Goal: Task Accomplishment & Management: Manage account settings

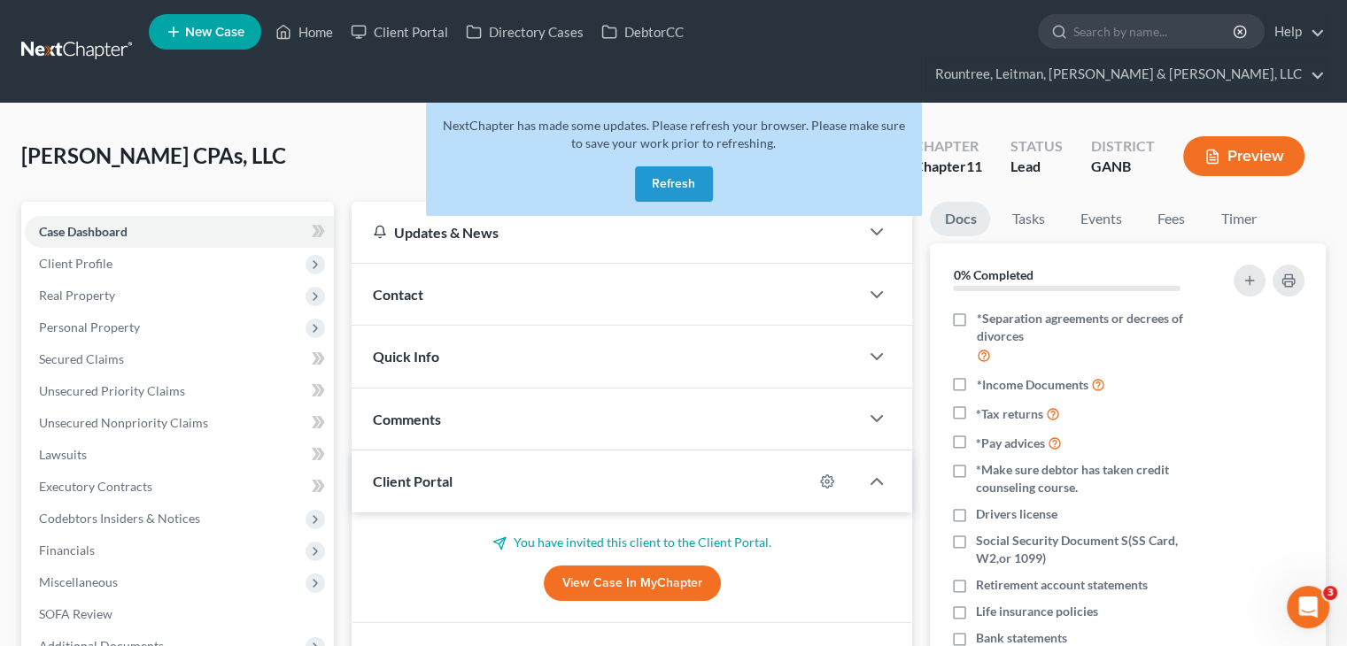
click at [666, 166] on button "Refresh" at bounding box center [674, 183] width 78 height 35
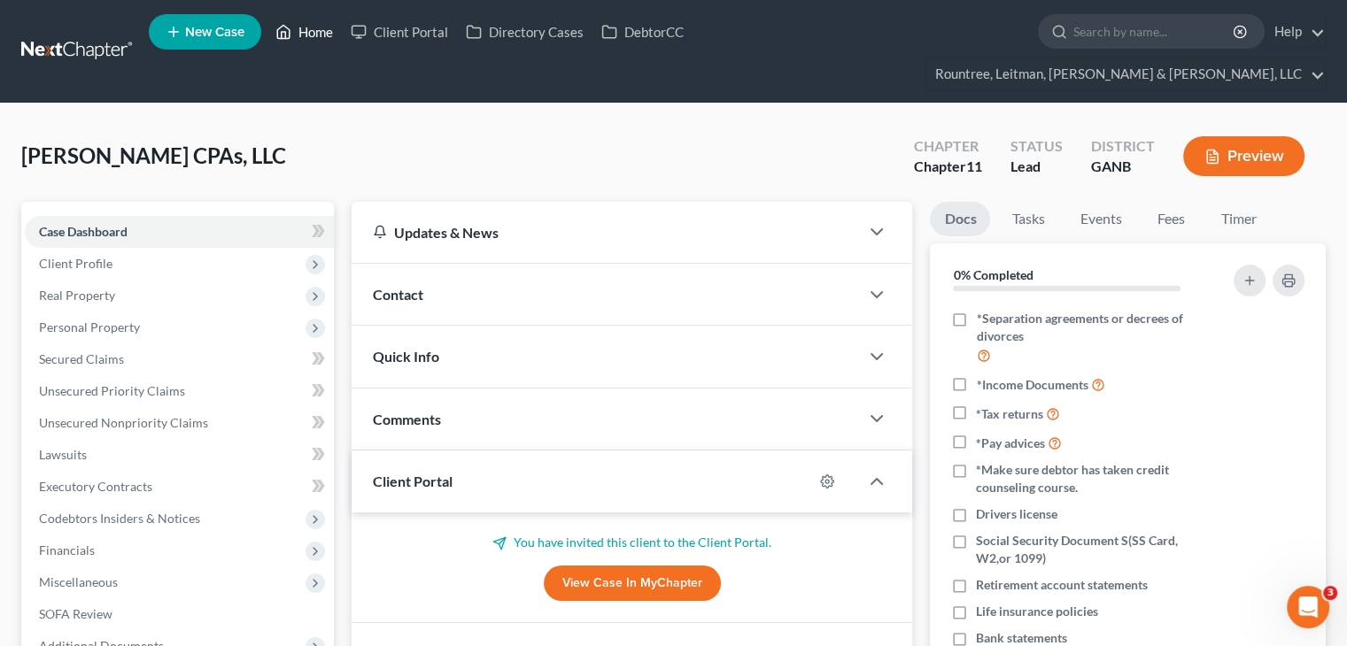
click at [318, 35] on link "Home" at bounding box center [304, 32] width 75 height 32
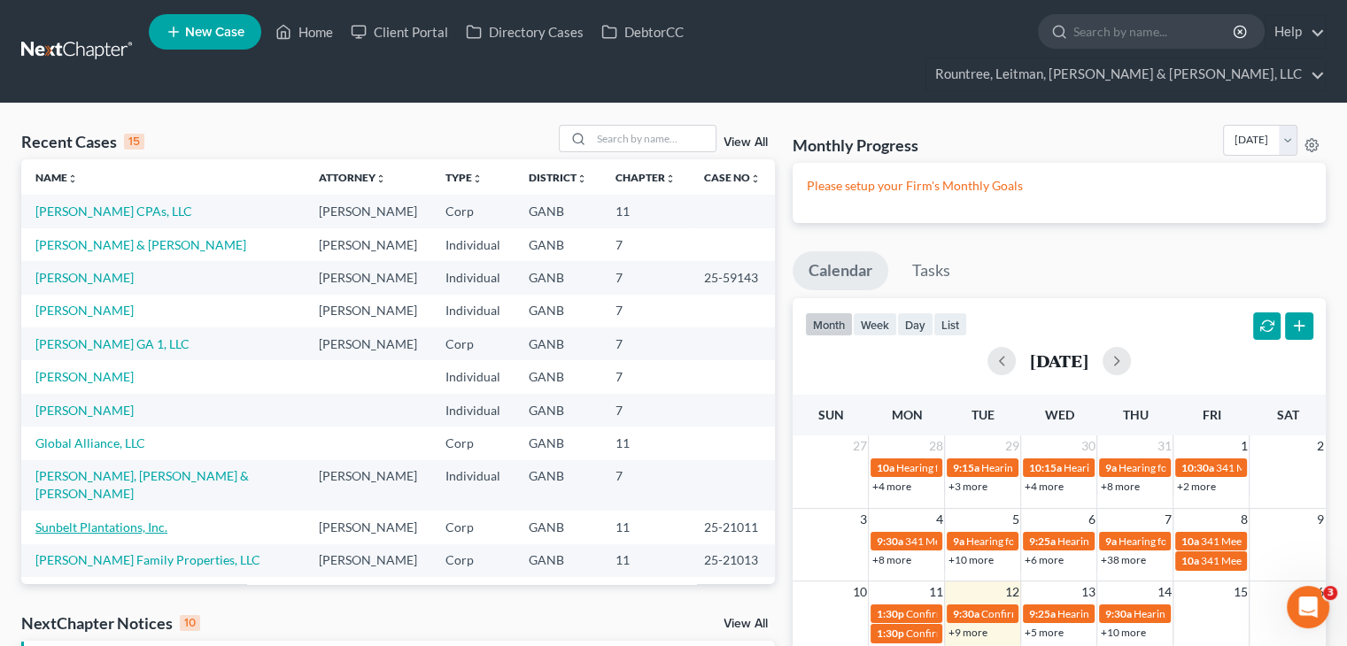
click at [99, 520] on link "Sunbelt Plantations, Inc." at bounding box center [101, 527] width 132 height 15
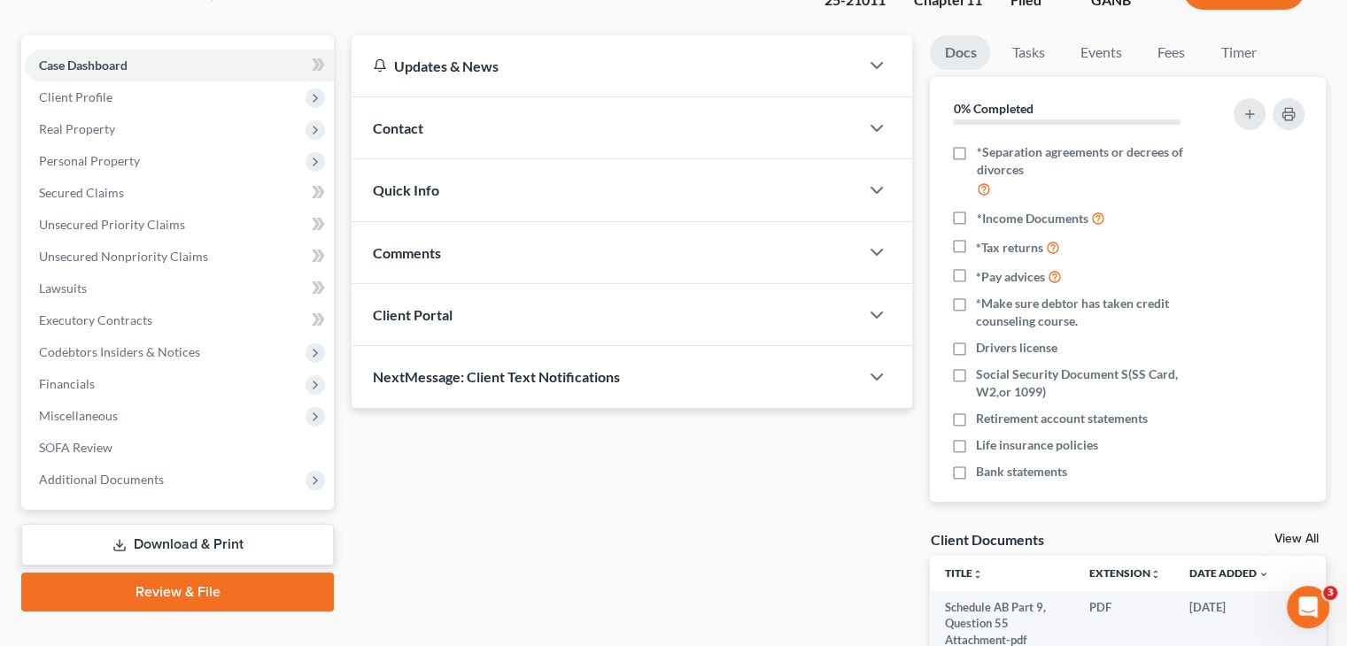
scroll to position [101, 0]
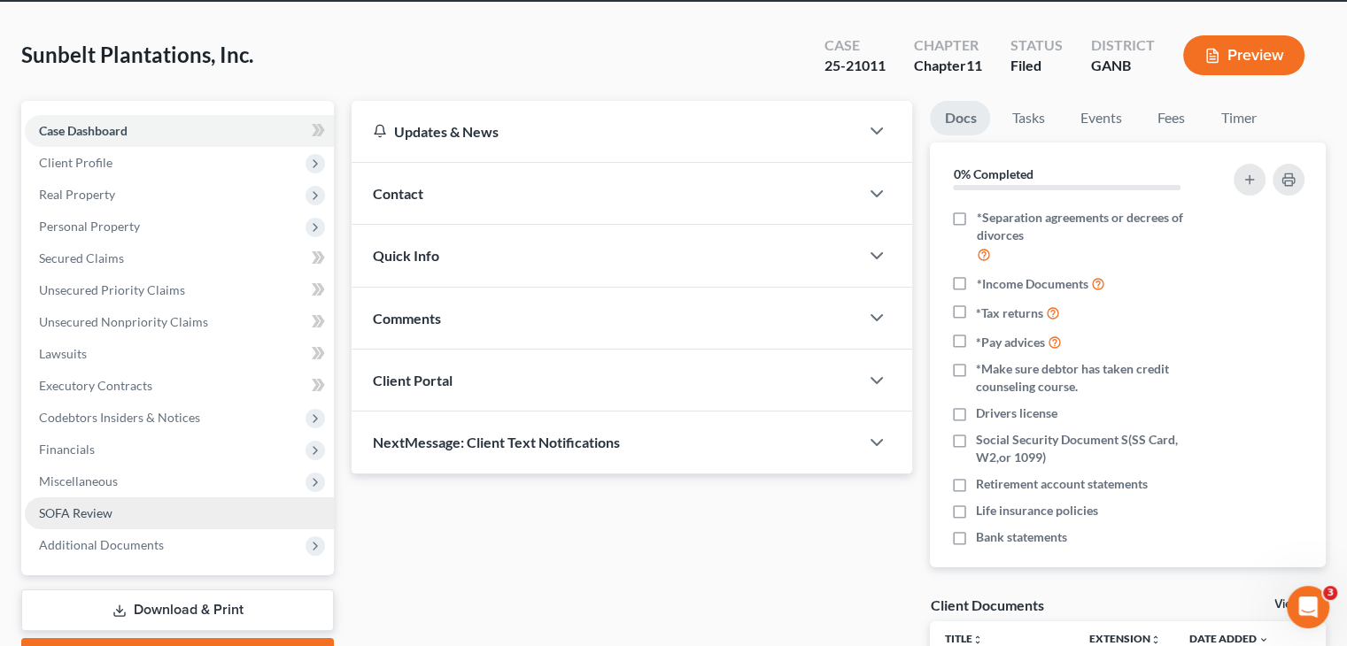
click at [84, 506] on span "SOFA Review" at bounding box center [76, 513] width 74 height 15
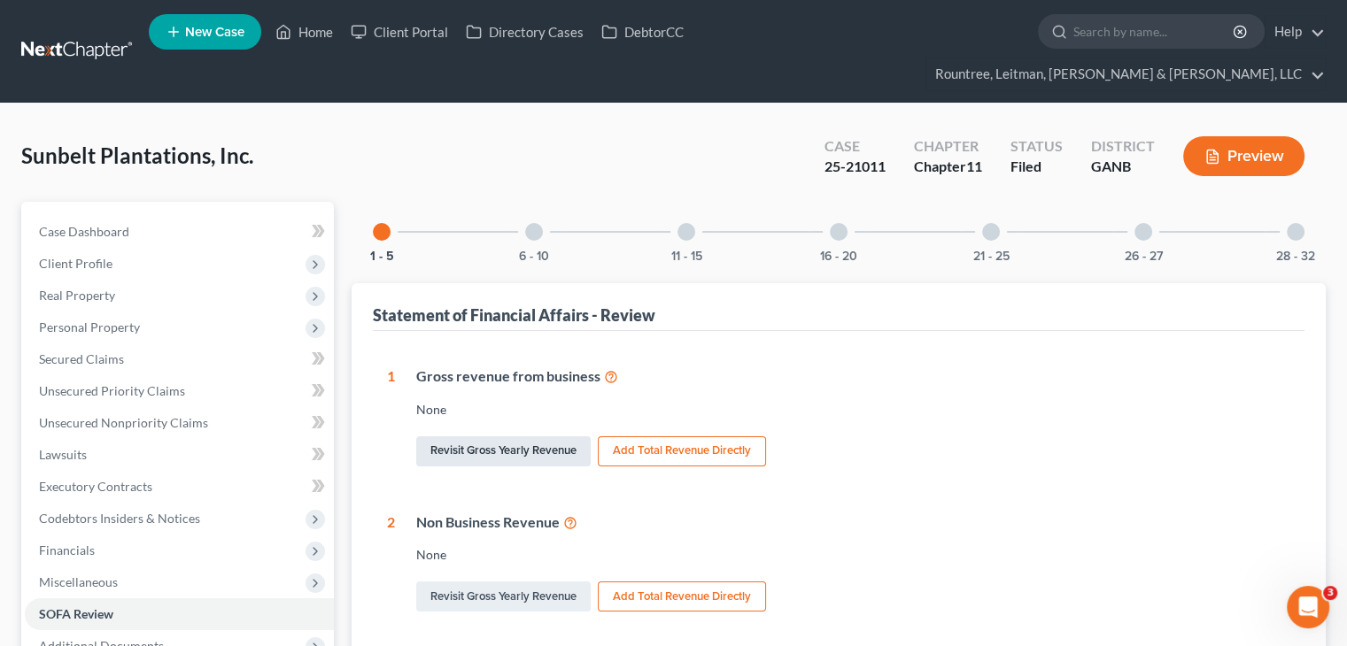
click at [499, 437] on link "Revisit Gross Yearly Revenue" at bounding box center [503, 452] width 174 height 30
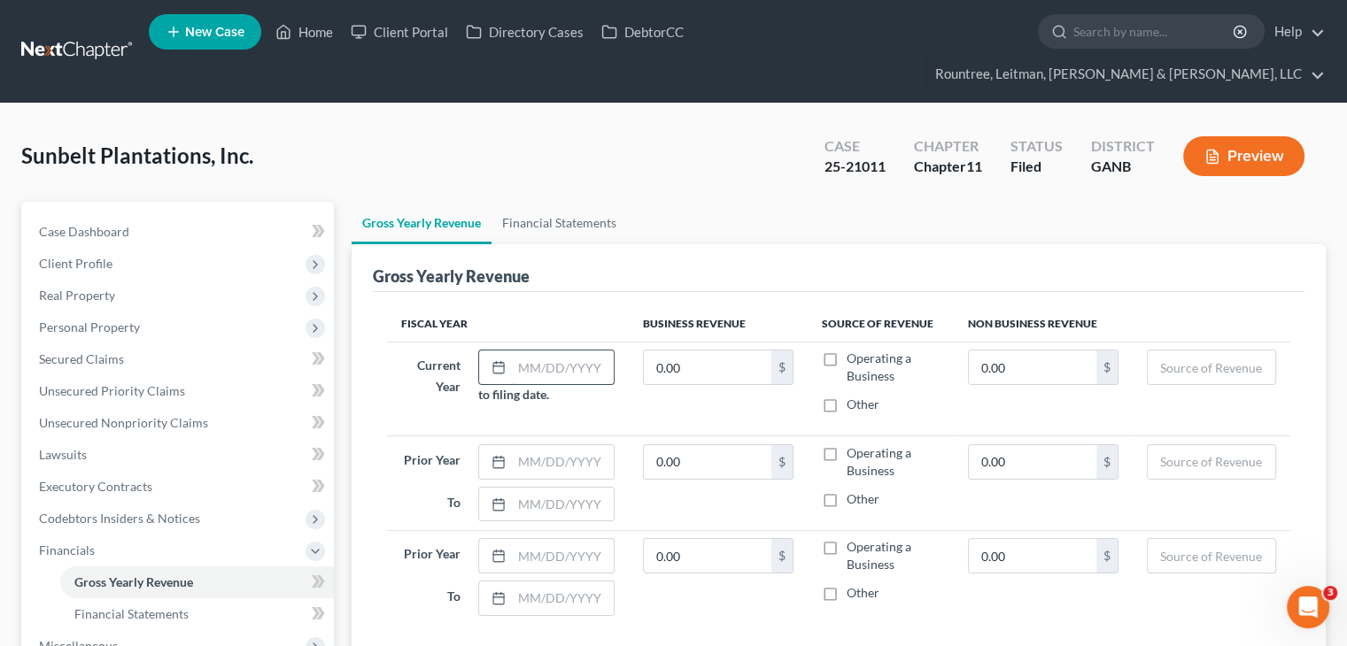
click at [536, 351] on input "text" at bounding box center [563, 368] width 102 height 34
type input "[DATE]"
click at [708, 351] on input "0.00" at bounding box center [708, 368] width 128 height 34
type input "3,631,488"
click at [967, 387] on td "0.00 $" at bounding box center [1043, 389] width 179 height 94
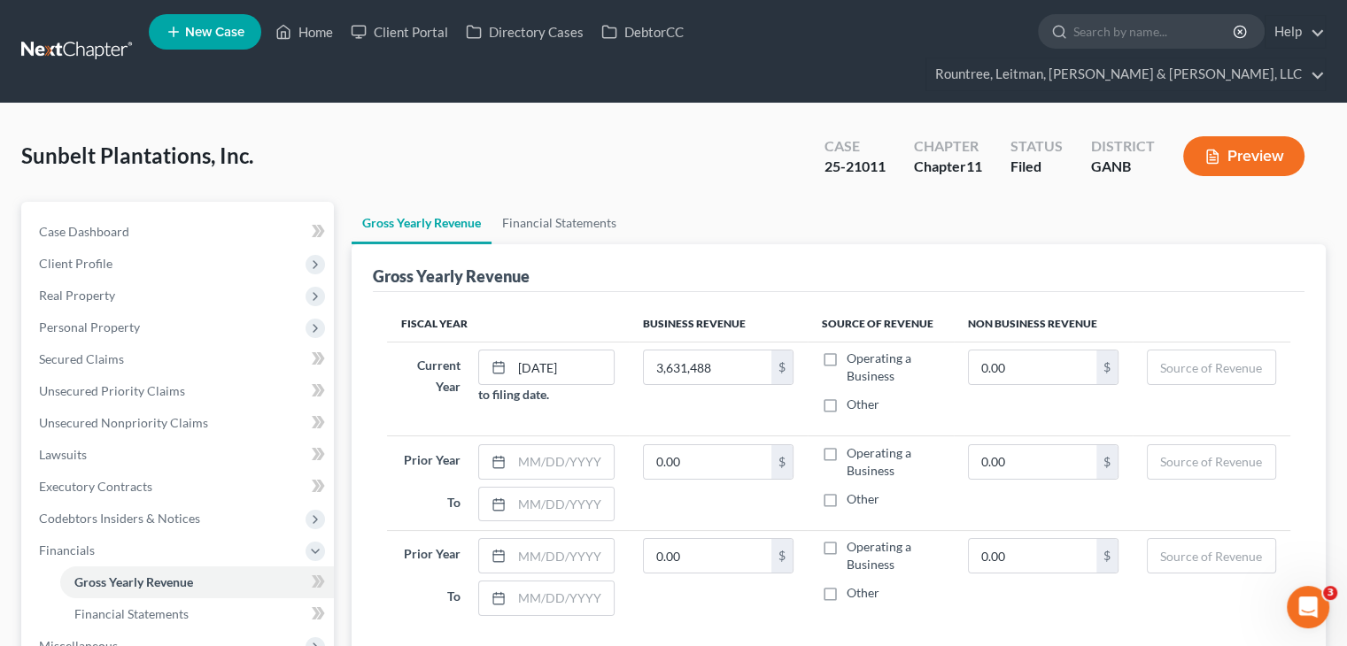
click at [847, 350] on label "Operating a Business" at bounding box center [893, 367] width 92 height 35
click at [854, 350] on input "Operating a Business" at bounding box center [860, 356] width 12 height 12
checkbox input "true"
click at [1015, 351] on input "0.00" at bounding box center [1033, 368] width 128 height 34
click at [1084, 351] on input "0.00" at bounding box center [1033, 368] width 128 height 34
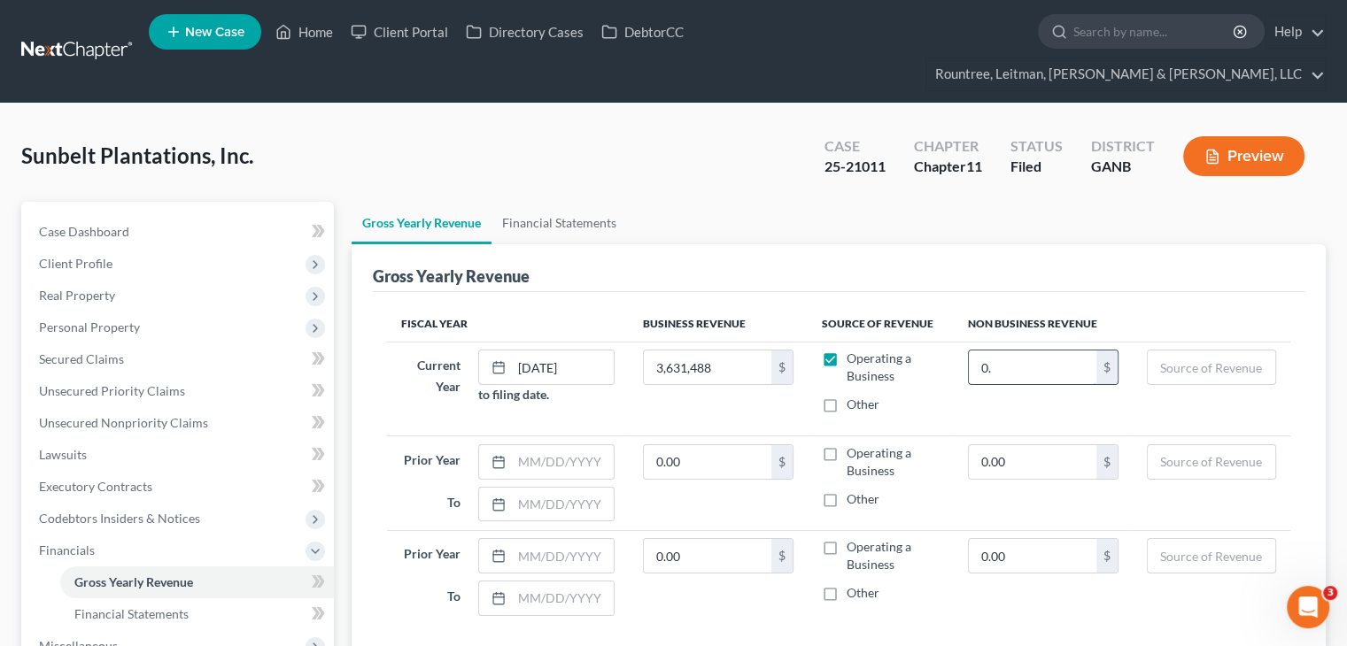
type input "0"
type input "48,705"
click at [1223, 351] on input "text" at bounding box center [1212, 368] width 128 height 34
type input "Sale of timber; investment income"
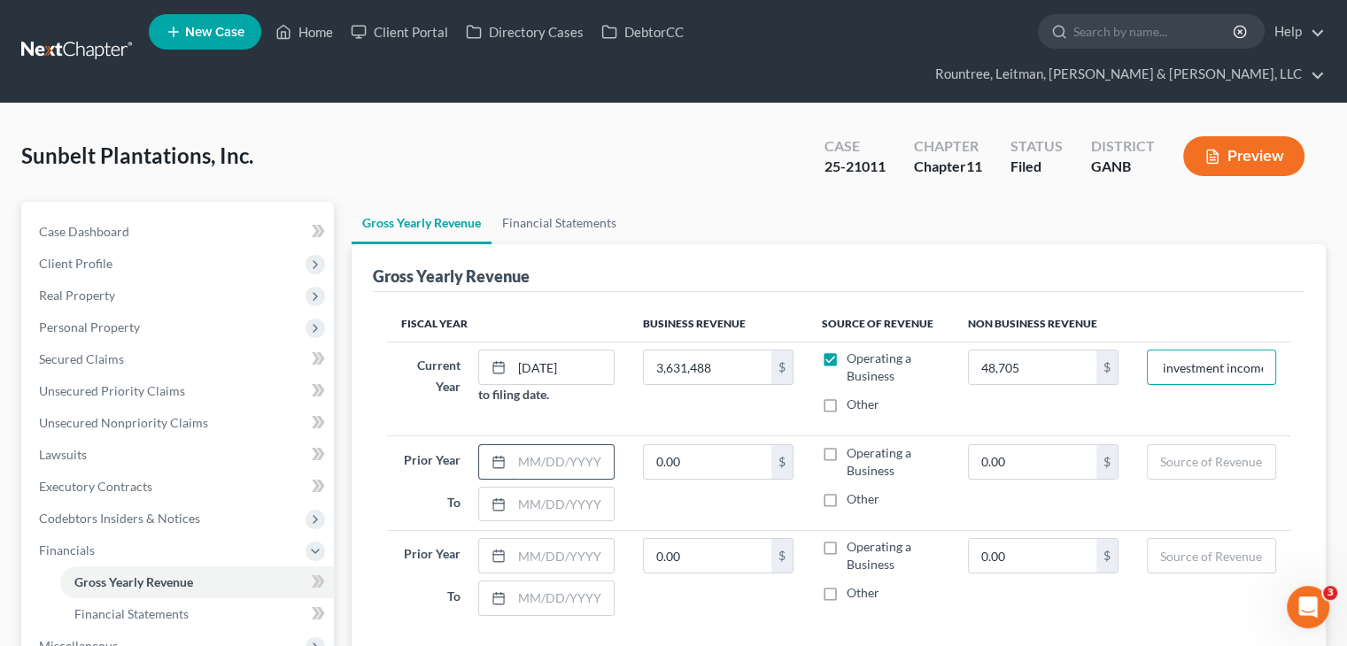
scroll to position [0, 0]
click at [556, 445] on input "text" at bounding box center [563, 462] width 102 height 34
type input "[DATE]"
click at [578, 488] on input "text" at bounding box center [563, 505] width 102 height 34
type input "[DATE]"
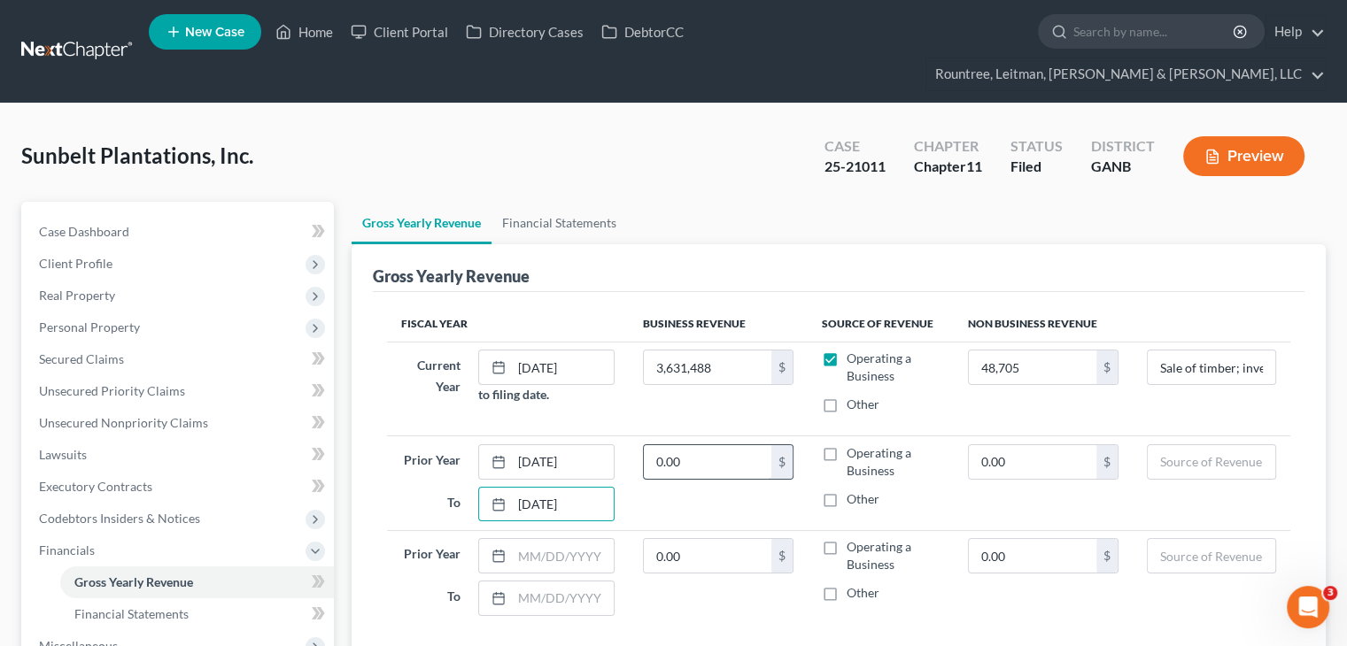
click at [709, 445] on input "0.00" at bounding box center [708, 462] width 128 height 34
type input "9,256,748"
click at [847, 445] on label "Operating a Business" at bounding box center [893, 462] width 92 height 35
click at [854, 445] on input "Operating a Business" at bounding box center [860, 451] width 12 height 12
checkbox input "true"
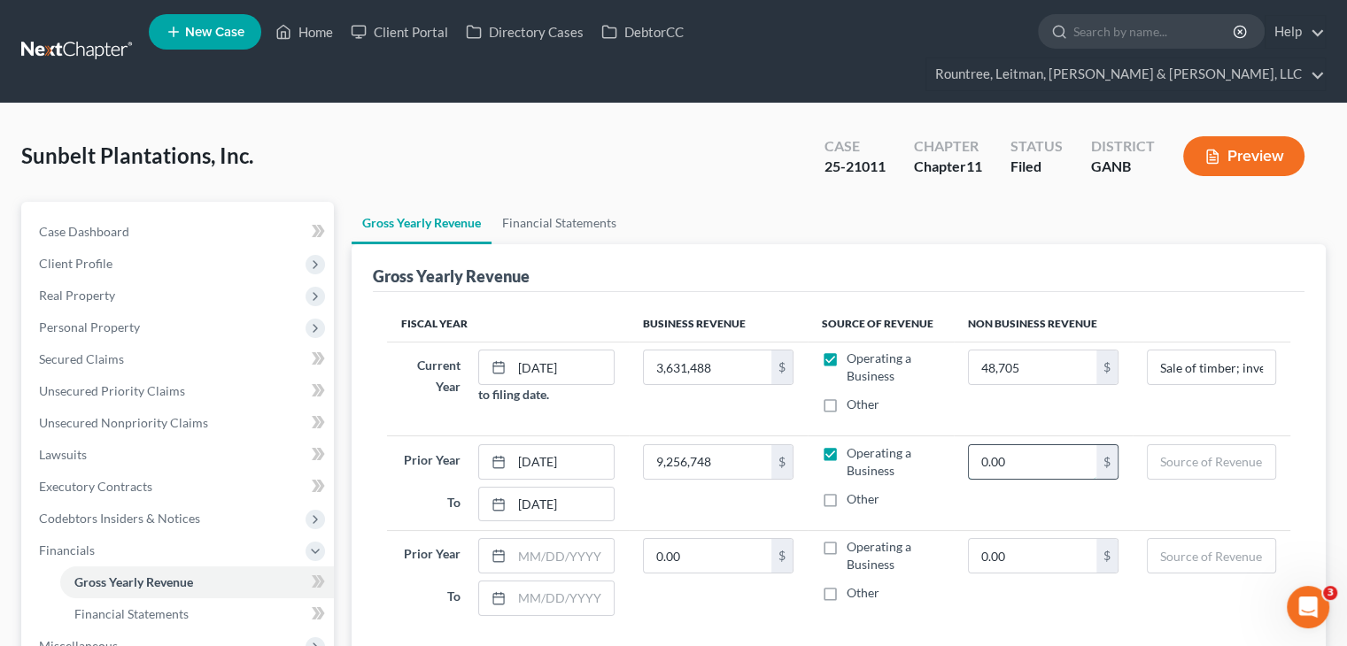
click at [1026, 445] on input "0.00" at bounding box center [1033, 462] width 128 height 34
type input "[DATE]"
click at [716, 351] on input "text" at bounding box center [708, 368] width 128 height 34
type input "3,582,783"
click at [694, 366] on td "3,582,783 $" at bounding box center [718, 389] width 179 height 94
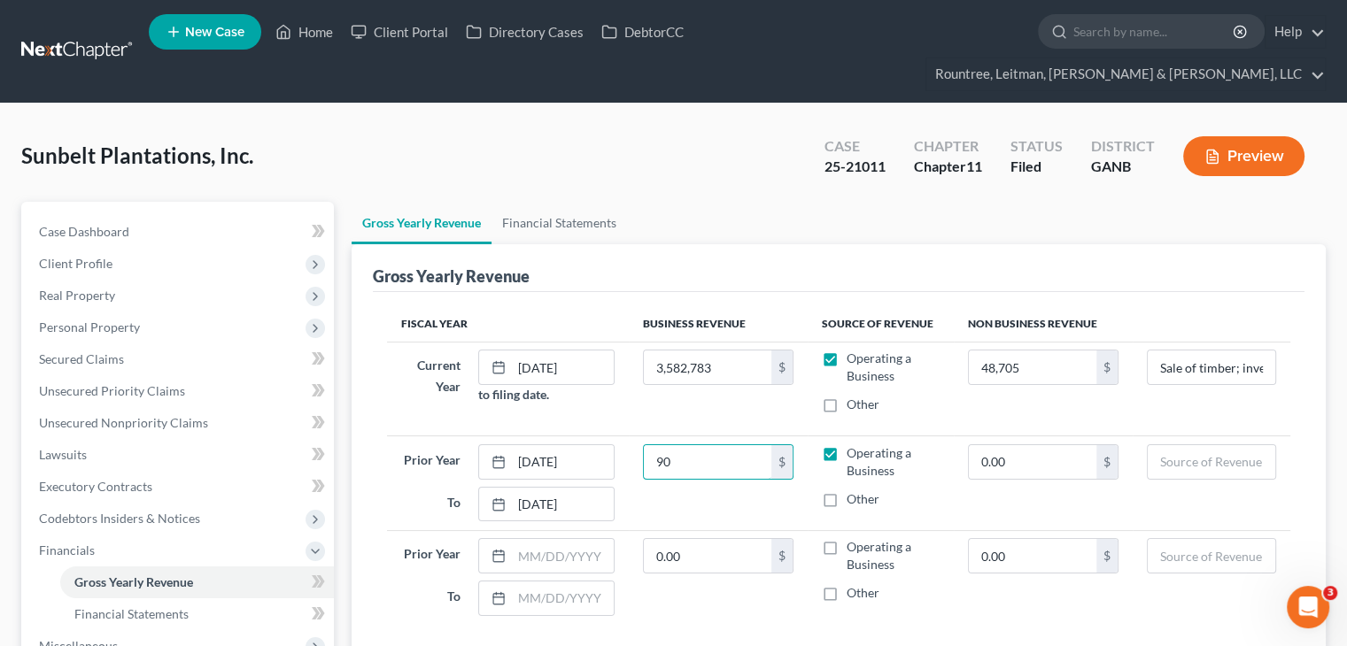
type input "9"
type input "8,971,537"
click at [1024, 445] on input "0.00" at bounding box center [1033, 462] width 128 height 34
click at [1063, 445] on input "0.00" at bounding box center [1033, 462] width 128 height 34
drag, startPoint x: 1063, startPoint y: 422, endPoint x: 782, endPoint y: 387, distance: 282.8
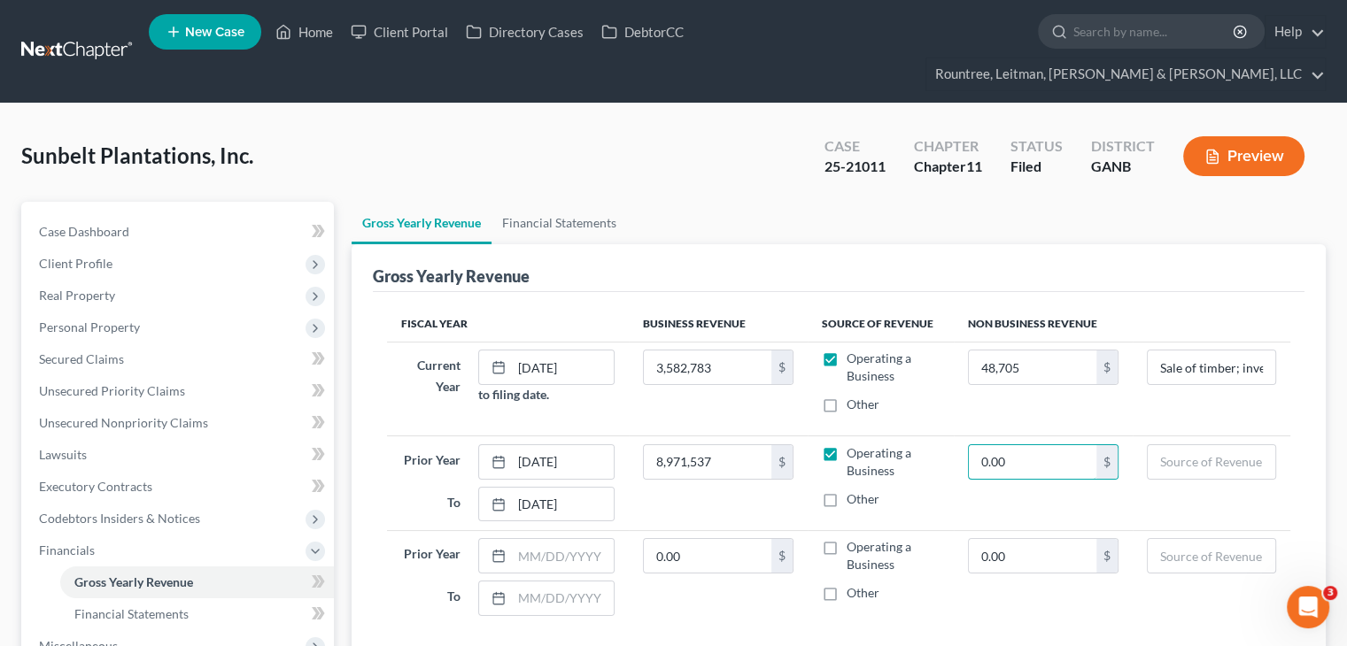
click at [783, 387] on table "Fiscal Year Business Revenue Source of Revenue Non Business Revenue Current Yea…" at bounding box center [838, 465] width 903 height 318
type input "285,211"
click at [546, 539] on input "text" at bounding box center [563, 556] width 102 height 34
type input "[DATE]"
click at [538, 582] on input "text" at bounding box center [563, 599] width 102 height 34
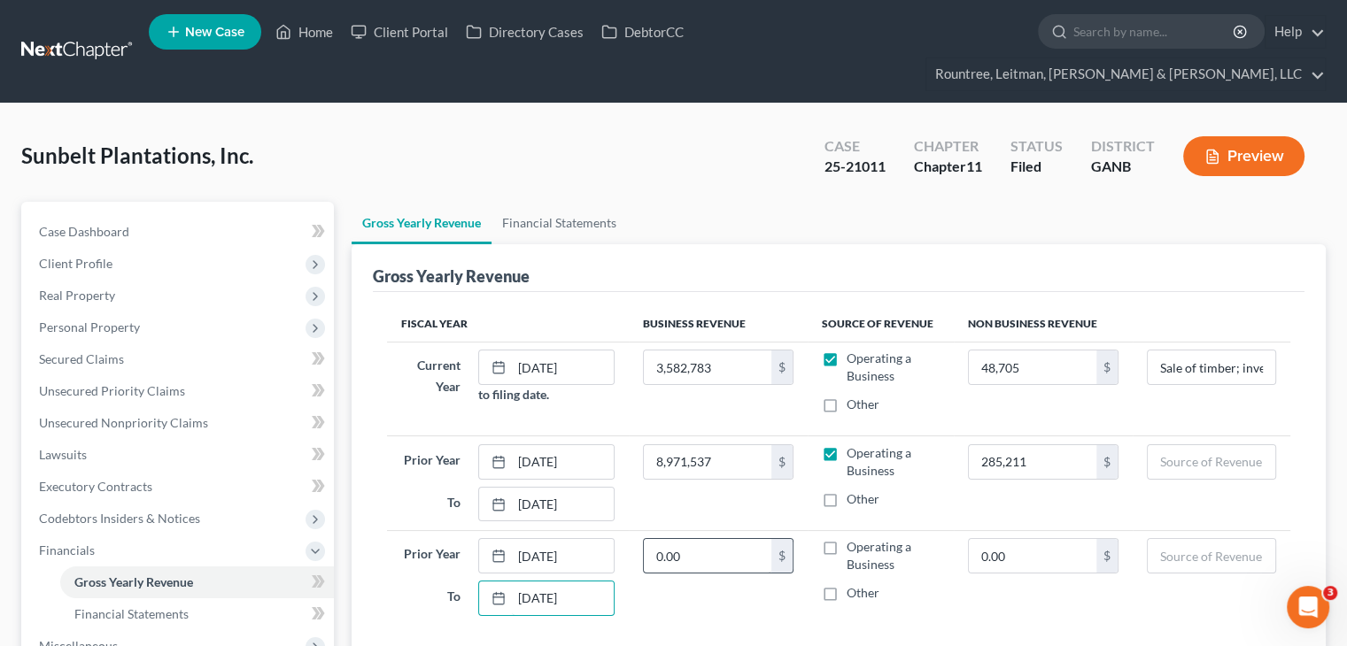
type input "[DATE]"
click at [686, 539] on input "text" at bounding box center [708, 556] width 128 height 34
type input "9,677,265"
click at [847, 538] on label "Operating a Business" at bounding box center [893, 555] width 92 height 35
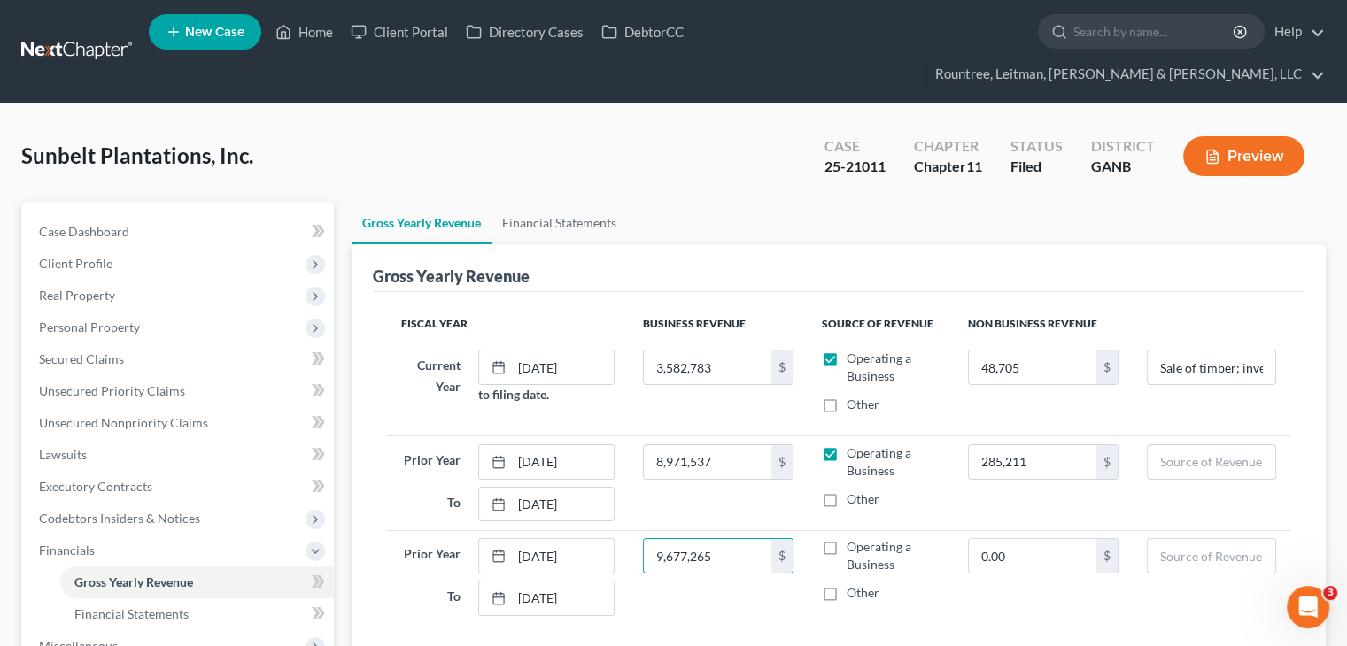
click at [854, 538] on input "Operating a Business" at bounding box center [860, 544] width 12 height 12
checkbox input "true"
click at [995, 539] on input "0.00" at bounding box center [1033, 556] width 128 height 34
type input "1,460,438"
click at [1192, 445] on input "text" at bounding box center [1212, 462] width 128 height 34
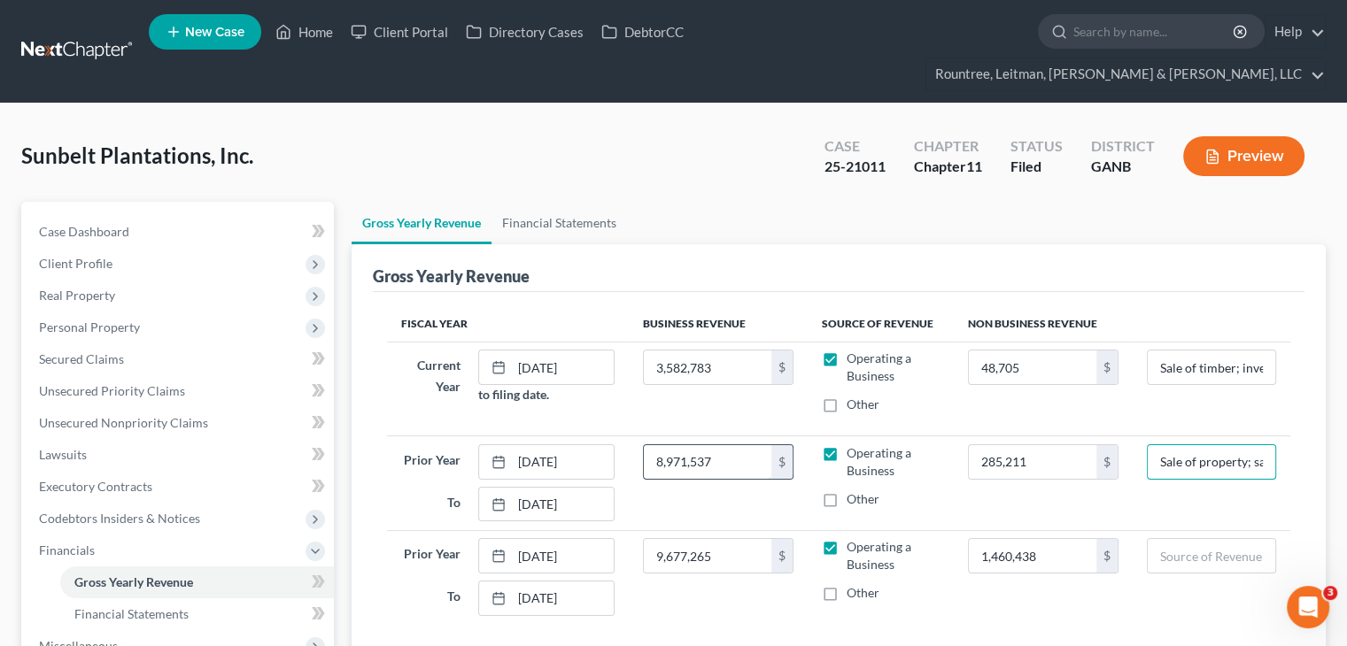
drag, startPoint x: 1270, startPoint y: 431, endPoint x: 657, endPoint y: 418, distance: 613.0
click at [657, 437] on tr "Prior Year [DATE] To [DATE] 8,971,537 $ Operating a Business Other 285,211 $ Sa…" at bounding box center [838, 484] width 903 height 94
type input "Sale of property; sale of timber; and investment income"
click at [1177, 539] on input "text" at bounding box center [1212, 556] width 128 height 34
paste input "Sale of property; sale of timber; and investment income"
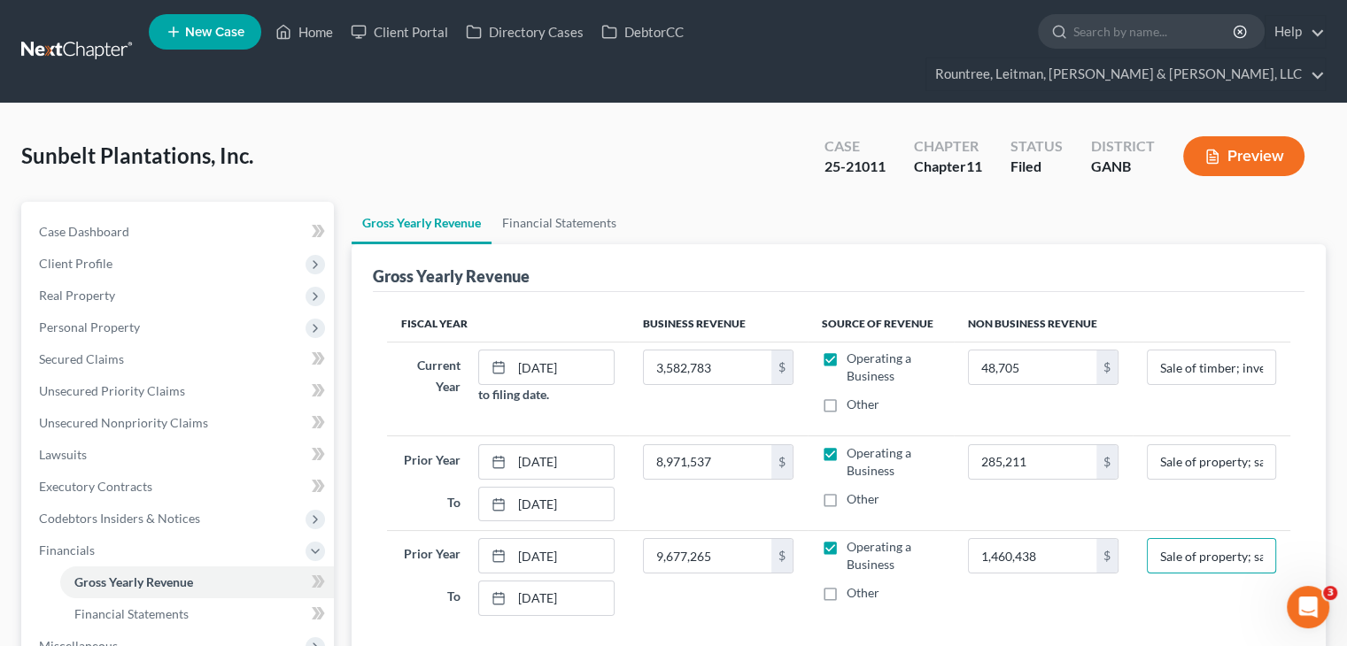
scroll to position [0, 193]
type input "Sale of property; sale of timber; and investment income"
click at [1157, 584] on td "Sale of property; sale of timber; and investment income" at bounding box center [1212, 577] width 158 height 94
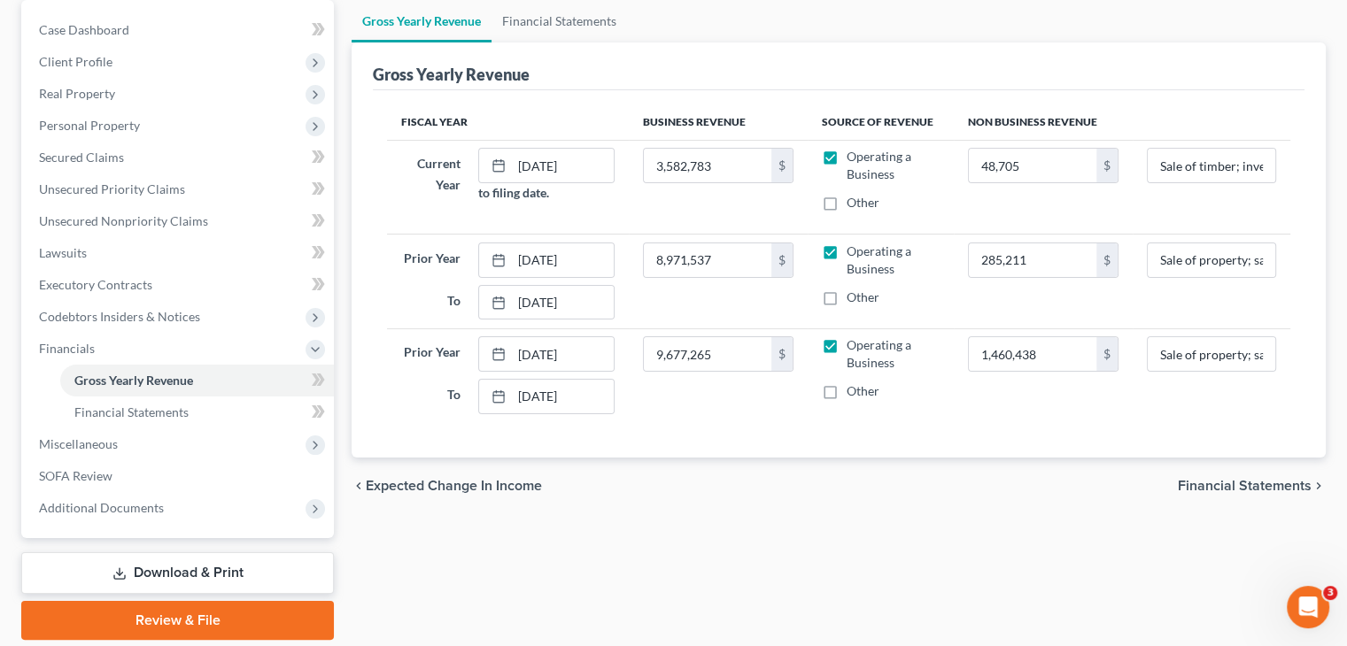
scroll to position [230, 0]
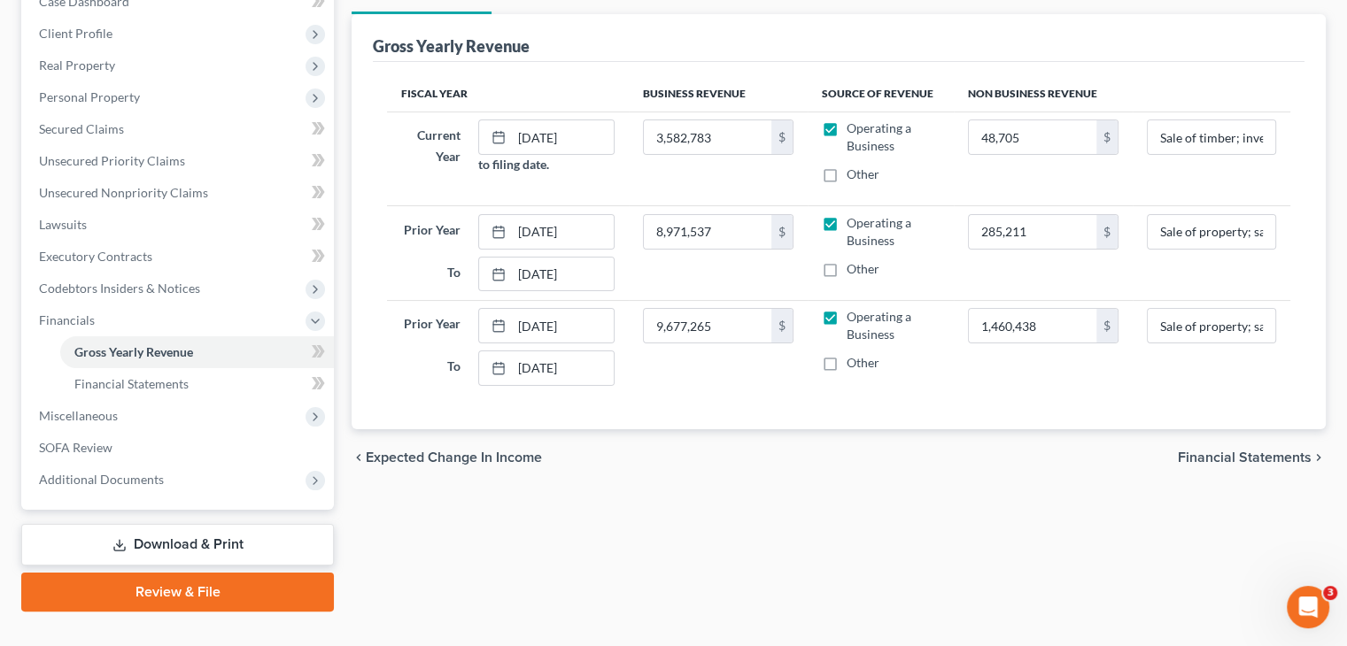
click at [1236, 451] on span "Financial Statements" at bounding box center [1245, 458] width 134 height 14
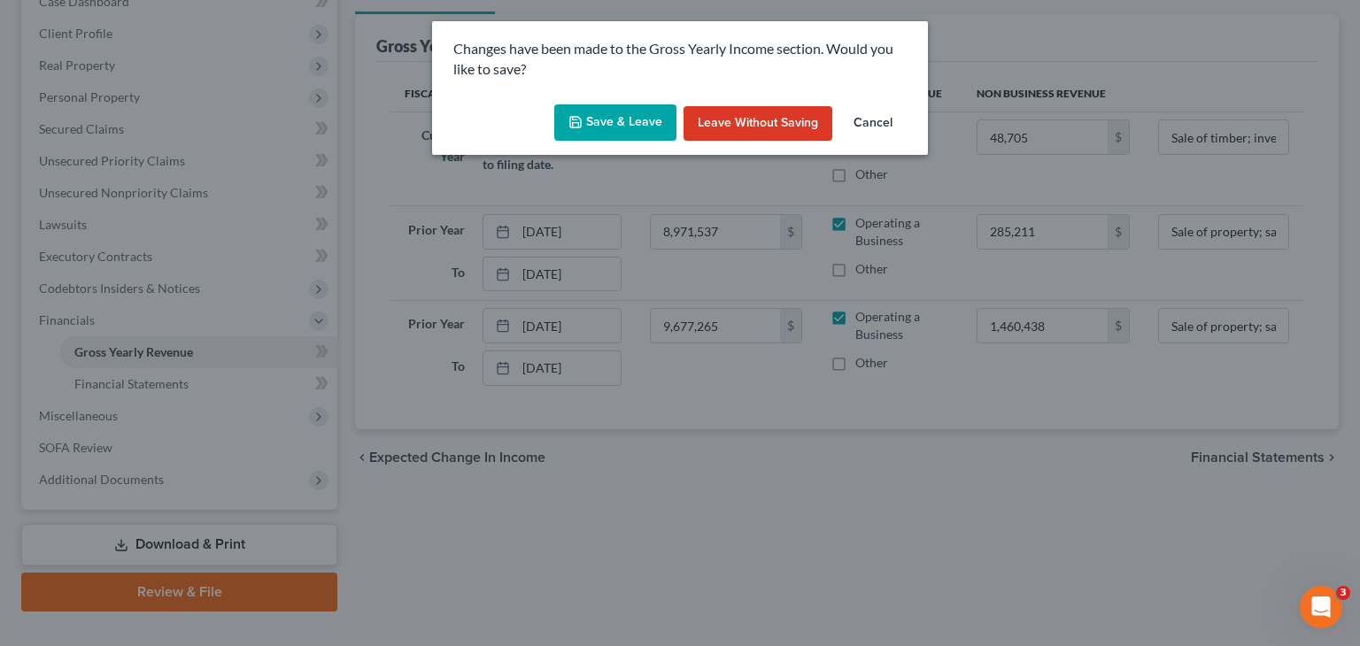
click at [641, 124] on button "Save & Leave" at bounding box center [615, 122] width 122 height 37
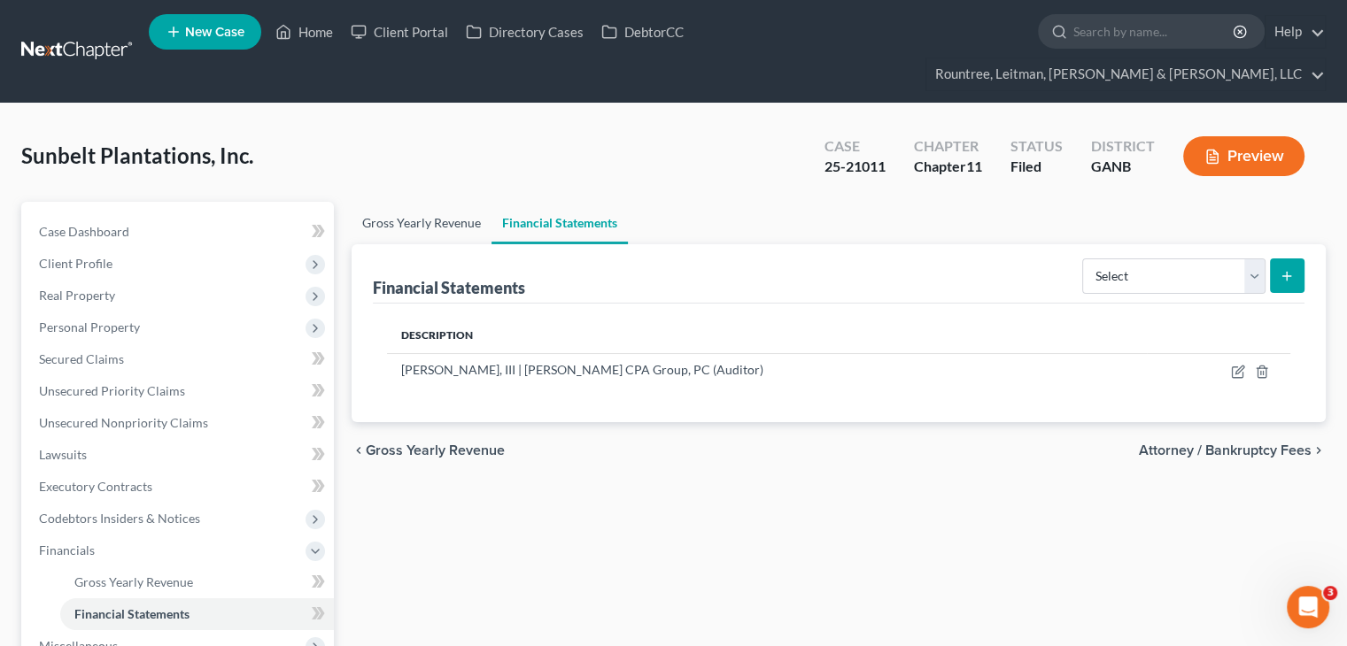
click at [438, 202] on link "Gross Yearly Revenue" at bounding box center [422, 223] width 140 height 43
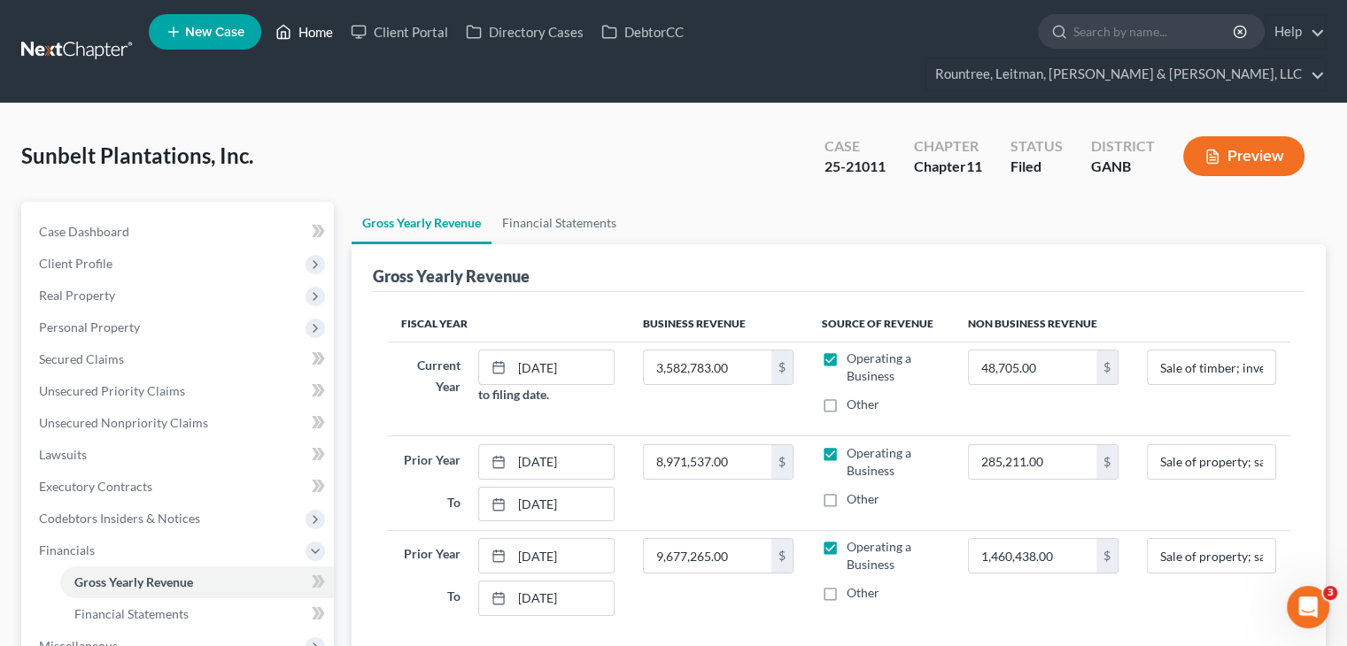
click at [319, 32] on link "Home" at bounding box center [304, 32] width 75 height 32
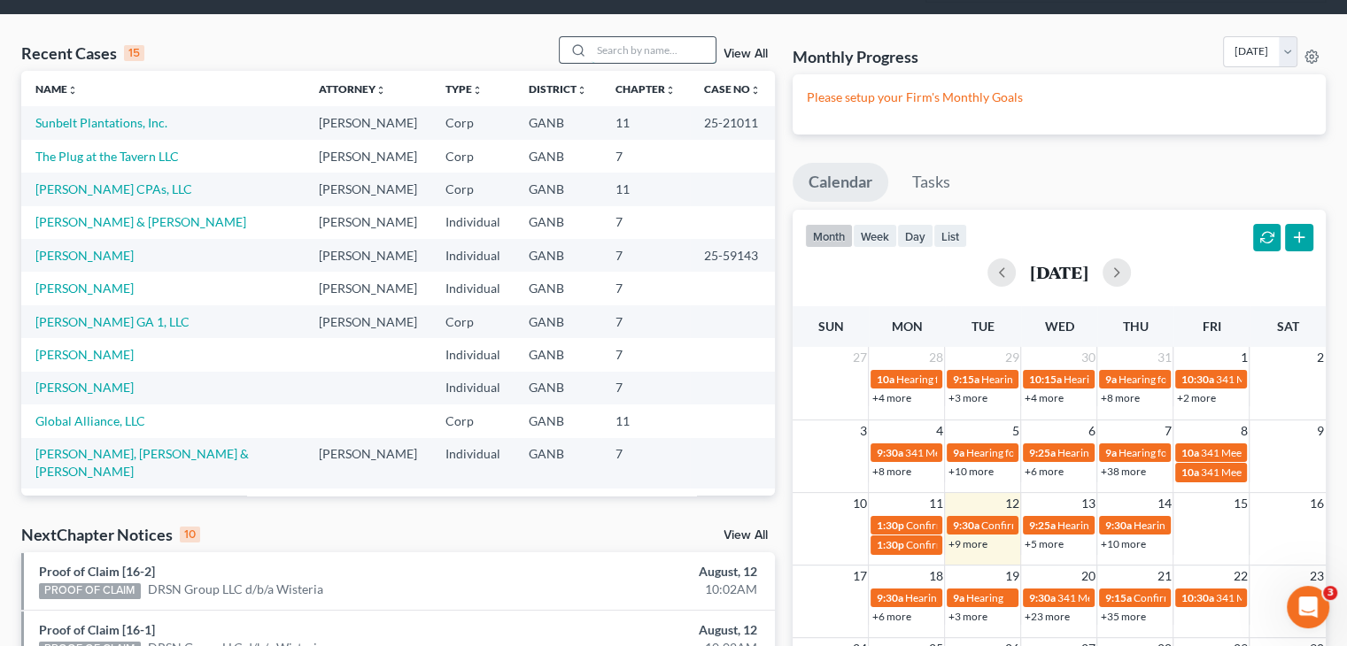
click at [597, 37] on input "search" at bounding box center [654, 50] width 124 height 26
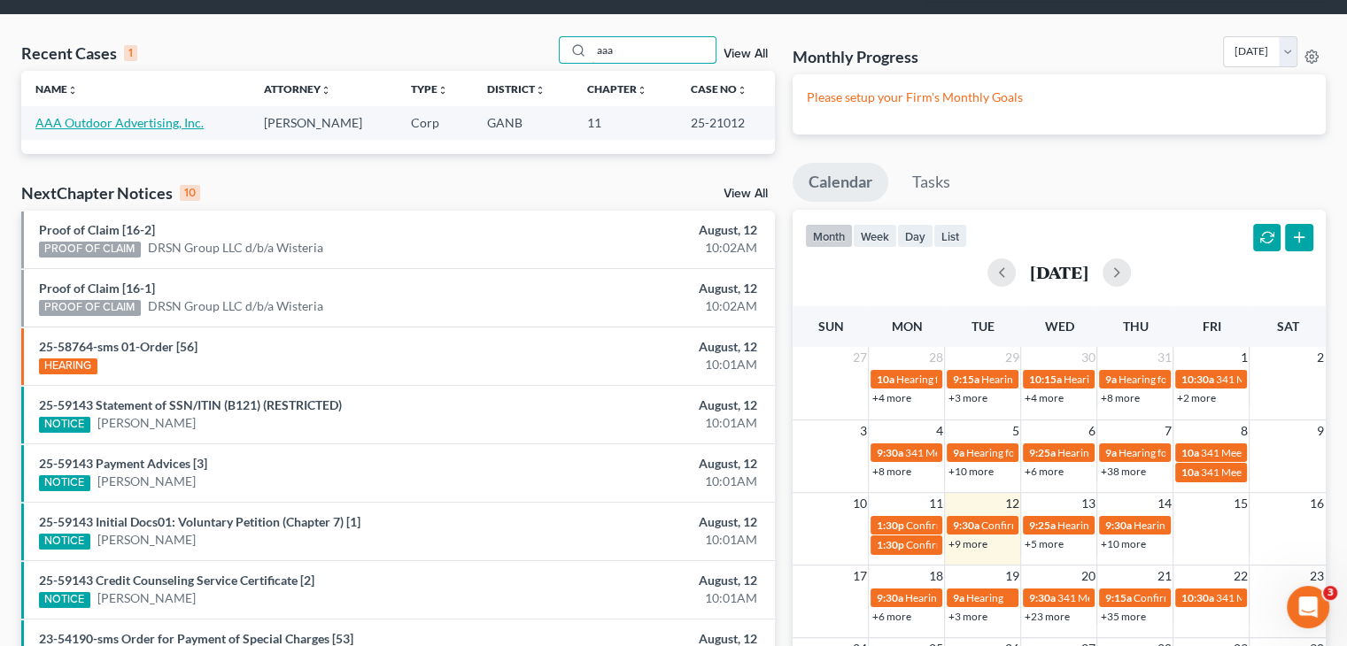
type input "aaa"
click at [108, 115] on link "AAA Outdoor Advertising, Inc." at bounding box center [119, 122] width 168 height 15
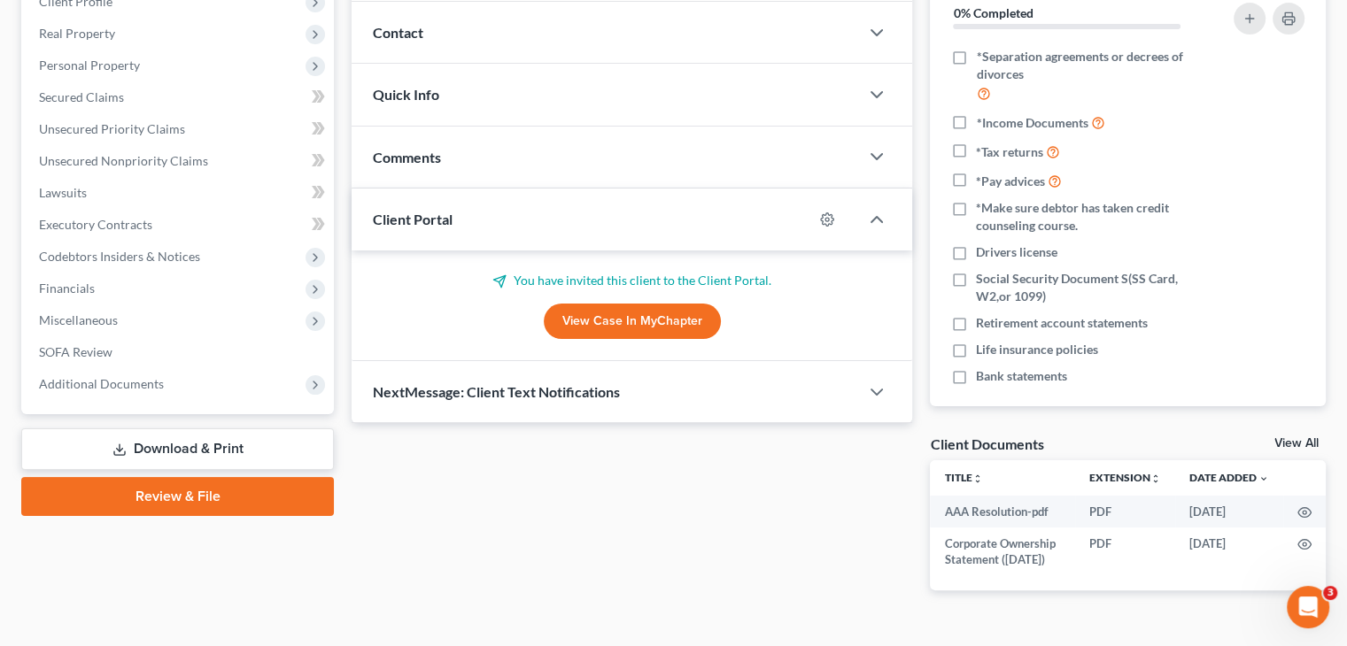
scroll to position [266, 0]
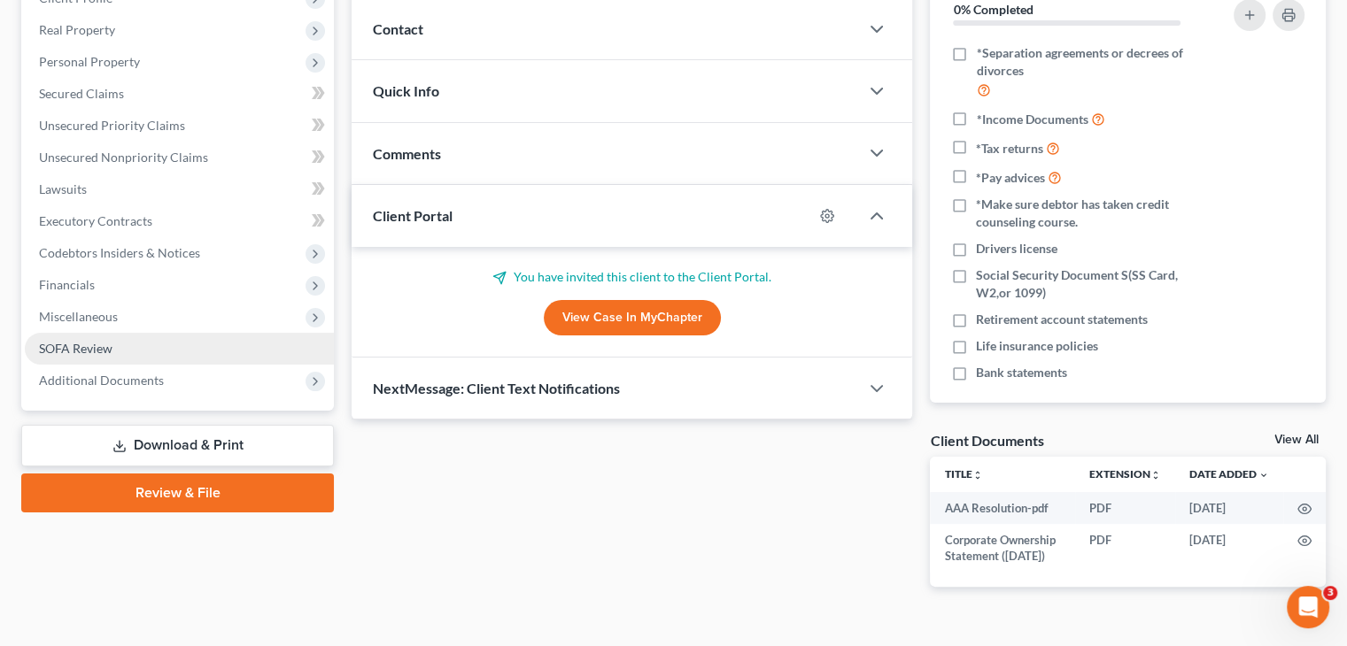
click at [75, 341] on span "SOFA Review" at bounding box center [76, 348] width 74 height 15
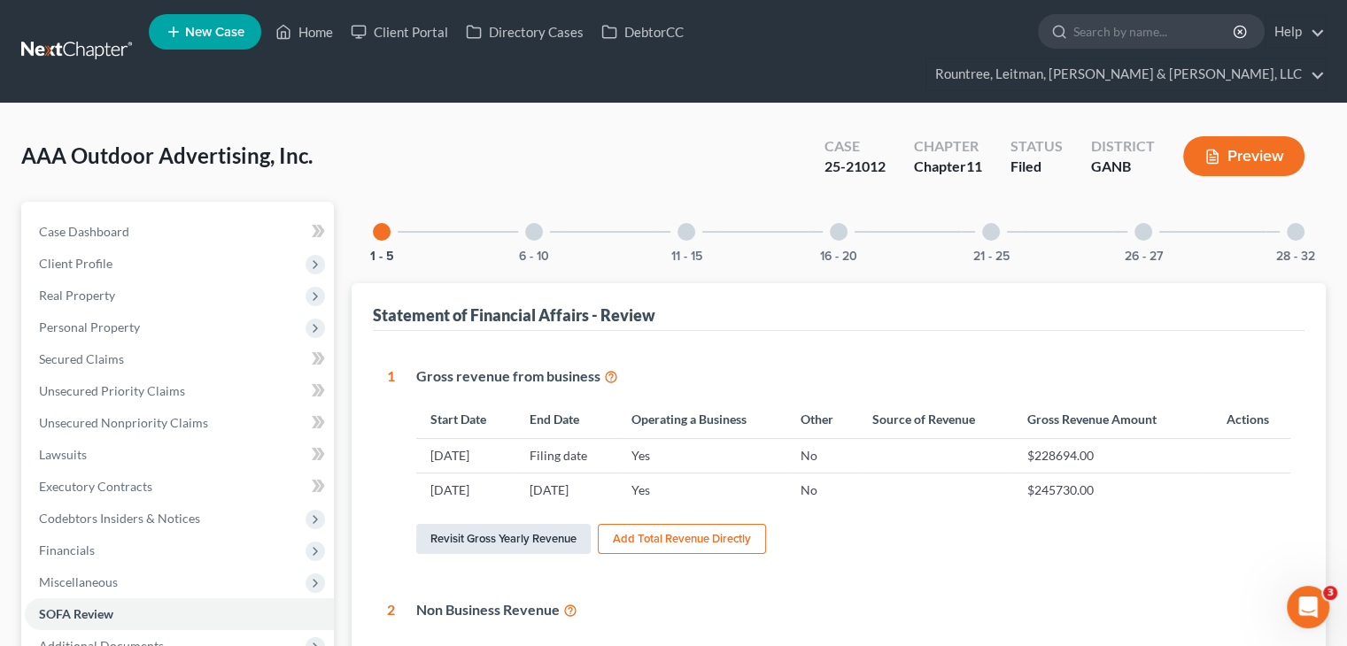
click at [522, 524] on link "Revisit Gross Yearly Revenue" at bounding box center [503, 539] width 174 height 30
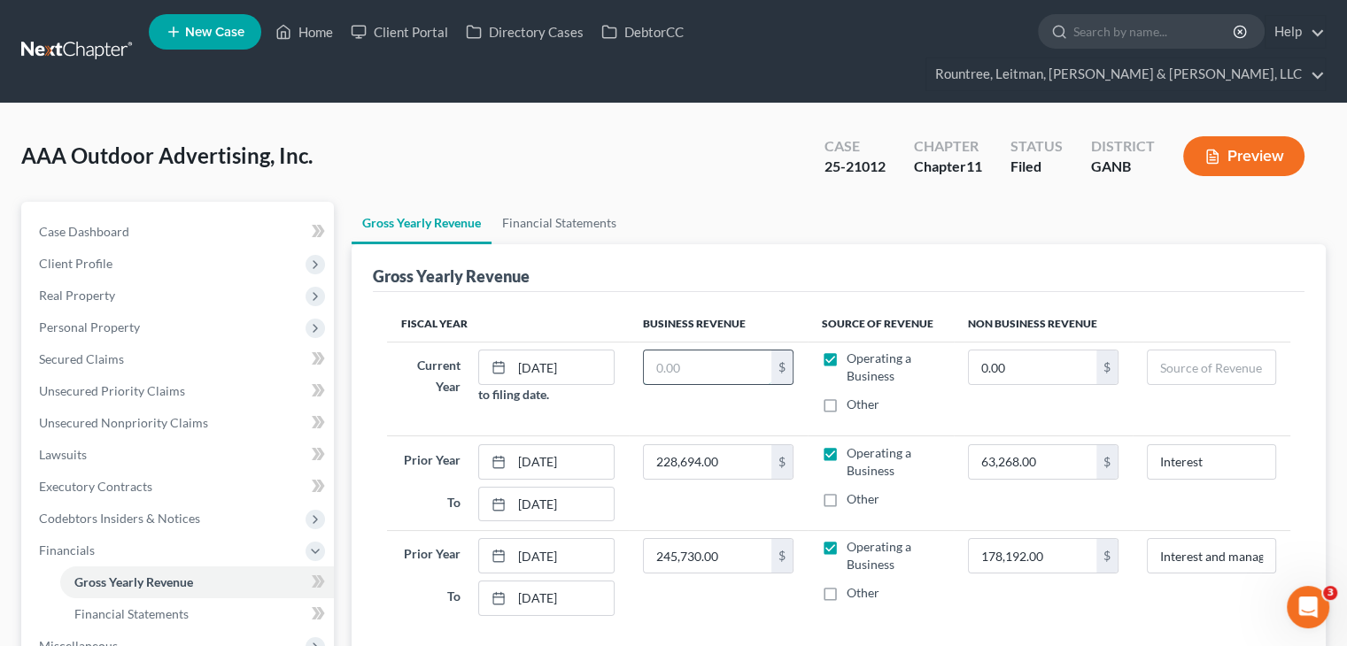
click at [740, 351] on input "text" at bounding box center [708, 368] width 128 height 34
drag, startPoint x: 717, startPoint y: 329, endPoint x: 524, endPoint y: 335, distance: 193.2
click at [530, 342] on tr "Current Year [DATE] to filing date. 58,023 $ Operating a Business Other 0.00 $" at bounding box center [838, 389] width 903 height 94
type input "43,349"
click at [1052, 351] on input "0.00" at bounding box center [1033, 368] width 128 height 34
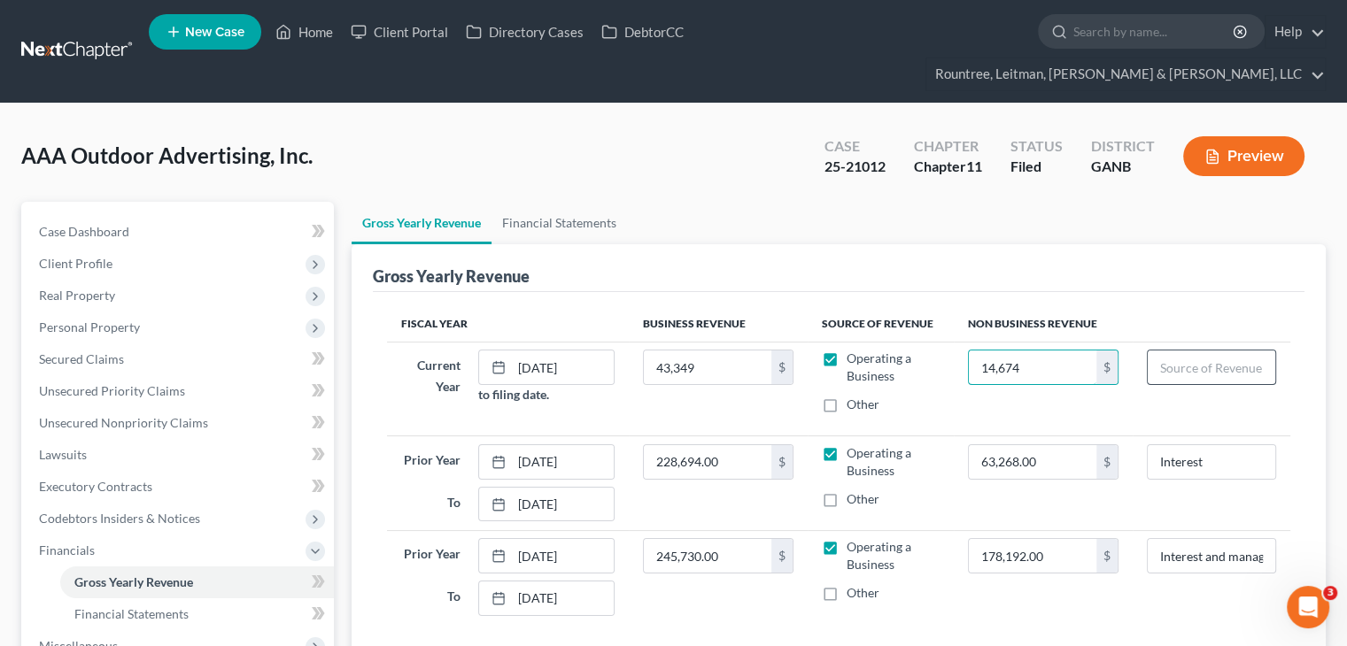
type input "14,674"
click at [1191, 351] on input "text" at bounding box center [1212, 368] width 128 height 34
type input "218,201"
type input "6"
type input "218,201"
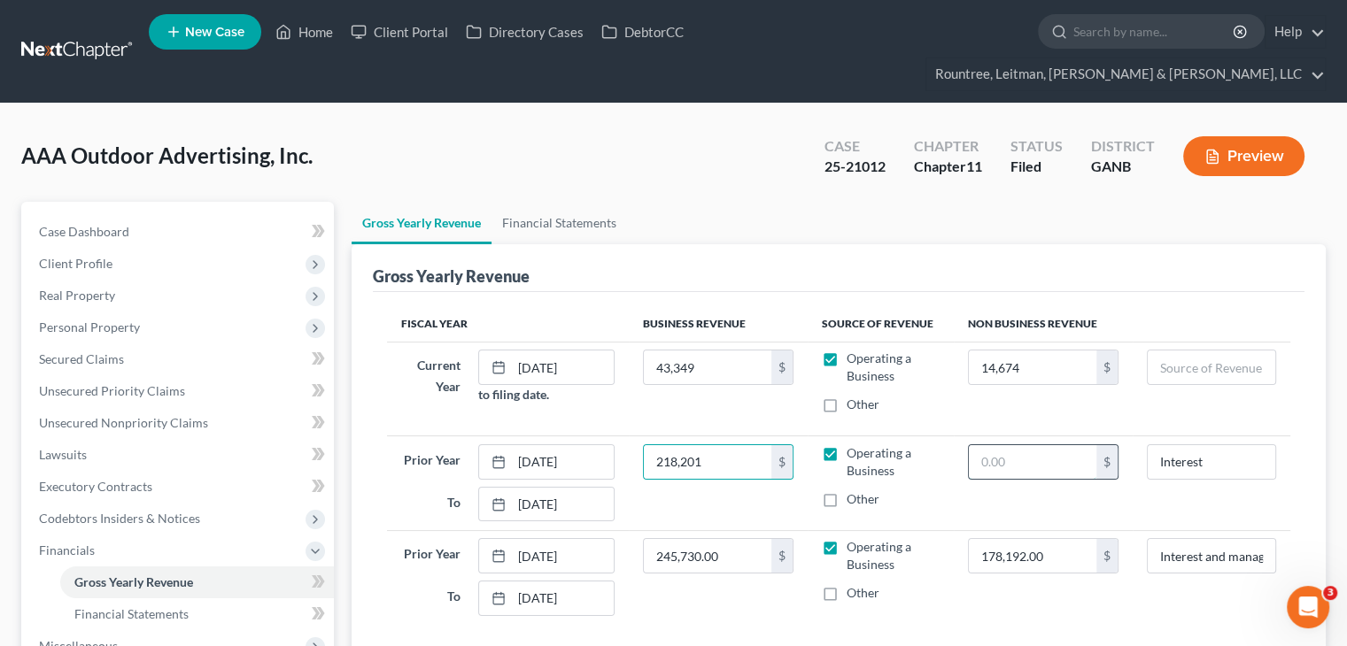
click at [1011, 445] on input "text" at bounding box center [1033, 462] width 128 height 34
type input "64,465"
click at [708, 476] on td "218,201 $" at bounding box center [718, 484] width 179 height 94
drag, startPoint x: 1242, startPoint y: 430, endPoint x: 943, endPoint y: 441, distance: 299.6
click at [943, 441] on tr "Prior Year [DATE] To [DATE] 218,201 $ Operating a Business Other 64,465 $ Inter…" at bounding box center [838, 484] width 903 height 94
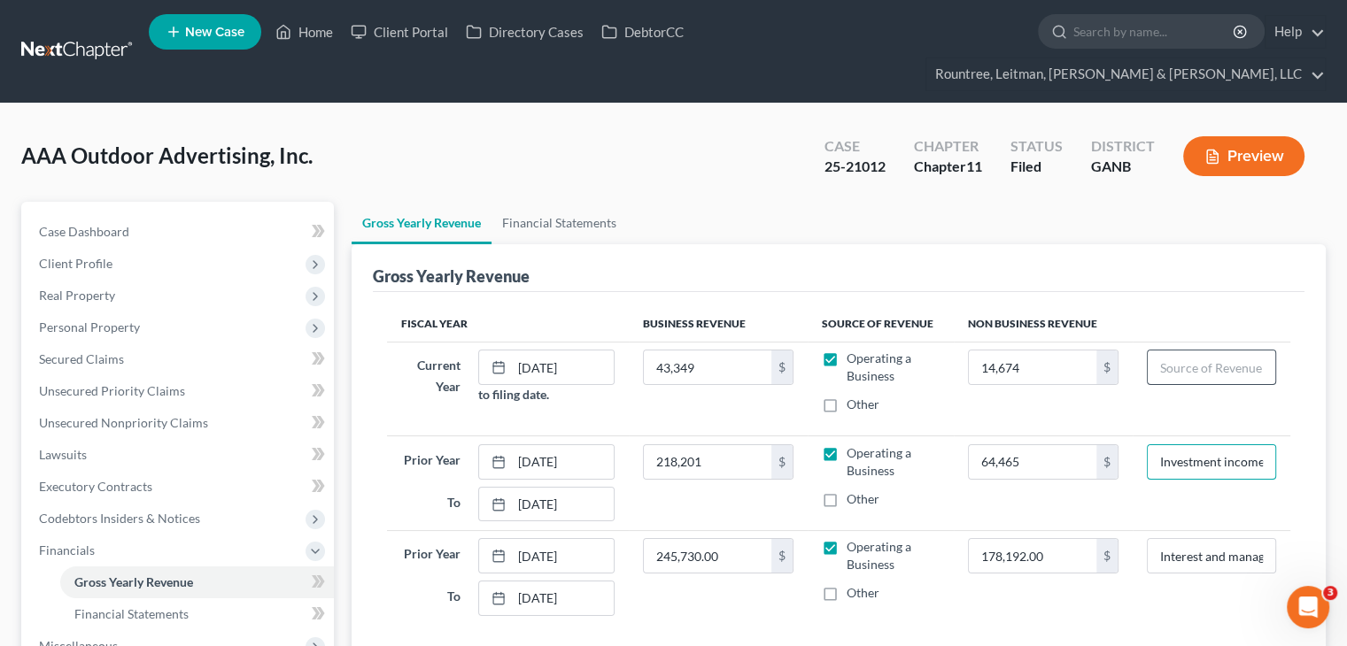
type input "Investment income"
click at [1183, 351] on input "text" at bounding box center [1212, 368] width 128 height 34
type input "Investment Income"
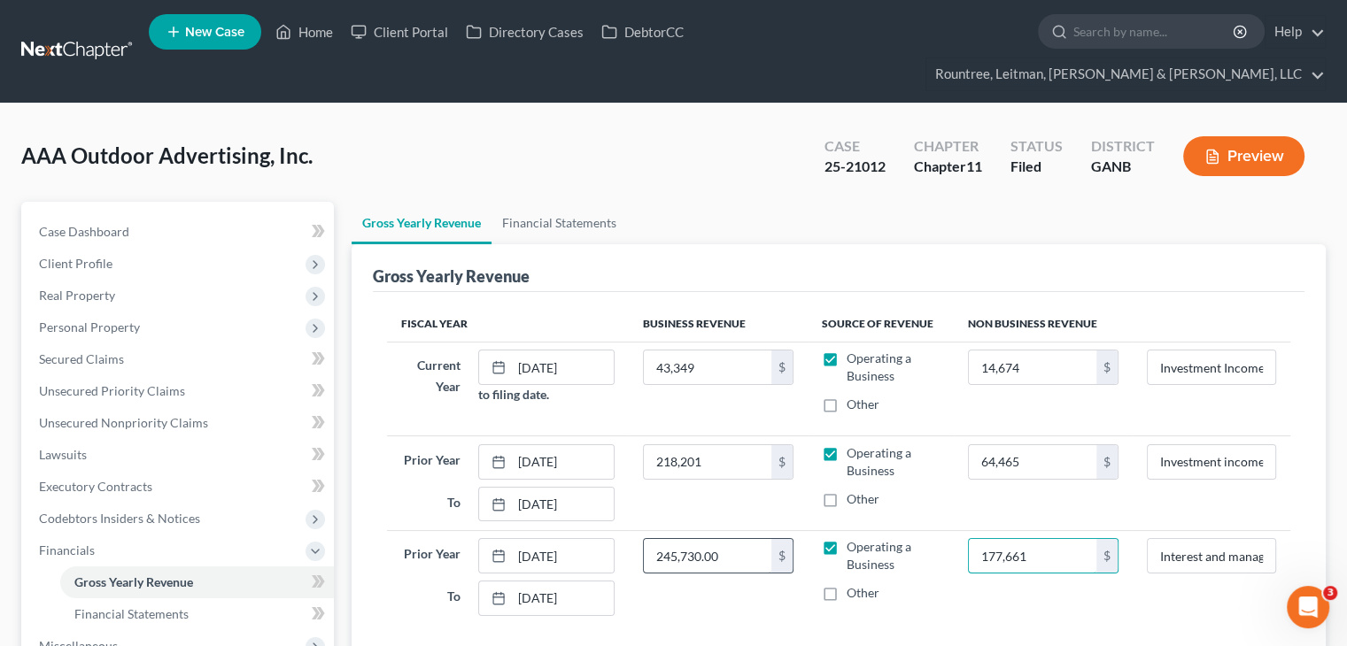
type input "177,661"
click at [746, 539] on input "245,730.00" at bounding box center [708, 556] width 128 height 34
type input "257,404"
click at [1190, 539] on input "Interest and management fee" at bounding box center [1212, 556] width 128 height 34
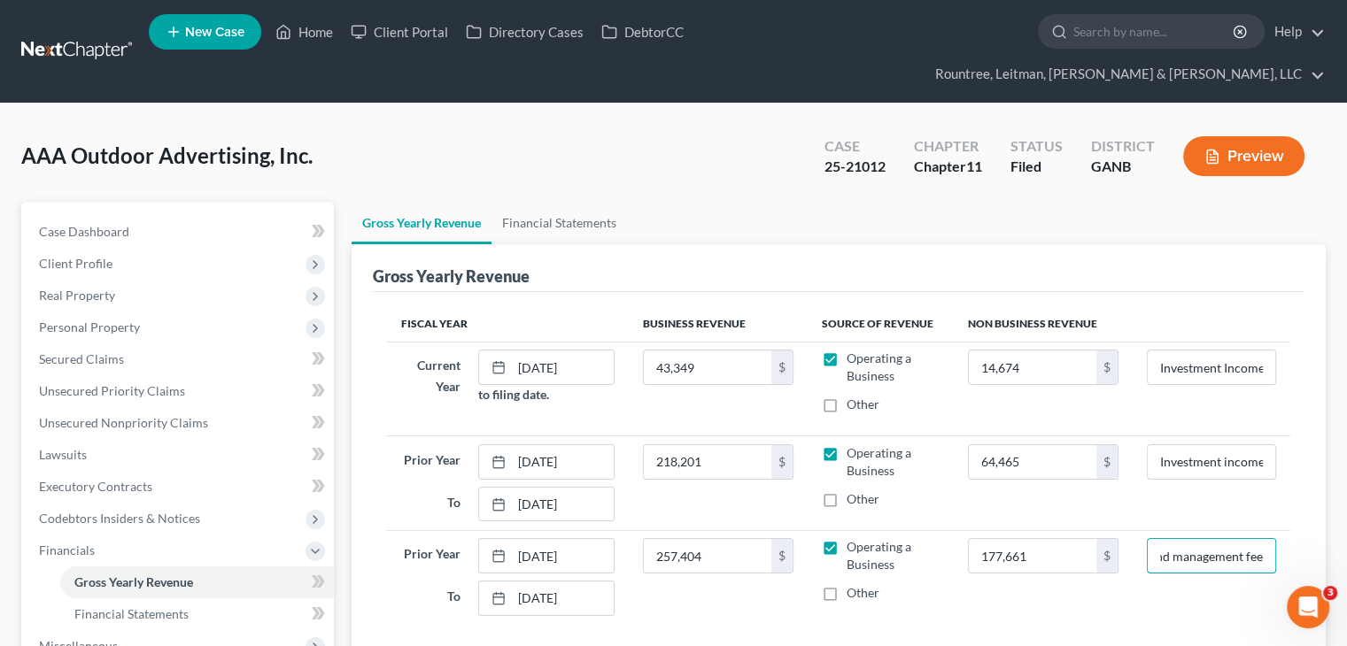
drag, startPoint x: 1156, startPoint y: 522, endPoint x: 1359, endPoint y: 517, distance: 203.7
click at [1347, 517] on html "Home New Case Client Portal Directory Cases DebtorCC Rountree, [PERSON_NAME], […" at bounding box center [673, 454] width 1347 height 909
type input "O"
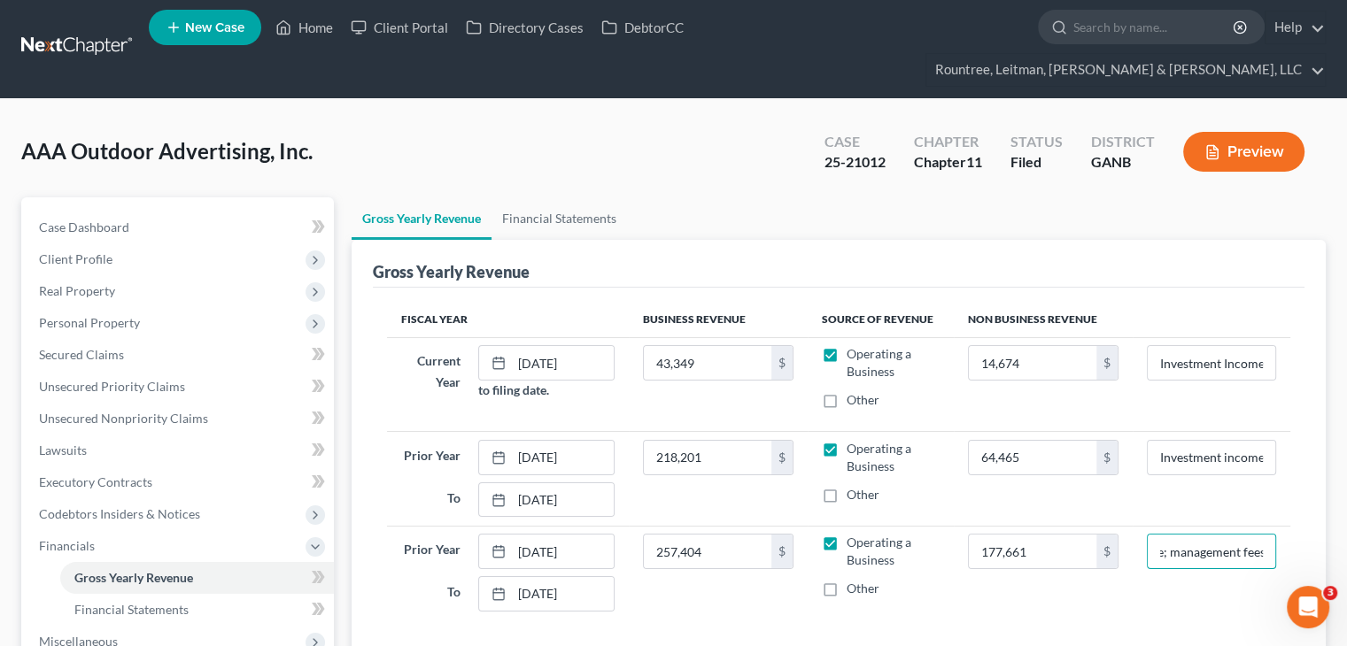
scroll to position [230, 0]
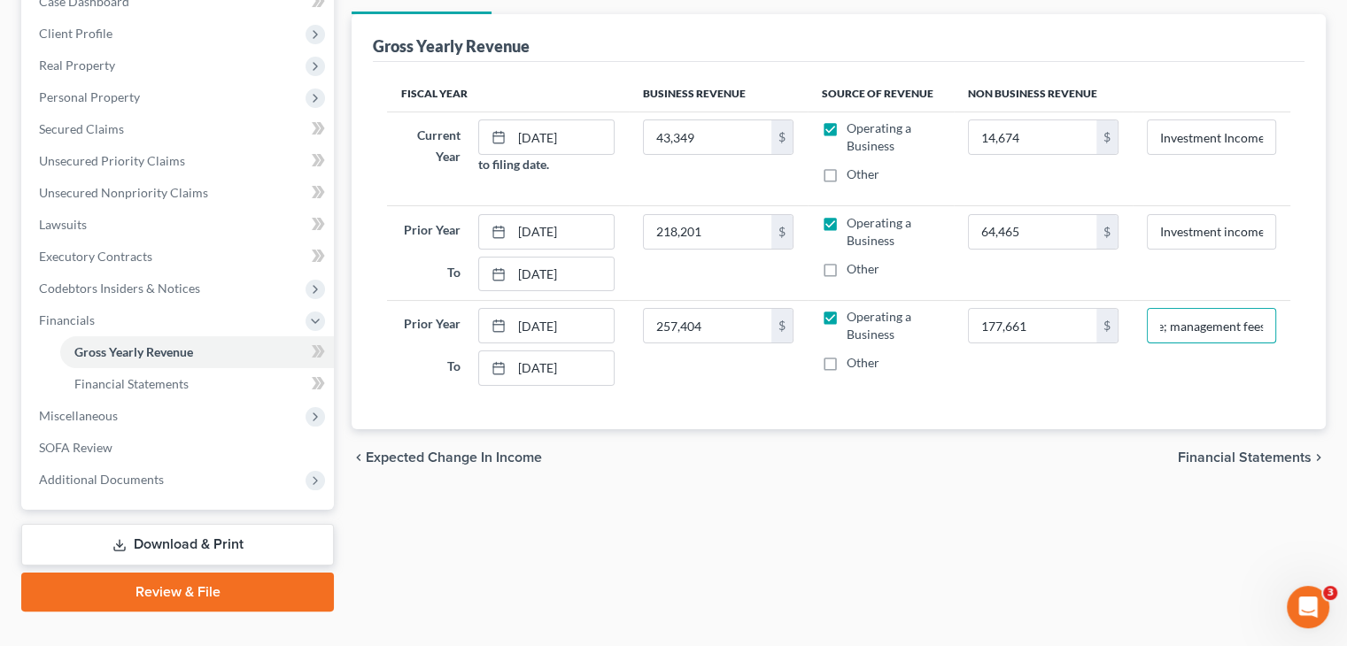
type input "Investment income; management fees"
click at [1261, 451] on span "Financial Statements" at bounding box center [1245, 458] width 134 height 14
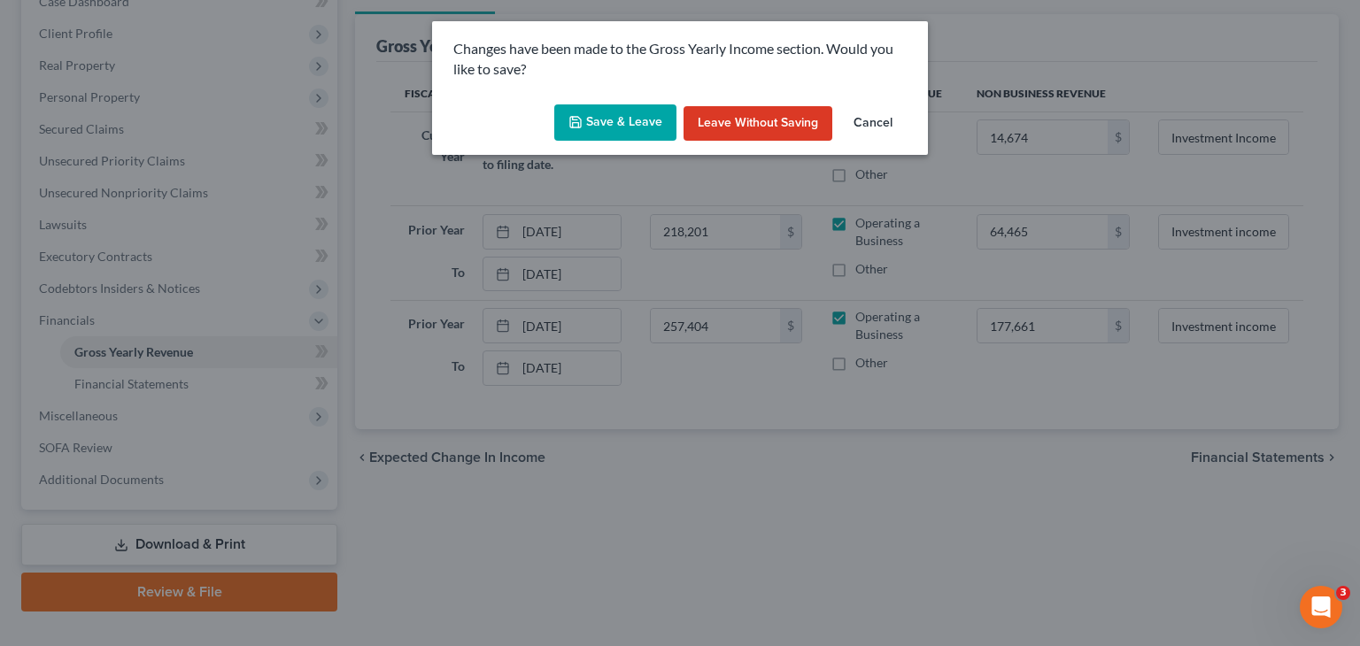
click at [619, 122] on button "Save & Leave" at bounding box center [615, 122] width 122 height 37
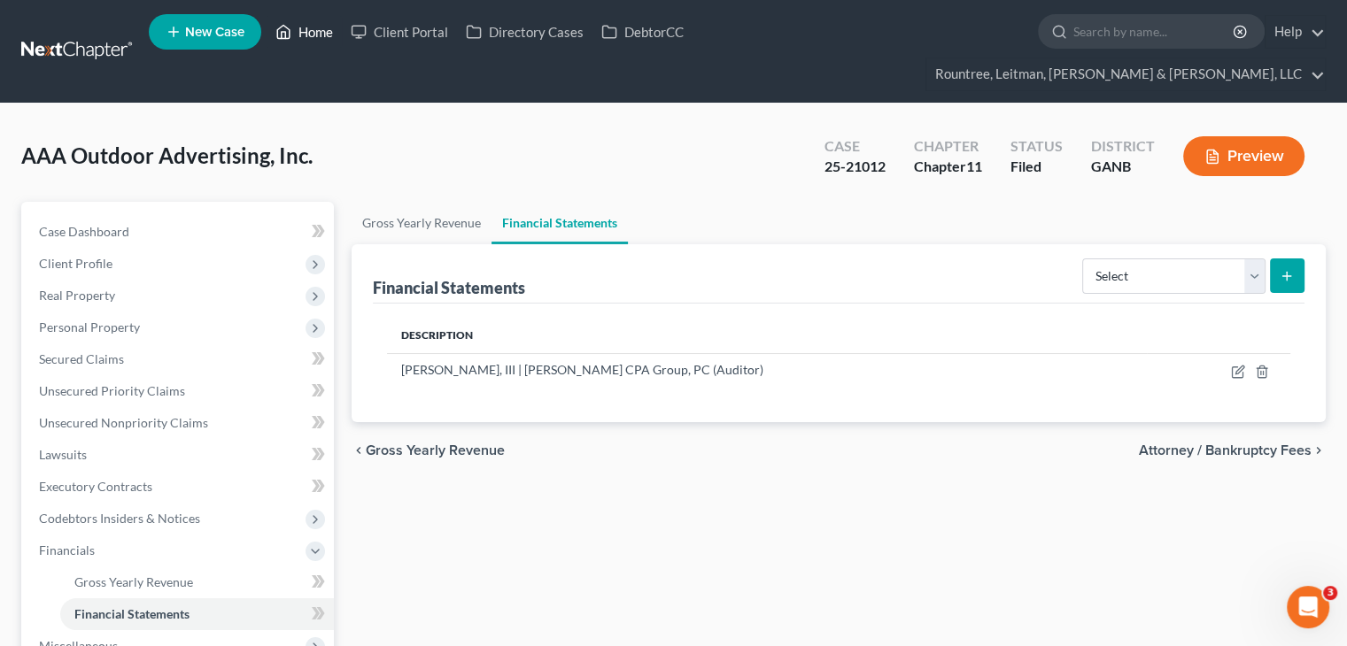
click at [320, 38] on link "Home" at bounding box center [304, 32] width 75 height 32
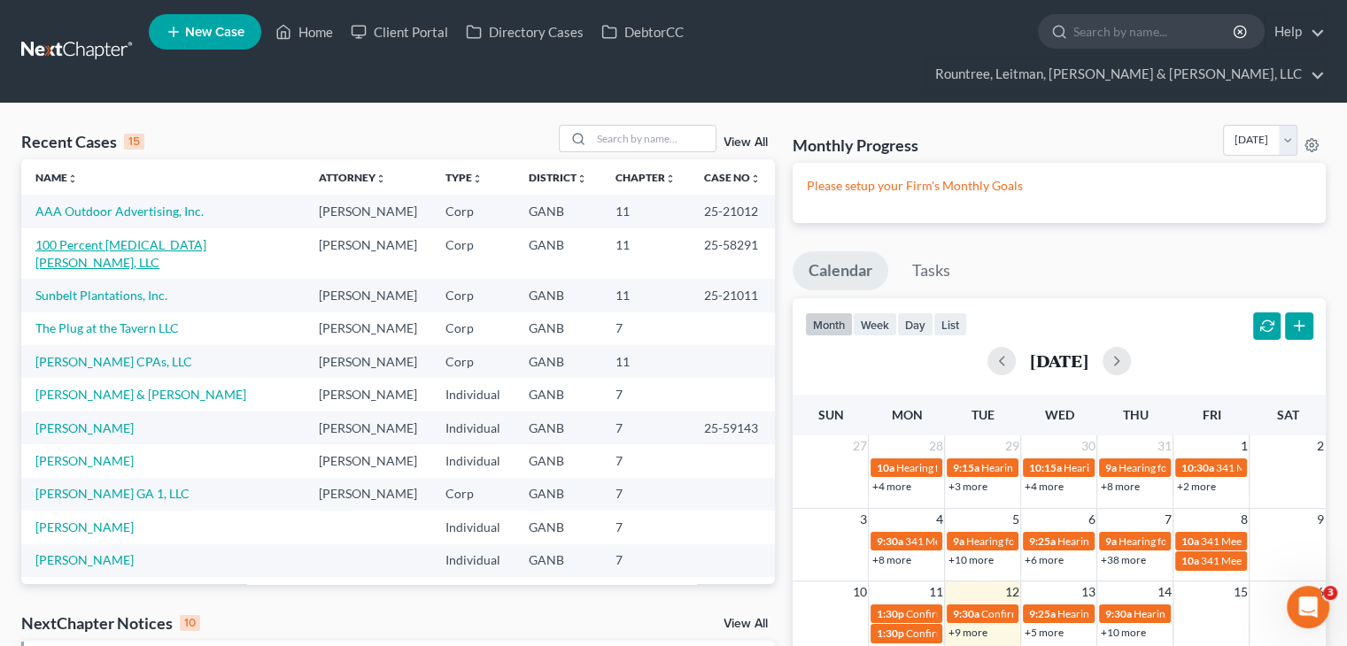
click at [83, 237] on link "100 Percent [MEDICAL_DATA] [PERSON_NAME], LLC" at bounding box center [120, 253] width 171 height 33
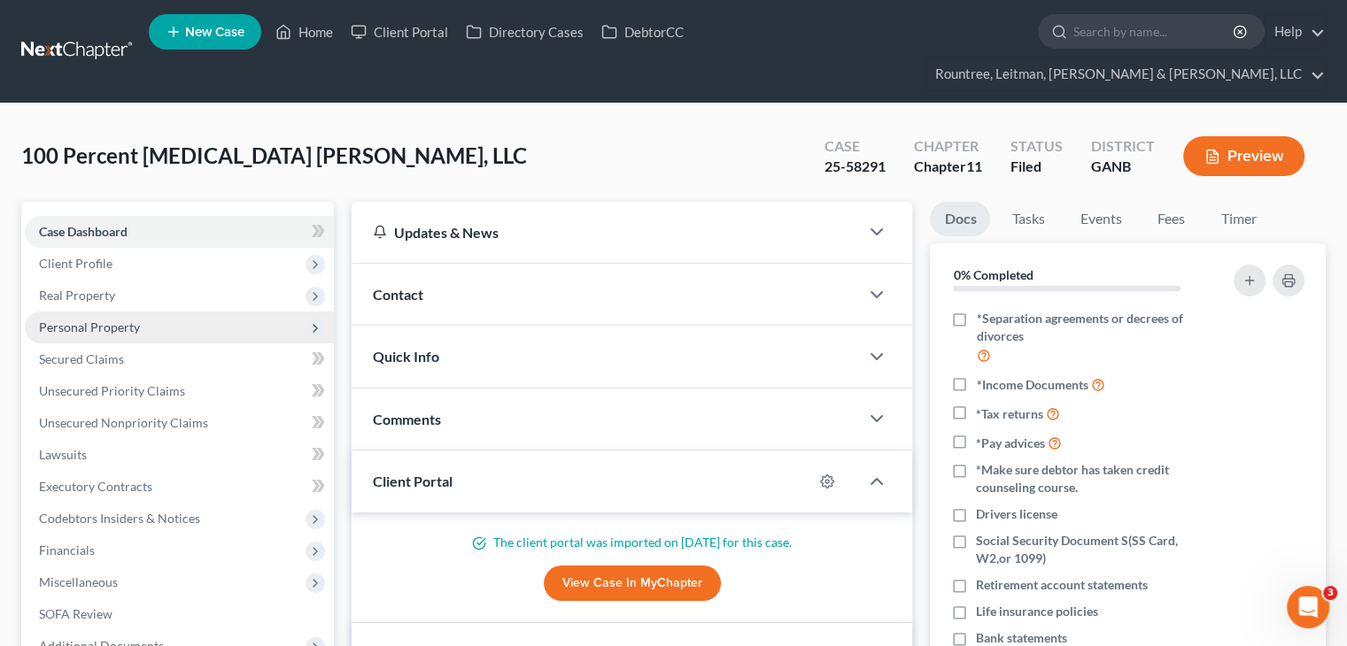
click at [97, 320] on span "Personal Property" at bounding box center [89, 327] width 101 height 15
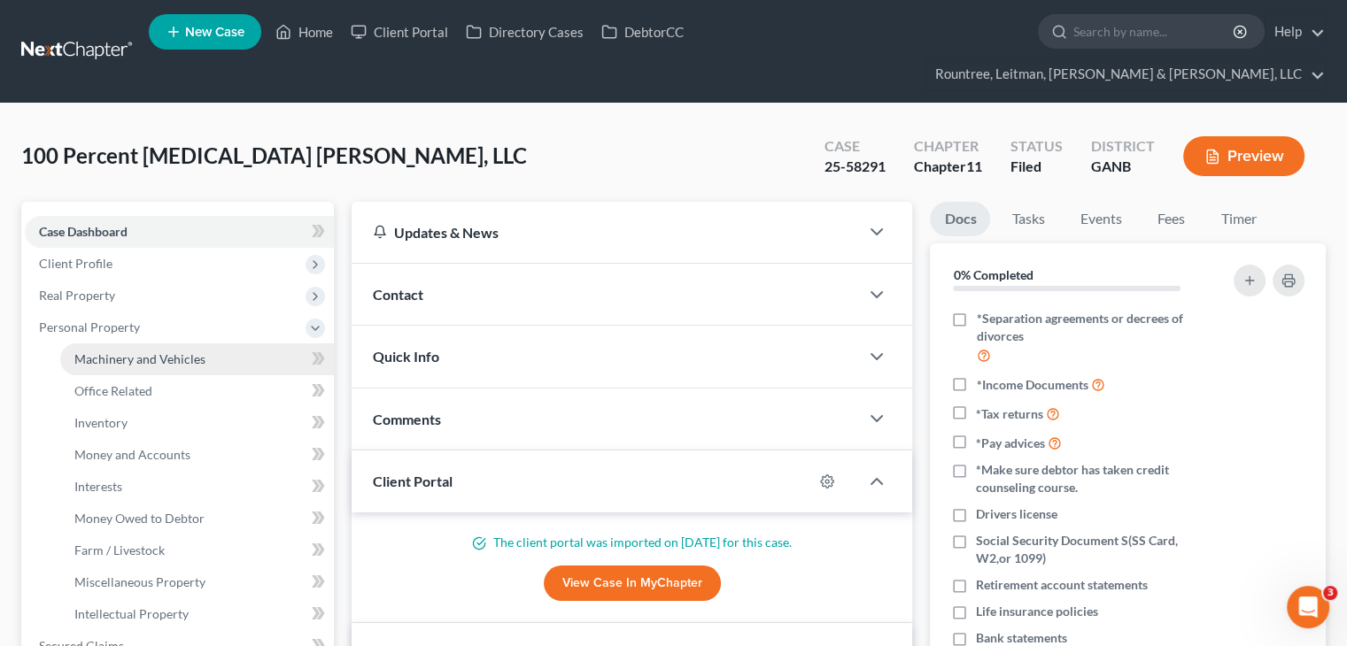
click at [97, 352] on span "Machinery and Vehicles" at bounding box center [139, 359] width 131 height 15
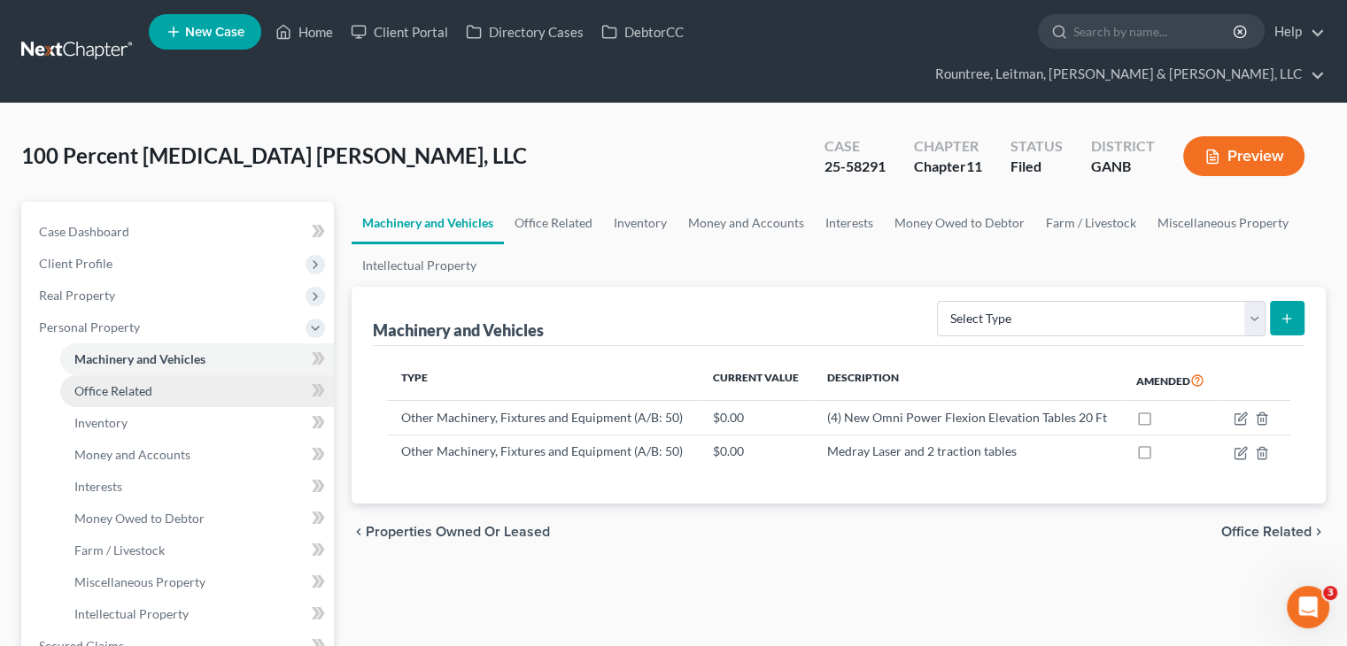
click at [105, 383] on span "Office Related" at bounding box center [113, 390] width 78 height 15
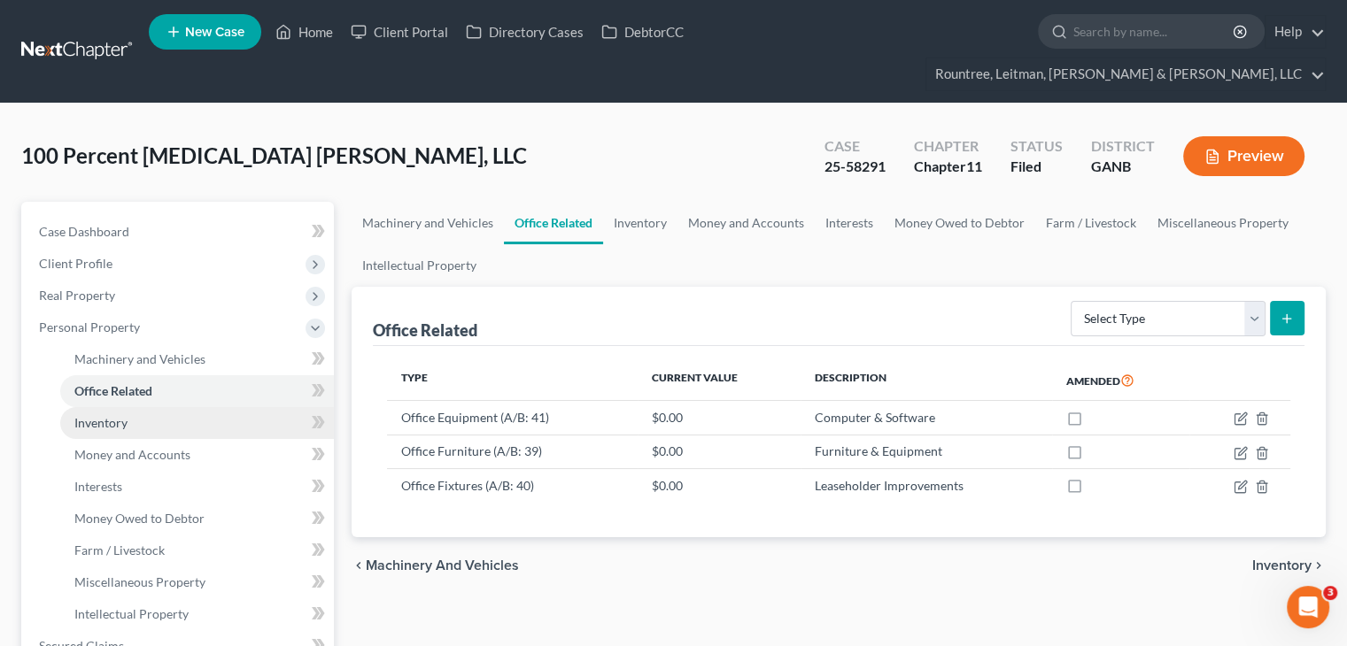
click at [116, 415] on span "Inventory" at bounding box center [100, 422] width 53 height 15
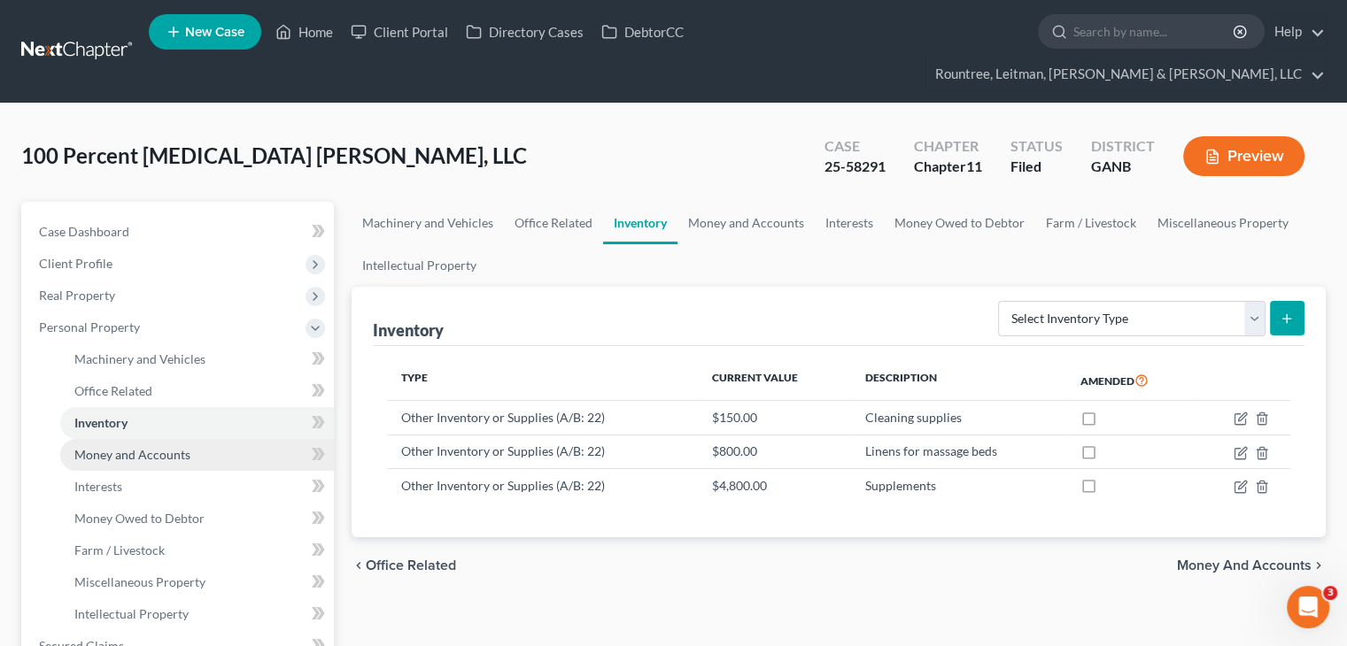
click at [113, 439] on link "Money and Accounts" at bounding box center [197, 455] width 274 height 32
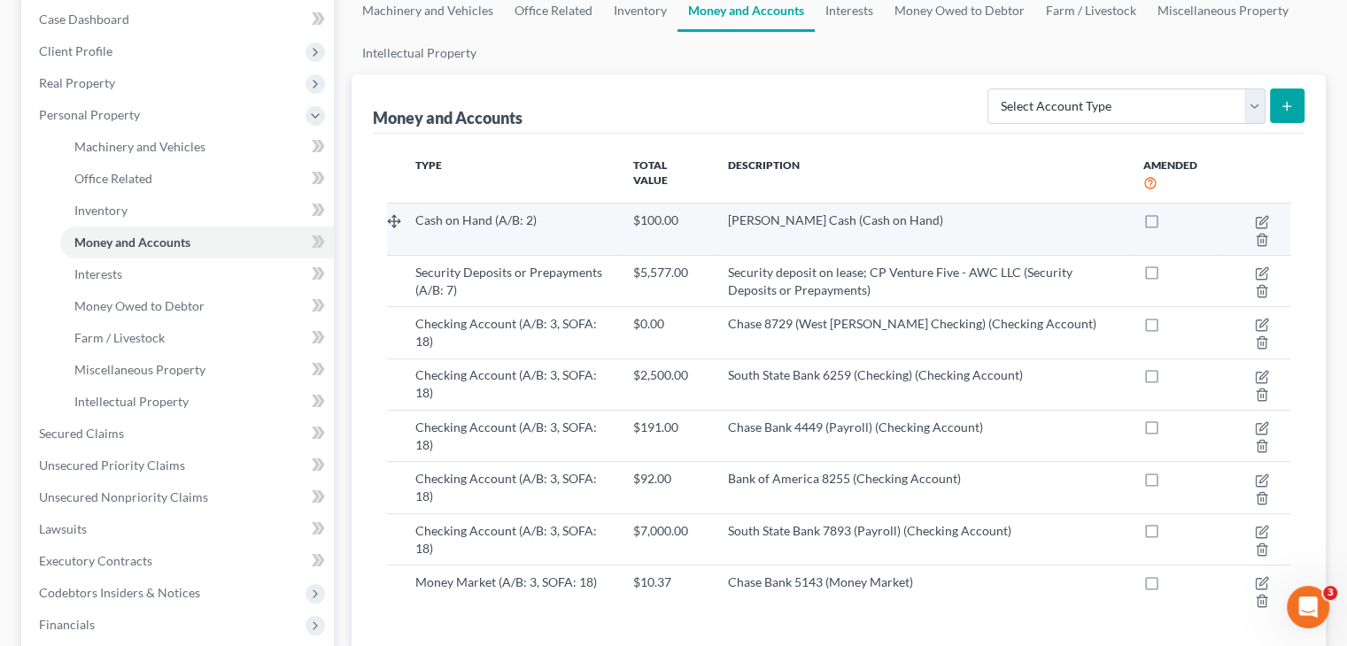
scroll to position [266, 0]
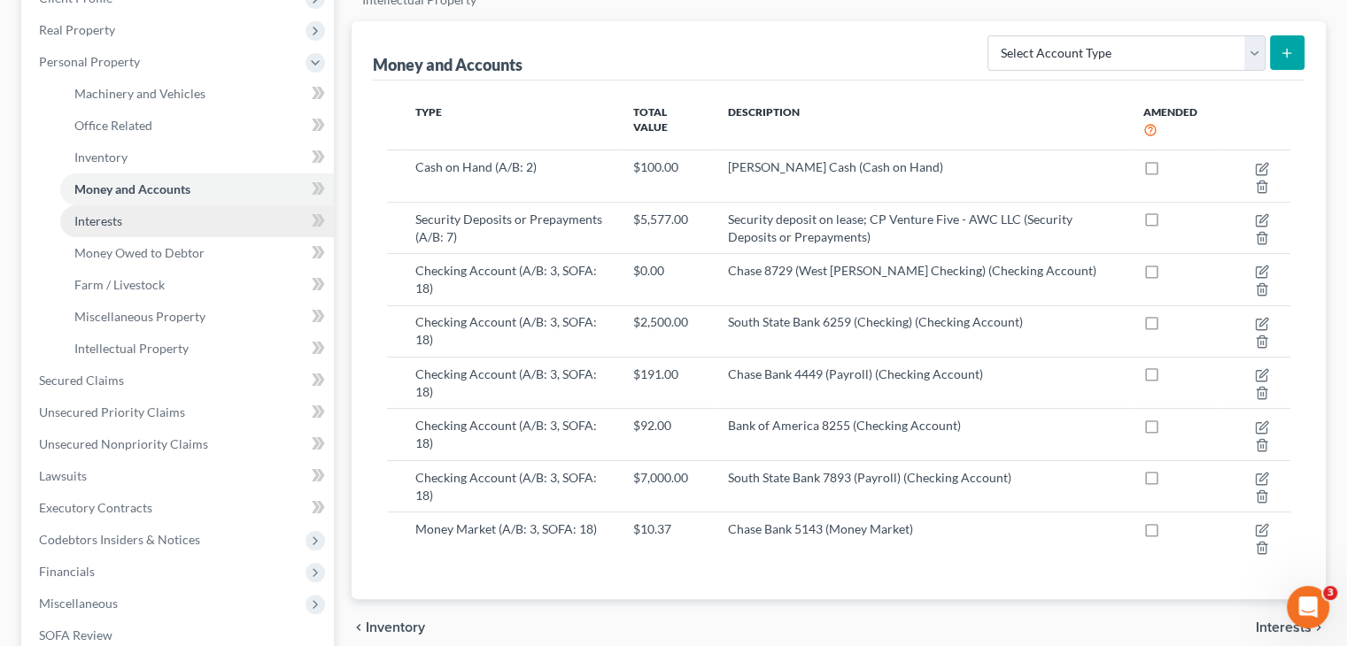
click at [114, 213] on span "Interests" at bounding box center [98, 220] width 48 height 15
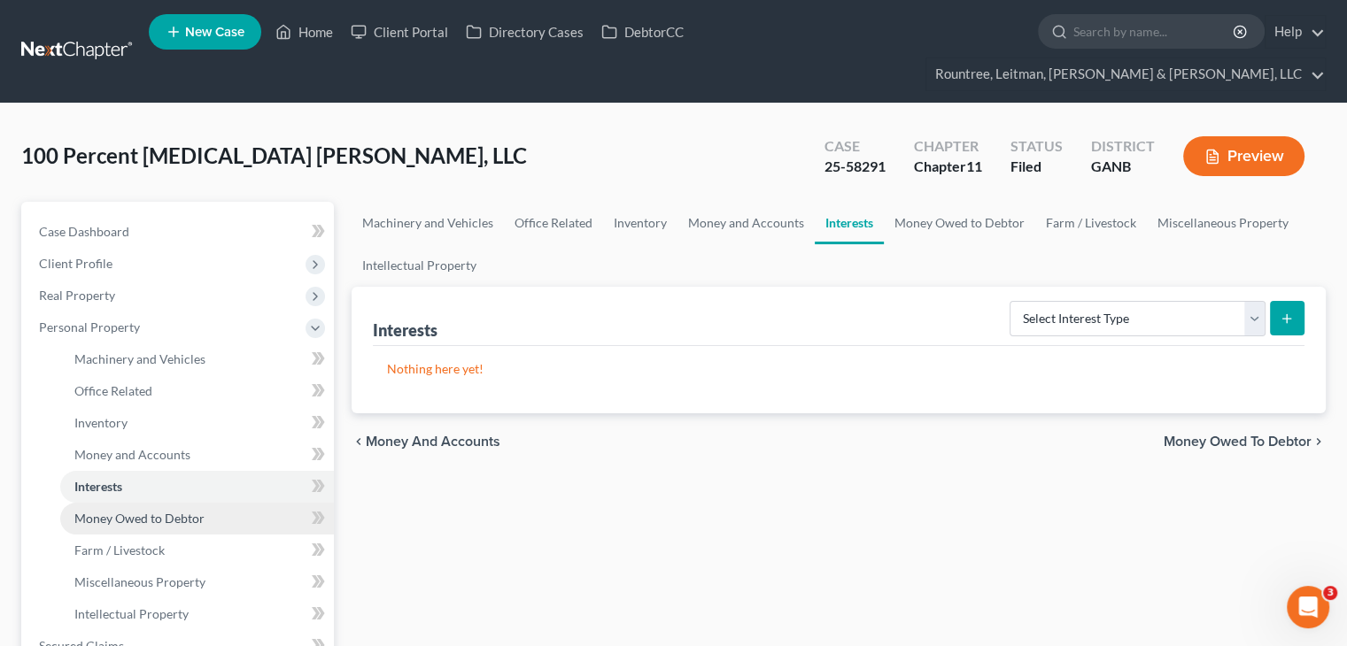
click at [130, 511] on span "Money Owed to Debtor" at bounding box center [139, 518] width 130 height 15
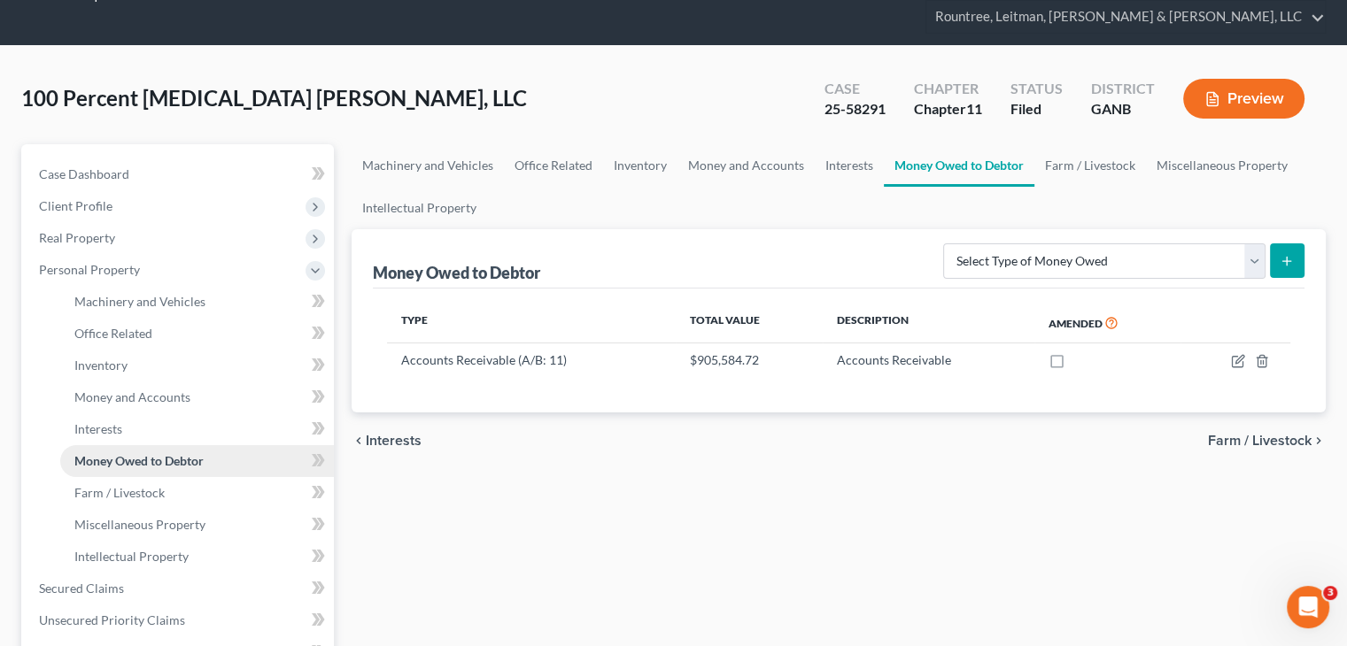
scroll to position [89, 0]
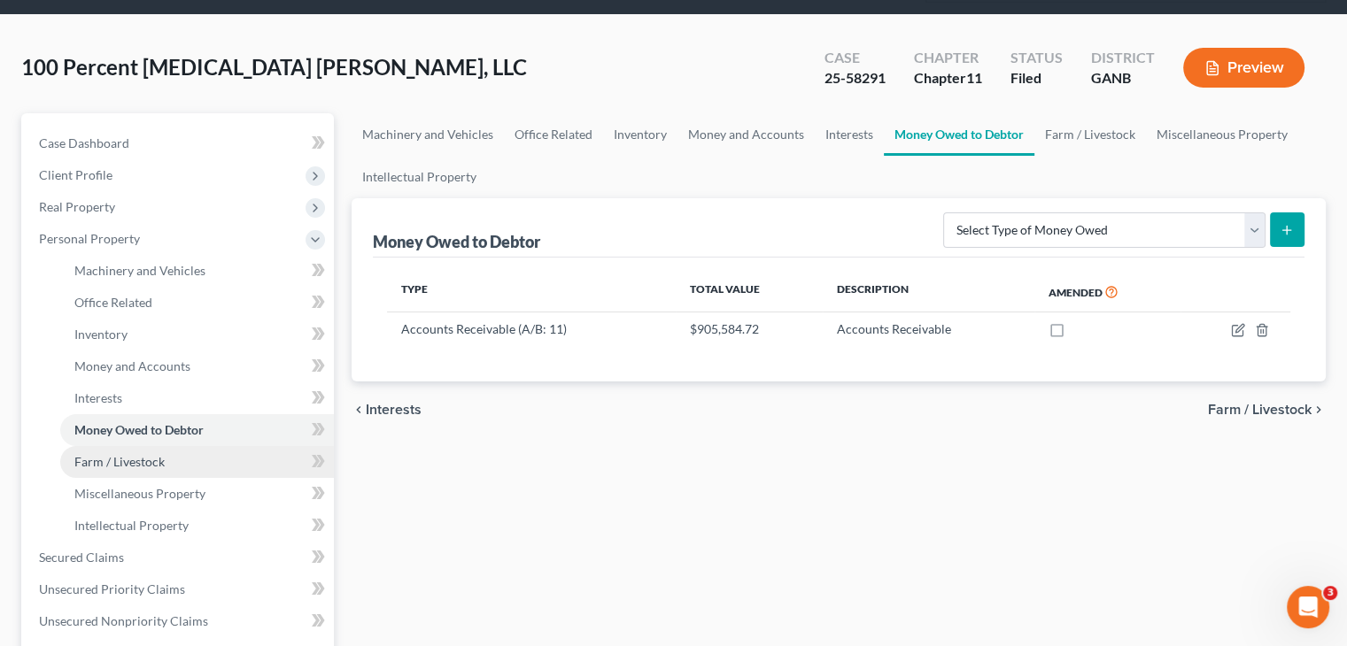
click at [143, 454] on span "Farm / Livestock" at bounding box center [119, 461] width 90 height 15
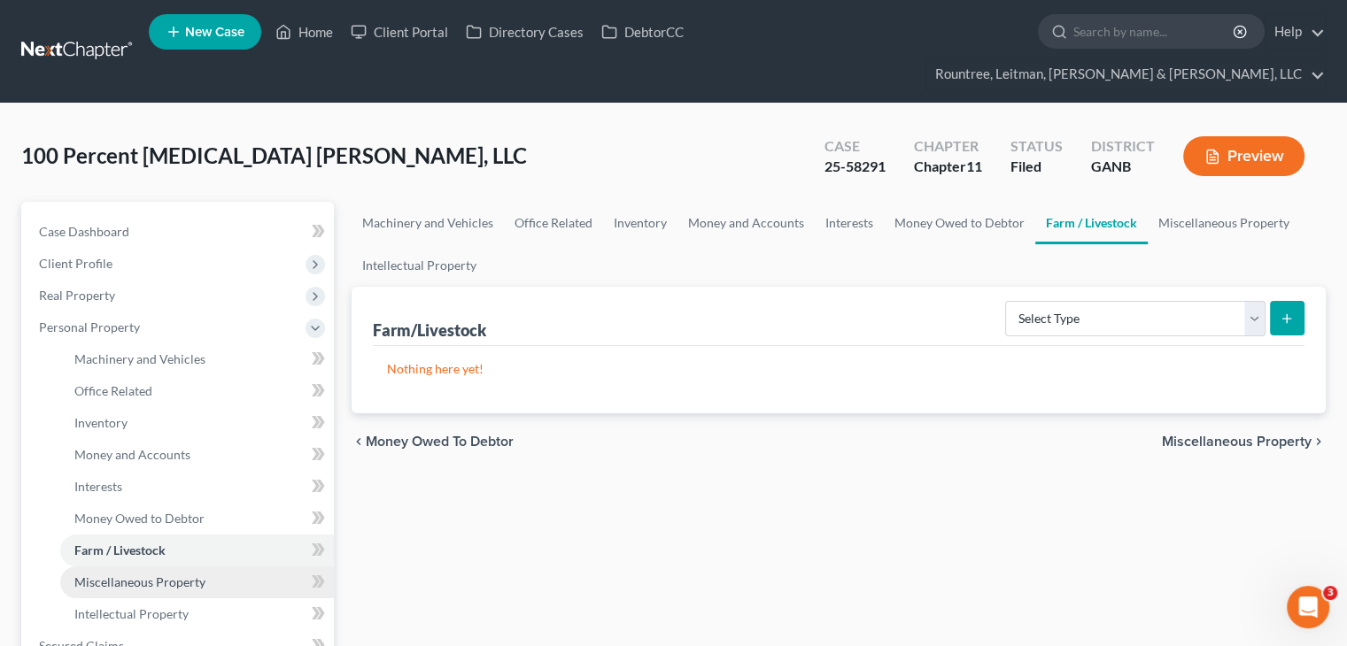
click at [151, 575] on span "Miscellaneous Property" at bounding box center [139, 582] width 131 height 15
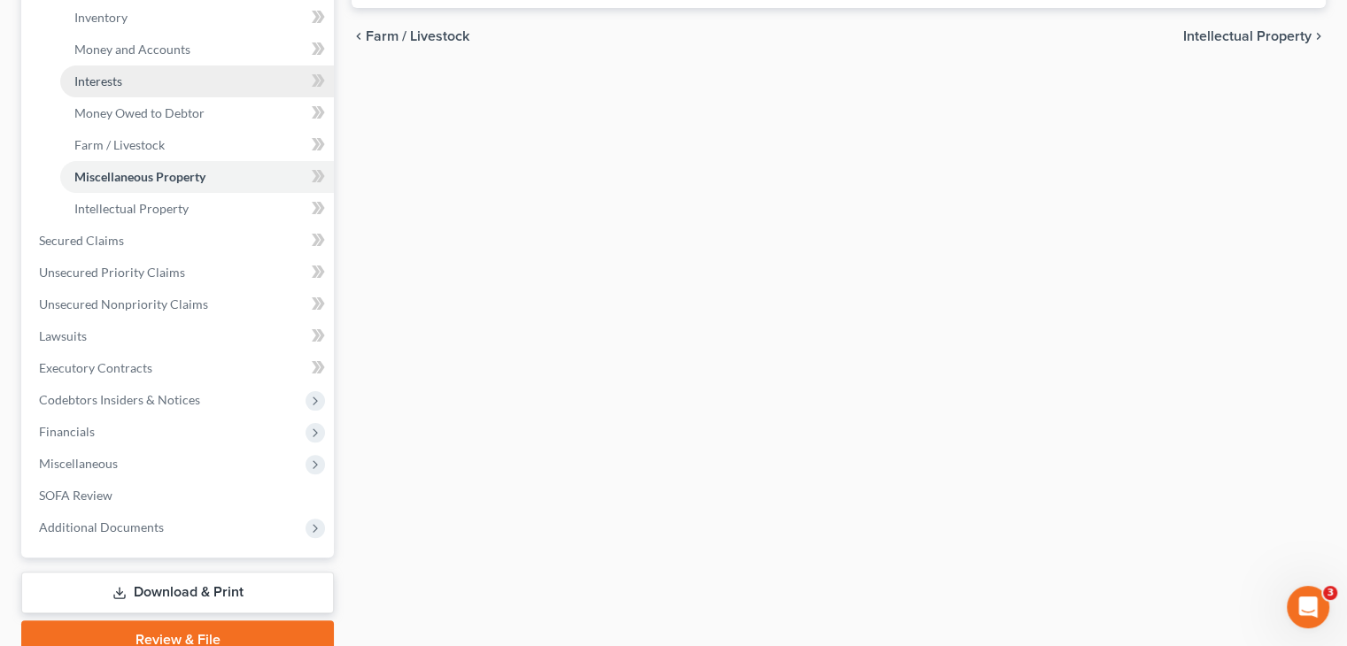
scroll to position [443, 0]
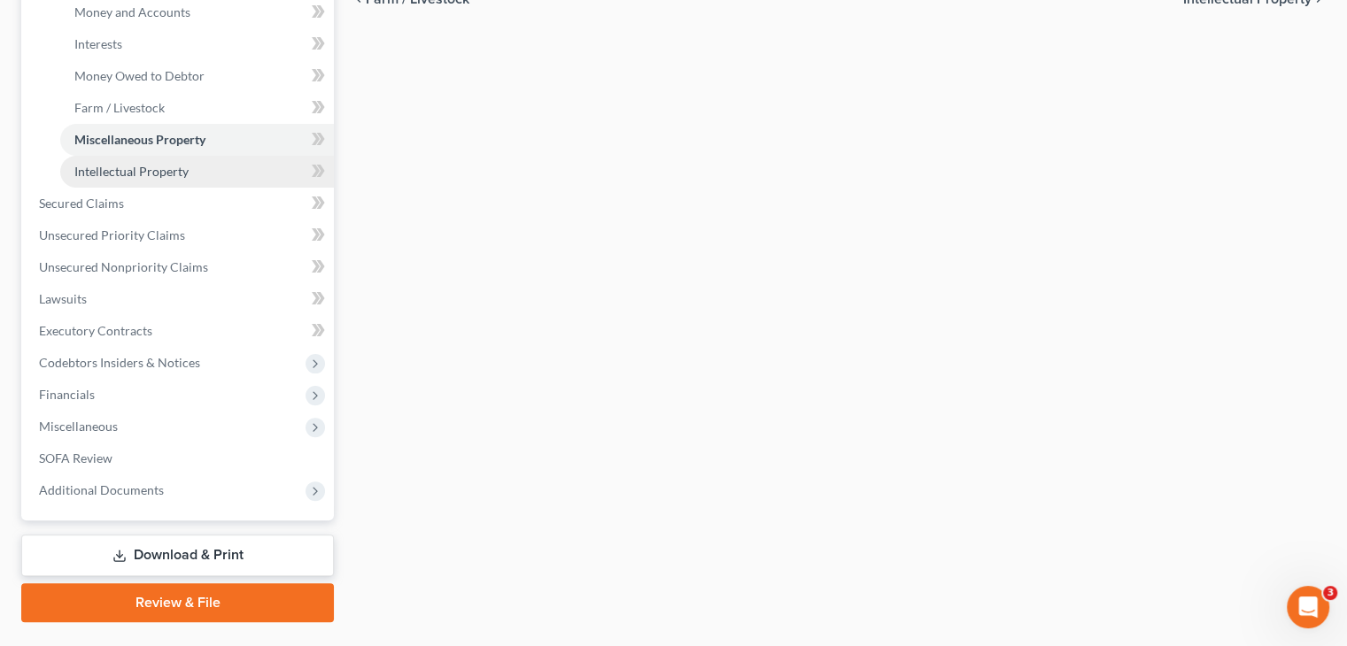
click at [143, 164] on span "Intellectual Property" at bounding box center [131, 171] width 114 height 15
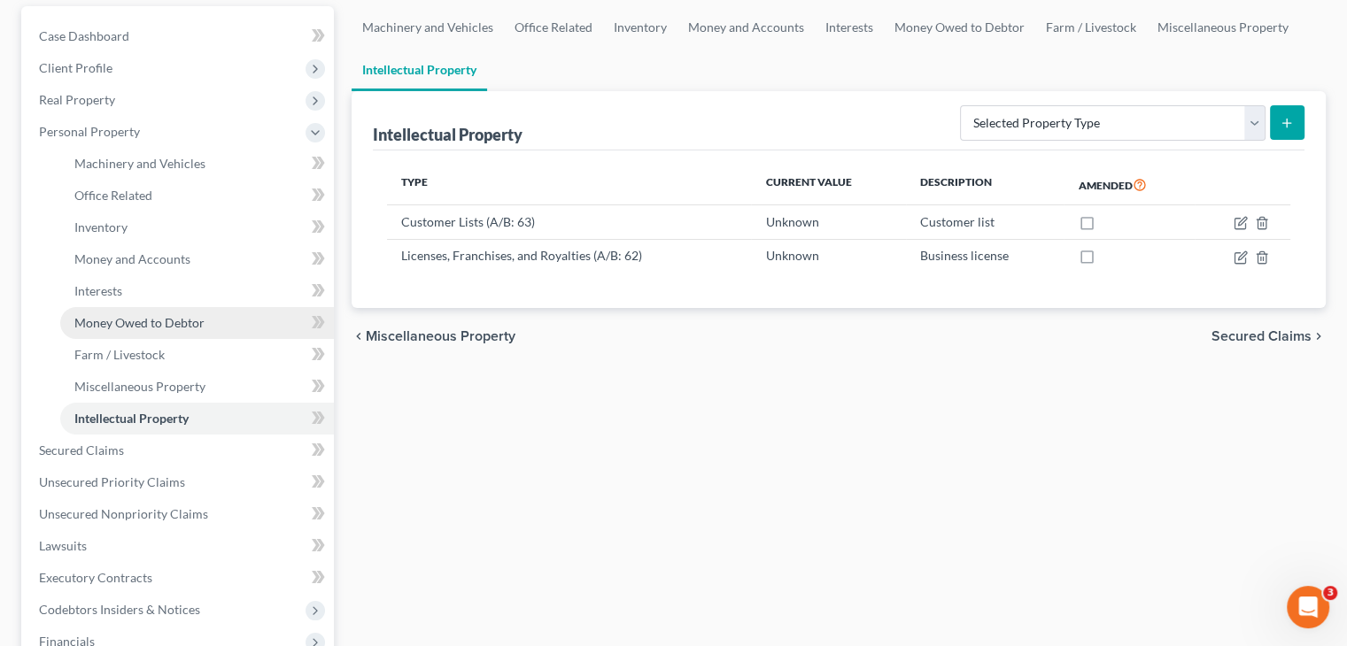
scroll to position [266, 0]
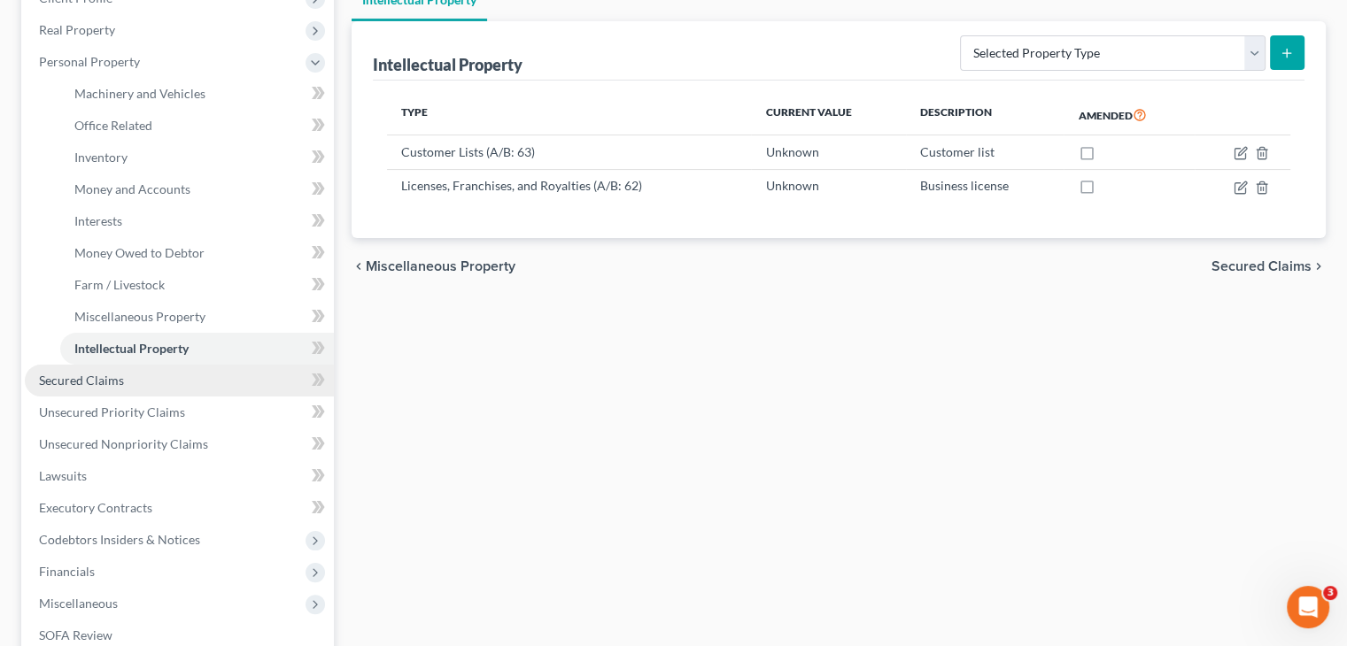
click at [102, 373] on span "Secured Claims" at bounding box center [81, 380] width 85 height 15
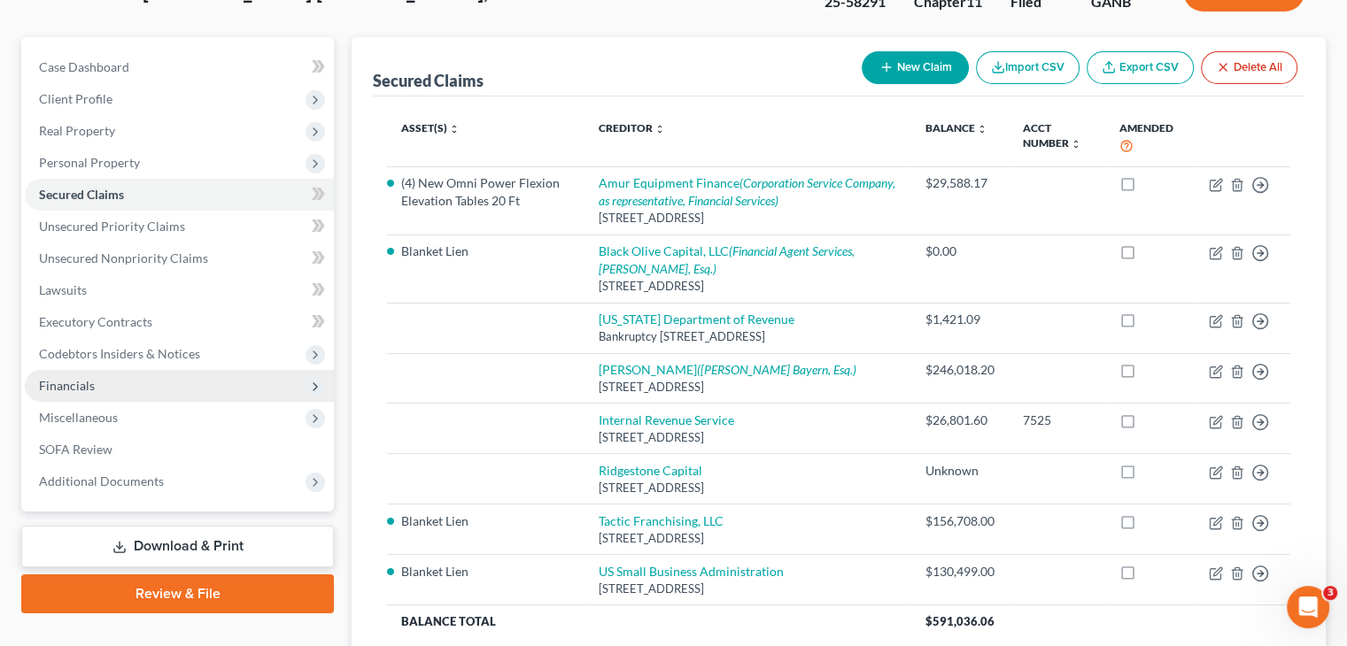
scroll to position [266, 0]
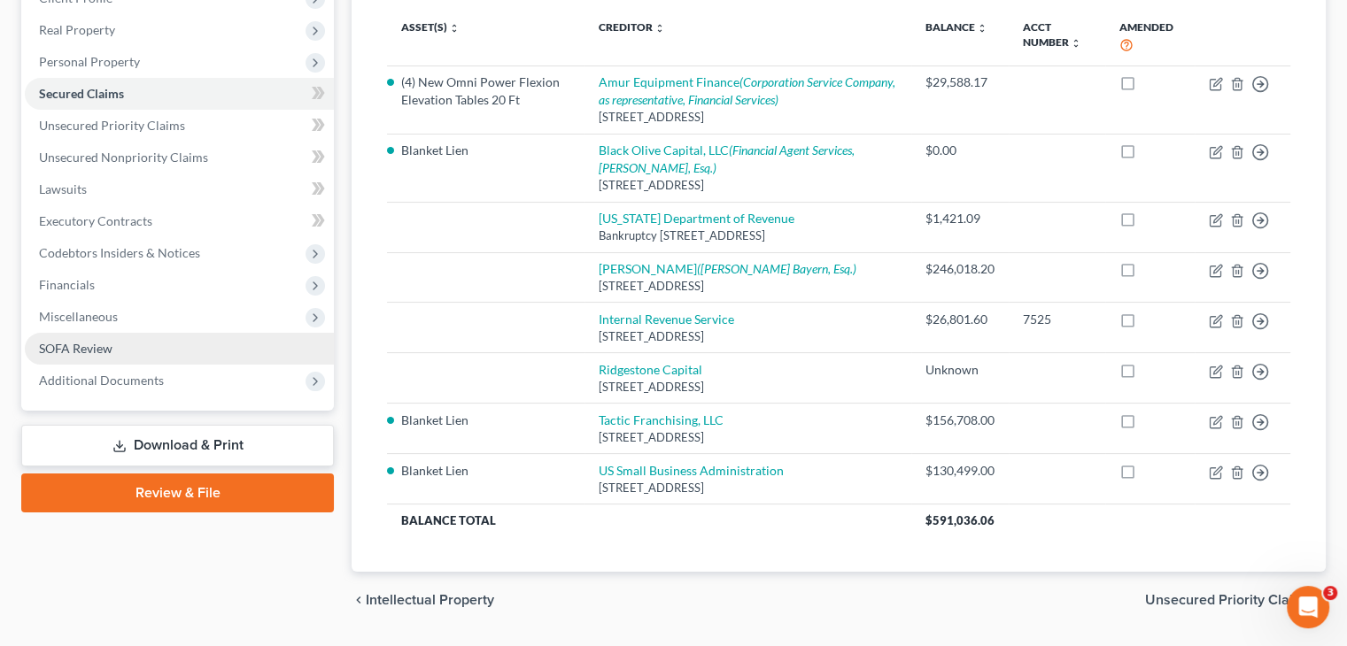
click at [84, 341] on span "SOFA Review" at bounding box center [76, 348] width 74 height 15
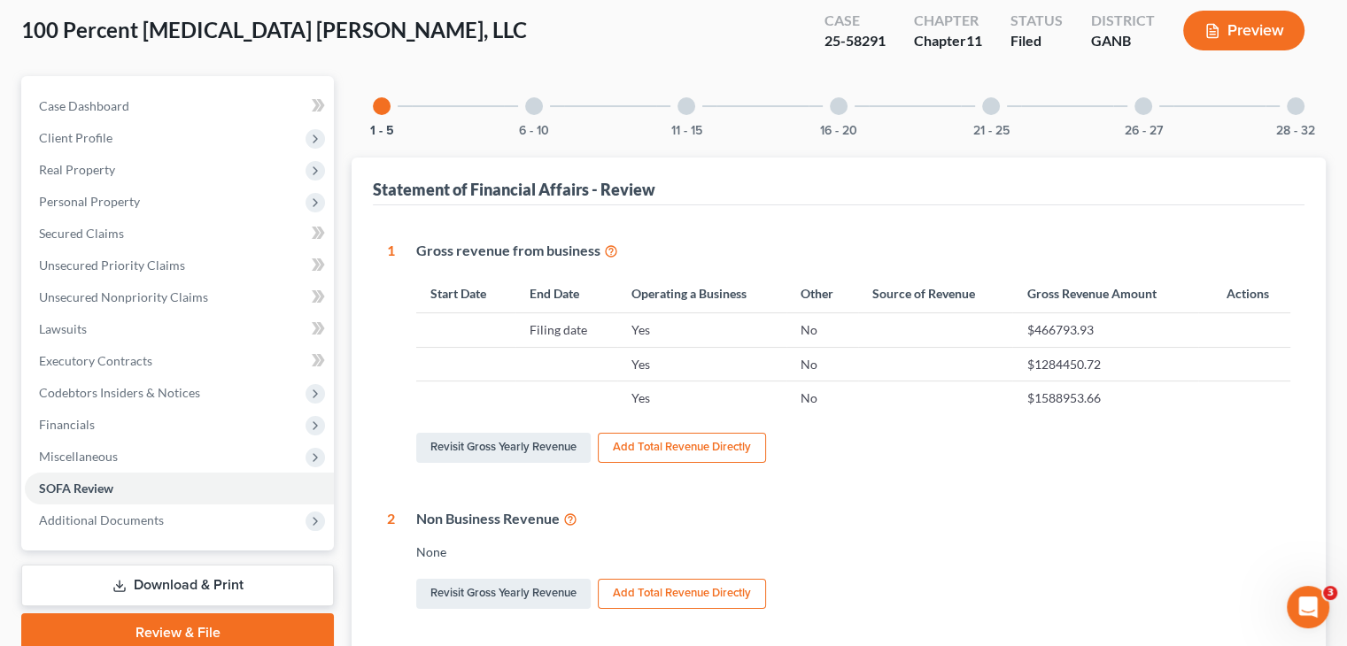
scroll to position [177, 0]
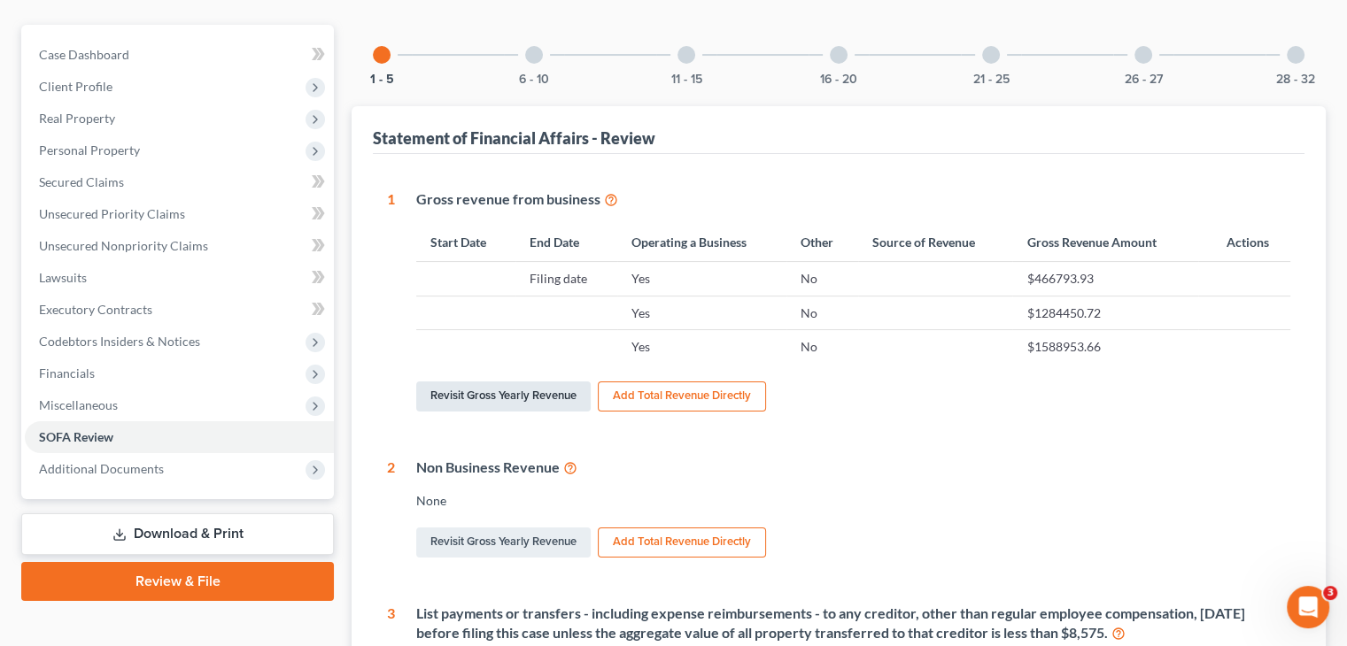
click at [476, 382] on link "Revisit Gross Yearly Revenue" at bounding box center [503, 397] width 174 height 30
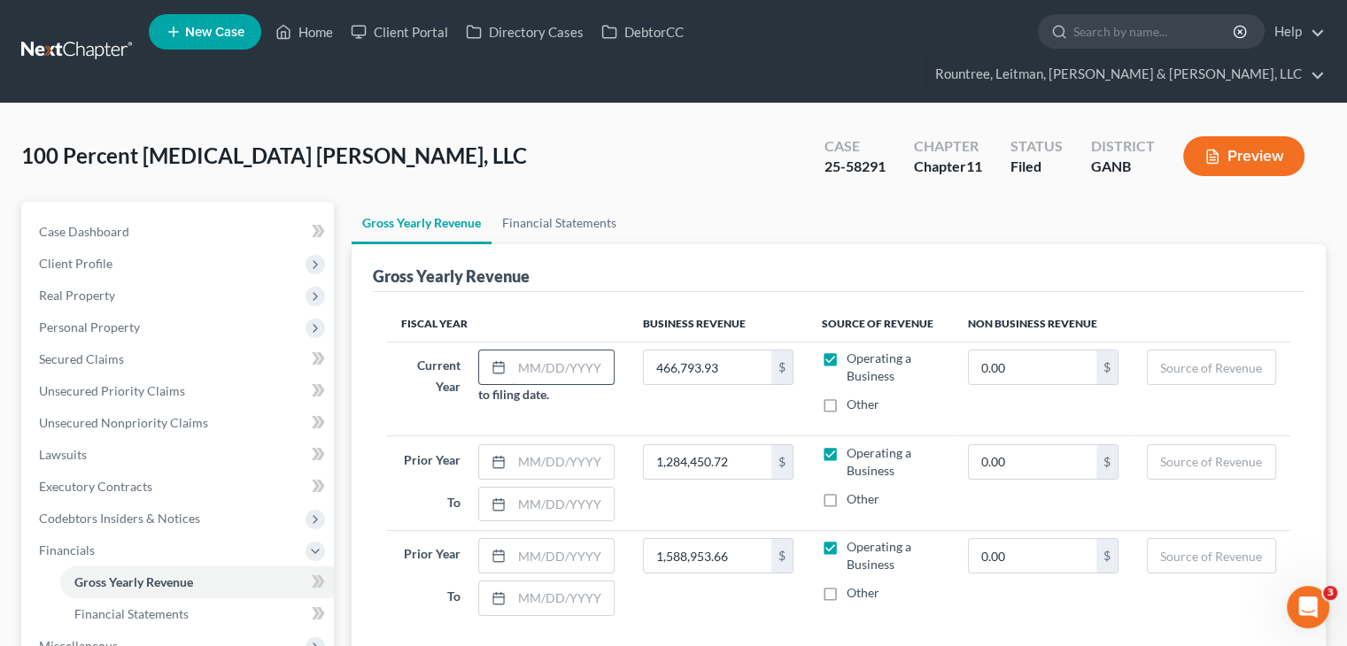
click at [538, 351] on input "text" at bounding box center [563, 368] width 102 height 34
type input "[DATE]"
click at [522, 445] on input "text" at bounding box center [563, 462] width 102 height 34
type input "[DATE]"
click at [524, 488] on input "text" at bounding box center [563, 505] width 102 height 34
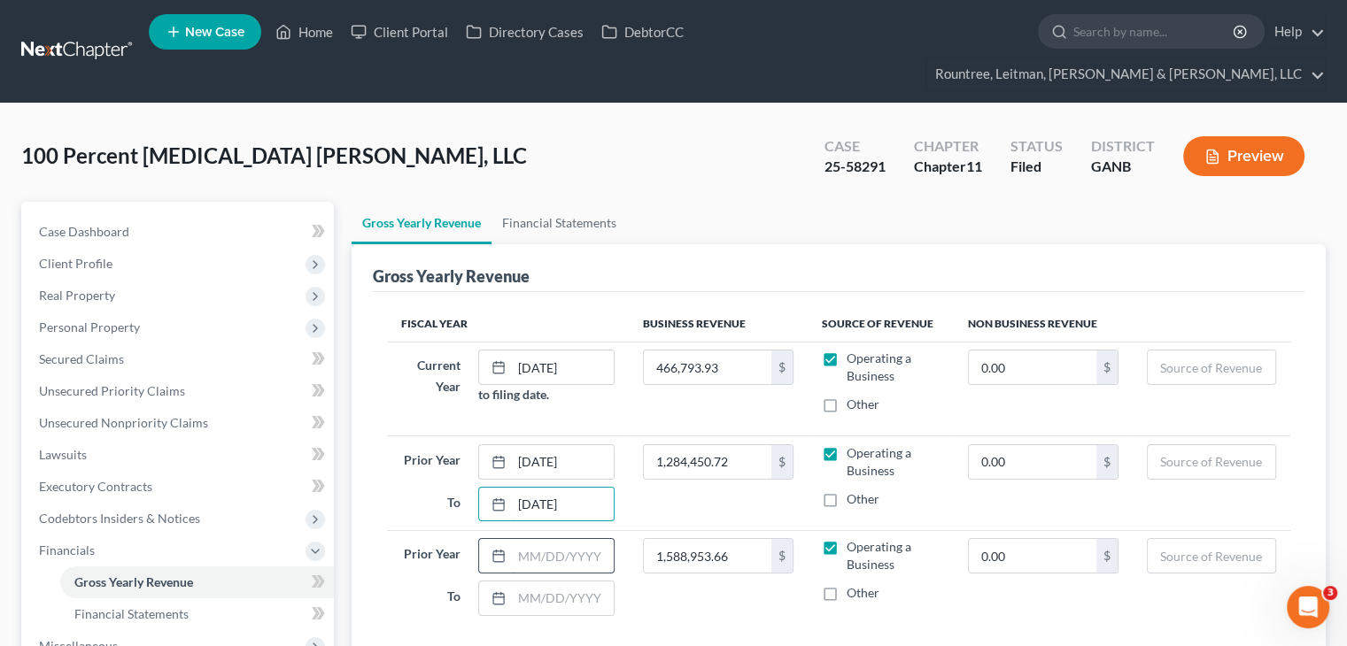
type input "[DATE]"
click at [536, 539] on input "text" at bounding box center [563, 556] width 102 height 34
type input "[DATE]"
click at [574, 582] on input "text" at bounding box center [563, 599] width 102 height 34
type input "[DATE]"
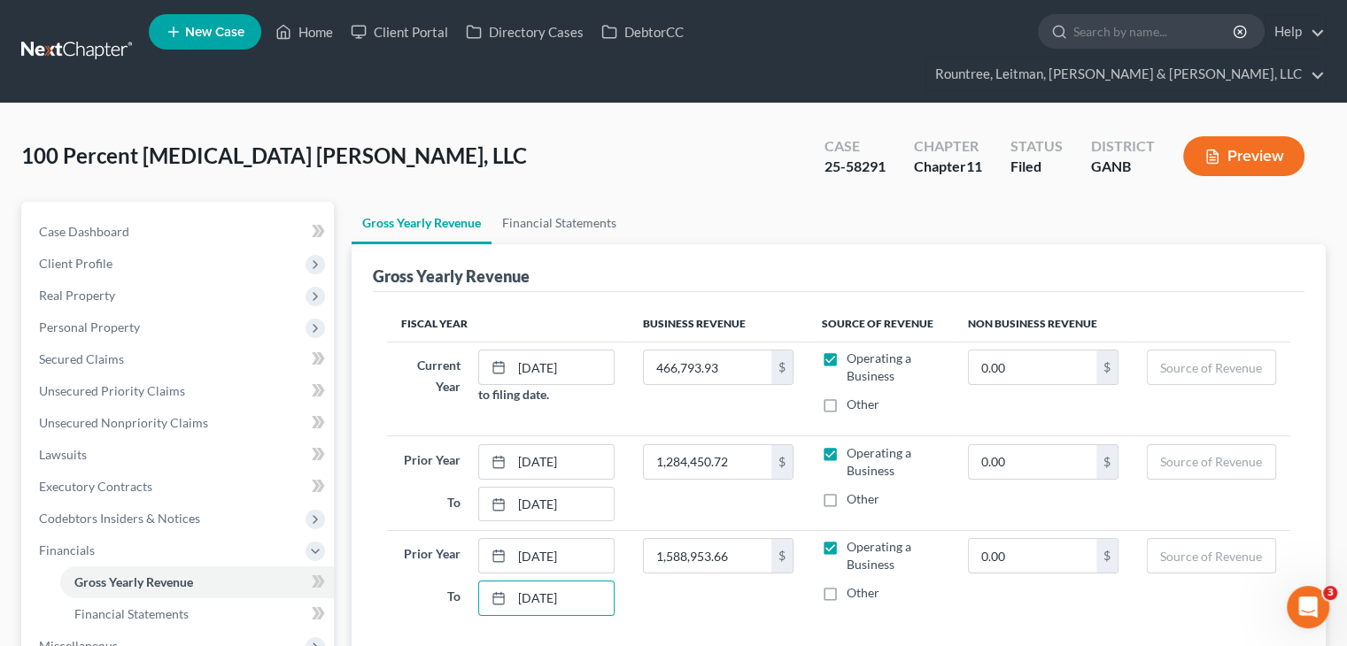
click at [677, 152] on div "100 Percent [MEDICAL_DATA] [PERSON_NAME], LLC Upgraded Case 25-58291 Chapter Ch…" at bounding box center [673, 163] width 1304 height 77
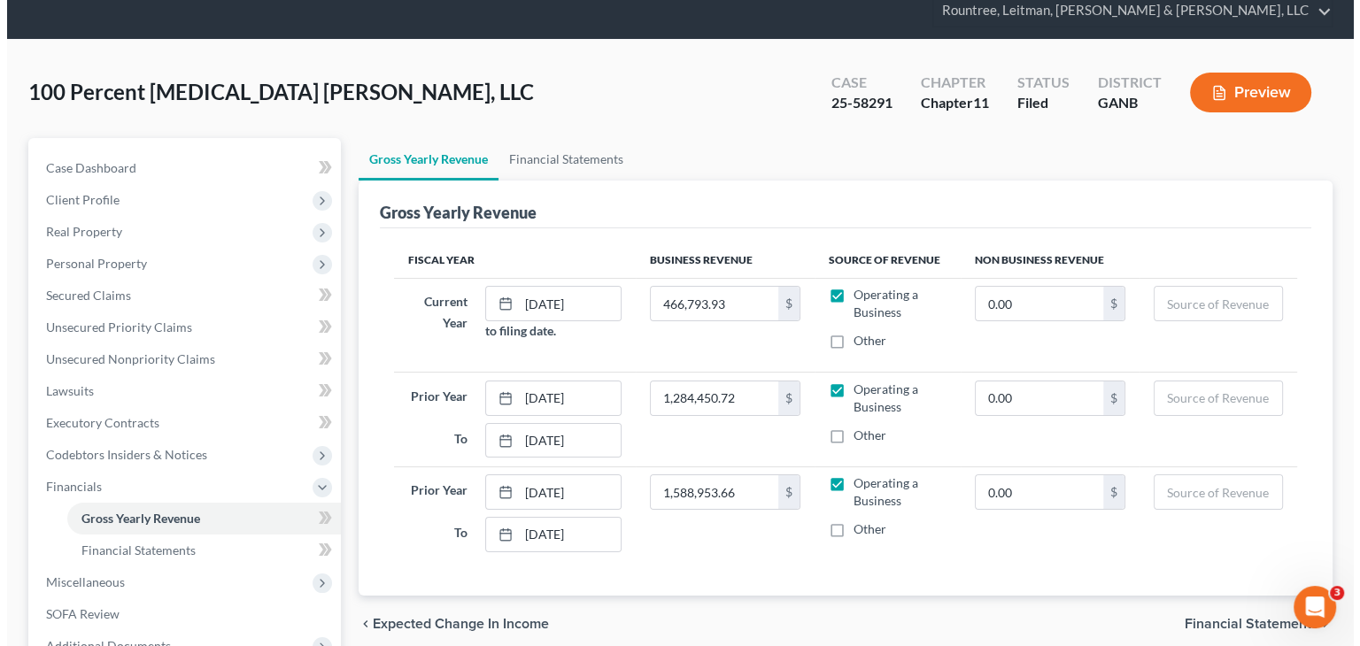
scroll to position [230, 0]
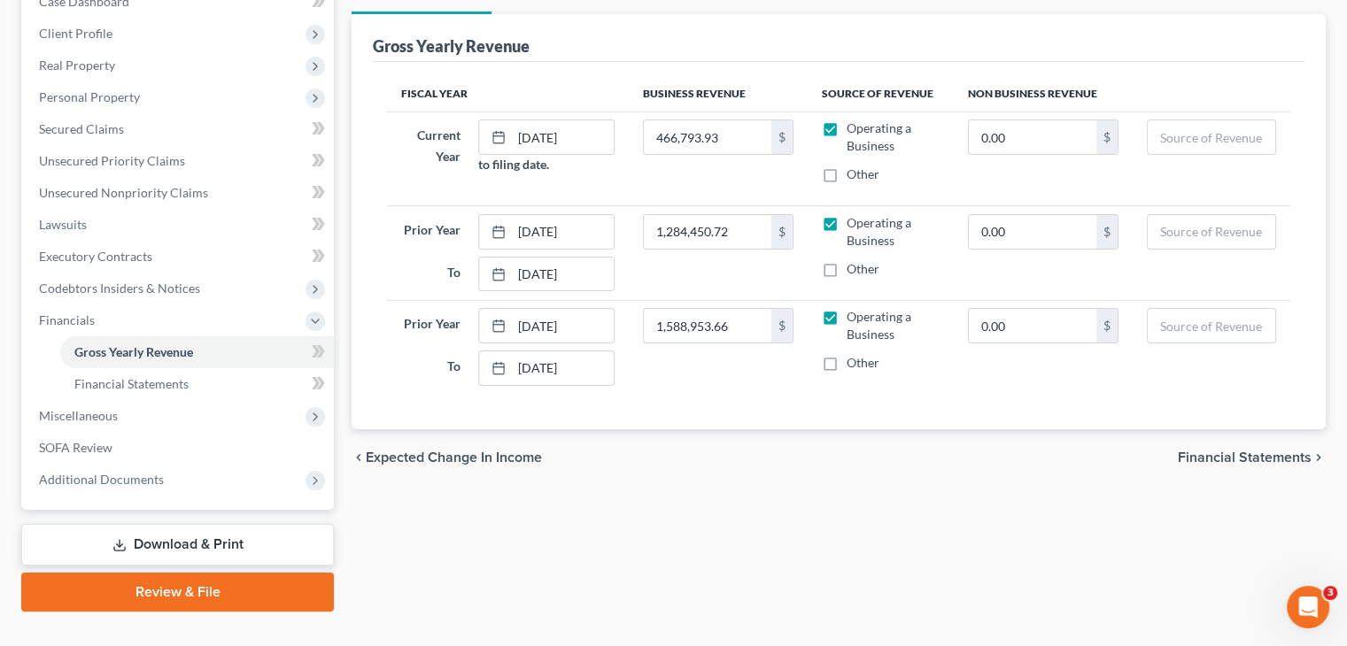
click at [1225, 451] on span "Financial Statements" at bounding box center [1245, 458] width 134 height 14
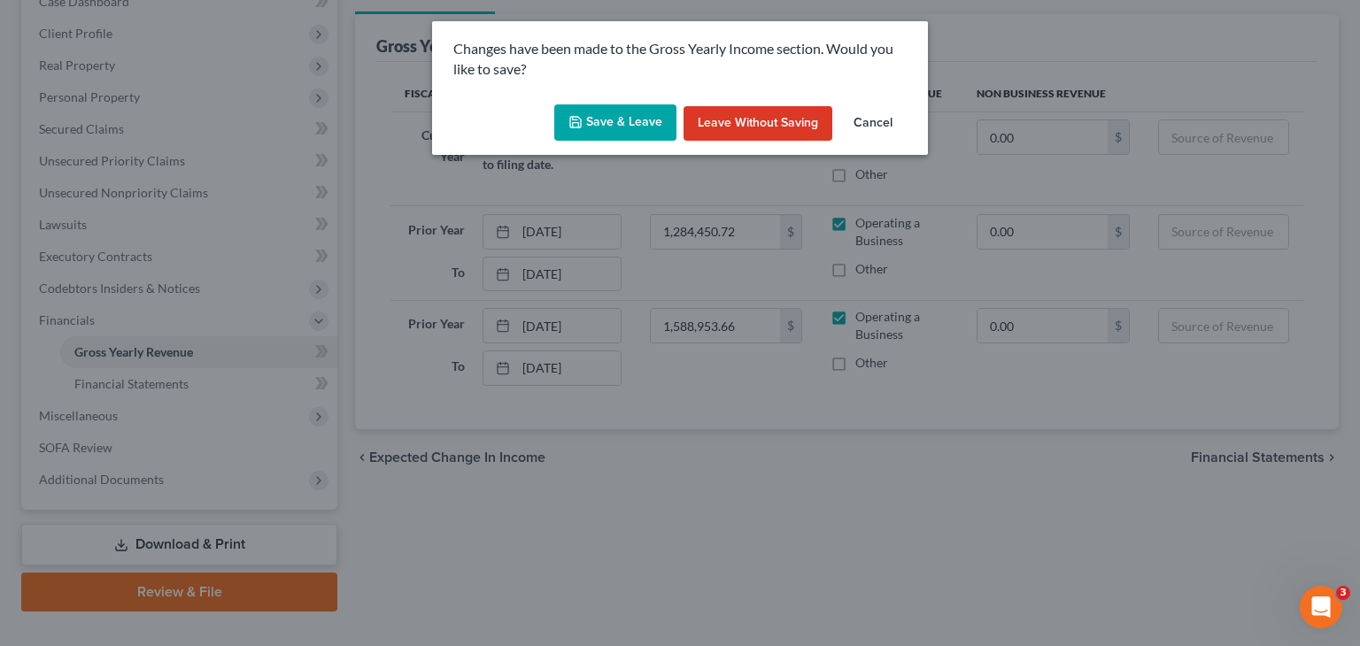
click at [638, 122] on button "Save & Leave" at bounding box center [615, 122] width 122 height 37
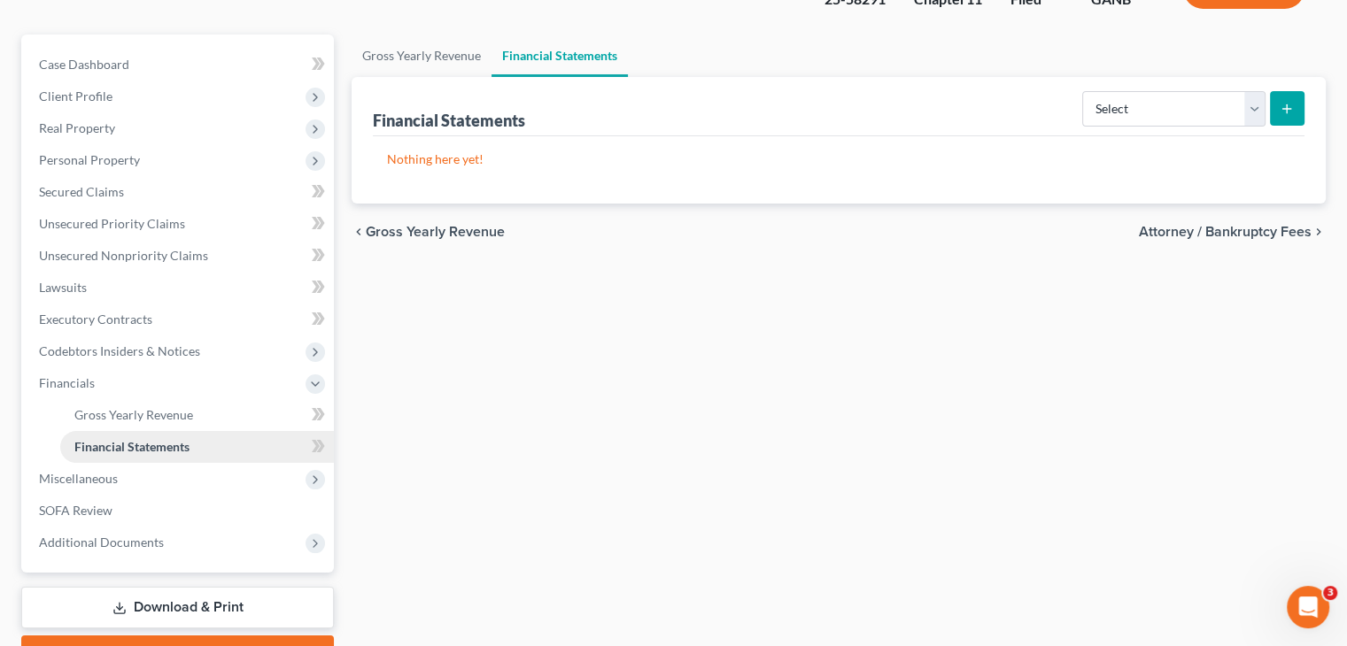
scroll to position [230, 0]
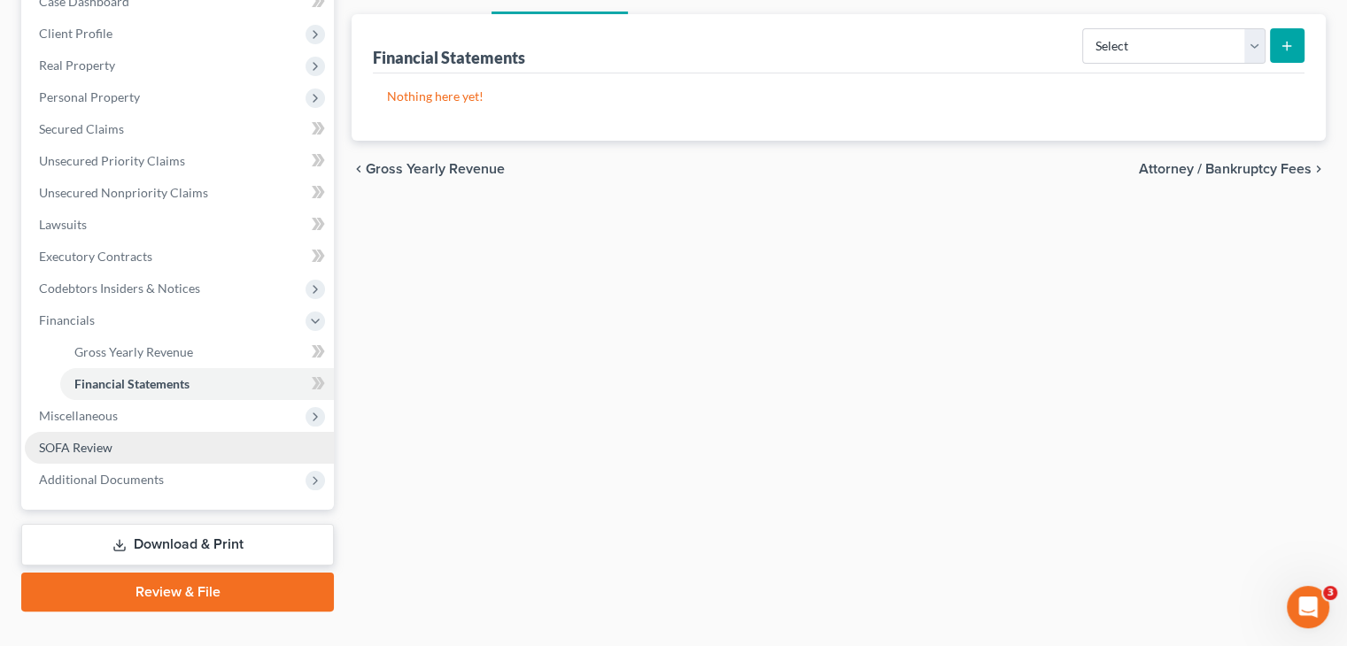
click at [90, 440] on span "SOFA Review" at bounding box center [76, 447] width 74 height 15
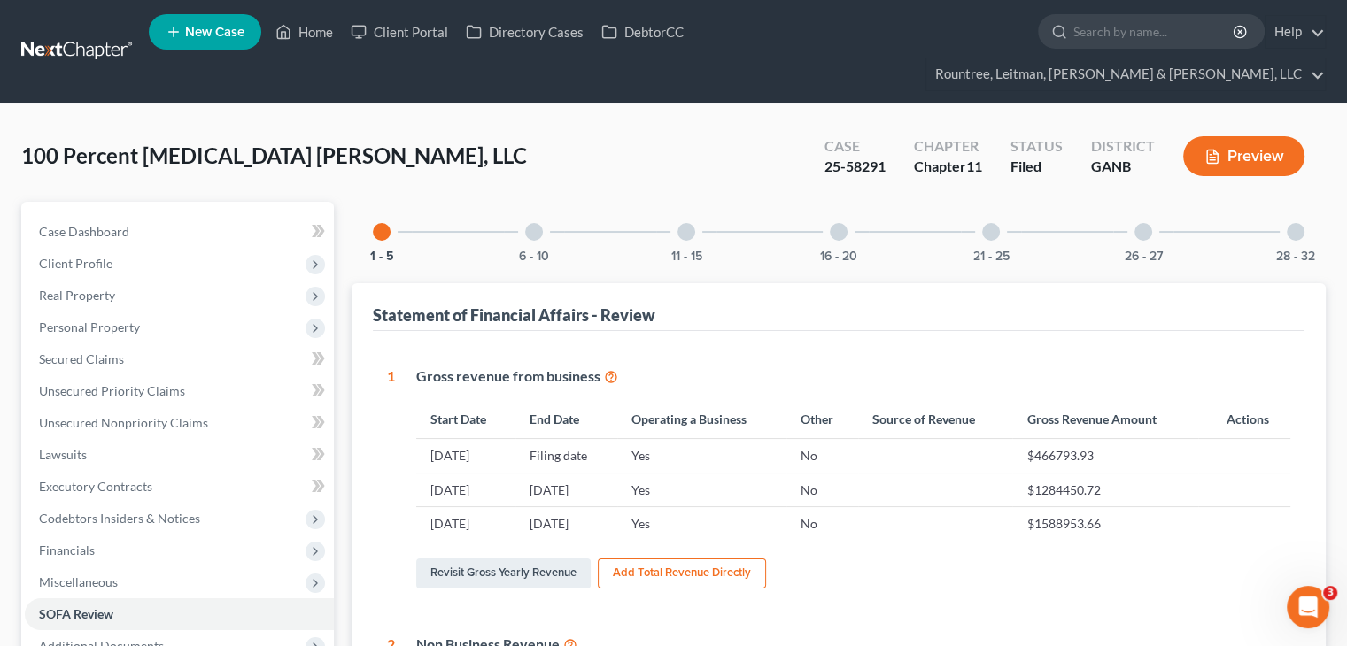
click at [528, 223] on div at bounding box center [534, 232] width 18 height 18
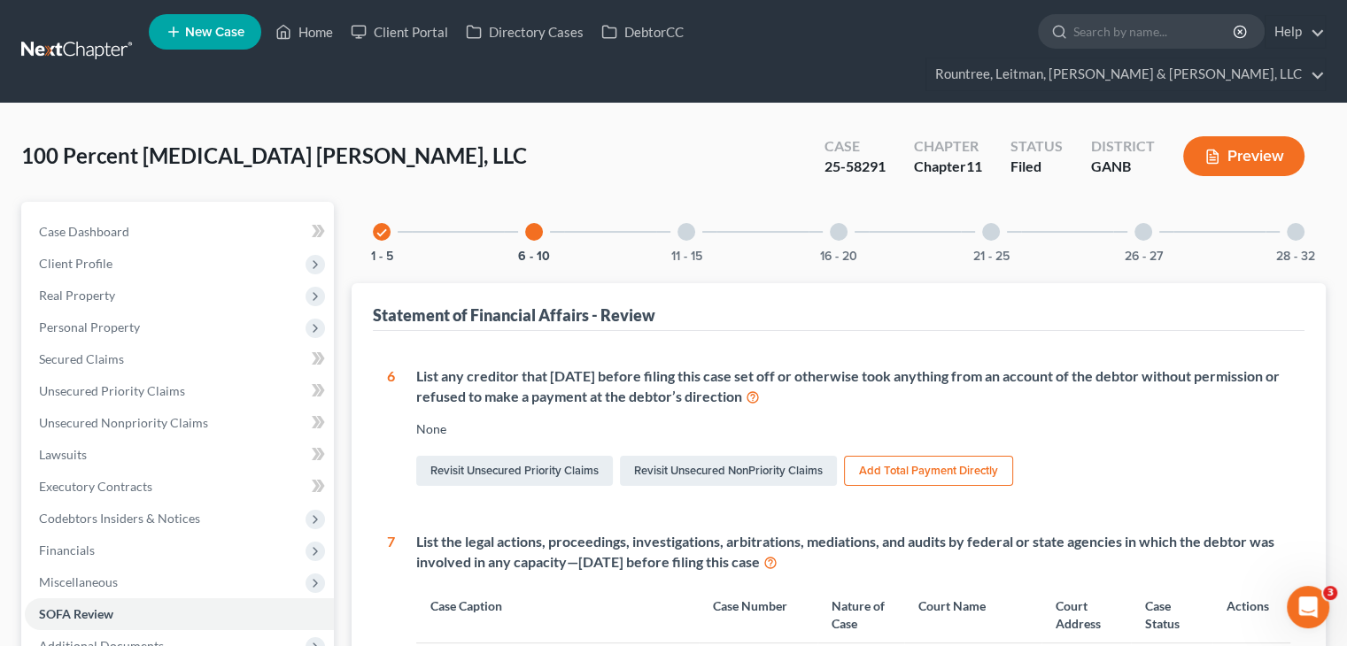
click at [687, 223] on div at bounding box center [686, 232] width 18 height 18
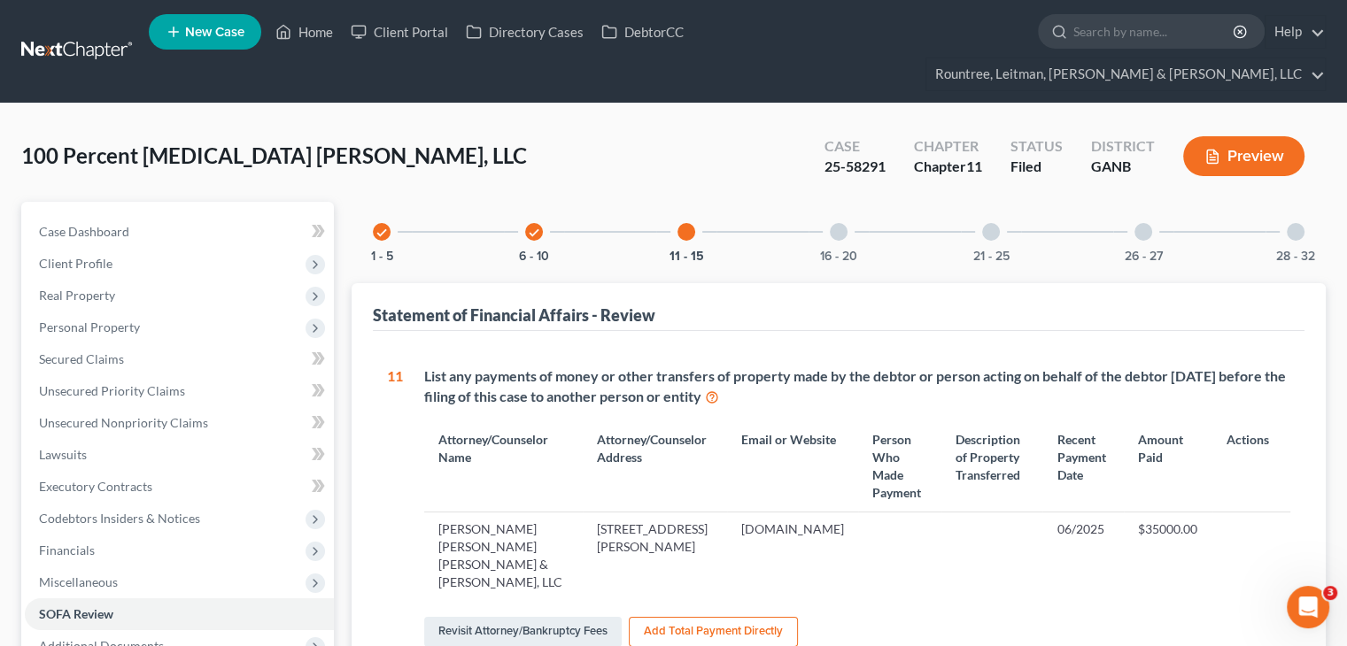
click at [836, 223] on div at bounding box center [839, 232] width 18 height 18
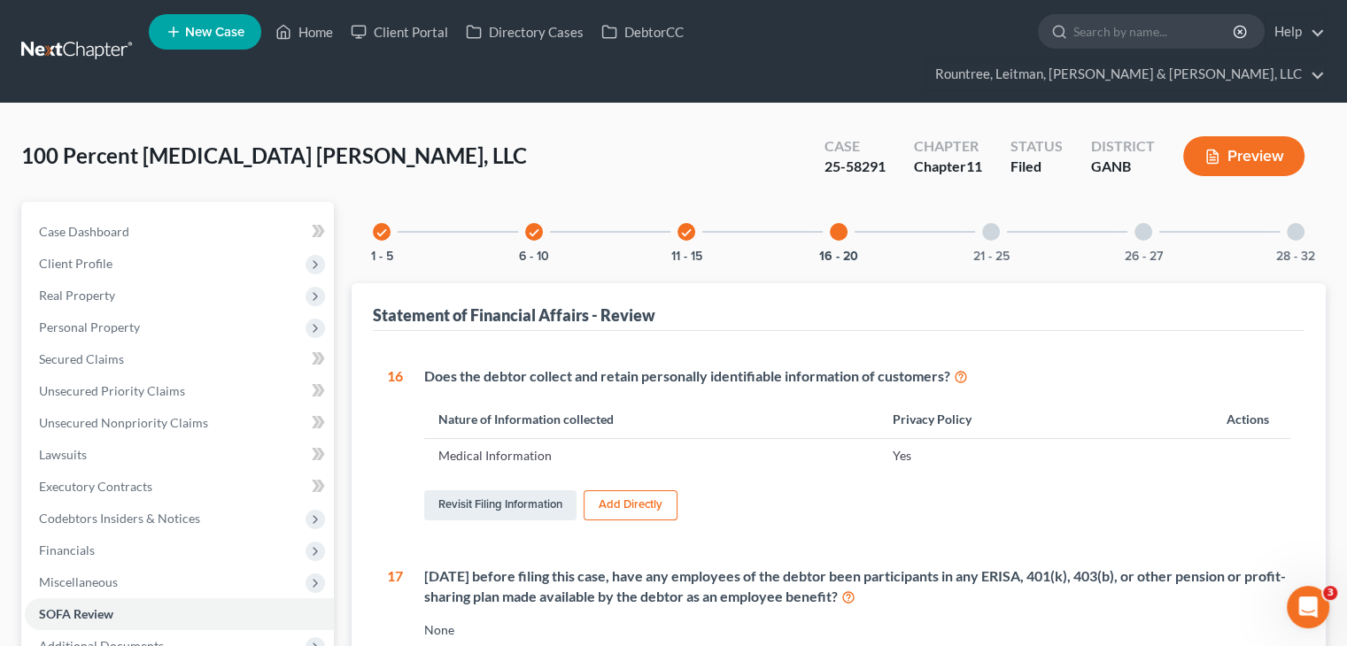
click at [984, 223] on div at bounding box center [991, 232] width 18 height 18
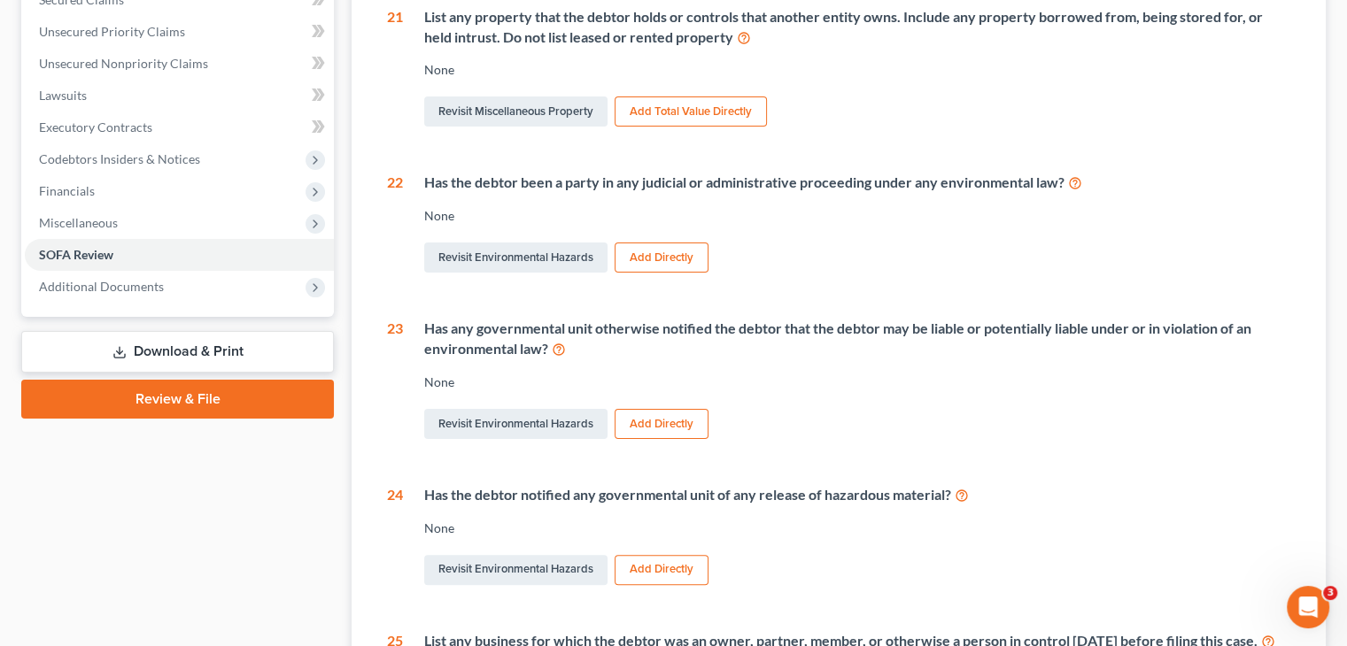
scroll to position [89, 0]
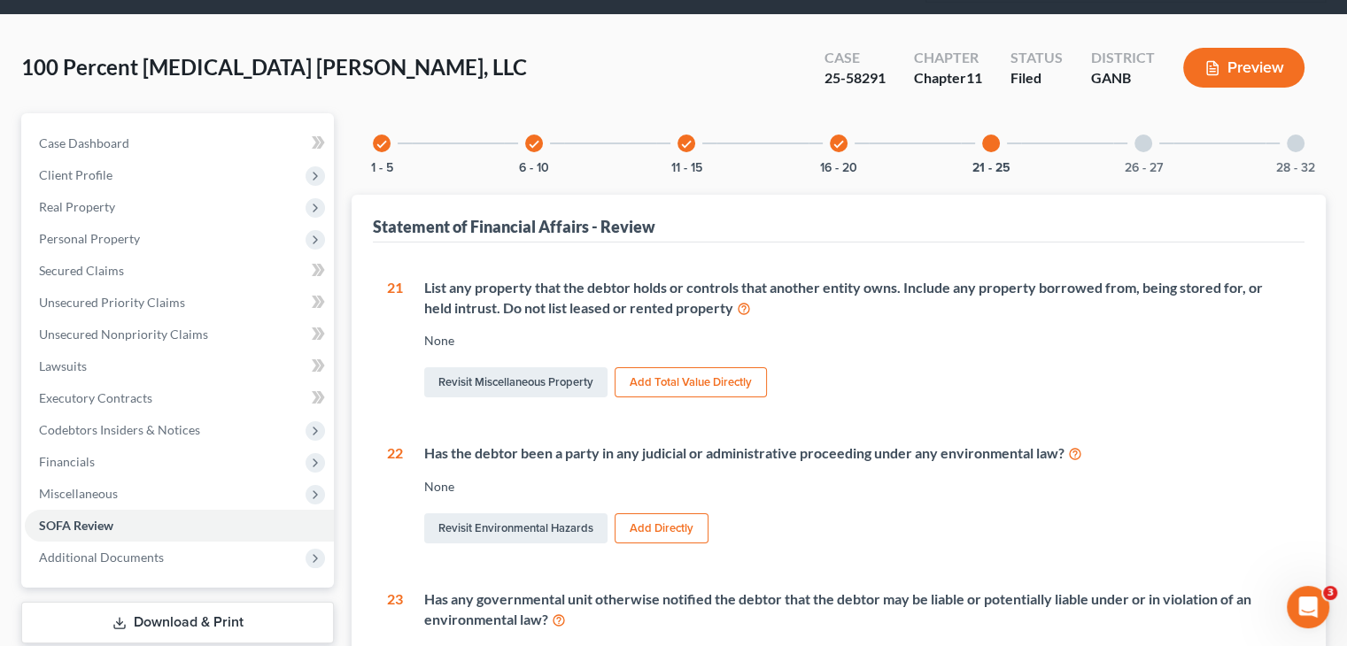
click at [1140, 135] on div at bounding box center [1143, 144] width 18 height 18
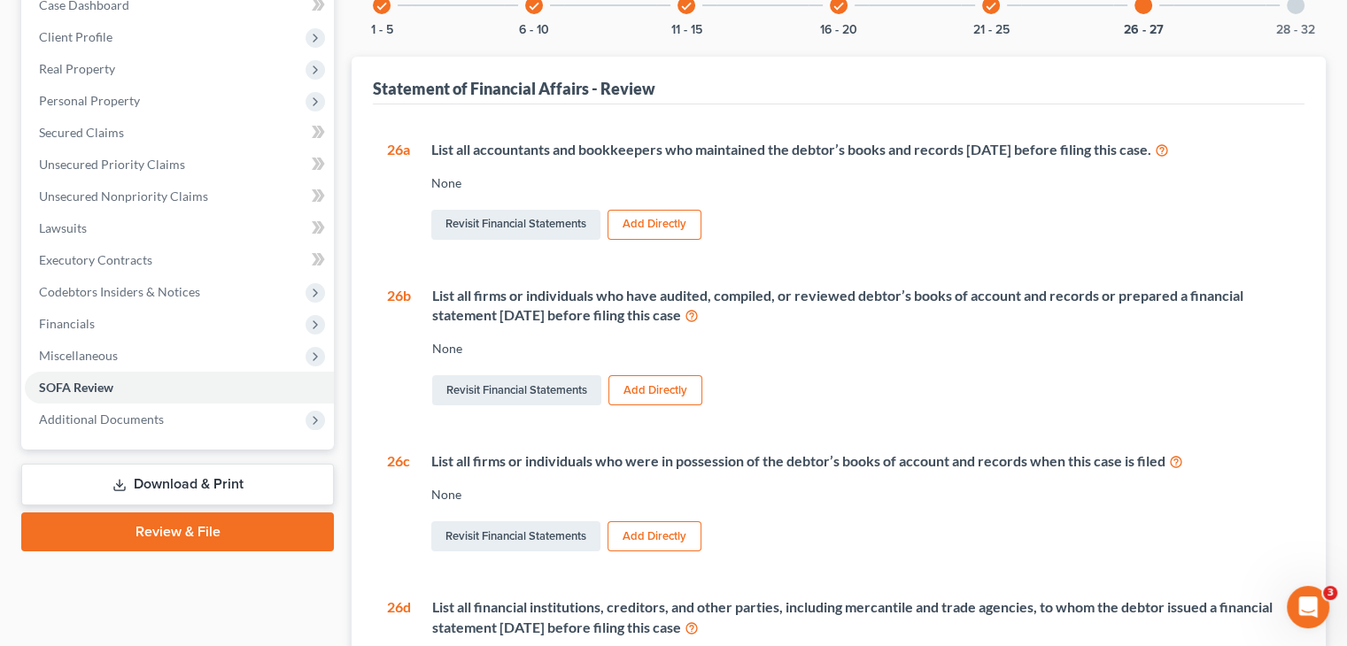
scroll to position [159, 0]
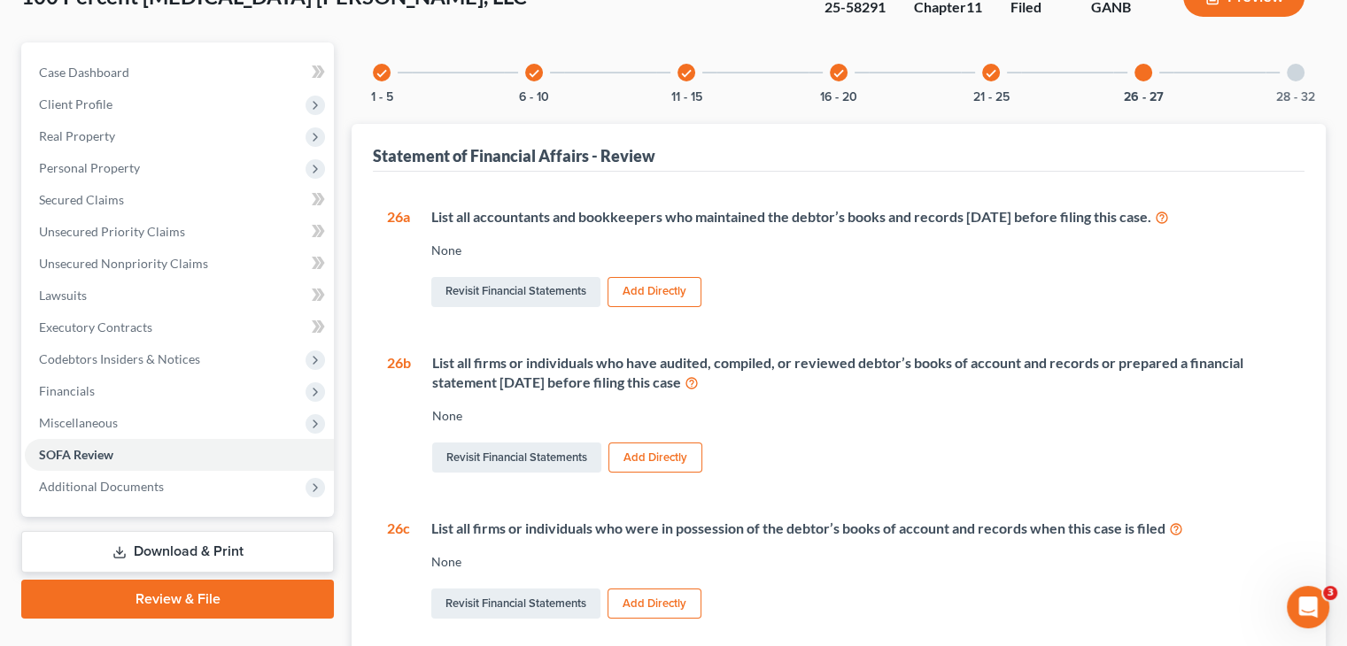
click at [1297, 64] on div at bounding box center [1296, 73] width 18 height 18
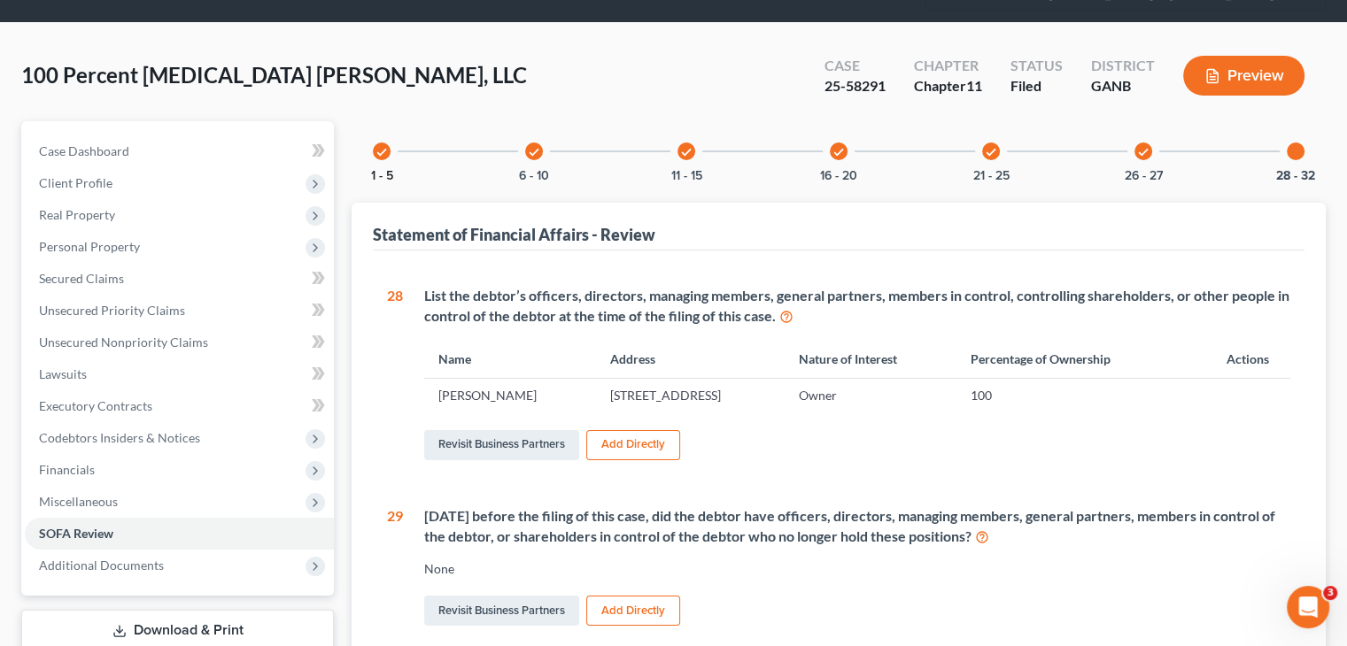
scroll to position [0, 0]
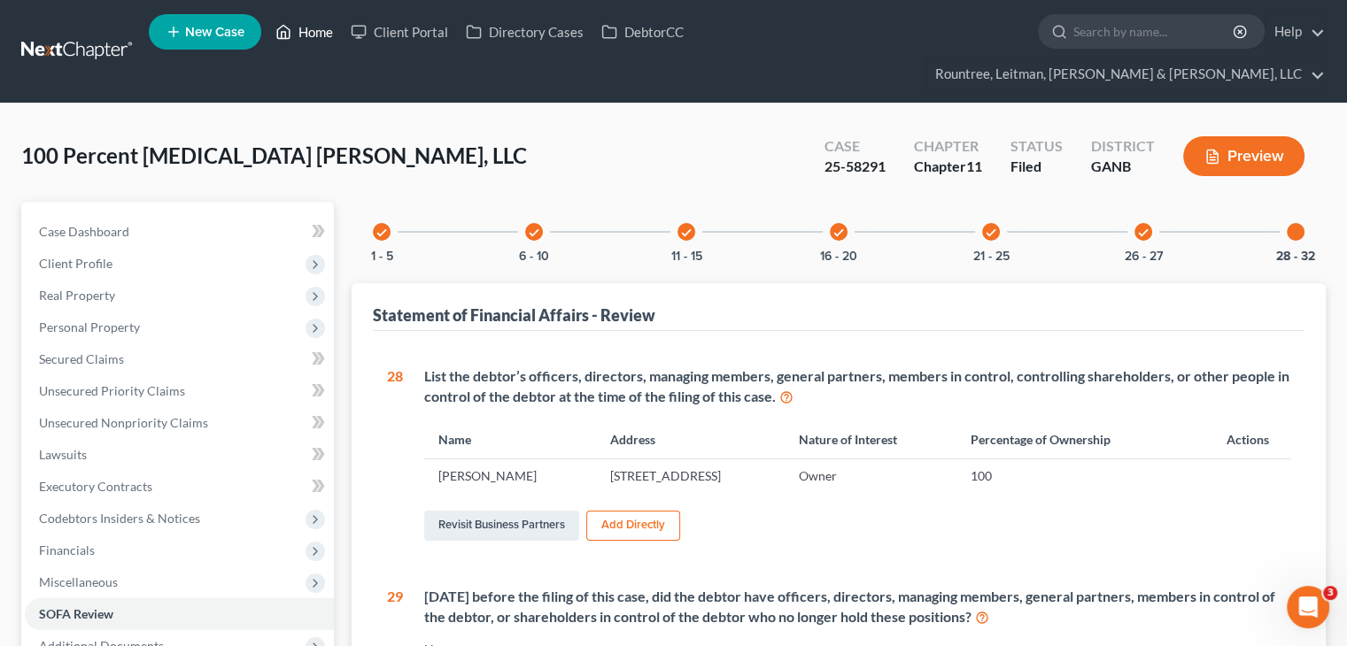
click at [324, 38] on link "Home" at bounding box center [304, 32] width 75 height 32
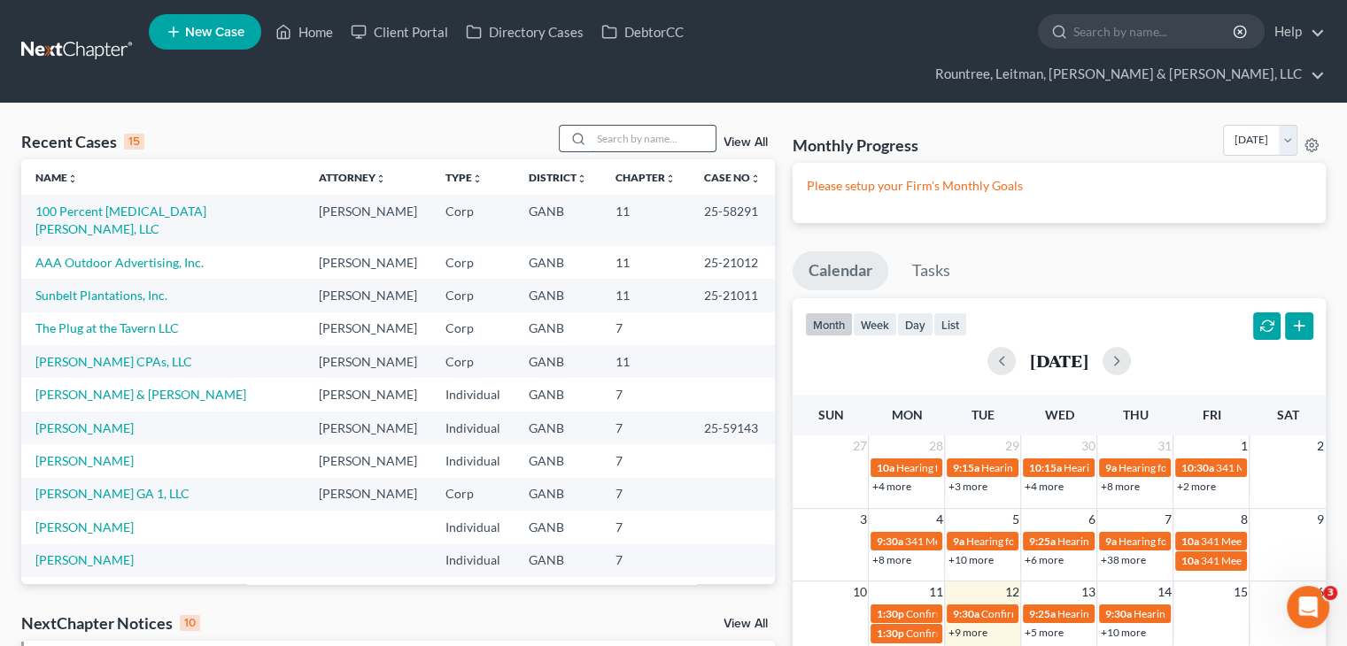
click at [621, 126] on input "search" at bounding box center [654, 139] width 124 height 26
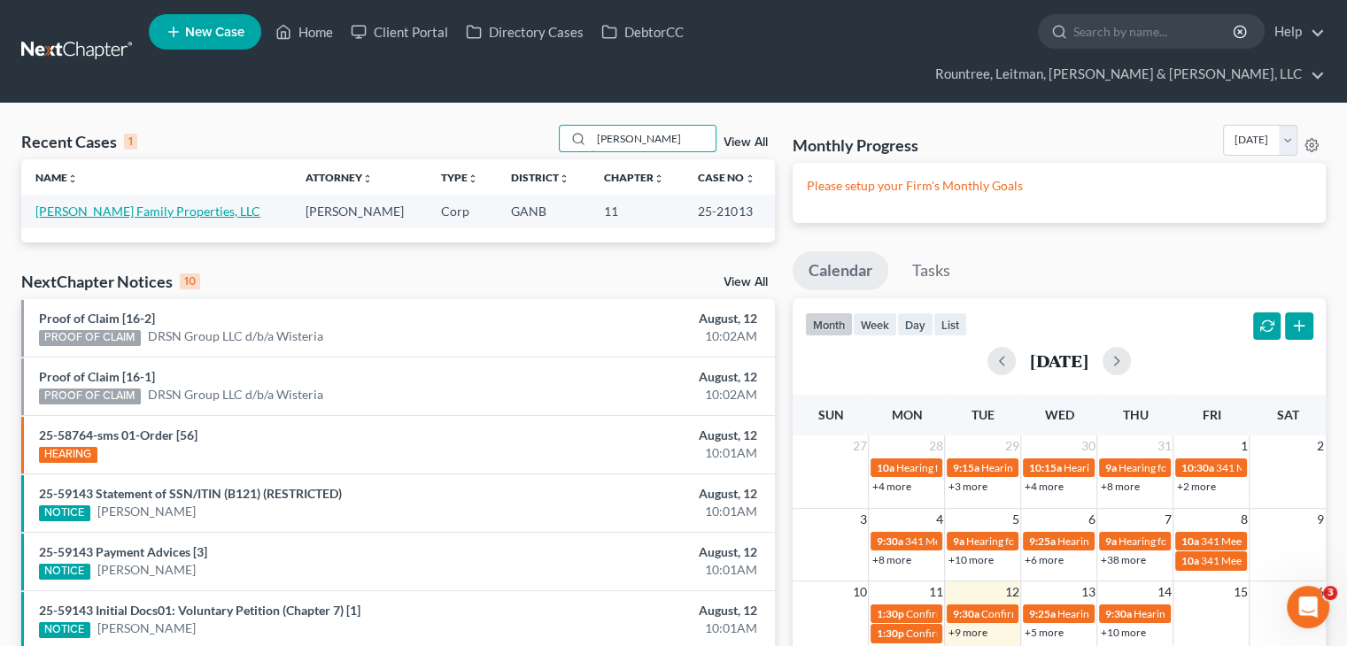
type input "[PERSON_NAME]"
click at [120, 204] on link "[PERSON_NAME] Family Properties, LLC" at bounding box center [147, 211] width 225 height 15
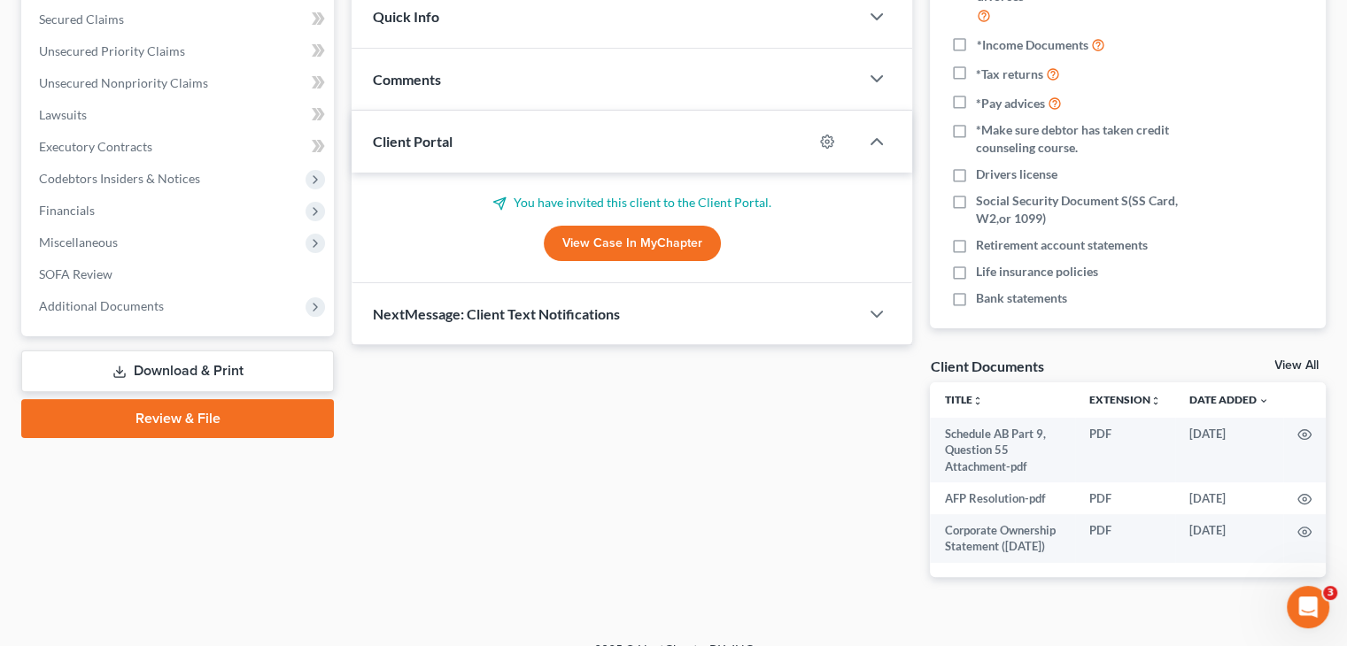
scroll to position [351, 0]
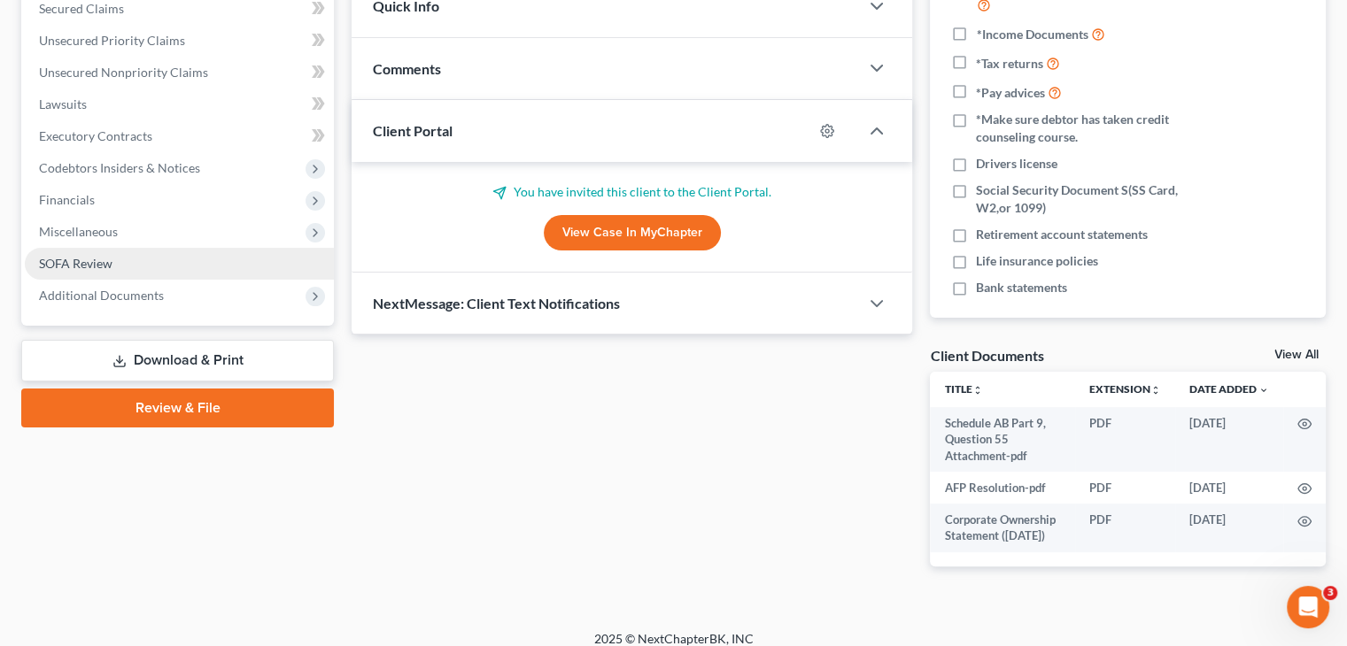
click at [81, 256] on span "SOFA Review" at bounding box center [76, 263] width 74 height 15
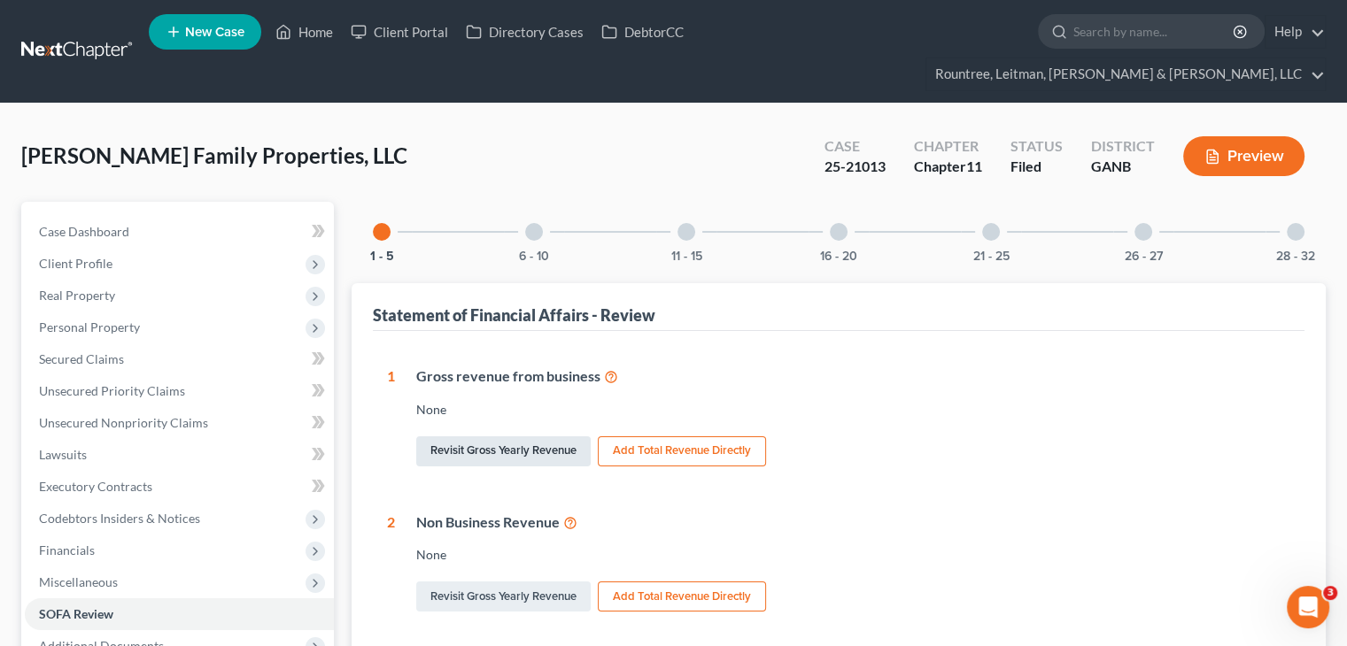
click at [498, 437] on link "Revisit Gross Yearly Revenue" at bounding box center [503, 452] width 174 height 30
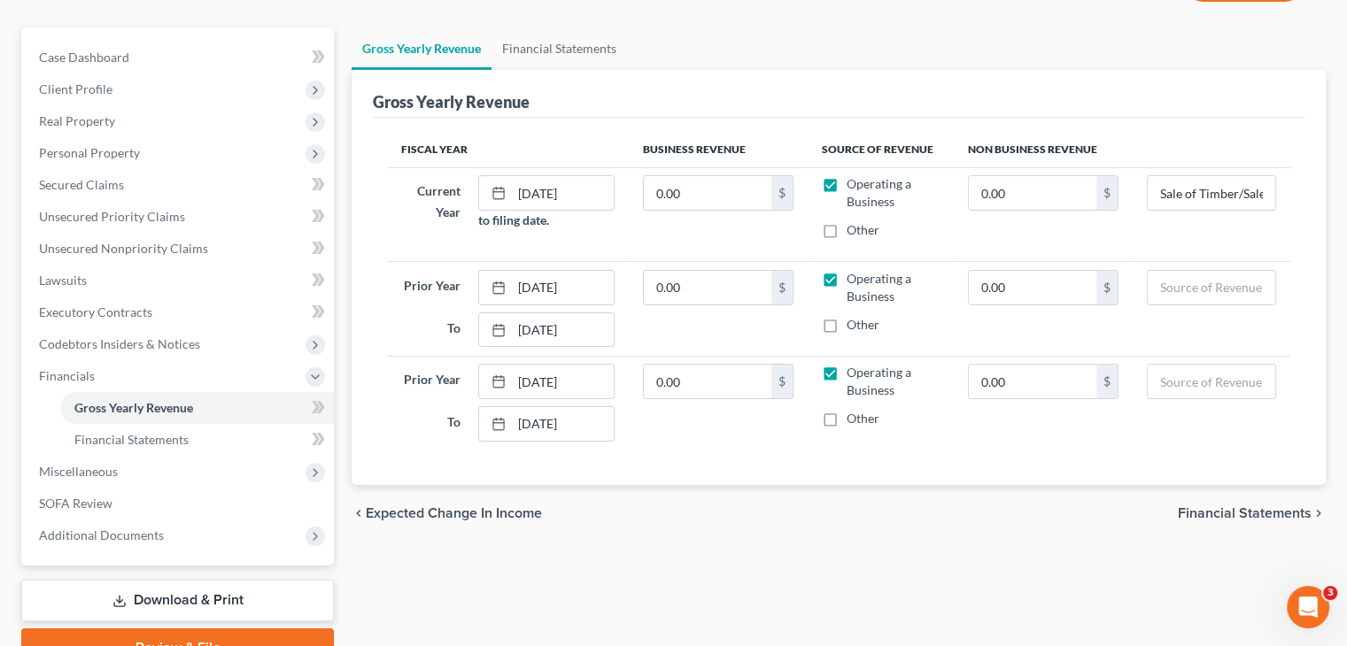
scroll to position [177, 0]
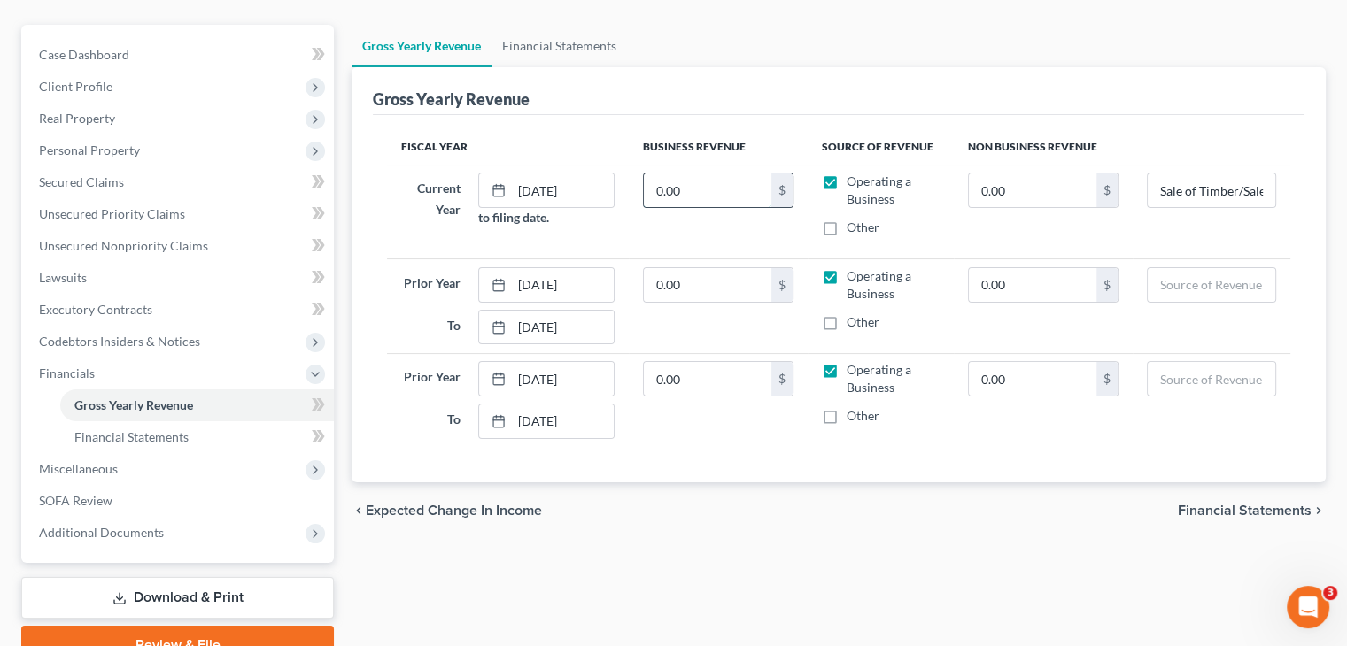
click at [677, 174] on input "0.00" at bounding box center [708, 191] width 128 height 34
type input "54,097"
click at [701, 268] on input "0.00" at bounding box center [708, 285] width 128 height 34
type input "197,035"
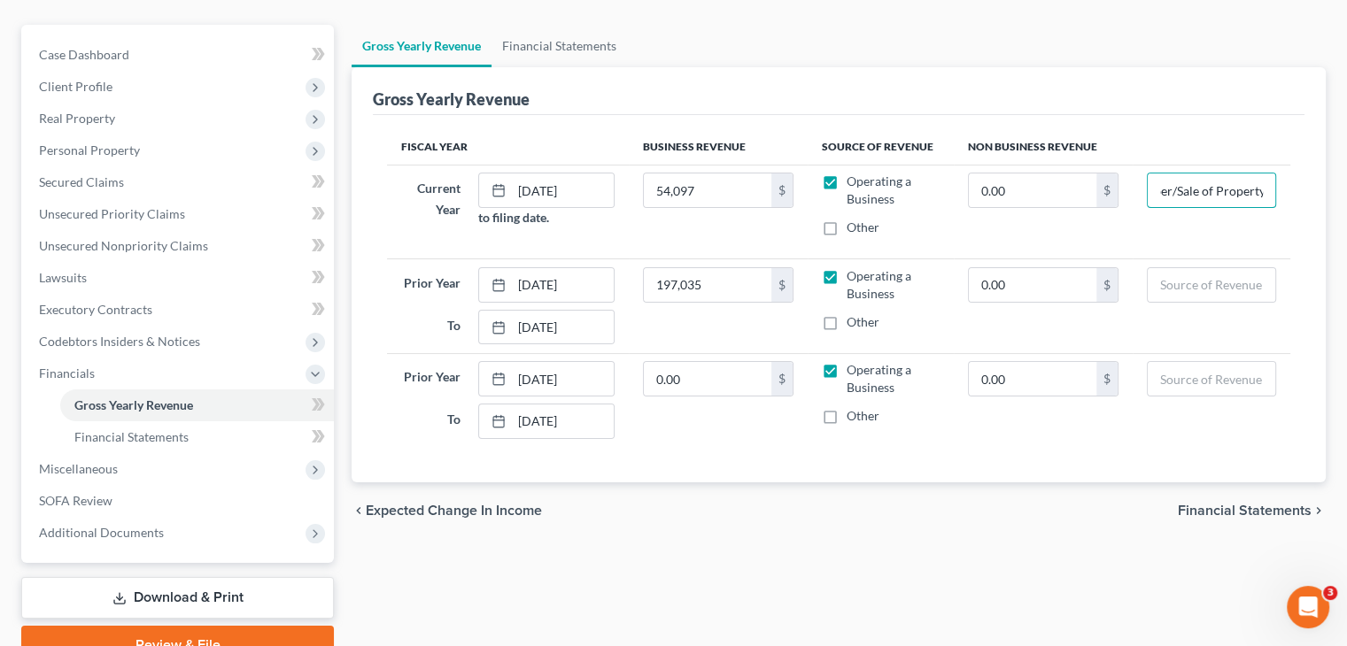
drag, startPoint x: 1158, startPoint y: 154, endPoint x: 1359, endPoint y: 178, distance: 202.4
click at [1347, 178] on html "Home New Case Client Portal Directory Cases DebtorCC Rountree, [PERSON_NAME], […" at bounding box center [673, 277] width 1347 height 909
click at [1050, 268] on input "0.00" at bounding box center [1033, 285] width 128 height 34
type input "178,532"
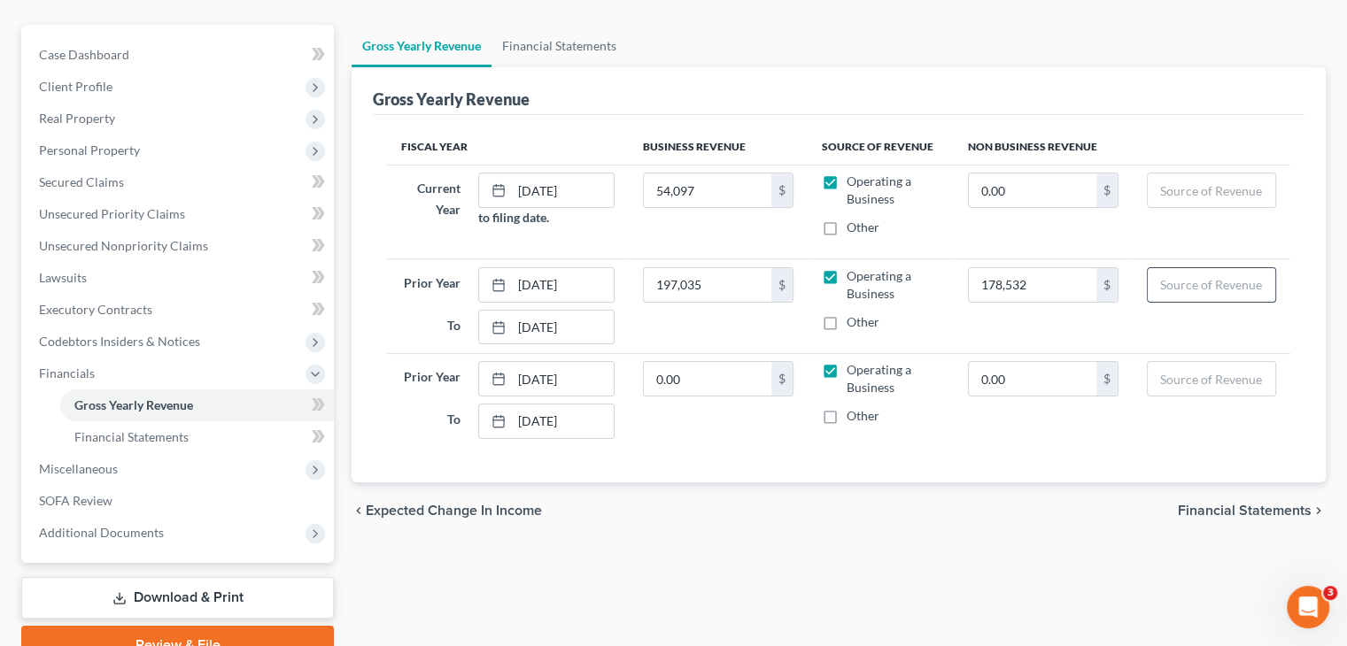
click at [1207, 268] on input "text" at bounding box center [1212, 285] width 128 height 34
type input "Sale of property; sale of timber"
click at [751, 362] on input "0.00" at bounding box center [708, 379] width 128 height 34
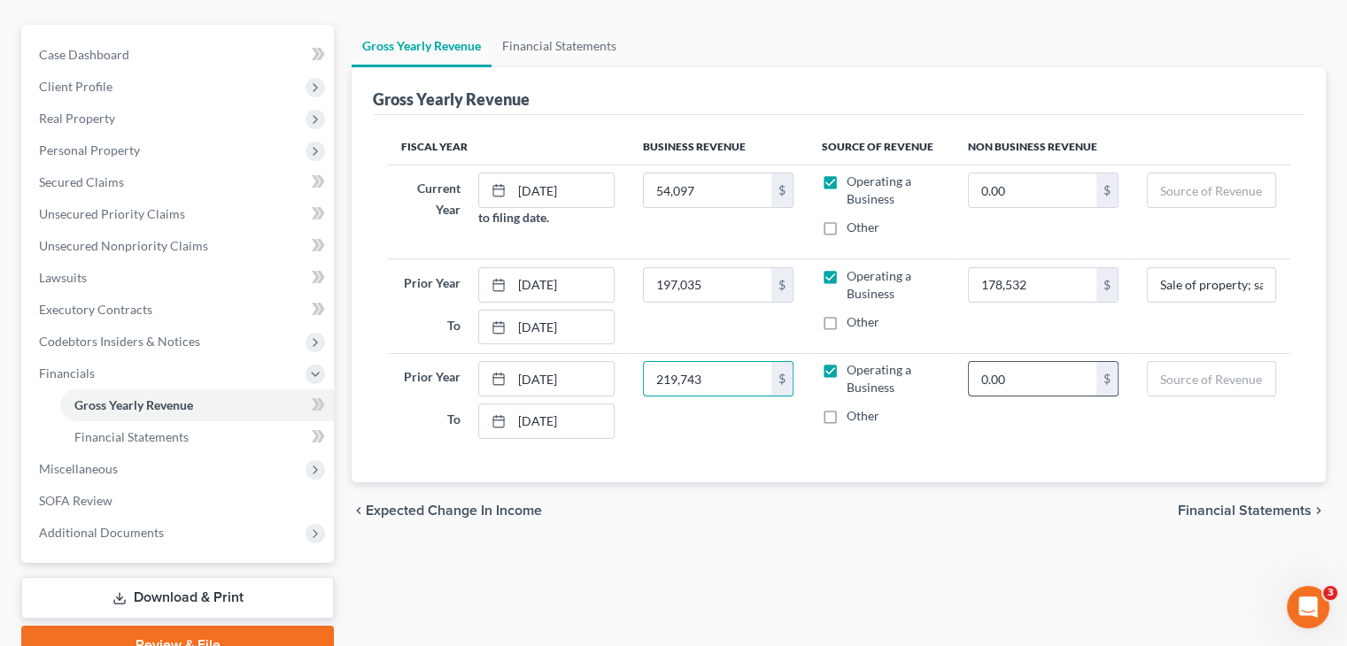
type input "219,743"
click at [1062, 362] on input "0.00" at bounding box center [1033, 379] width 128 height 34
click at [1070, 362] on input "0.00" at bounding box center [1033, 379] width 128 height 34
drag, startPoint x: 1070, startPoint y: 349, endPoint x: 794, endPoint y: 354, distance: 275.5
click at [794, 354] on tr "Prior Year [DATE] To [DATE] 219,743 $ Operating a Business Other 0.00 $" at bounding box center [838, 400] width 903 height 94
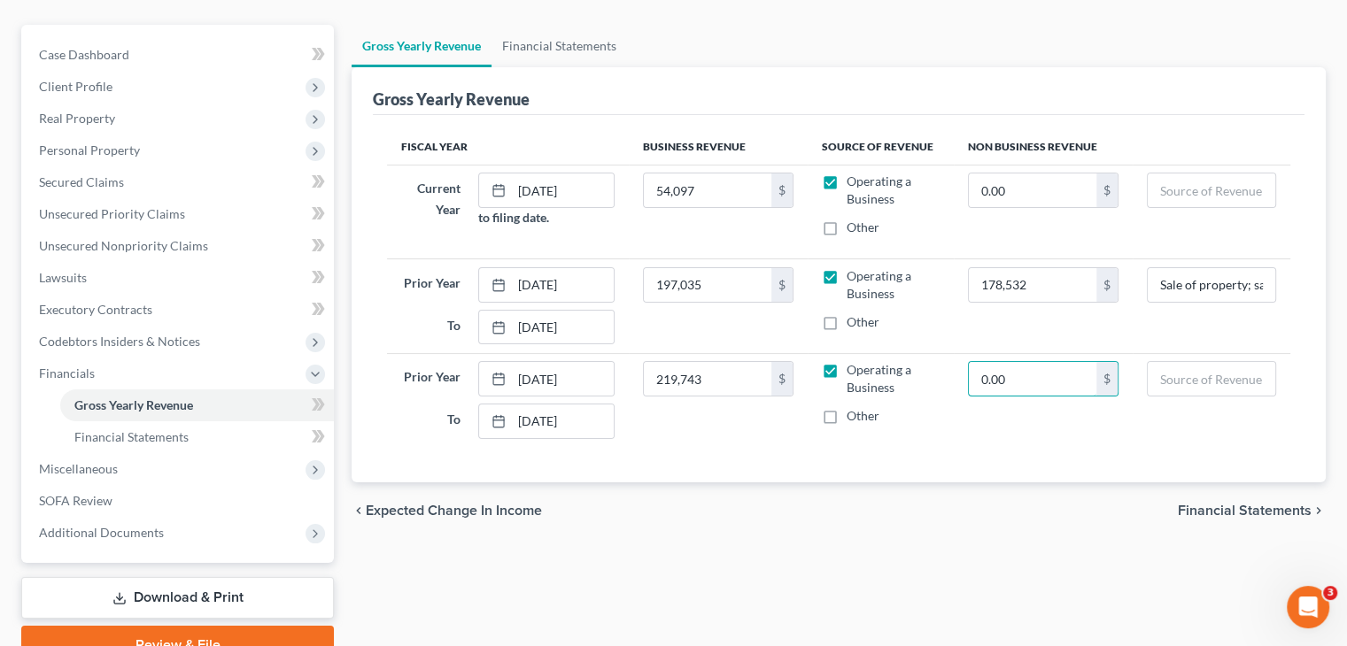
paste input "1338812"
type input "1,338,812.00"
click at [1066, 408] on td "1,338,812.00 $" at bounding box center [1043, 400] width 179 height 94
click at [1088, 362] on input "1,338,812.00" at bounding box center [1033, 379] width 128 height 34
click at [1075, 362] on input "1,338,812.00" at bounding box center [1033, 379] width 128 height 34
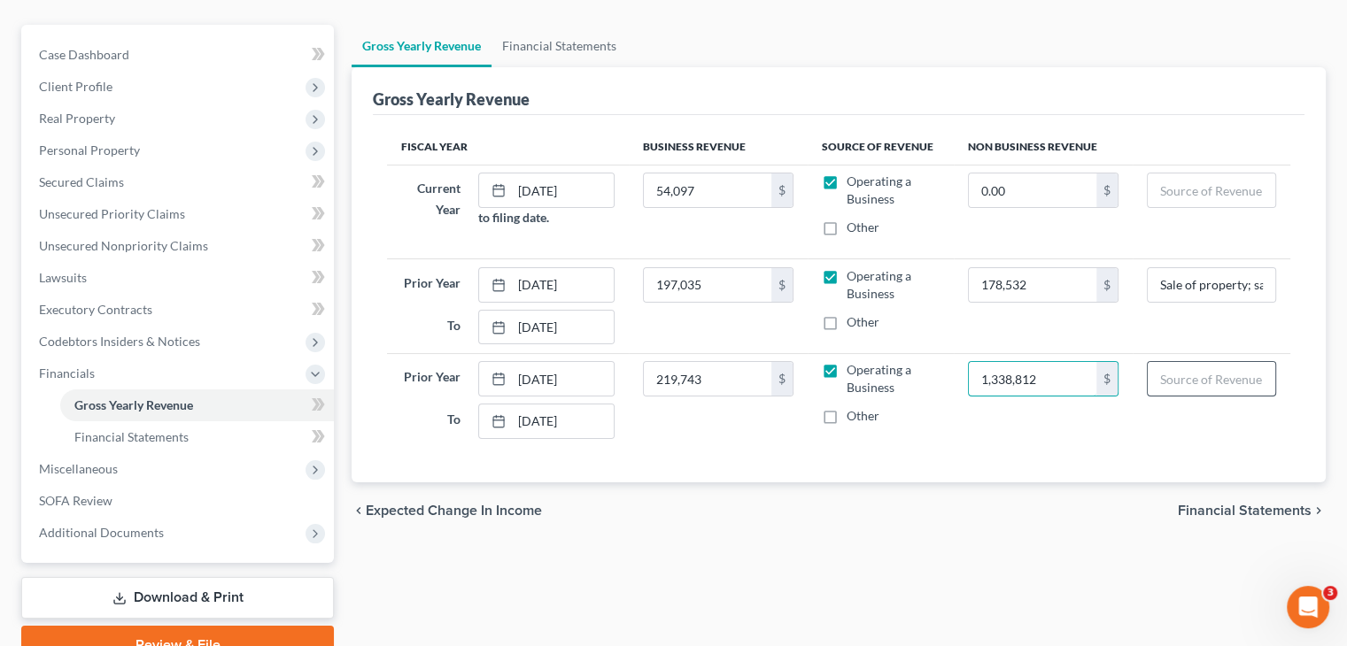
type input "1,338,812"
click at [1187, 362] on input "text" at bounding box center [1212, 379] width 128 height 34
type input "Sale of property; investment income"
click at [1226, 504] on span "Financial Statements" at bounding box center [1245, 511] width 134 height 14
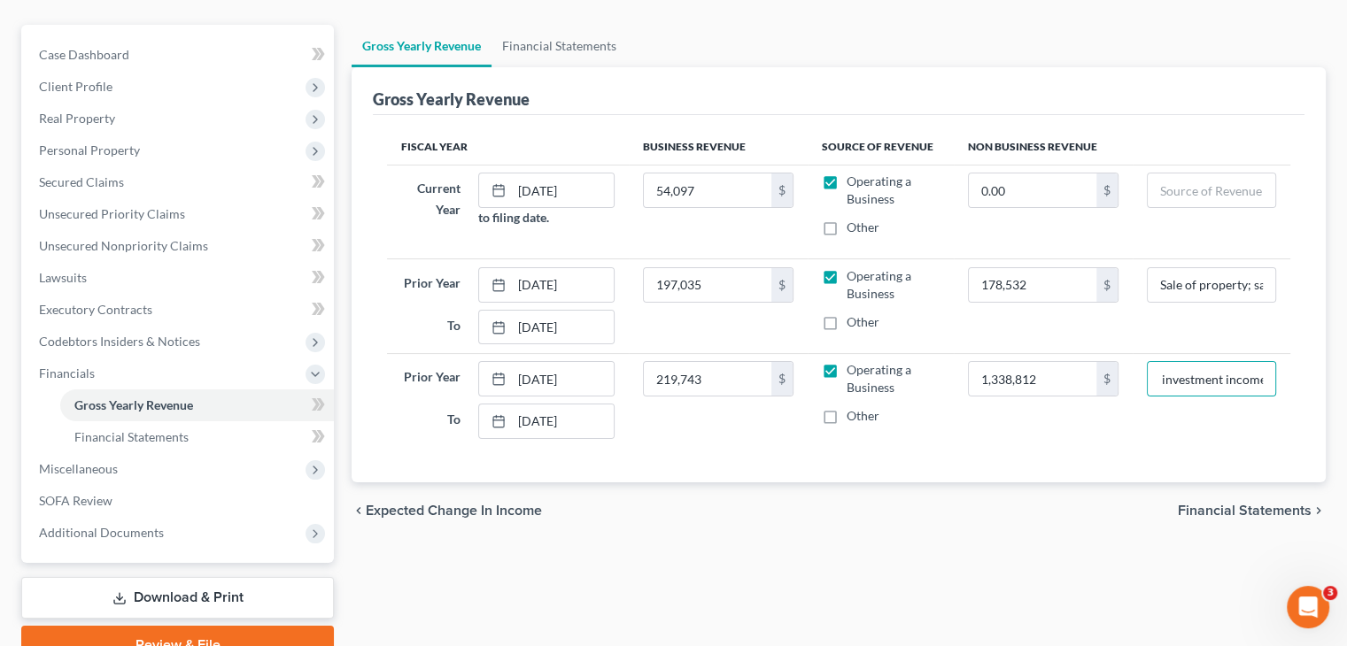
scroll to position [0, 0]
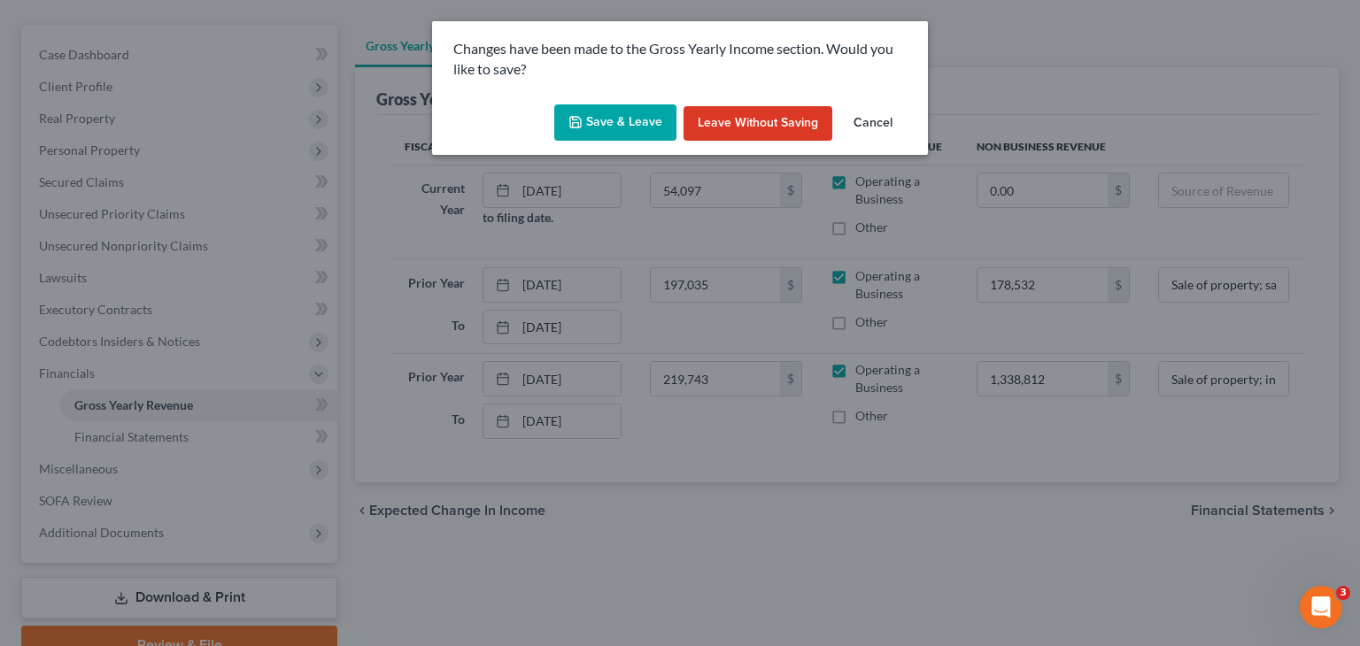
click at [623, 131] on button "Save & Leave" at bounding box center [615, 122] width 122 height 37
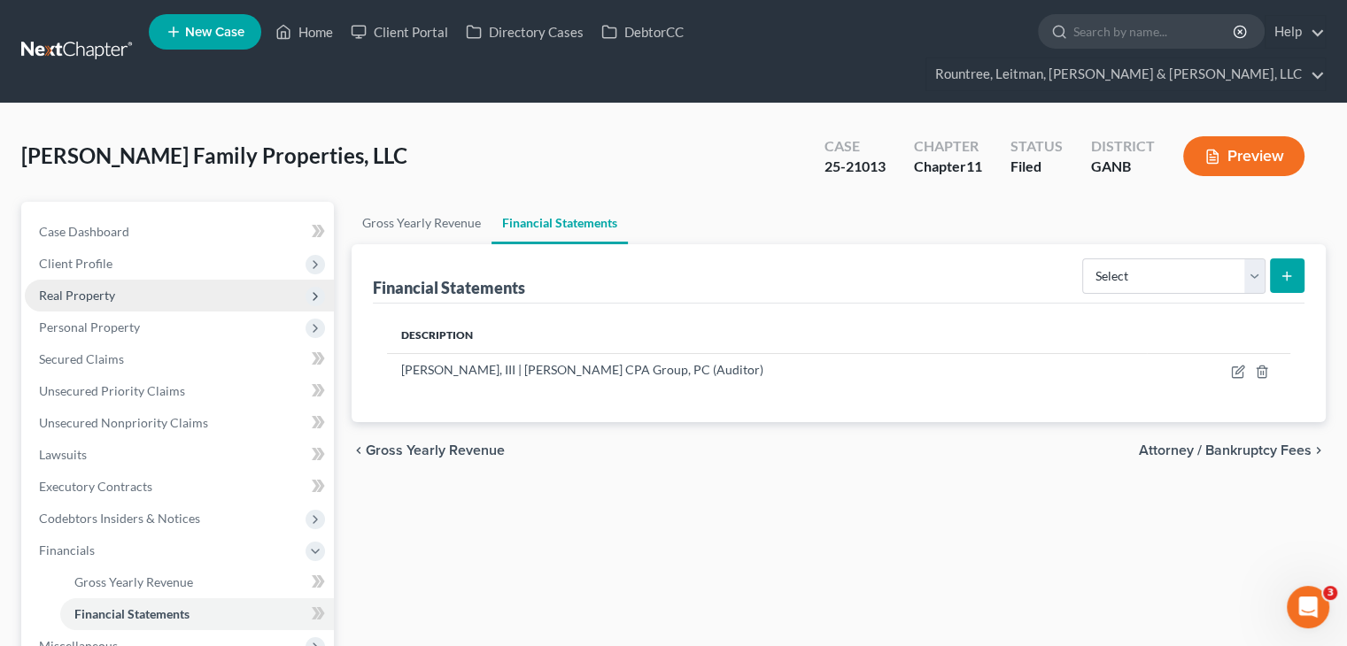
drag, startPoint x: 101, startPoint y: 265, endPoint x: 126, endPoint y: 267, distance: 24.9
click at [101, 288] on span "Real Property" at bounding box center [77, 295] width 76 height 15
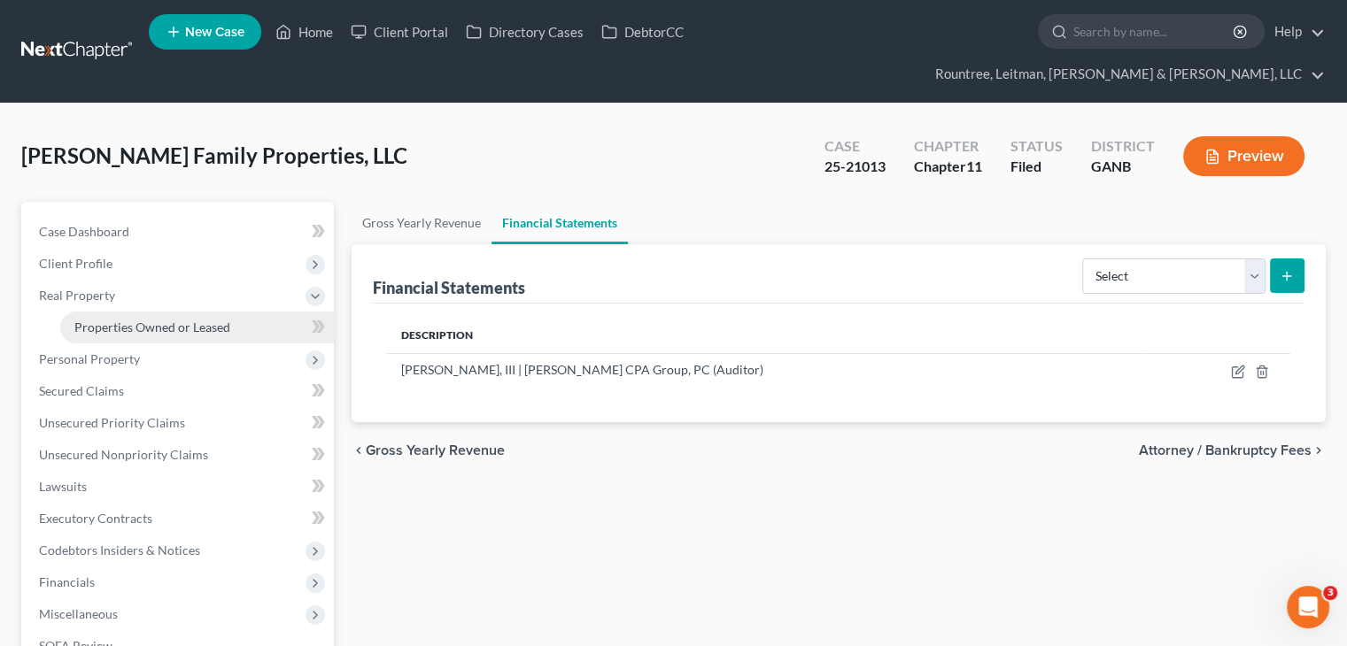
click at [135, 320] on span "Properties Owned or Leased" at bounding box center [152, 327] width 156 height 15
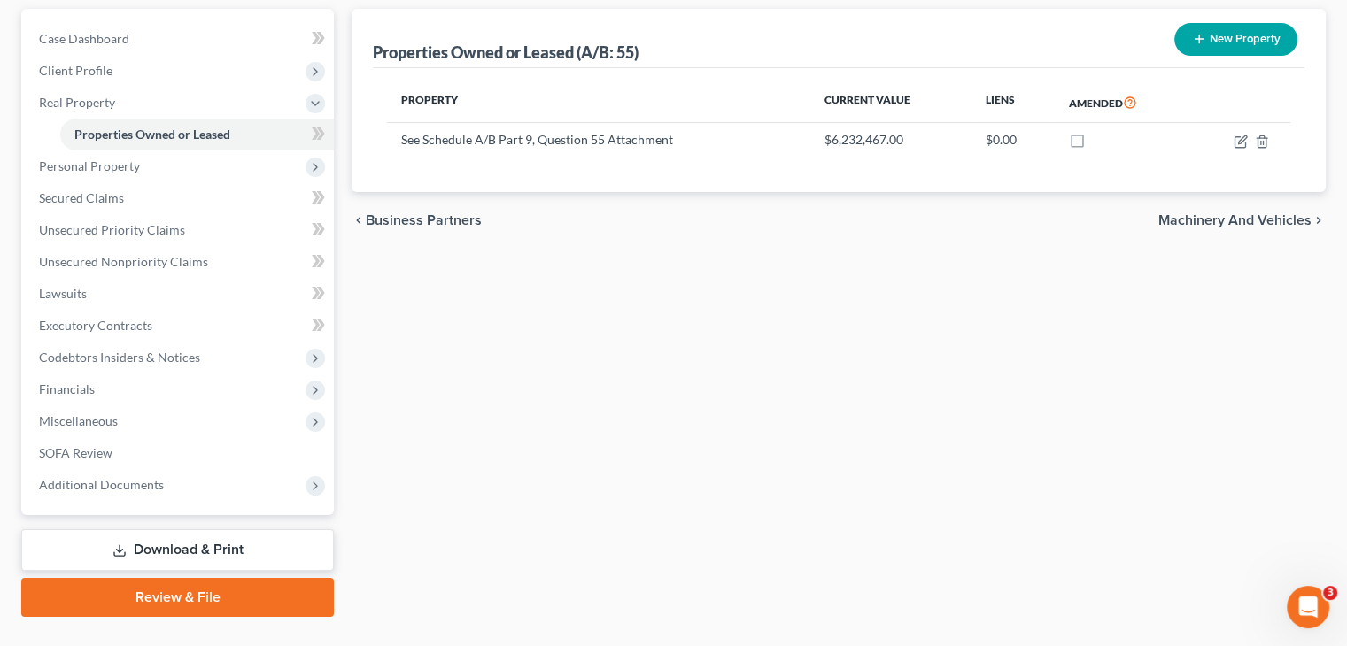
scroll to position [198, 0]
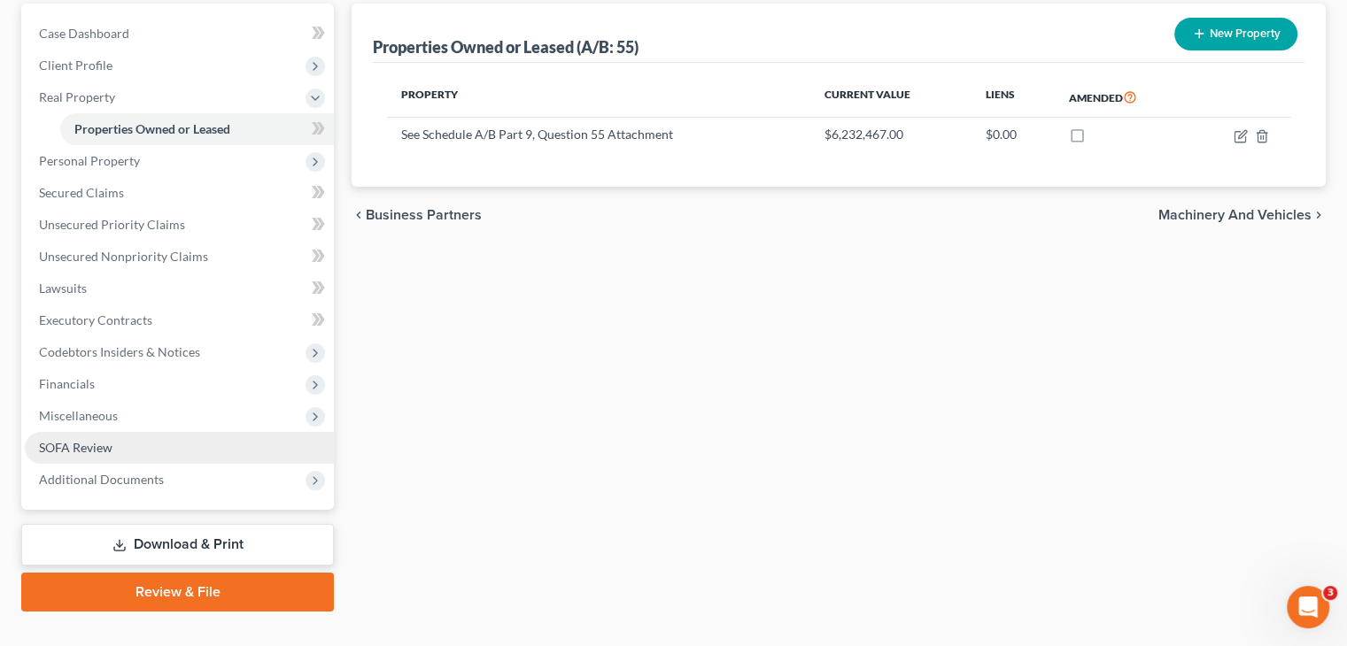
click at [78, 440] on span "SOFA Review" at bounding box center [76, 447] width 74 height 15
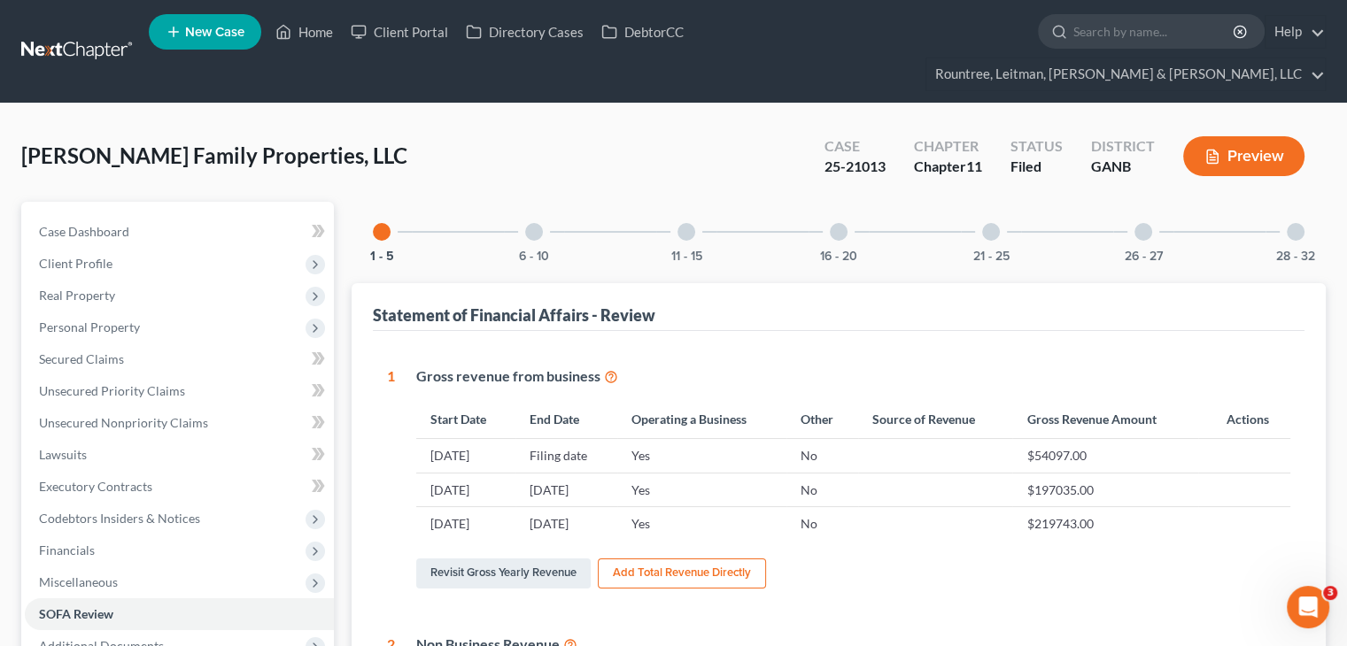
click at [696, 206] on div "11 - 15" at bounding box center [686, 232] width 60 height 60
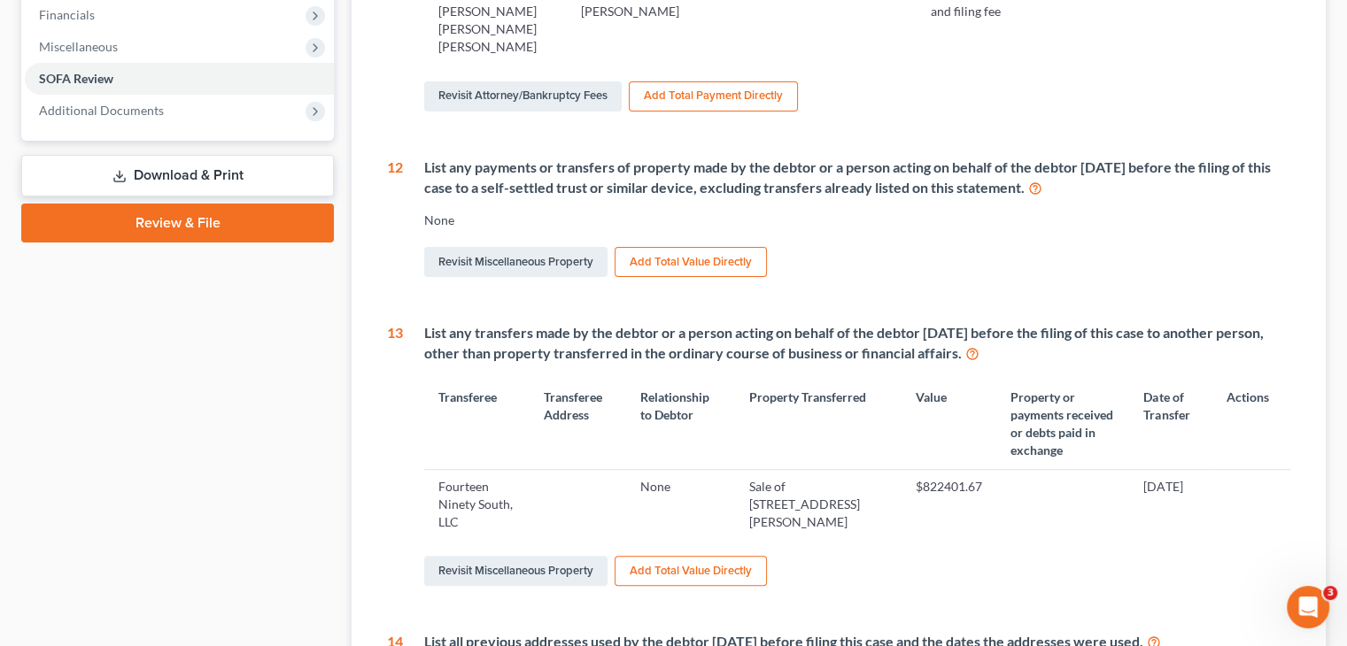
scroll to position [620, 0]
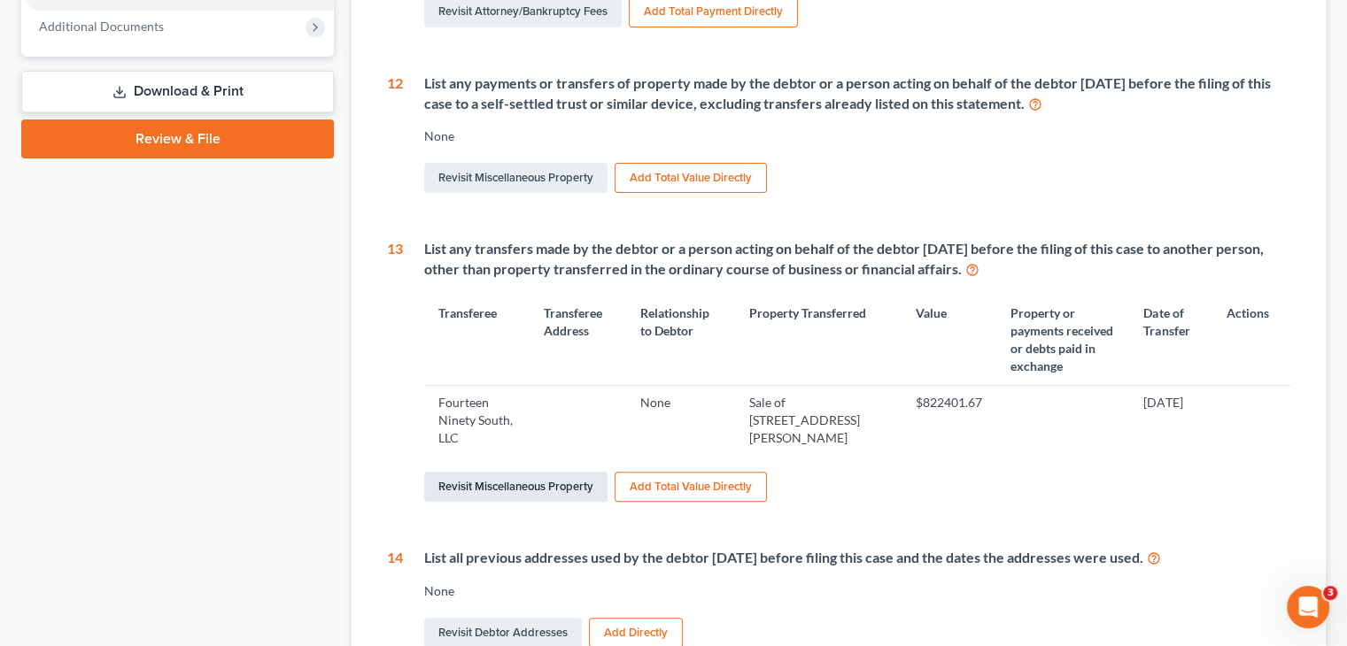
click at [505, 472] on link "Revisit Miscellaneous Property" at bounding box center [515, 487] width 183 height 30
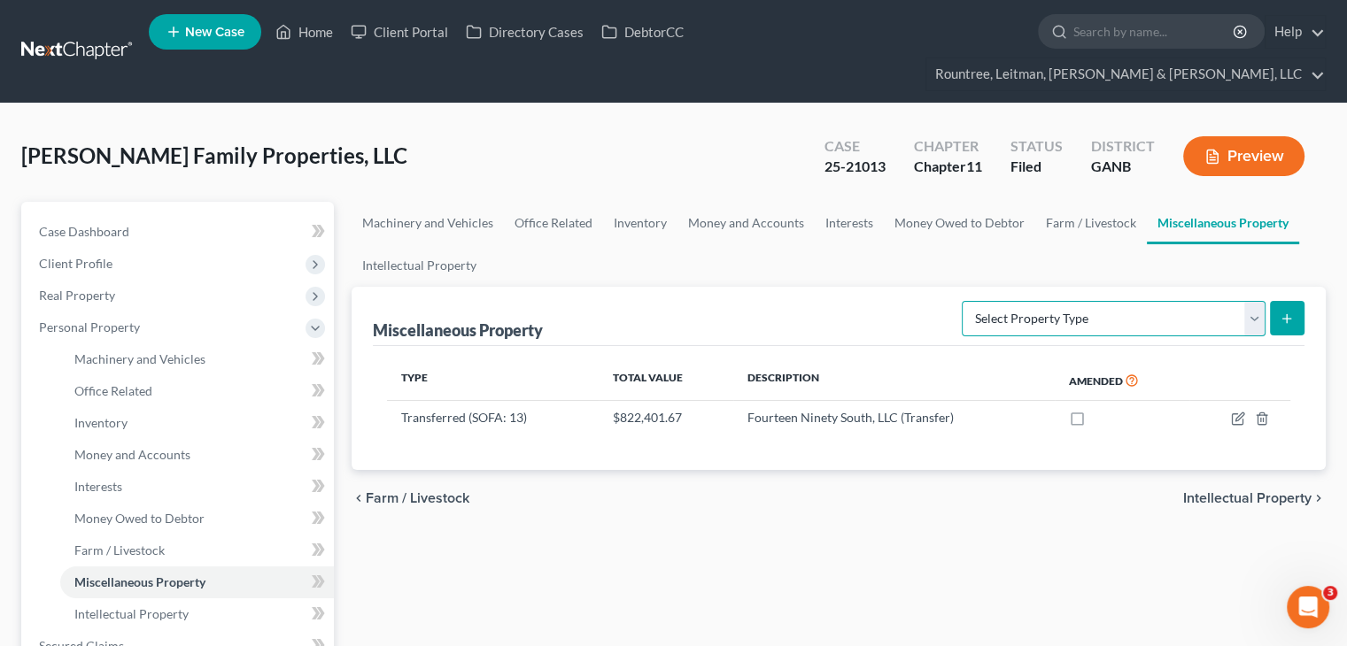
click at [1255, 301] on select "Select Property Type Assigned for Creditor Benefit [DATE] (SOFA: 8) Assigned to…" at bounding box center [1114, 318] width 304 height 35
select select "transferred"
click at [962, 301] on select "Select Property Type Assigned for Creditor Benefit [DATE] (SOFA: 8) Assigned to…" at bounding box center [1114, 318] width 304 height 35
click at [1284, 312] on icon "submit" at bounding box center [1287, 319] width 14 height 14
select select "Ordinary ([DATE])"
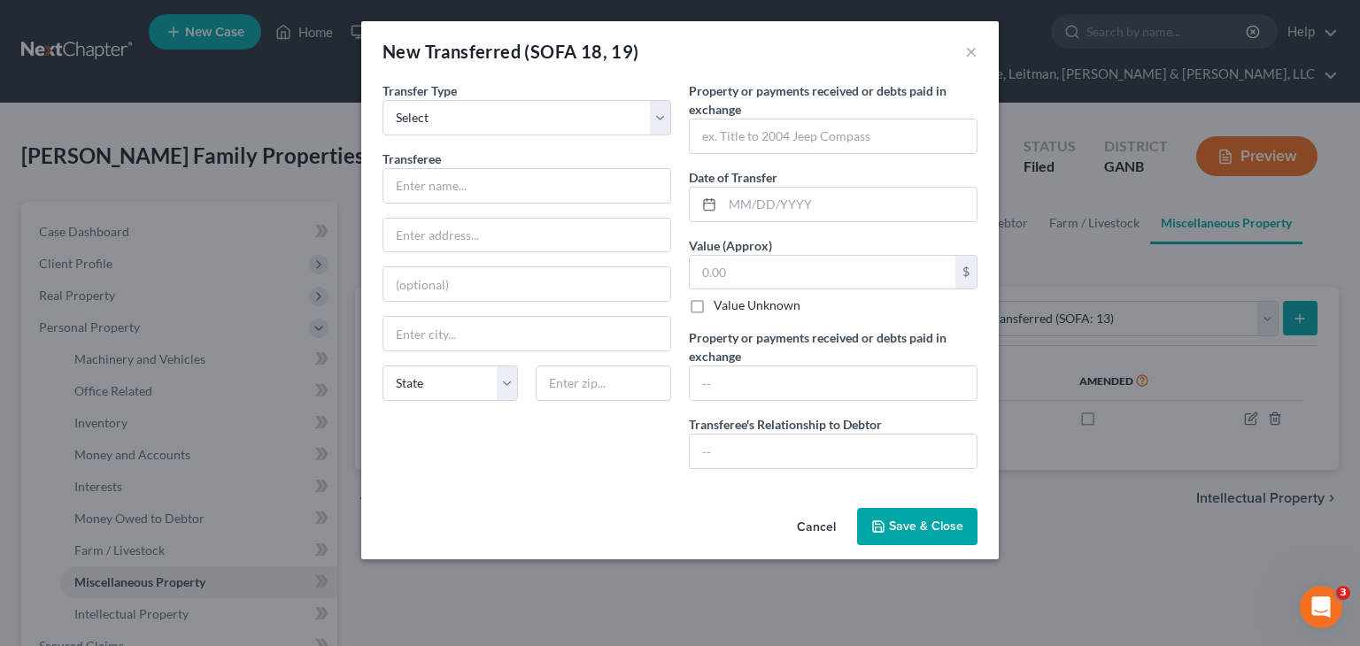
click at [807, 528] on button "Cancel" at bounding box center [816, 527] width 67 height 35
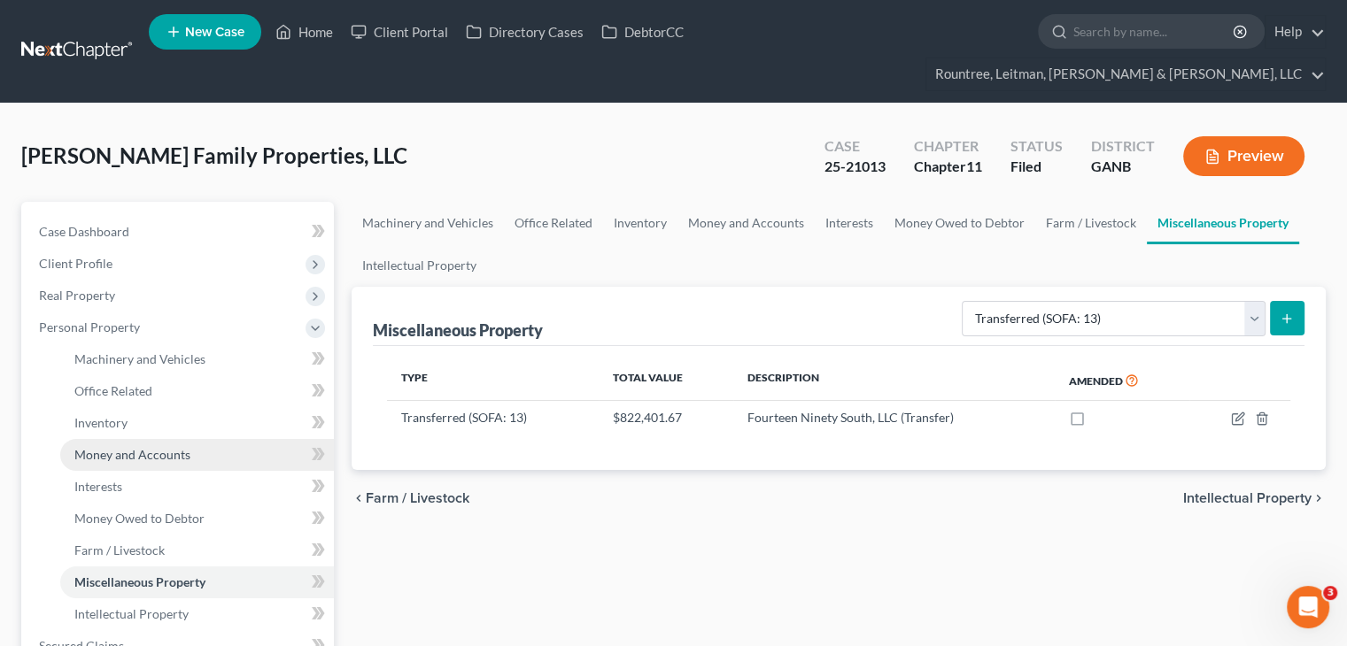
click at [99, 447] on span "Money and Accounts" at bounding box center [132, 454] width 116 height 15
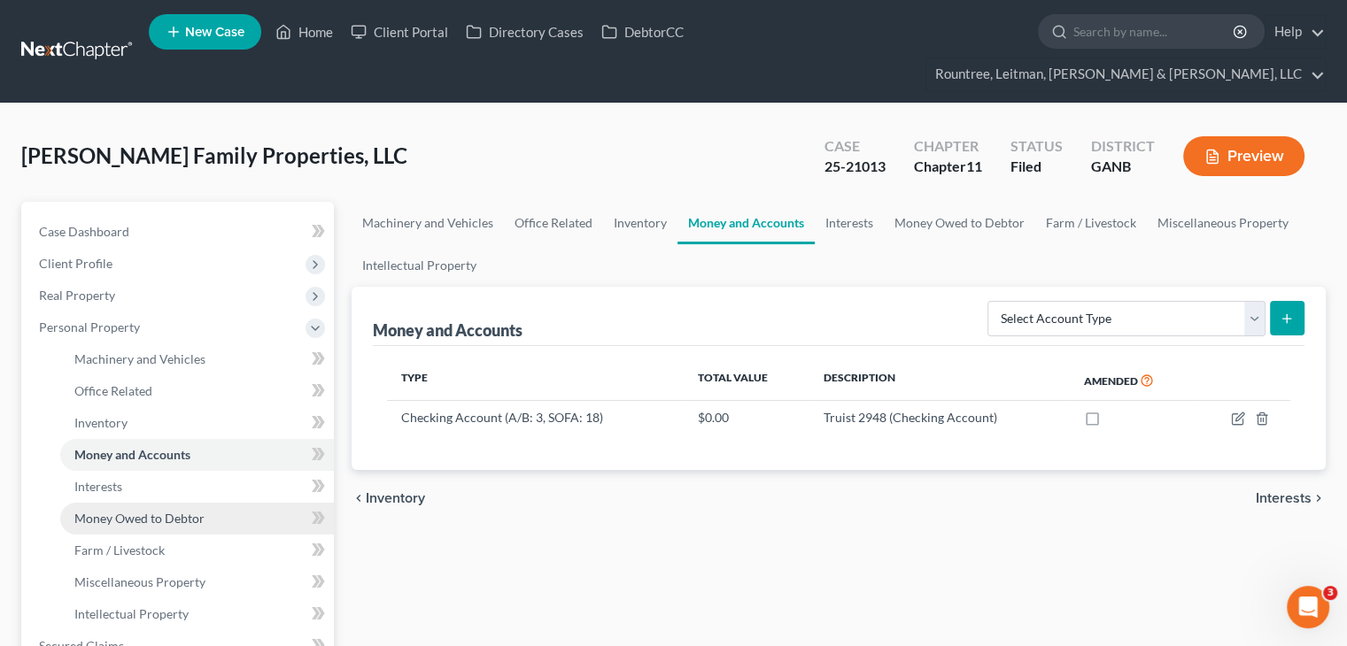
click at [128, 511] on span "Money Owed to Debtor" at bounding box center [139, 518] width 130 height 15
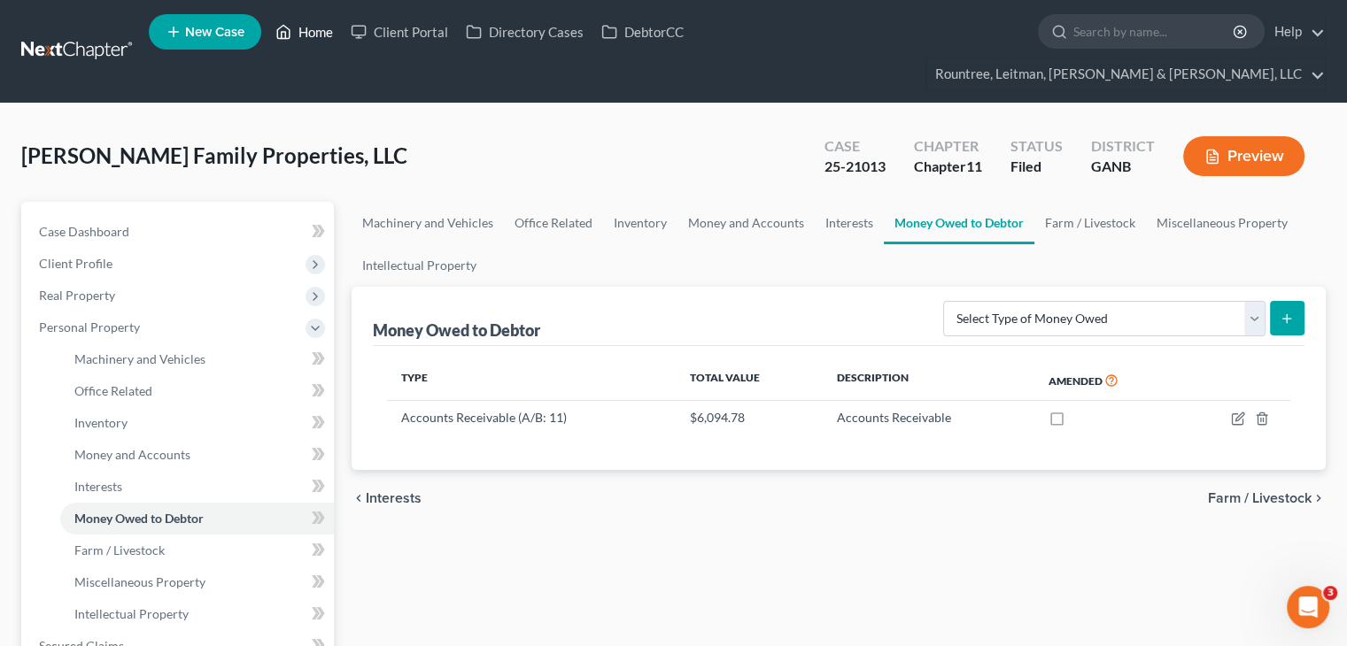
click at [313, 31] on link "Home" at bounding box center [304, 32] width 75 height 32
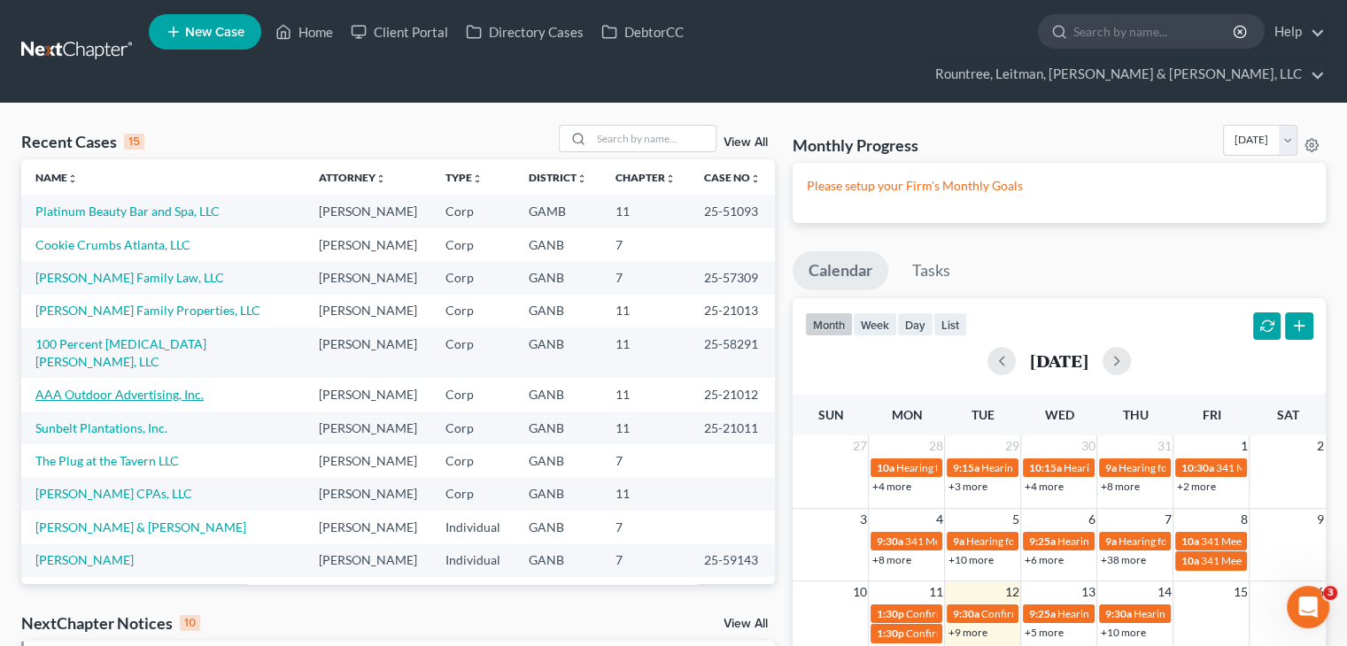
click at [105, 387] on link "AAA Outdoor Advertising, Inc." at bounding box center [119, 394] width 168 height 15
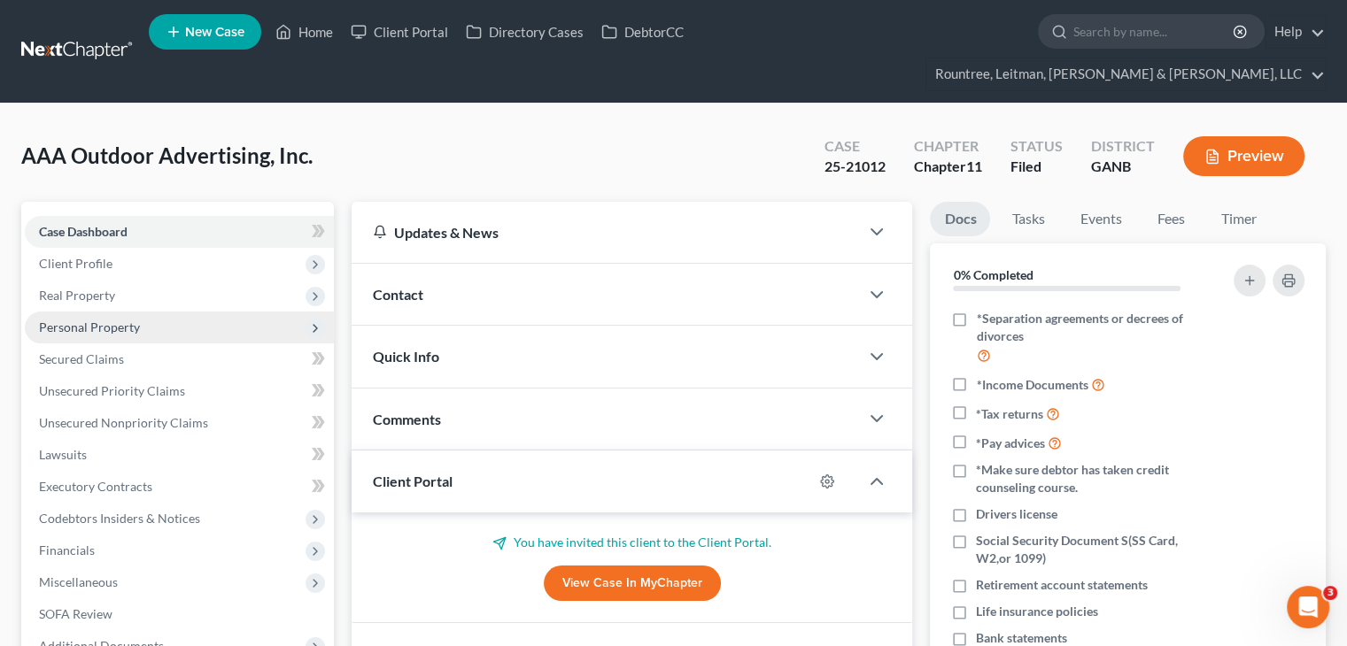
click at [107, 320] on span "Personal Property" at bounding box center [89, 327] width 101 height 15
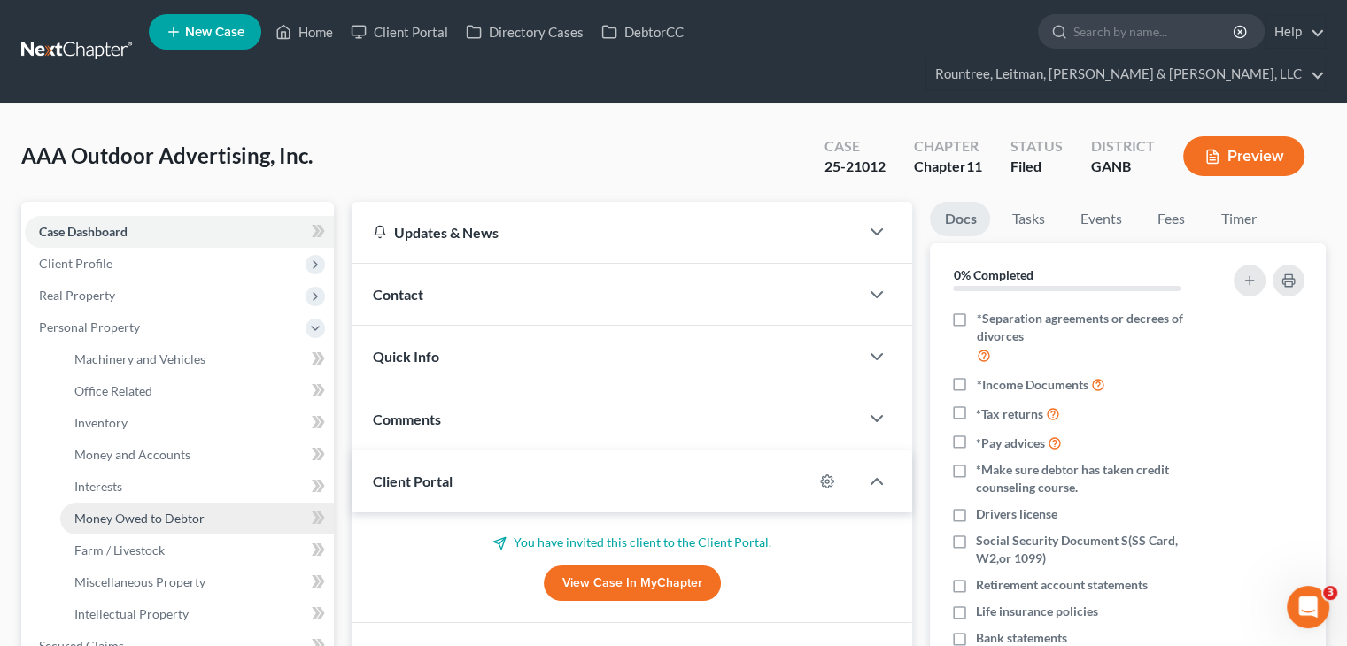
click at [128, 511] on span "Money Owed to Debtor" at bounding box center [139, 518] width 130 height 15
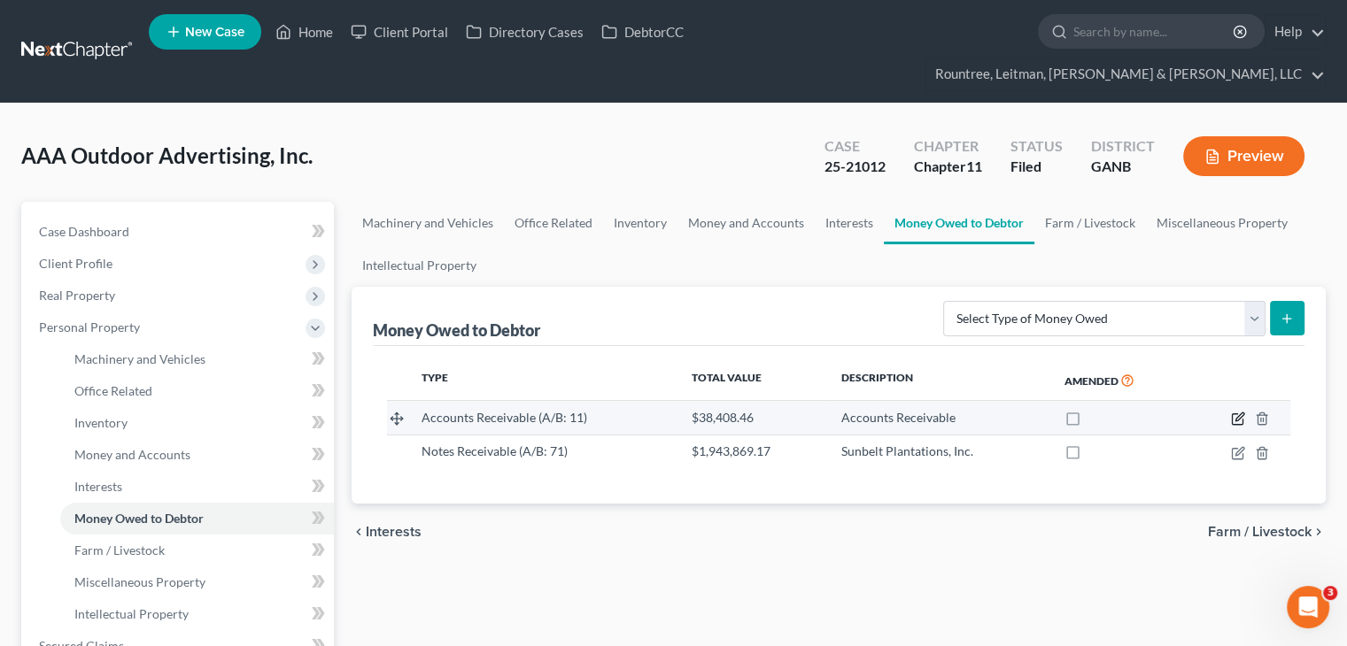
click at [1242, 412] on icon "button" at bounding box center [1238, 419] width 14 height 14
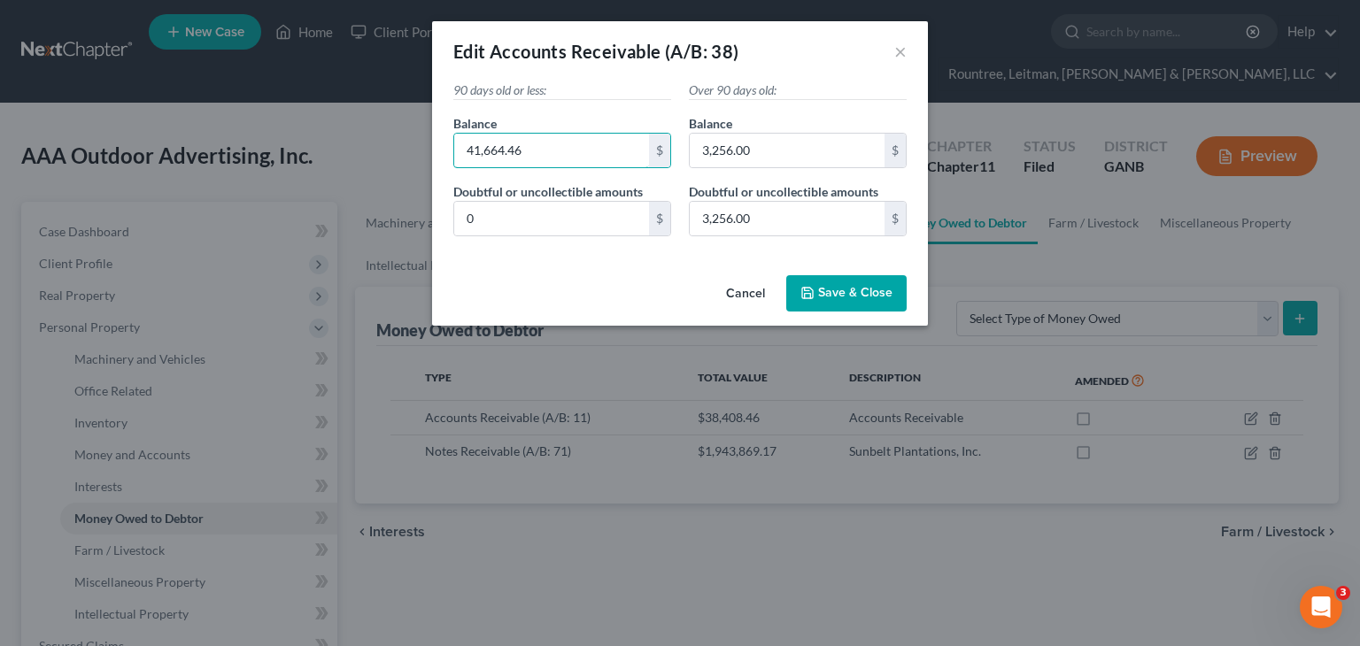
type input "41,664.46"
click at [567, 282] on div "Cancel Save & Close" at bounding box center [680, 297] width 496 height 58
click at [847, 289] on span "Save & Close" at bounding box center [855, 293] width 74 height 15
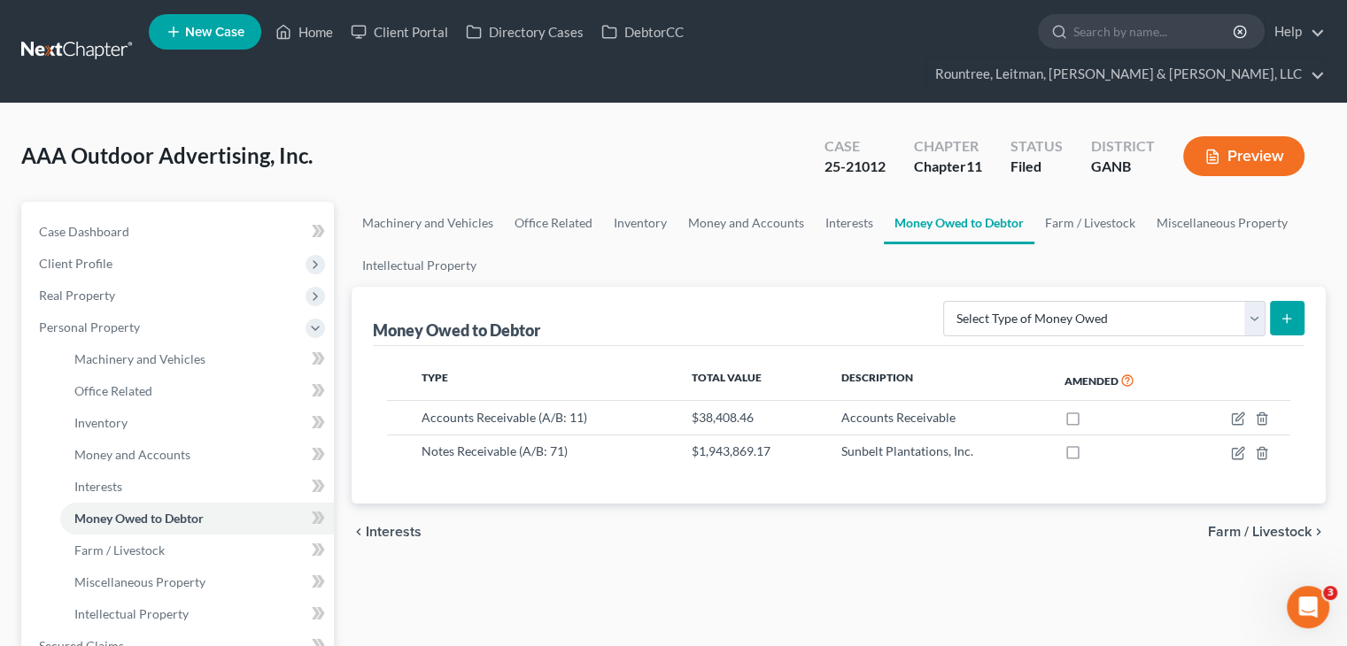
click at [670, 218] on ul "Machinery and Vehicles Office Related Inventory Money and Accounts Interests Mo…" at bounding box center [839, 244] width 974 height 85
click at [316, 34] on link "Home" at bounding box center [304, 32] width 75 height 32
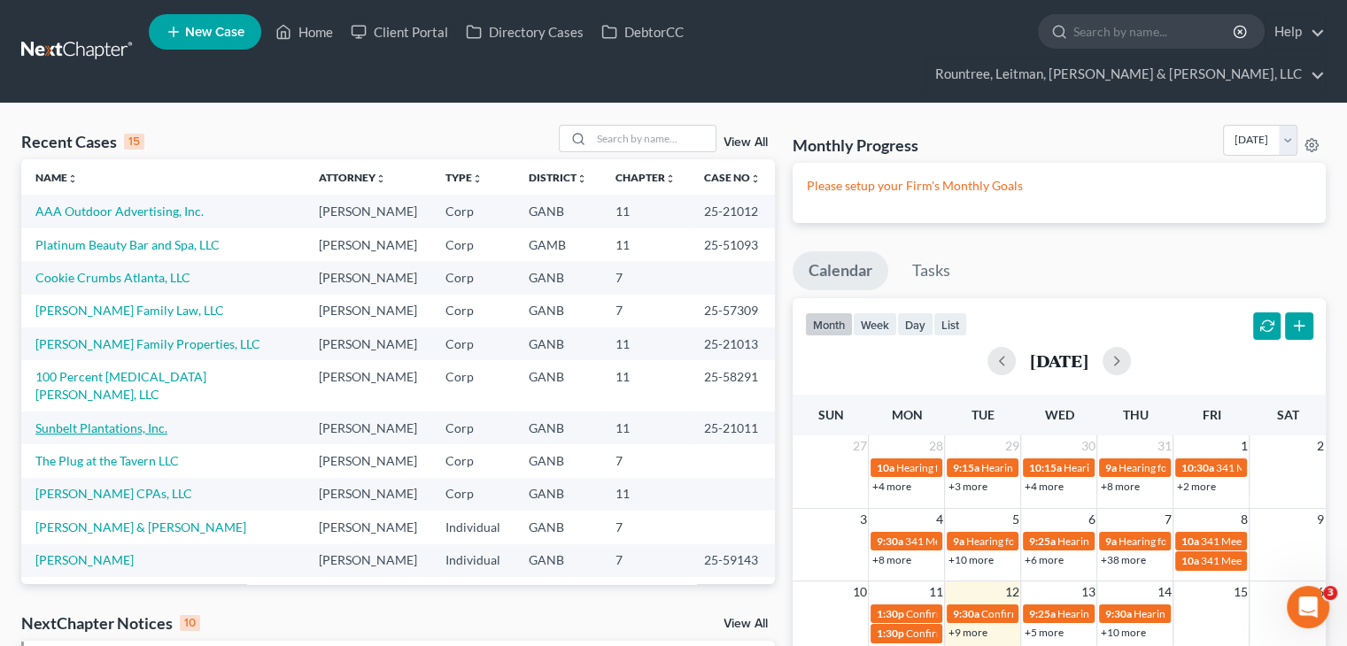
click at [99, 421] on link "Sunbelt Plantations, Inc." at bounding box center [101, 428] width 132 height 15
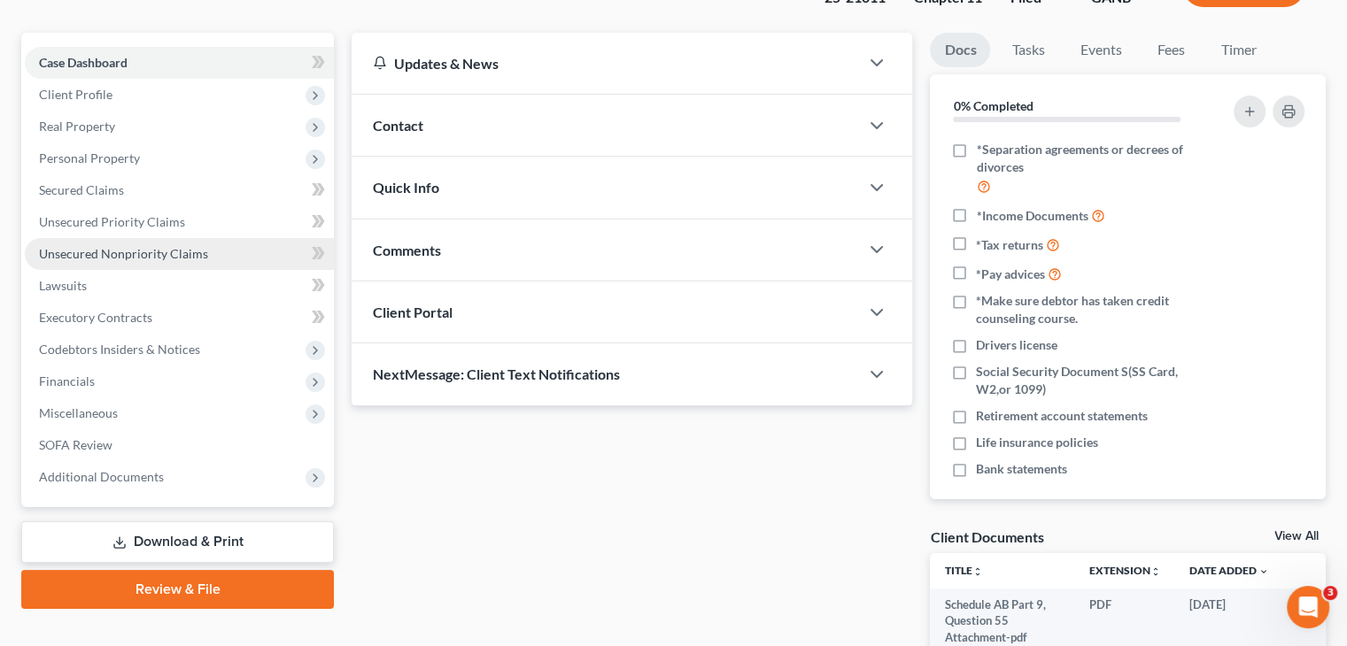
scroll to position [177, 0]
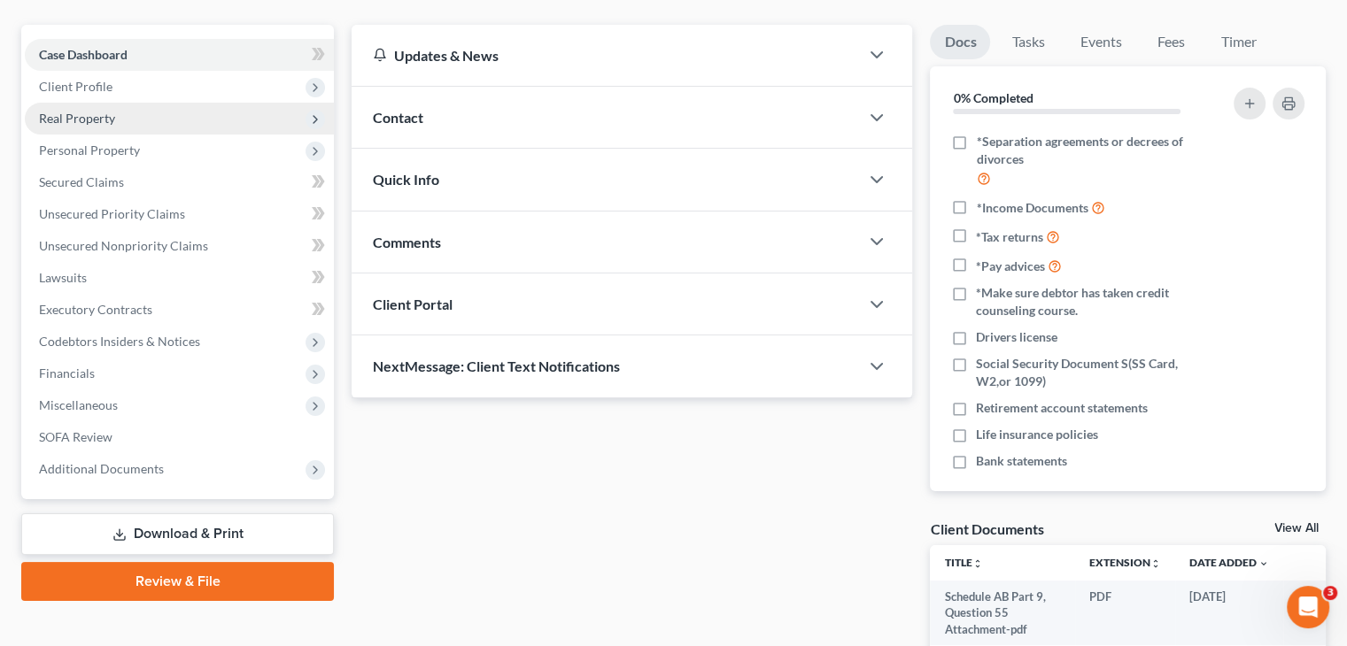
click at [72, 103] on span "Real Property" at bounding box center [179, 119] width 309 height 32
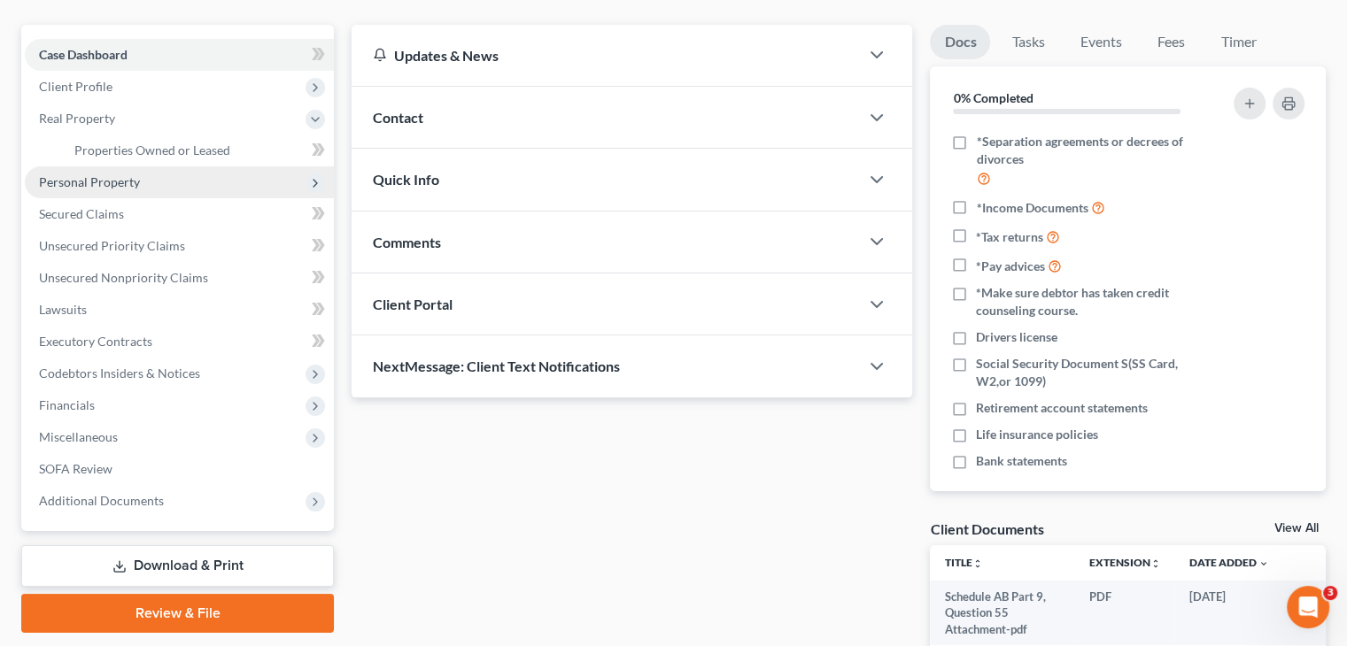
click at [74, 174] on span "Personal Property" at bounding box center [89, 181] width 101 height 15
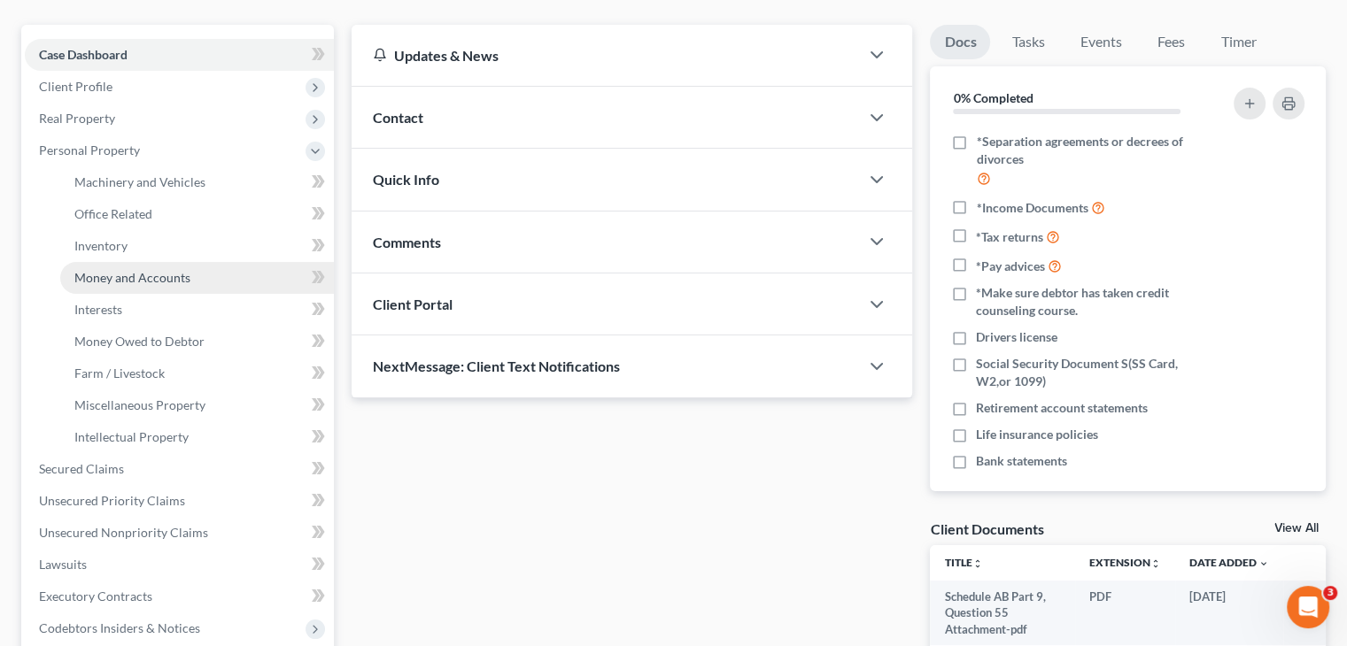
click at [128, 270] on span "Money and Accounts" at bounding box center [132, 277] width 116 height 15
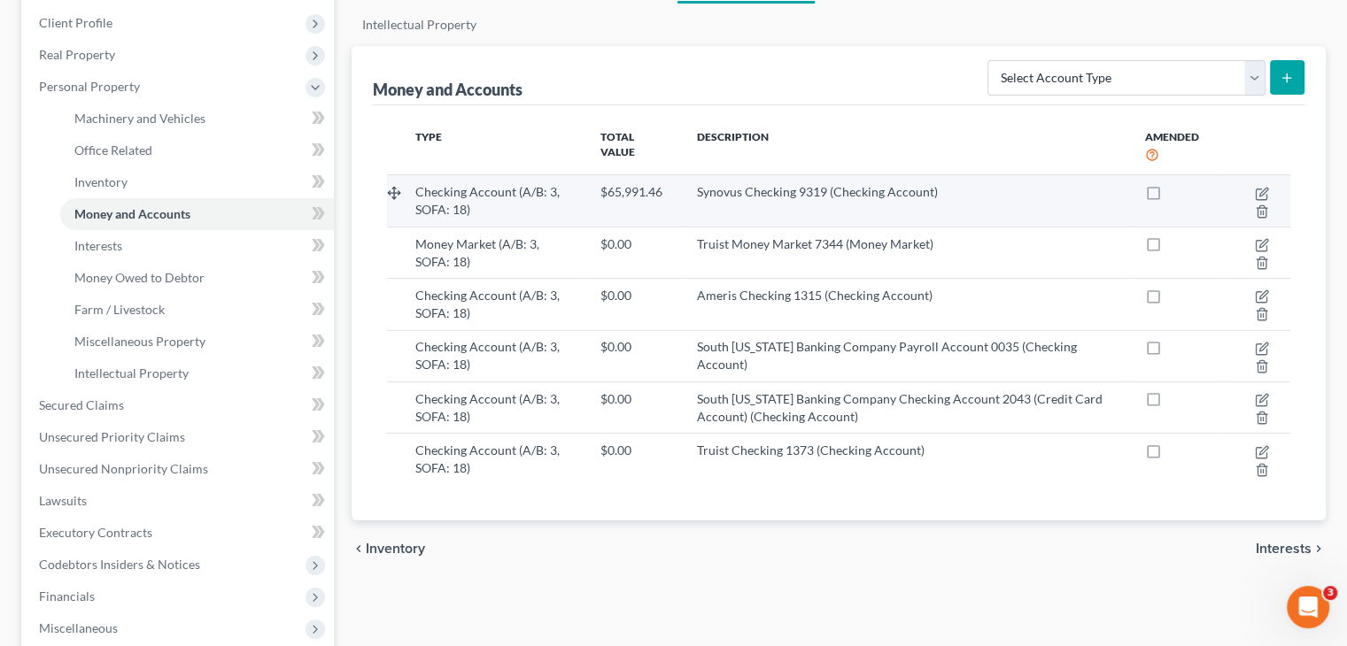
scroll to position [266, 0]
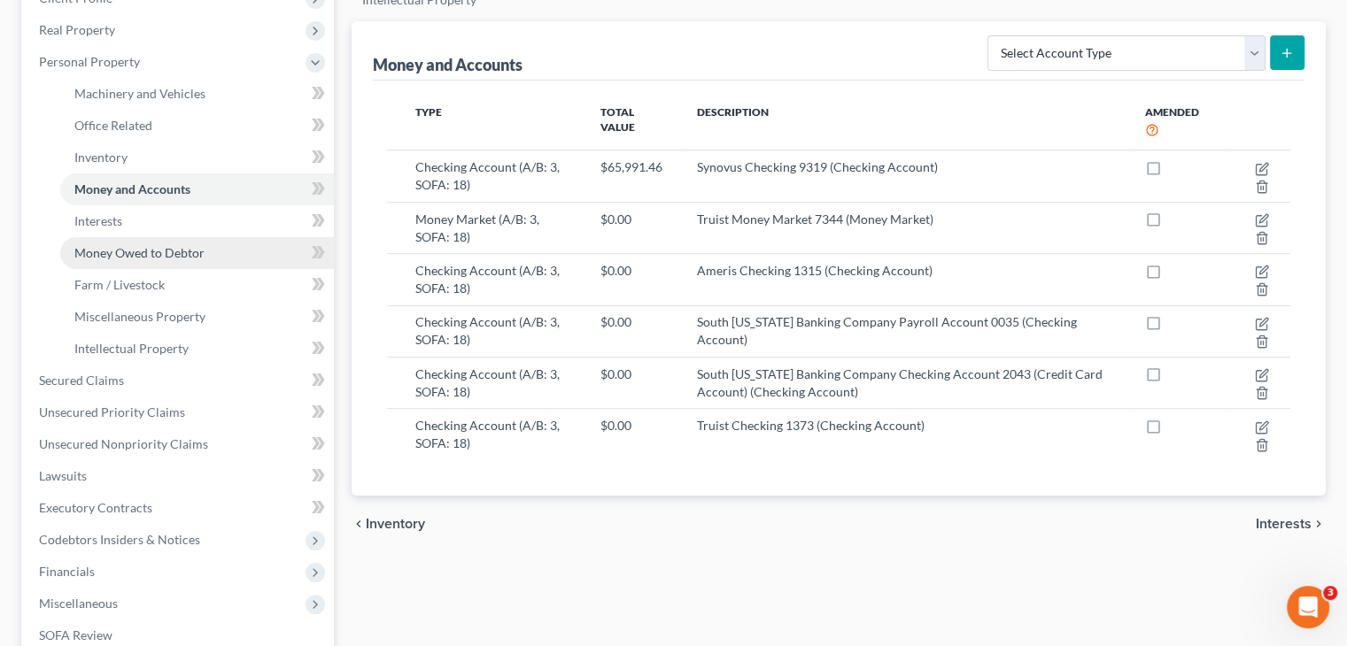
click at [184, 245] on span "Money Owed to Debtor" at bounding box center [139, 252] width 130 height 15
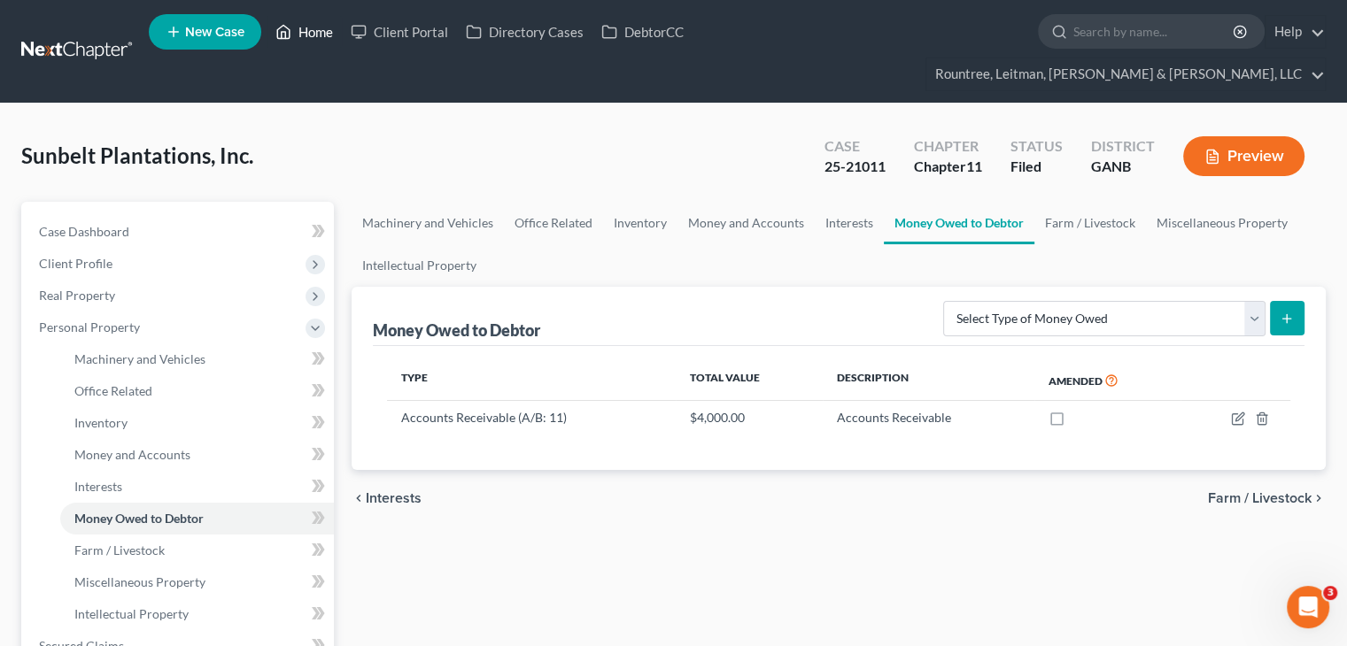
click at [309, 33] on link "Home" at bounding box center [304, 32] width 75 height 32
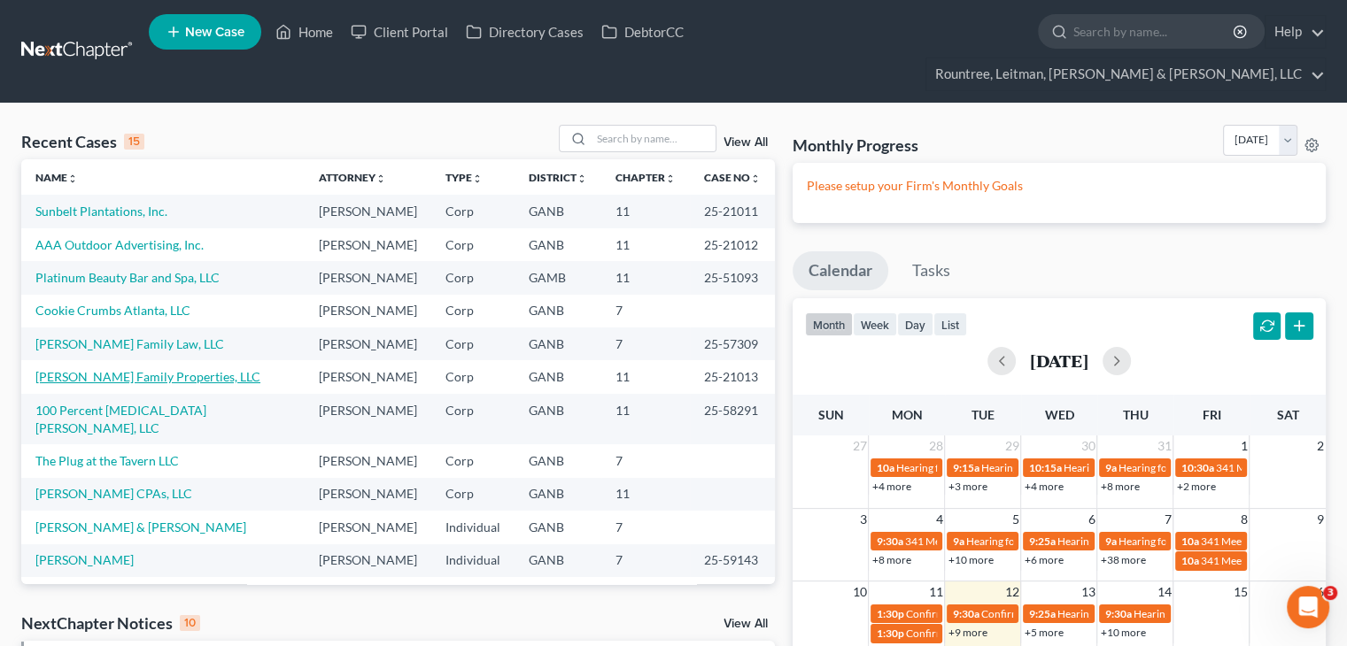
click at [90, 369] on link "[PERSON_NAME] Family Properties, LLC" at bounding box center [147, 376] width 225 height 15
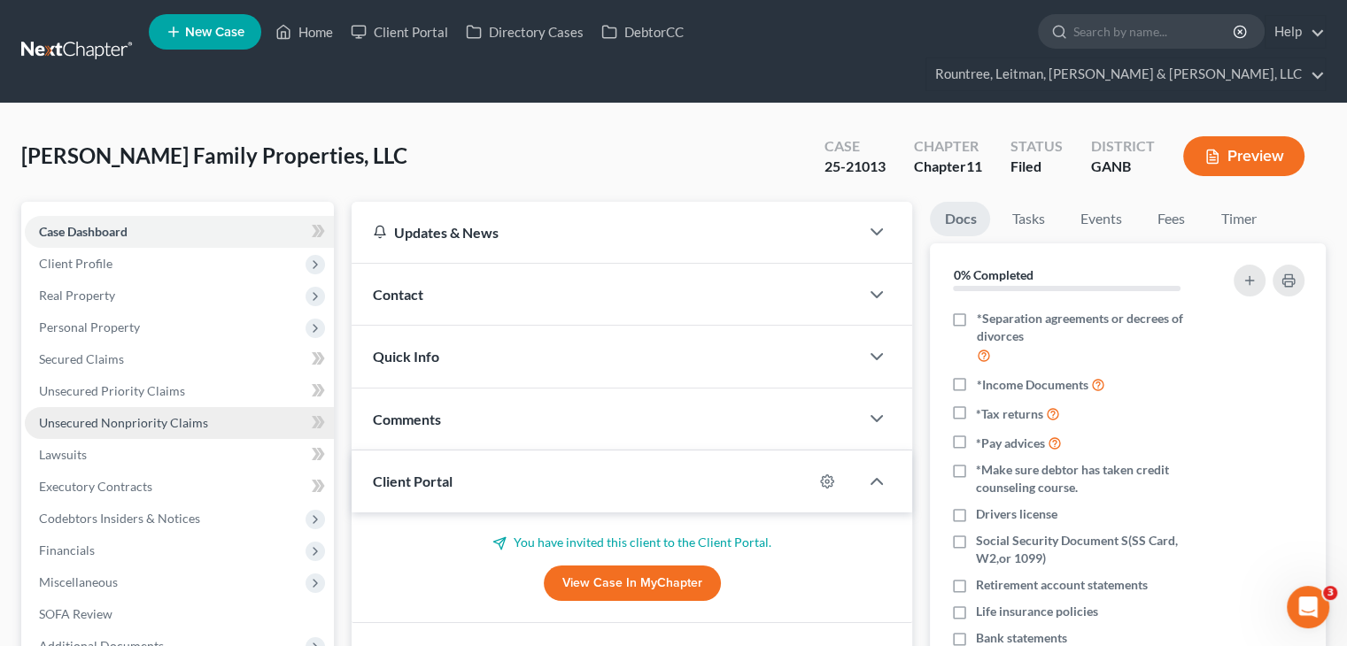
click at [106, 415] on span "Unsecured Nonpriority Claims" at bounding box center [123, 422] width 169 height 15
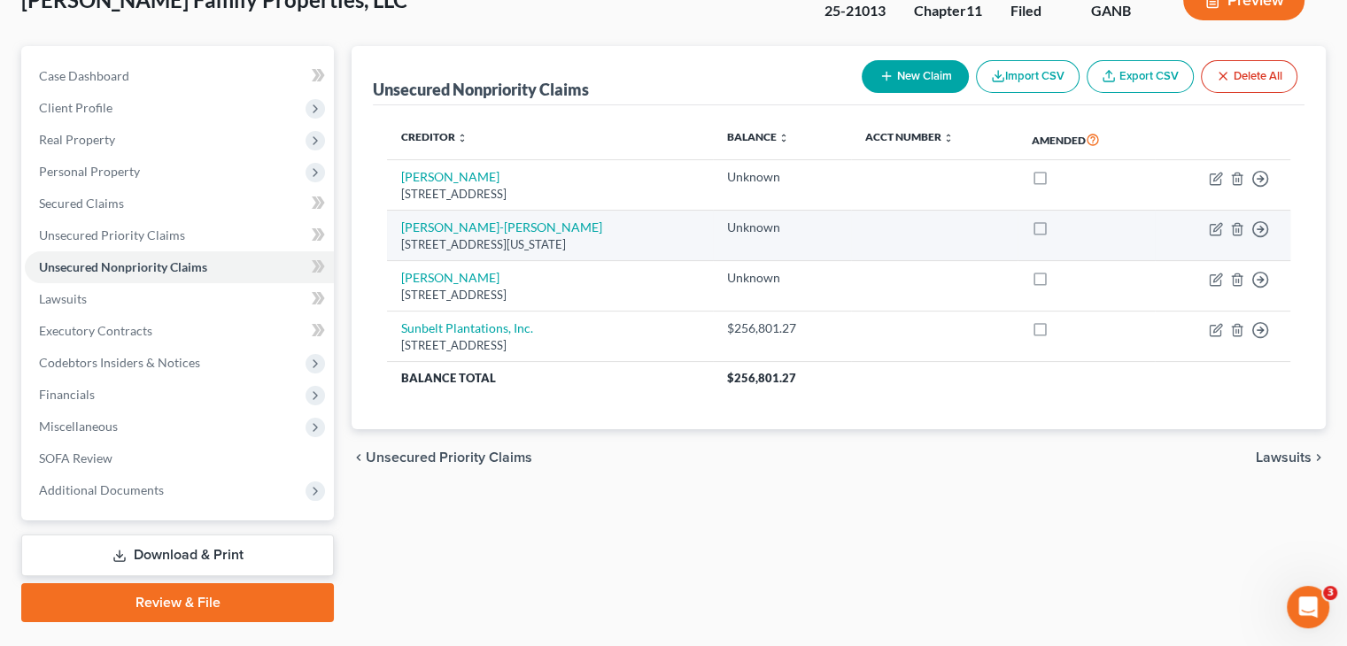
scroll to position [166, 0]
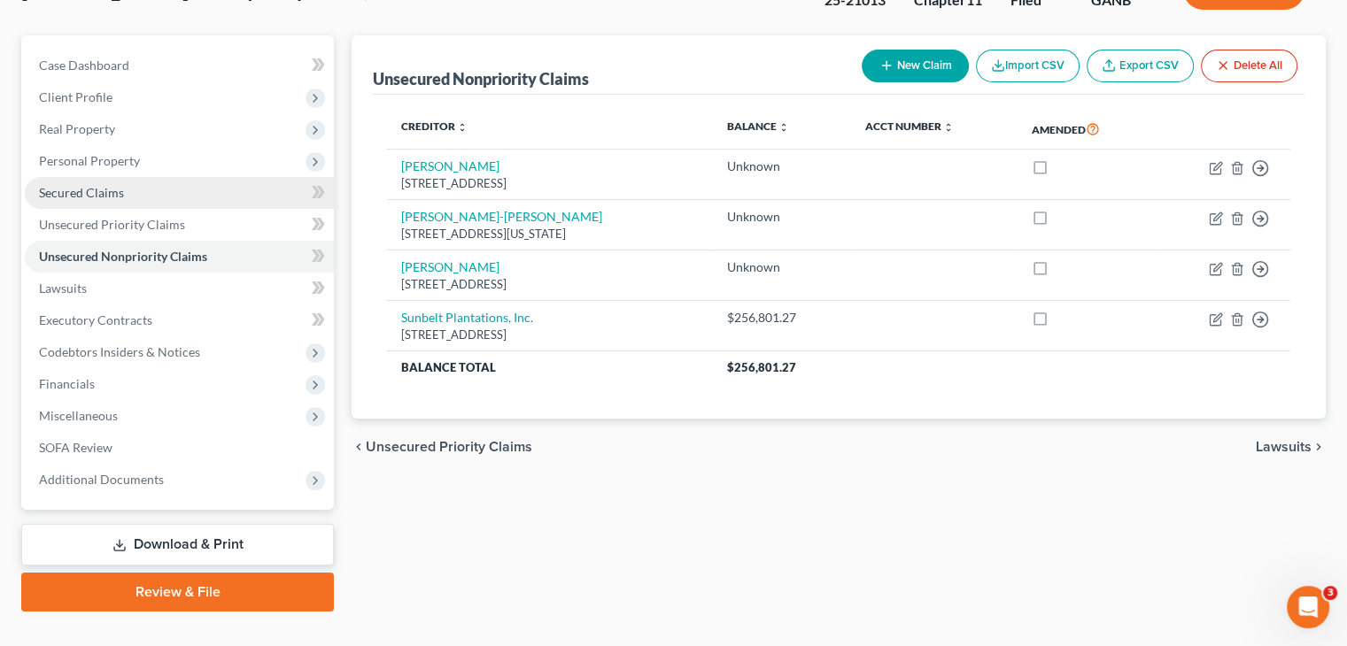
click at [92, 185] on span "Secured Claims" at bounding box center [81, 192] width 85 height 15
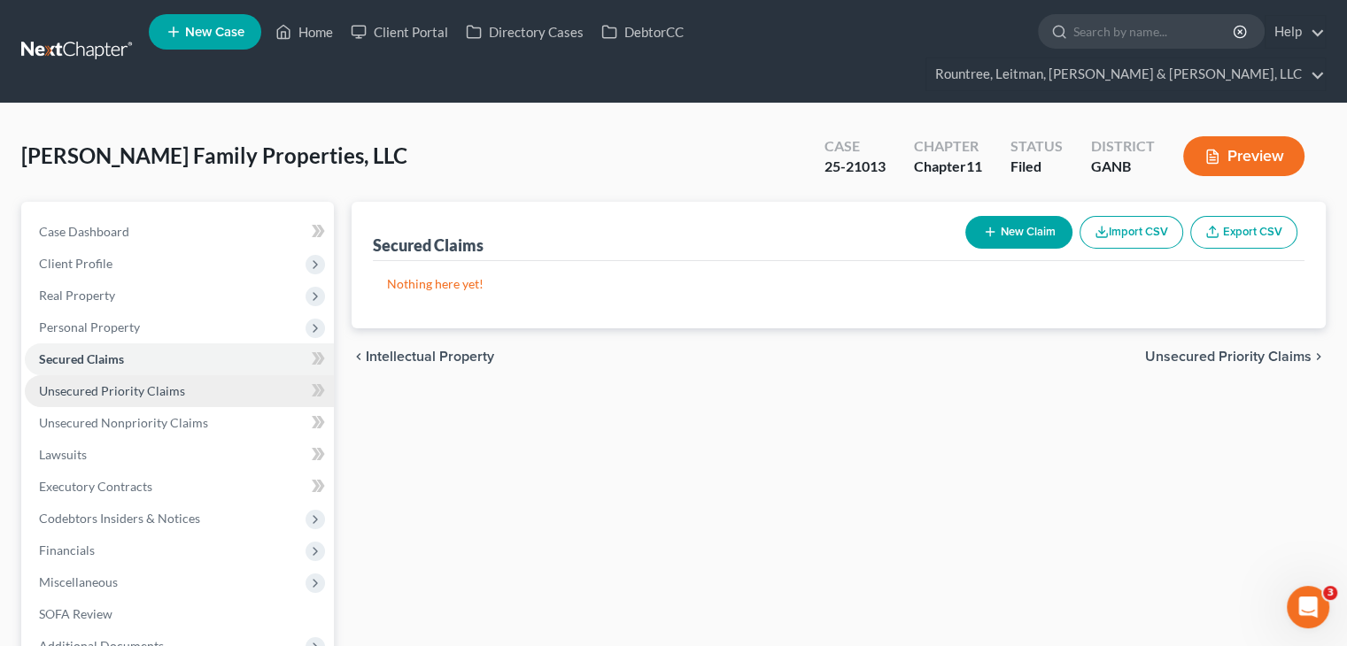
click at [96, 383] on span "Unsecured Priority Claims" at bounding box center [112, 390] width 146 height 15
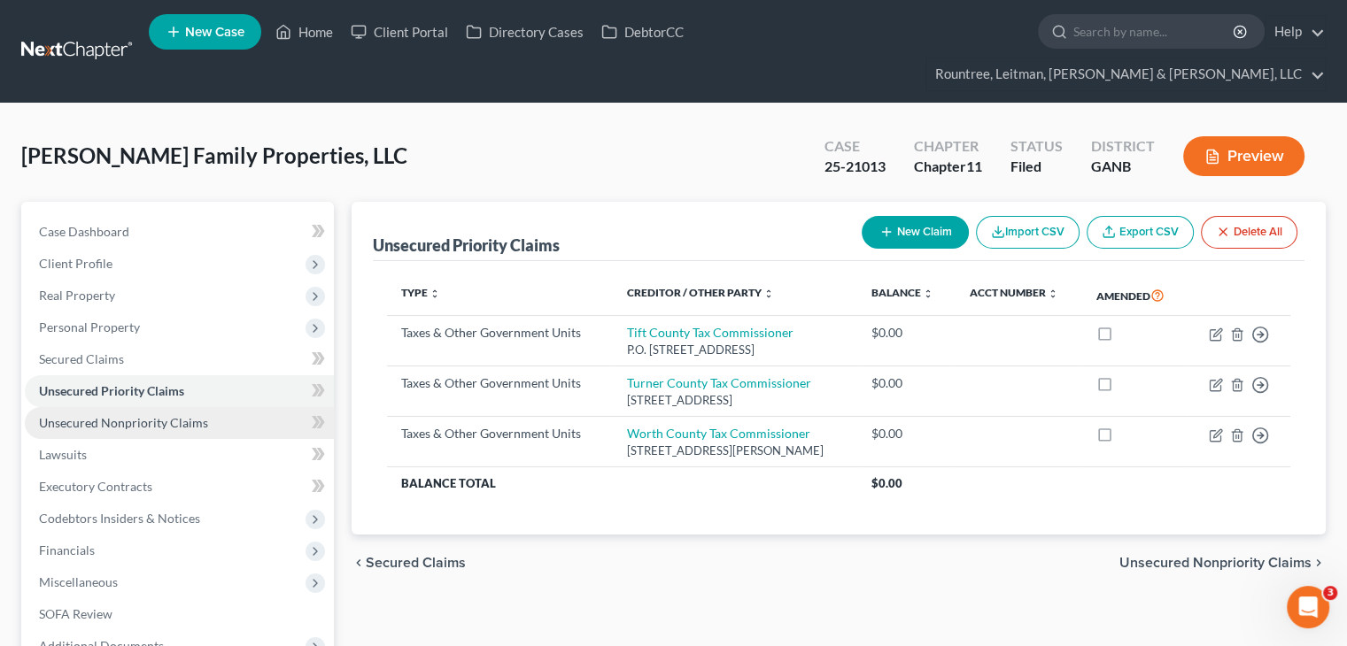
click at [134, 415] on span "Unsecured Nonpriority Claims" at bounding box center [123, 422] width 169 height 15
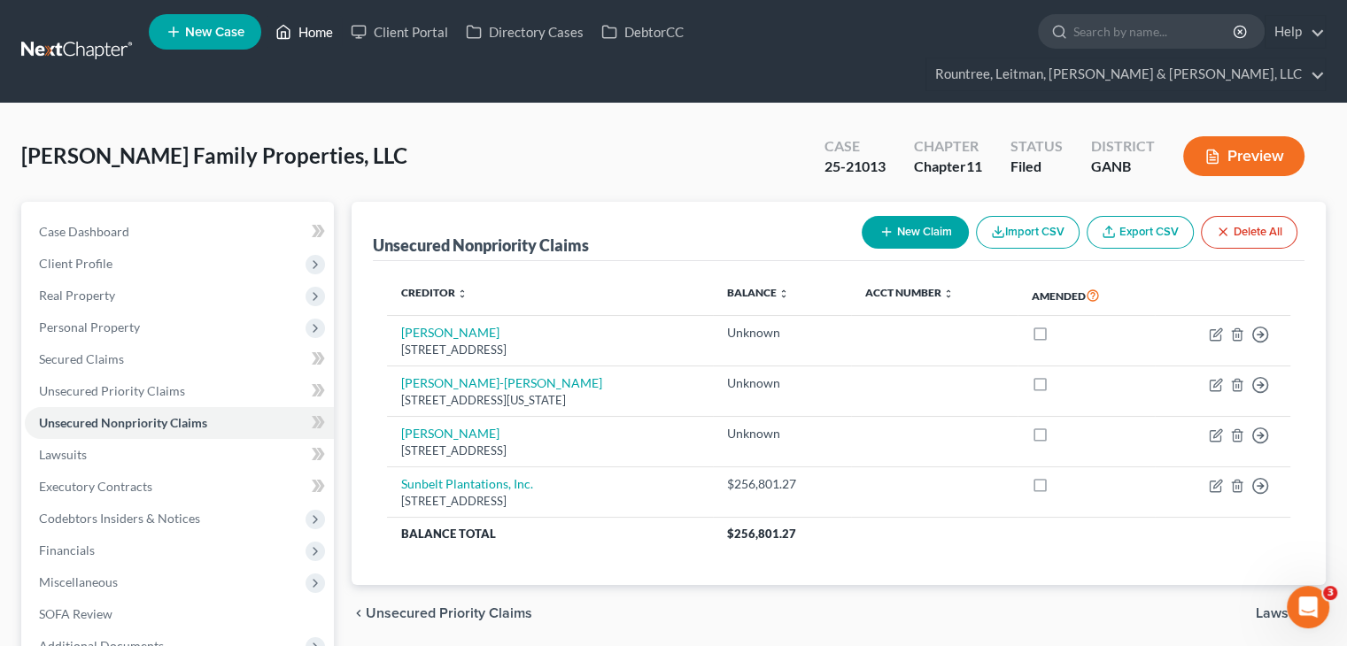
click at [319, 35] on link "Home" at bounding box center [304, 32] width 75 height 32
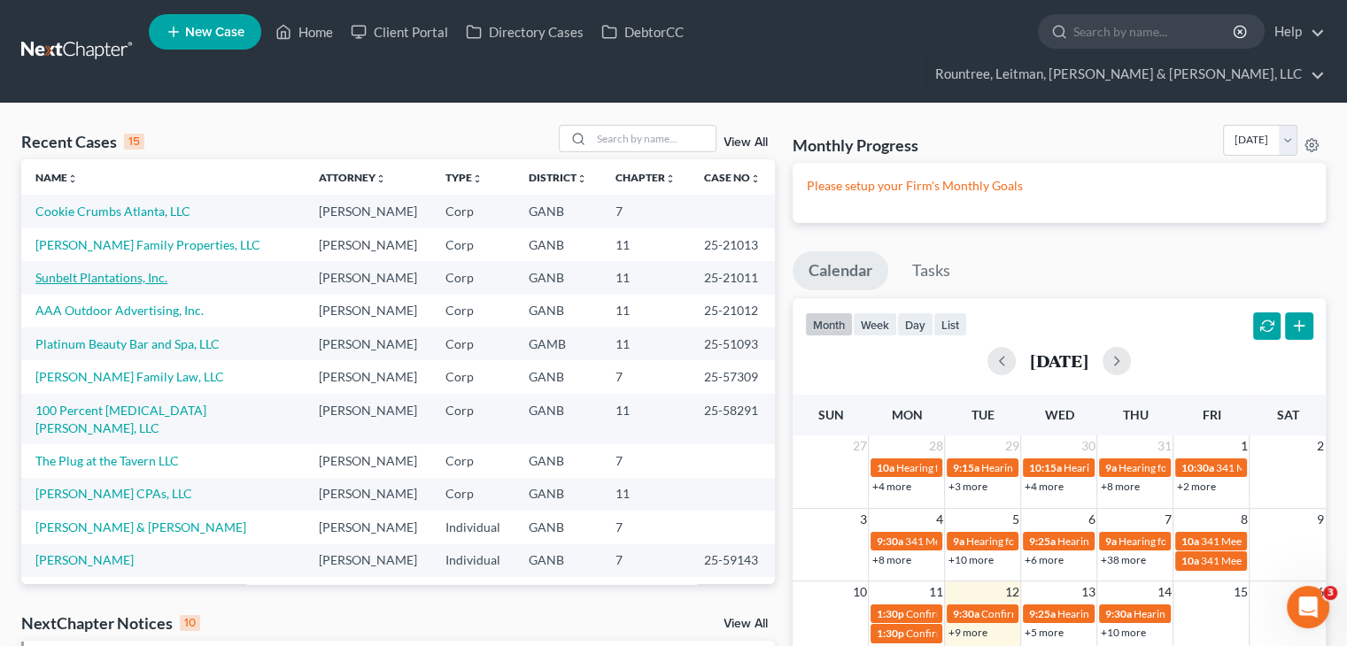
click at [81, 270] on link "Sunbelt Plantations, Inc." at bounding box center [101, 277] width 132 height 15
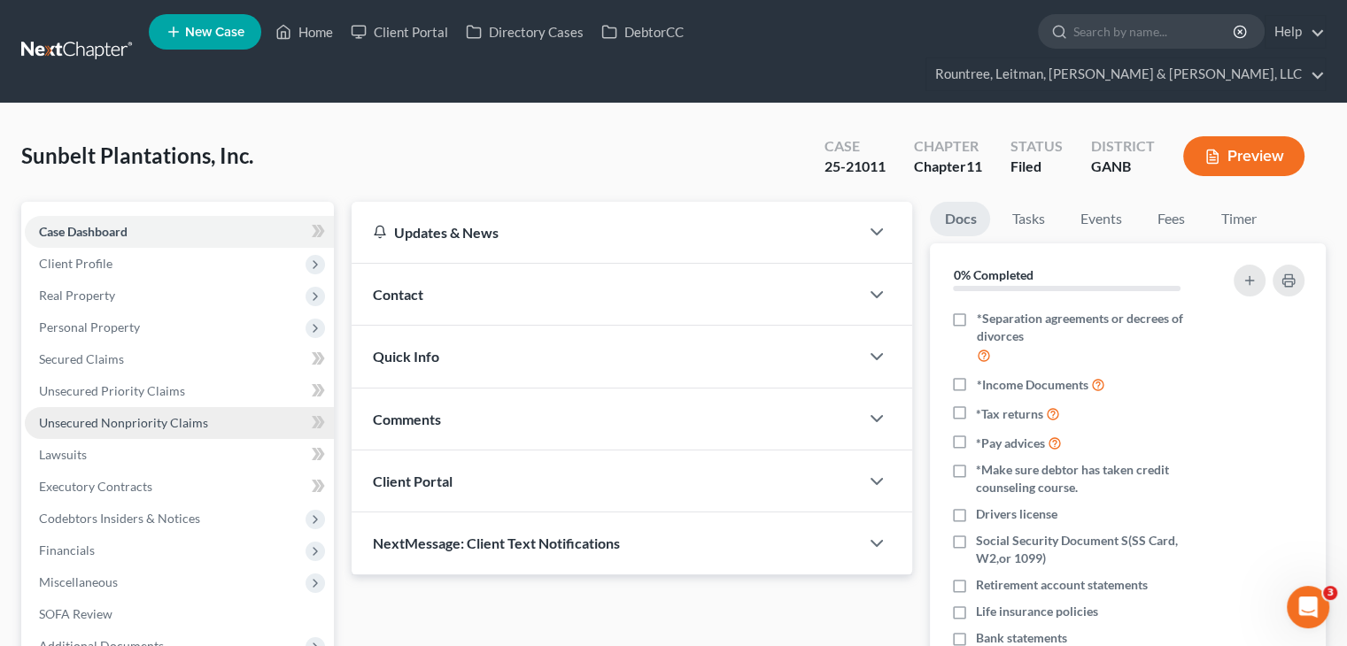
click at [128, 415] on span "Unsecured Nonpriority Claims" at bounding box center [123, 422] width 169 height 15
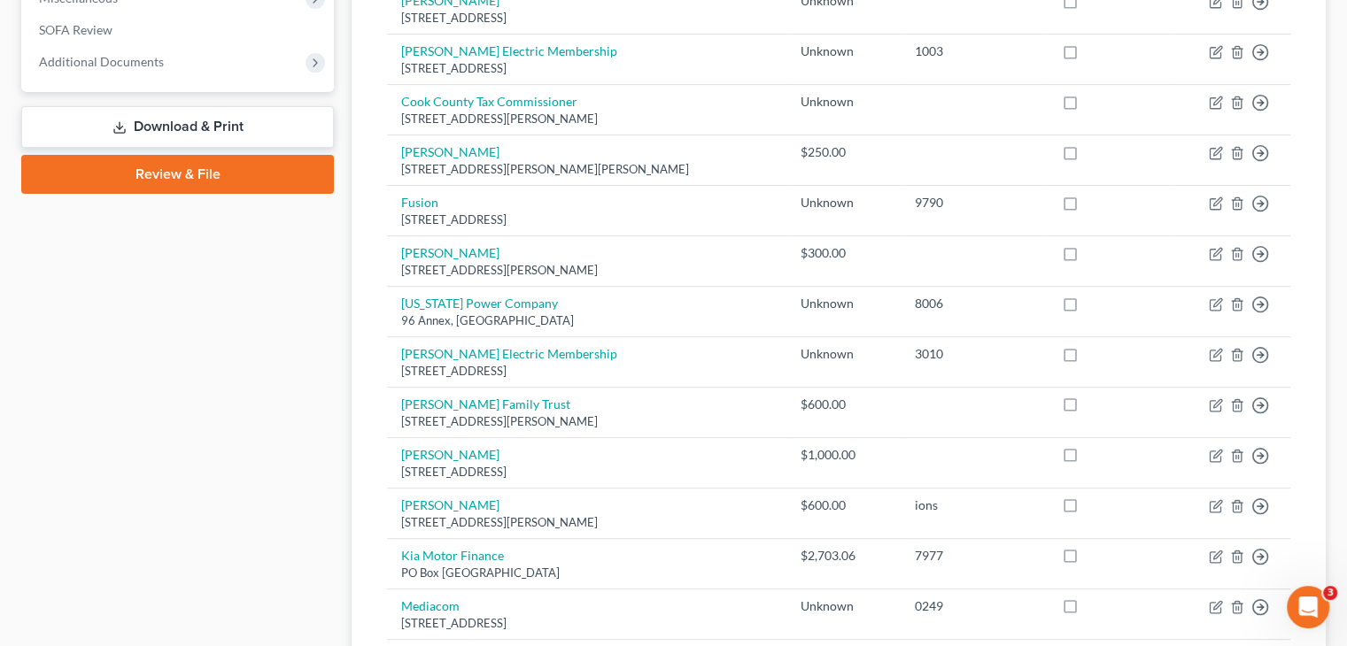
scroll to position [177, 0]
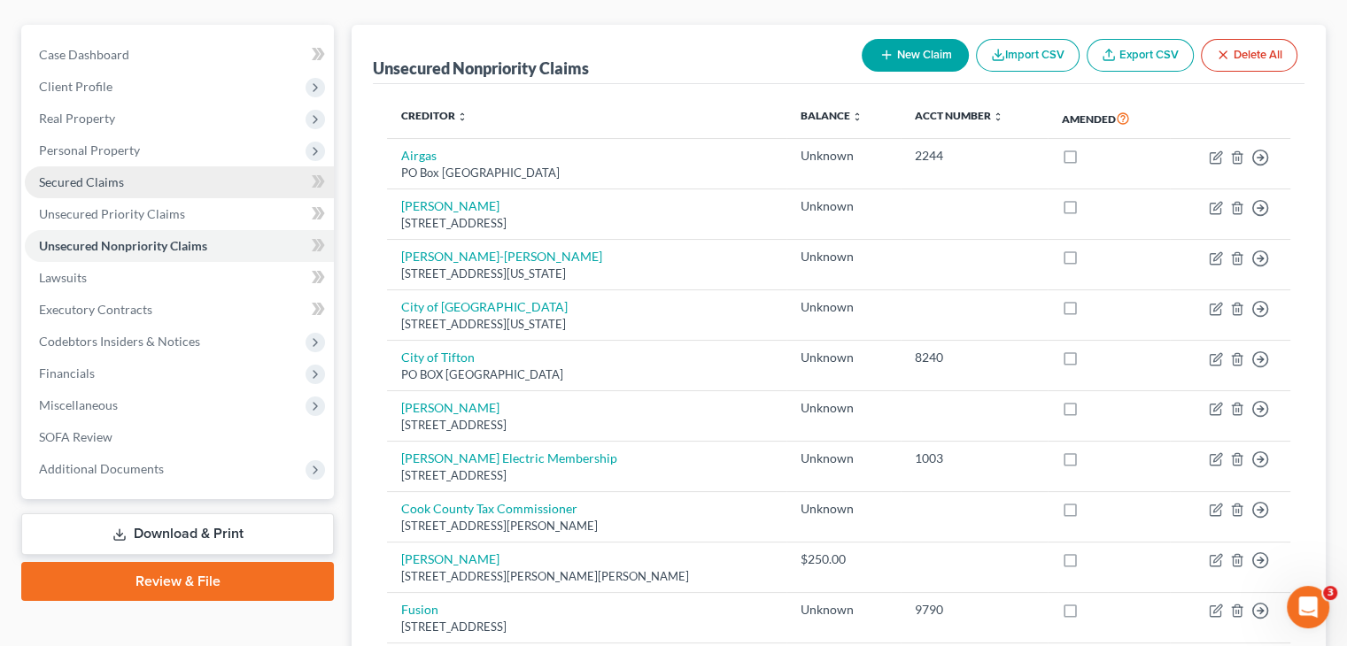
click at [61, 174] on span "Secured Claims" at bounding box center [81, 181] width 85 height 15
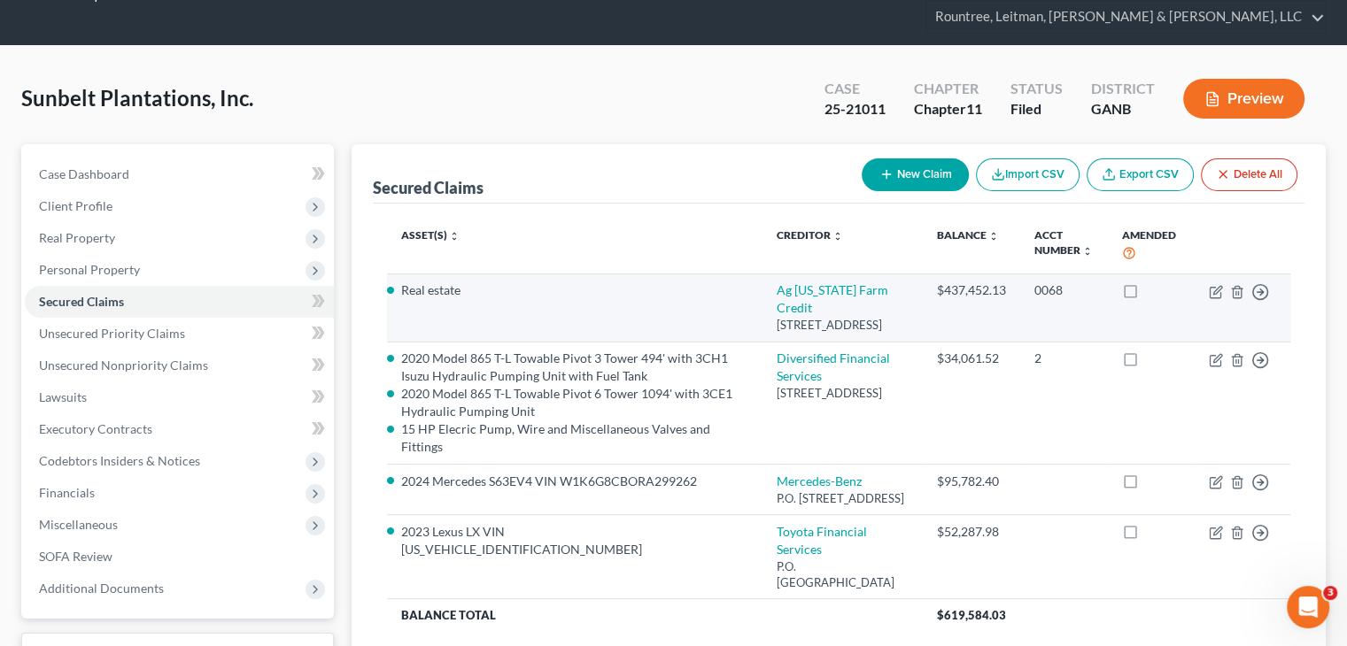
scroll to position [89, 0]
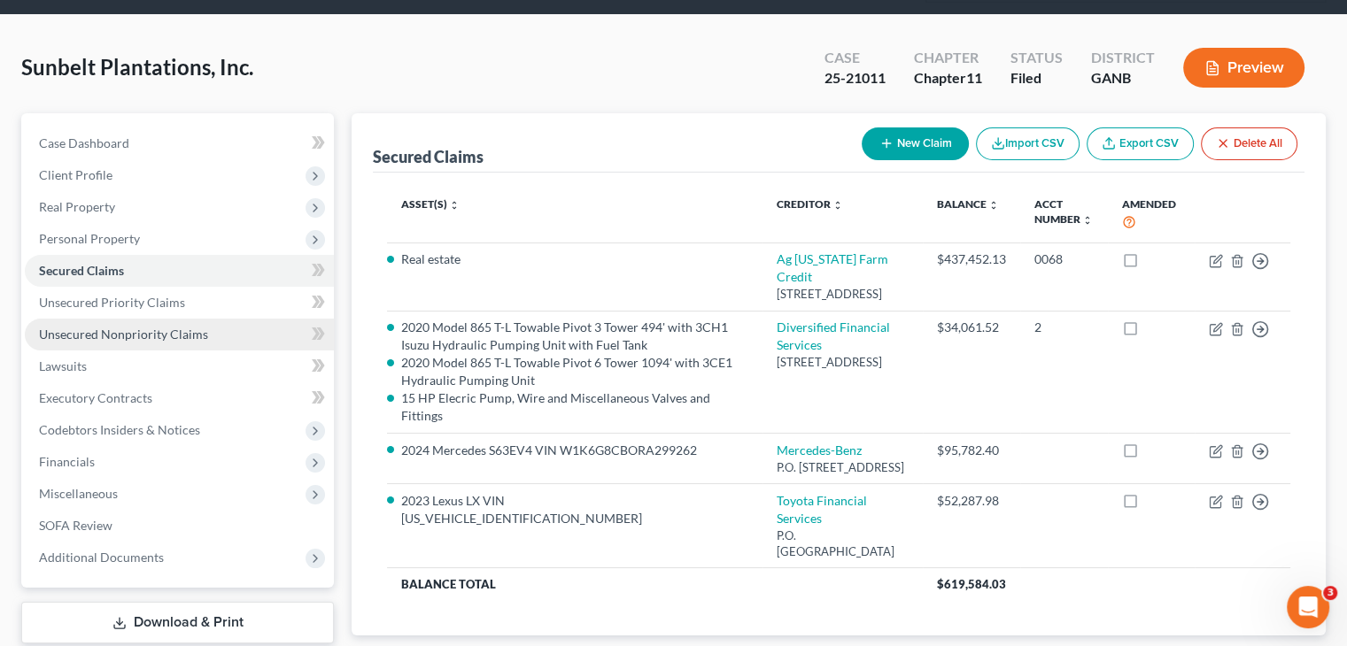
click at [96, 327] on span "Unsecured Nonpriority Claims" at bounding box center [123, 334] width 169 height 15
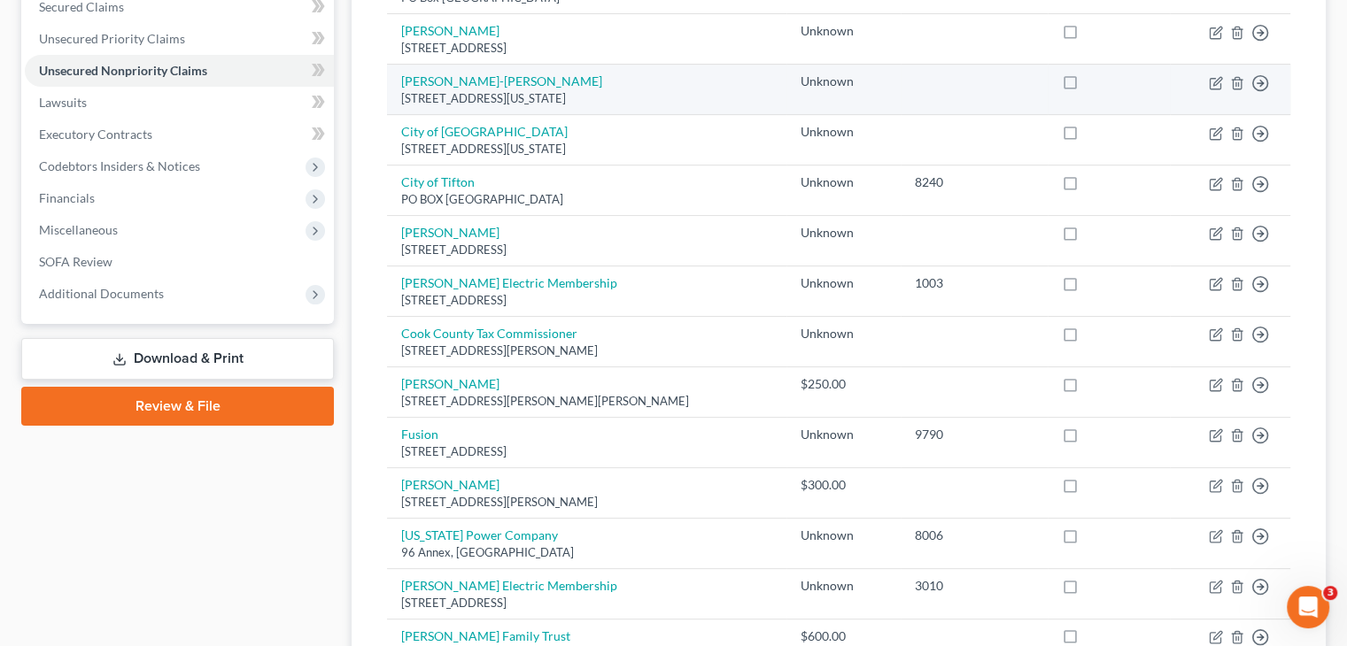
scroll to position [354, 0]
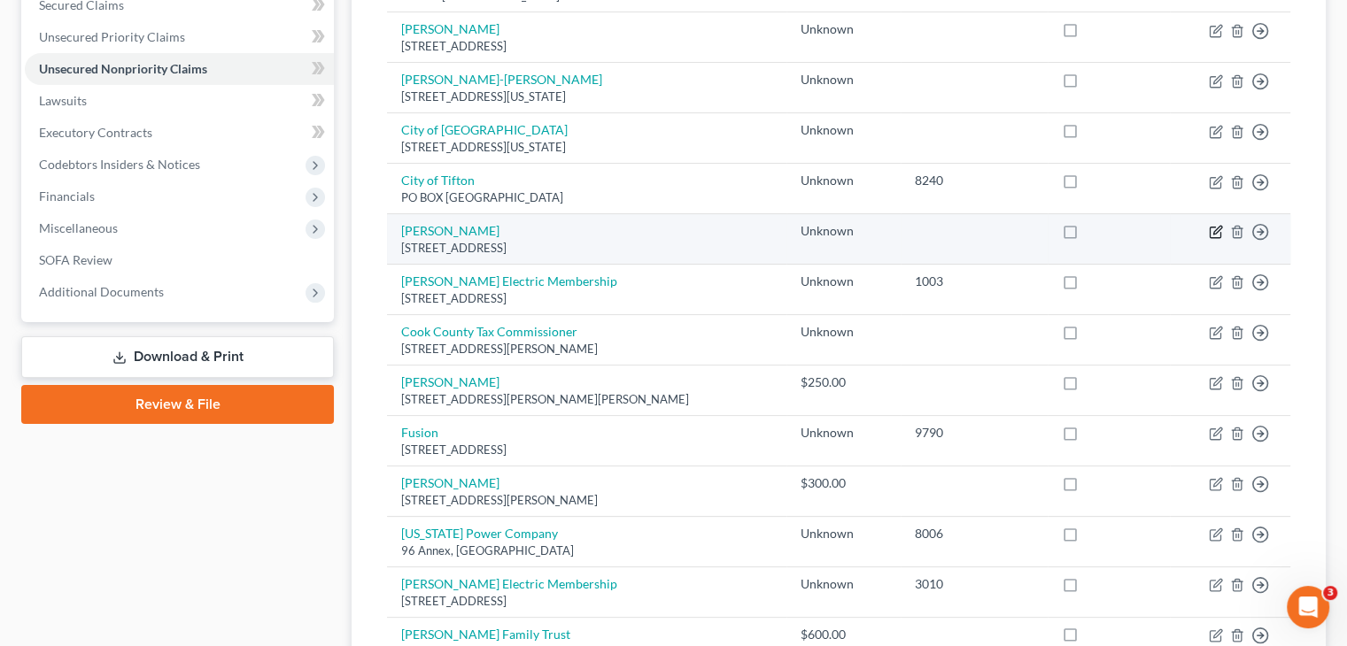
click at [1219, 227] on icon "button" at bounding box center [1217, 231] width 8 height 8
select select "10"
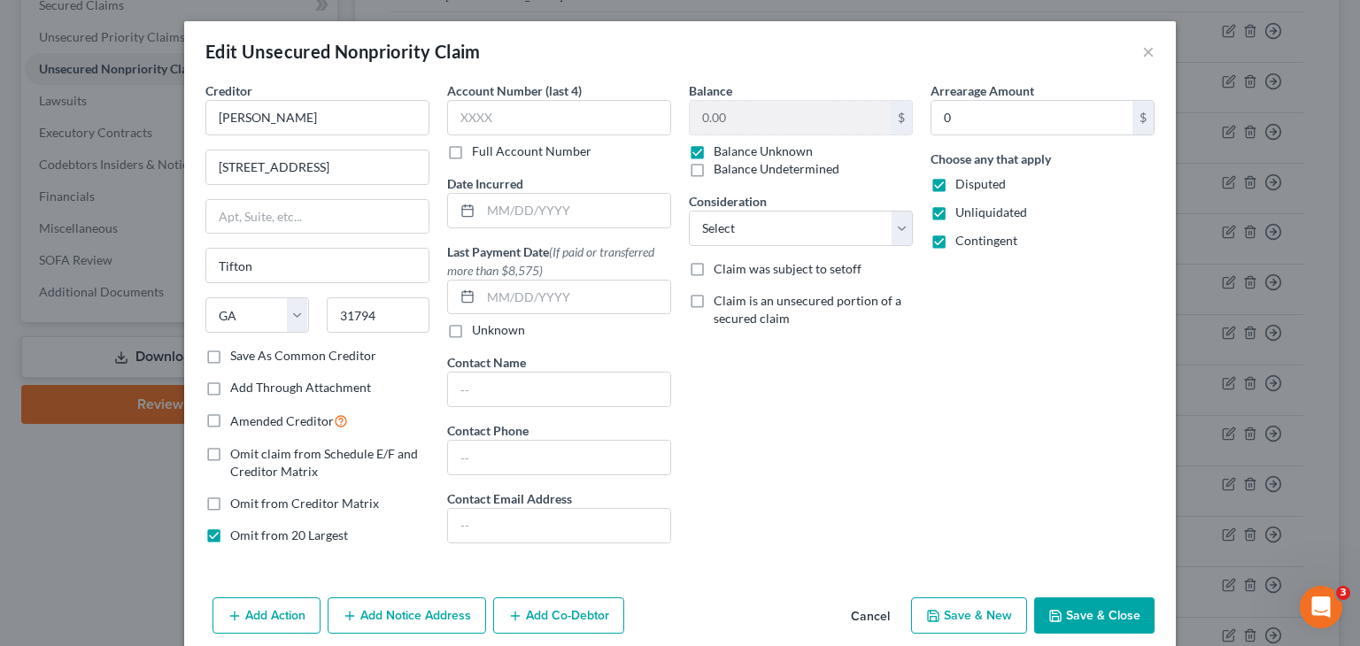
click at [1077, 617] on button "Save & Close" at bounding box center [1094, 616] width 120 height 37
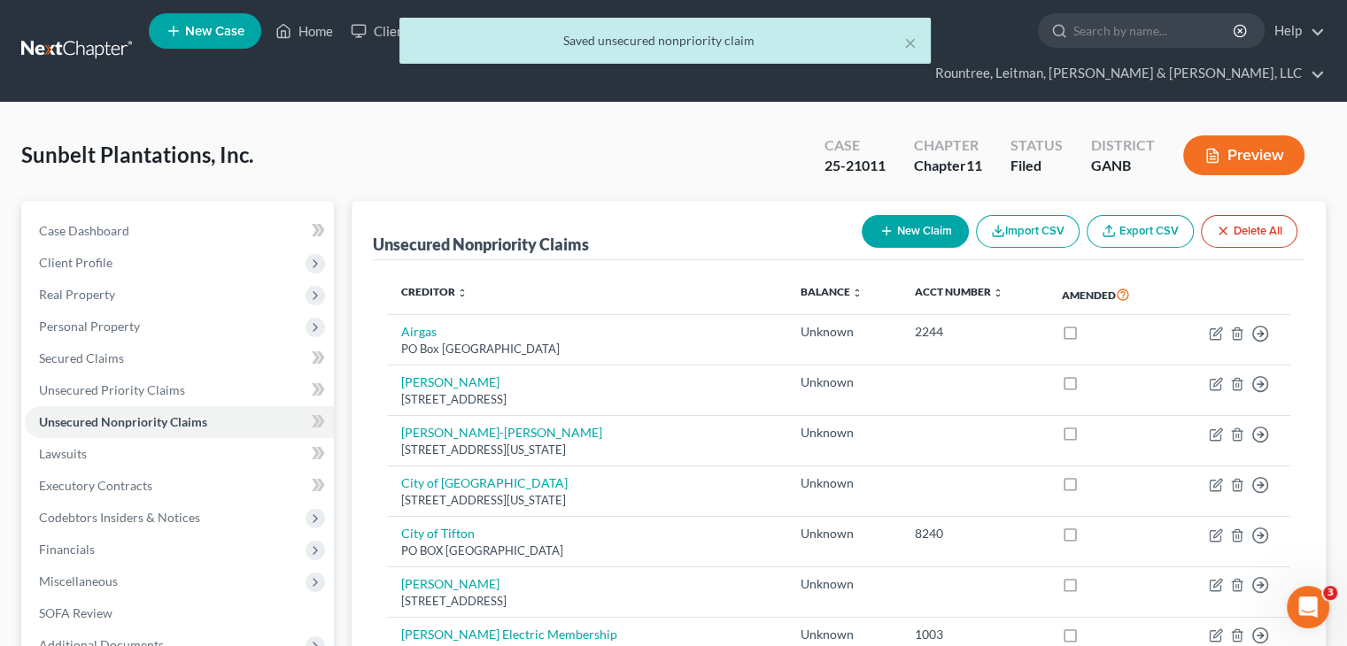
scroll to position [0, 0]
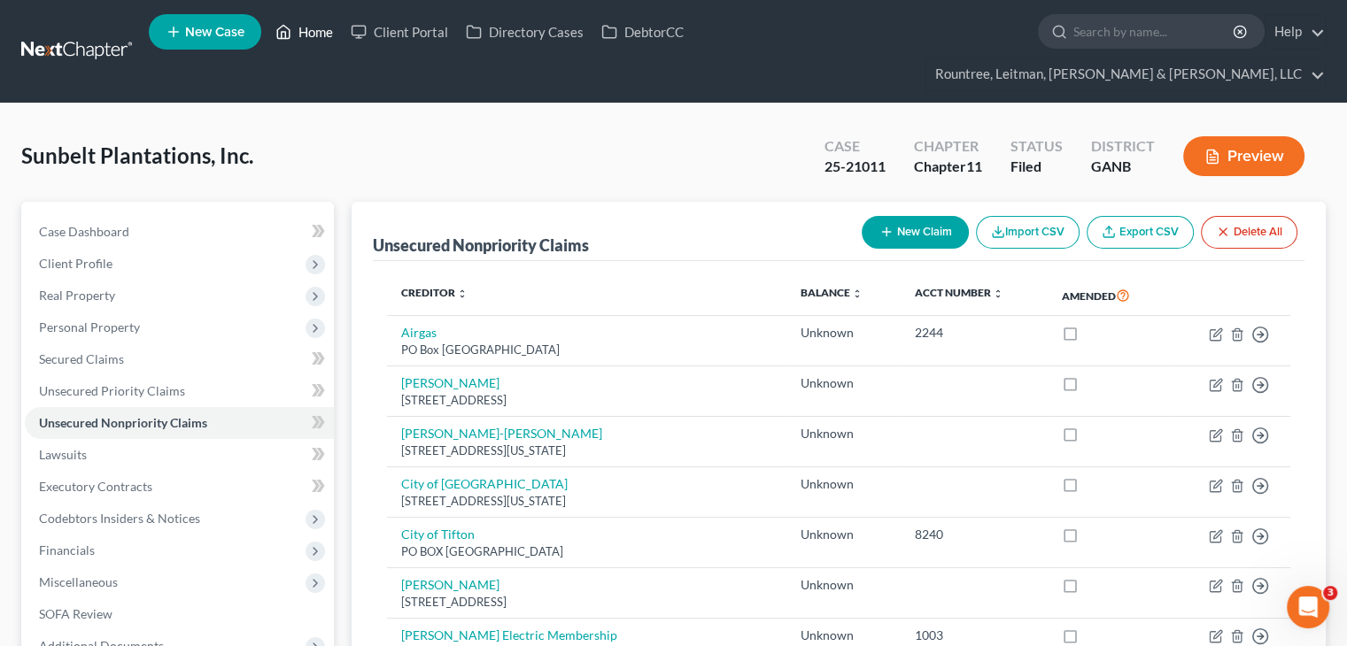
click at [325, 35] on link "Home" at bounding box center [304, 32] width 75 height 32
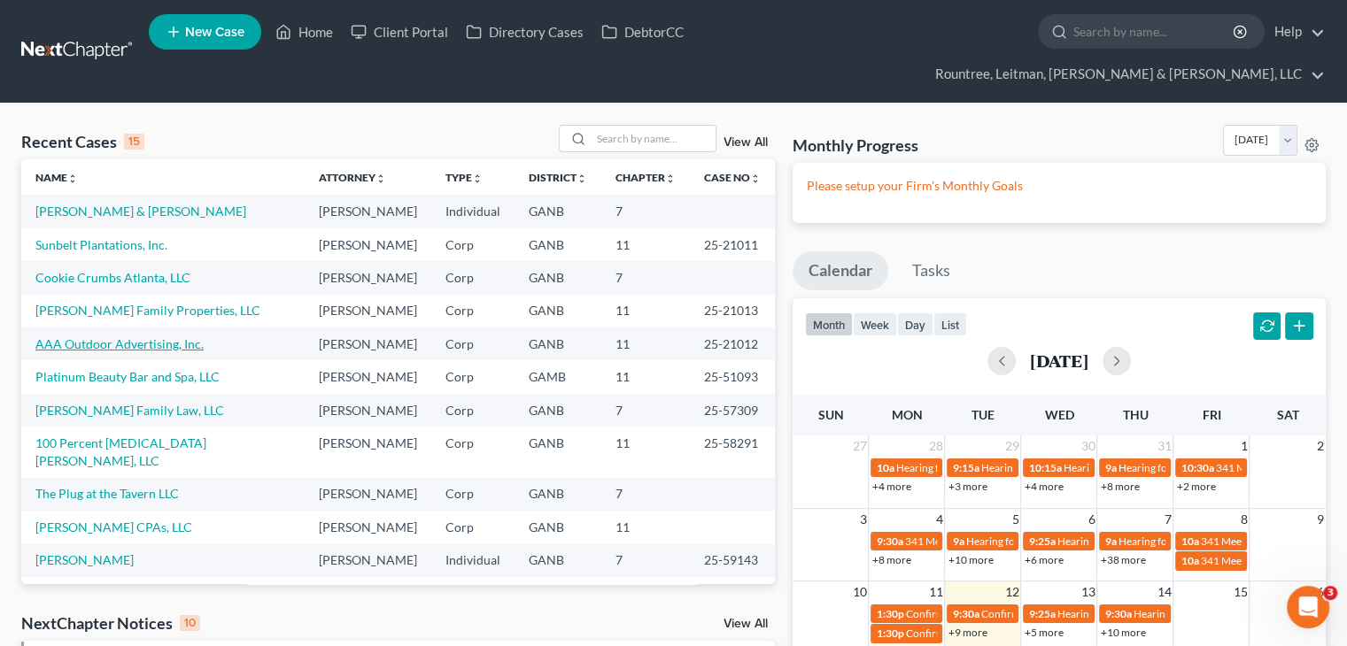
click at [81, 337] on link "AAA Outdoor Advertising, Inc." at bounding box center [119, 344] width 168 height 15
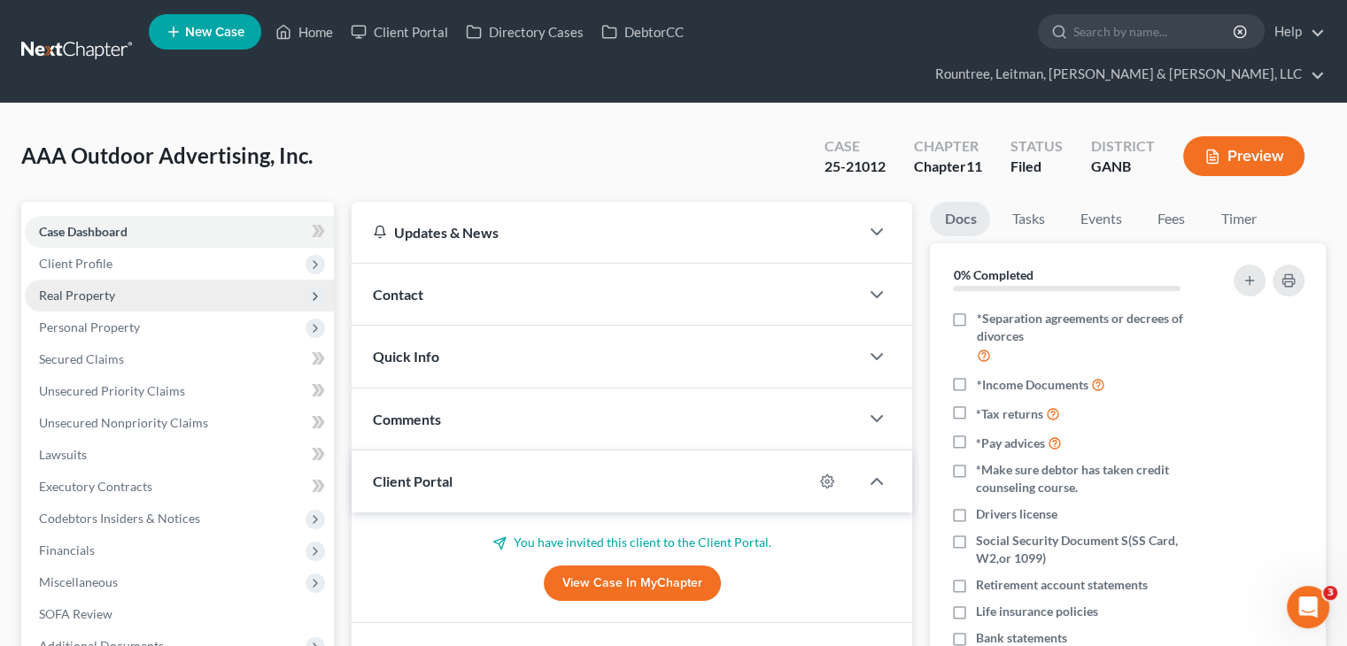
click at [105, 288] on span "Real Property" at bounding box center [77, 295] width 76 height 15
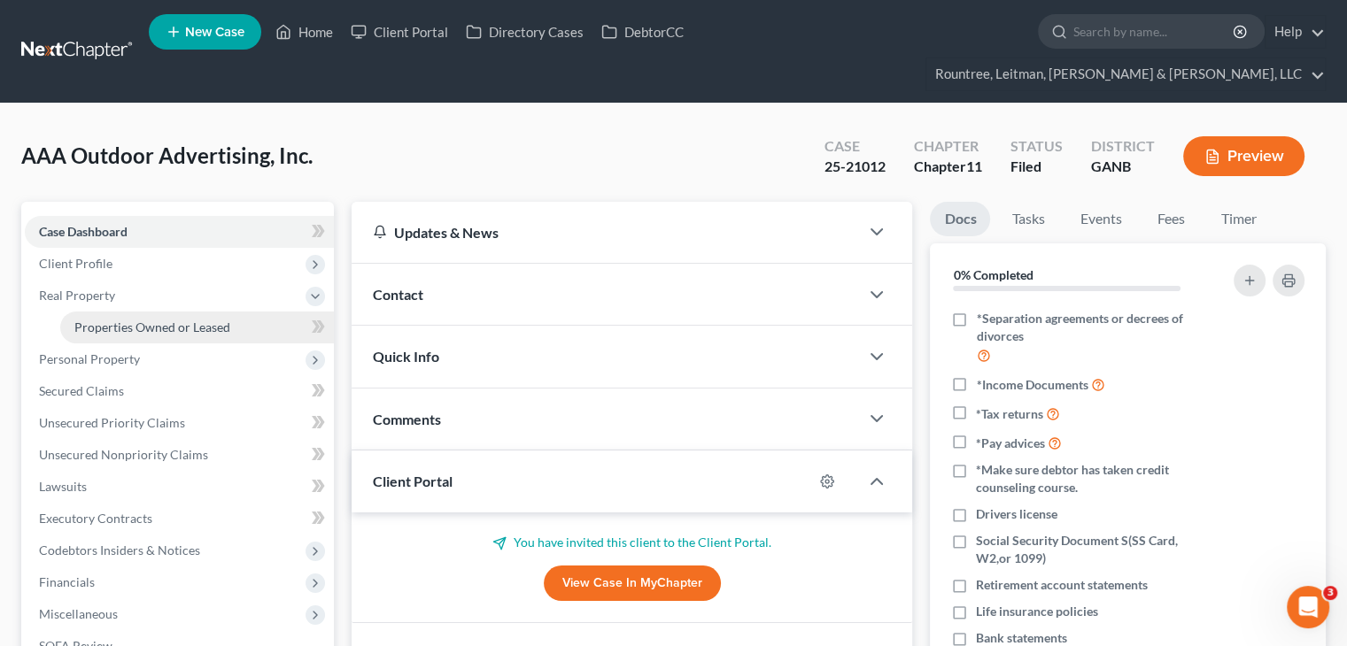
click at [159, 320] on span "Properties Owned or Leased" at bounding box center [152, 327] width 156 height 15
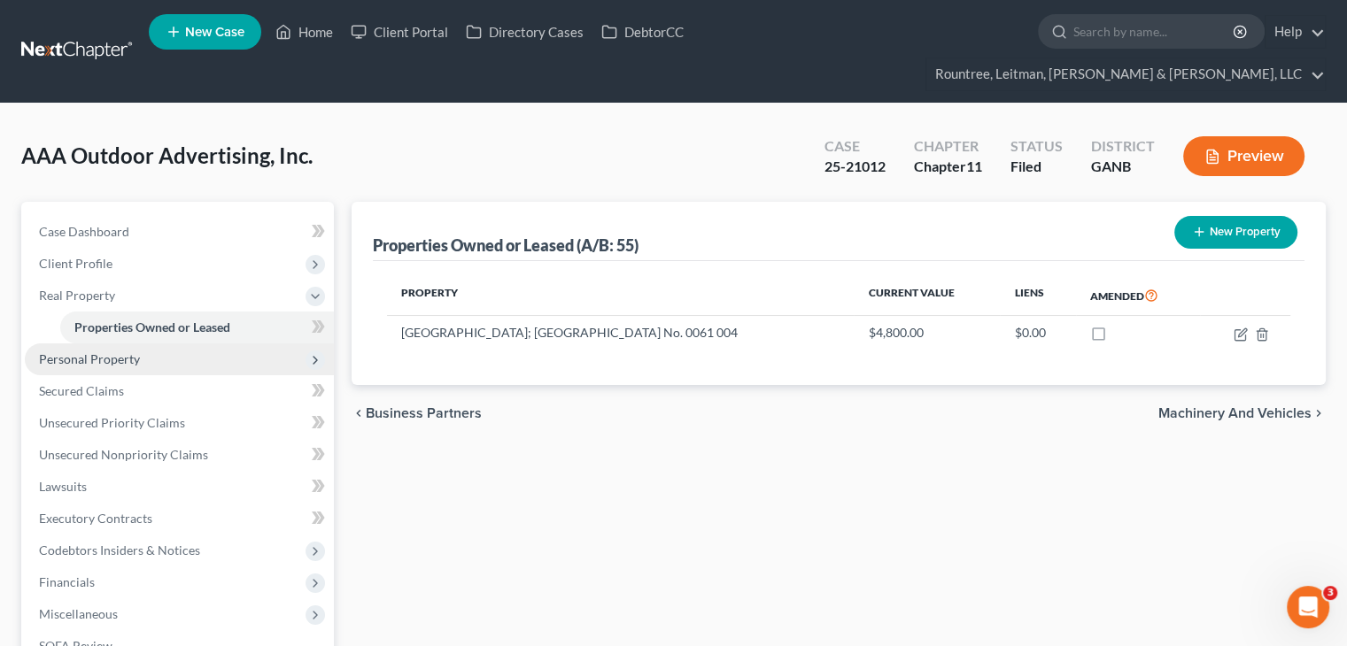
click at [78, 352] on span "Personal Property" at bounding box center [89, 359] width 101 height 15
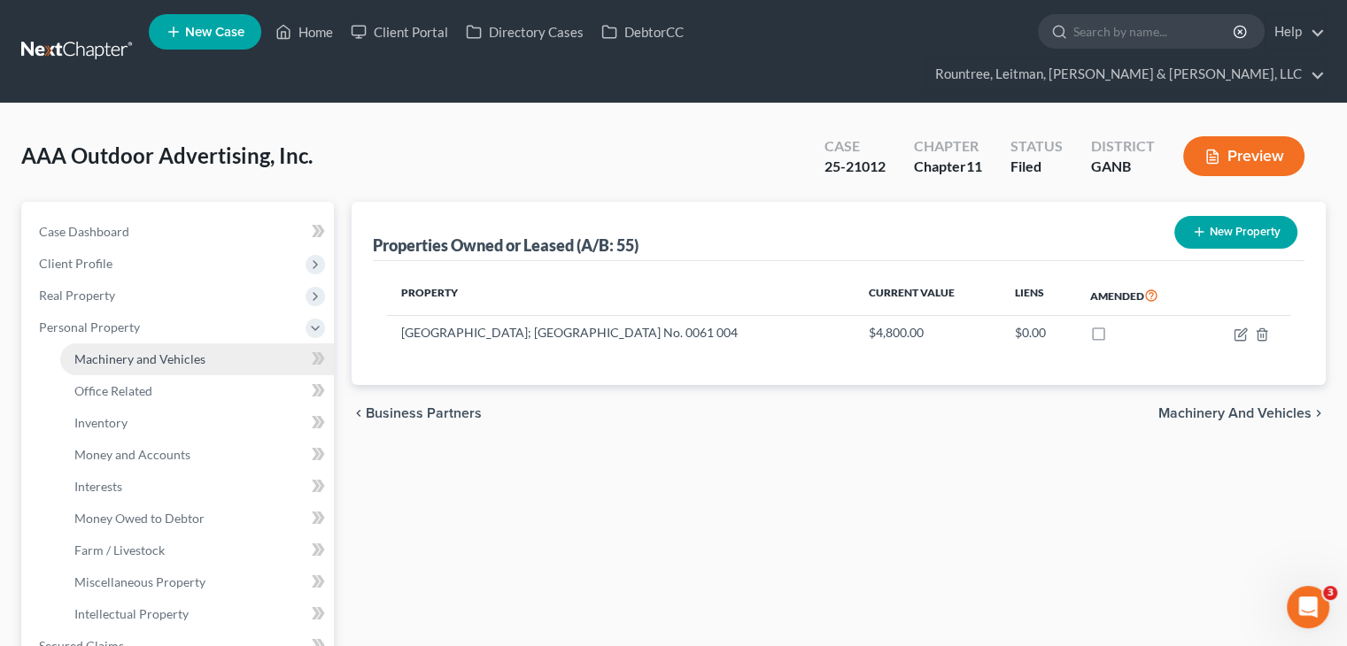
click at [140, 352] on span "Machinery and Vehicles" at bounding box center [139, 359] width 131 height 15
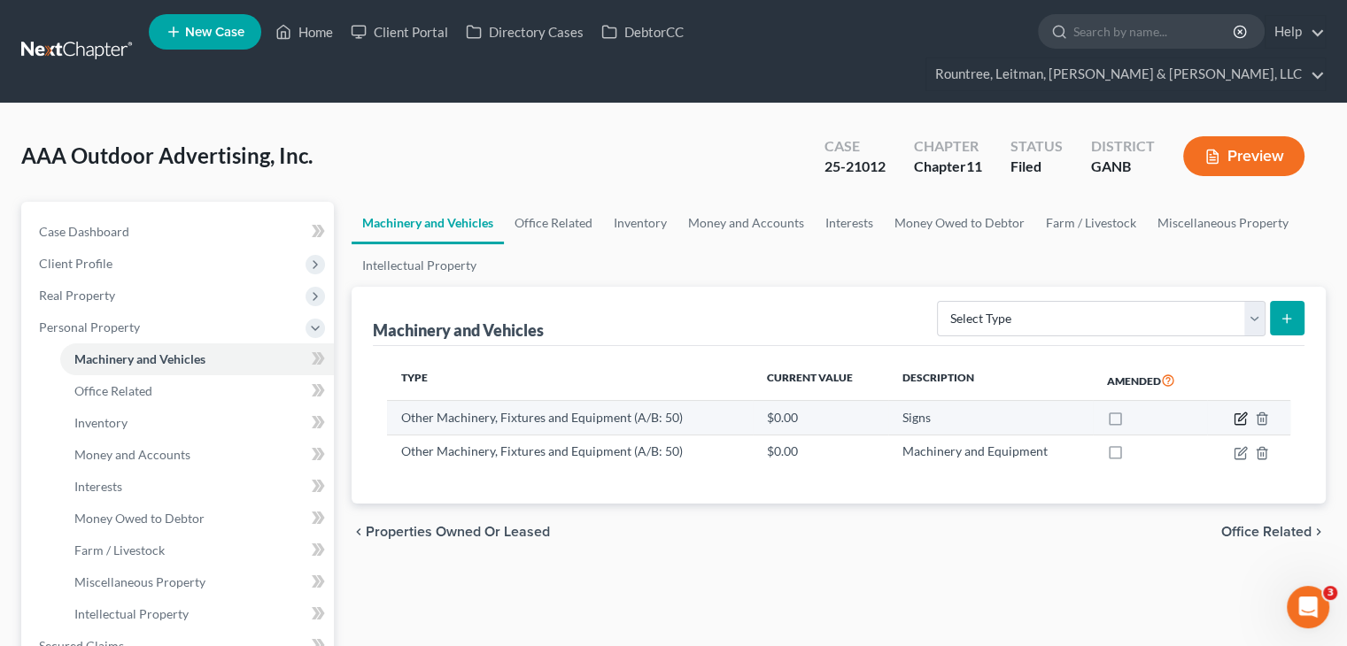
click at [1239, 412] on icon "button" at bounding box center [1241, 419] width 14 height 14
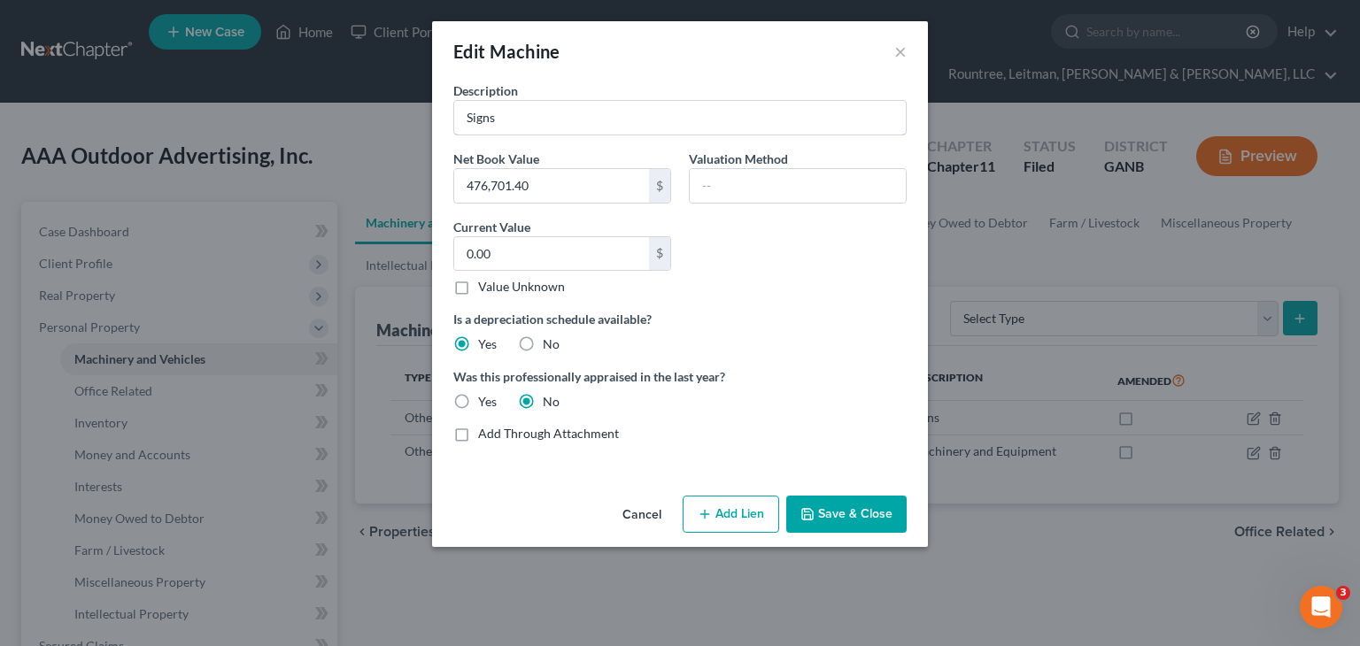
drag, startPoint x: 542, startPoint y: 114, endPoint x: 259, endPoint y: 113, distance: 283.4
click at [261, 113] on div "Edit Machine × Description Signs Net Book Value 476,701.40 $ Valuation Method C…" at bounding box center [680, 323] width 1360 height 646
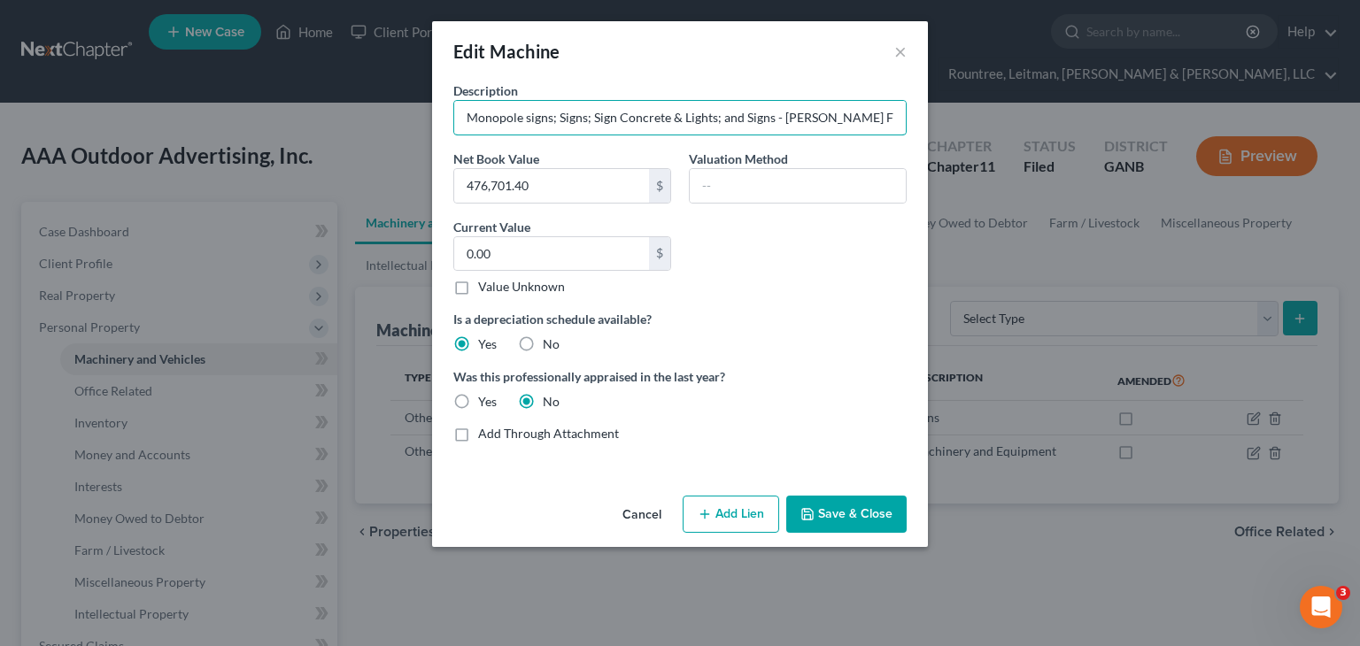
type input "Monopole signs; Signs; Sign Concrete & Lights; and Signs - Webb Farm"
click at [839, 507] on button "Save & Close" at bounding box center [846, 514] width 120 height 37
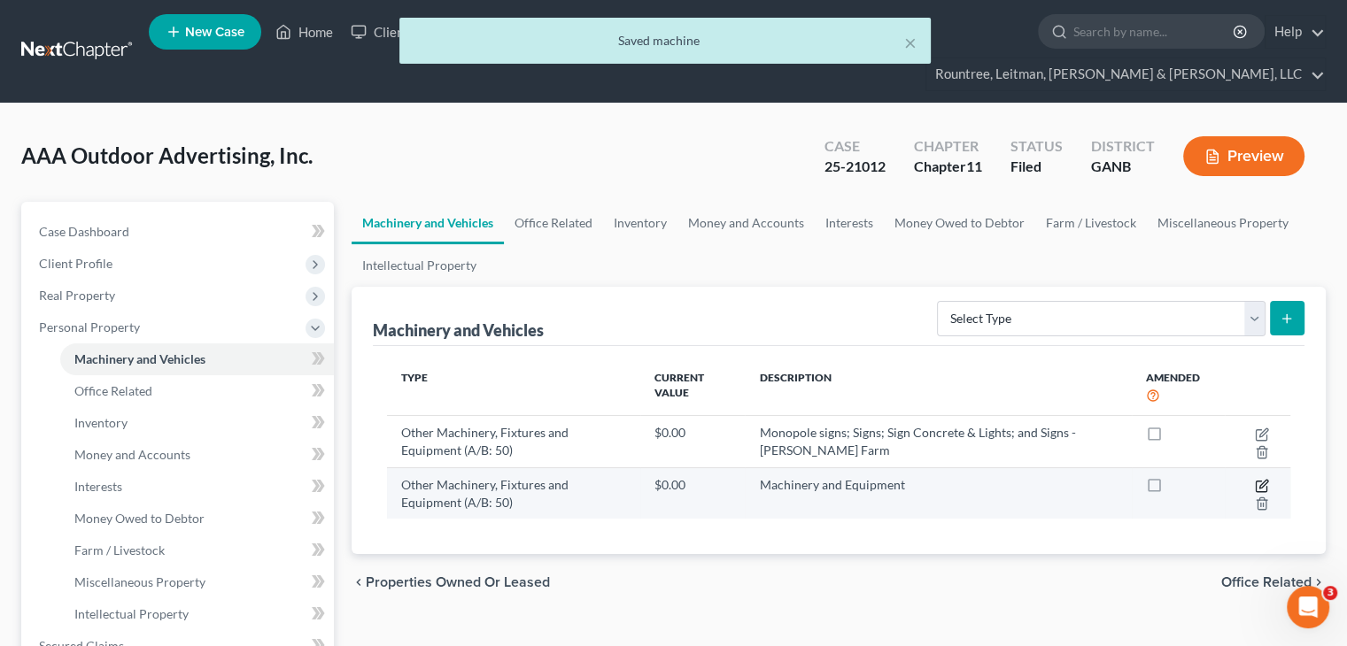
click at [1262, 479] on icon "button" at bounding box center [1262, 486] width 14 height 14
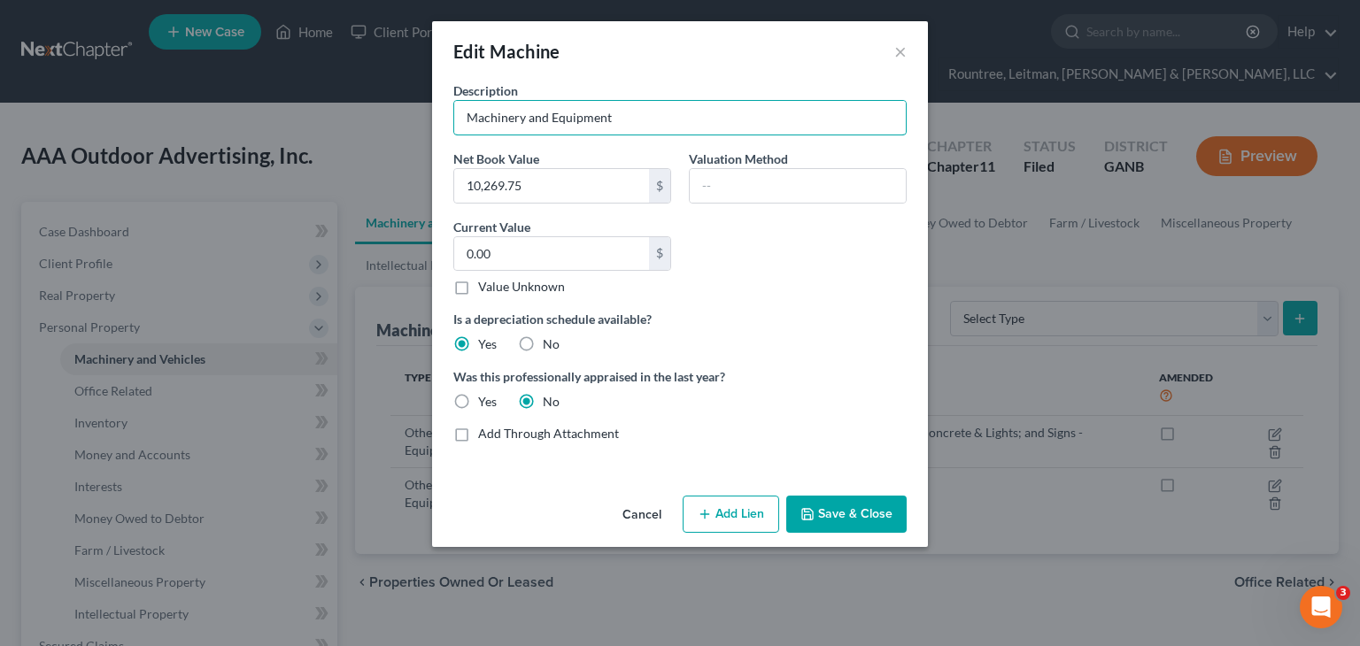
drag, startPoint x: 631, startPoint y: 116, endPoint x: 87, endPoint y: 118, distance: 543.8
click at [87, 118] on div "Edit Machine × Description Machinery and Equipment Net Book Value 10,269.75 $ V…" at bounding box center [680, 323] width 1360 height 646
type input "Fencing and Miscellaneous Equipment"
click at [855, 518] on button "Save & Close" at bounding box center [846, 514] width 120 height 37
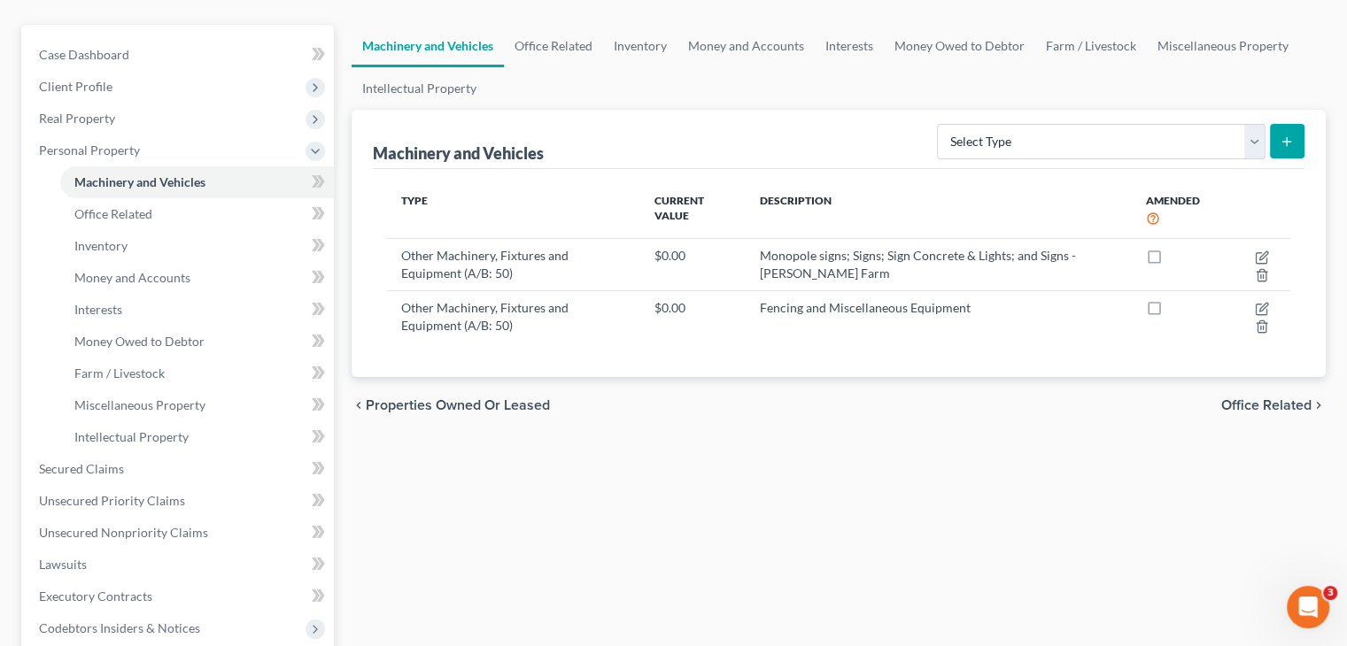
scroll to position [89, 0]
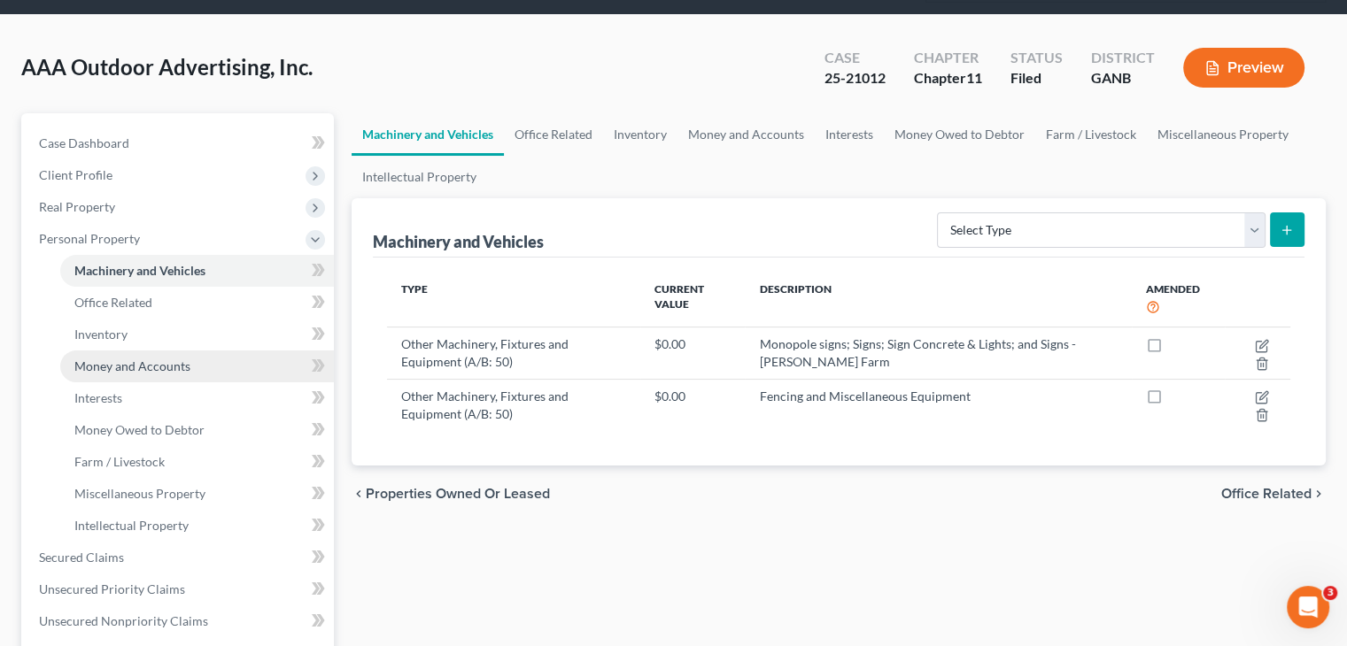
click at [130, 359] on span "Money and Accounts" at bounding box center [132, 366] width 116 height 15
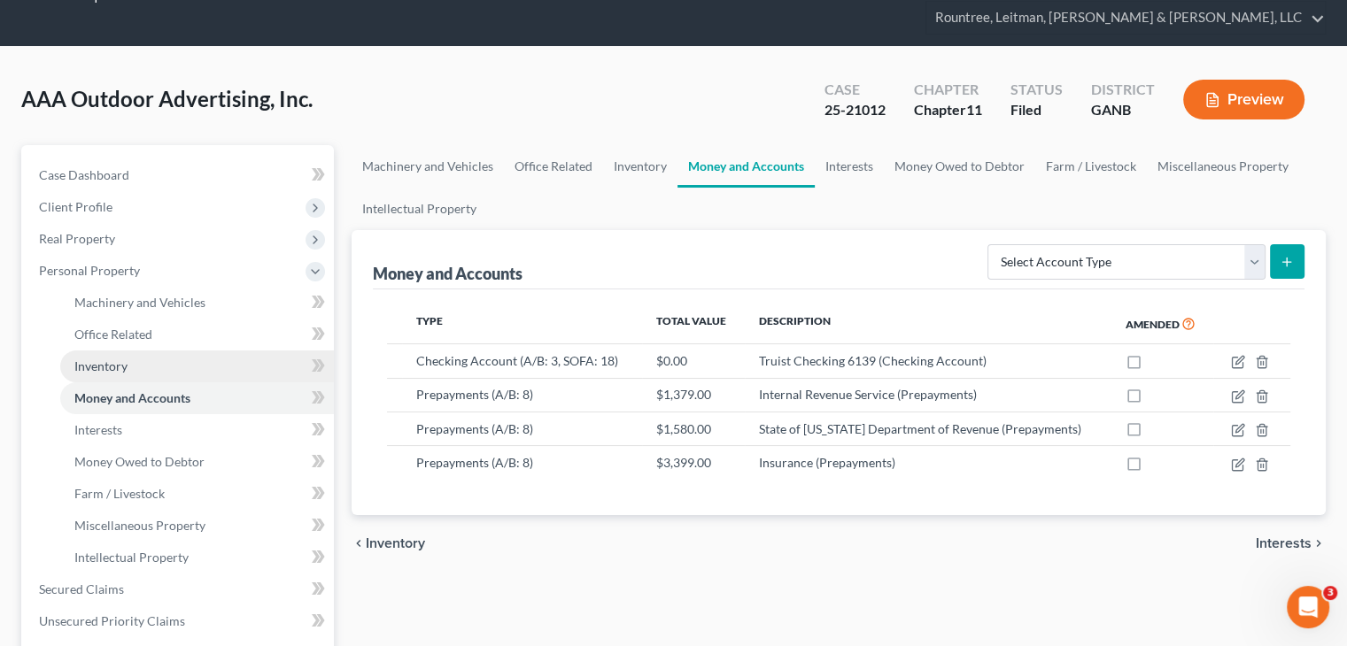
scroll to position [89, 0]
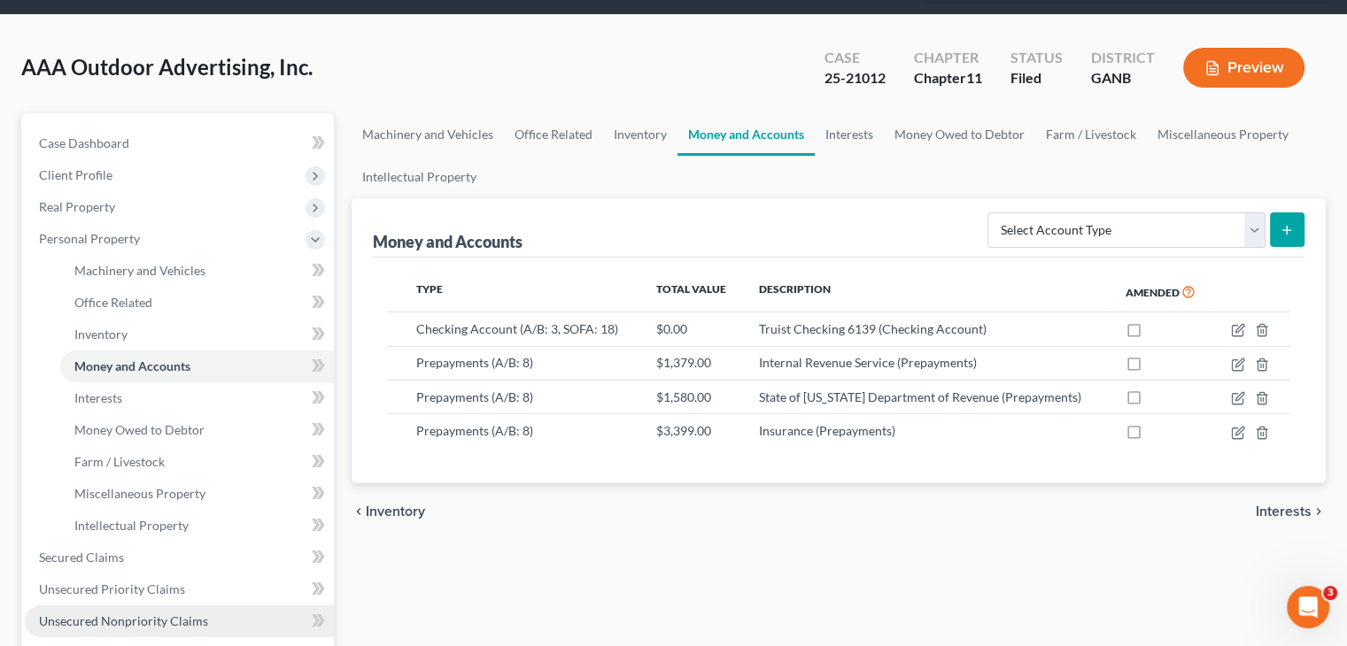
click at [138, 614] on span "Unsecured Nonpriority Claims" at bounding box center [123, 621] width 169 height 15
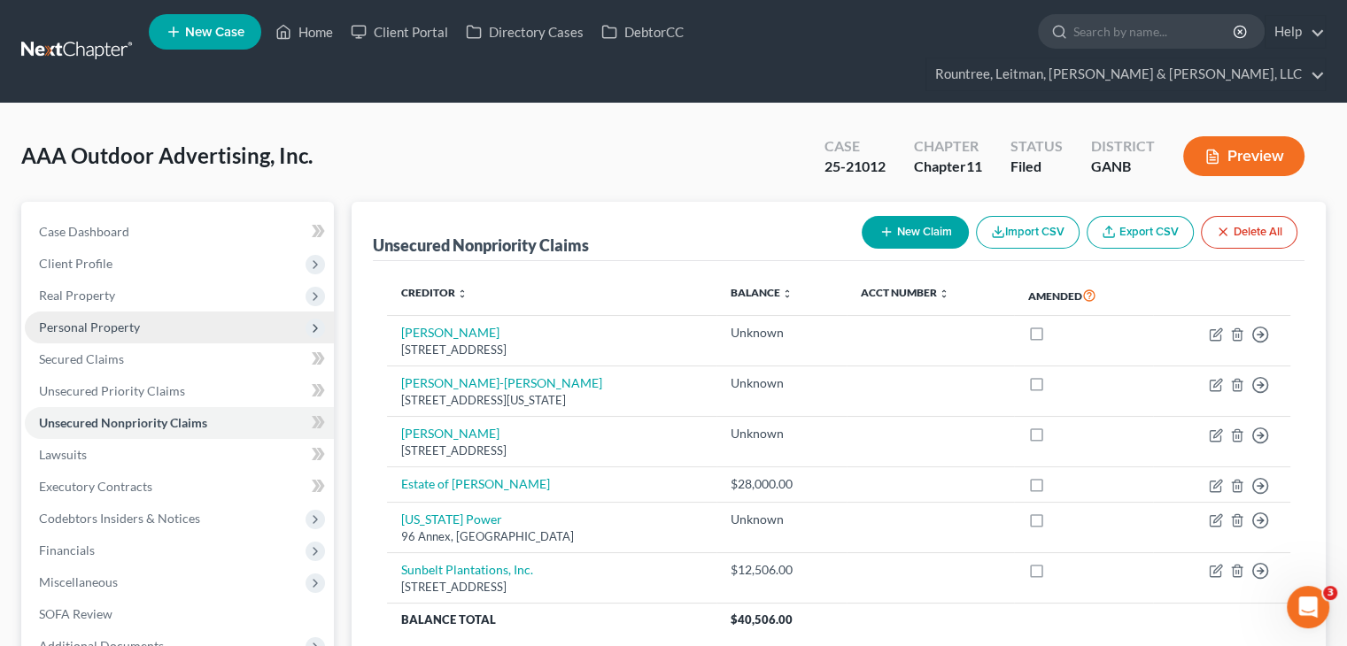
click at [89, 320] on span "Personal Property" at bounding box center [89, 327] width 101 height 15
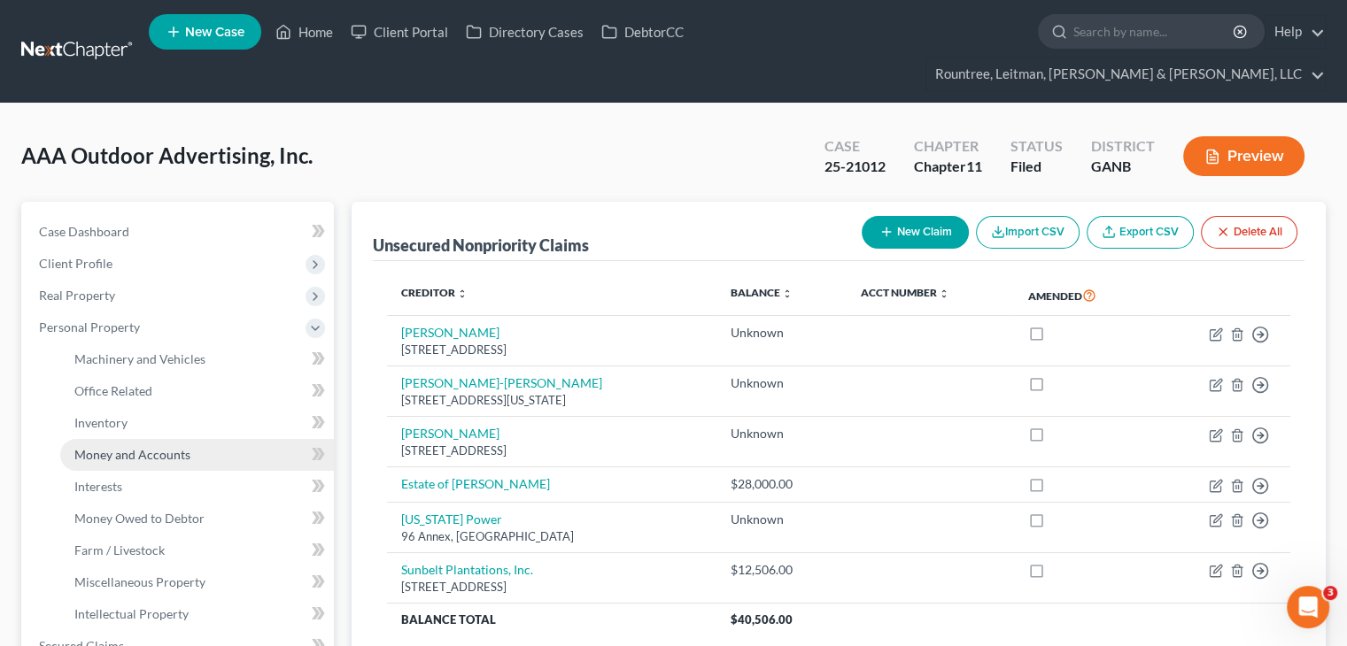
click at [117, 447] on span "Money and Accounts" at bounding box center [132, 454] width 116 height 15
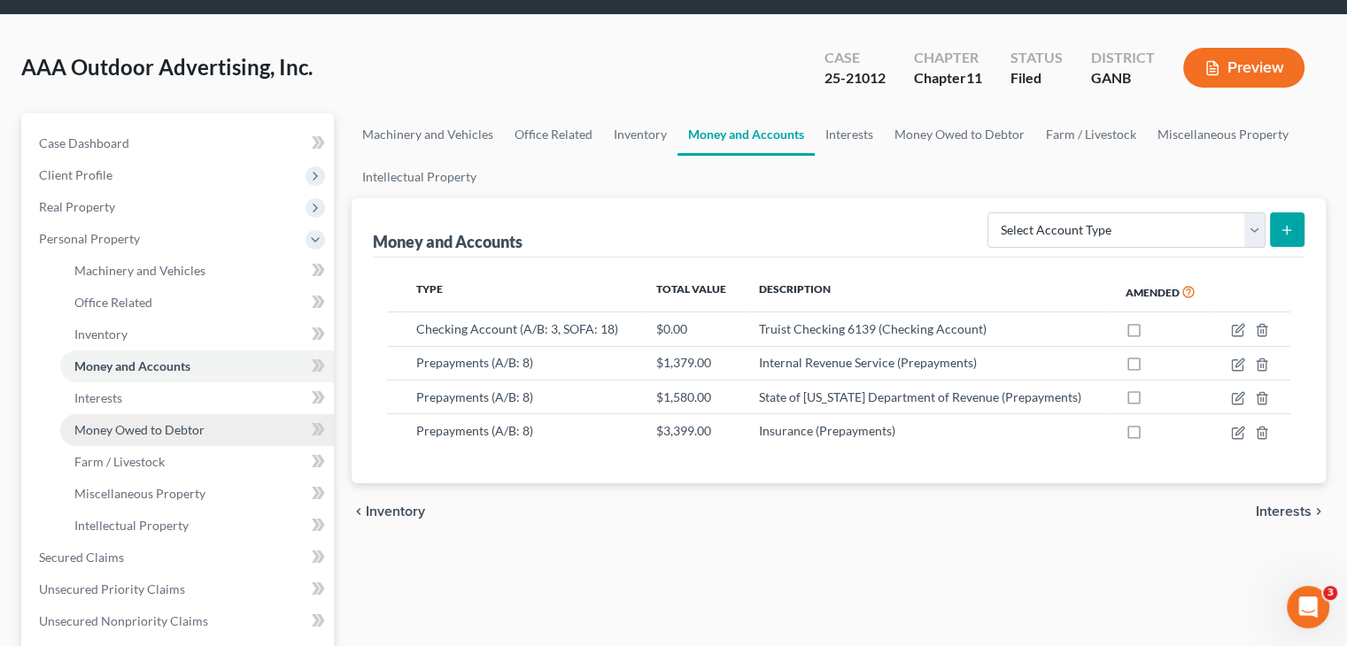
click at [182, 422] on span "Money Owed to Debtor" at bounding box center [139, 429] width 130 height 15
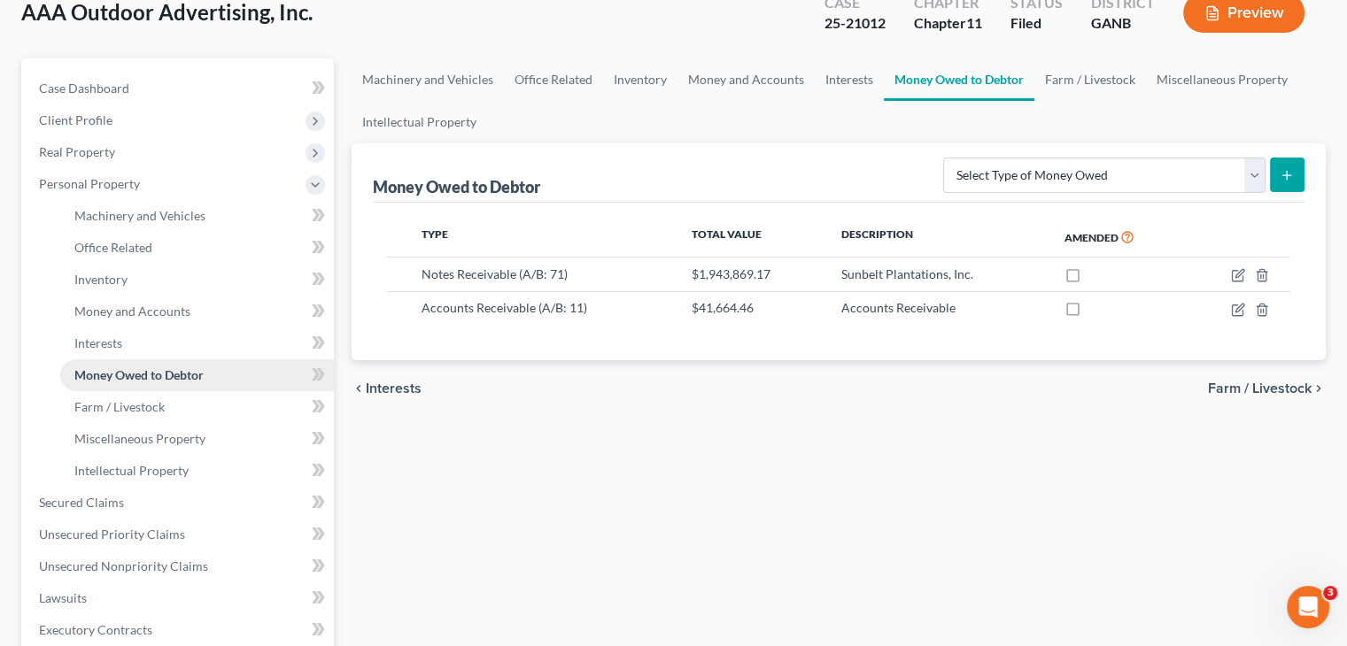
scroll to position [177, 0]
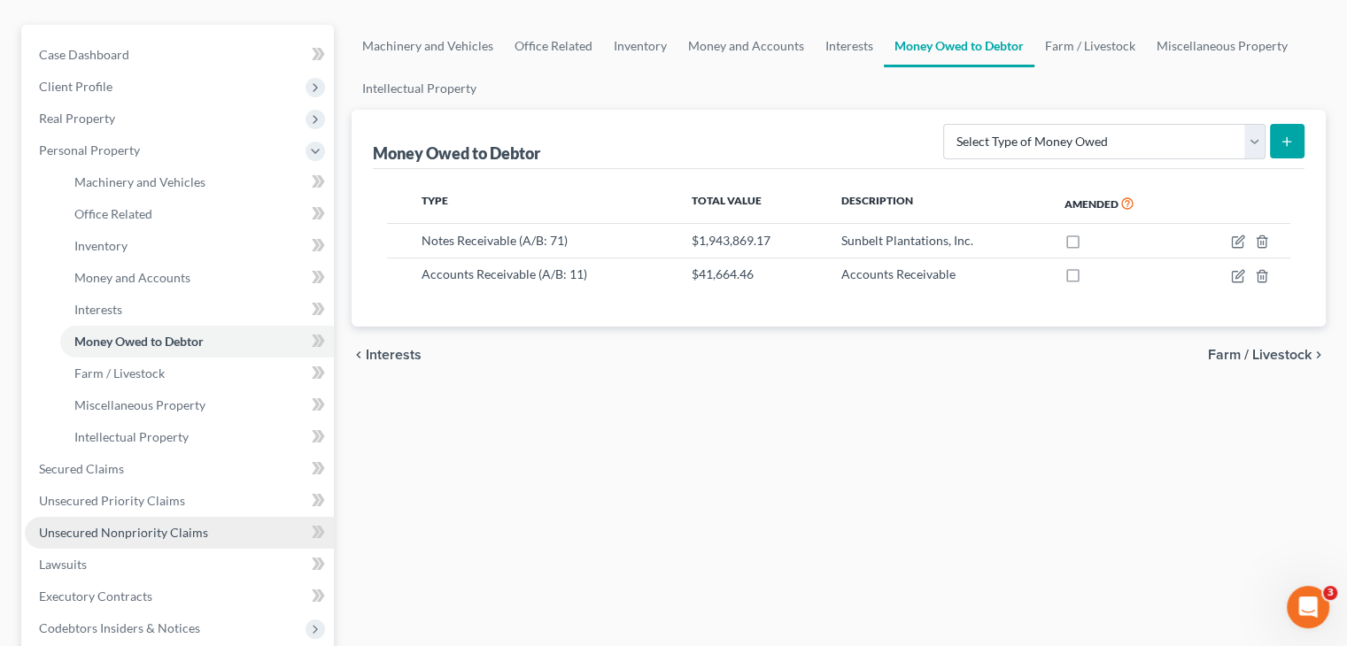
click at [135, 525] on span "Unsecured Nonpriority Claims" at bounding box center [123, 532] width 169 height 15
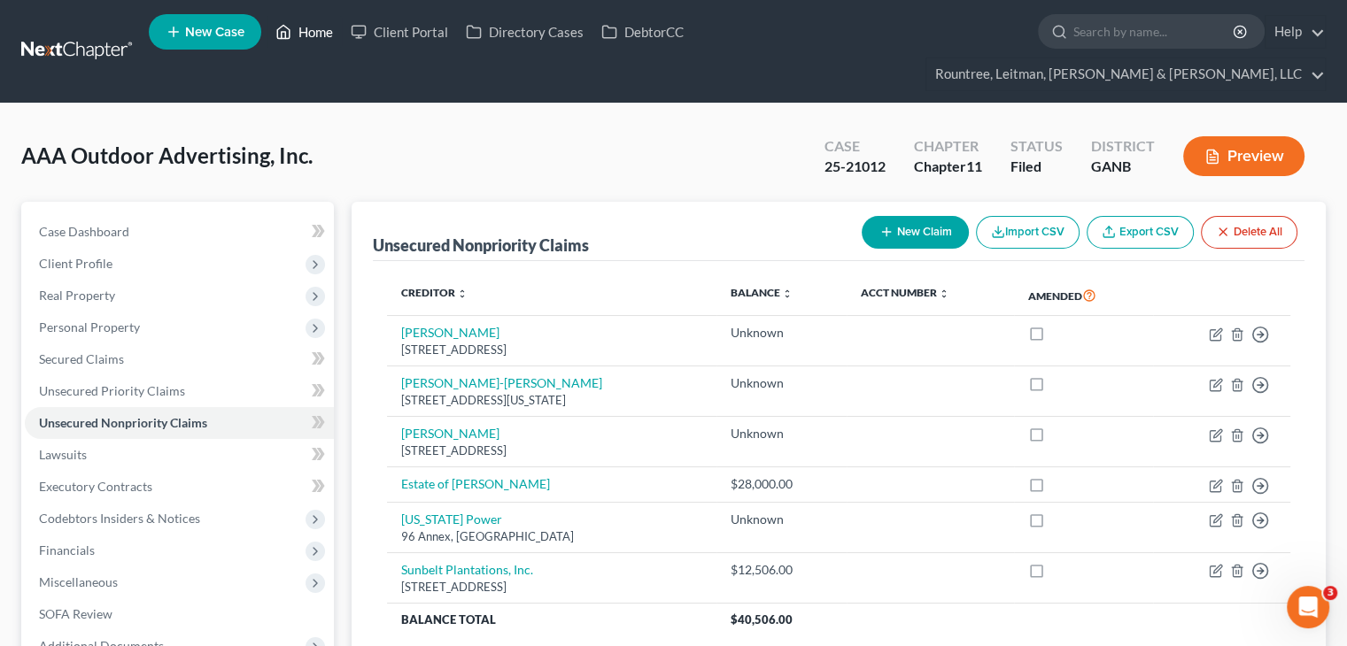
drag, startPoint x: 312, startPoint y: 32, endPoint x: 312, endPoint y: 44, distance: 12.4
click at [312, 32] on link "Home" at bounding box center [304, 32] width 75 height 32
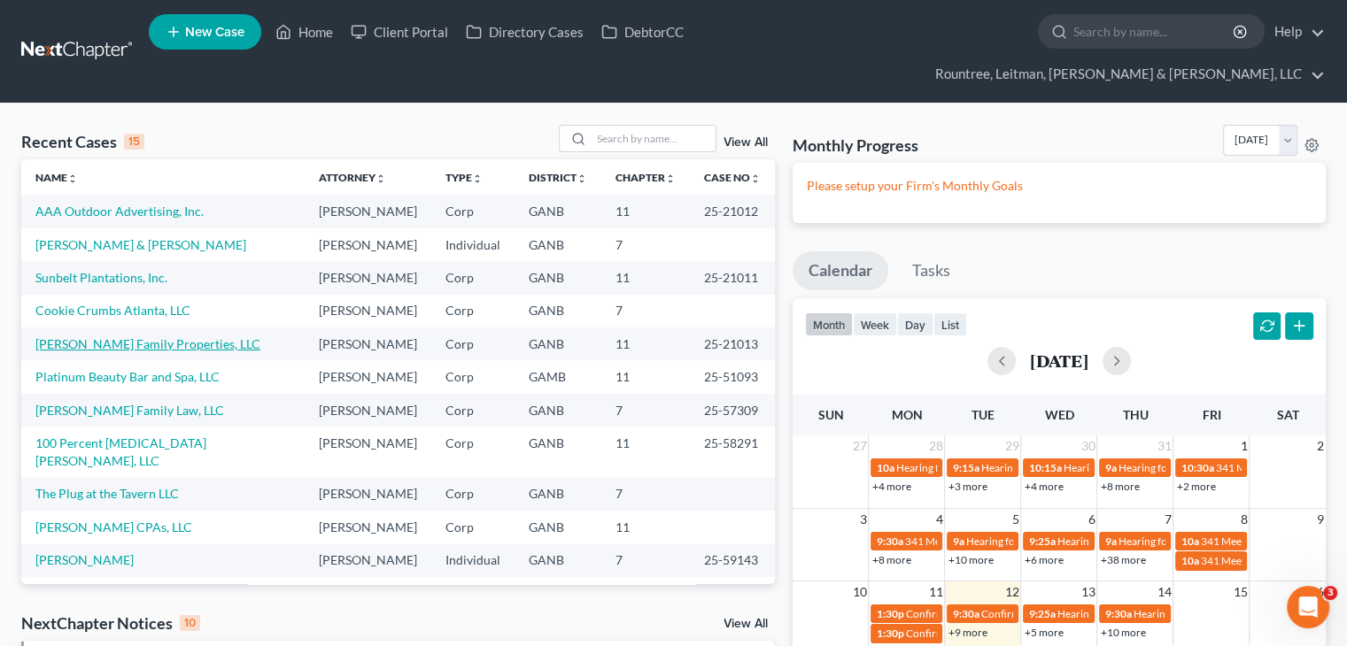
click at [91, 337] on link "[PERSON_NAME] Family Properties, LLC" at bounding box center [147, 344] width 225 height 15
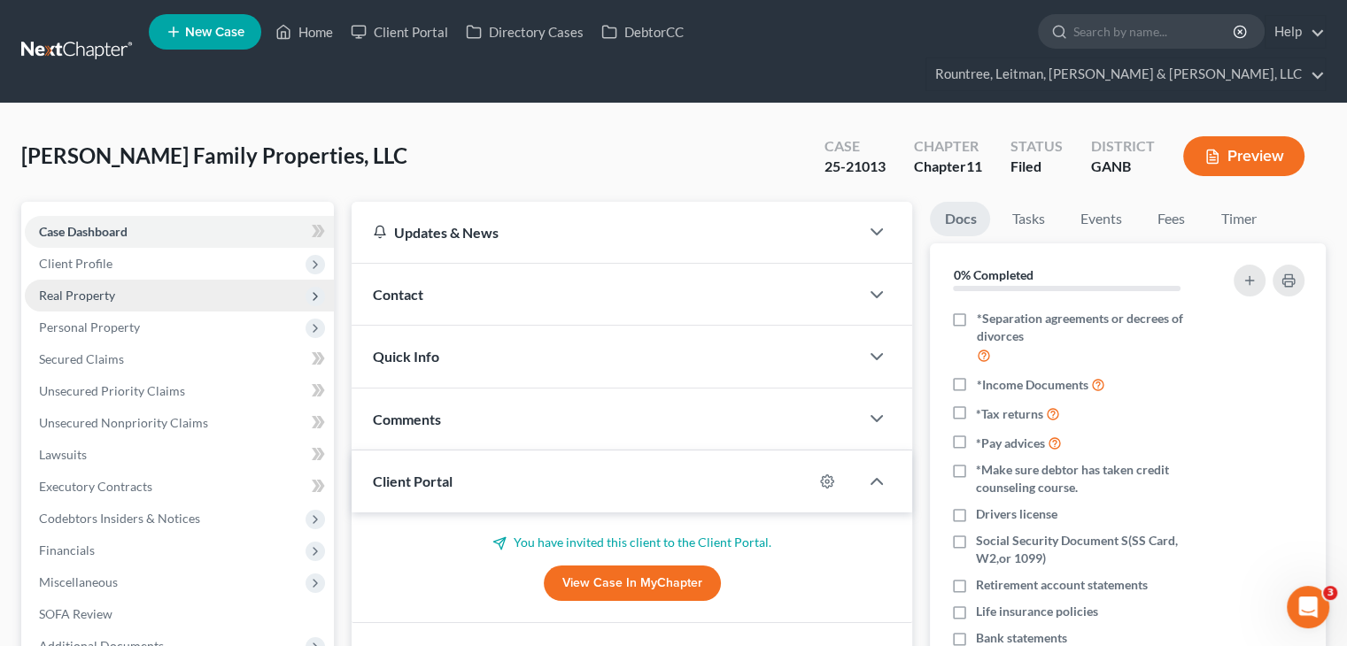
click at [85, 288] on span "Real Property" at bounding box center [77, 295] width 76 height 15
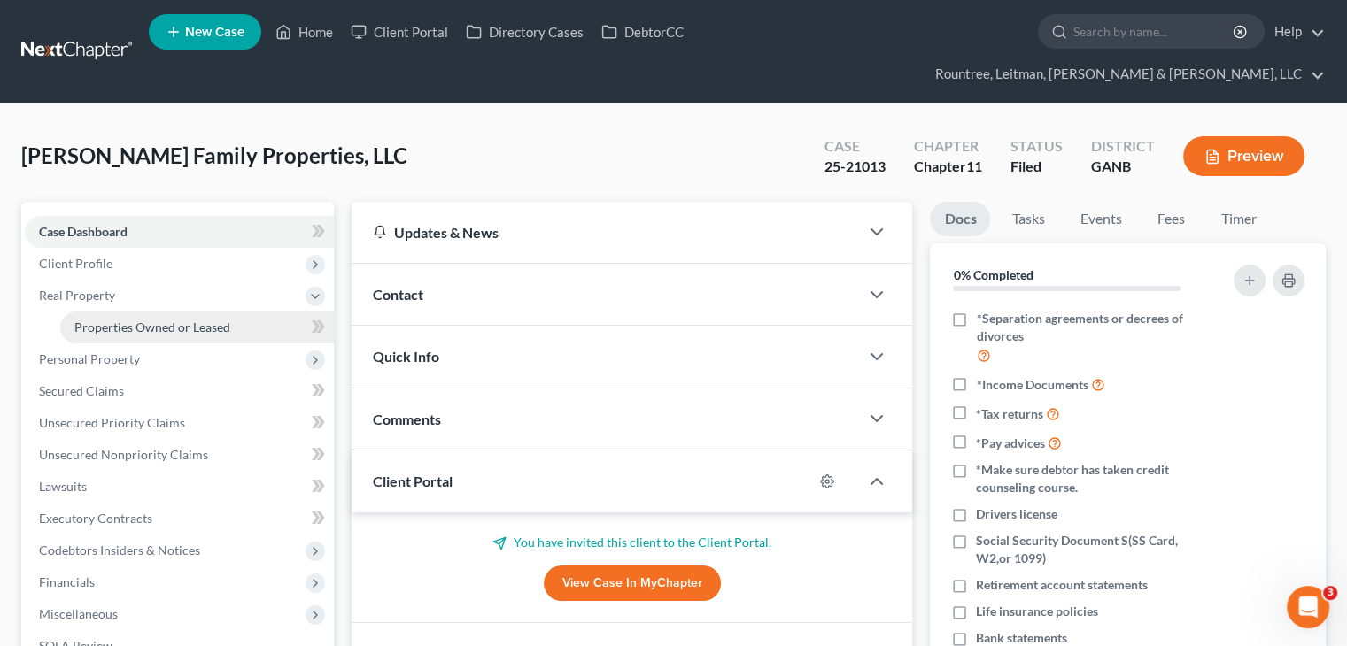
click at [110, 320] on span "Properties Owned or Leased" at bounding box center [152, 327] width 156 height 15
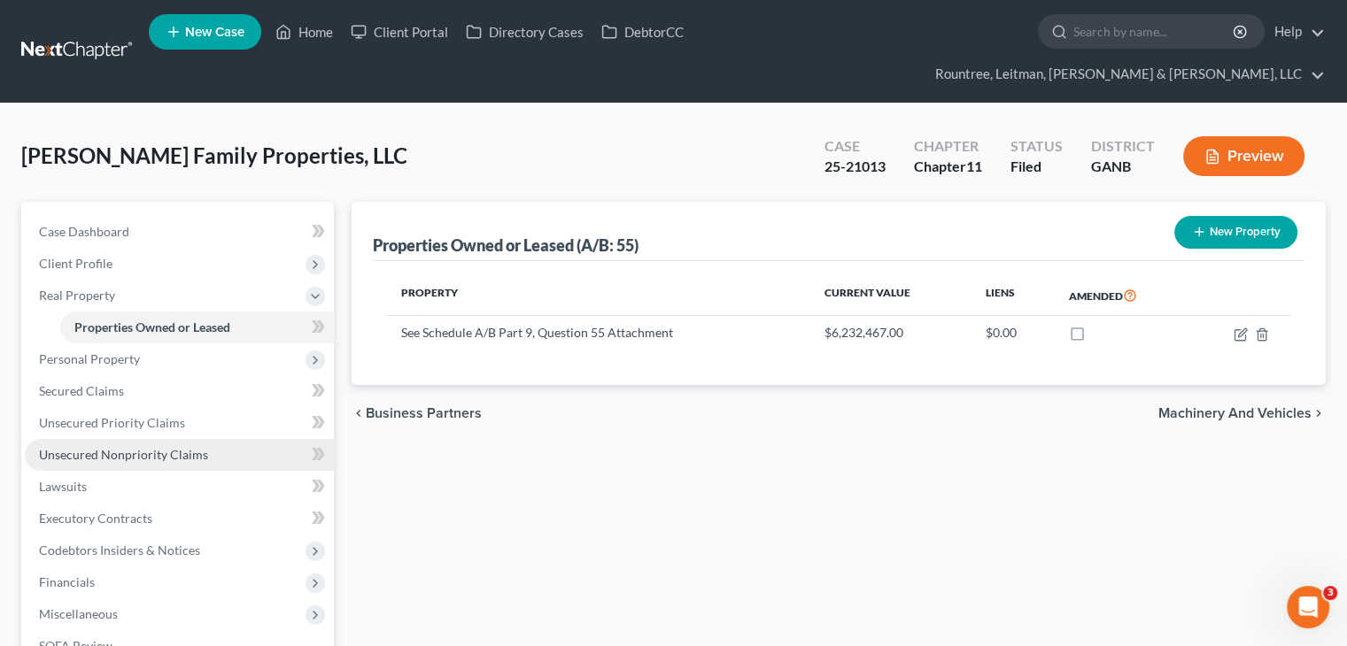
click at [104, 447] on span "Unsecured Nonpriority Claims" at bounding box center [123, 454] width 169 height 15
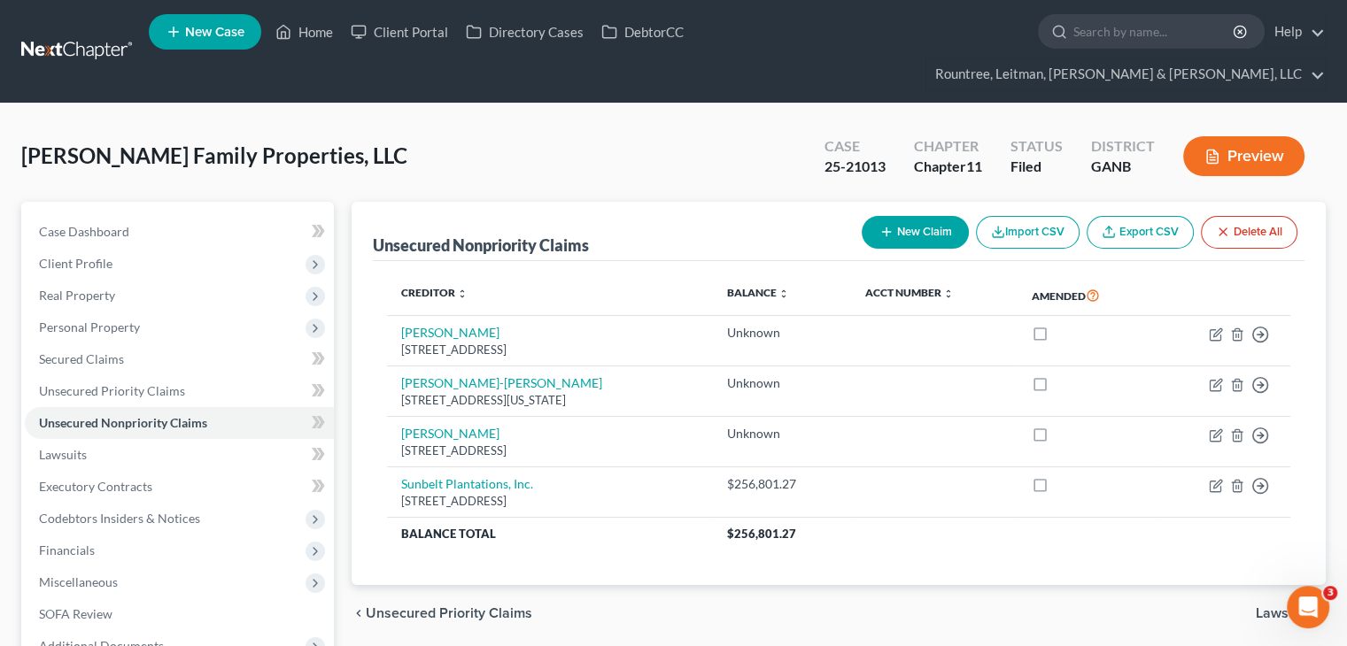
click at [924, 216] on button "New Claim" at bounding box center [915, 232] width 107 height 33
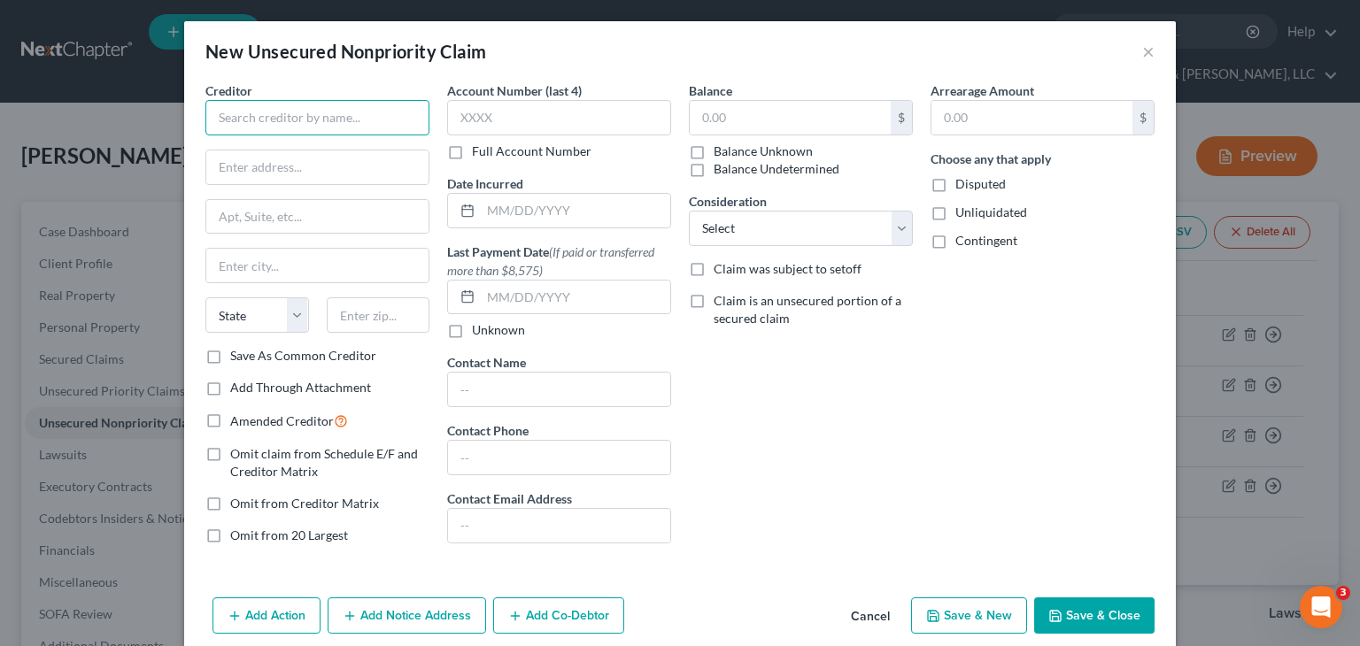
click at [312, 119] on input "text" at bounding box center [317, 117] width 224 height 35
type input "Jim Adcock Estate"
click at [755, 110] on input "text" at bounding box center [790, 118] width 201 height 34
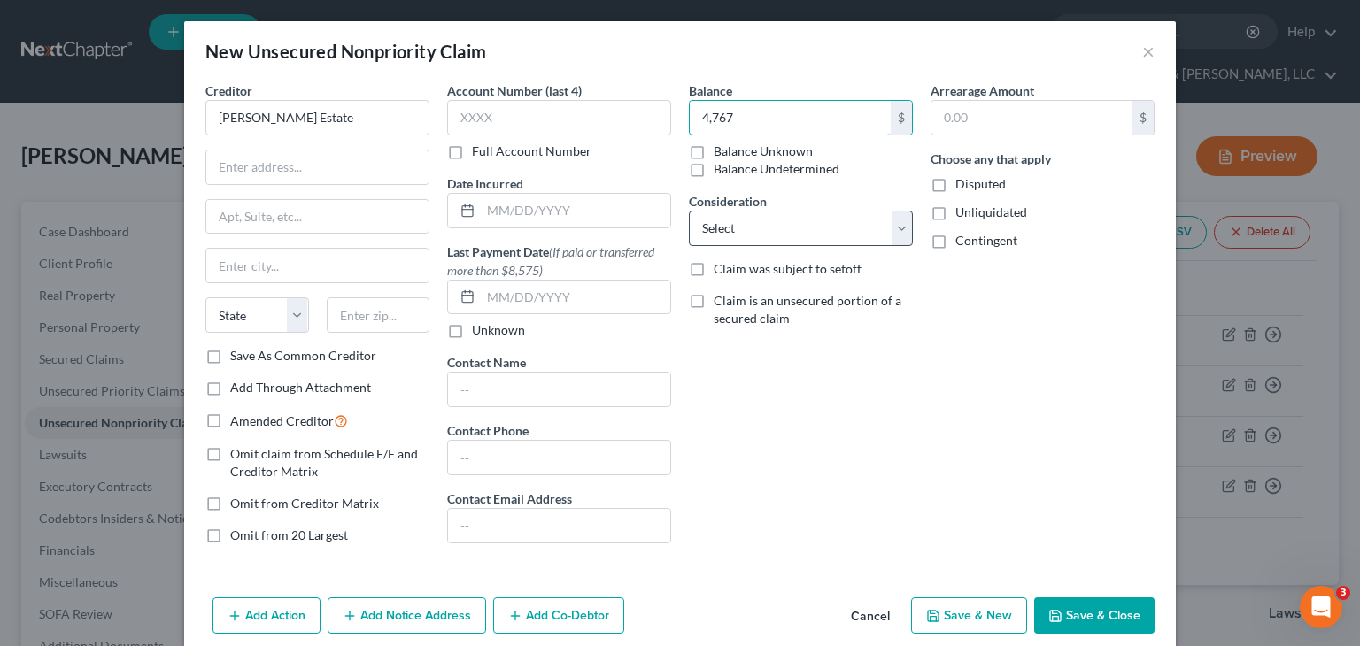
type input "4,767"
click at [719, 226] on select "Select Cable / Satellite Services Collection Agency Credit Card Debt Debt Couns…" at bounding box center [801, 228] width 224 height 35
select select "8"
click at [689, 211] on select "Select Cable / Satellite Services Collection Agency Credit Card Debt Debt Couns…" at bounding box center [801, 228] width 224 height 35
click at [230, 529] on label "Omit from 20 Largest" at bounding box center [289, 536] width 118 height 18
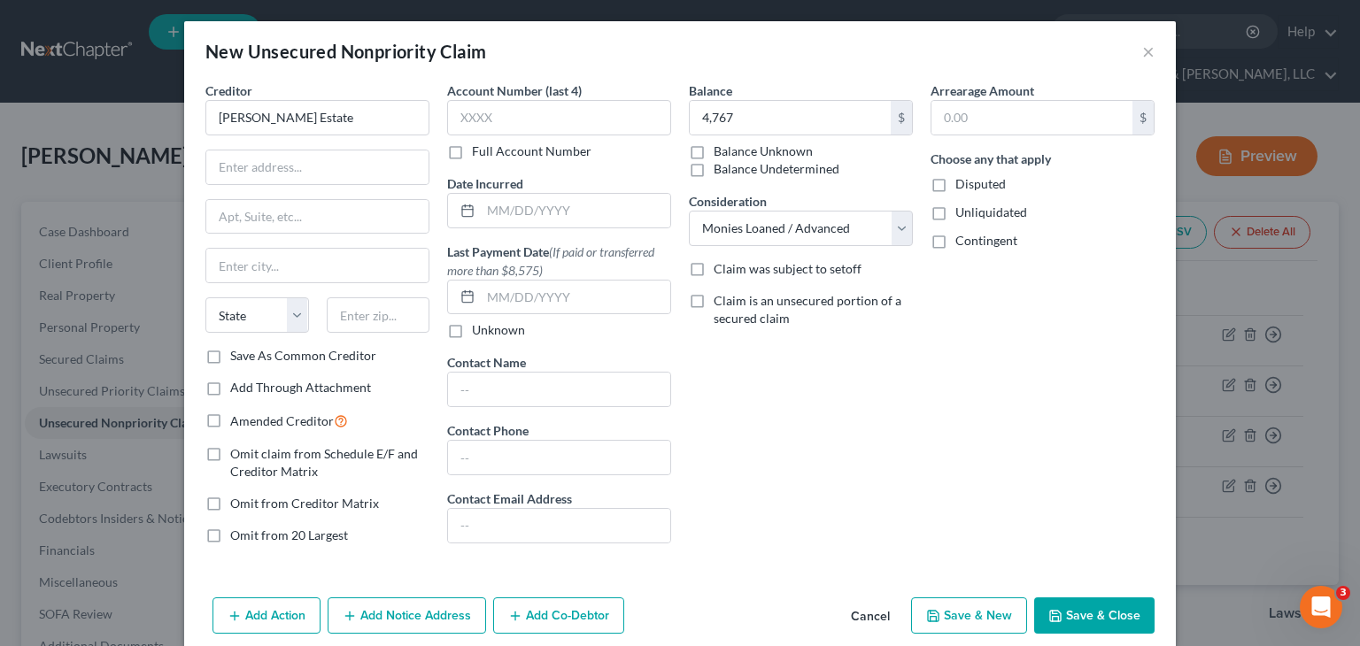
click at [237, 529] on input "Omit from 20 Largest" at bounding box center [243, 533] width 12 height 12
checkbox input "true"
click at [1074, 610] on button "Save & Close" at bounding box center [1094, 616] width 120 height 37
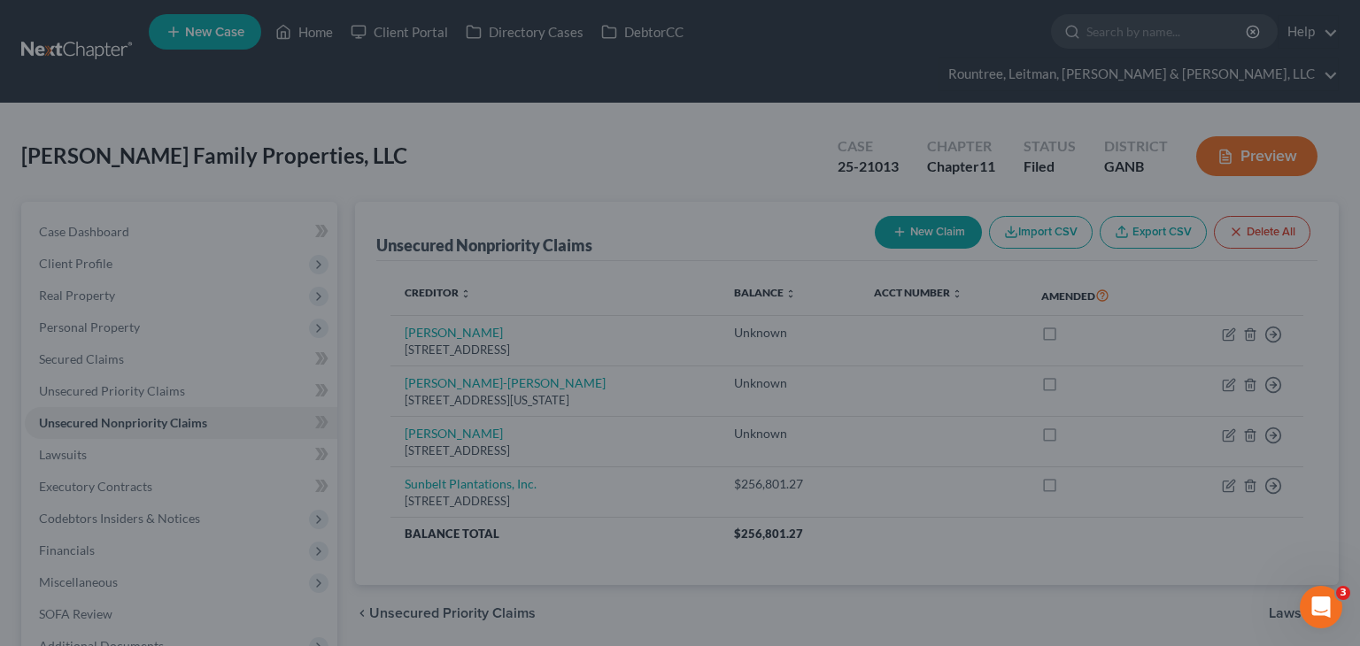
type input "4,767.00"
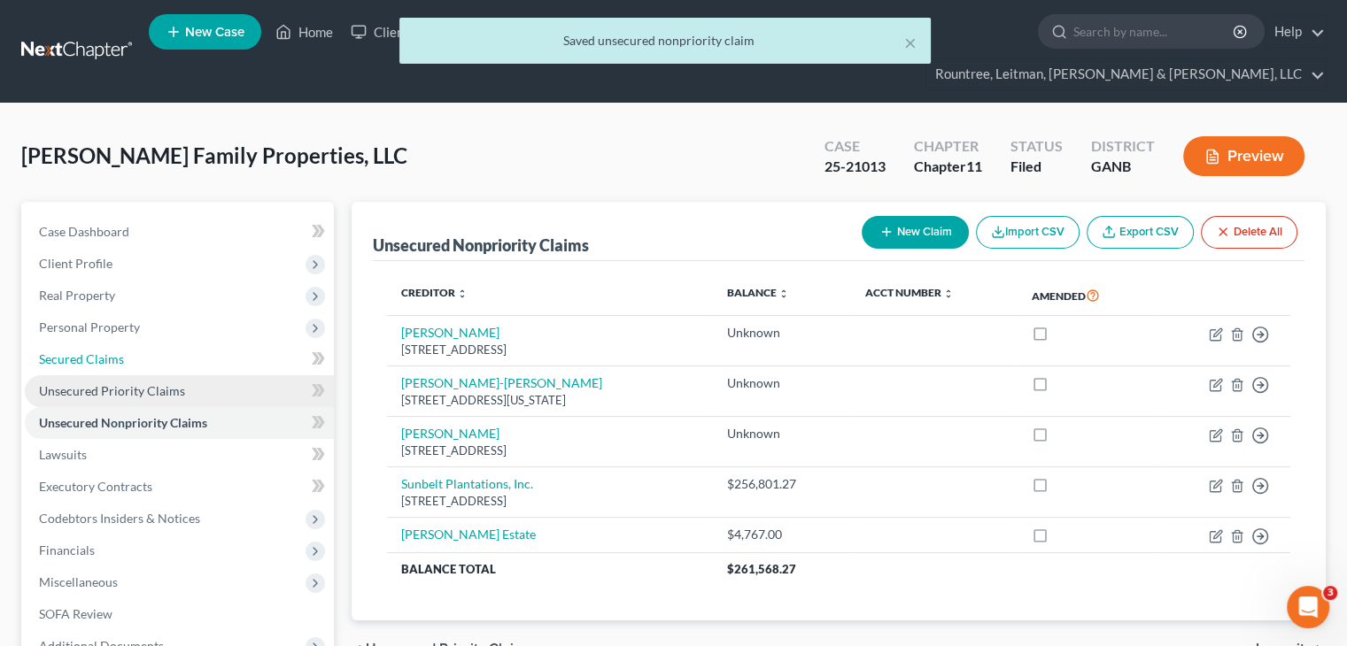
click at [91, 352] on span "Secured Claims" at bounding box center [81, 359] width 85 height 15
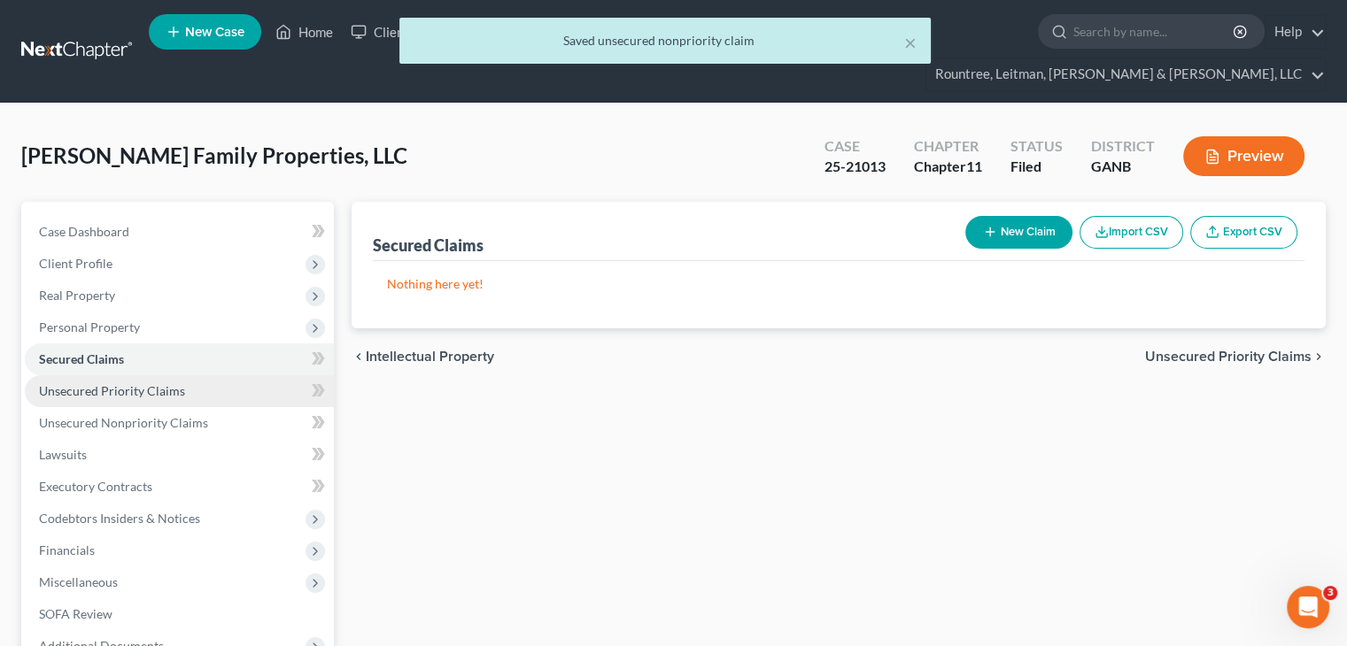
click at [99, 383] on span "Unsecured Priority Claims" at bounding box center [112, 390] width 146 height 15
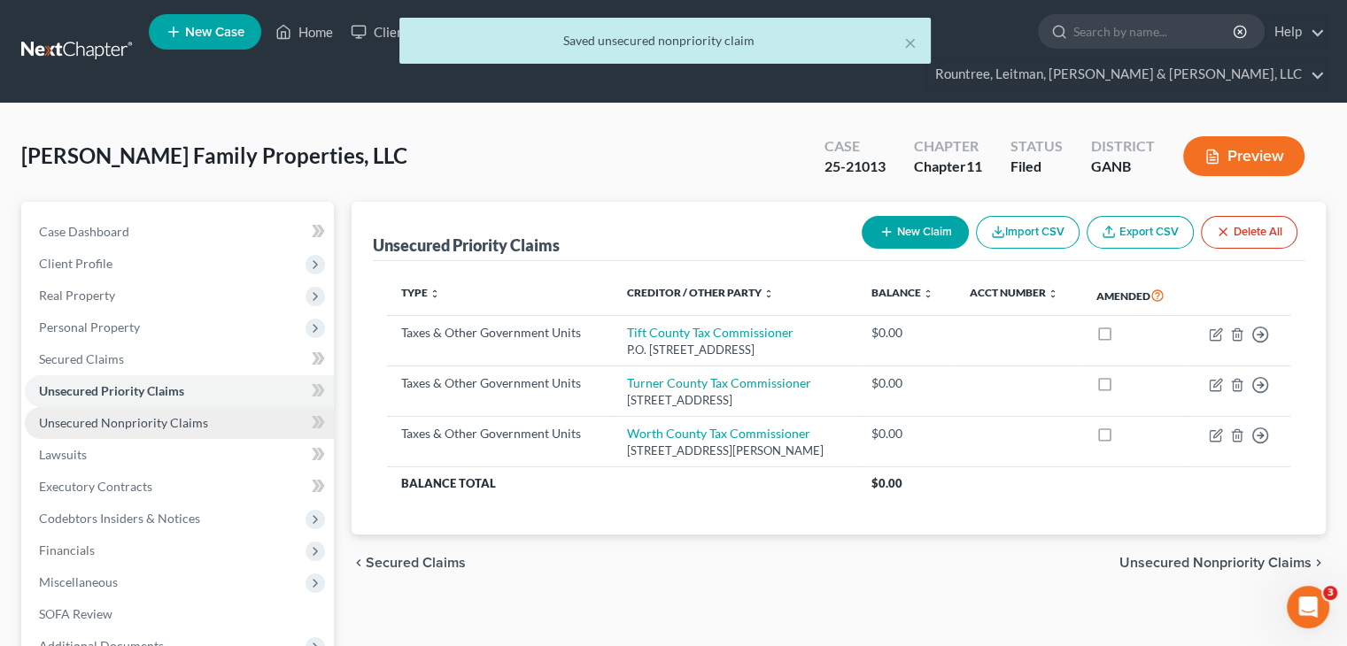
click at [113, 415] on span "Unsecured Nonpriority Claims" at bounding box center [123, 422] width 169 height 15
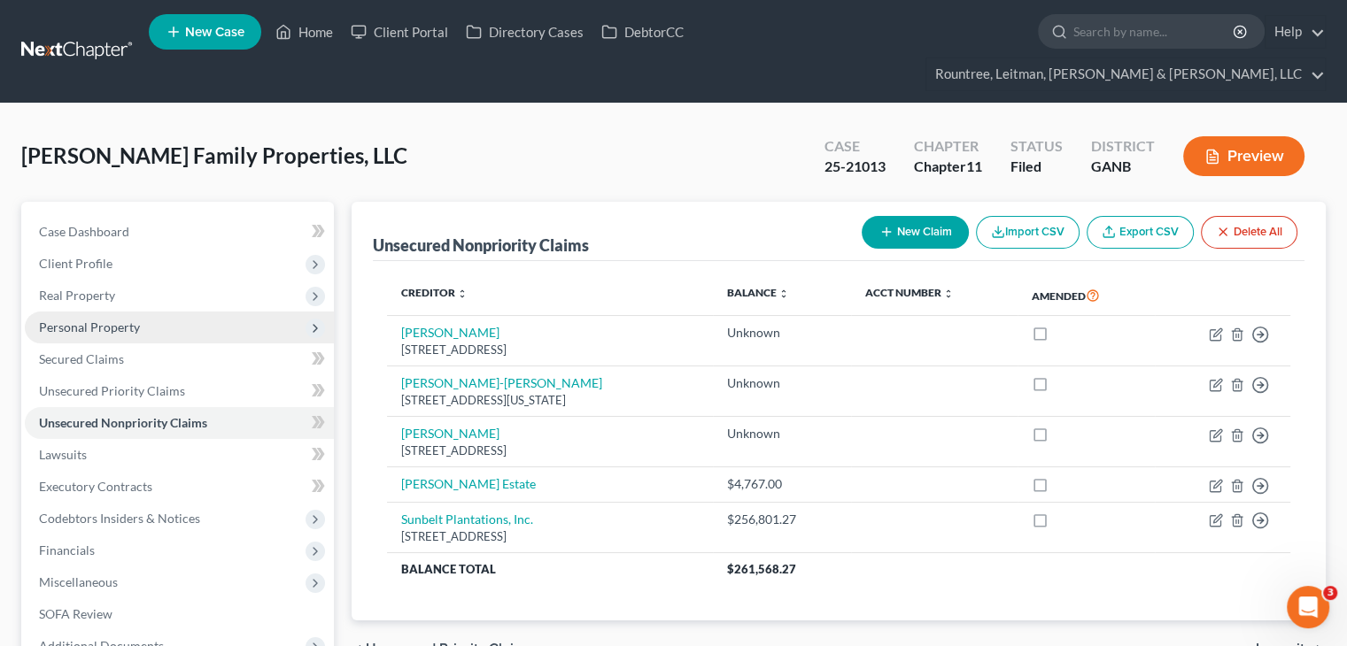
click at [113, 320] on span "Personal Property" at bounding box center [89, 327] width 101 height 15
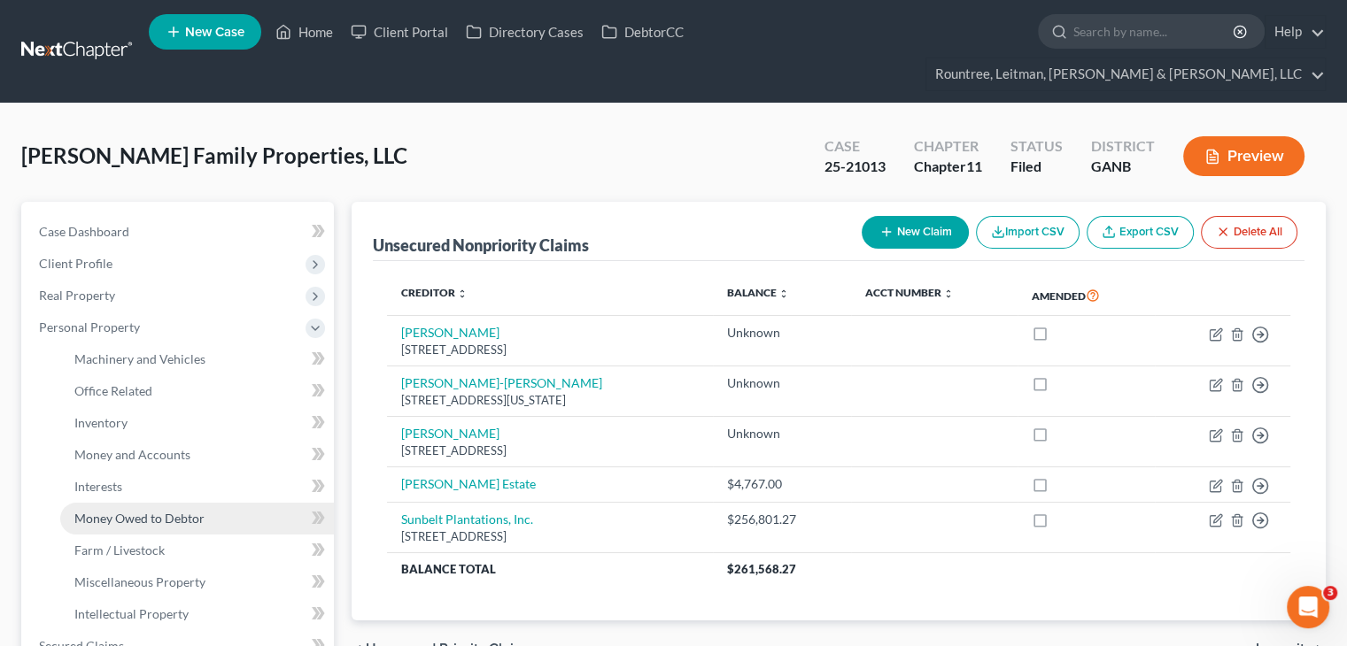
click at [123, 511] on span "Money Owed to Debtor" at bounding box center [139, 518] width 130 height 15
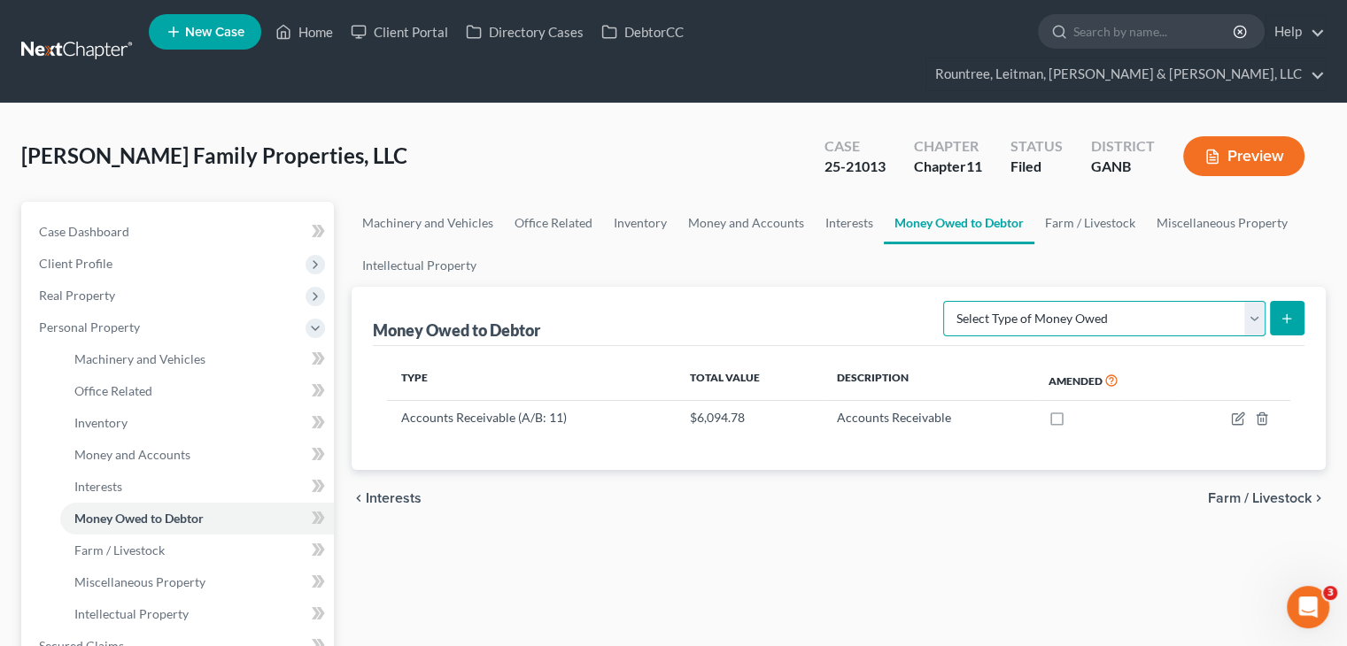
click at [1254, 301] on select "Select Type of Money Owed Accounts Receivable (A/B: 11) Causes of Action Agains…" at bounding box center [1104, 318] width 322 height 35
select select "notes_receivable"
click at [948, 301] on select "Select Type of Money Owed Accounts Receivable (A/B: 11) Causes of Action Agains…" at bounding box center [1104, 318] width 322 height 35
click at [1295, 301] on button "submit" at bounding box center [1287, 318] width 35 height 35
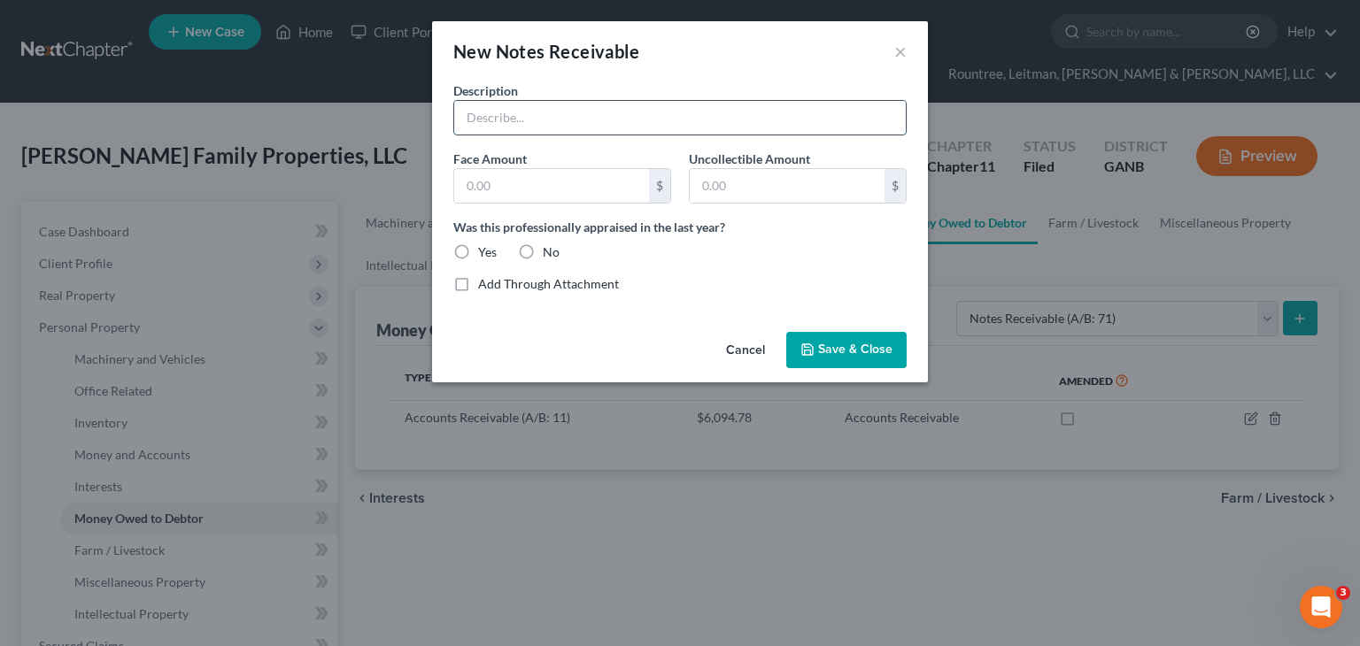
click at [551, 125] on input "text" at bounding box center [680, 118] width 452 height 34
type input "DALTEL"
click at [536, 193] on input "text" at bounding box center [551, 186] width 195 height 34
type input "4,144.56"
click at [543, 249] on label "No" at bounding box center [551, 253] width 17 height 18
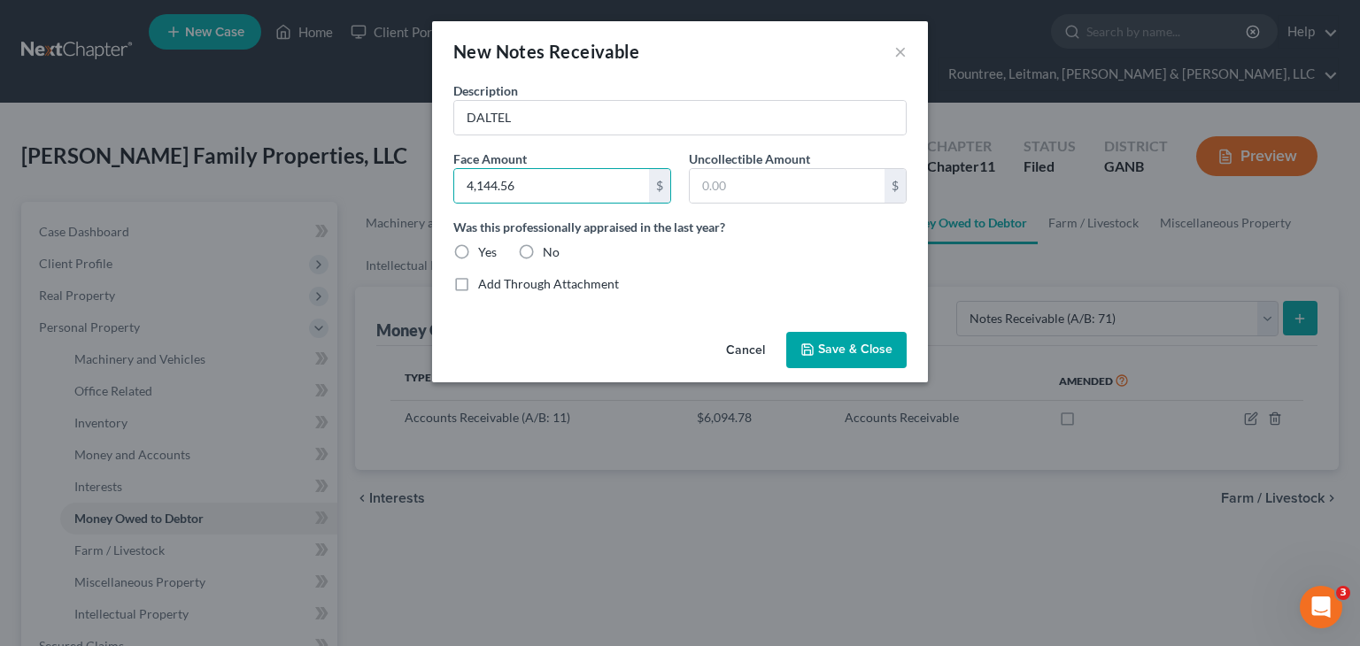
click at [550, 249] on input "No" at bounding box center [556, 250] width 12 height 12
radio input "true"
click at [869, 344] on span "Save & Close" at bounding box center [855, 350] width 74 height 15
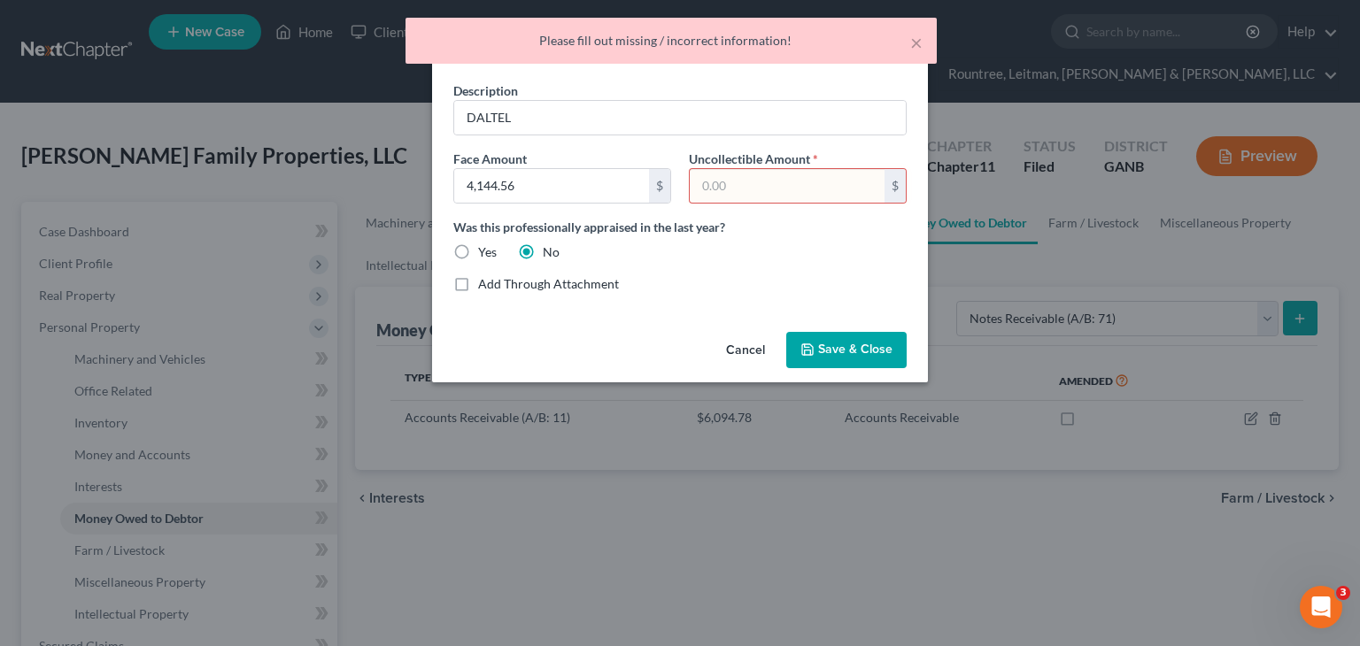
click at [811, 190] on input "text" at bounding box center [787, 186] width 195 height 34
type input "0.00"
click at [831, 349] on span "Save & Close" at bounding box center [855, 350] width 74 height 15
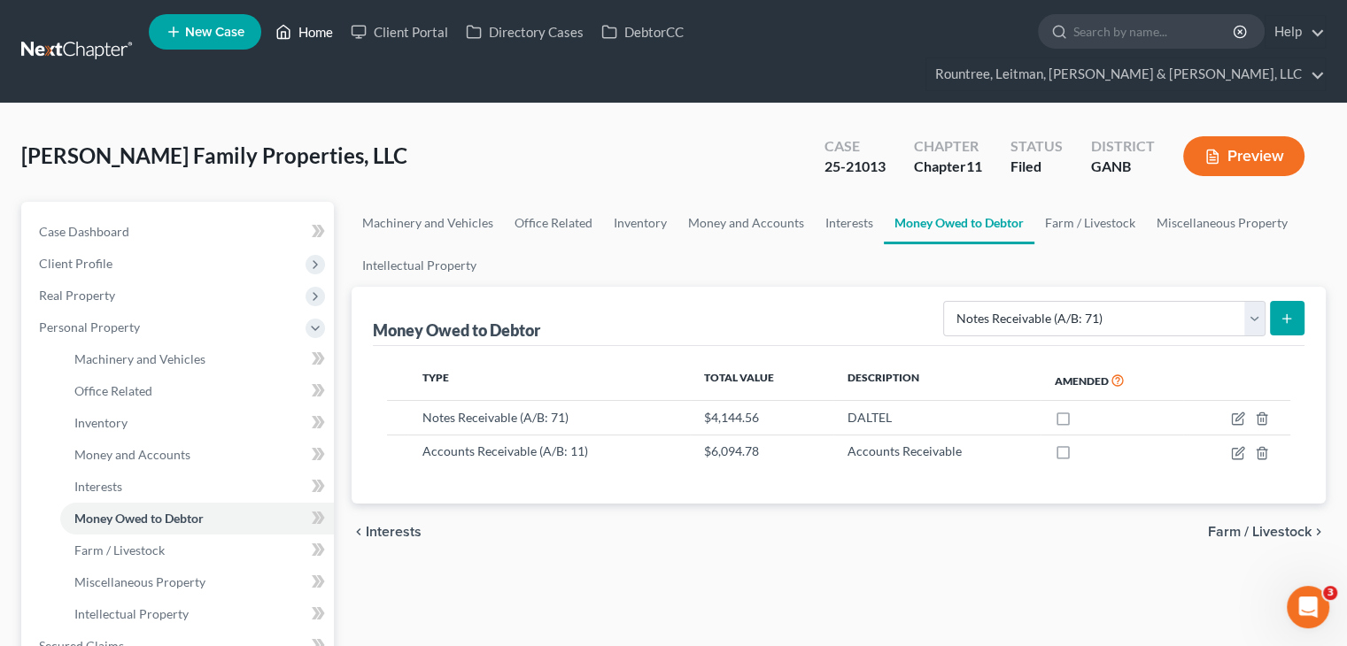
click at [312, 30] on link "Home" at bounding box center [304, 32] width 75 height 32
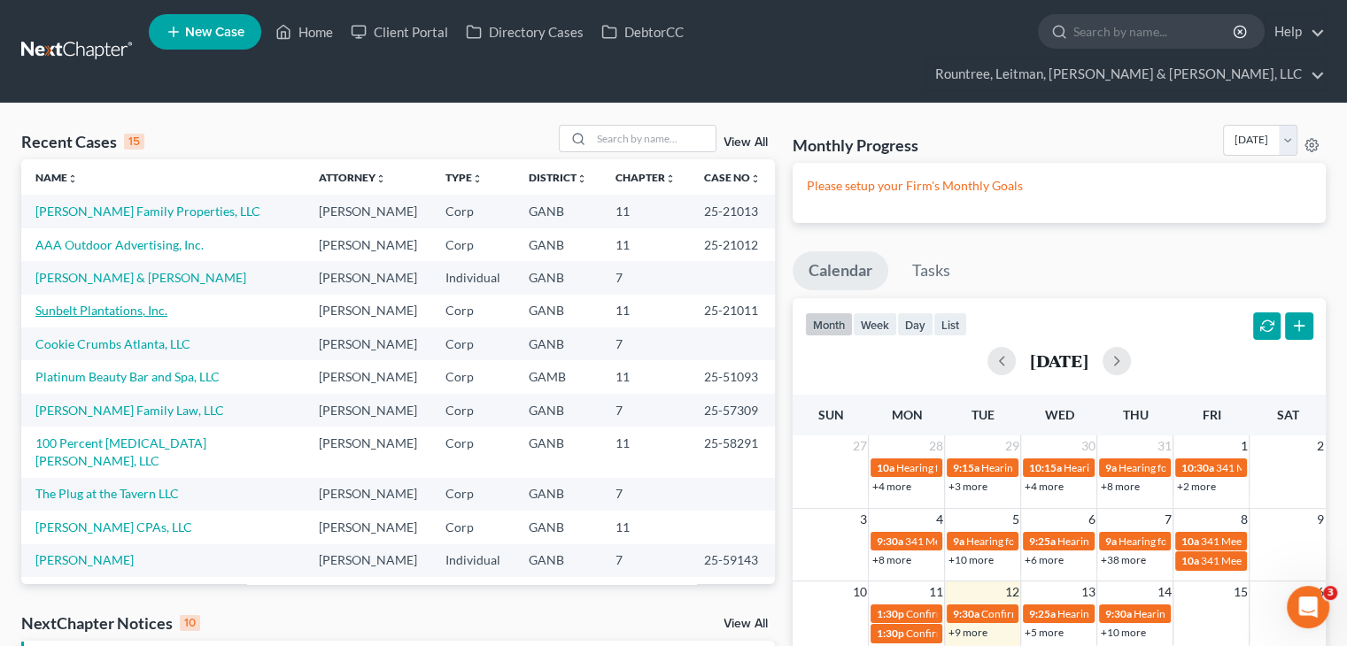
click at [84, 303] on link "Sunbelt Plantations, Inc." at bounding box center [101, 310] width 132 height 15
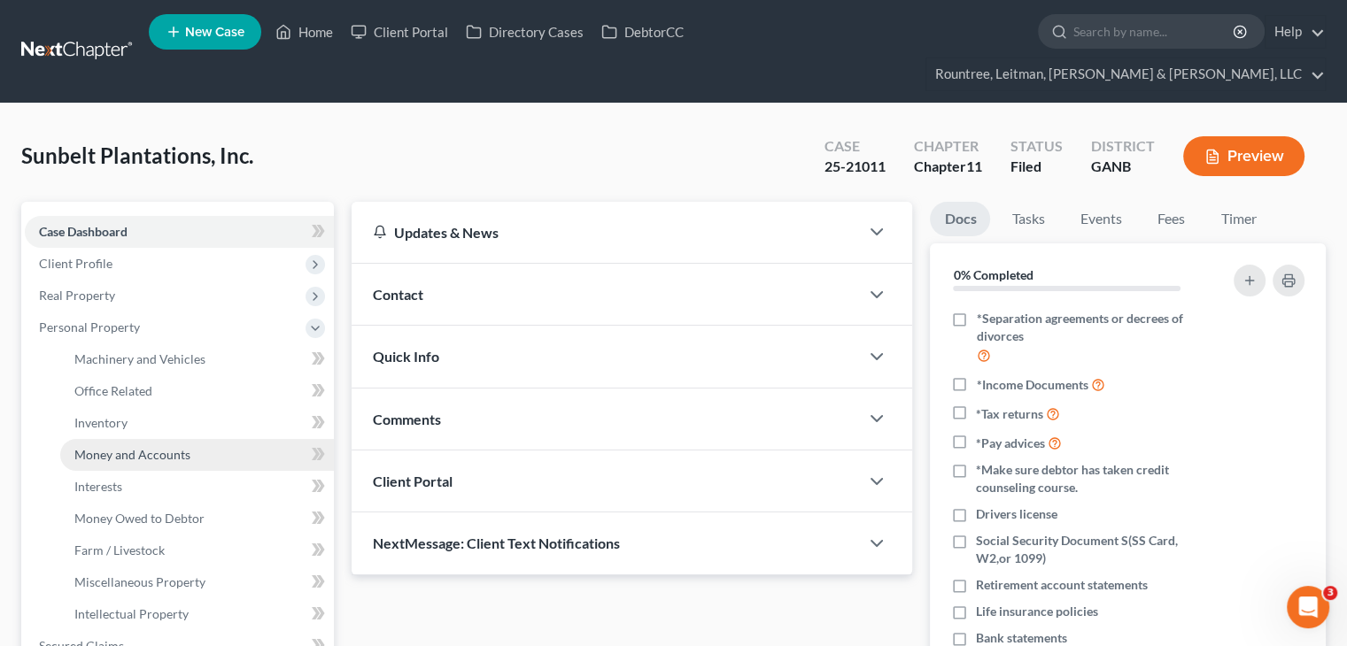
click at [151, 447] on span "Money and Accounts" at bounding box center [132, 454] width 116 height 15
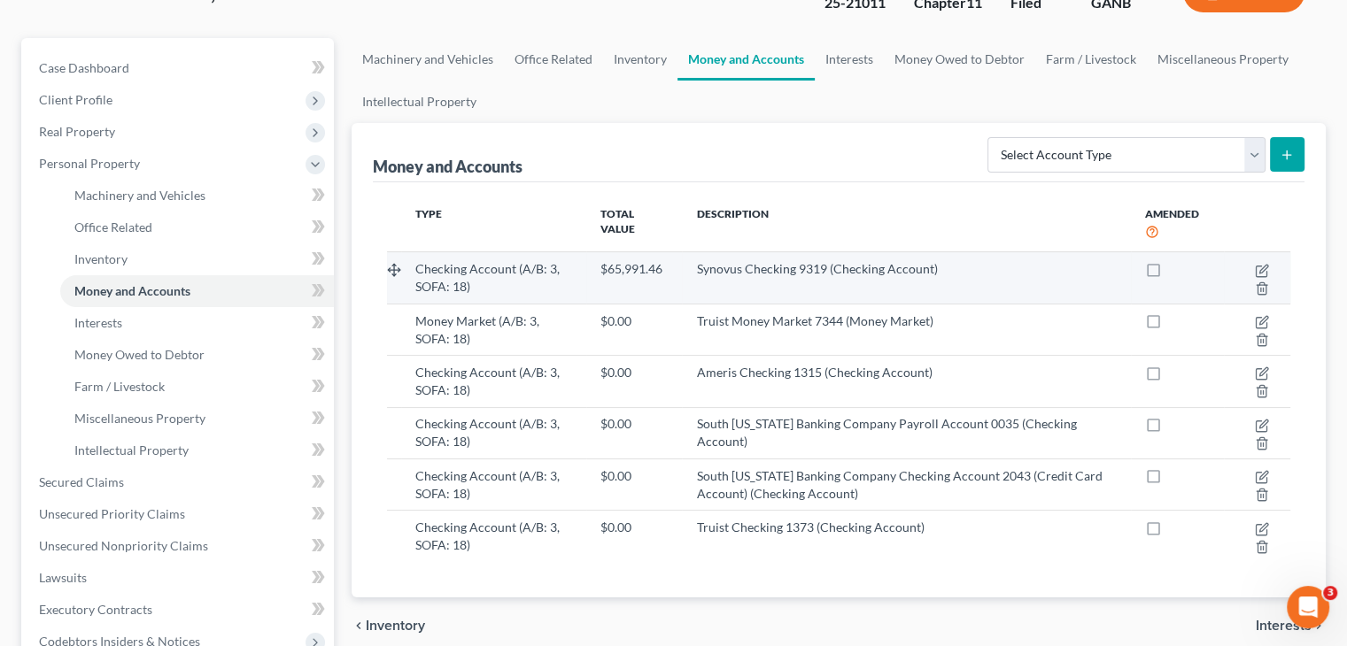
scroll to position [177, 0]
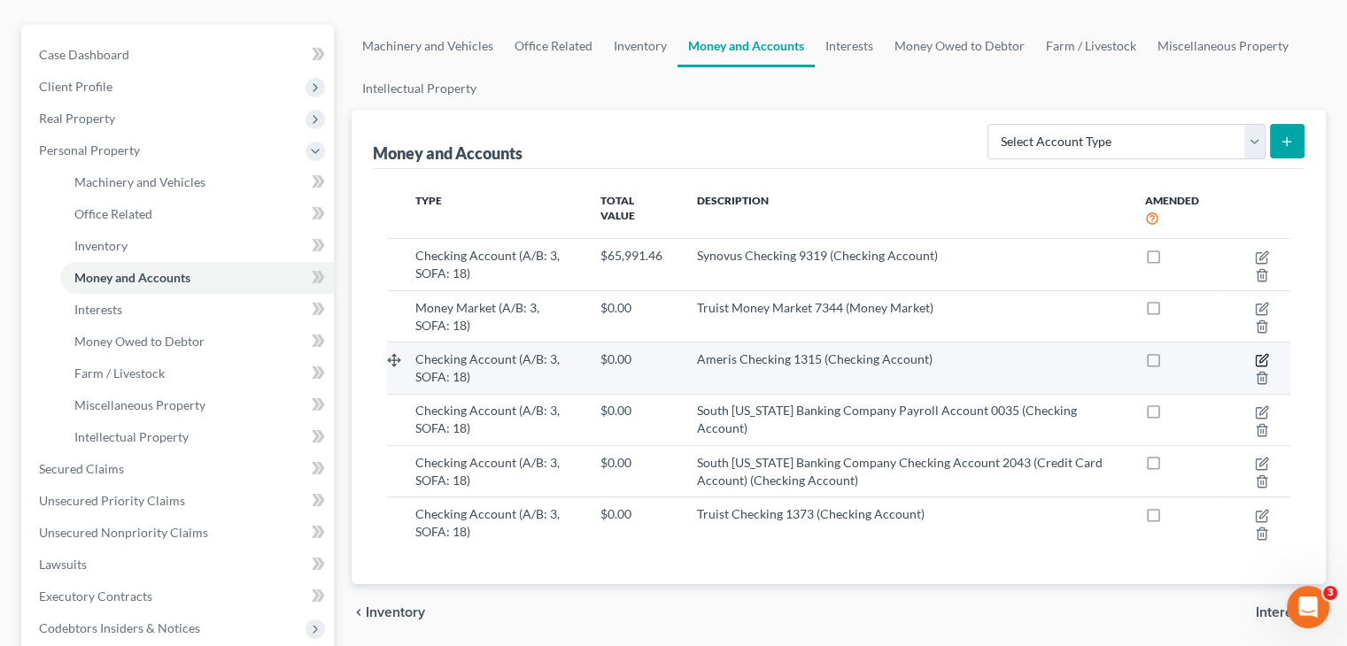
click at [1262, 353] on icon "button" at bounding box center [1262, 360] width 14 height 14
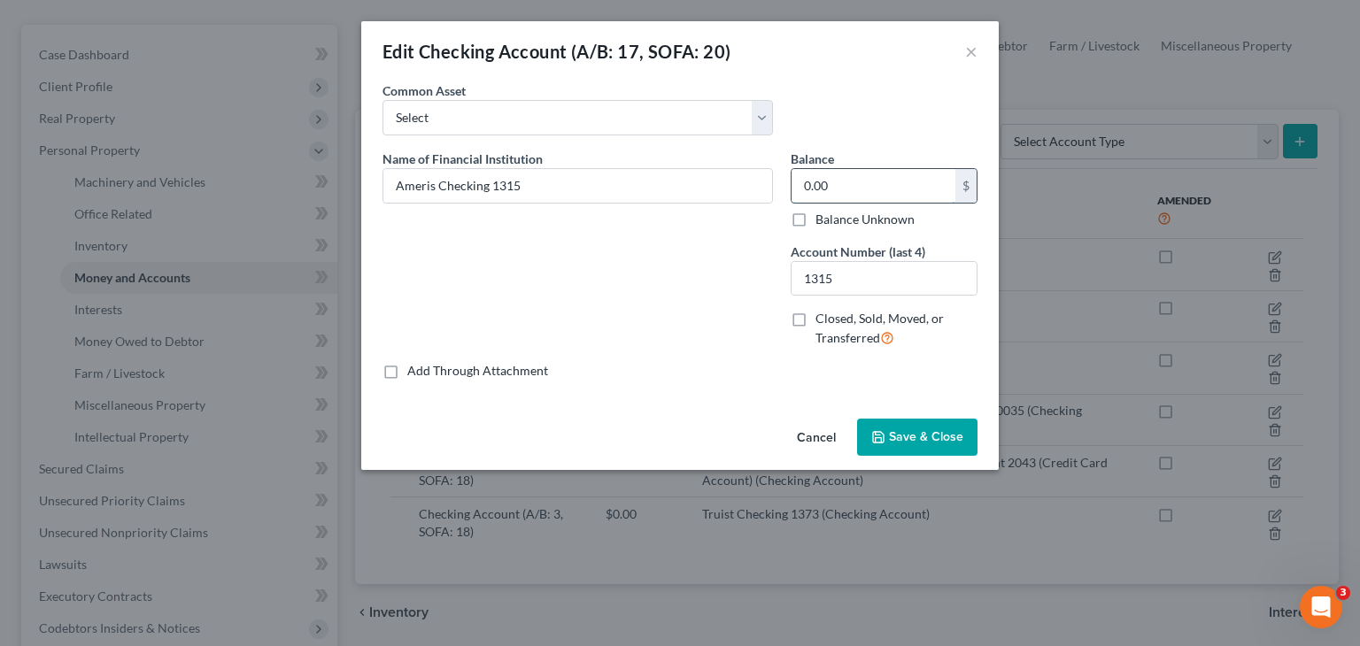
click at [843, 185] on input "0.00" at bounding box center [874, 186] width 164 height 34
type input "283,832.22"
click at [929, 433] on span "Save & Close" at bounding box center [926, 437] width 74 height 15
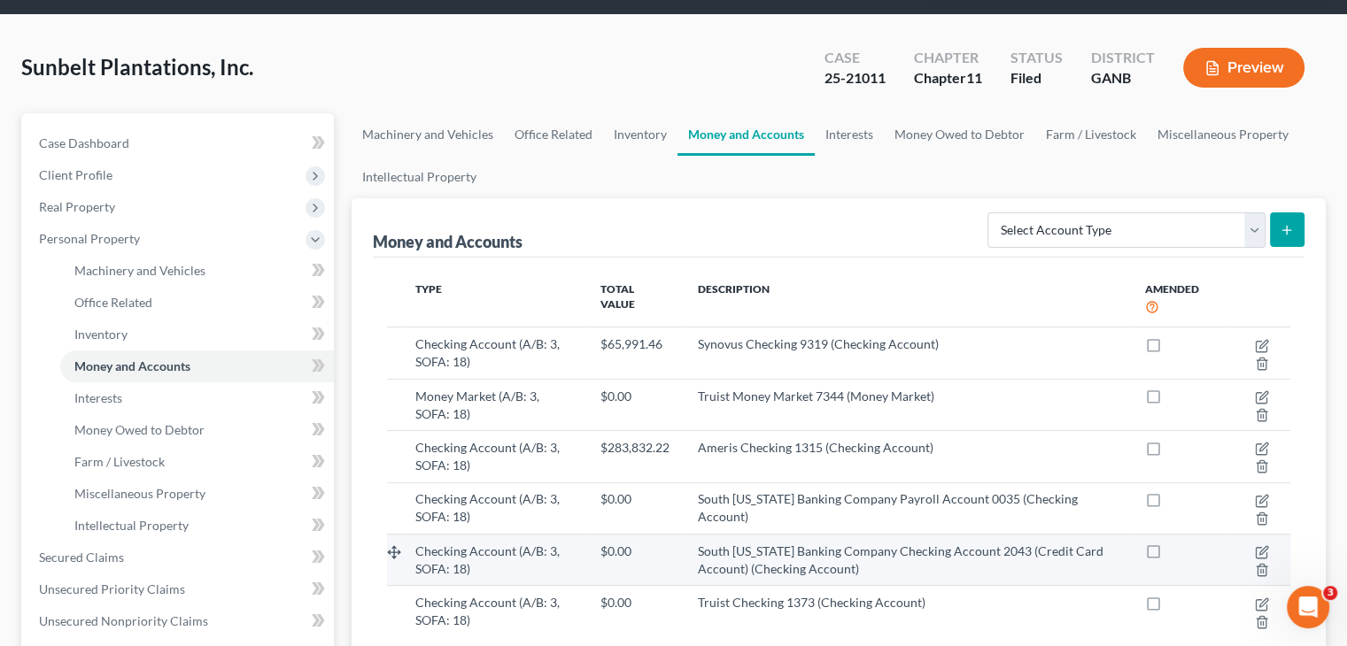
scroll to position [0, 0]
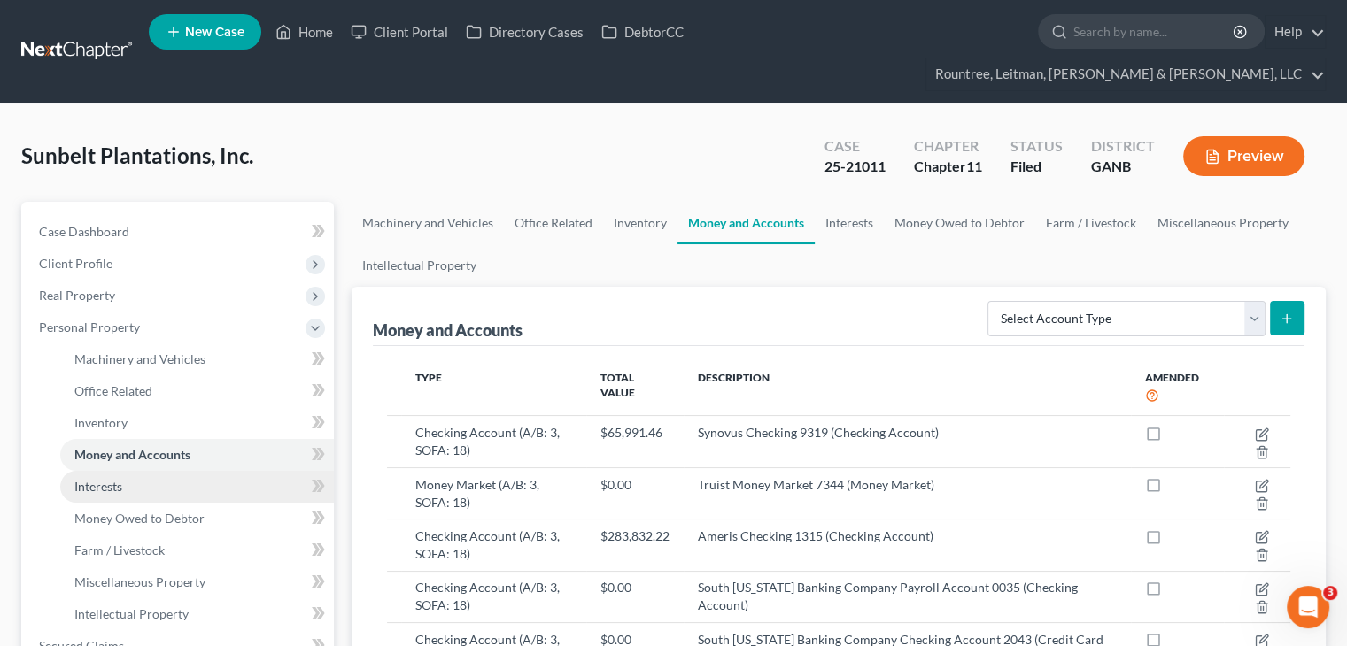
click at [108, 479] on span "Interests" at bounding box center [98, 486] width 48 height 15
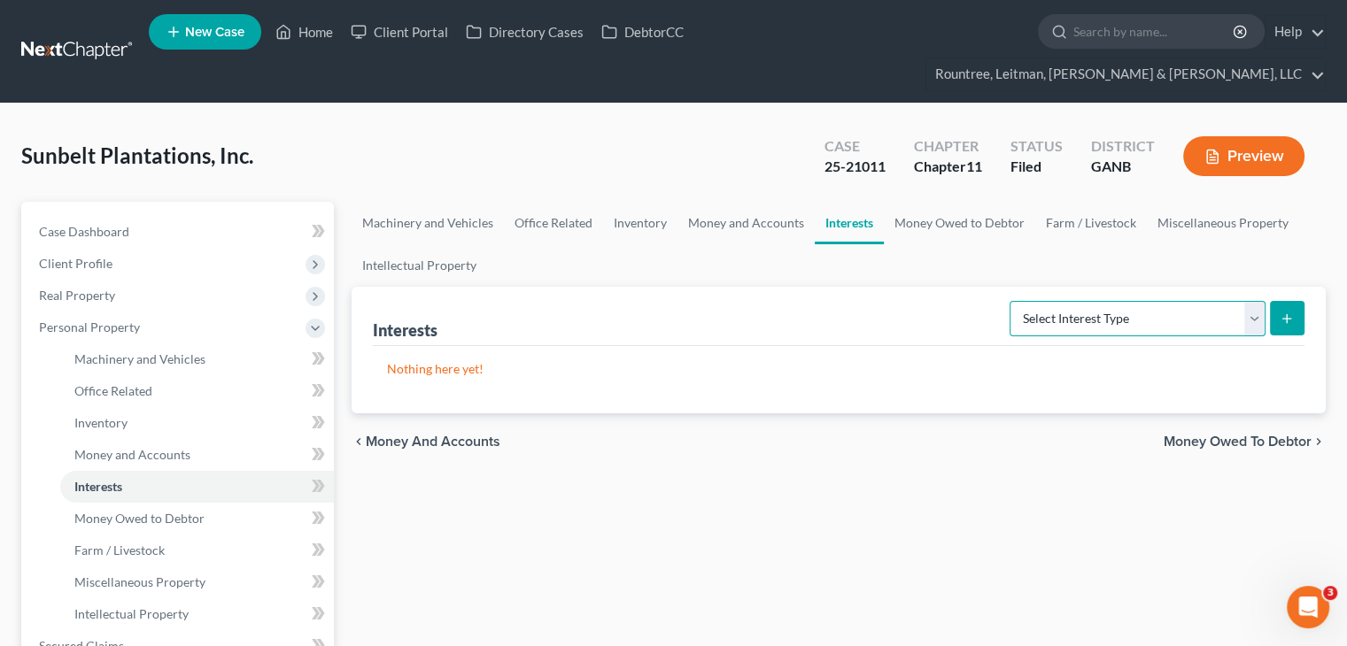
click at [1250, 301] on select "Select Interest Type Bond (A/B: 16) Incorporated Business (A/B: 15) Insurance P…" at bounding box center [1138, 318] width 256 height 35
select select "unincorporated_business"
click at [1013, 301] on select "Select Interest Type Bond (A/B: 16) Incorporated Business (A/B: 15) Insurance P…" at bounding box center [1138, 318] width 256 height 35
click at [1290, 312] on icon "submit" at bounding box center [1287, 319] width 14 height 14
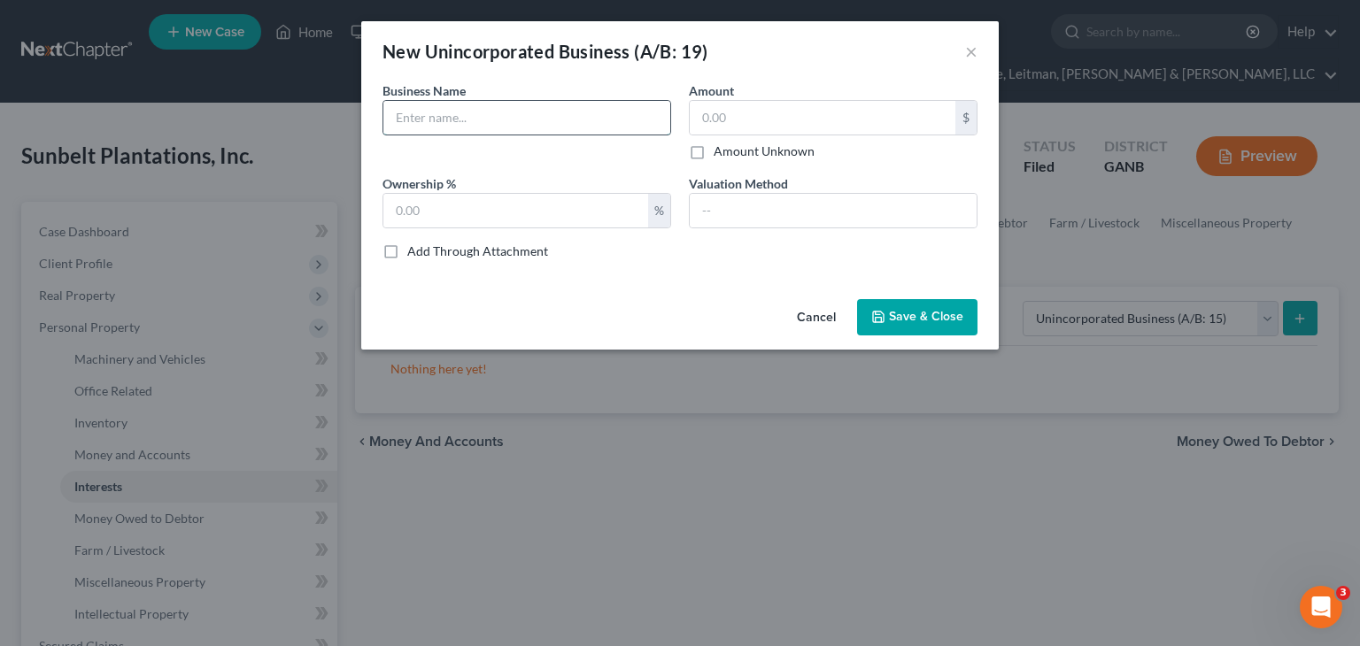
click at [461, 115] on input "text" at bounding box center [526, 118] width 287 height 34
type input "Adcock Pecan Company"
click at [445, 193] on div "%" at bounding box center [527, 210] width 289 height 35
click at [455, 206] on input "text" at bounding box center [515, 211] width 265 height 34
type input "100"
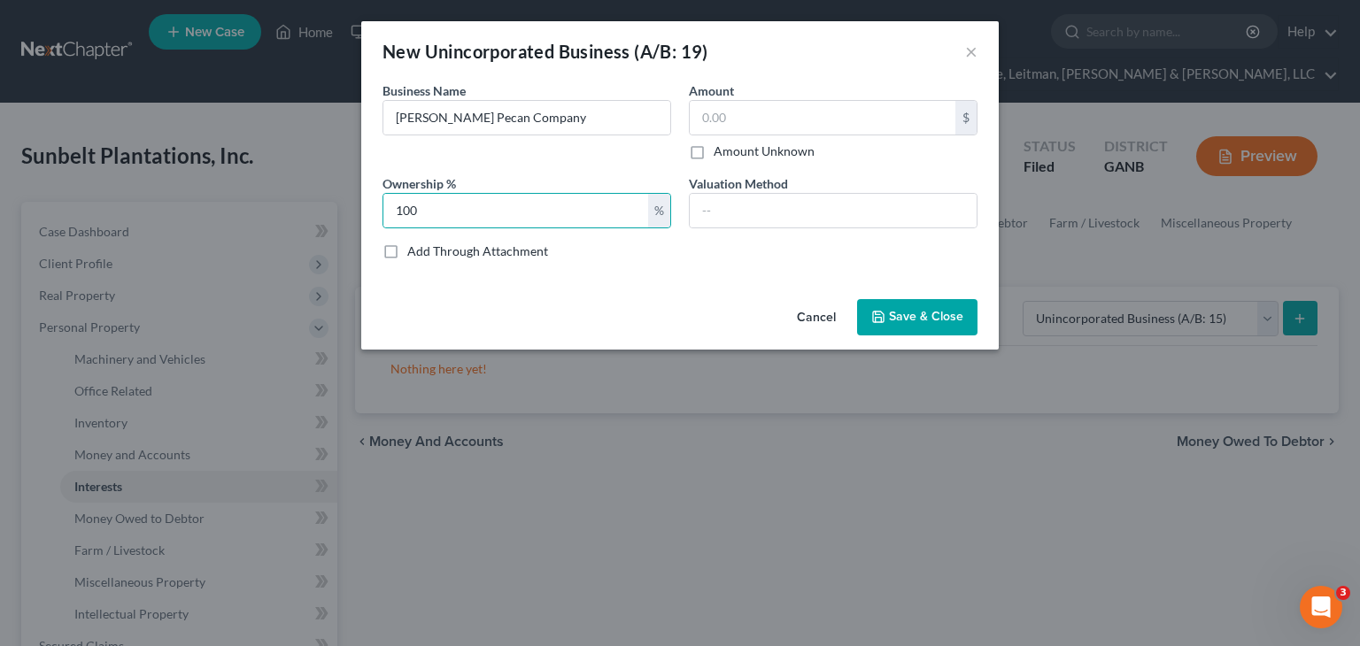
click at [923, 310] on span "Save & Close" at bounding box center [926, 317] width 74 height 15
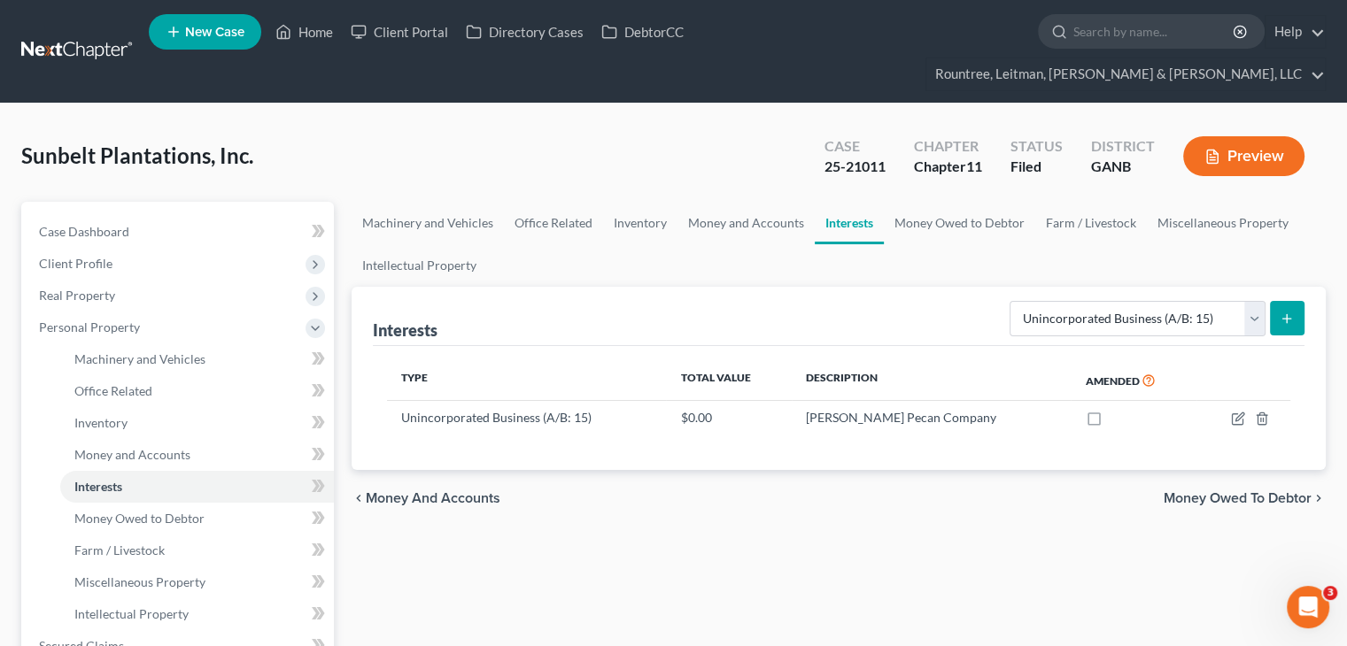
click at [1289, 312] on icon "submit" at bounding box center [1287, 319] width 14 height 14
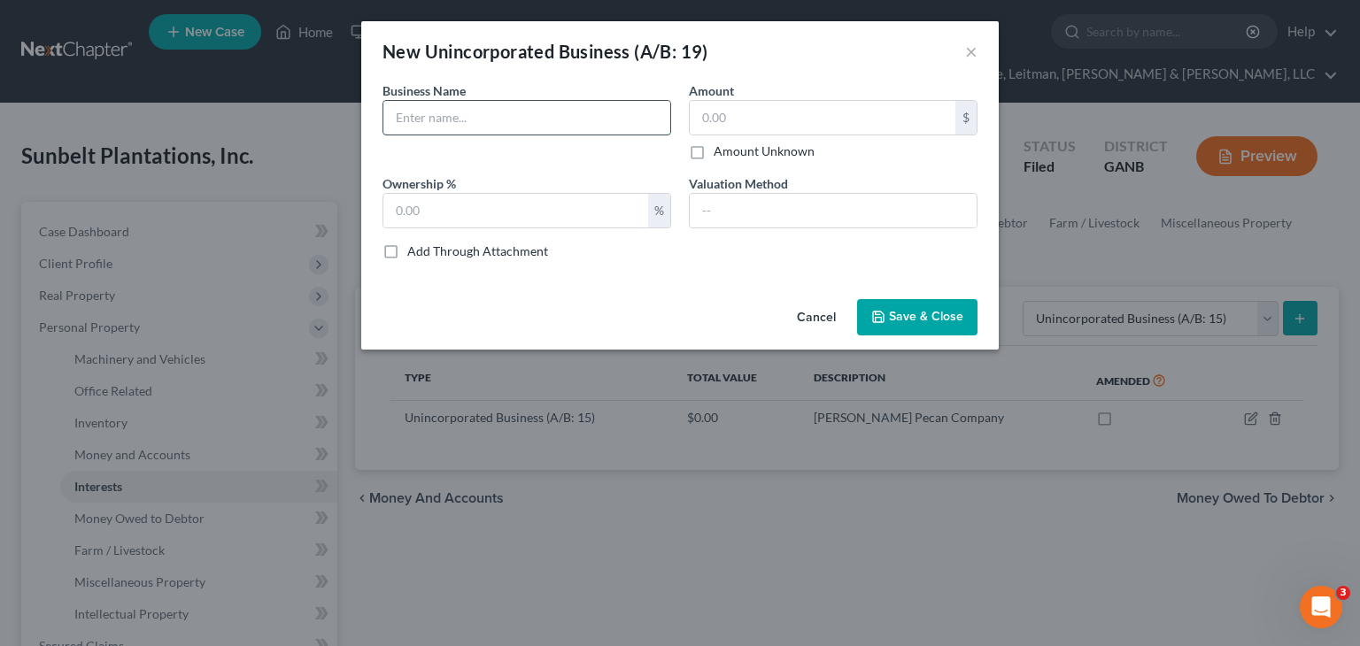
click at [496, 118] on input "text" at bounding box center [526, 118] width 287 height 34
type input "Magnolia Plantation"
click at [535, 220] on input "text" at bounding box center [515, 211] width 265 height 34
type input "100"
click at [937, 316] on span "Save & Close" at bounding box center [926, 317] width 74 height 15
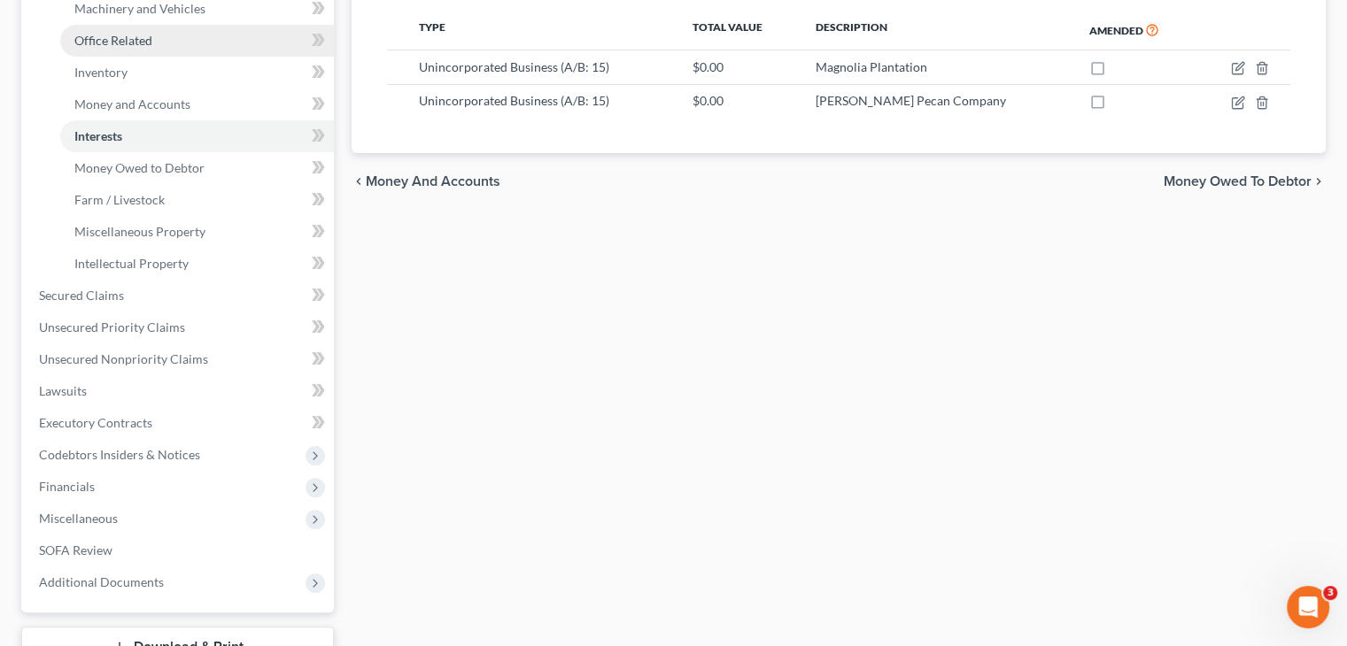
scroll to position [354, 0]
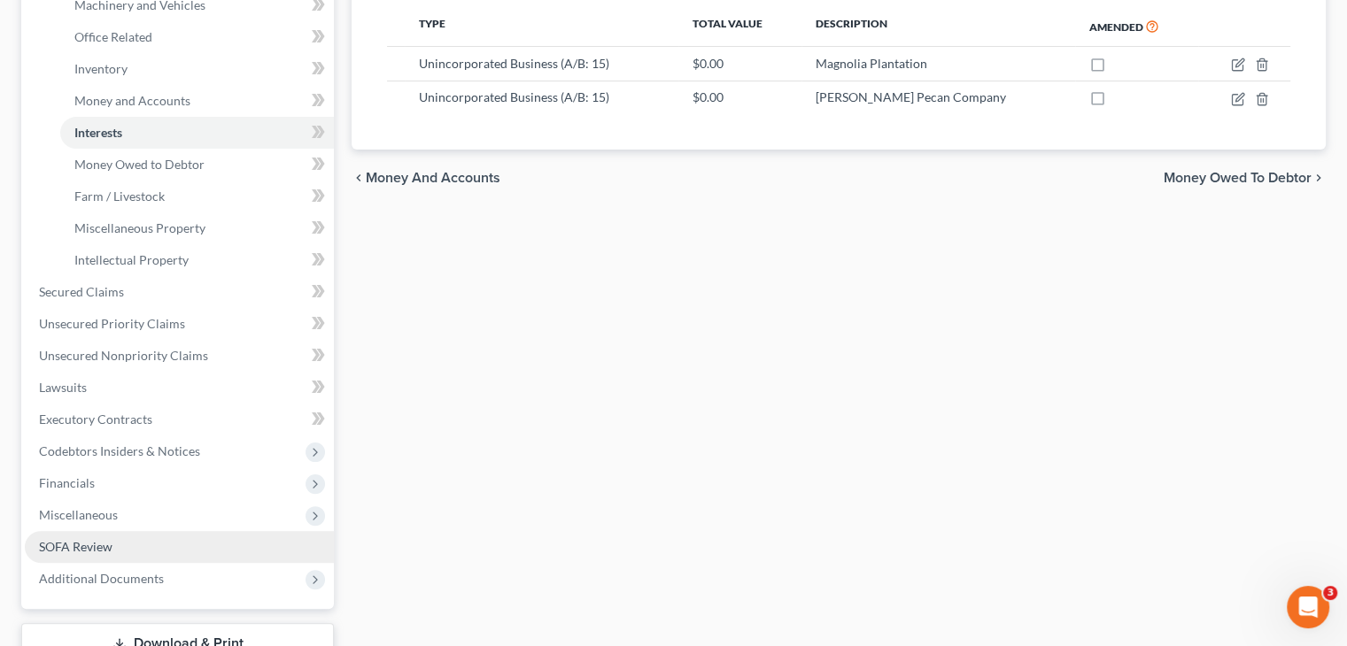
click at [103, 539] on span "SOFA Review" at bounding box center [76, 546] width 74 height 15
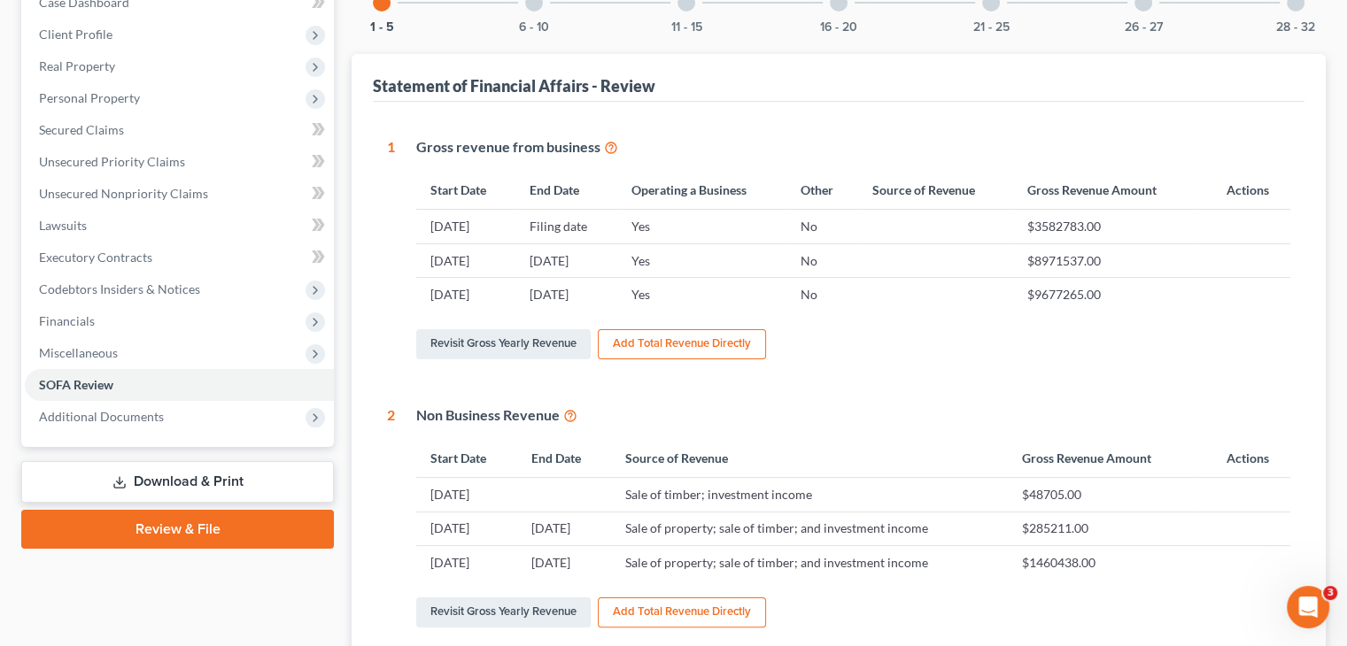
scroll to position [354, 0]
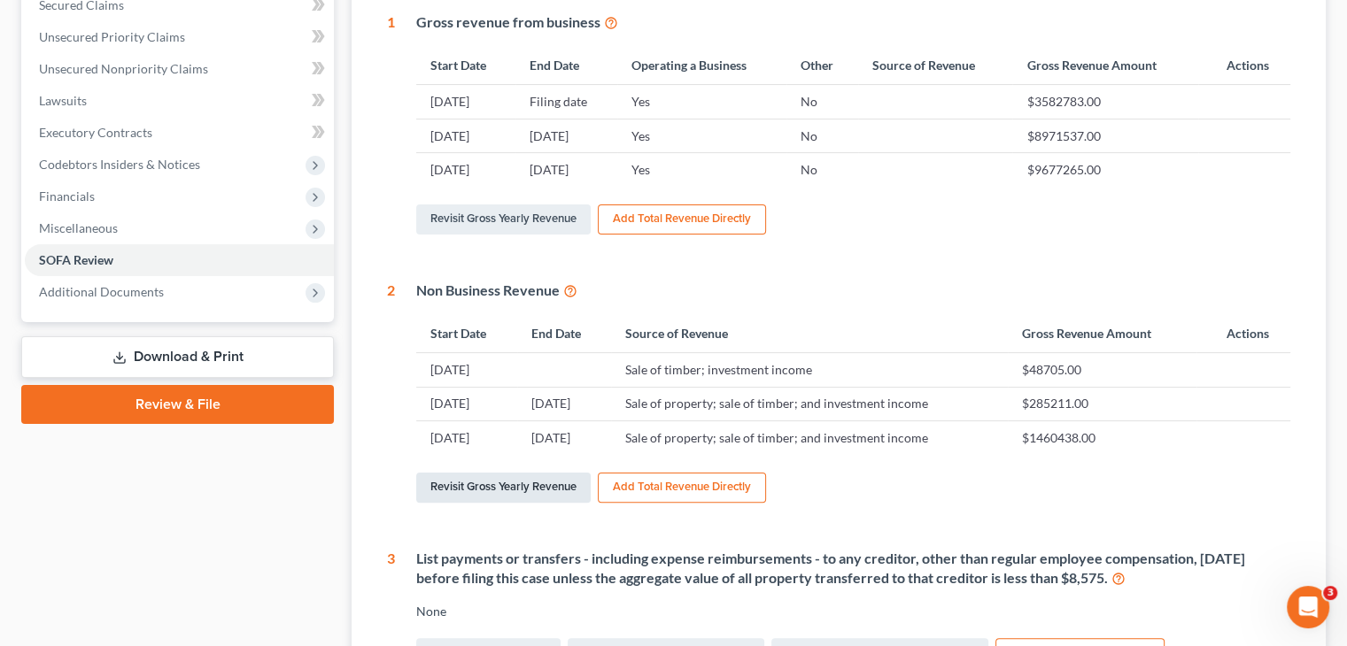
click at [488, 473] on link "Revisit Gross Yearly Revenue" at bounding box center [503, 488] width 174 height 30
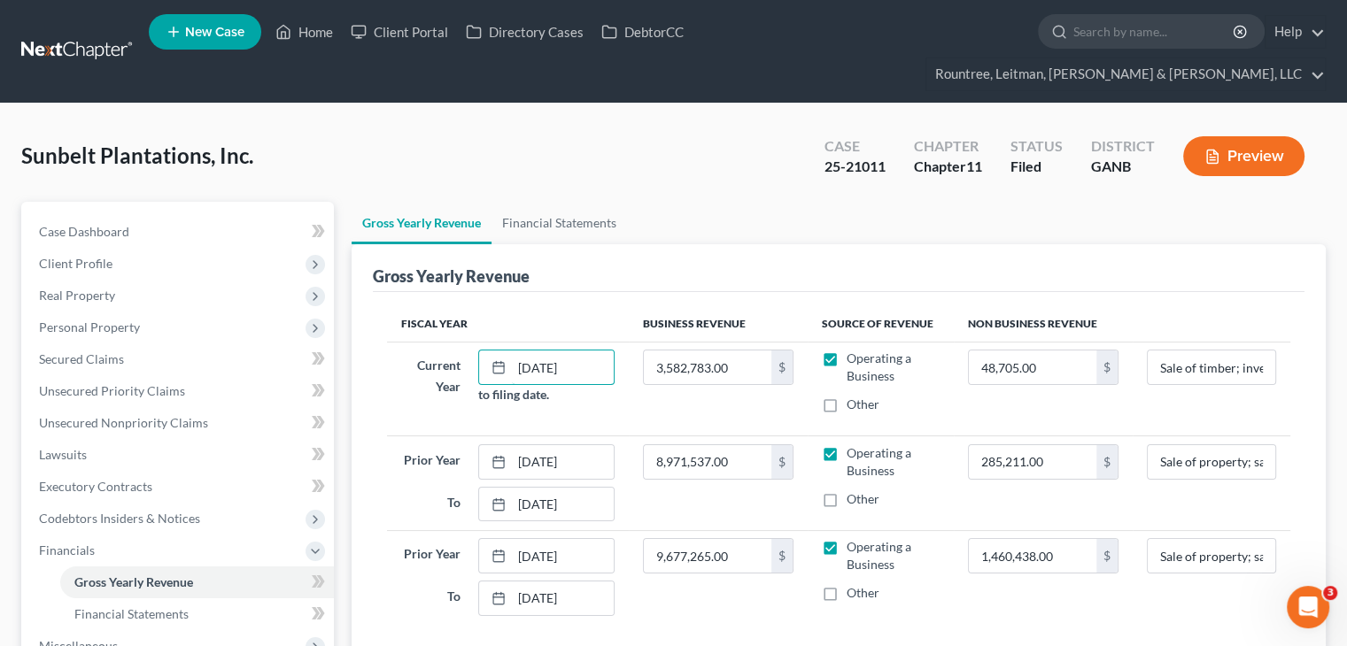
drag, startPoint x: 588, startPoint y: 331, endPoint x: 366, endPoint y: 332, distance: 222.3
click at [366, 332] on div "Gross Yearly Revenue Fiscal Year Business Revenue Source of Revenue Non Busines…" at bounding box center [839, 451] width 974 height 415
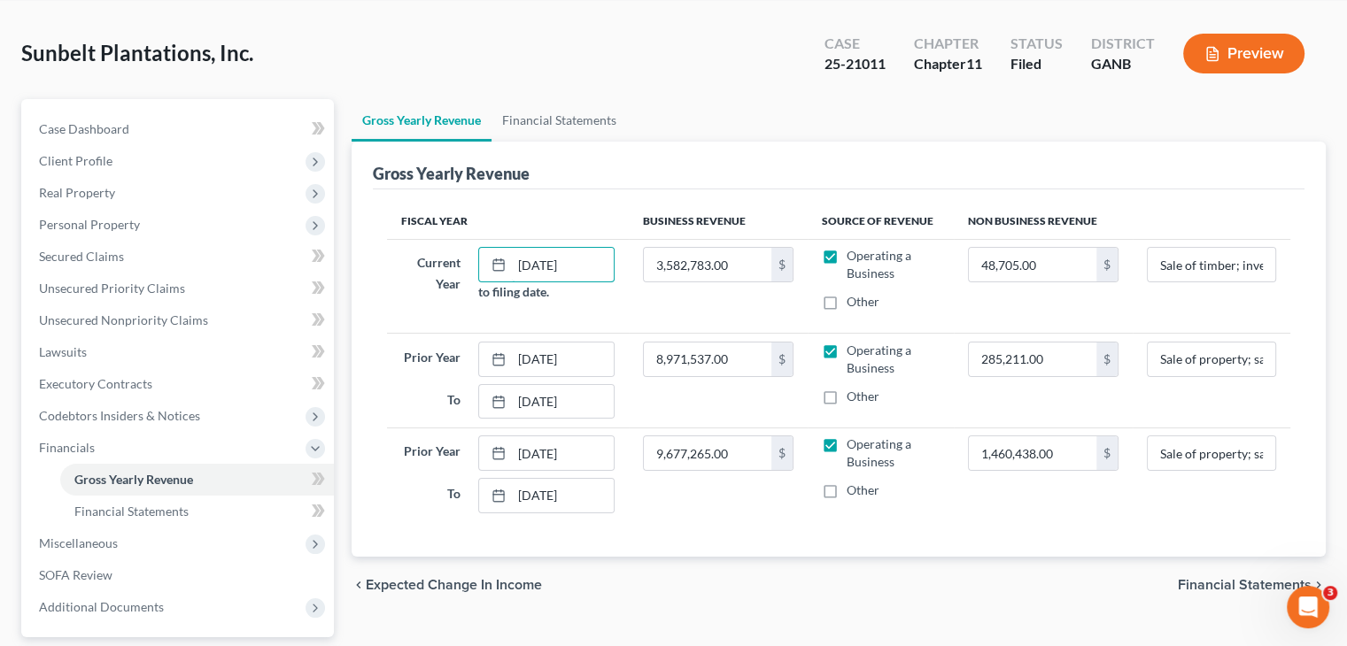
scroll to position [230, 0]
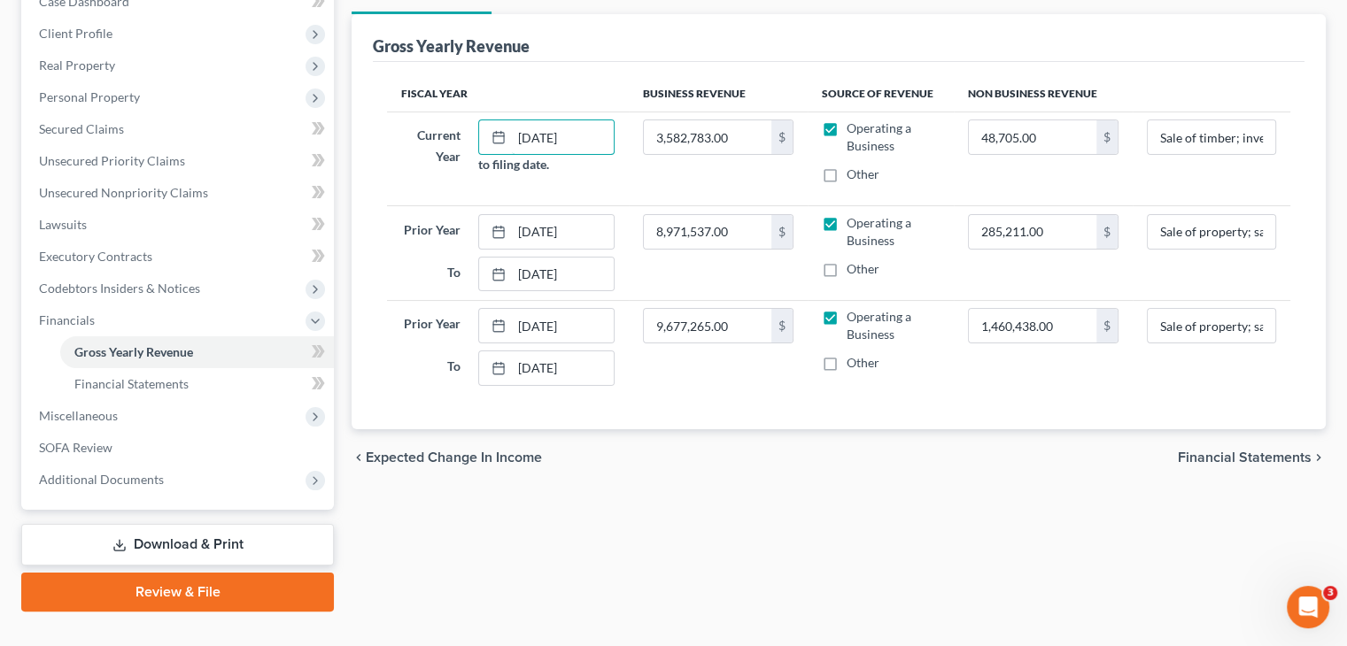
type input "[DATE]"
click at [1261, 451] on span "Financial Statements" at bounding box center [1245, 458] width 134 height 14
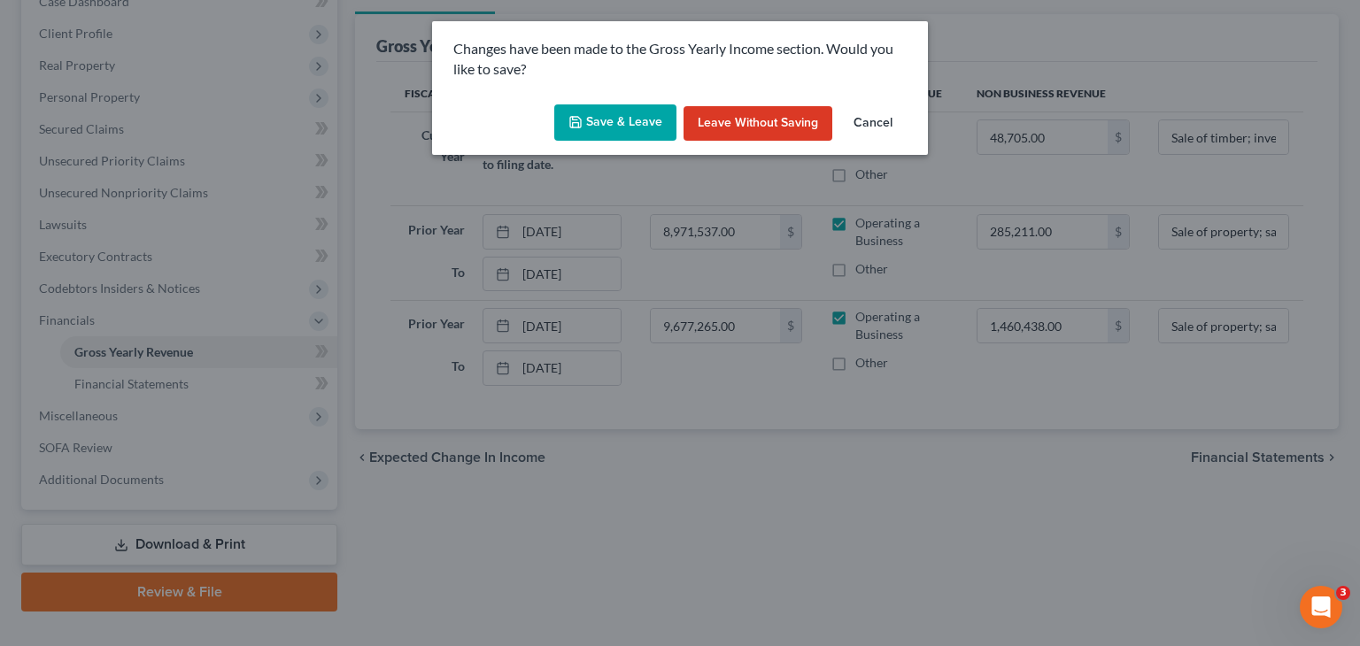
click at [610, 117] on button "Save & Leave" at bounding box center [615, 122] width 122 height 37
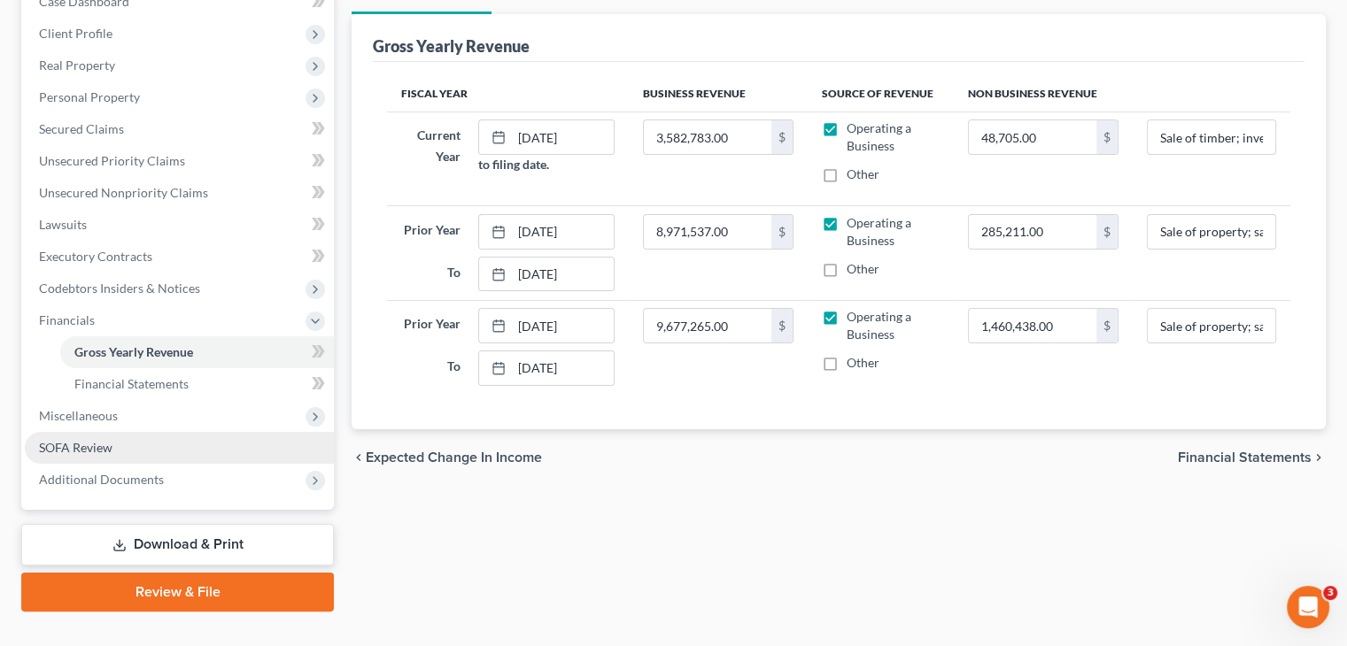
click at [67, 440] on span "SOFA Review" at bounding box center [76, 447] width 74 height 15
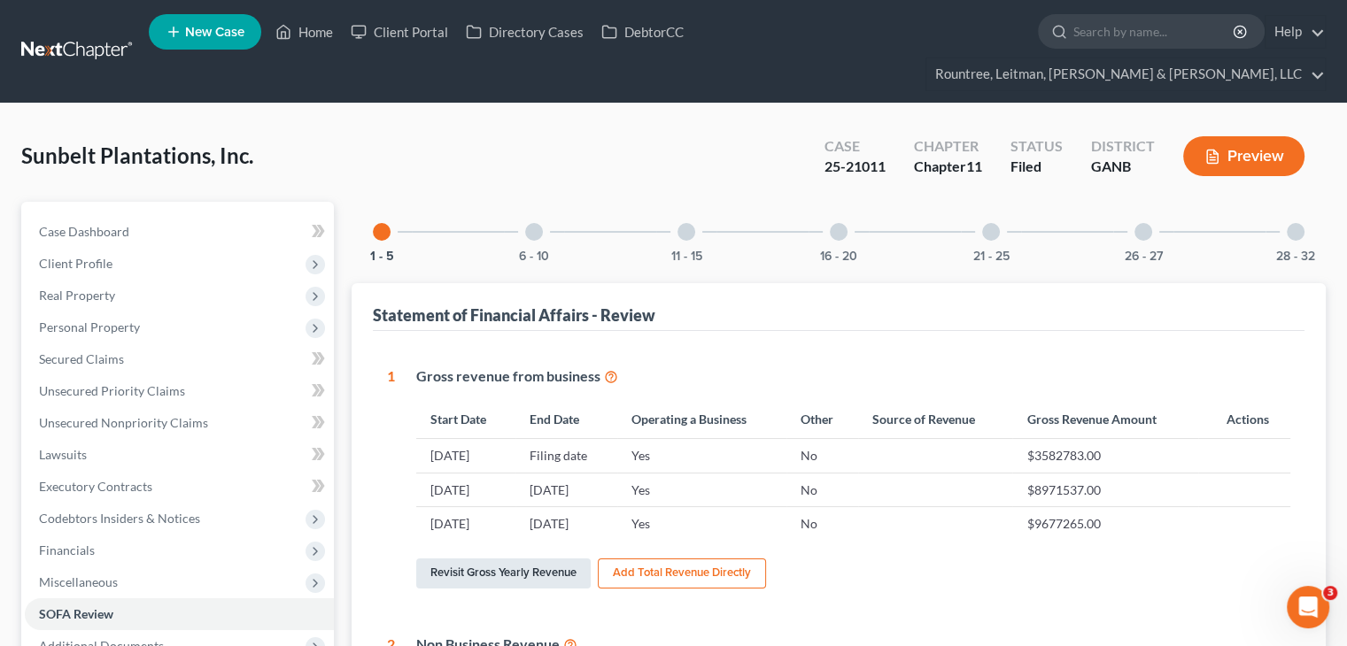
click at [511, 559] on link "Revisit Gross Yearly Revenue" at bounding box center [503, 574] width 174 height 30
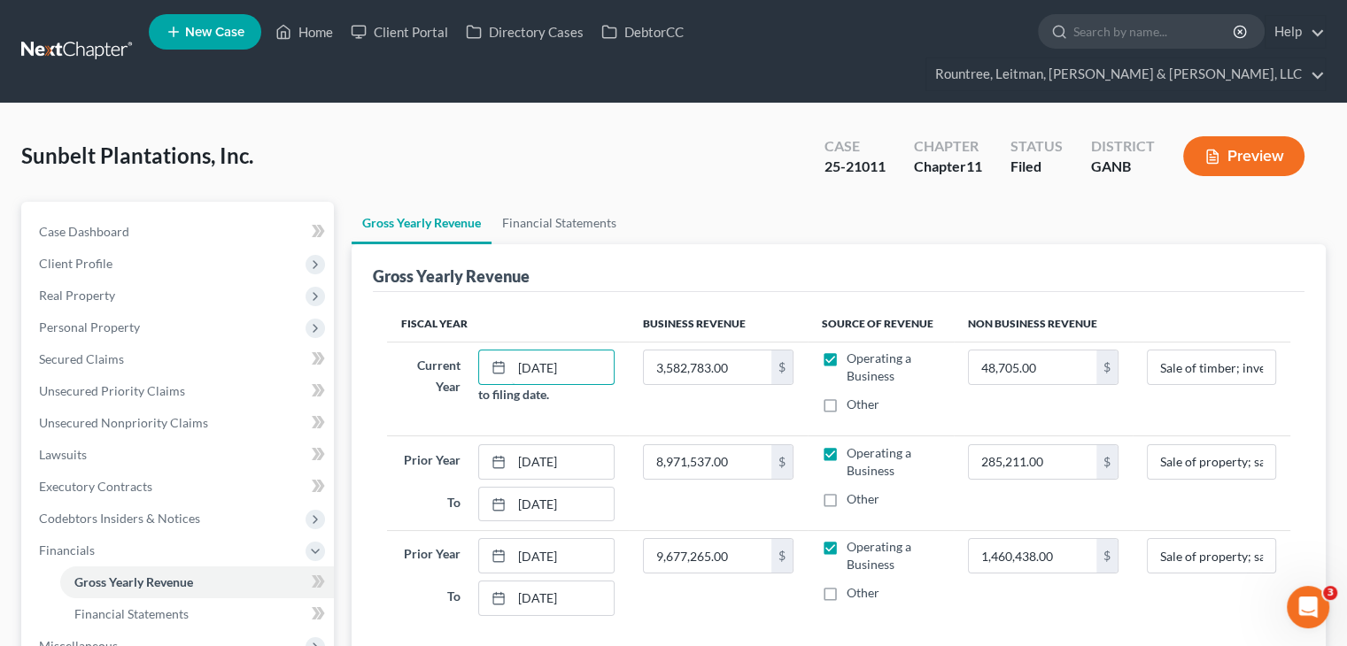
drag, startPoint x: 613, startPoint y: 327, endPoint x: 402, endPoint y: 320, distance: 210.9
click at [430, 350] on div "Current Year 07/21/2025 to filing date." at bounding box center [507, 377] width 231 height 54
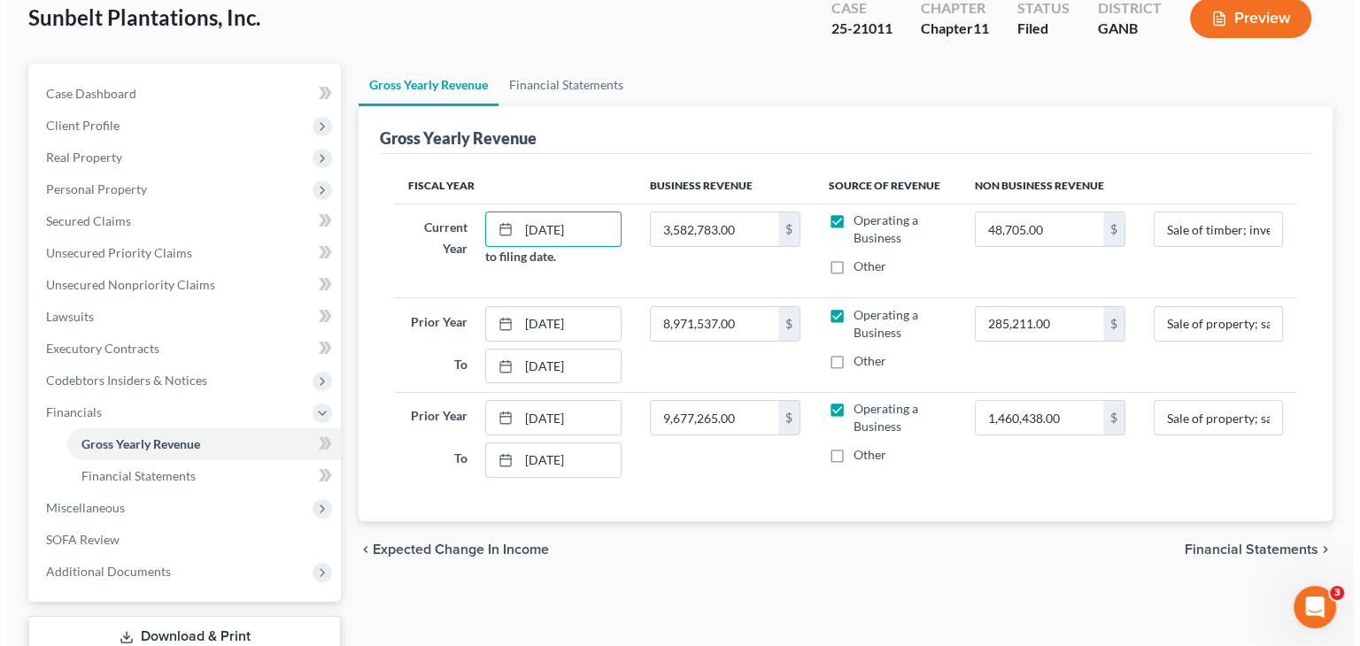
scroll to position [230, 0]
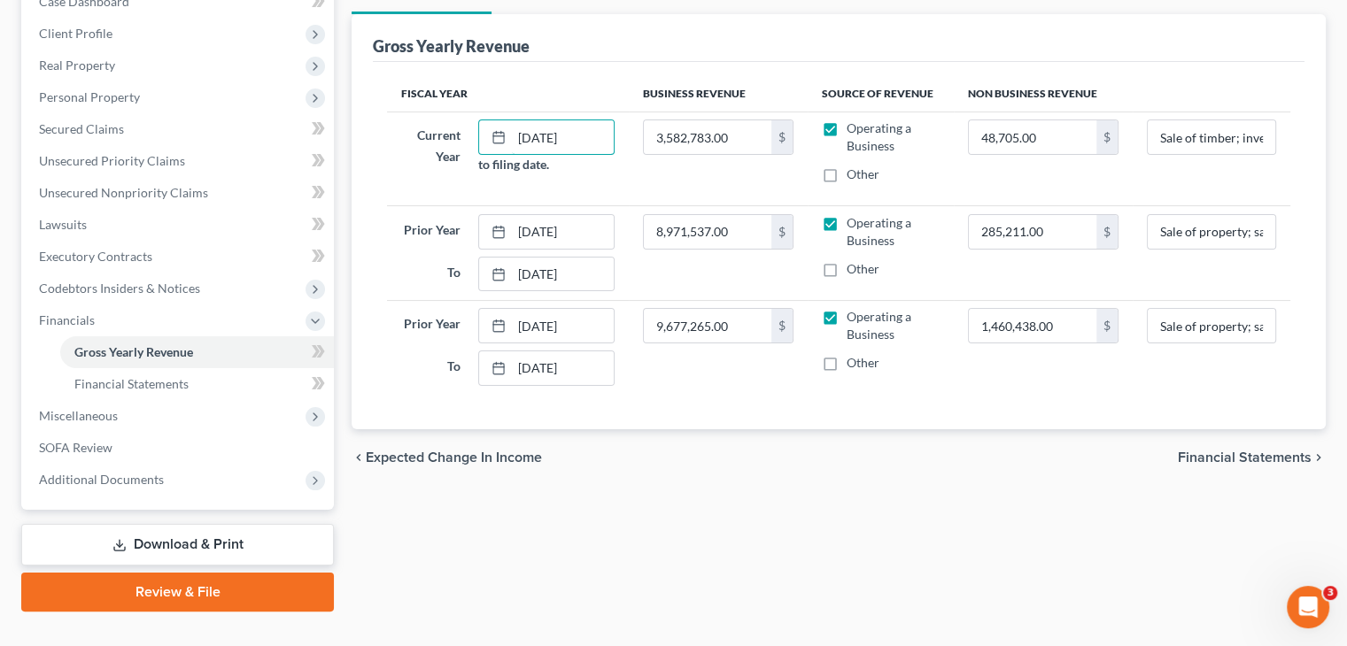
type input "[DATE]"
click at [1269, 451] on span "Financial Statements" at bounding box center [1245, 458] width 134 height 14
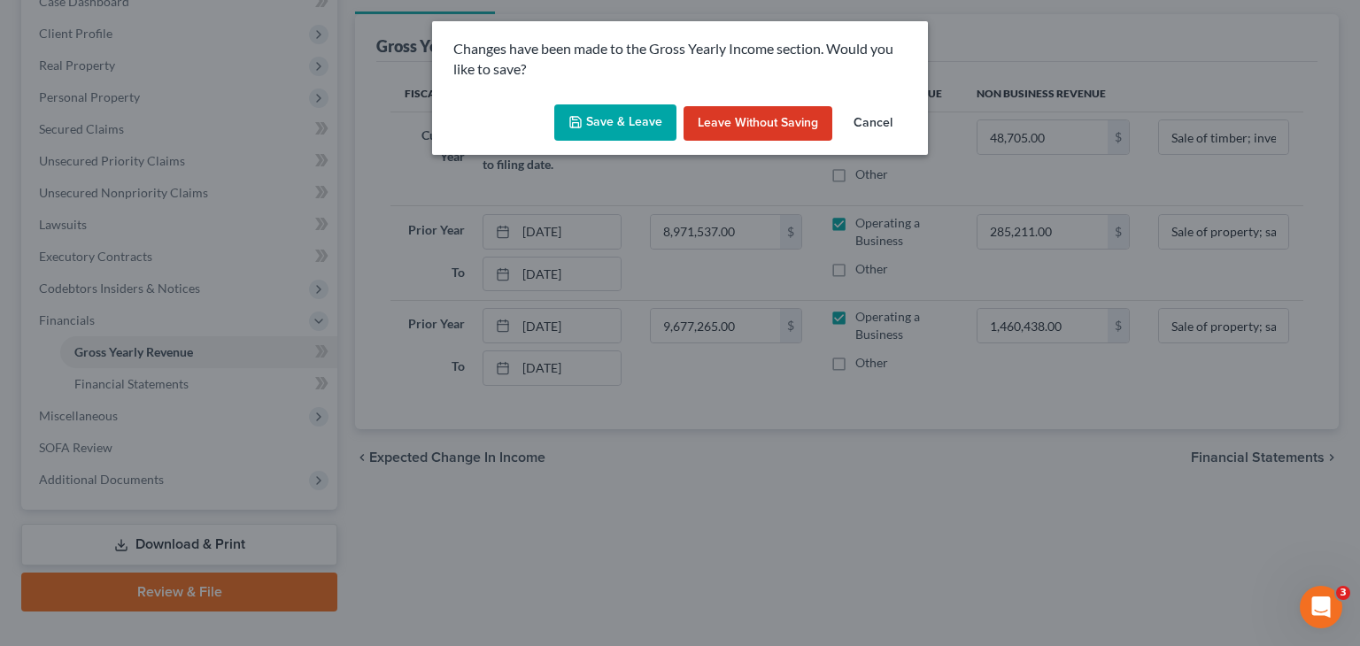
click at [623, 120] on button "Save & Leave" at bounding box center [615, 122] width 122 height 37
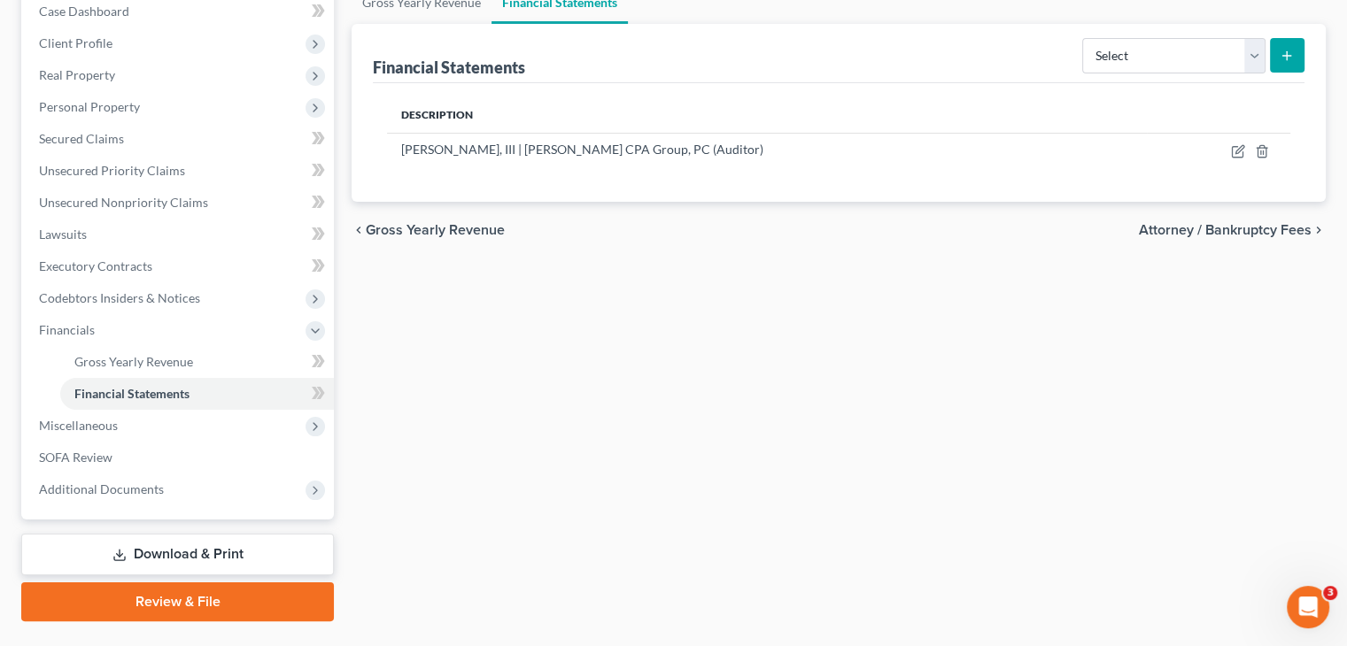
scroll to position [230, 0]
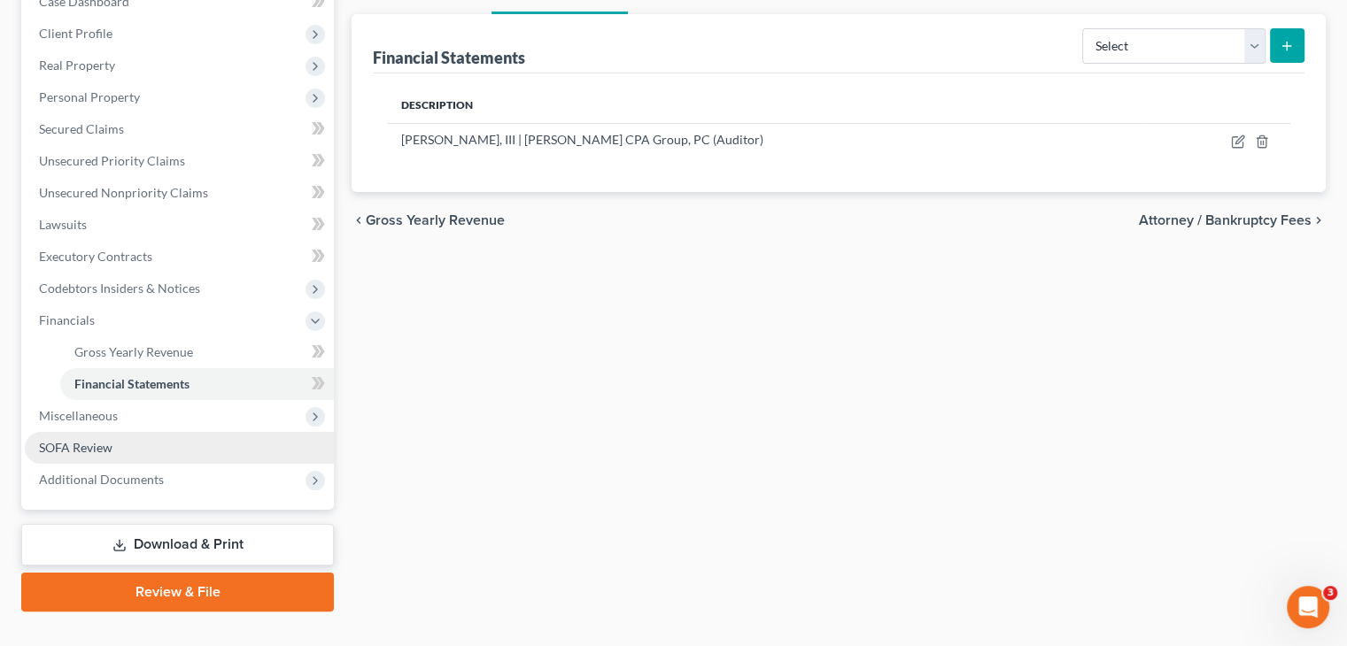
click at [88, 440] on span "SOFA Review" at bounding box center [76, 447] width 74 height 15
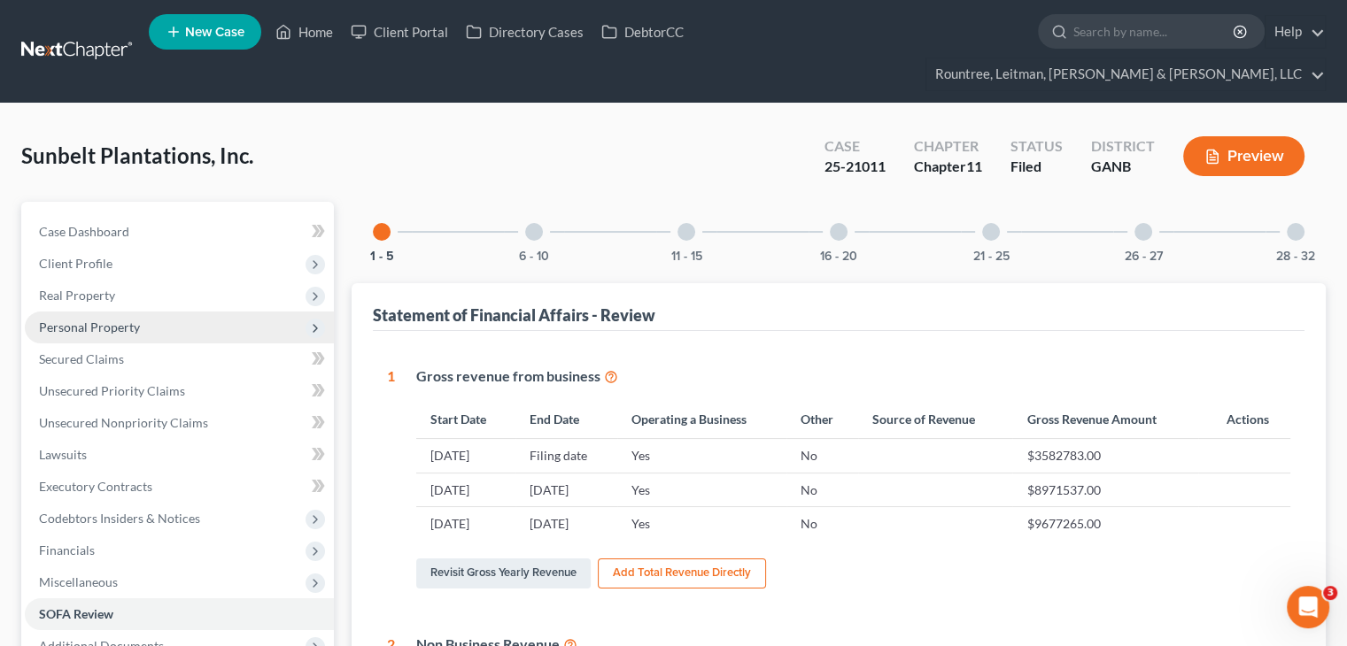
click at [100, 320] on span "Personal Property" at bounding box center [89, 327] width 101 height 15
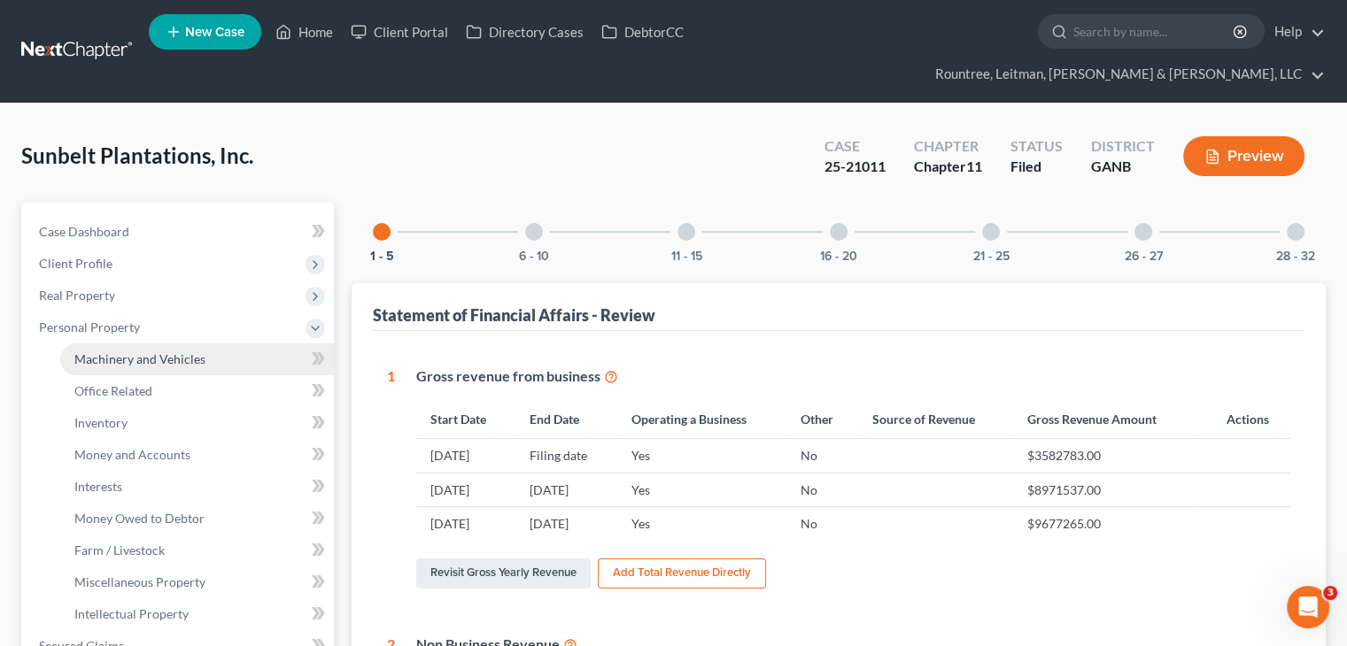
click at [146, 352] on span "Machinery and Vehicles" at bounding box center [139, 359] width 131 height 15
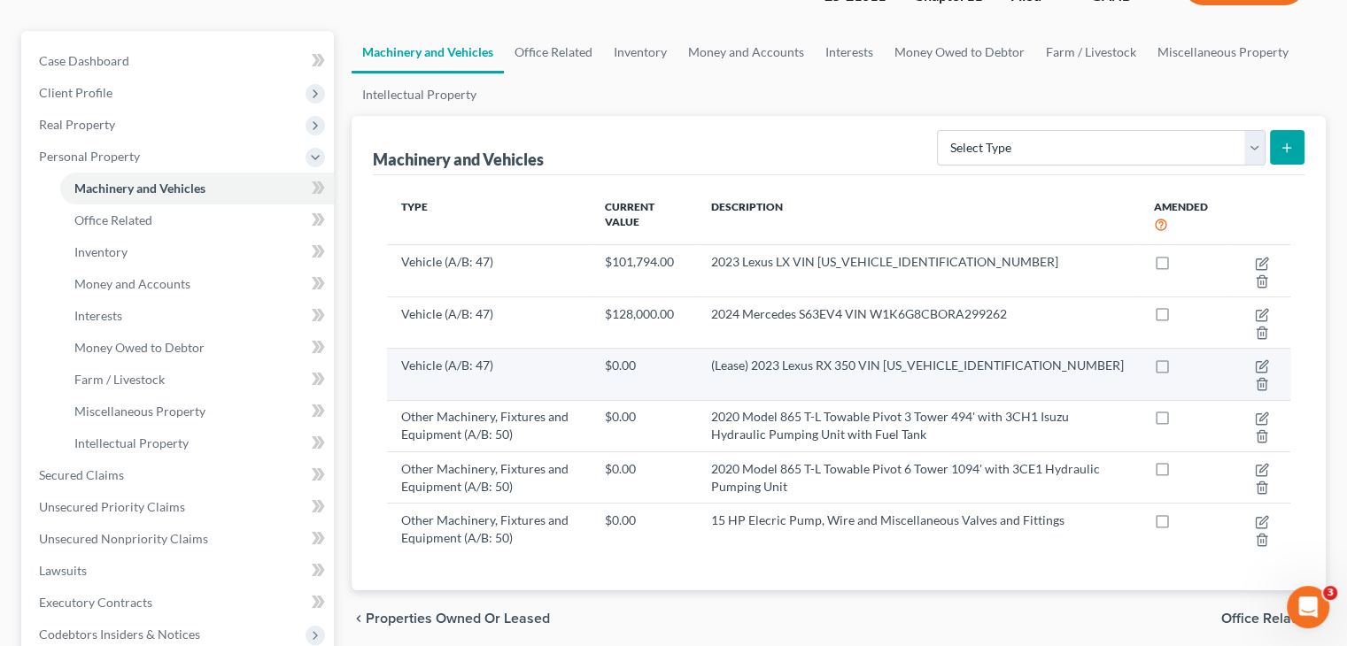
scroll to position [177, 0]
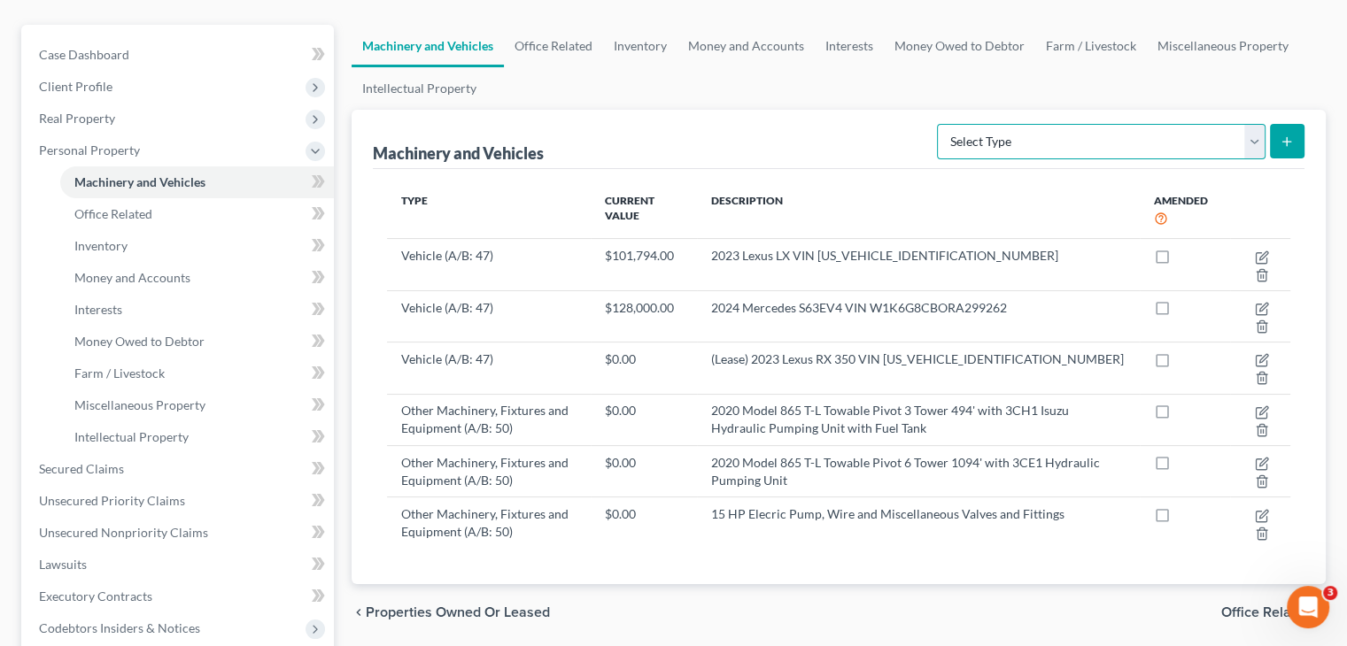
click at [1254, 124] on select "Select Type Aircraft (A/B: 49) Other Machinery, Fixtures and Equipment (A/B: 50…" at bounding box center [1101, 141] width 329 height 35
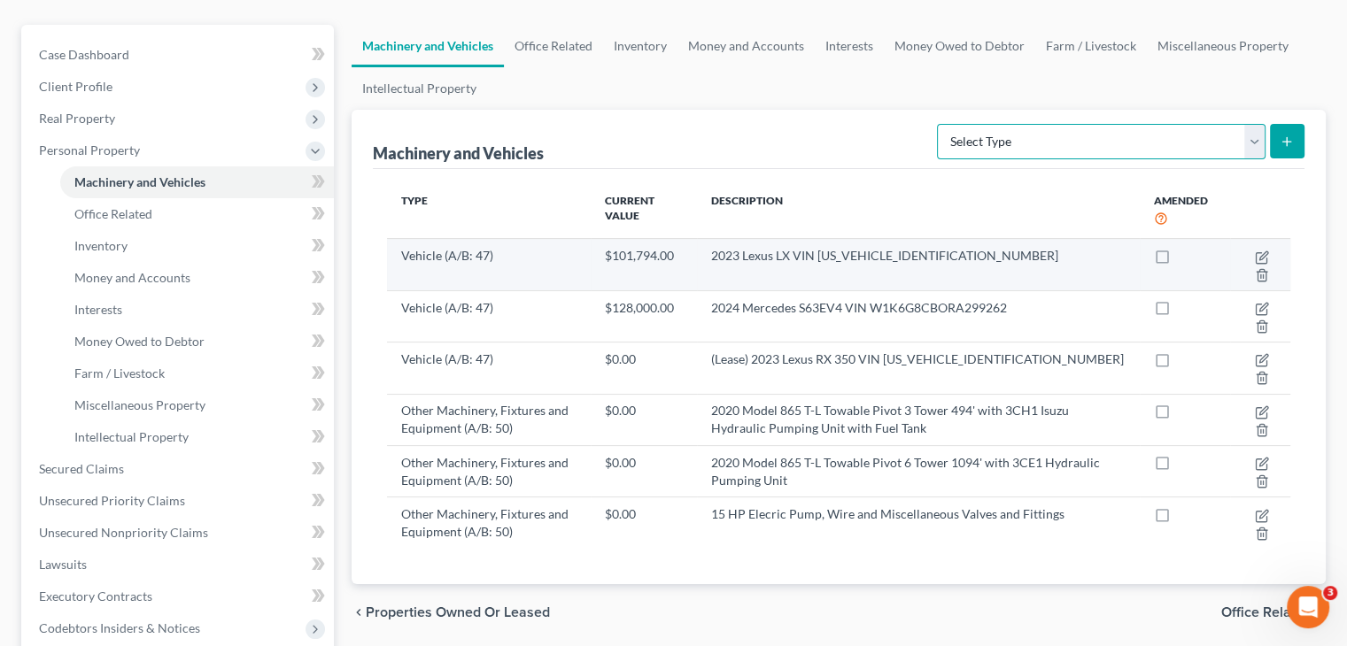
select select "other"
click at [940, 124] on select "Select Type Aircraft (A/B: 49) Other Machinery, Fixtures and Equipment (A/B: 50…" at bounding box center [1101, 141] width 329 height 35
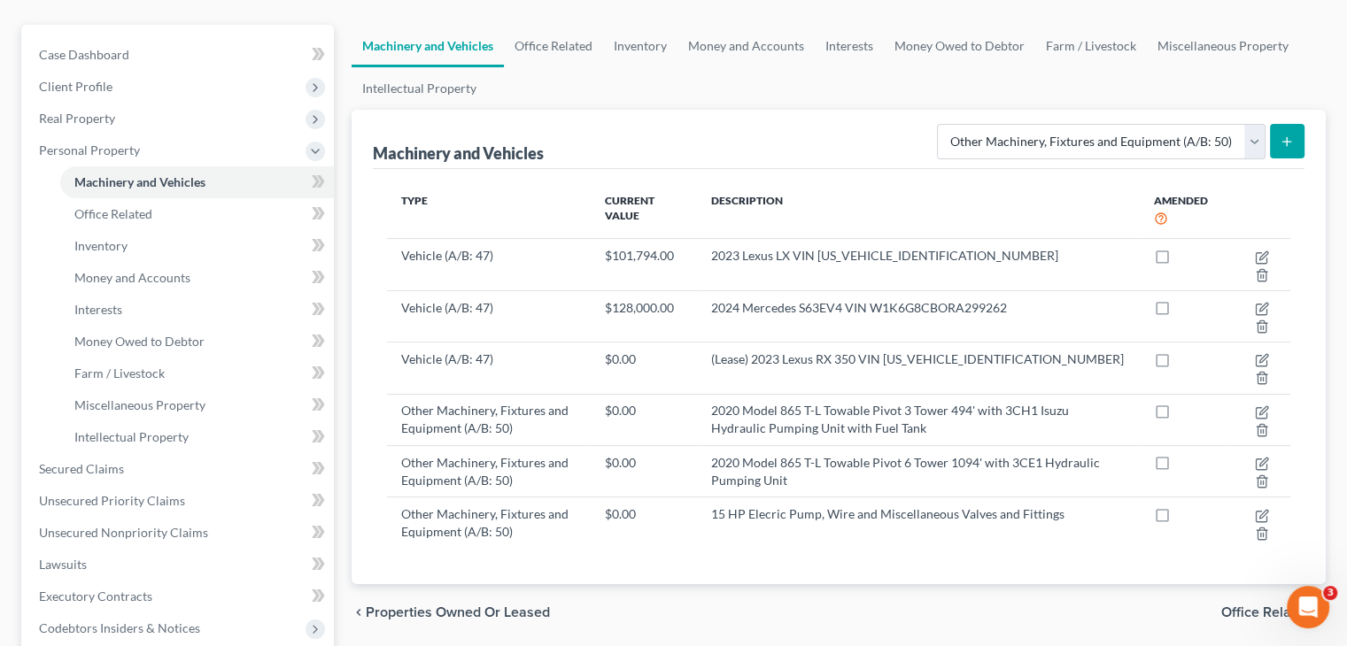
click at [1280, 135] on icon "submit" at bounding box center [1287, 142] width 14 height 14
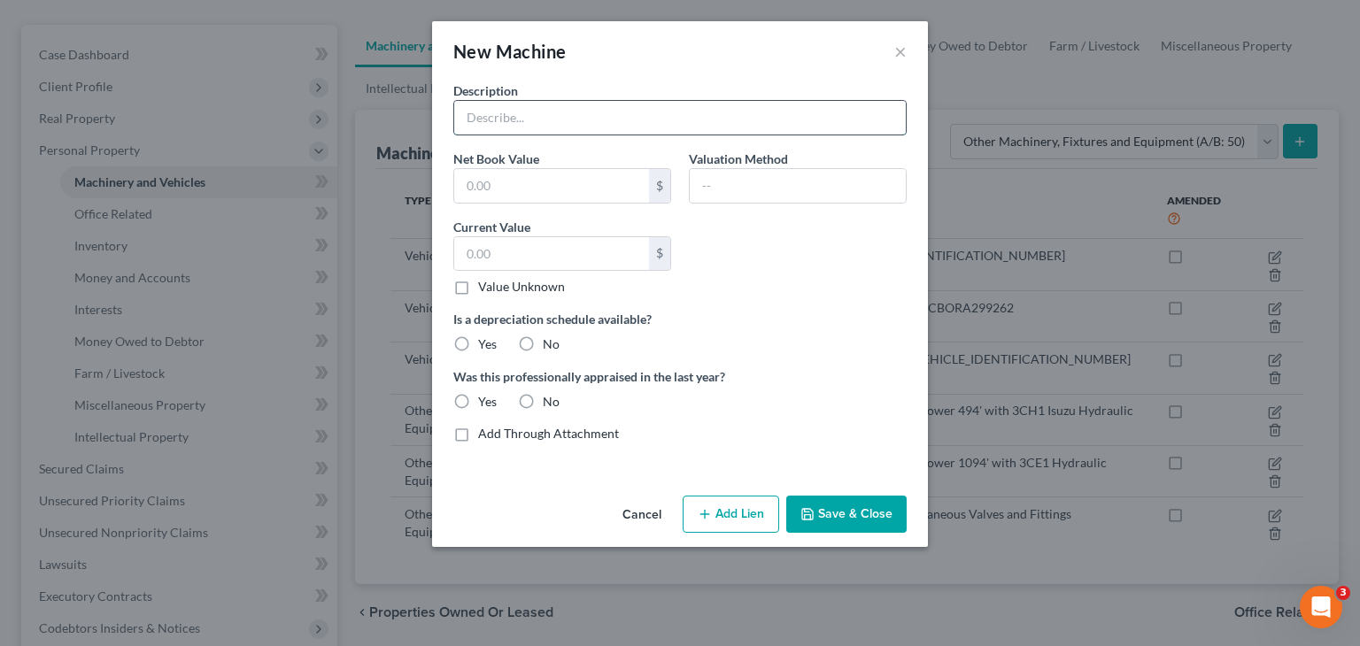
click at [606, 114] on input "text" at bounding box center [680, 118] width 452 height 34
type input "Various Equipment"
type input "886,642.36"
drag, startPoint x: 465, startPoint y: 344, endPoint x: 542, endPoint y: 404, distance: 97.2
click at [482, 367] on div "Description Various Equipment Net Book Value 886,642.36 $ Valuation Method Curr…" at bounding box center [680, 268] width 471 height 375
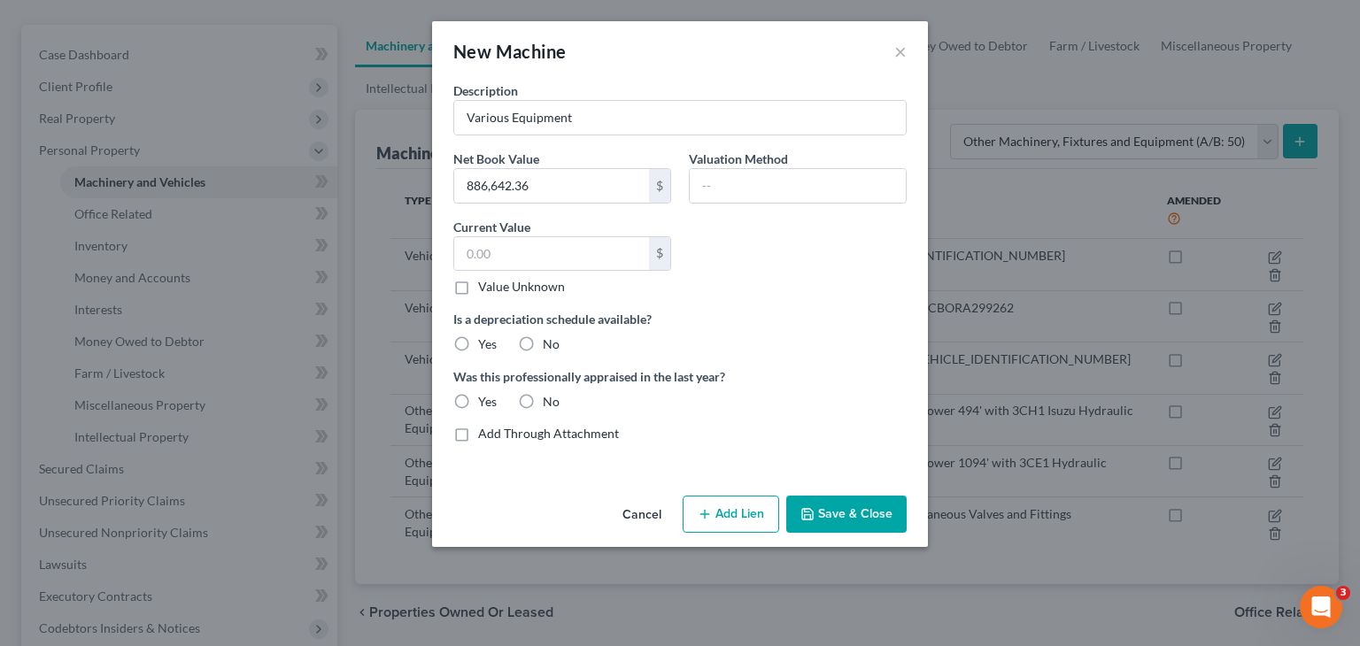
click at [543, 398] on label "No" at bounding box center [551, 402] width 17 height 18
click at [550, 398] on input "No" at bounding box center [556, 399] width 12 height 12
radio input "true"
click at [478, 341] on label "Yes" at bounding box center [487, 345] width 19 height 18
click at [485, 341] on input "Yes" at bounding box center [491, 342] width 12 height 12
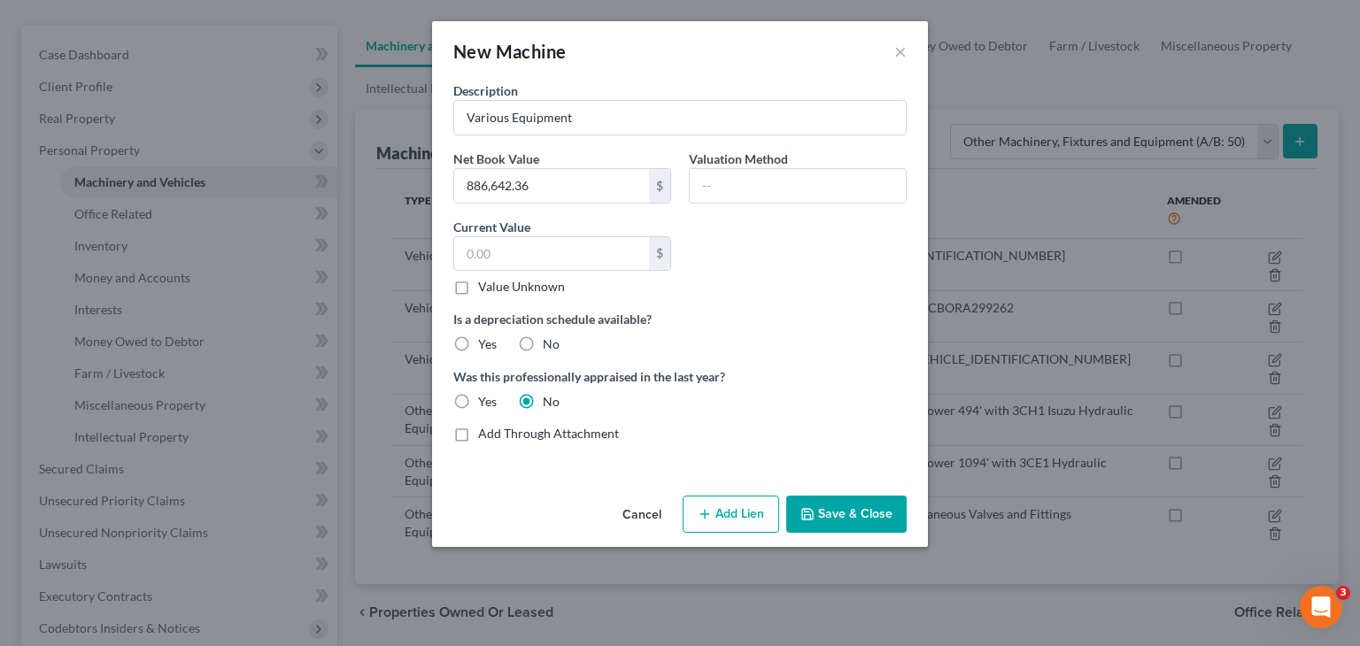
radio input "true"
click at [848, 507] on button "Save & Close" at bounding box center [846, 514] width 120 height 37
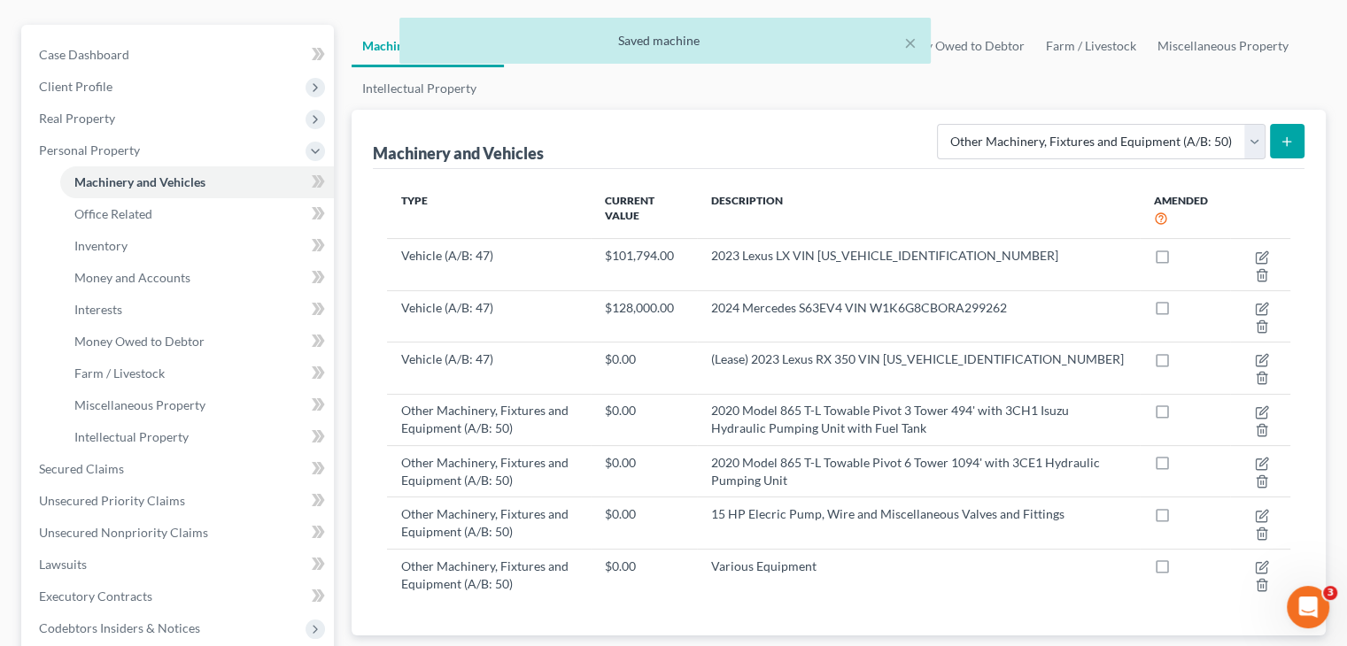
click at [1289, 142] on line "submit" at bounding box center [1287, 142] width 8 height 0
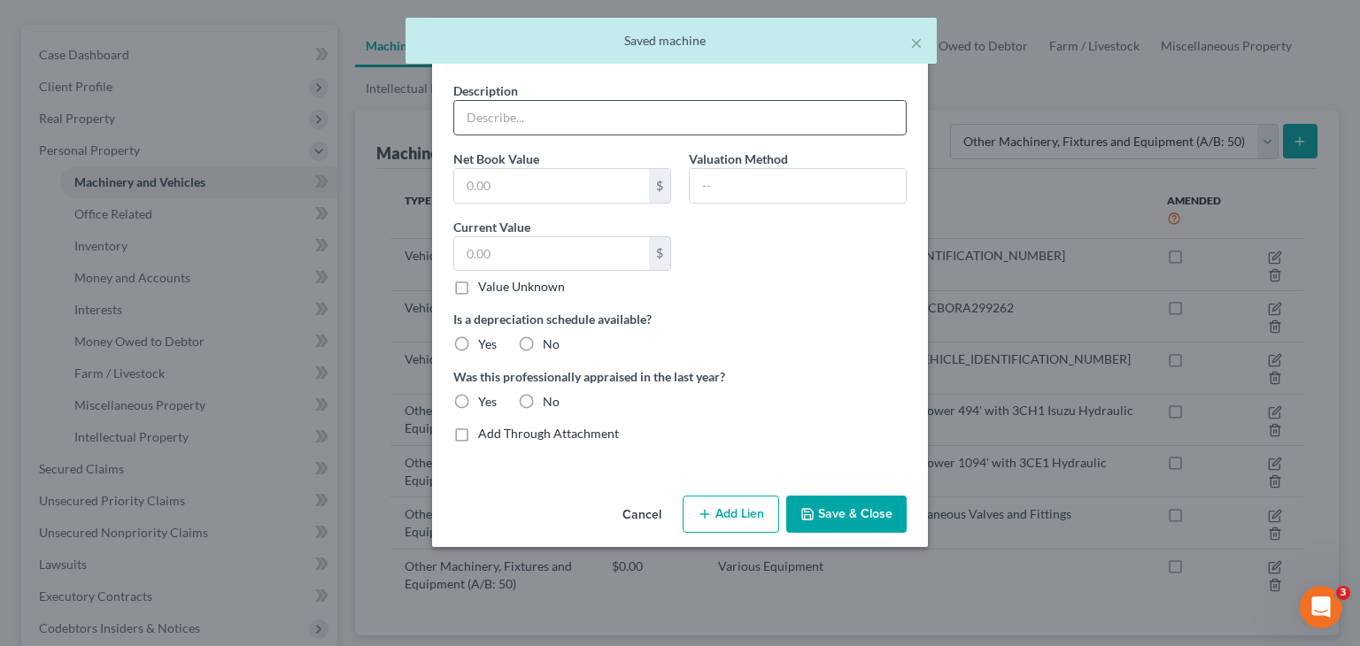
click at [627, 128] on input "text" at bounding box center [680, 118] width 452 height 34
type input "Signs"
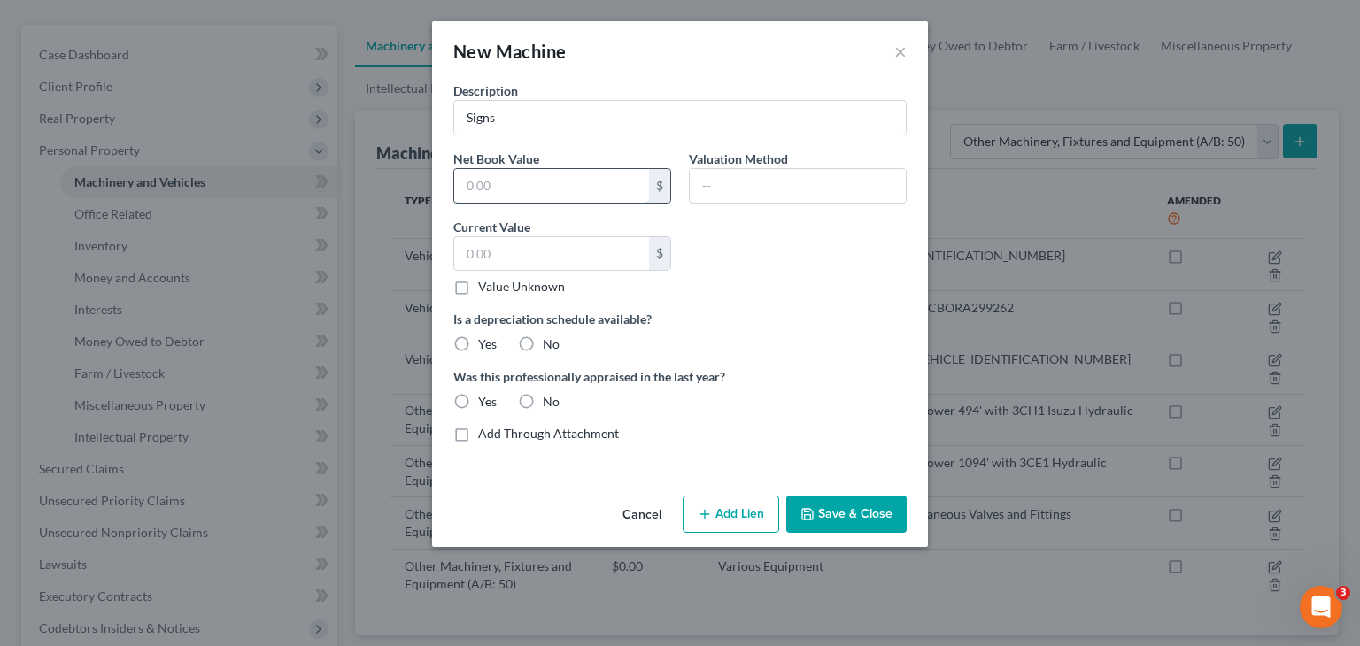
click at [586, 195] on input "text" at bounding box center [551, 186] width 195 height 34
type input "387,646.75"
click at [478, 338] on label "Yes" at bounding box center [487, 345] width 19 height 18
click at [485, 338] on input "Yes" at bounding box center [491, 342] width 12 height 12
radio input "true"
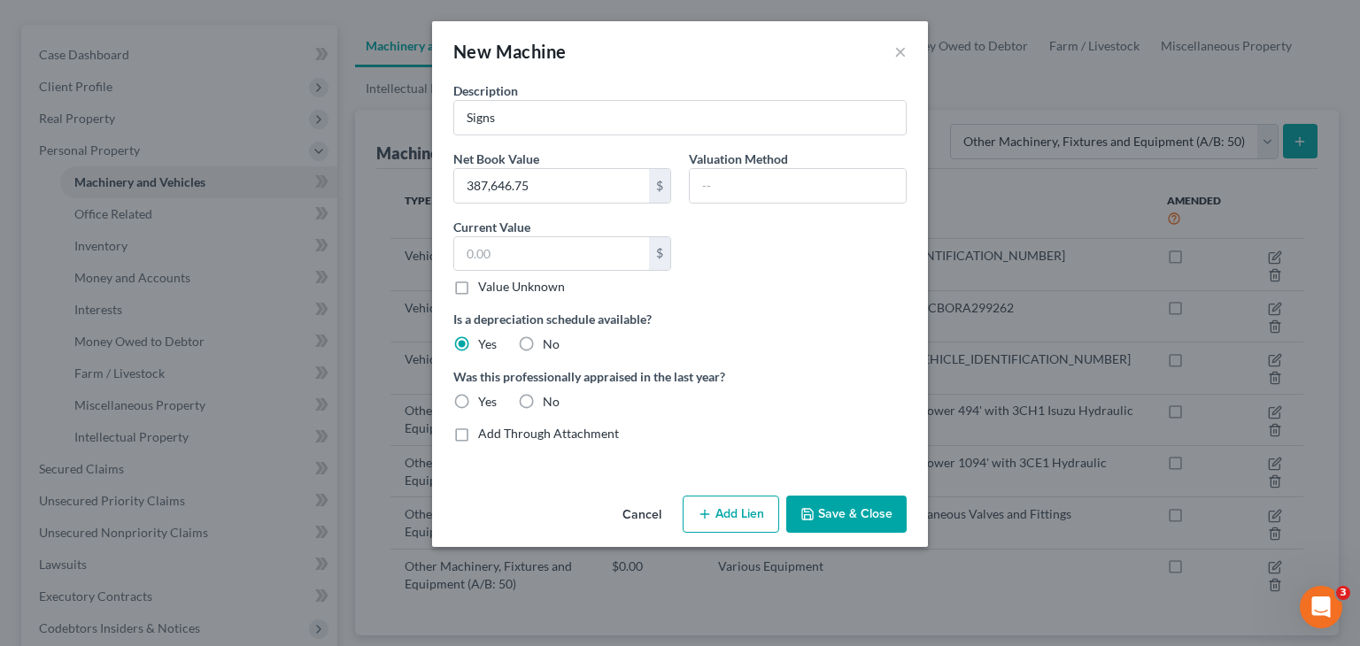
click at [543, 399] on label "No" at bounding box center [551, 402] width 17 height 18
click at [550, 399] on input "No" at bounding box center [556, 399] width 12 height 12
radio input "true"
click at [835, 500] on button "Save & Close" at bounding box center [846, 514] width 120 height 37
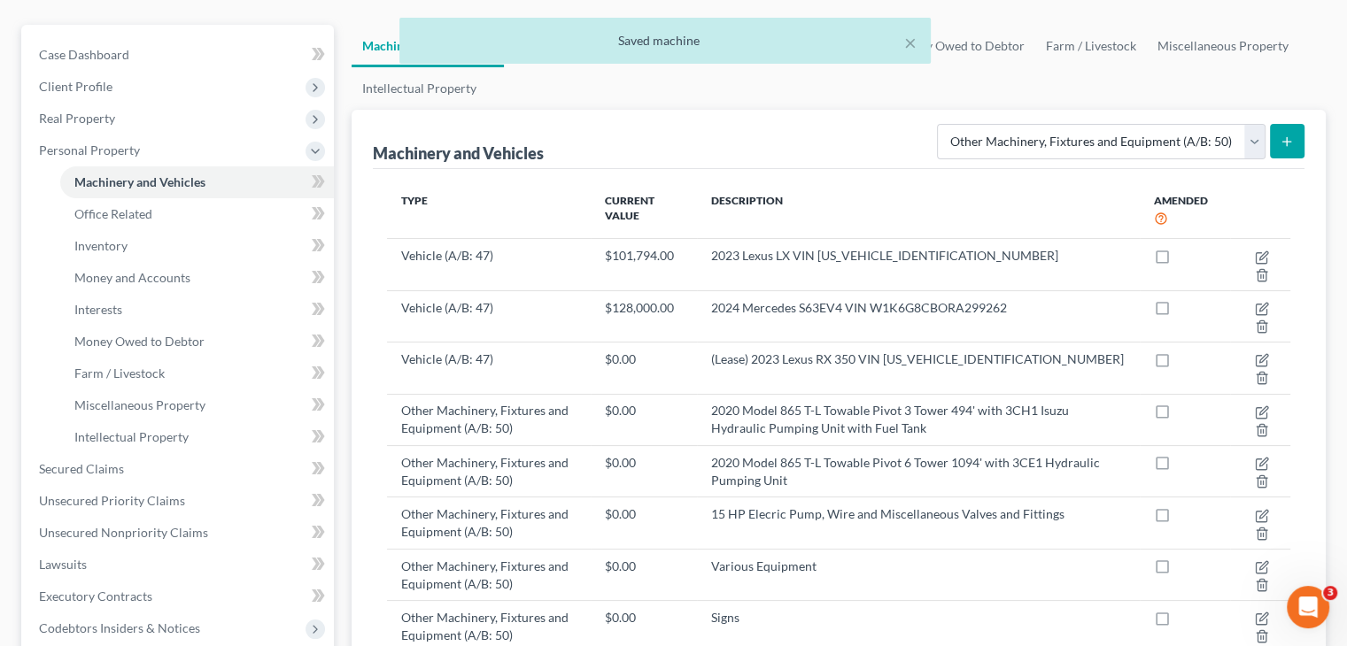
click at [1282, 135] on icon "submit" at bounding box center [1287, 142] width 14 height 14
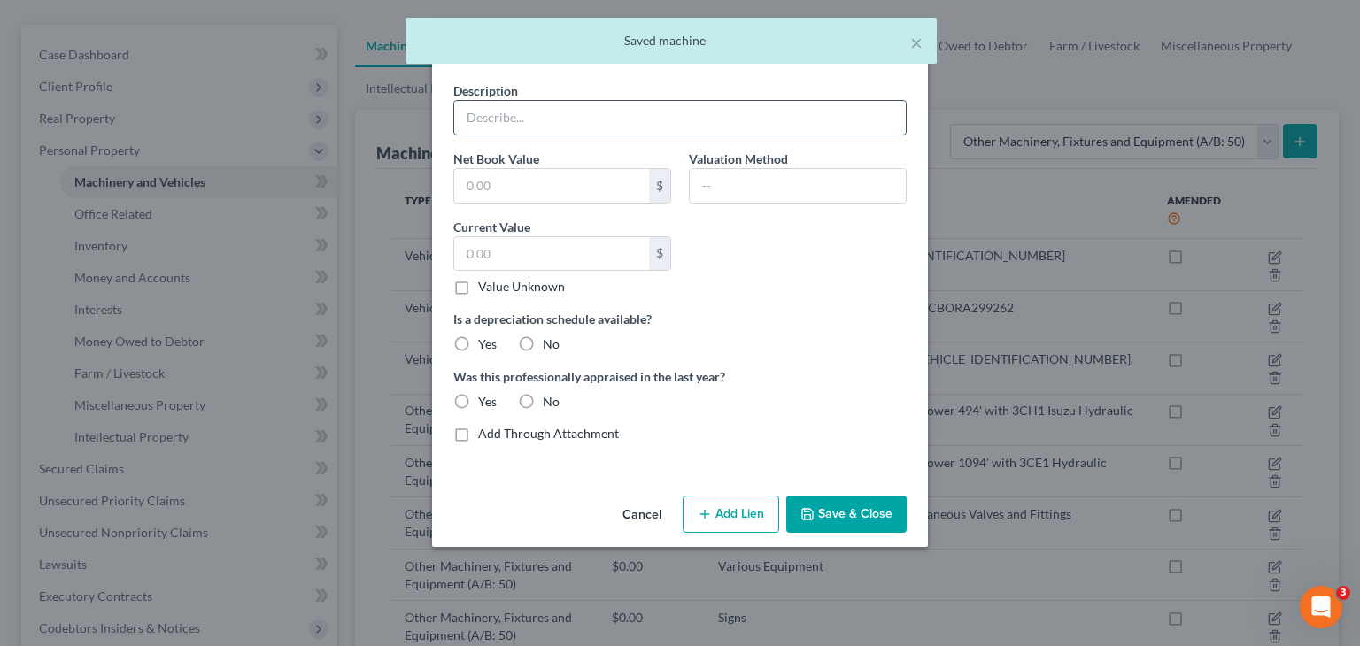
click at [571, 126] on input "text" at bounding box center [680, 118] width 452 height 34
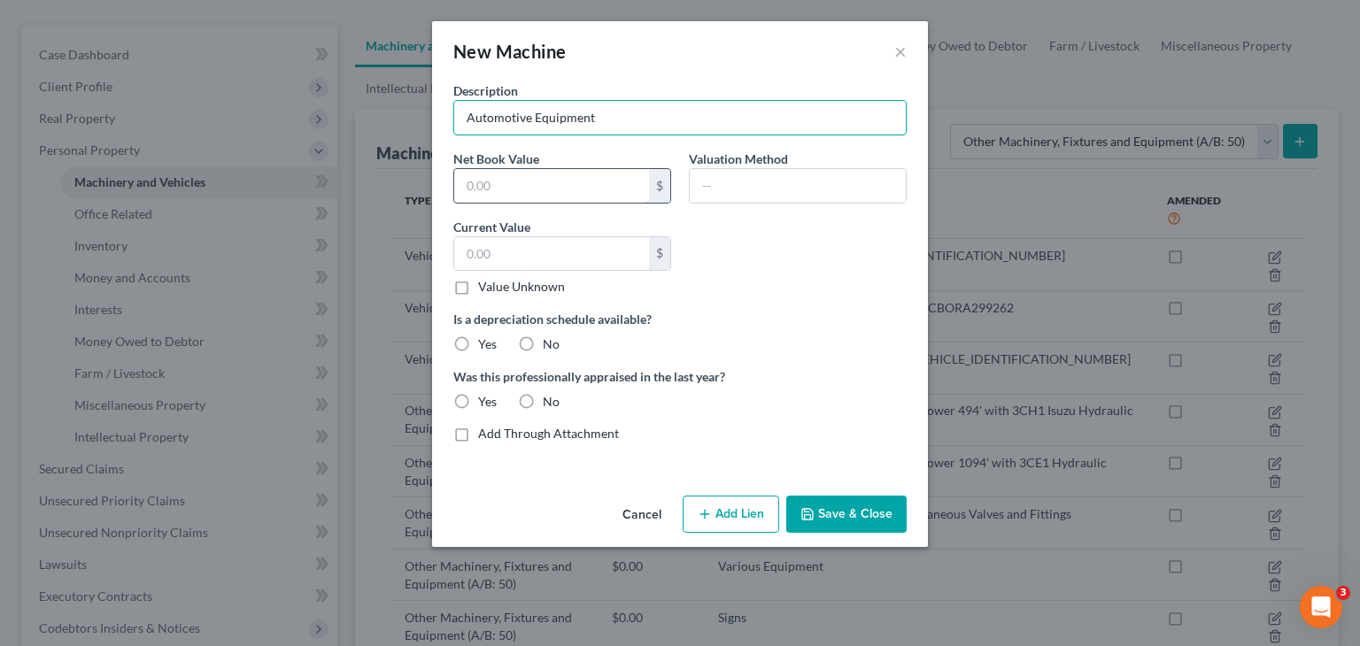
type input "Automotive Equipment"
click at [507, 189] on input "text" at bounding box center [551, 186] width 195 height 34
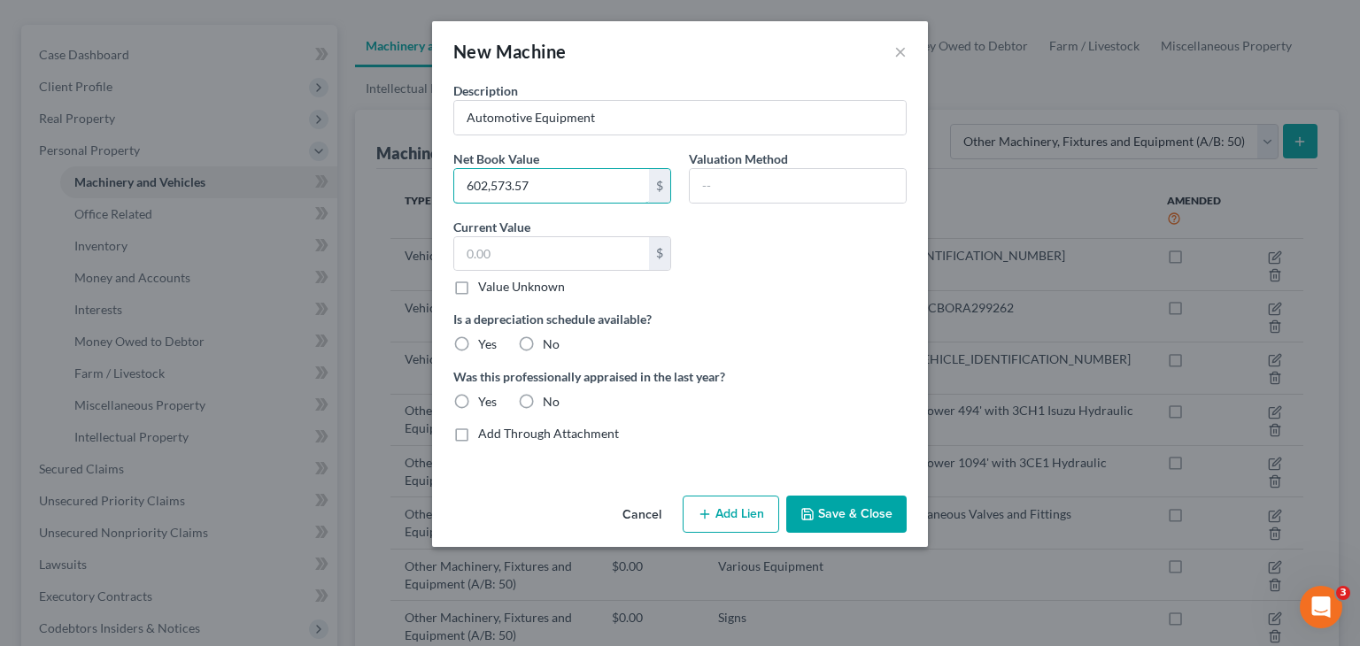
type input "602,573.57"
click at [478, 343] on label "Yes" at bounding box center [487, 345] width 19 height 18
click at [485, 343] on input "Yes" at bounding box center [491, 342] width 12 height 12
radio input "true"
click at [543, 401] on label "No" at bounding box center [551, 402] width 17 height 18
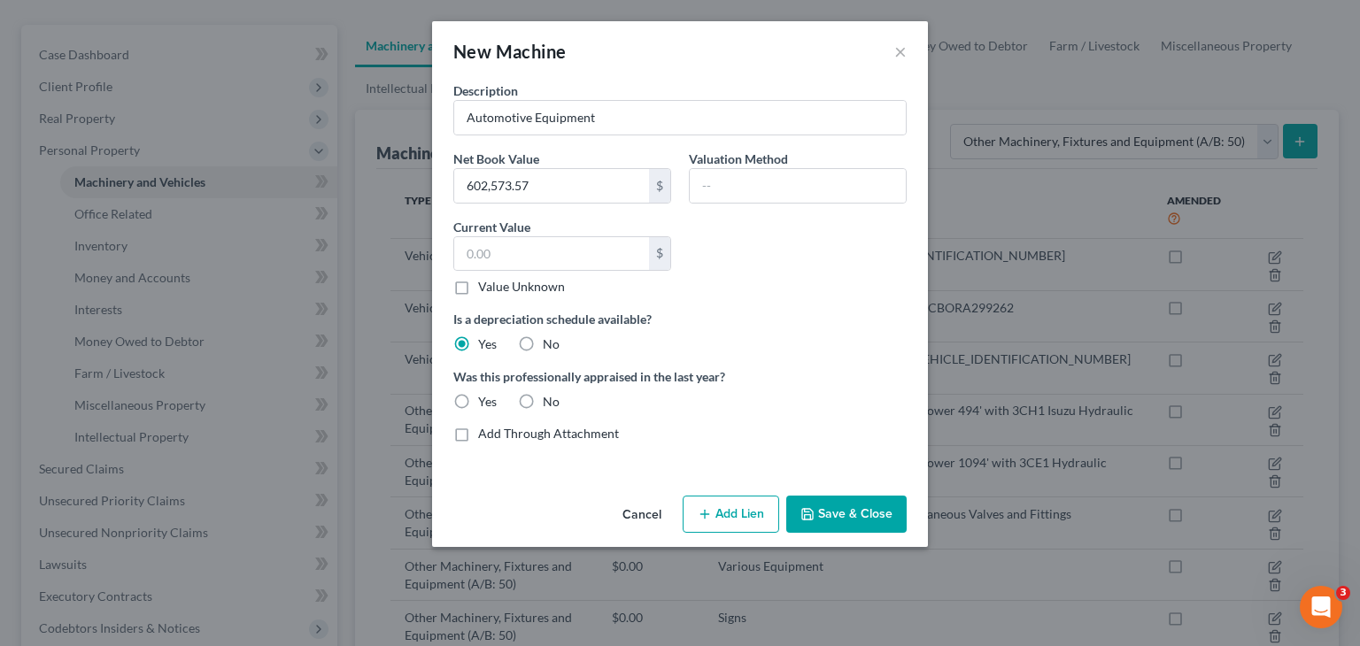
click at [550, 401] on input "No" at bounding box center [556, 399] width 12 height 12
radio input "true"
click at [808, 513] on icon "button" at bounding box center [808, 514] width 14 height 14
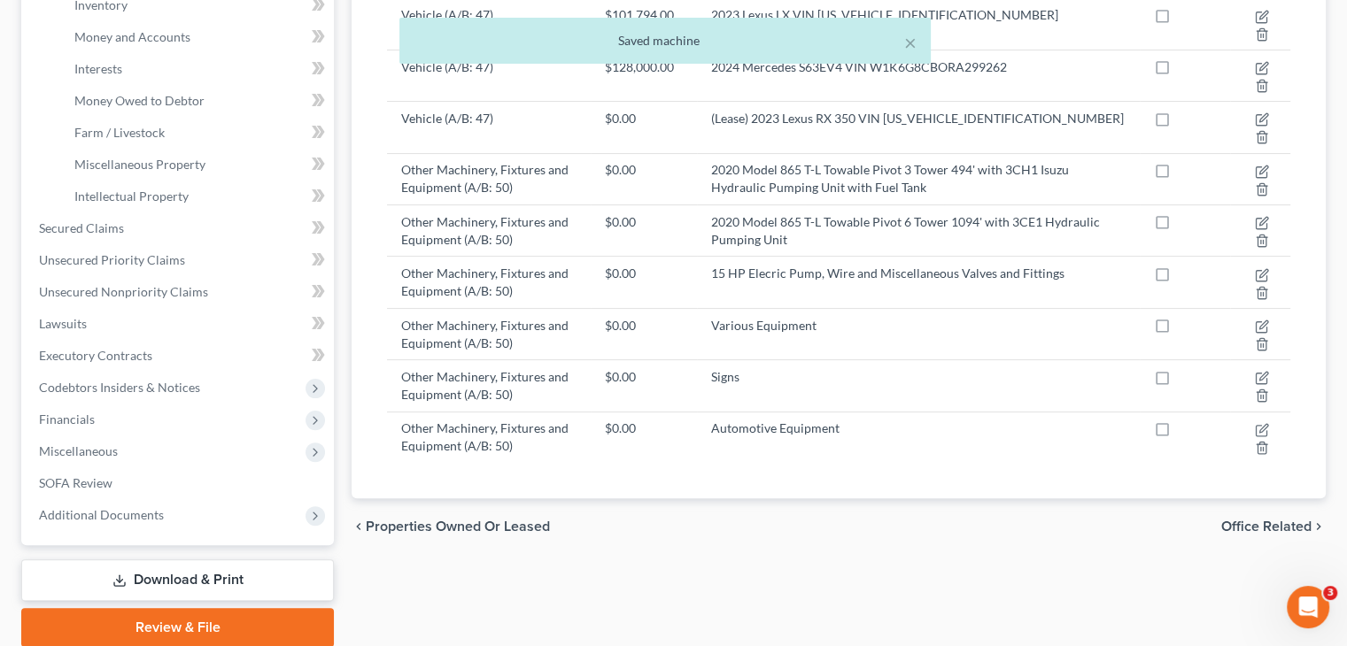
scroll to position [453, 0]
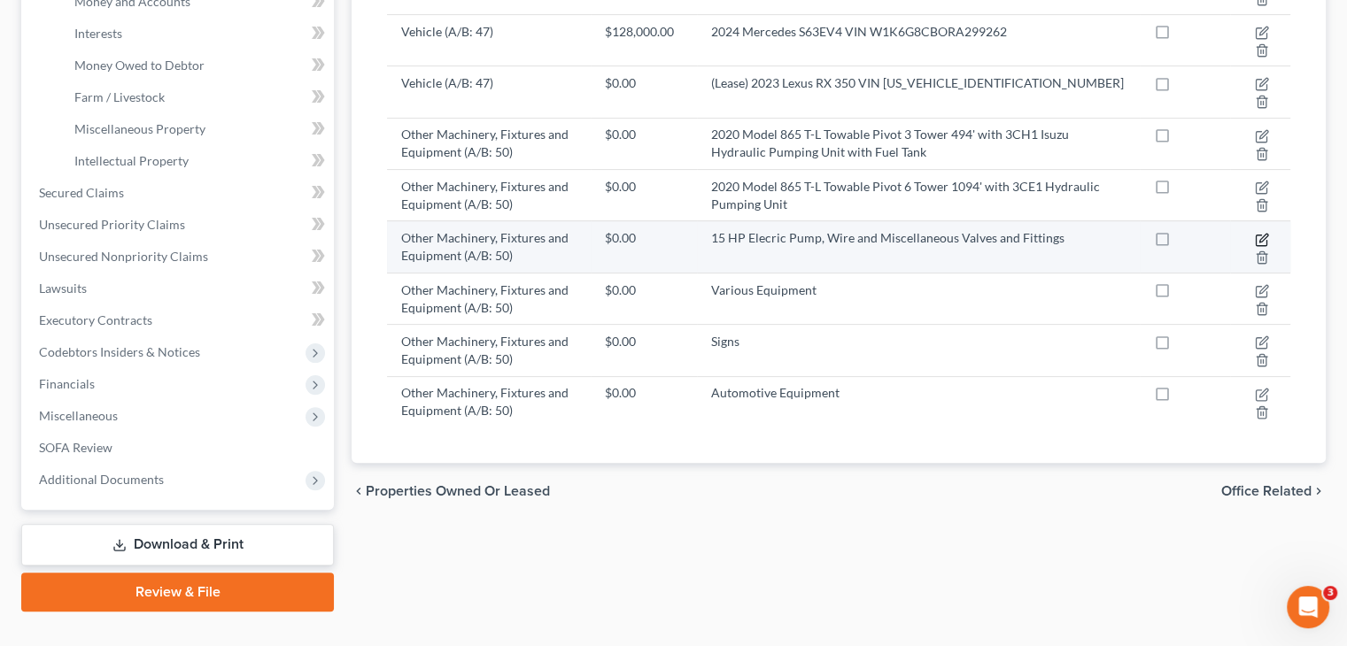
click at [1261, 233] on icon "button" at bounding box center [1262, 240] width 14 height 14
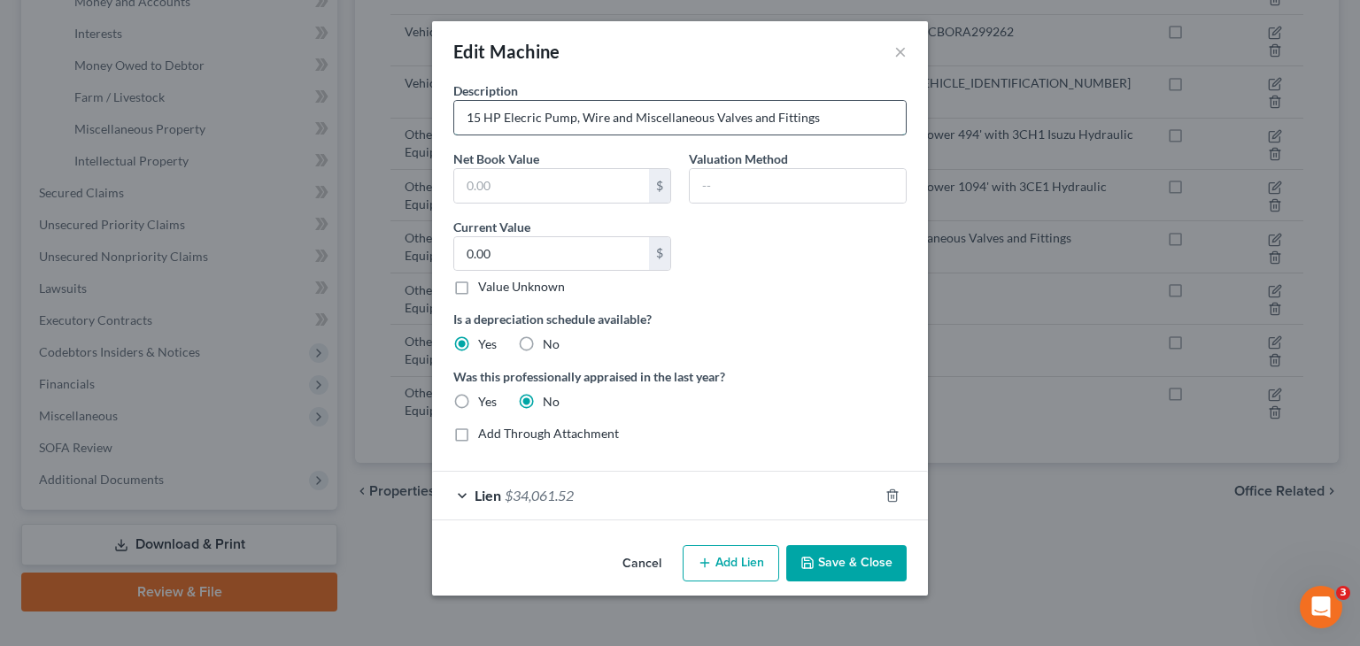
click at [526, 114] on input "15 HP Elecric Pump, Wire and Miscellaneous Valves and Fittings" at bounding box center [680, 118] width 452 height 34
type input "15 HP Electric Pump, Wire and Miscellaneous Valves and Fittings"
click at [838, 569] on button "Save & Close" at bounding box center [846, 564] width 120 height 37
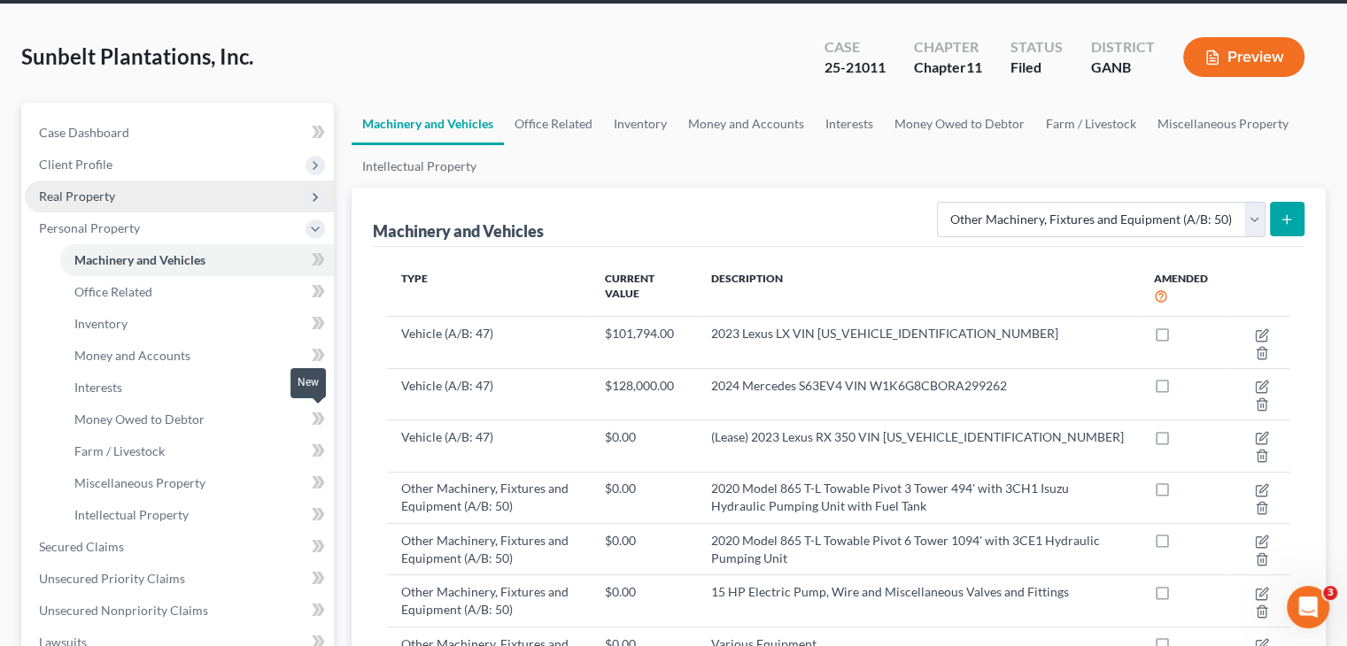
scroll to position [99, 0]
click at [93, 189] on span "Real Property" at bounding box center [77, 196] width 76 height 15
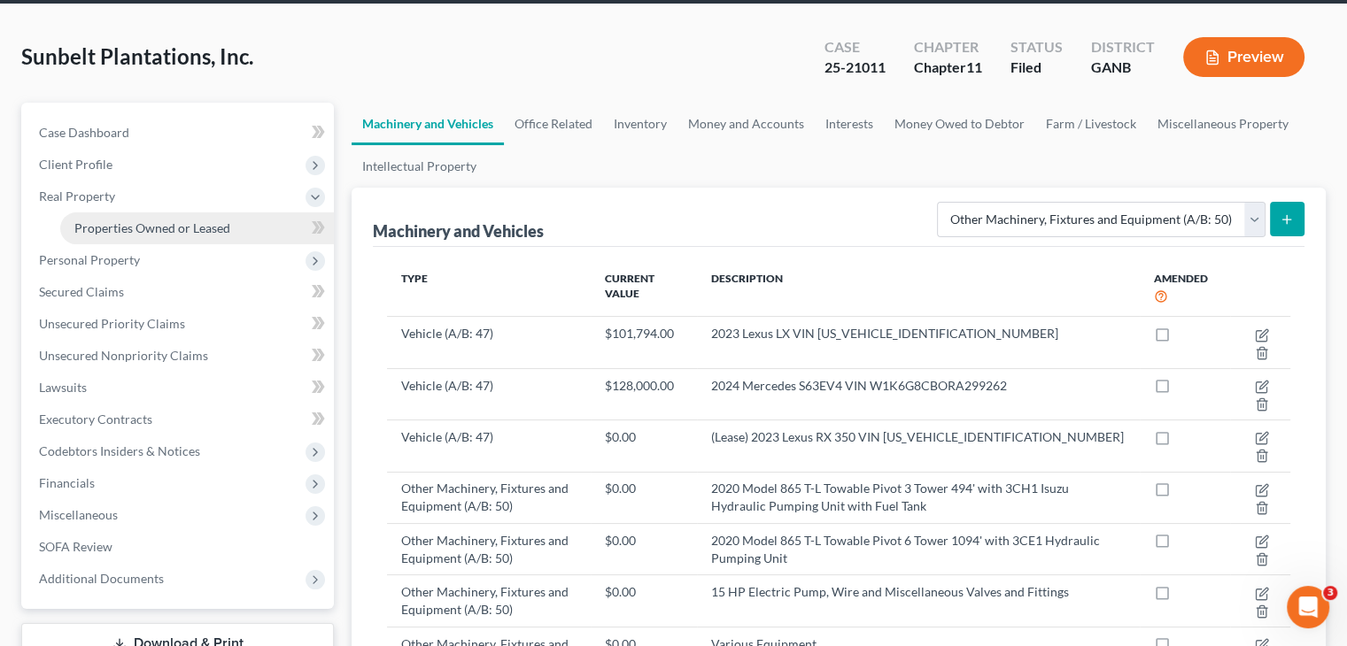
click at [108, 221] on span "Properties Owned or Leased" at bounding box center [152, 228] width 156 height 15
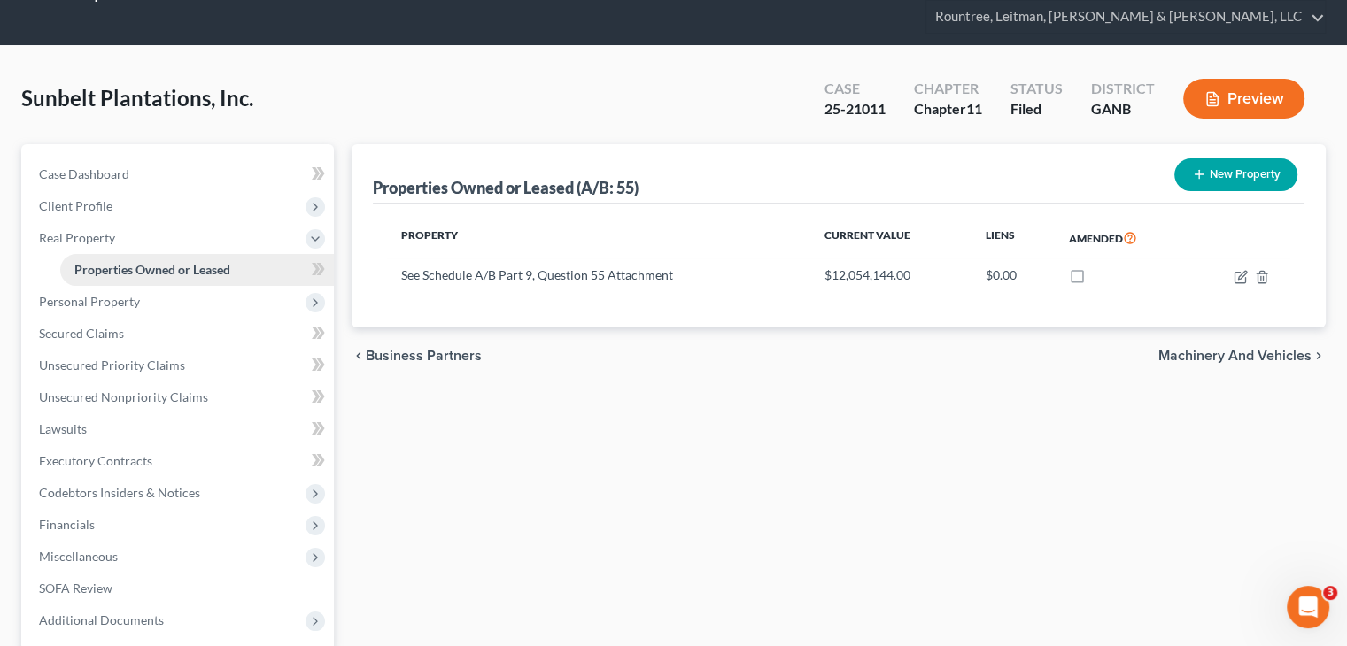
scroll to position [89, 0]
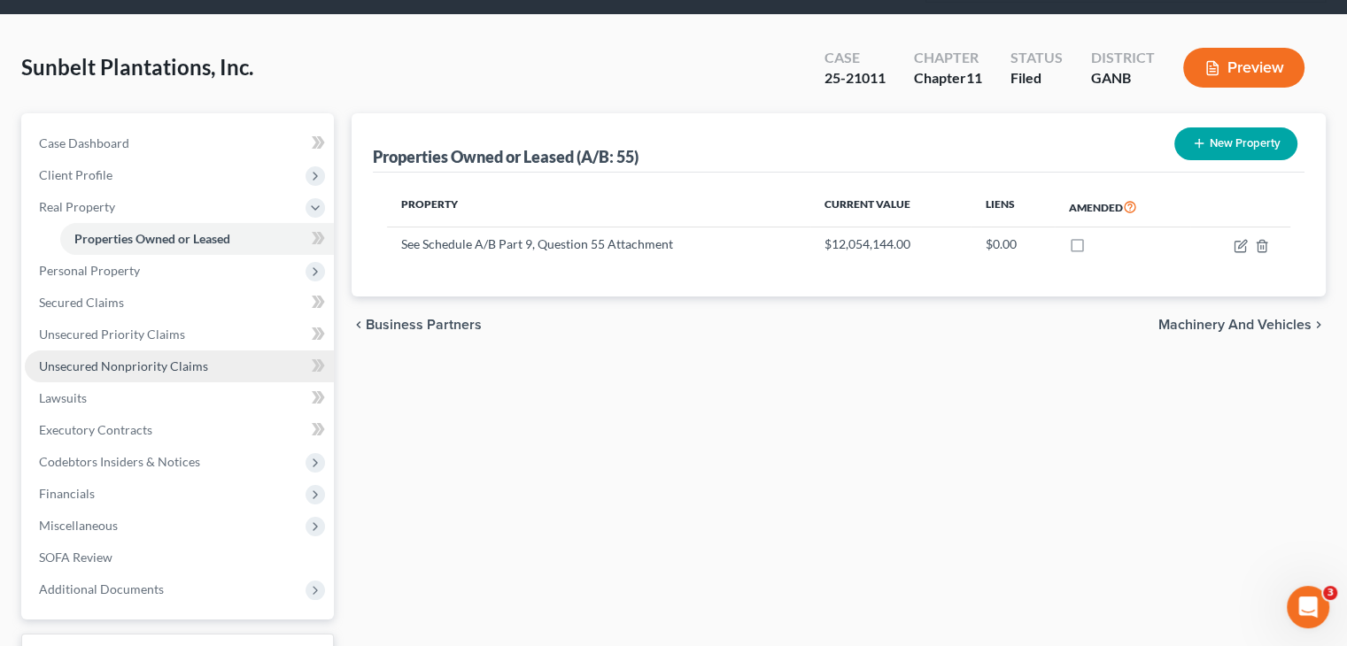
click at [106, 359] on span "Unsecured Nonpriority Claims" at bounding box center [123, 366] width 169 height 15
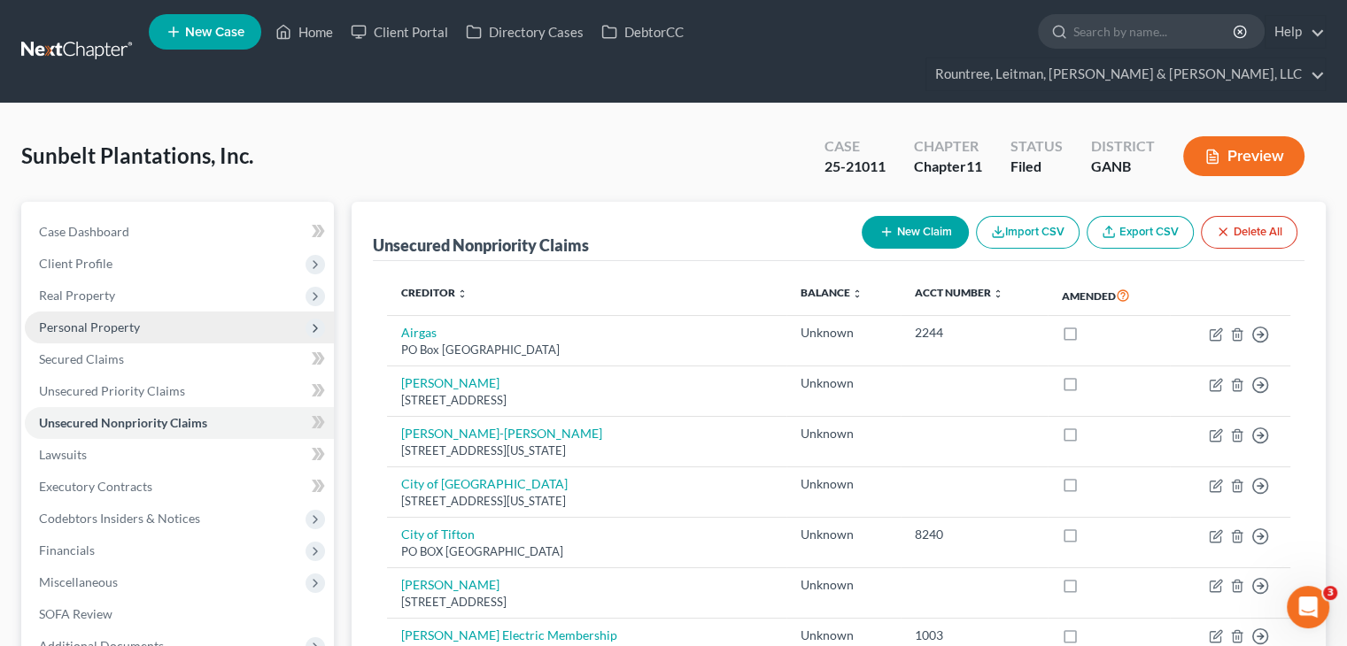
click at [90, 320] on span "Personal Property" at bounding box center [89, 327] width 101 height 15
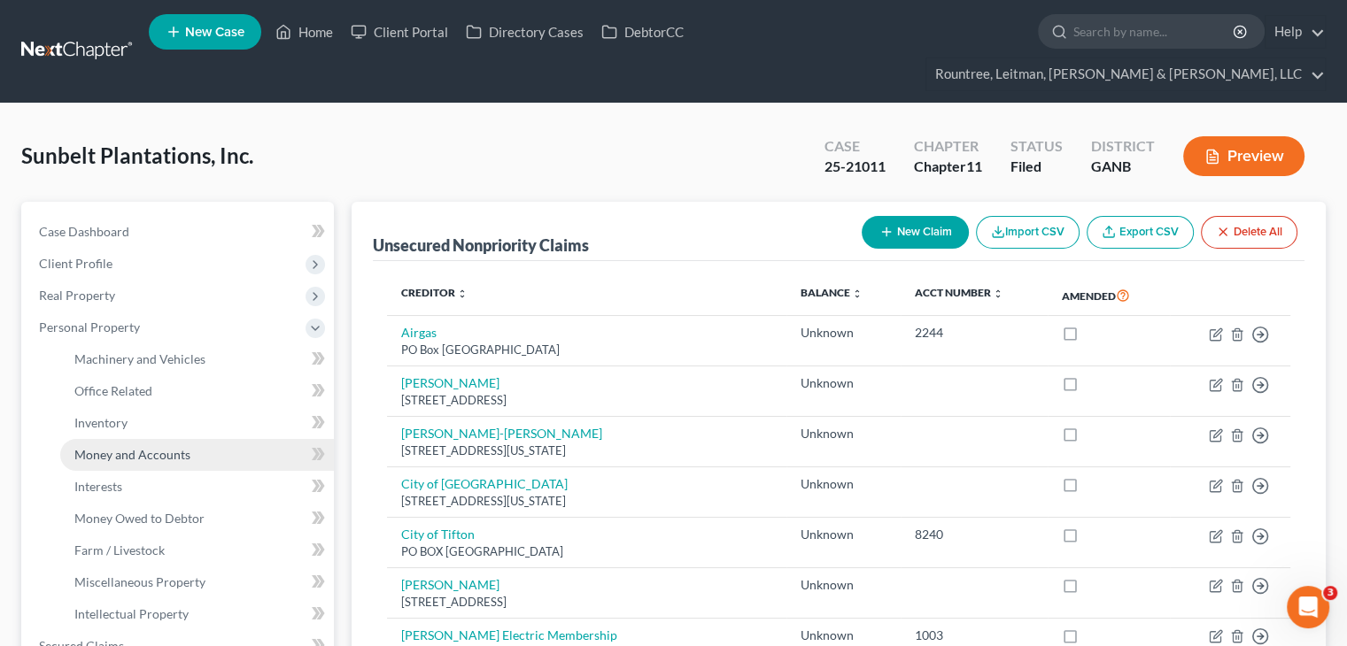
click at [127, 447] on span "Money and Accounts" at bounding box center [132, 454] width 116 height 15
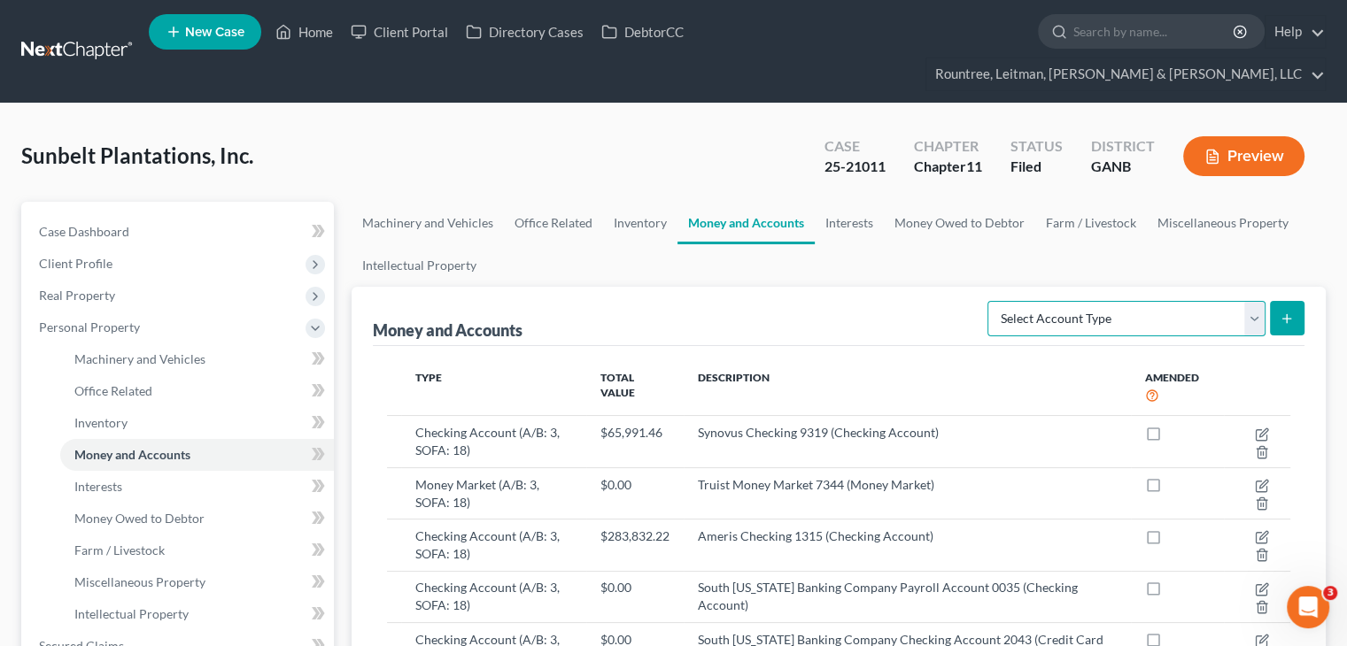
click at [1257, 301] on select "Select Account Type Brokerage (A/B: 3, SOFA: 18) Cash on Hand (A/B: 2) Certific…" at bounding box center [1126, 318] width 278 height 35
select select "checking"
click at [990, 301] on select "Select Account Type Brokerage (A/B: 3, SOFA: 18) Cash on Hand (A/B: 2) Certific…" at bounding box center [1126, 318] width 278 height 35
click at [1291, 312] on icon "submit" at bounding box center [1287, 319] width 14 height 14
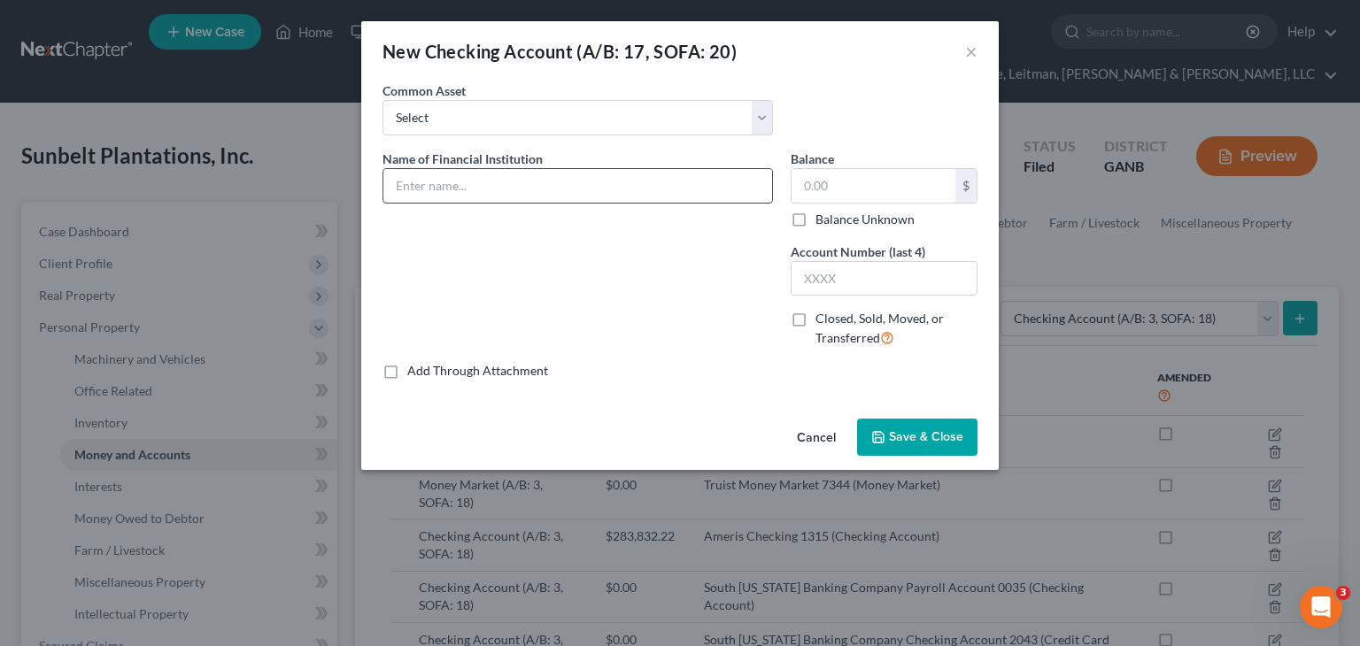
click at [464, 173] on input "text" at bounding box center [577, 186] width 389 height 34
type input "Synovus Checking 8142 (Adcock Pecan Company account)"
click at [841, 276] on input "text" at bounding box center [884, 279] width 185 height 34
type input "8142"
click at [936, 175] on input "text" at bounding box center [874, 186] width 164 height 34
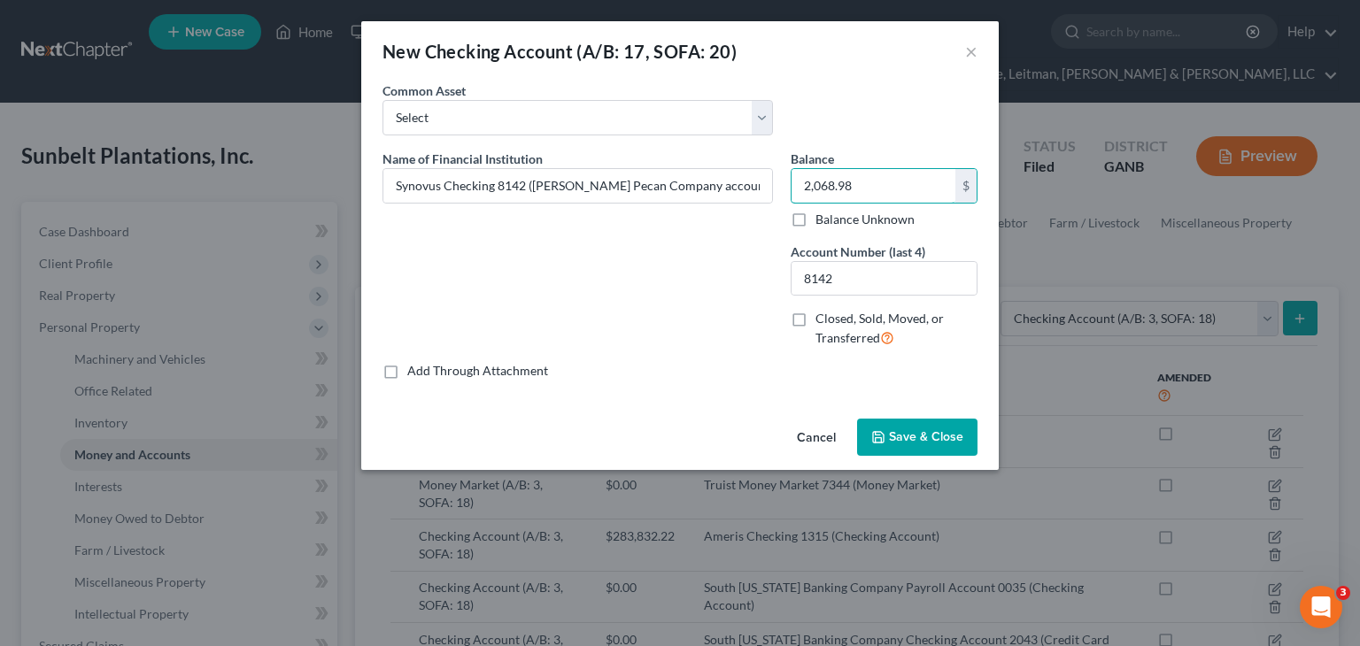
type input "2,068.98"
click at [941, 426] on button "Save & Close" at bounding box center [917, 437] width 120 height 37
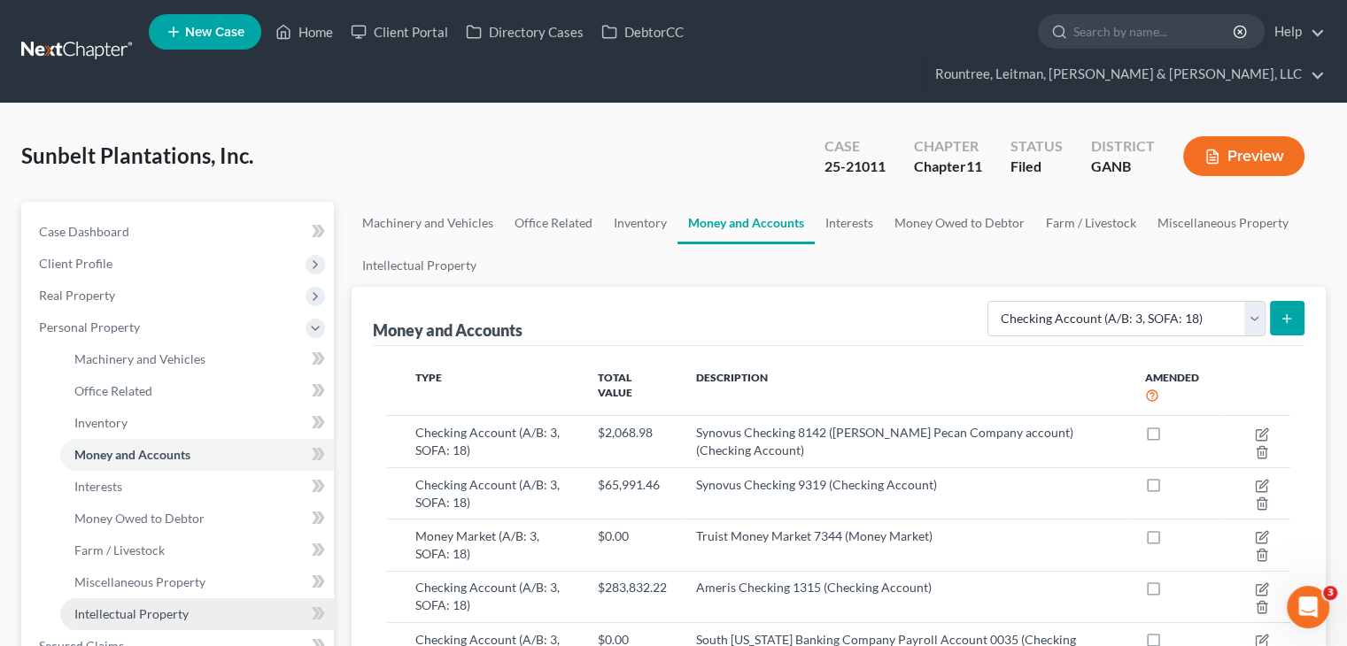
scroll to position [354, 0]
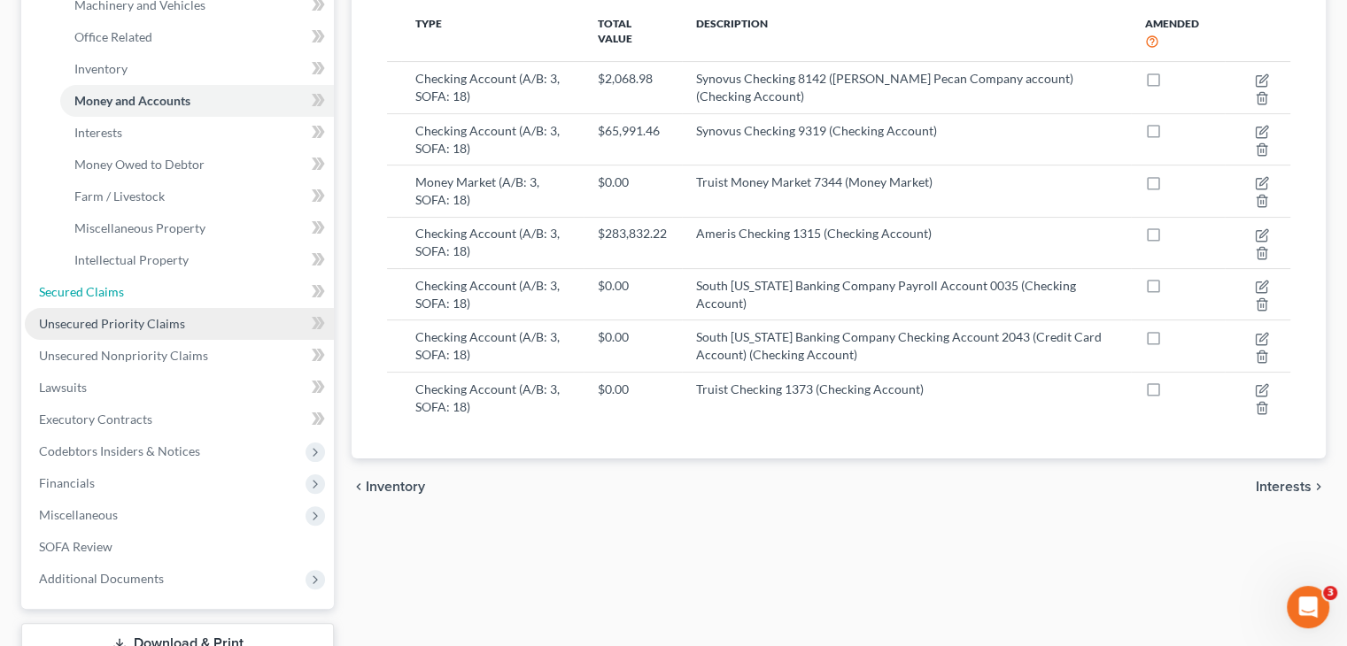
drag, startPoint x: 68, startPoint y: 261, endPoint x: 187, endPoint y: 285, distance: 121.1
click at [68, 284] on span "Secured Claims" at bounding box center [81, 291] width 85 height 15
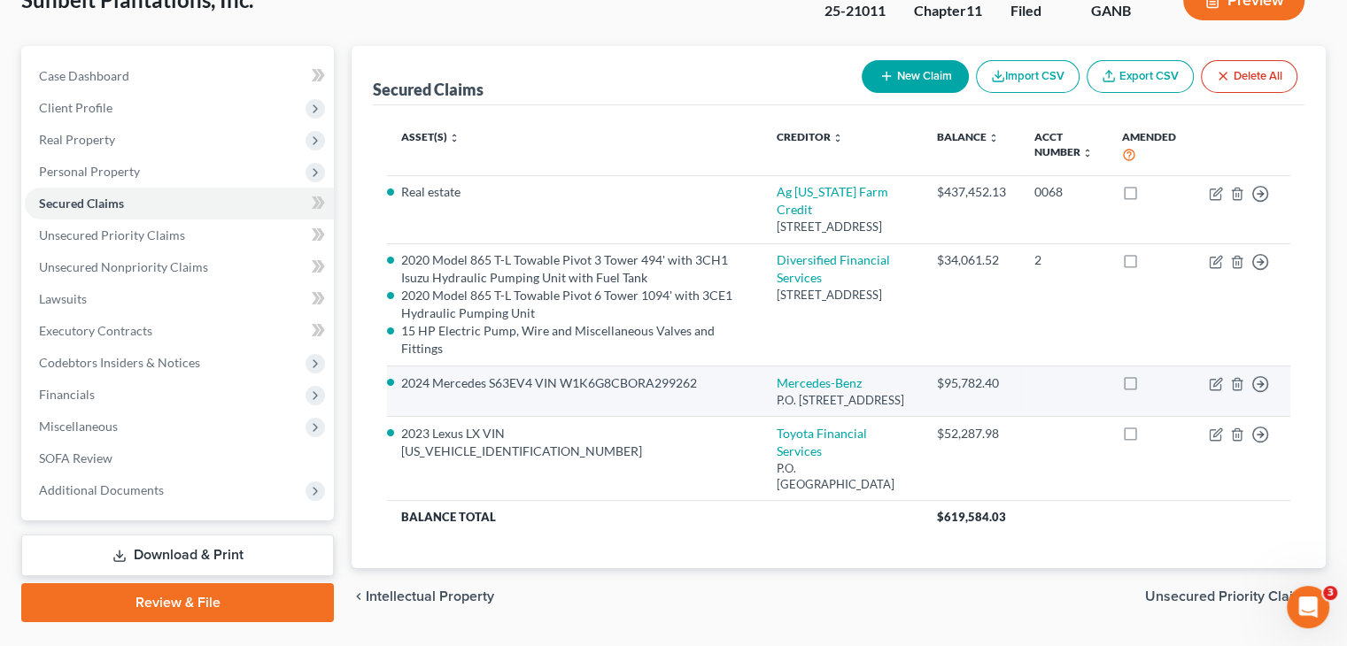
scroll to position [166, 0]
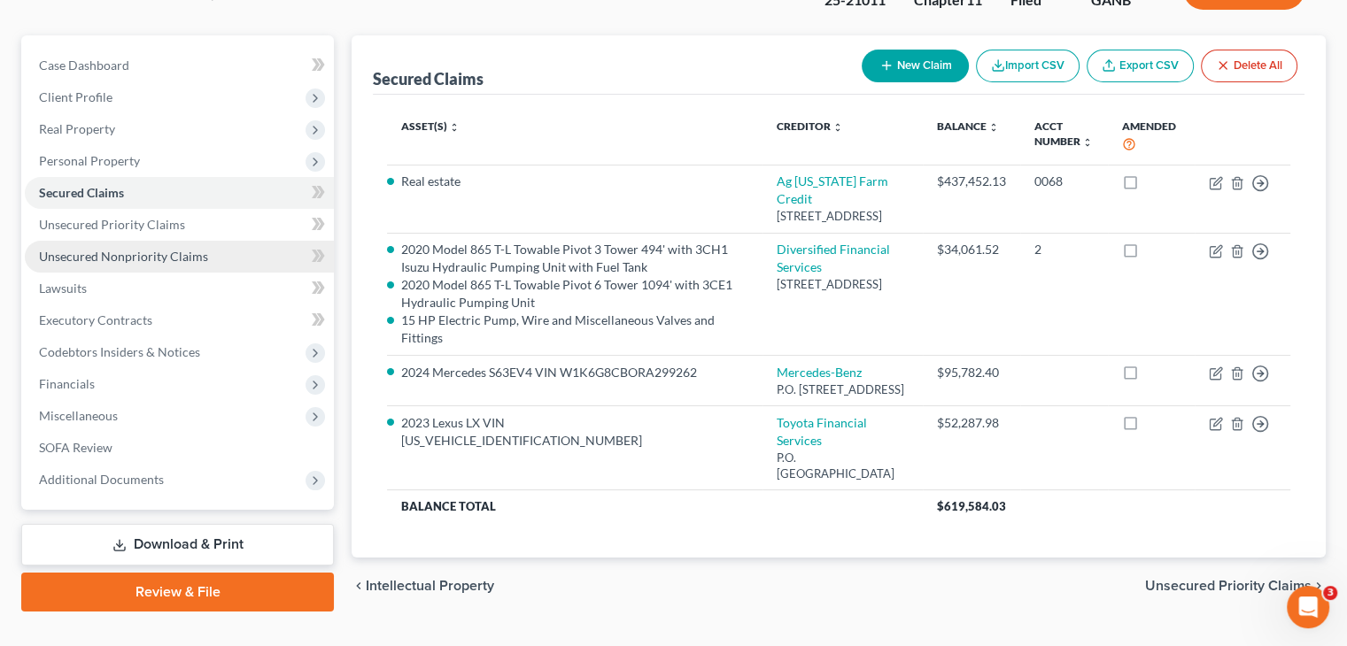
click at [149, 249] on span "Unsecured Nonpriority Claims" at bounding box center [123, 256] width 169 height 15
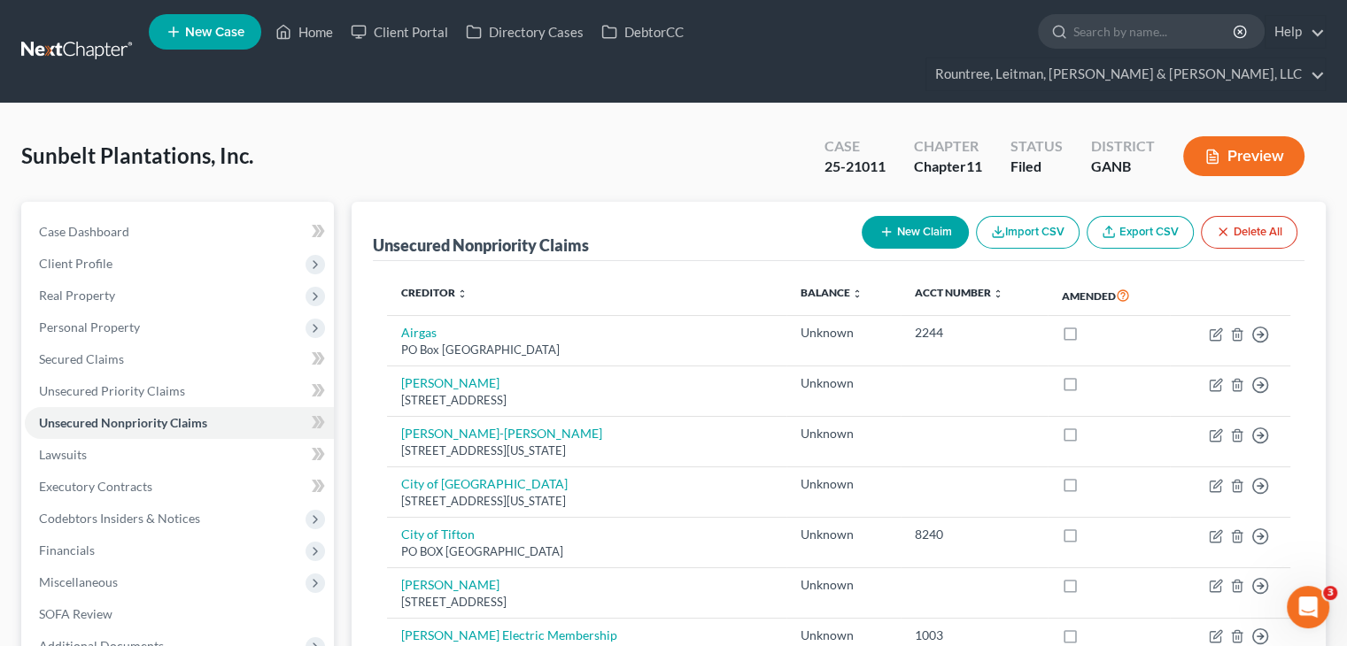
click at [930, 216] on button "New Claim" at bounding box center [915, 232] width 107 height 33
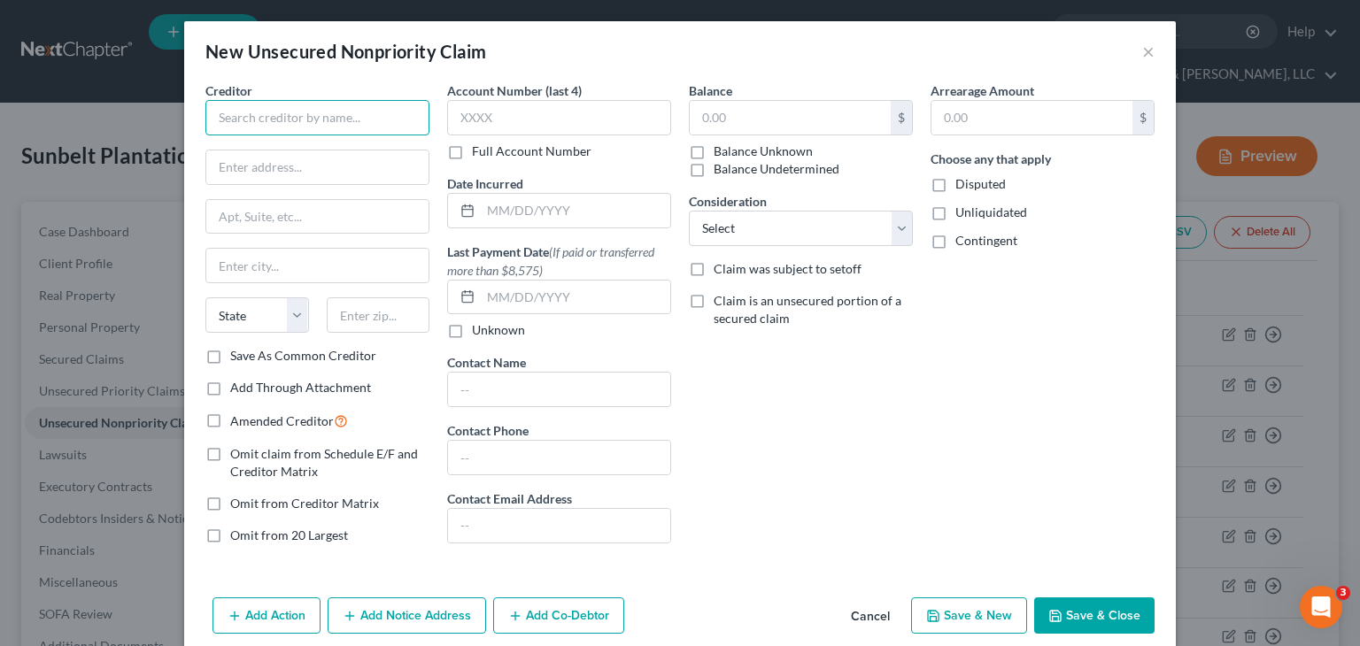
click at [275, 125] on input "text" at bounding box center [317, 117] width 224 height 35
type input "AAA Outdoor Advertising"
click at [265, 169] on input "text" at bounding box center [317, 168] width 222 height 34
drag, startPoint x: 306, startPoint y: 169, endPoint x: -85, endPoint y: 147, distance: 392.1
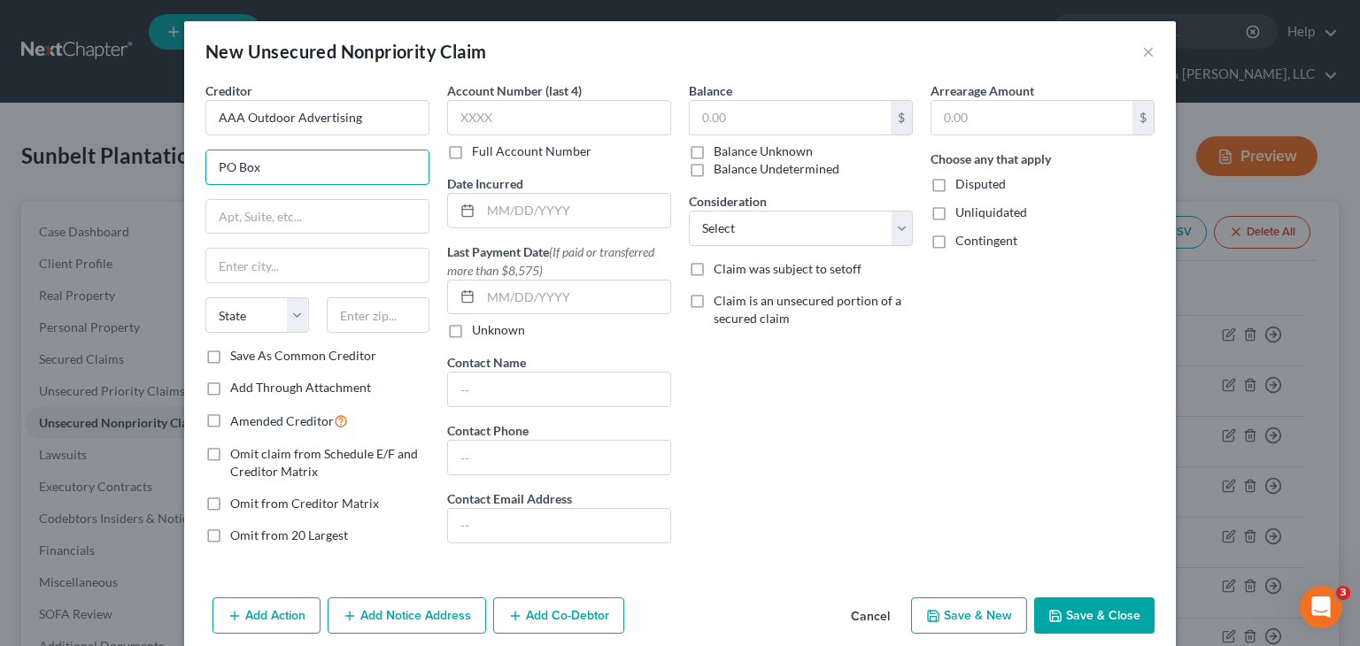
paste input "964 Windy Ridge Road PO Box 1140"
type input "964 Windy Ridge Road PO Box 1140"
drag, startPoint x: 365, startPoint y: 327, endPoint x: 385, endPoint y: 323, distance: 20.7
click at [365, 326] on input "text" at bounding box center [379, 315] width 104 height 35
type input "30513"
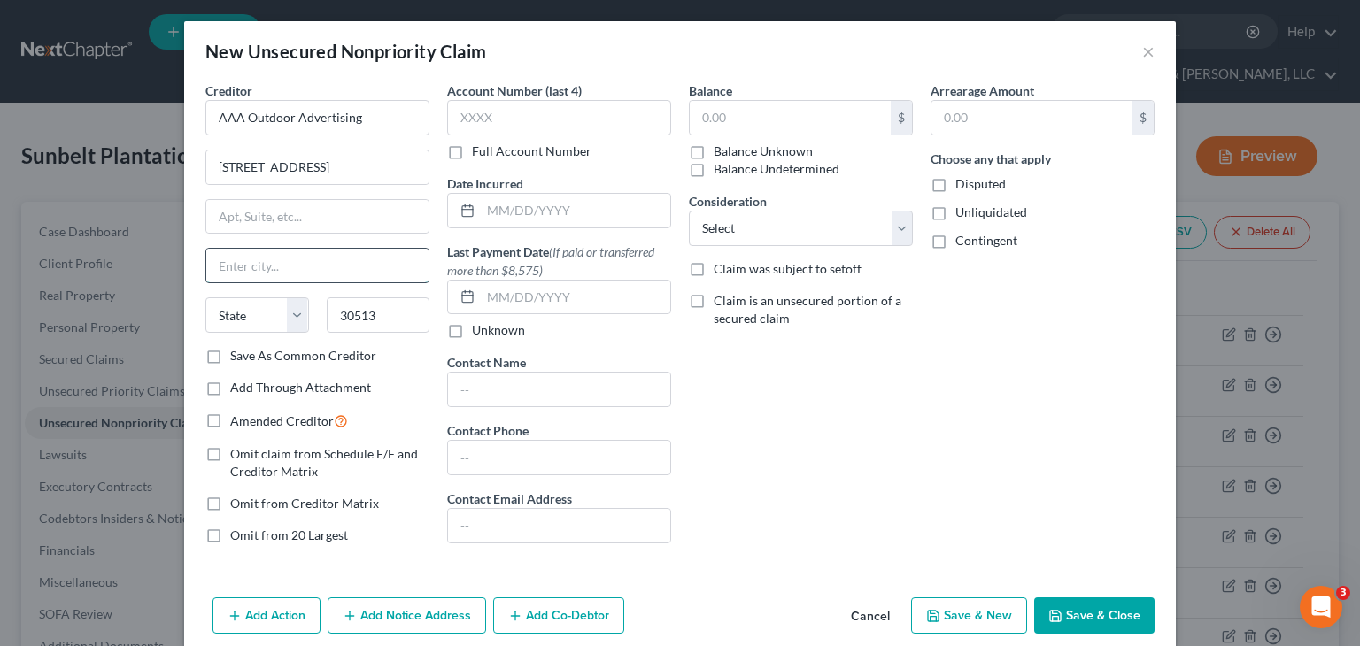
drag, startPoint x: 329, startPoint y: 269, endPoint x: 353, endPoint y: 197, distance: 75.6
click at [329, 269] on input "text" at bounding box center [317, 266] width 222 height 34
type input "Blue Ridge"
select select "10"
drag, startPoint x: 340, startPoint y: 165, endPoint x: 431, endPoint y: 174, distance: 91.7
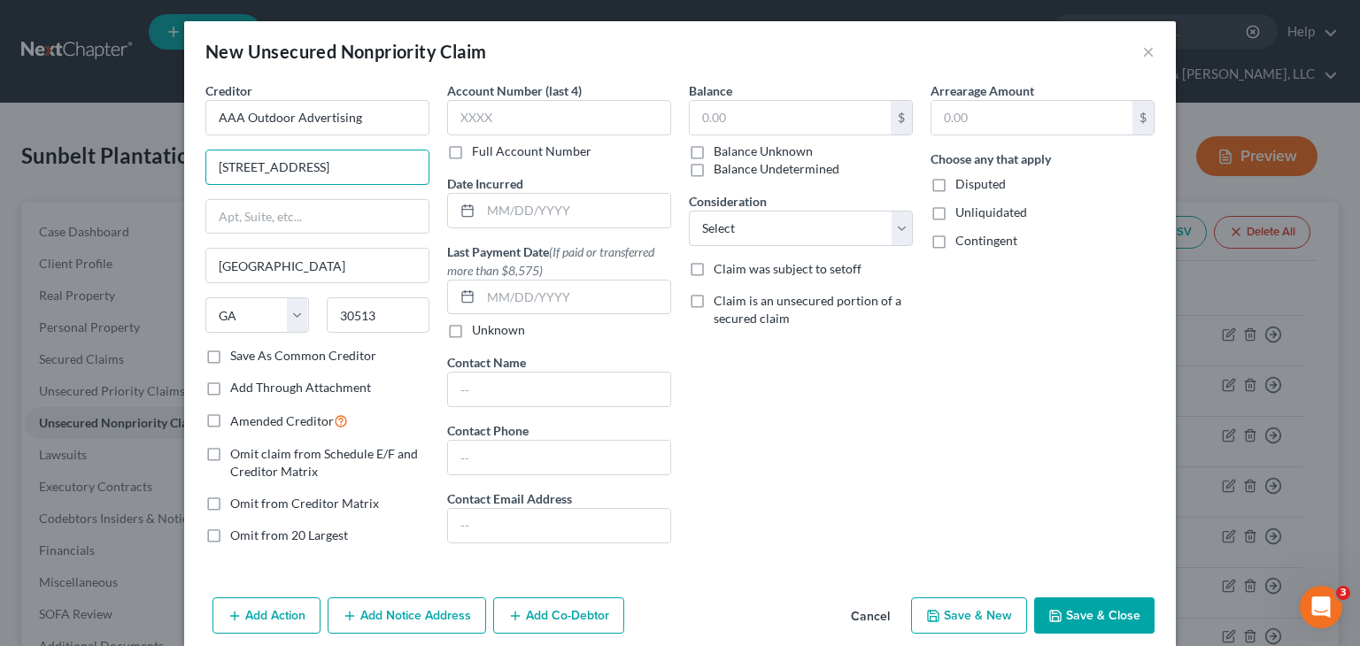
click at [431, 174] on div "Creditor * AAA Outdoor Advertising 964 Windy Ridge Road PO Box 1140 Blue Ridge …" at bounding box center [680, 319] width 967 height 477
type input "964 Windy Ridge Road"
click at [269, 217] on input "text" at bounding box center [317, 217] width 222 height 34
paste input "PO Box 1140"
type input "PO Box 1140"
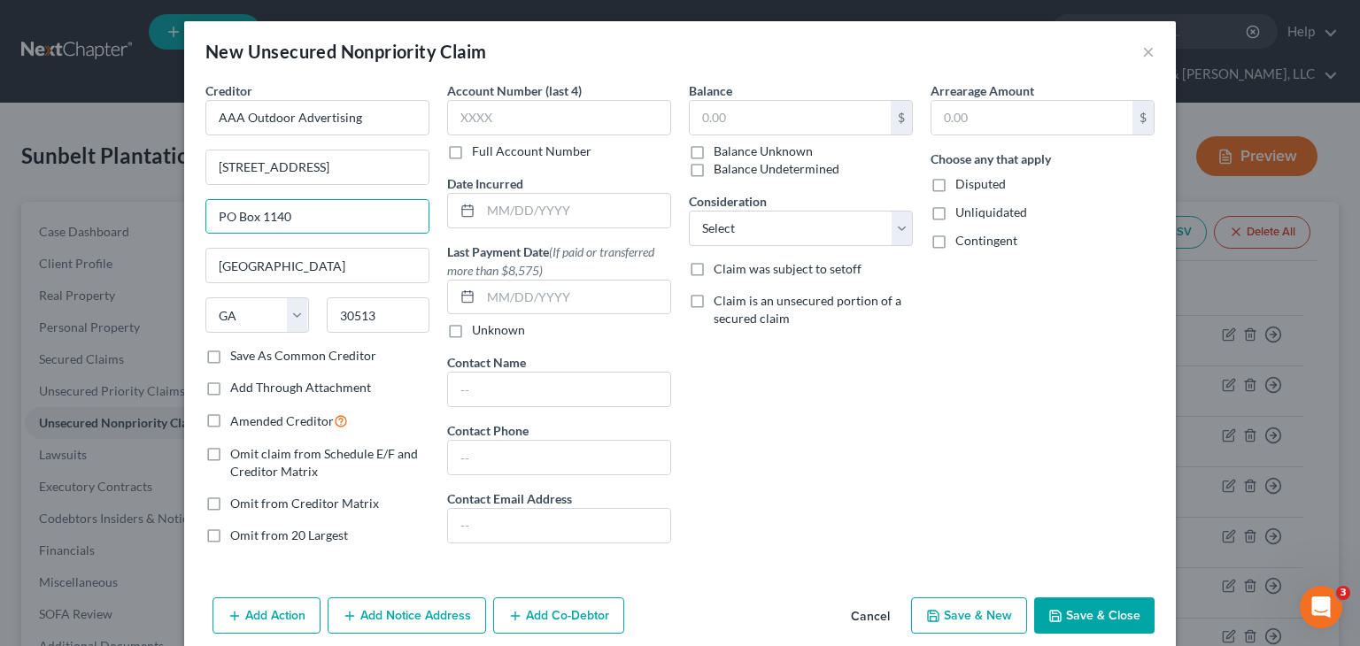
click at [230, 535] on label "Omit from 20 Largest" at bounding box center [289, 536] width 118 height 18
click at [237, 535] on input "Omit from 20 Largest" at bounding box center [243, 533] width 12 height 12
checkbox input "true"
click at [230, 498] on label "Omit from Creditor Matrix" at bounding box center [304, 504] width 149 height 18
click at [237, 498] on input "Omit from Creditor Matrix" at bounding box center [243, 501] width 12 height 12
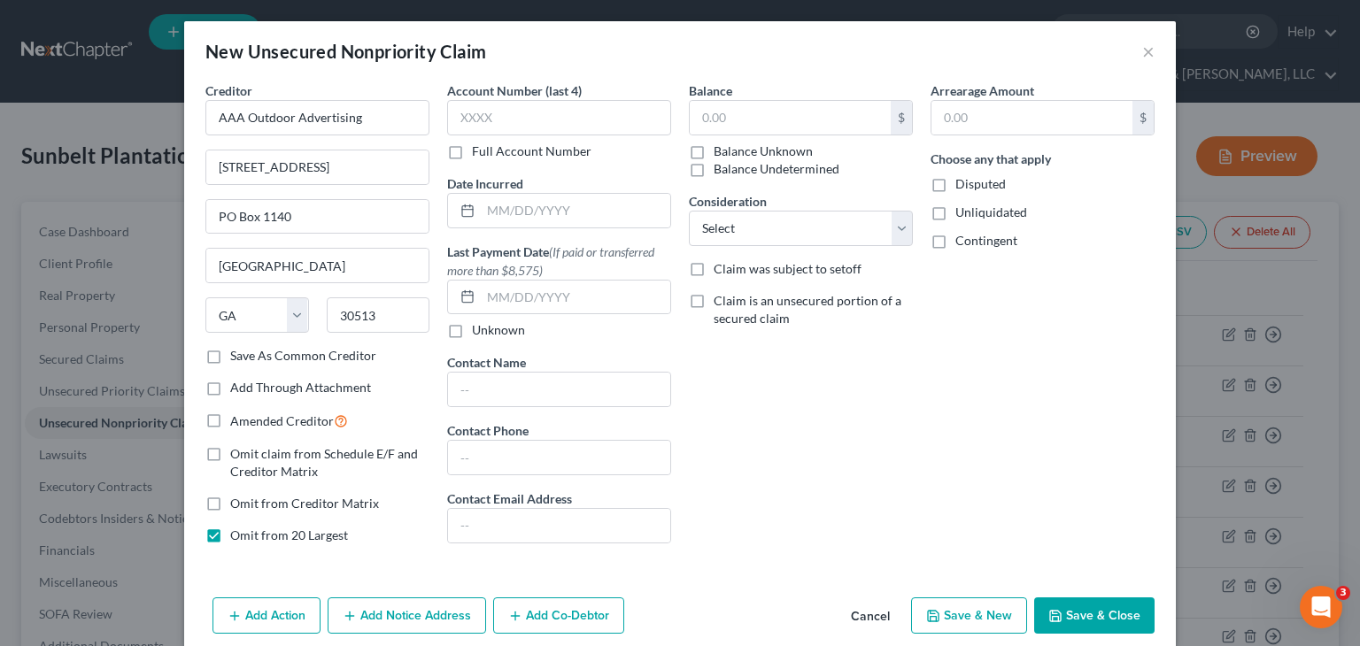
checkbox input "true"
click at [784, 233] on select "Select Cable / Satellite Services Collection Agency Credit Card Debt Debt Couns…" at bounding box center [801, 228] width 224 height 35
select select "8"
click at [689, 211] on select "Select Cable / Satellite Services Collection Agency Credit Card Debt Debt Couns…" at bounding box center [801, 228] width 224 height 35
click at [939, 141] on div "Arrearage Amount $ Choose any that apply Disputed Unliquidated Contingent" at bounding box center [1043, 319] width 242 height 477
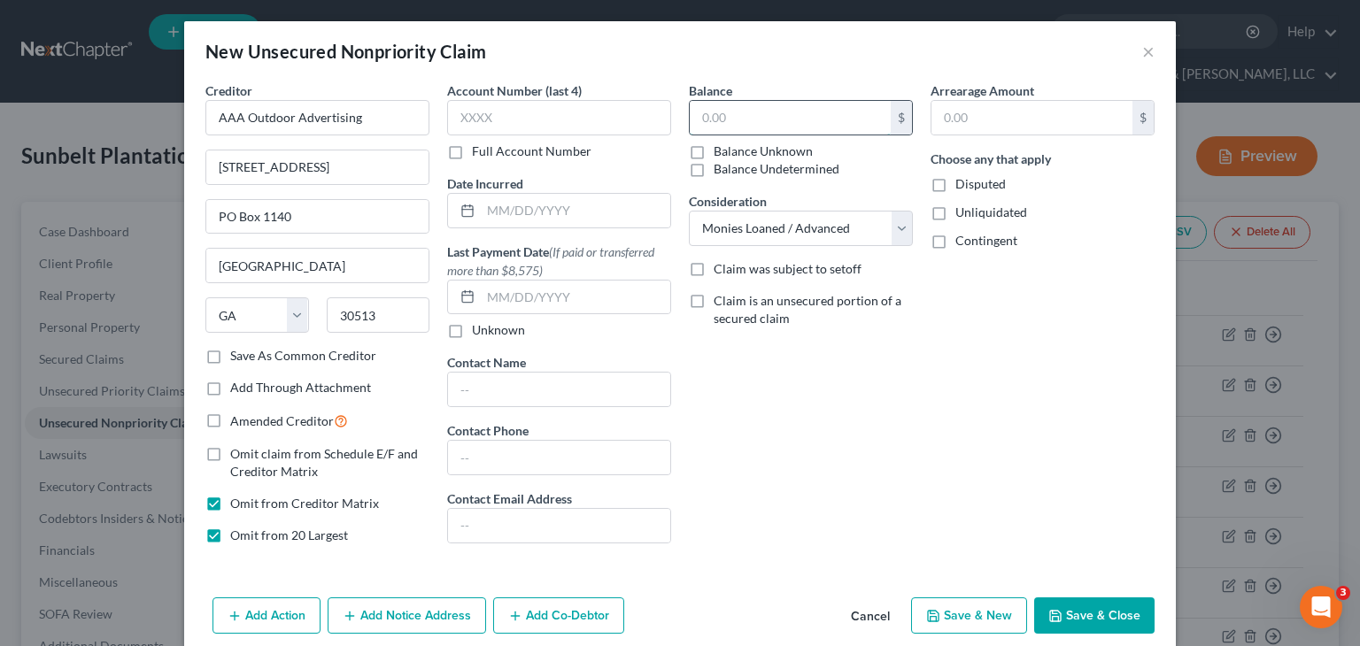
click at [836, 131] on input "text" at bounding box center [790, 118] width 201 height 34
click at [833, 115] on input "text" at bounding box center [790, 118] width 201 height 34
type input "2,043,869.17"
click at [1090, 615] on button "Save & Close" at bounding box center [1094, 616] width 120 height 37
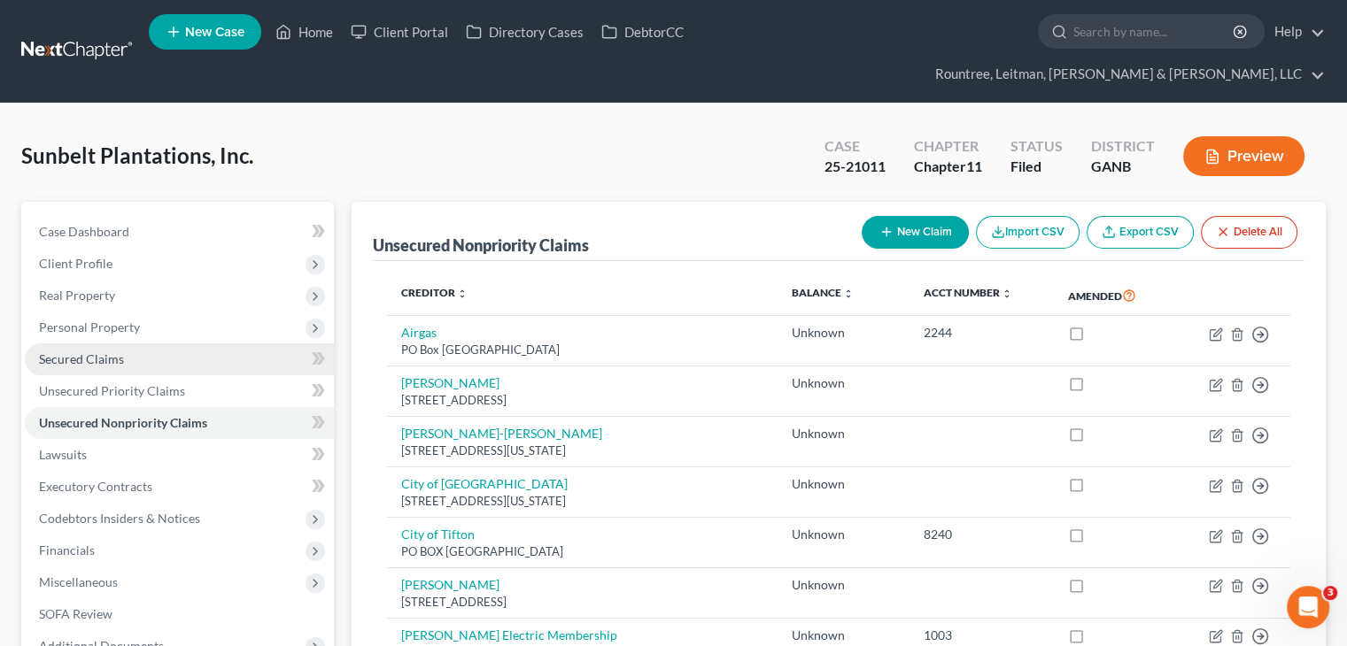
click at [84, 352] on span "Secured Claims" at bounding box center [81, 359] width 85 height 15
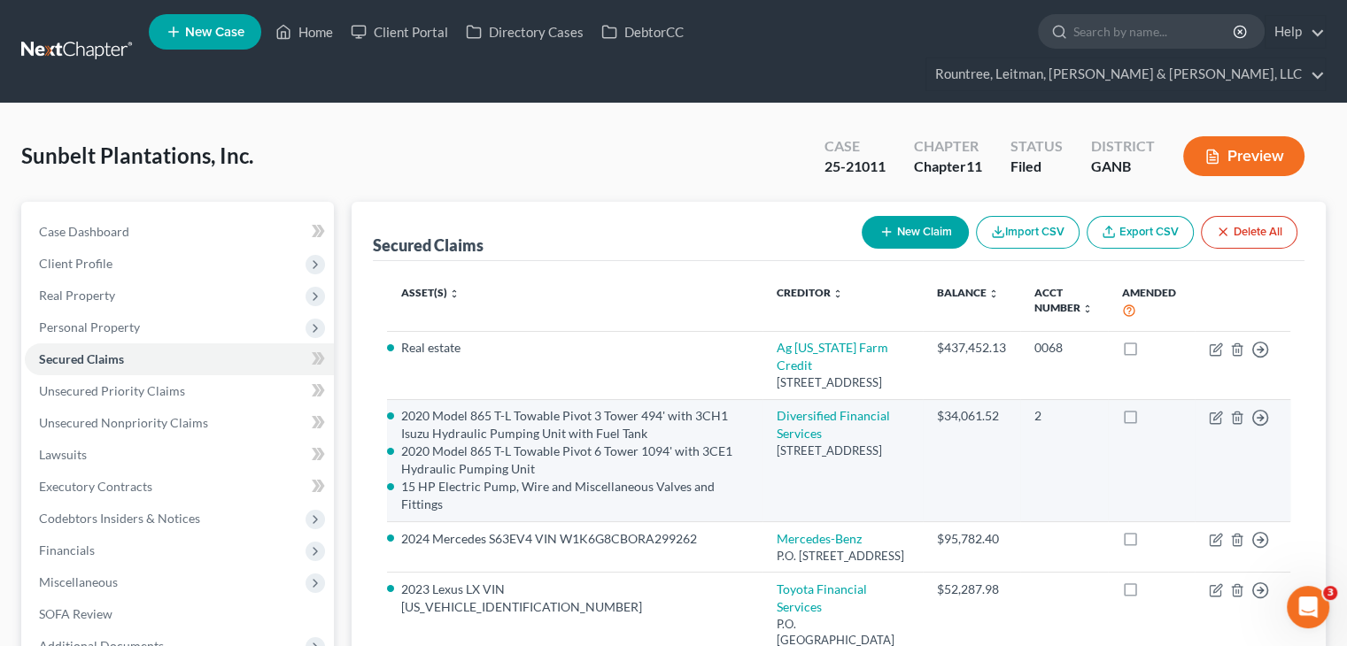
scroll to position [89, 0]
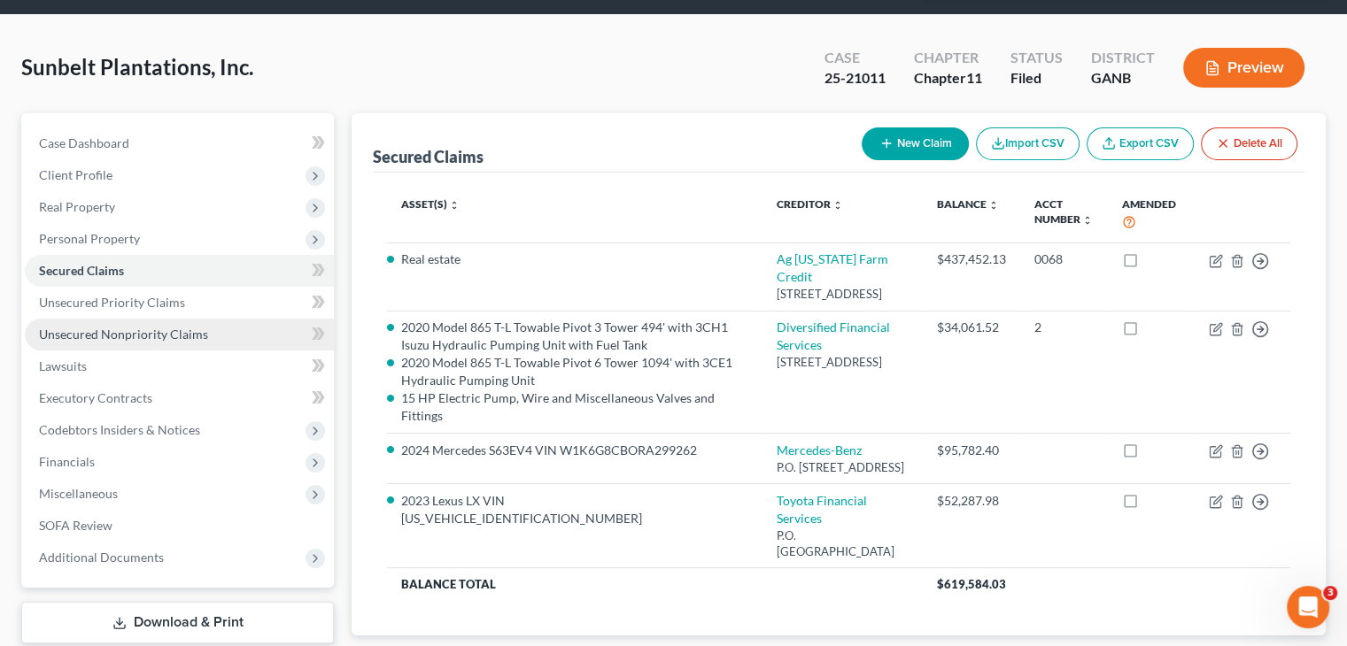
click at [128, 327] on span "Unsecured Nonpriority Claims" at bounding box center [123, 334] width 169 height 15
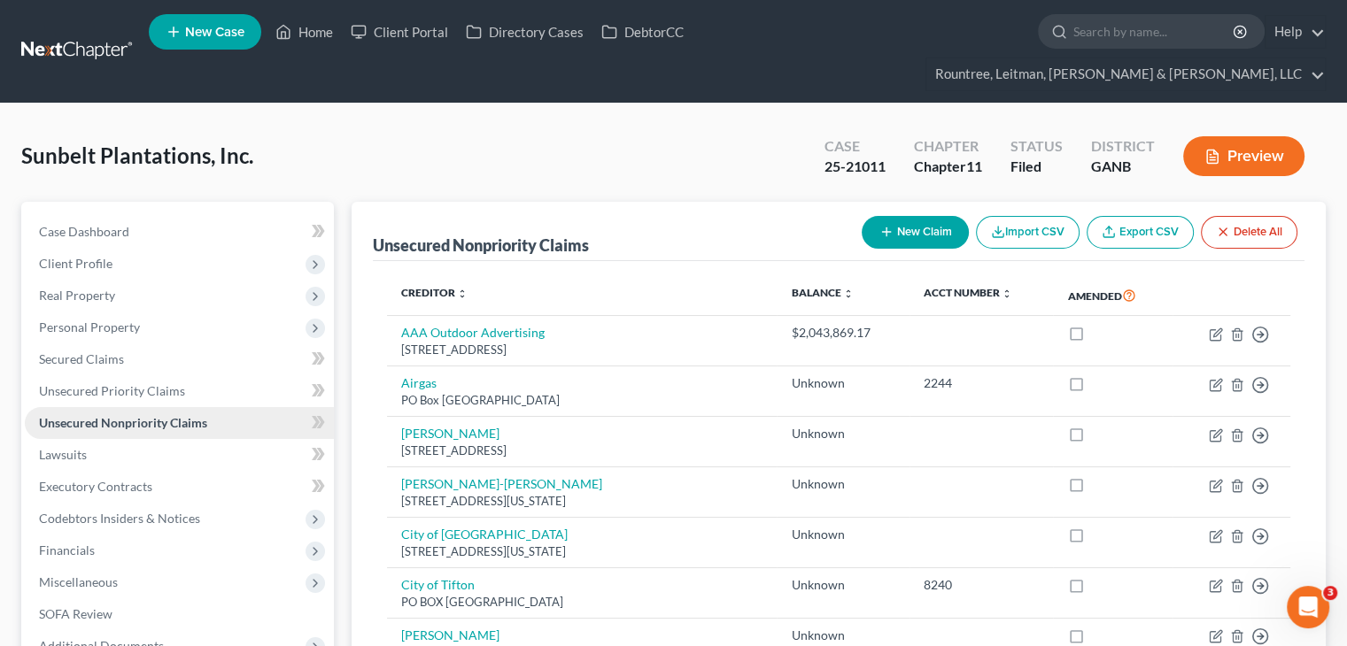
click at [128, 320] on span "Personal Property" at bounding box center [89, 327] width 101 height 15
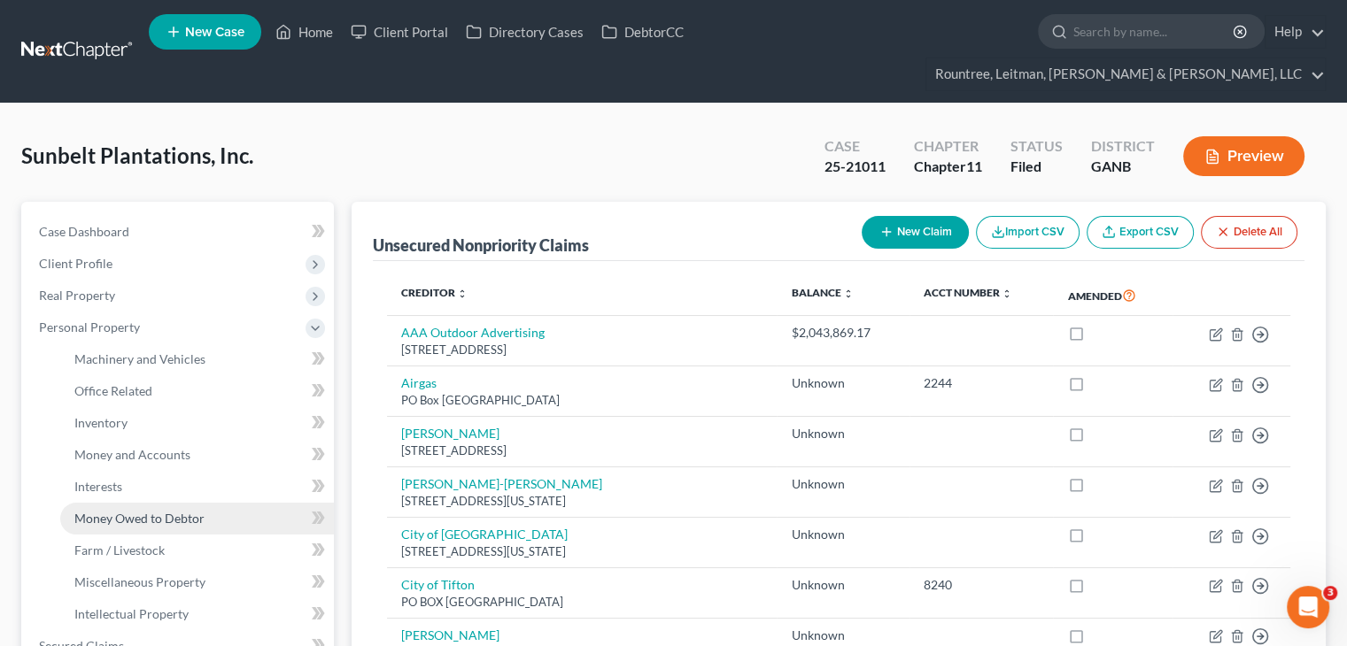
click at [168, 511] on span "Money Owed to Debtor" at bounding box center [139, 518] width 130 height 15
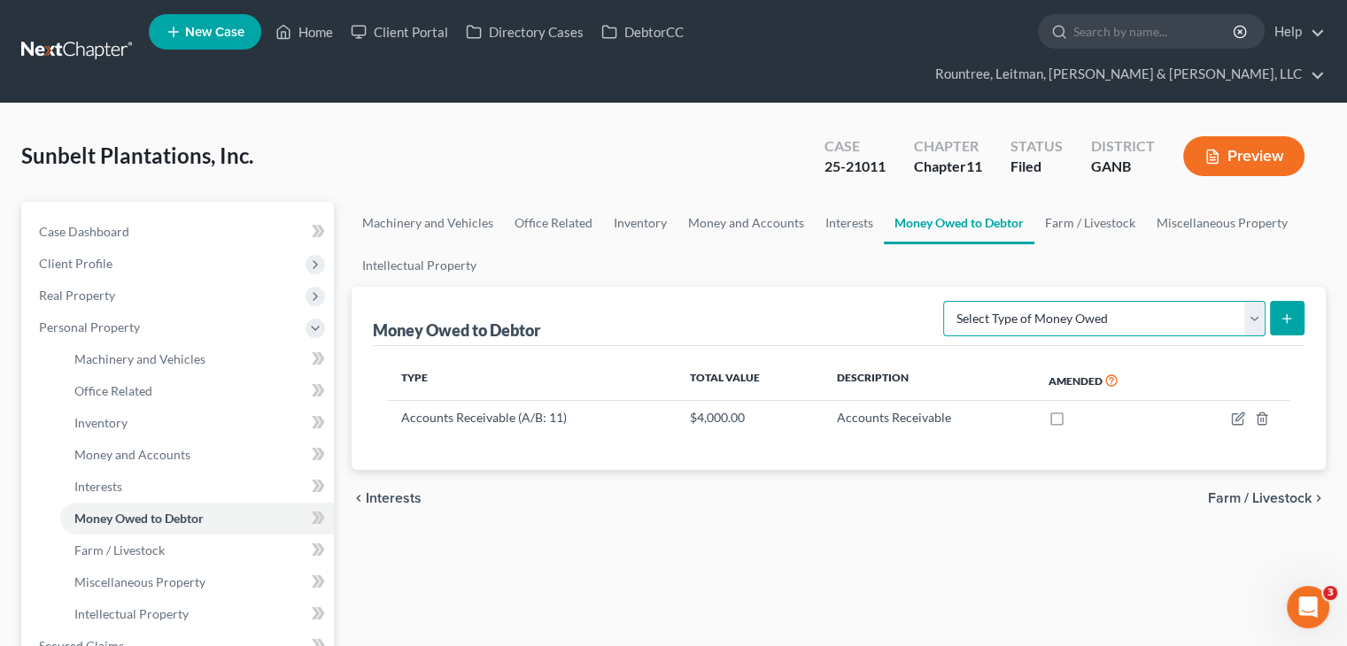
click at [1258, 301] on select "Select Type of Money Owed Accounts Receivable (A/B: 11) Causes of Action Agains…" at bounding box center [1104, 318] width 322 height 35
select select "notes_receivable"
click at [948, 301] on select "Select Type of Money Owed Accounts Receivable (A/B: 11) Causes of Action Agains…" at bounding box center [1104, 318] width 322 height 35
click at [1287, 314] on line "submit" at bounding box center [1287, 318] width 0 height 8
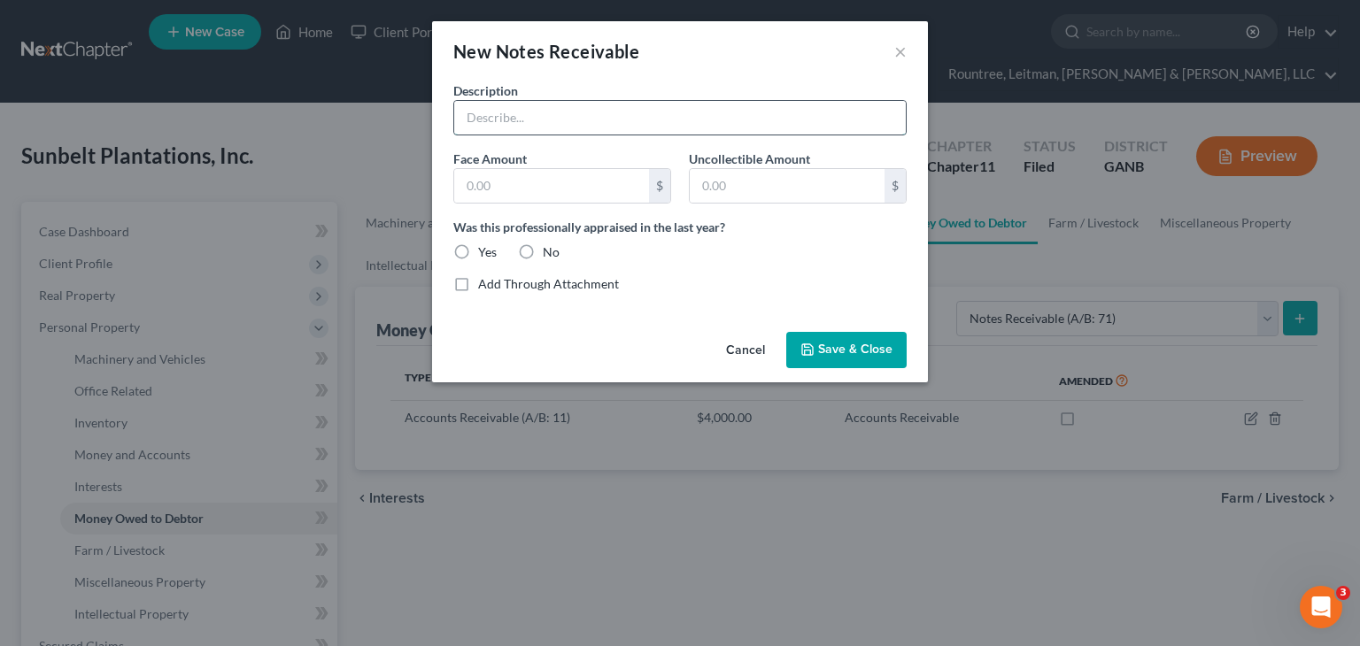
click at [573, 115] on input "text" at bounding box center [680, 118] width 452 height 34
type input "AAA OUtdoor Advertising, Inc."
click at [586, 174] on input "text" at bounding box center [551, 186] width 195 height 34
type input "12,027.00"
type input "0.00"
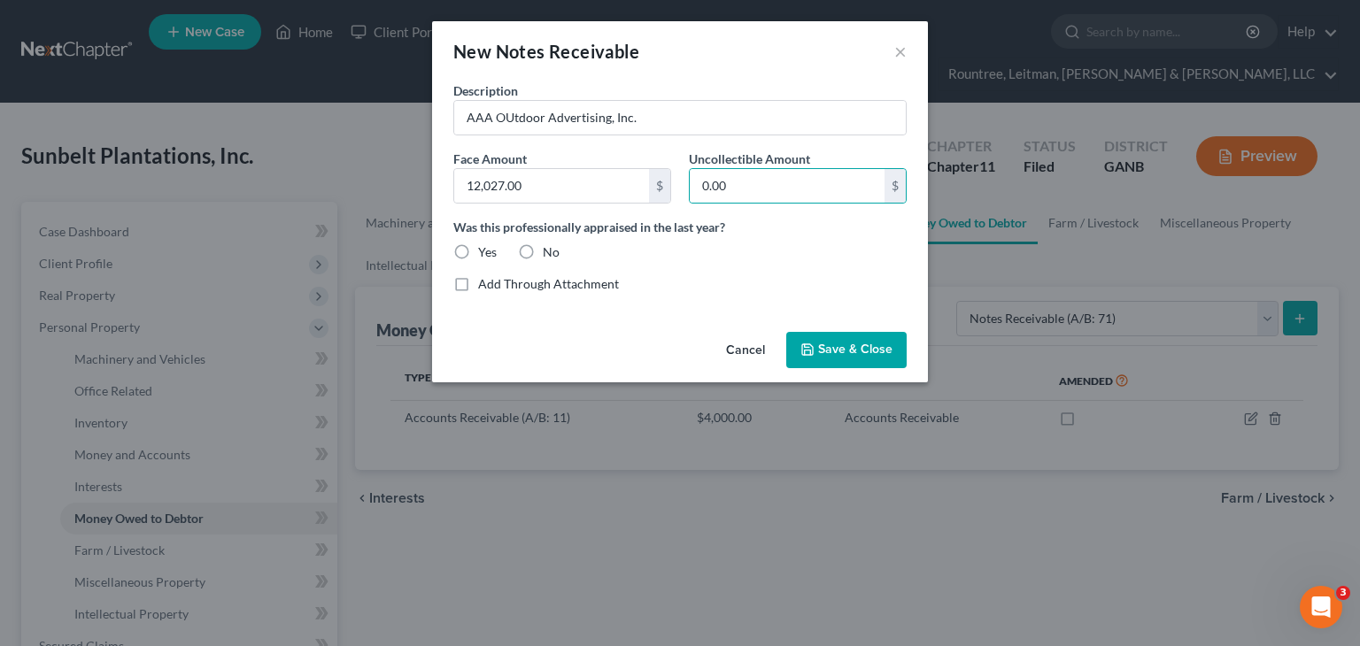
click at [543, 245] on label "No" at bounding box center [551, 253] width 17 height 18
click at [550, 245] on input "No" at bounding box center [556, 250] width 12 height 12
radio input "true"
click at [847, 344] on span "Save & Close" at bounding box center [855, 350] width 74 height 15
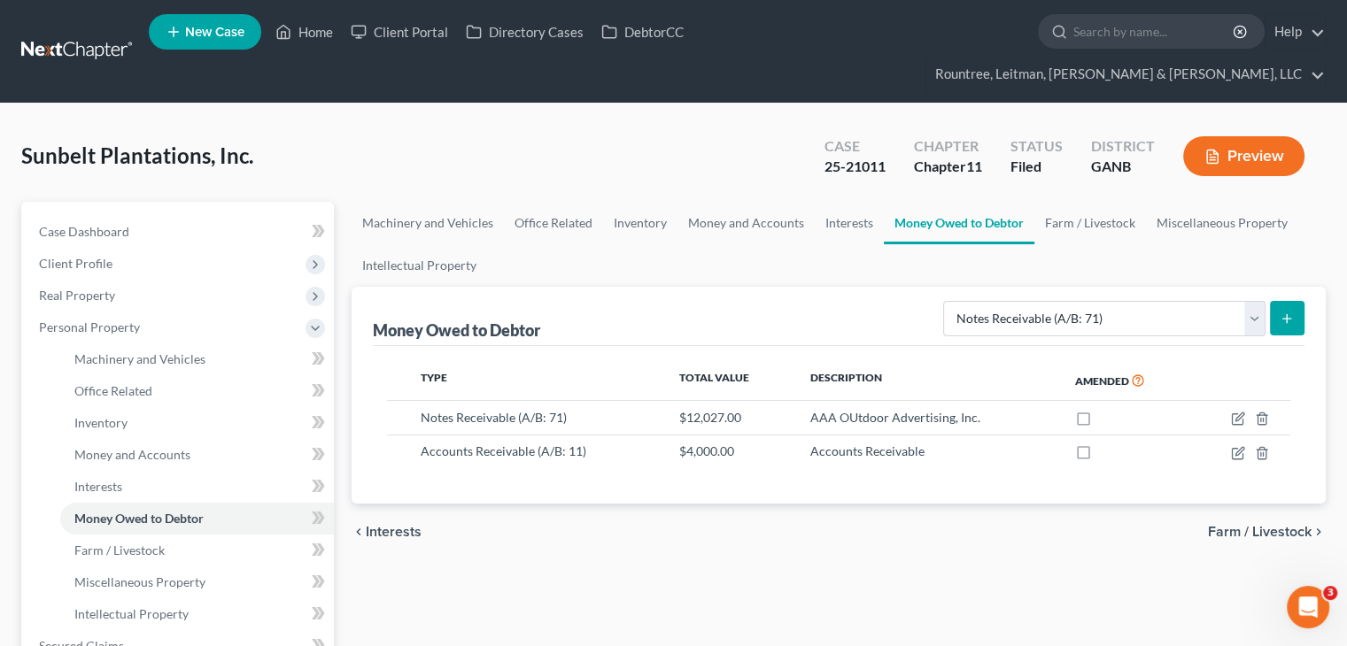
click at [1289, 312] on icon "submit" at bounding box center [1287, 319] width 14 height 14
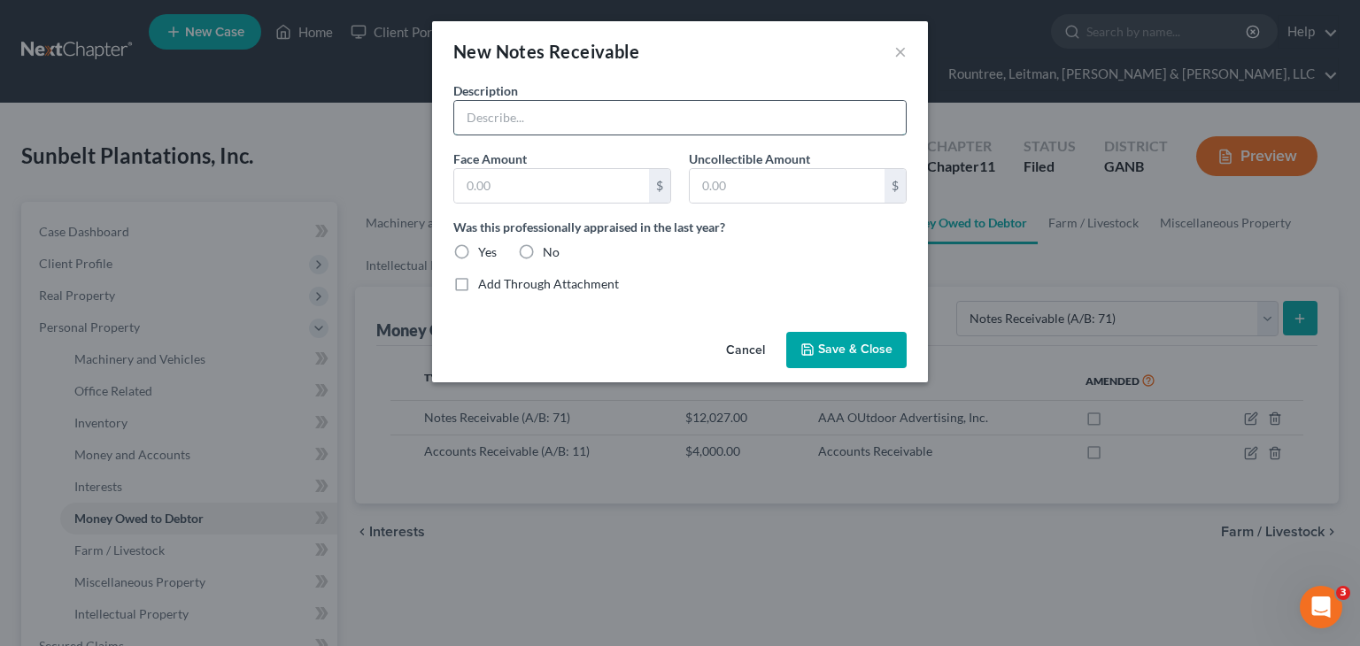
click at [633, 120] on input "text" at bounding box center [680, 118] width 452 height 34
type input "[PERSON_NAME] Family Properties, LLC"
type input "247,747.44"
click at [543, 249] on label "No" at bounding box center [551, 253] width 17 height 18
click at [550, 249] on input "No" at bounding box center [556, 250] width 12 height 12
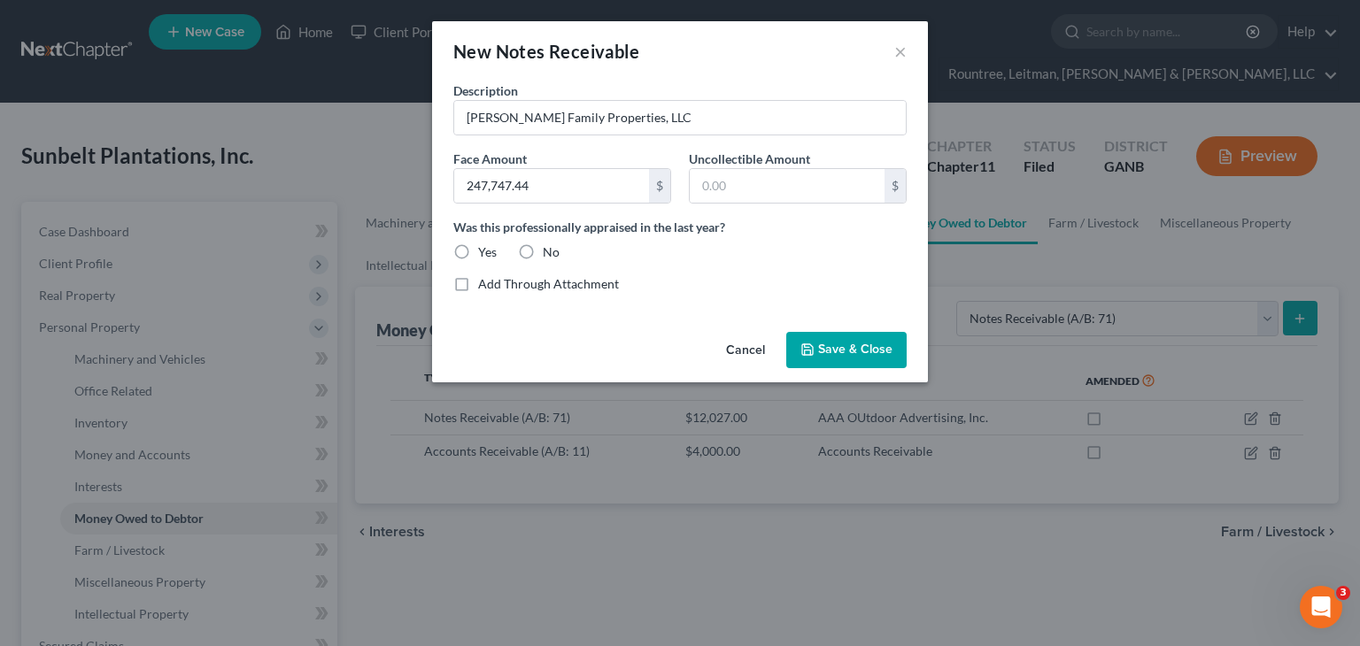
radio input "true"
click at [793, 177] on input "text" at bounding box center [787, 186] width 195 height 34
type input "0.00"
click at [835, 332] on button "Save & Close" at bounding box center [846, 350] width 120 height 37
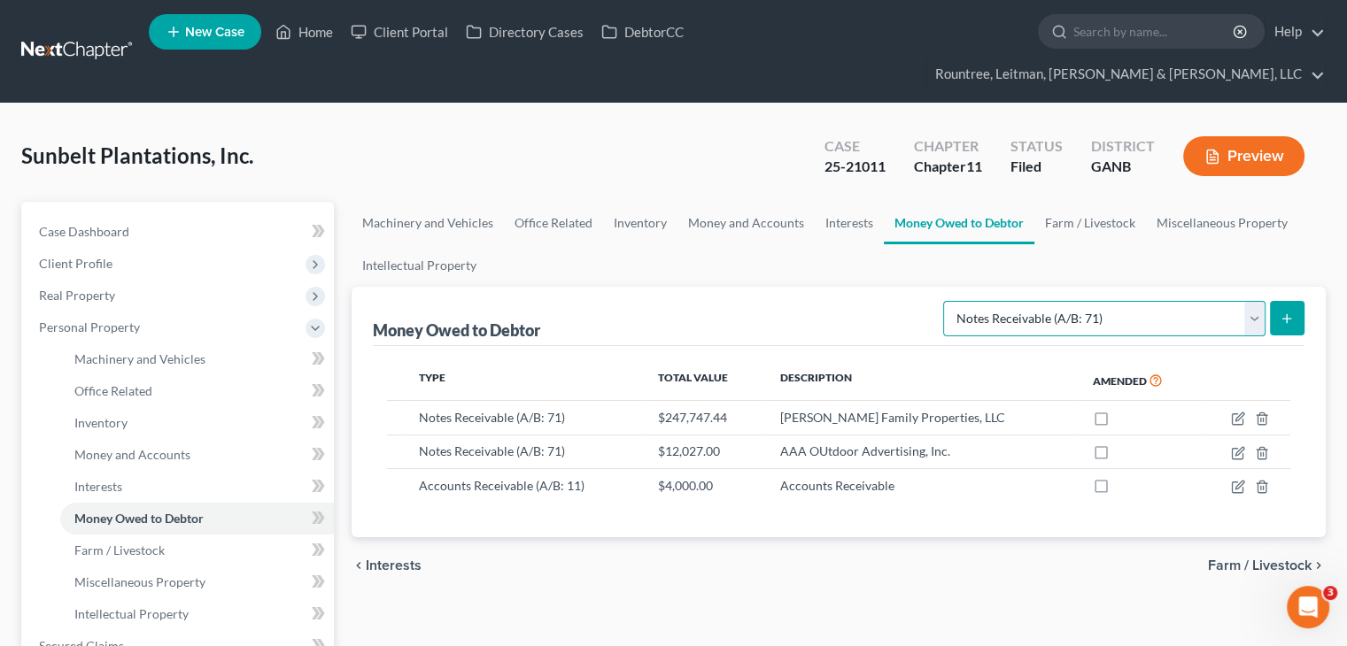
click at [1258, 301] on select "Select Type of Money Owed Accounts Receivable (A/B: 11) Causes of Action Agains…" at bounding box center [1104, 318] width 322 height 35
drag, startPoint x: 85, startPoint y: 394, endPoint x: 160, endPoint y: 390, distance: 75.4
click at [85, 415] on span "Inventory" at bounding box center [100, 422] width 53 height 15
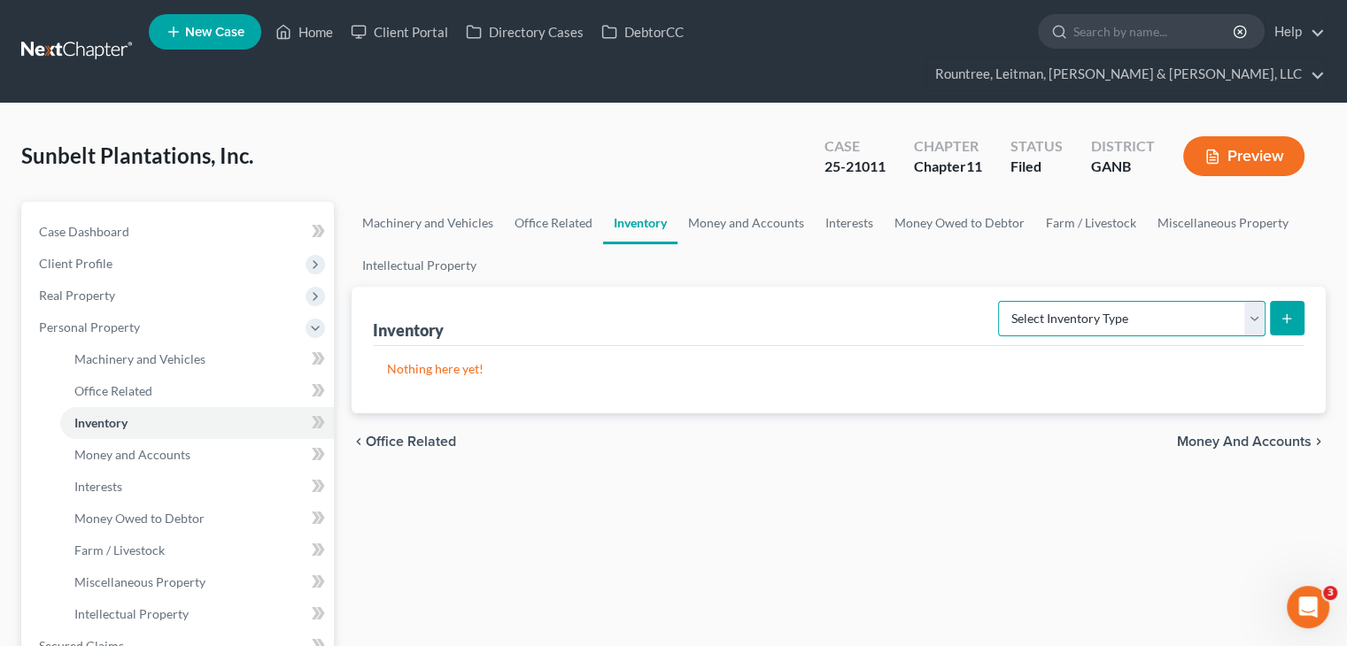
click at [1254, 301] on select "Select Inventory Type Finished Goods (A/B: 21) Other Inventory or Supplies (A/B…" at bounding box center [1131, 318] width 267 height 35
select select "other"
click at [998, 301] on select "Select Inventory Type Finished Goods (A/B: 21) Other Inventory or Supplies (A/B…" at bounding box center [1131, 318] width 267 height 35
click at [1278, 301] on button "submit" at bounding box center [1287, 318] width 35 height 35
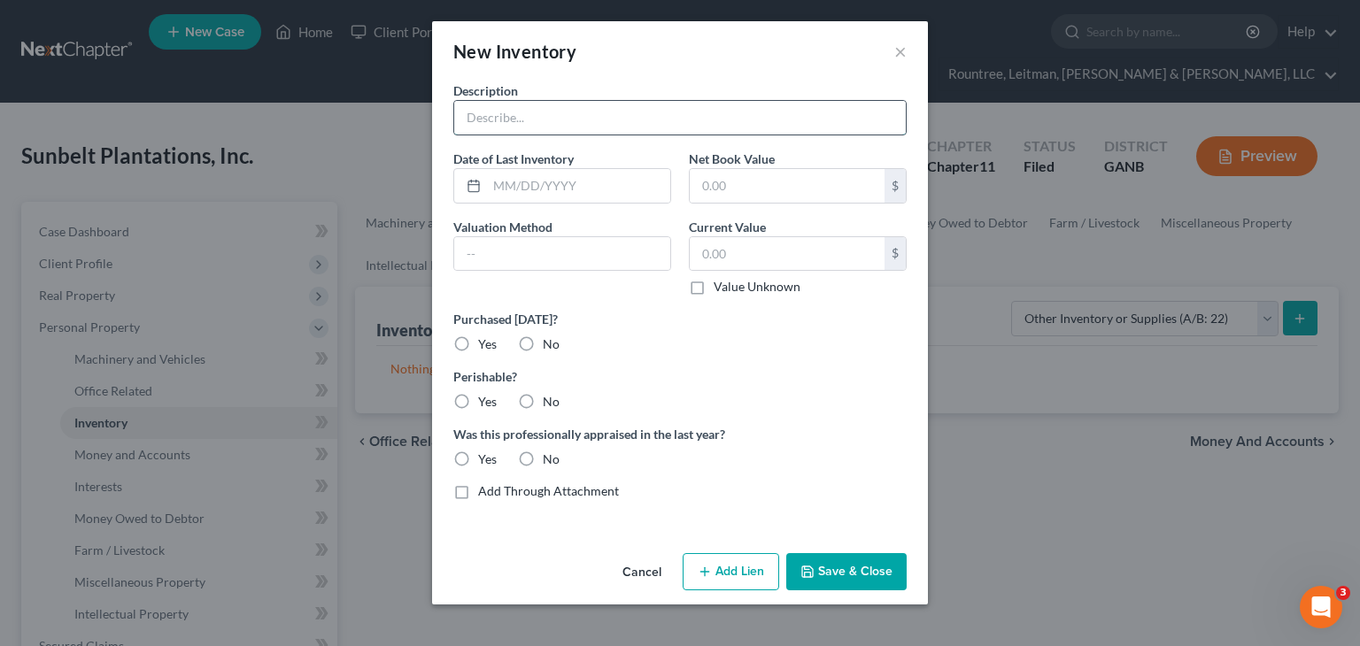
click at [528, 117] on input "text" at bounding box center [680, 118] width 452 height 34
type input "Inventory - SHCC Stock"
click at [759, 182] on input "text" at bounding box center [787, 186] width 195 height 34
type input "3,000"
click at [856, 568] on button "Save & Close" at bounding box center [846, 571] width 120 height 37
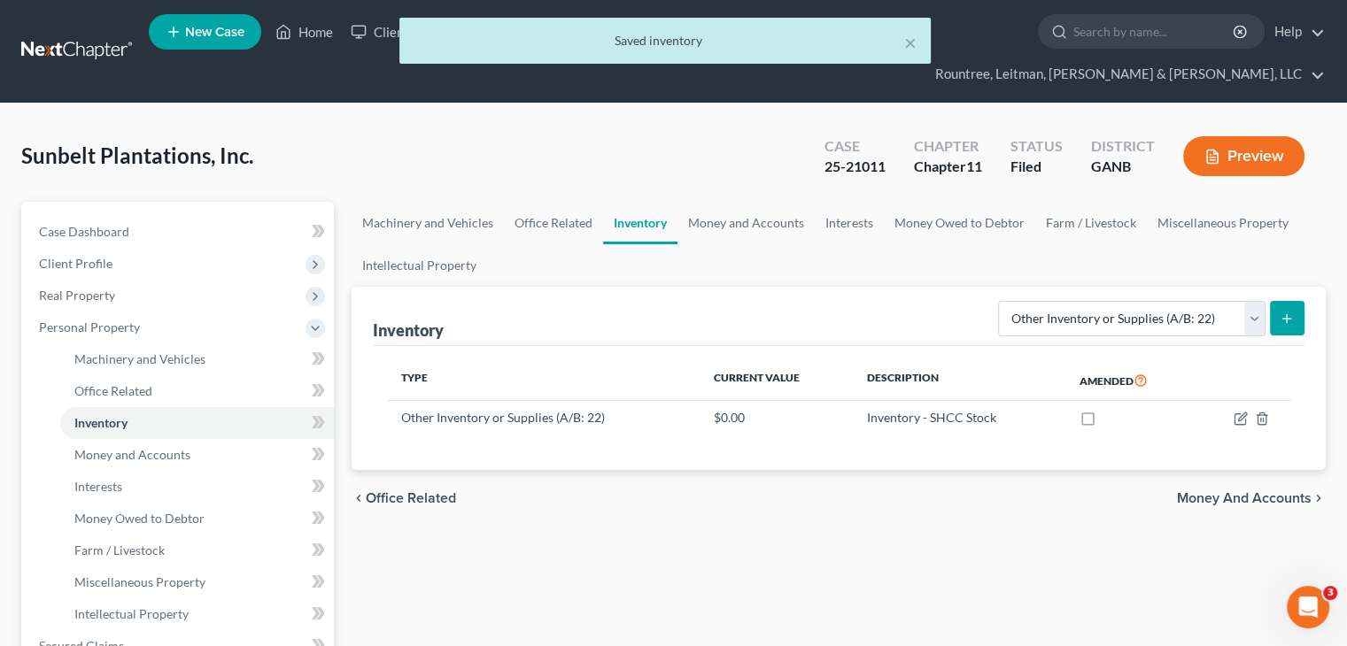
click at [1279, 301] on button "submit" at bounding box center [1287, 318] width 35 height 35
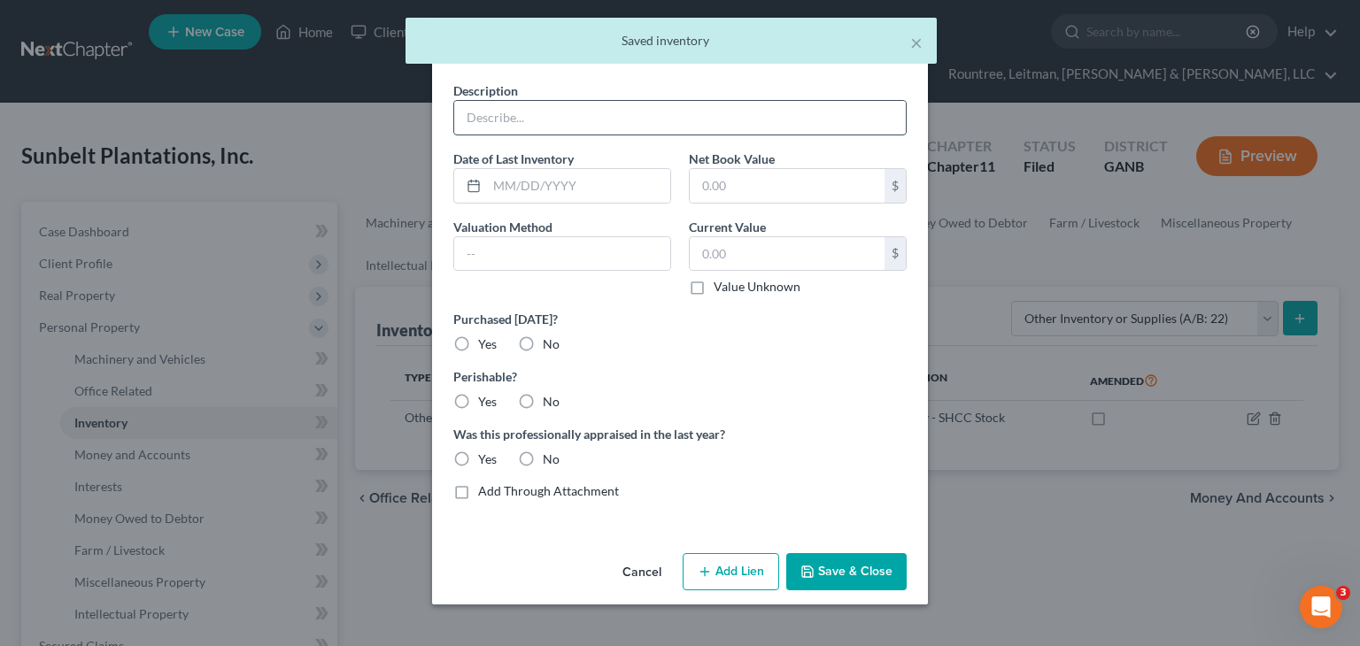
click at [569, 112] on input "text" at bounding box center [680, 118] width 452 height 34
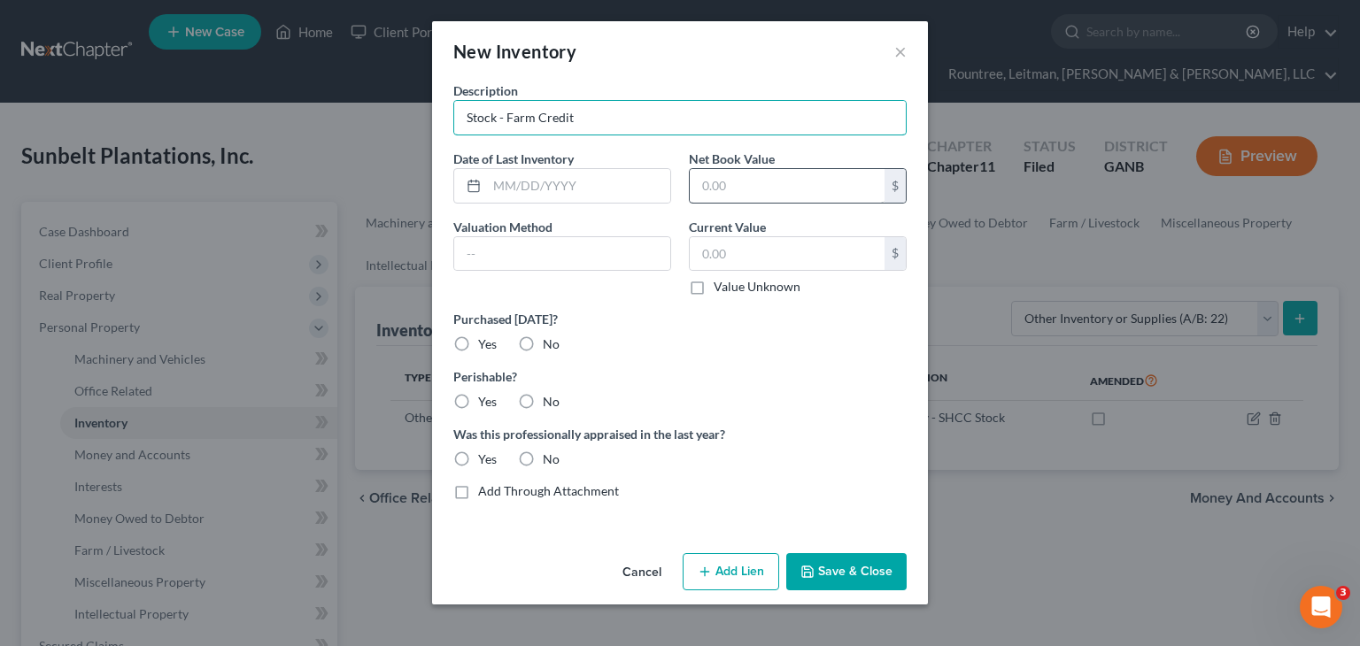
type input "Stock - Farm Credit"
click at [823, 196] on input "text" at bounding box center [787, 186] width 195 height 34
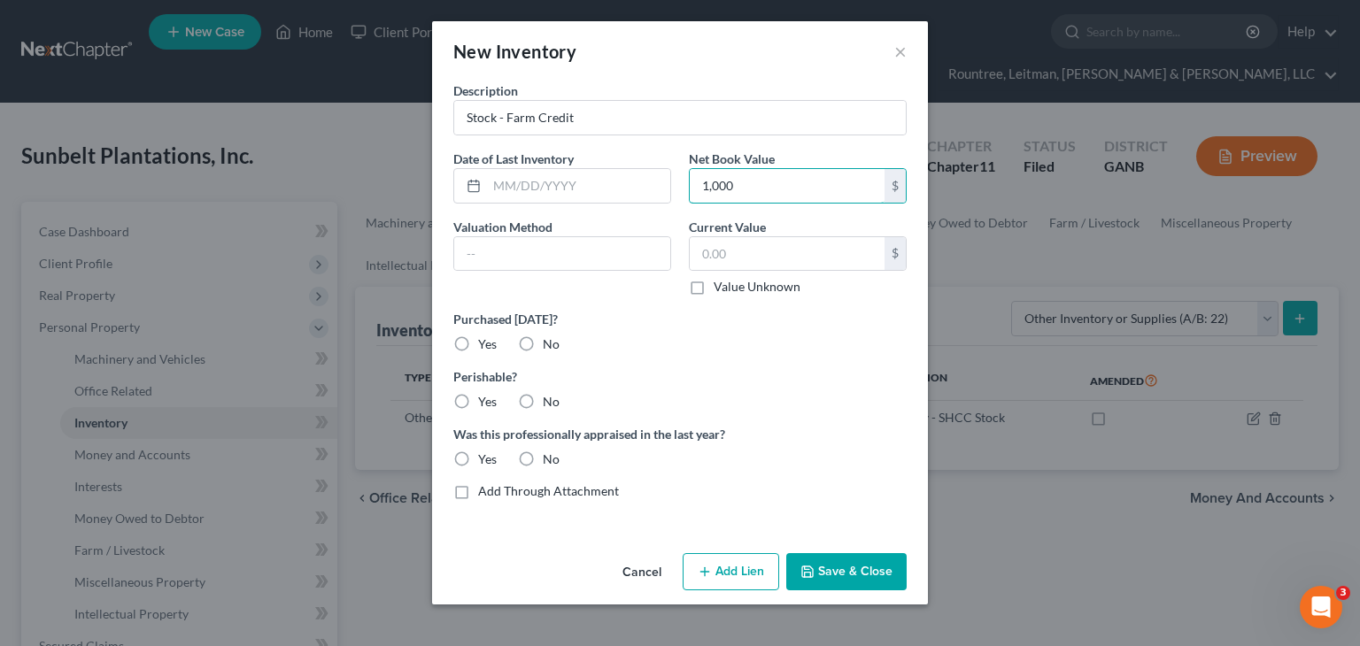
type input "1,000"
click at [845, 566] on button "Save & Close" at bounding box center [846, 571] width 120 height 37
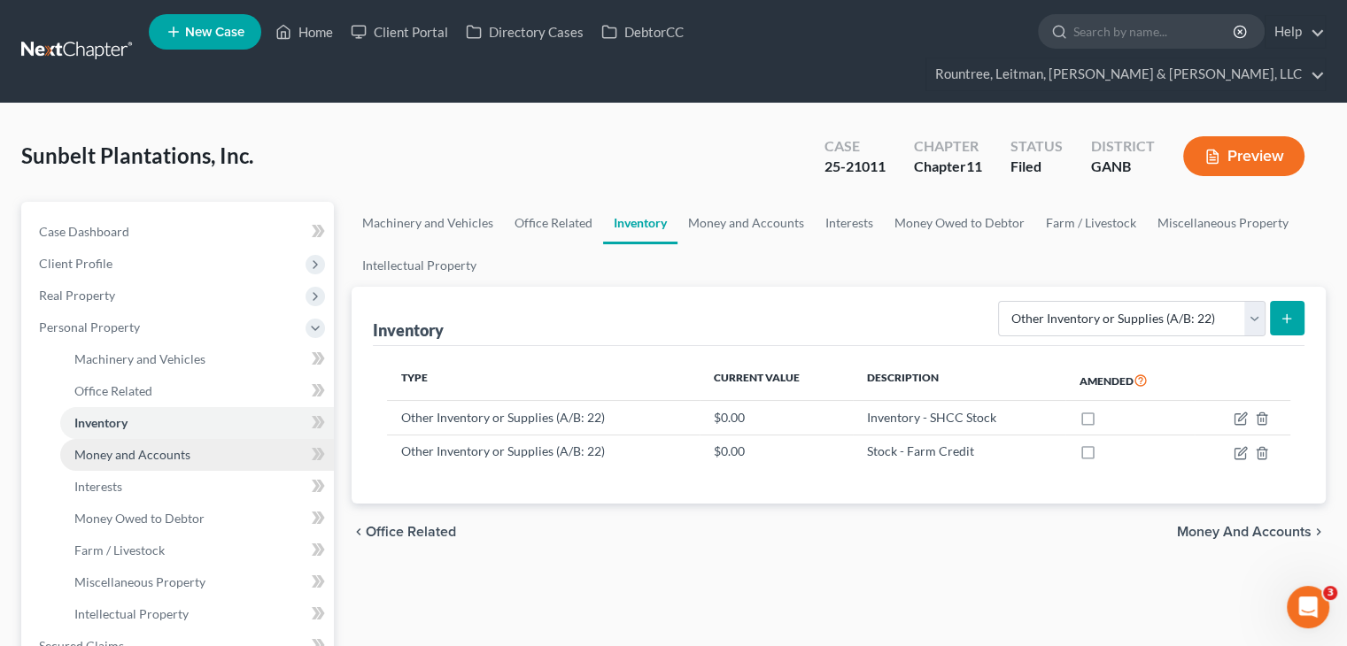
click at [129, 447] on span "Money and Accounts" at bounding box center [132, 454] width 116 height 15
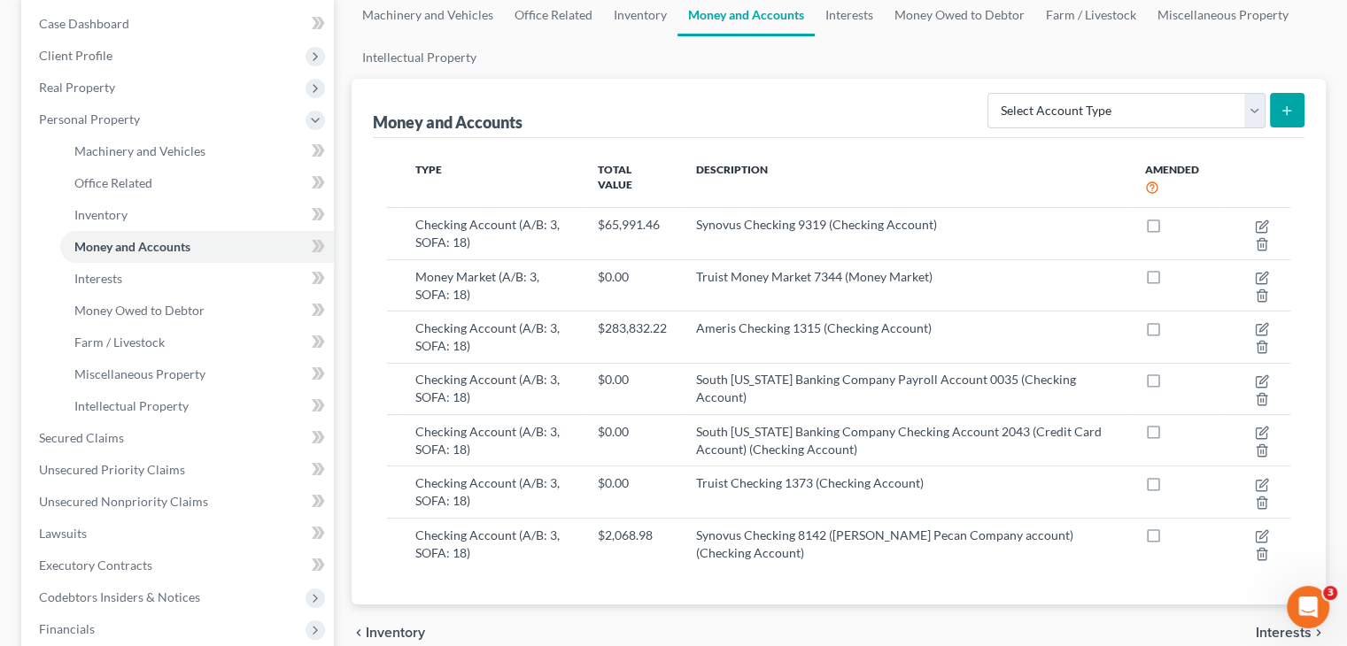
scroll to position [177, 0]
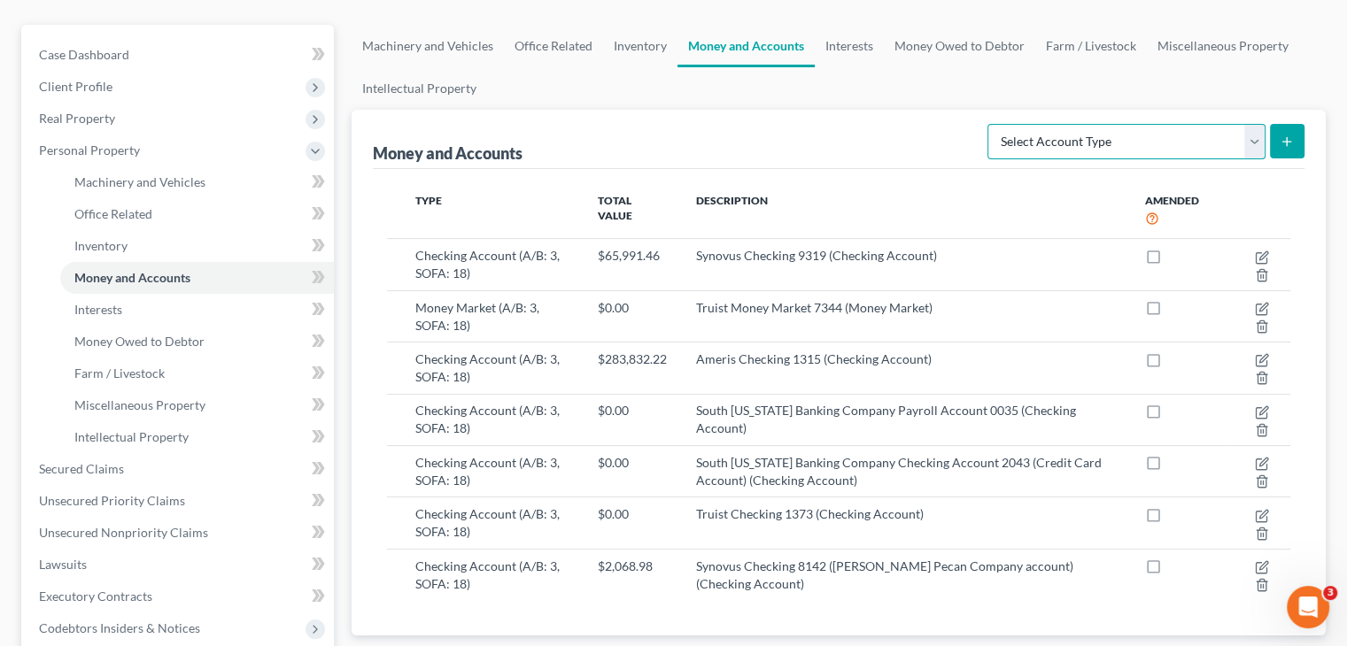
click at [1258, 124] on select "Select Account Type Brokerage (A/B: 3, SOFA: 18) Cash on Hand (A/B: 2) Certific…" at bounding box center [1126, 141] width 278 height 35
select select "prepayments"
click at [990, 124] on select "Select Account Type Brokerage (A/B: 3, SOFA: 18) Cash on Hand (A/B: 2) Certific…" at bounding box center [1126, 141] width 278 height 35
click at [1289, 135] on icon "submit" at bounding box center [1287, 142] width 14 height 14
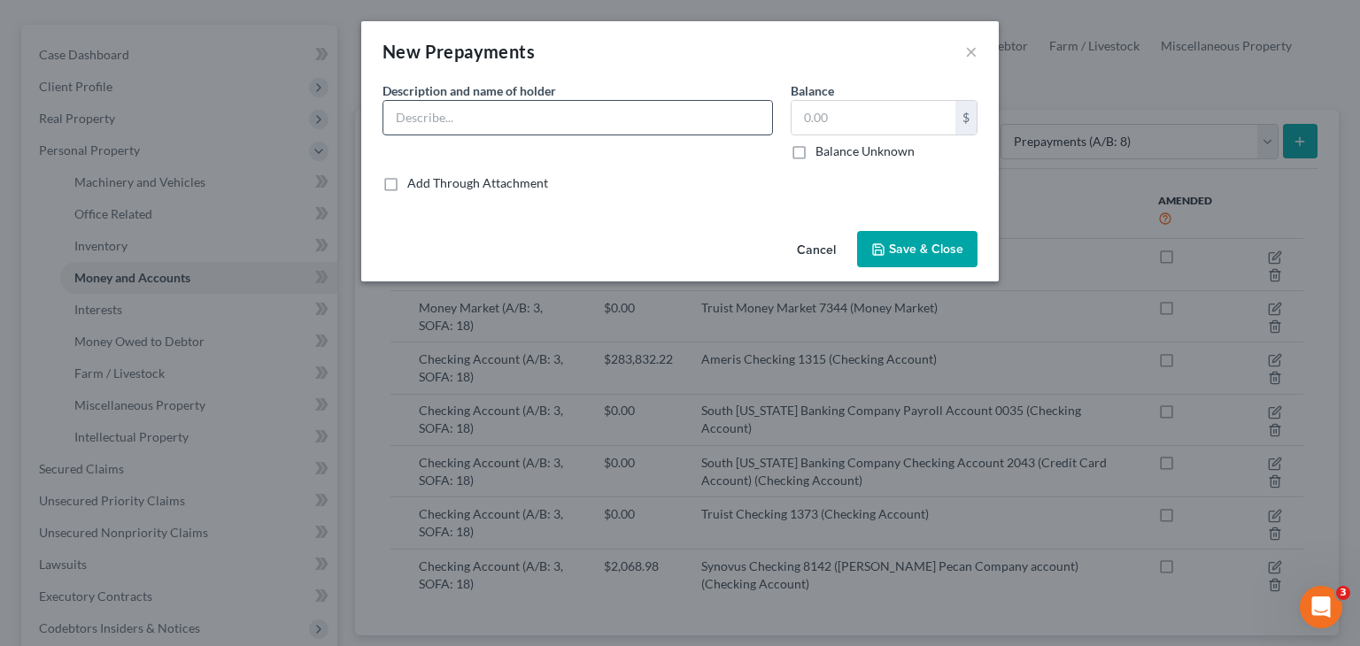
click at [570, 124] on input "text" at bounding box center [577, 118] width 389 height 34
type input "Internal Revenue Service"
click at [861, 122] on input "text" at bounding box center [874, 118] width 164 height 34
type input "5,254.00"
click at [939, 250] on span "Save & Close" at bounding box center [926, 249] width 74 height 15
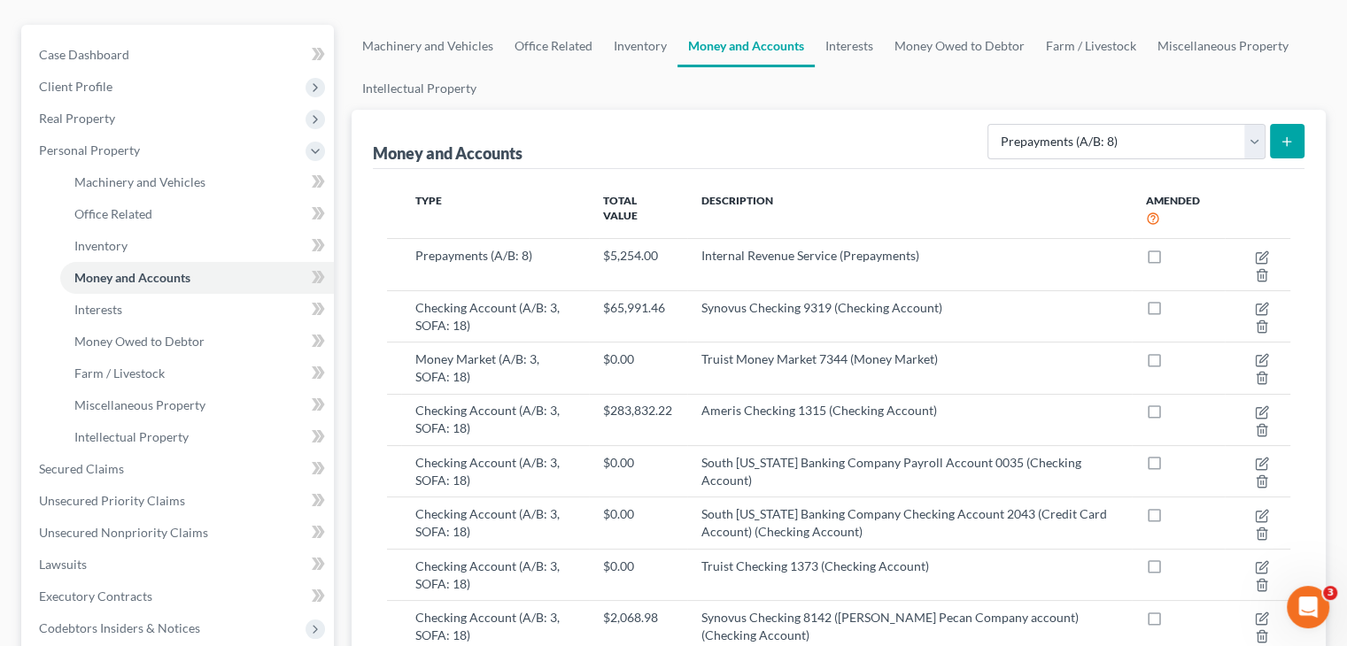
click at [1280, 135] on icon "submit" at bounding box center [1287, 142] width 14 height 14
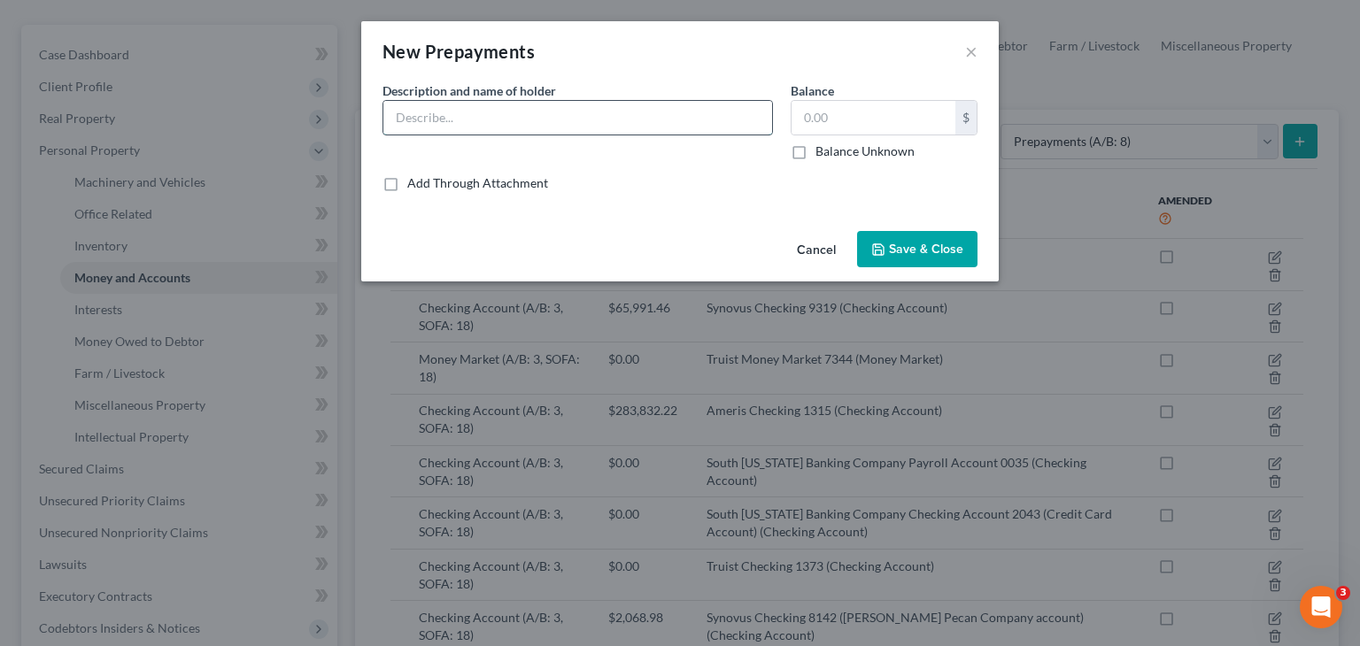
click at [513, 120] on input "text" at bounding box center [577, 118] width 389 height 34
type input "[US_STATE] Department of Revenue"
click at [885, 121] on input "text" at bounding box center [874, 118] width 164 height 34
type input "3,109.00"
click at [917, 245] on span "Save & Close" at bounding box center [926, 249] width 74 height 15
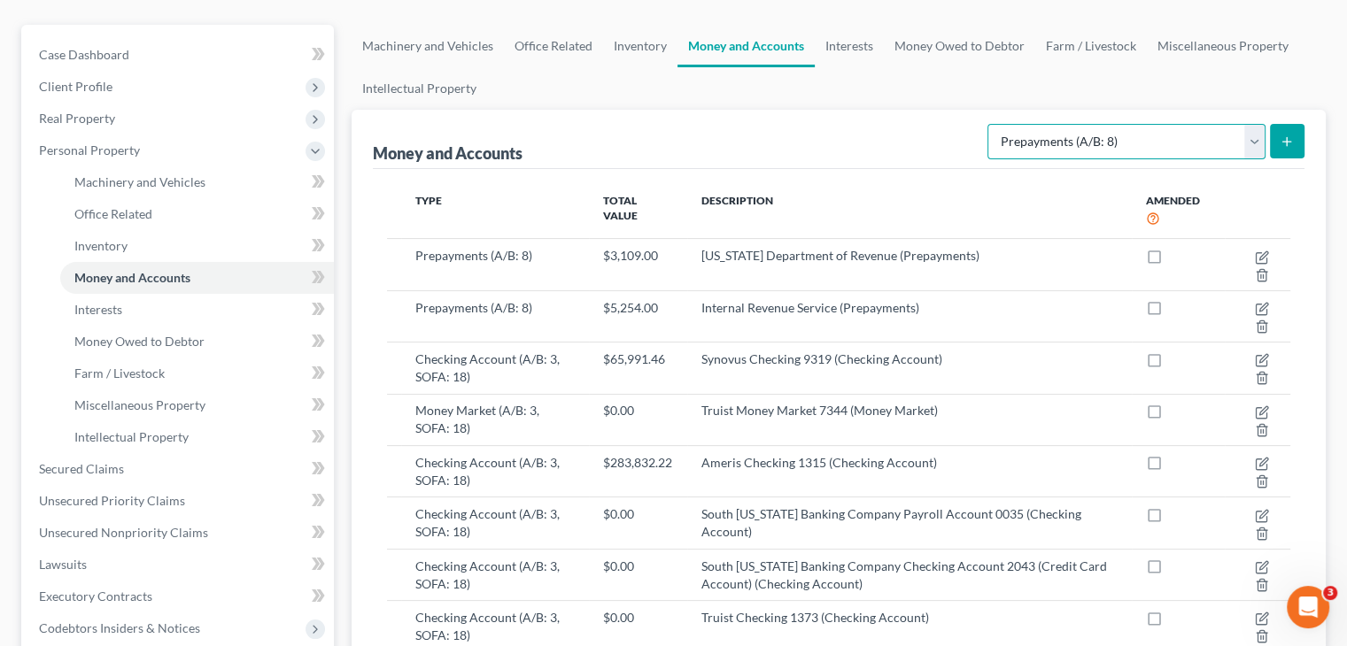
drag, startPoint x: 1248, startPoint y: 104, endPoint x: 1210, endPoint y: 109, distance: 38.4
click at [1249, 124] on select "Select Account Type Brokerage (A/B: 3, SOFA: 18) Cash on Hand (A/B: 2) Certific…" at bounding box center [1126, 141] width 278 height 35
click at [990, 124] on select "Select Account Type Brokerage (A/B: 3, SOFA: 18) Cash on Hand (A/B: 2) Certific…" at bounding box center [1126, 141] width 278 height 35
click at [1279, 124] on button "submit" at bounding box center [1287, 141] width 35 height 35
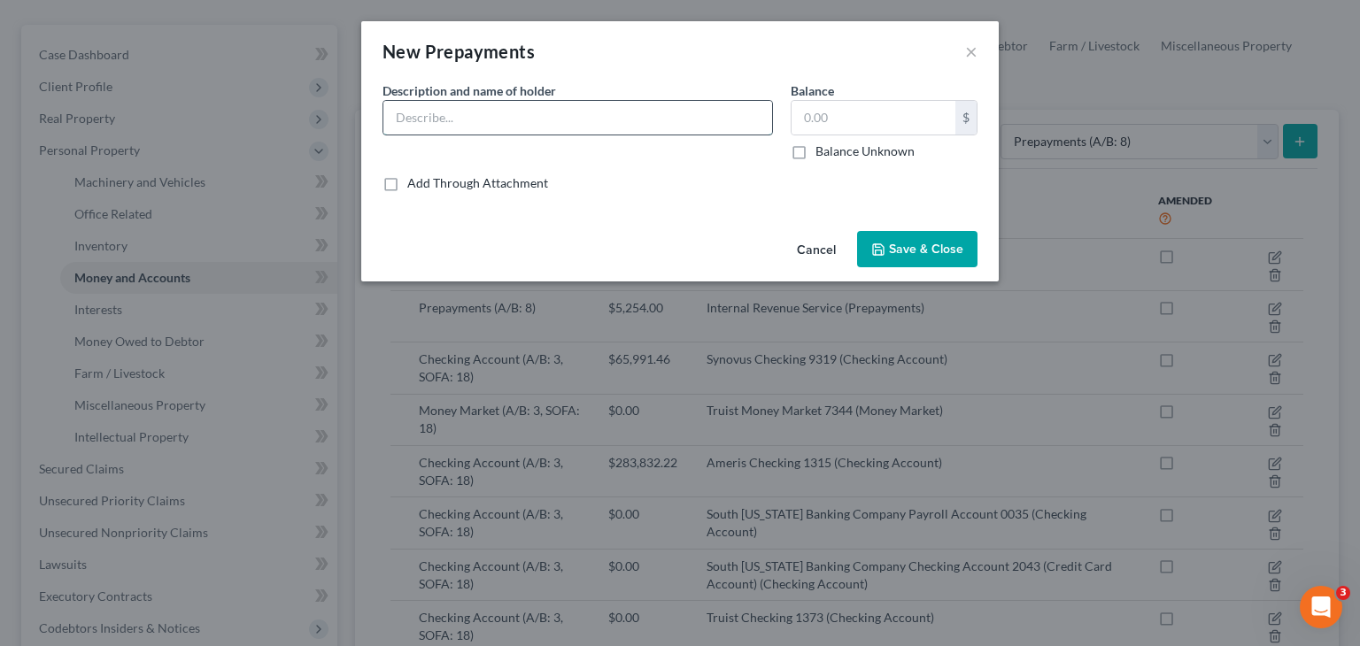
click at [517, 129] on input "text" at bounding box center [577, 118] width 389 height 34
type input "Insurance"
click at [811, 246] on button "Cancel" at bounding box center [816, 250] width 67 height 35
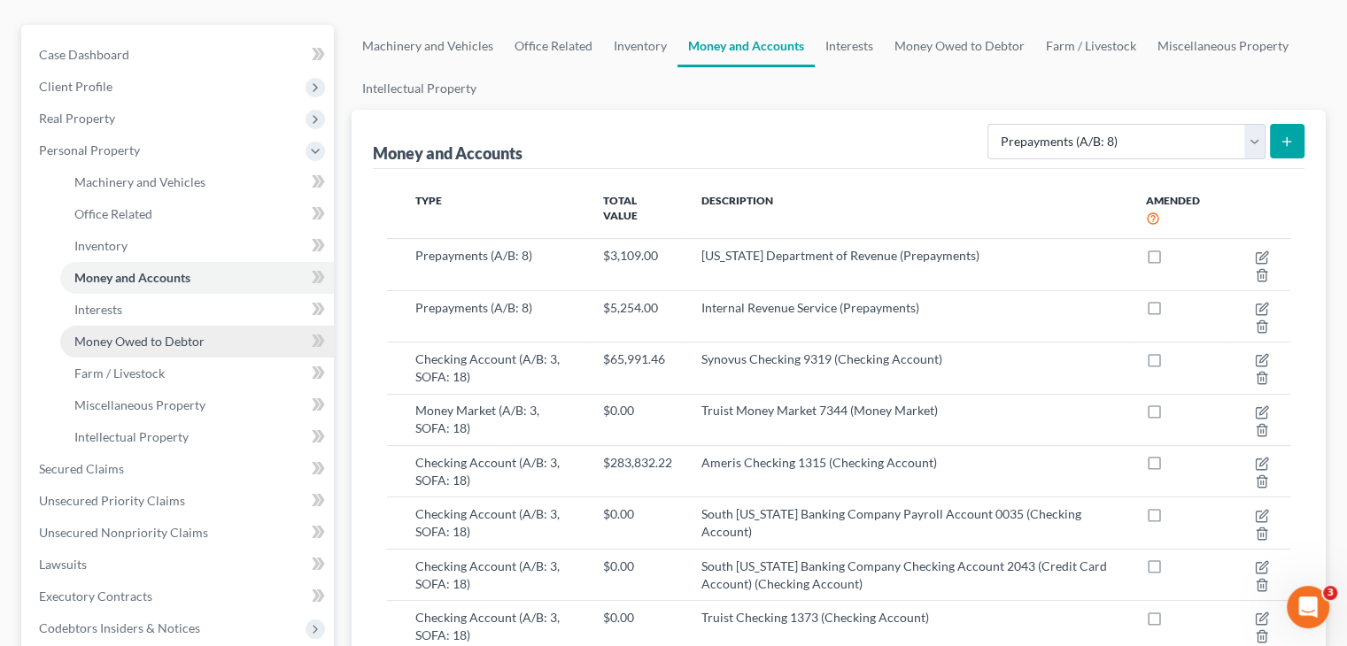
click at [184, 334] on span "Money Owed to Debtor" at bounding box center [139, 341] width 130 height 15
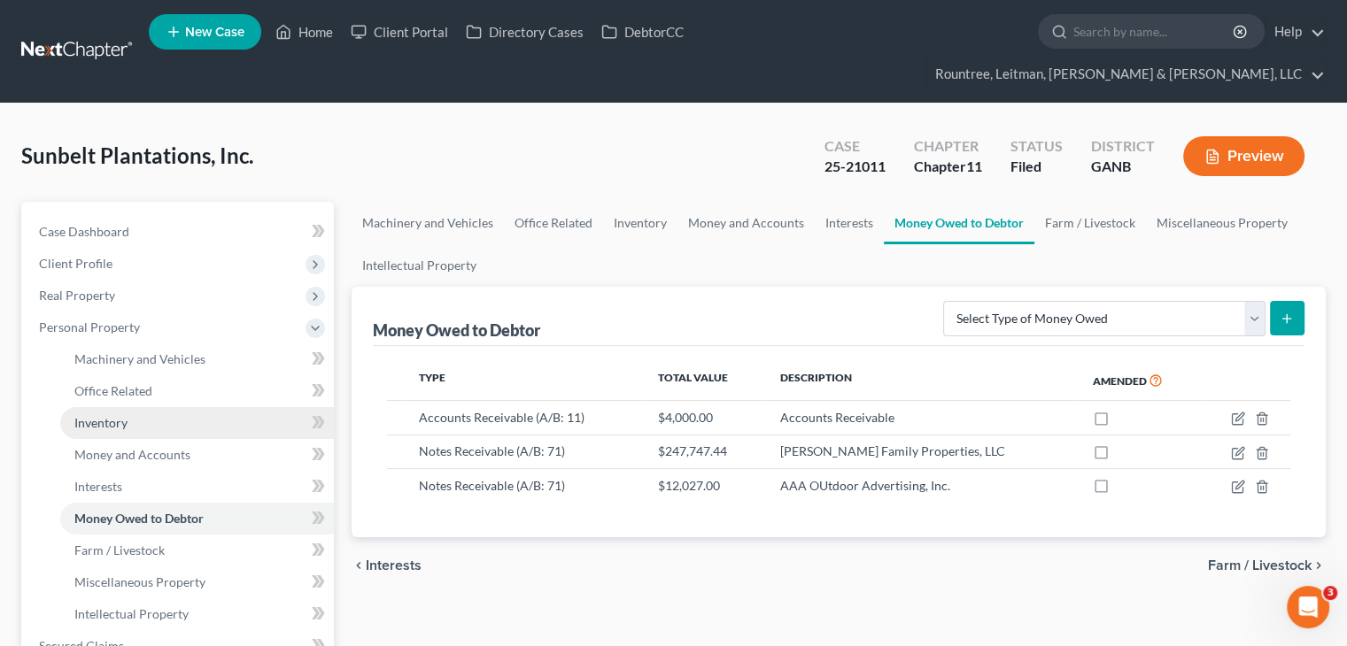
click at [117, 415] on span "Inventory" at bounding box center [100, 422] width 53 height 15
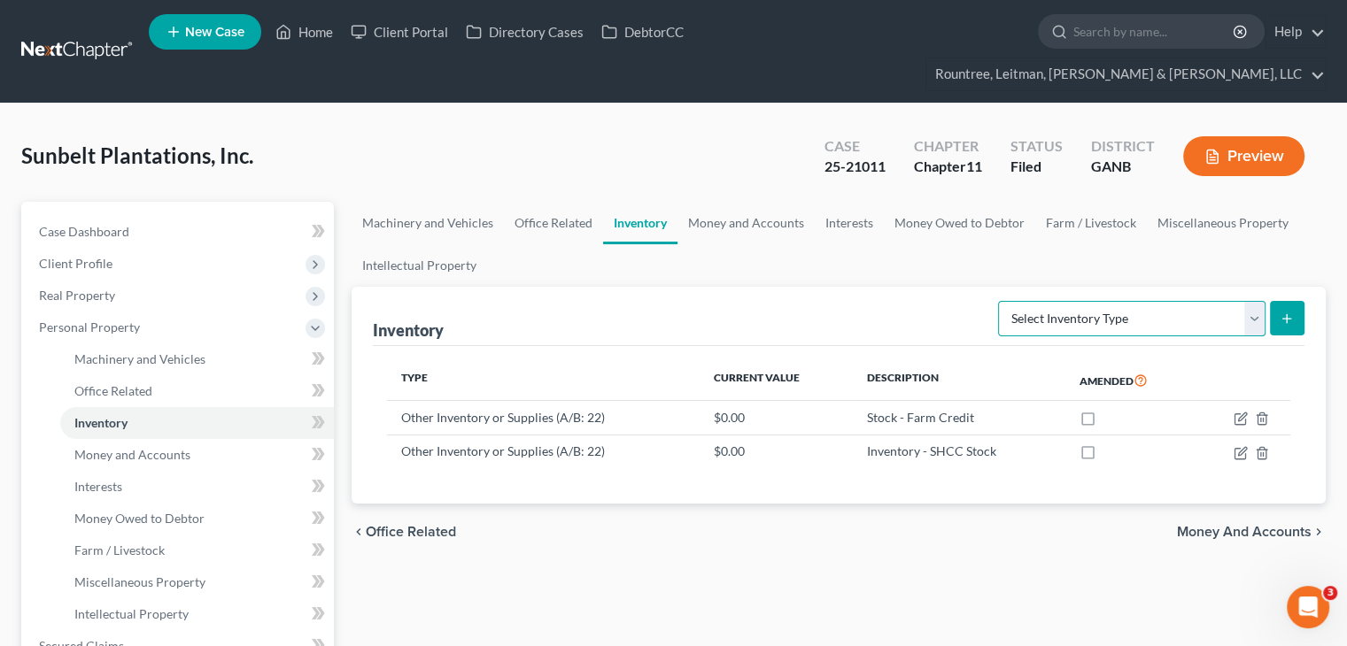
click at [1257, 301] on select "Select Inventory Type Finished Goods (A/B: 21) Other Inventory or Supplies (A/B…" at bounding box center [1131, 318] width 267 height 35
select select "other"
click at [998, 301] on select "Select Inventory Type Finished Goods (A/B: 21) Other Inventory or Supplies (A/B…" at bounding box center [1131, 318] width 267 height 35
click at [1280, 312] on icon "submit" at bounding box center [1287, 319] width 14 height 14
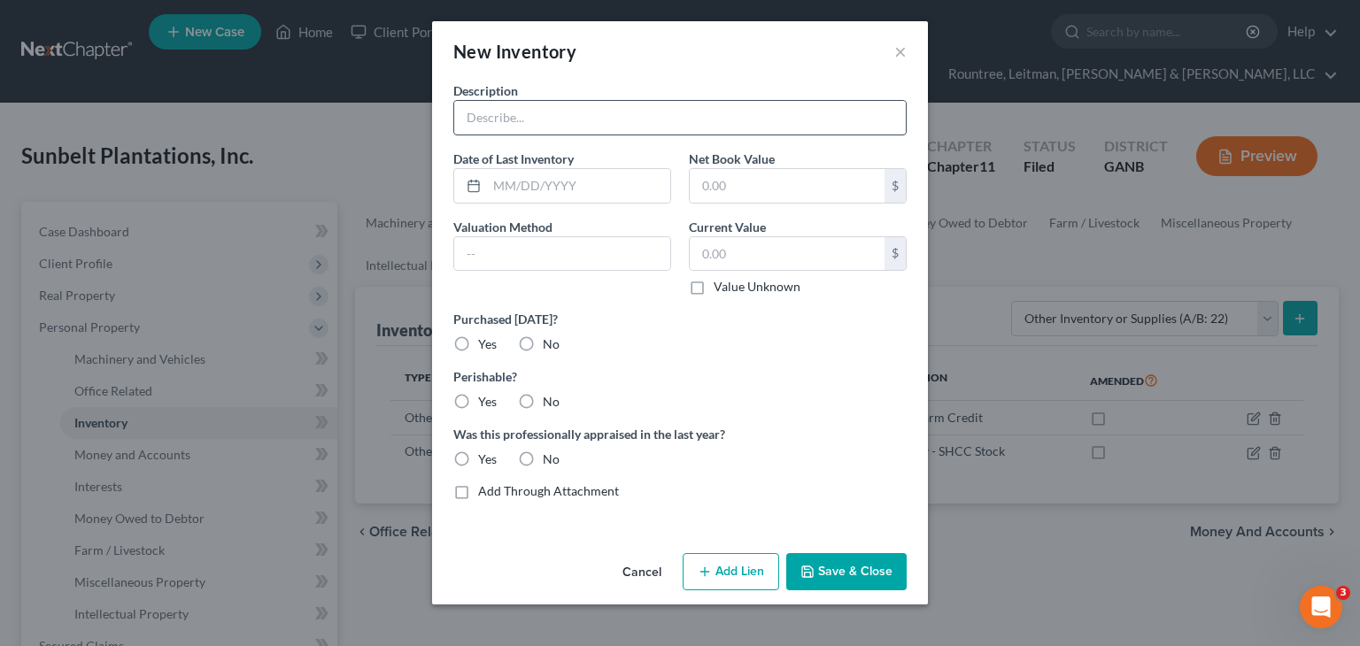
click at [542, 113] on input "text" at bounding box center [680, 118] width 452 height 34
type input "Retail Inventory"
drag, startPoint x: 497, startPoint y: 182, endPoint x: 978, endPoint y: 278, distance: 490.5
click at [497, 182] on input "text" at bounding box center [578, 186] width 183 height 34
type input "05/31/2025"
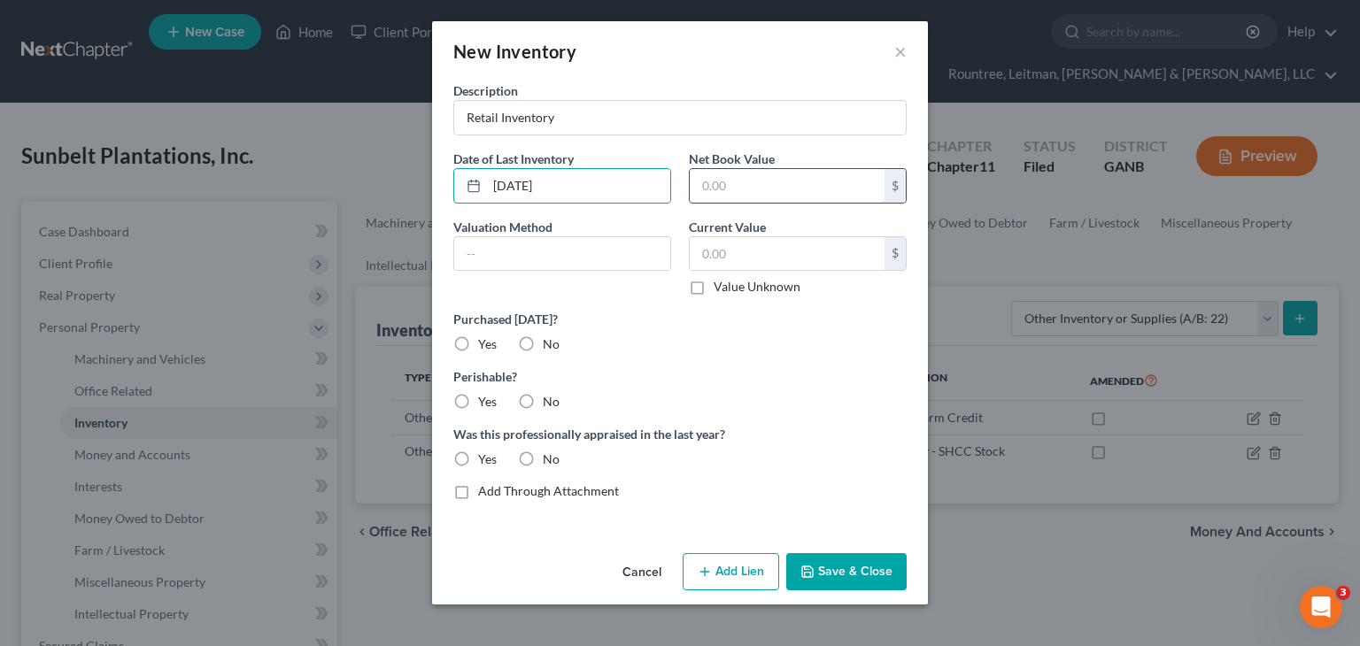
click at [733, 183] on input "text" at bounding box center [787, 186] width 195 height 34
type input "849,895.46"
click at [863, 565] on button "Save & Close" at bounding box center [846, 571] width 120 height 37
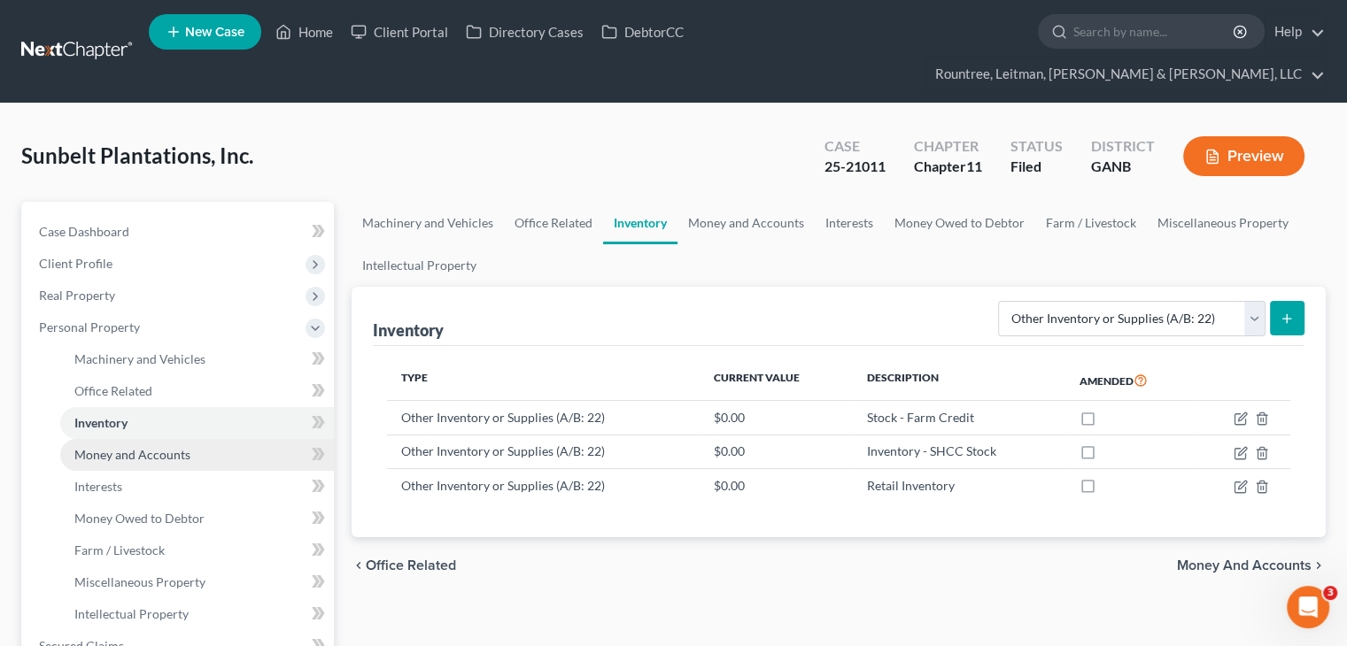
click at [158, 447] on span "Money and Accounts" at bounding box center [132, 454] width 116 height 15
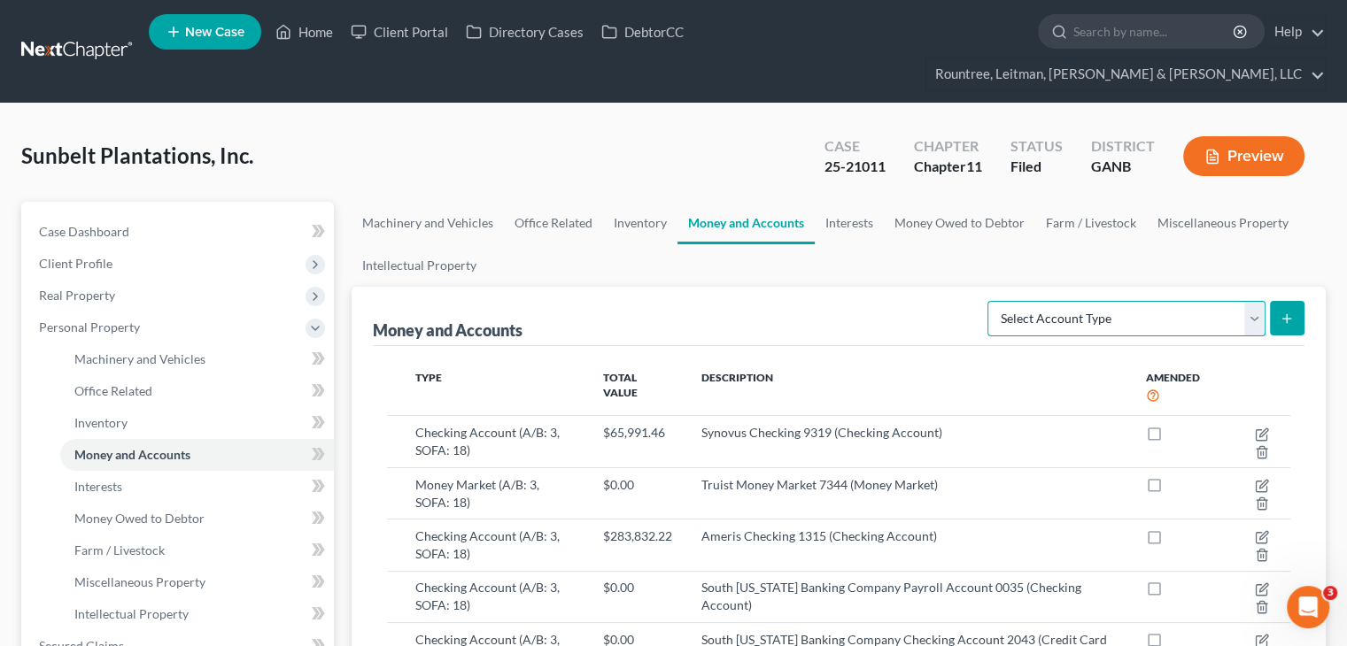
click at [1256, 301] on select "Select Account Type Brokerage (A/B: 3, SOFA: 18) Cash on Hand (A/B: 2) Certific…" at bounding box center [1126, 318] width 278 height 35
drag, startPoint x: 1254, startPoint y: 283, endPoint x: 1242, endPoint y: 283, distance: 11.5
click at [1254, 301] on select "Select Account Type Brokerage (A/B: 3, SOFA: 18) Cash on Hand (A/B: 2) Certific…" at bounding box center [1126, 318] width 278 height 35
click at [112, 479] on span "Interests" at bounding box center [98, 486] width 48 height 15
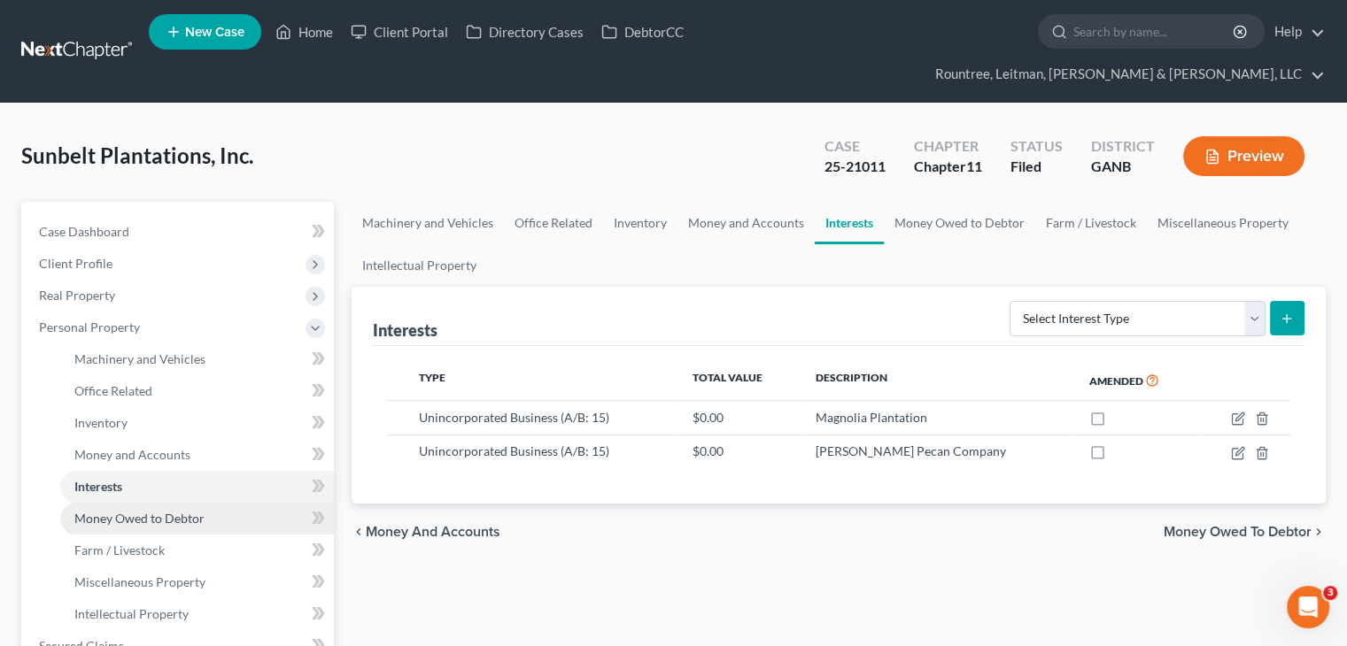
click at [127, 511] on span "Money Owed to Debtor" at bounding box center [139, 518] width 130 height 15
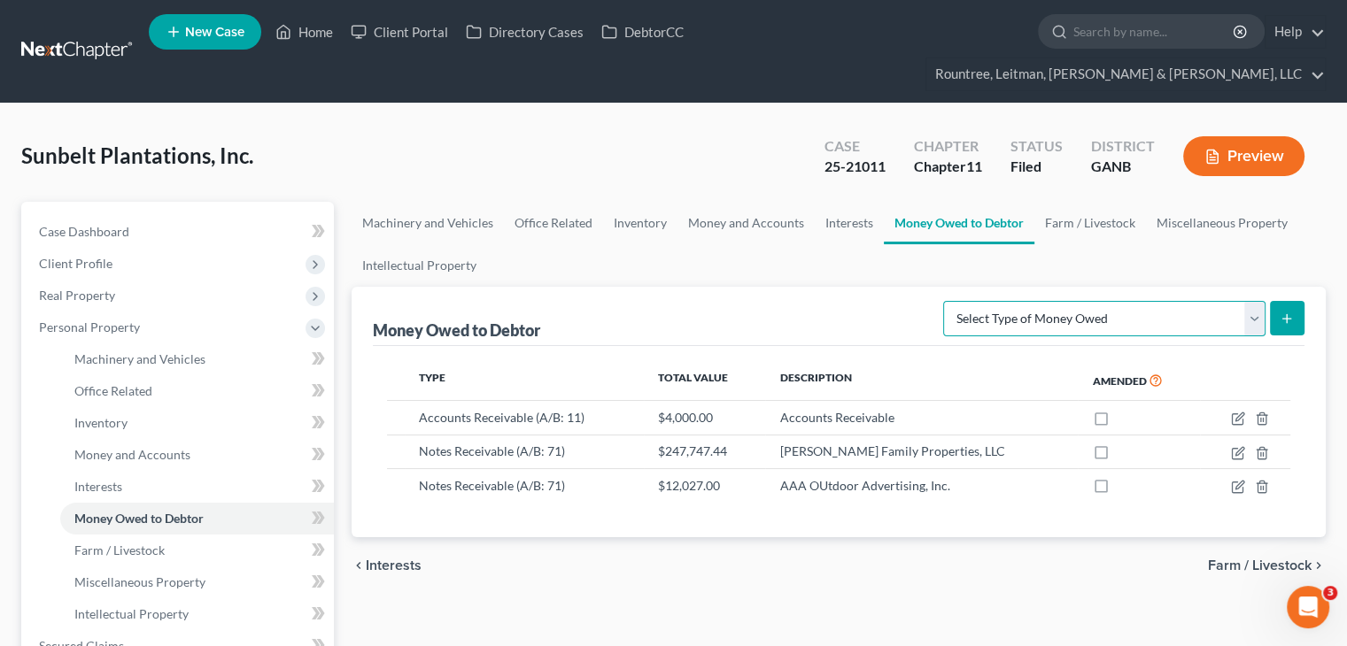
click at [1258, 301] on select "Select Type of Money Owed Accounts Receivable (A/B: 11) Causes of Action Agains…" at bounding box center [1104, 318] width 322 height 35
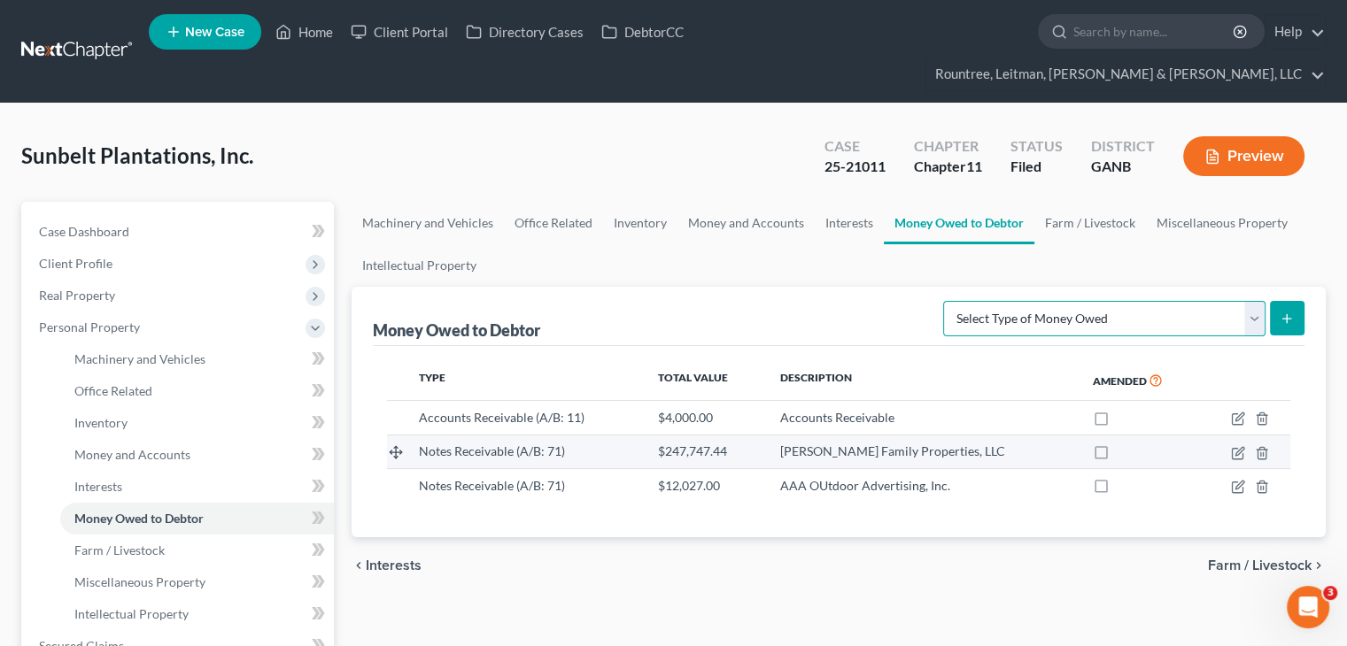
select select "notes_receivable"
click at [948, 301] on select "Select Type of Money Owed Accounts Receivable (A/B: 11) Causes of Action Agains…" at bounding box center [1104, 318] width 322 height 35
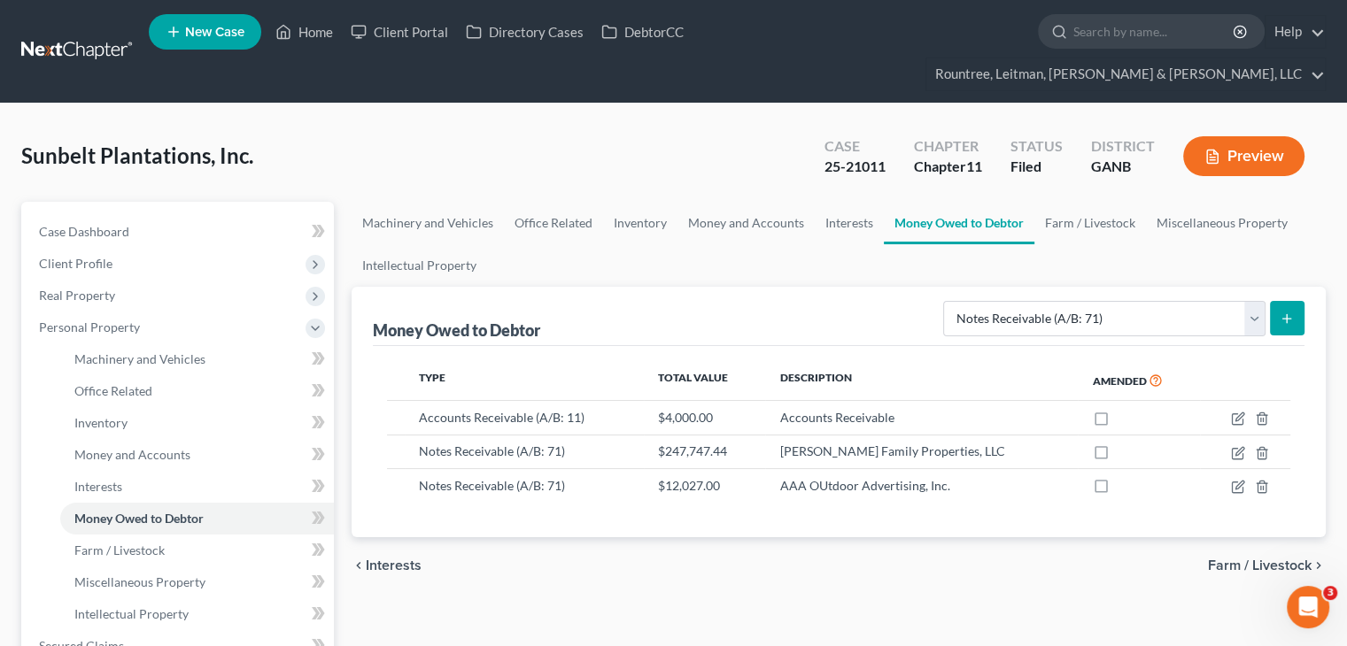
click at [1292, 312] on icon "submit" at bounding box center [1287, 319] width 14 height 14
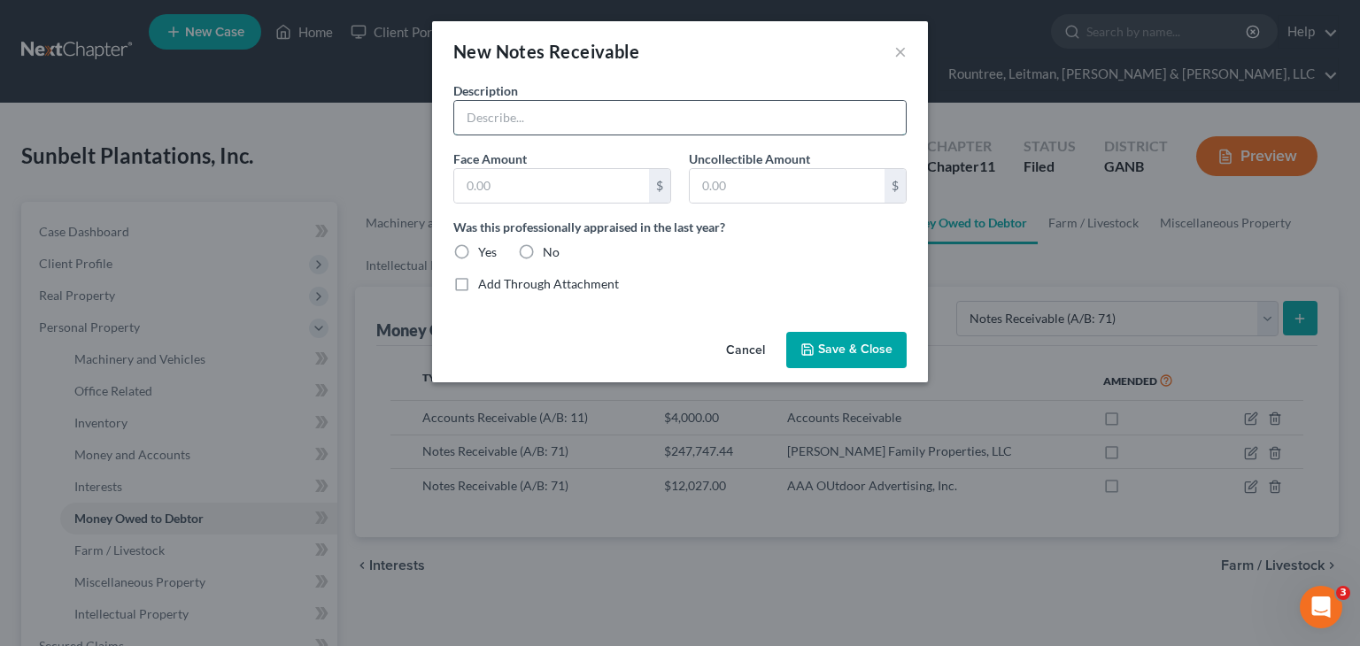
drag, startPoint x: 560, startPoint y: 128, endPoint x: 566, endPoint y: 121, distance: 9.4
click at [560, 128] on input "text" at bounding box center [680, 118] width 452 height 34
type input "Employee advances"
type input "4,933.12"
click at [744, 185] on input "text" at bounding box center [787, 186] width 195 height 34
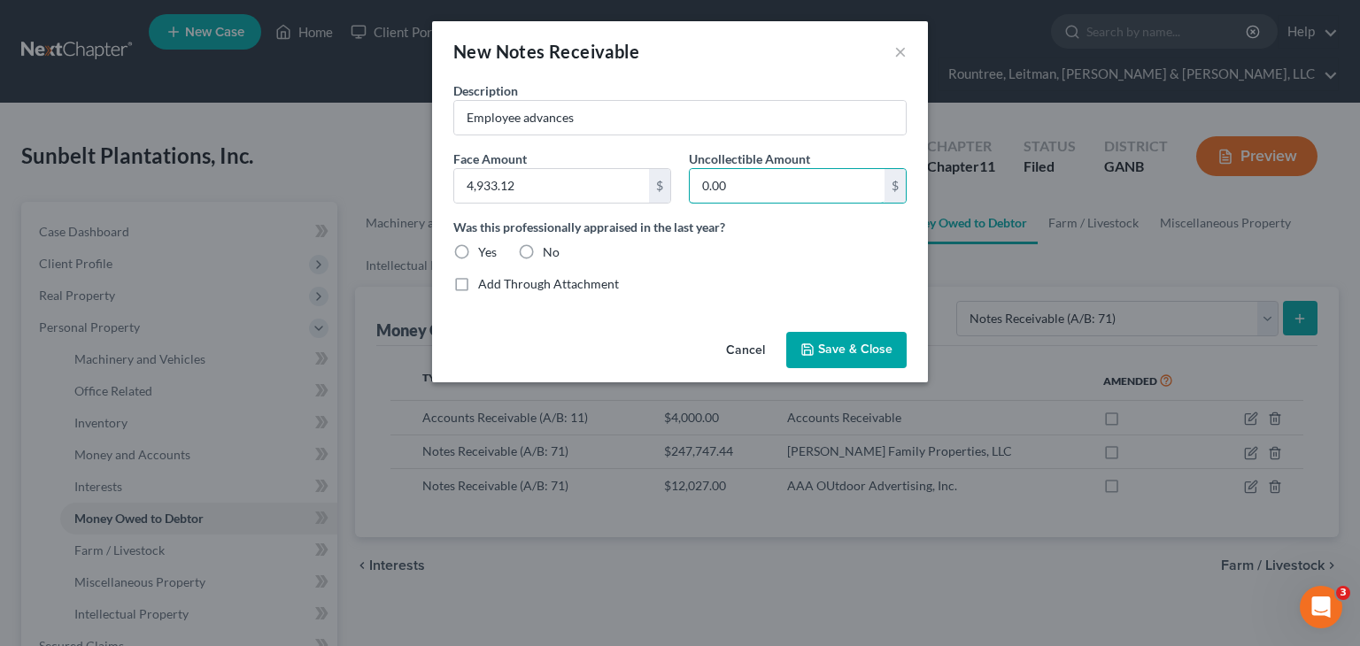
type input "0.00"
click at [543, 250] on label "No" at bounding box center [551, 253] width 17 height 18
click at [550, 250] on input "No" at bounding box center [556, 250] width 12 height 12
radio input "true"
click at [867, 354] on span "Save & Close" at bounding box center [855, 350] width 74 height 15
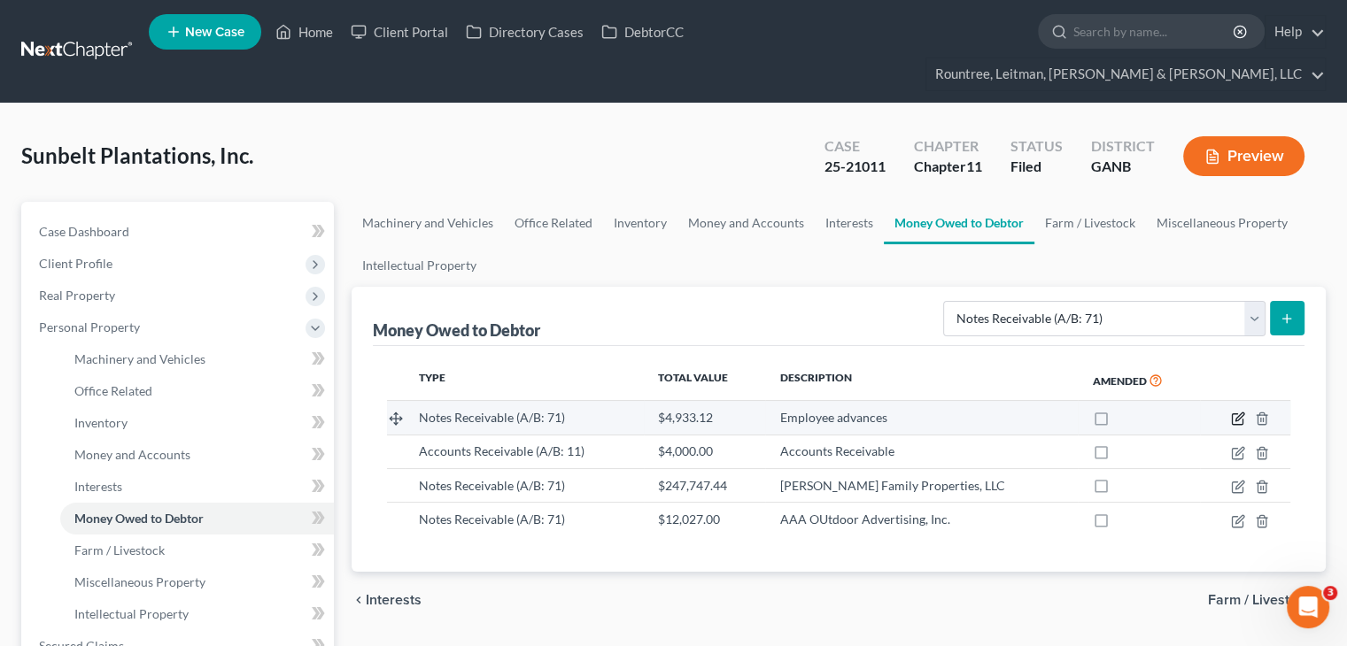
click at [1238, 412] on icon "button" at bounding box center [1238, 419] width 14 height 14
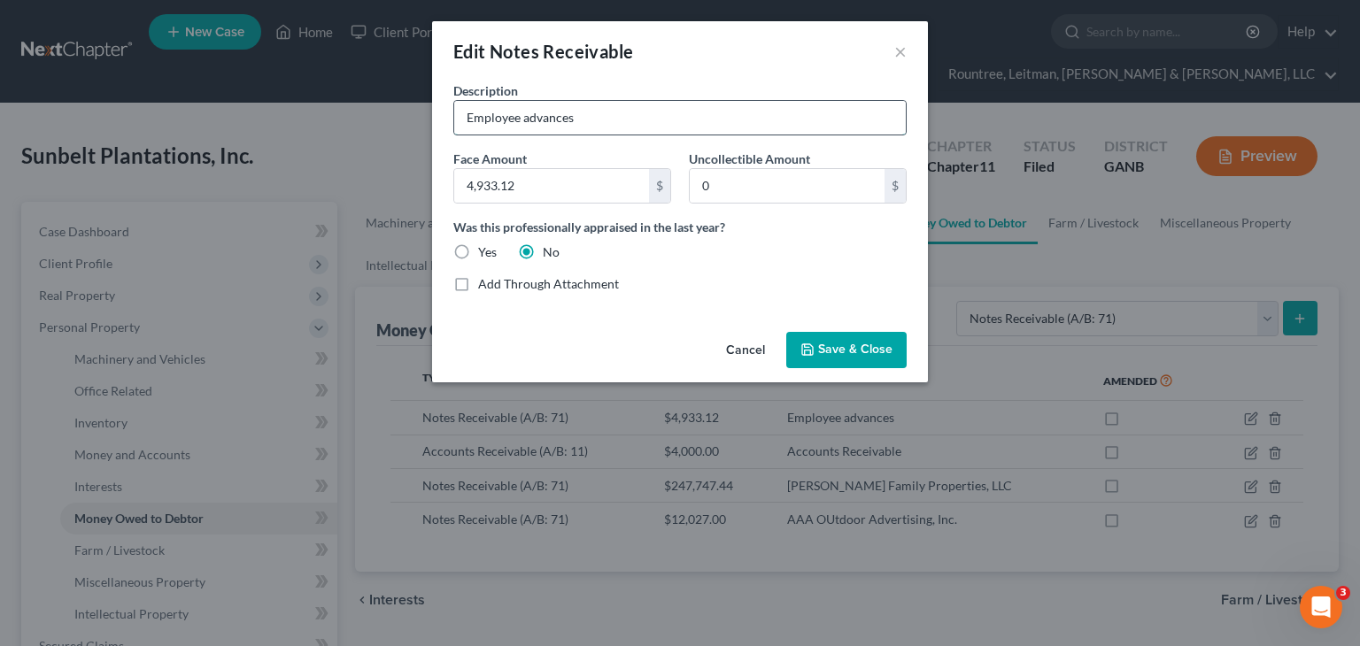
click at [522, 115] on input "Employee advances" at bounding box center [680, 118] width 452 height 34
type input "Employee Advances"
click at [863, 357] on button "Save & Close" at bounding box center [846, 350] width 120 height 37
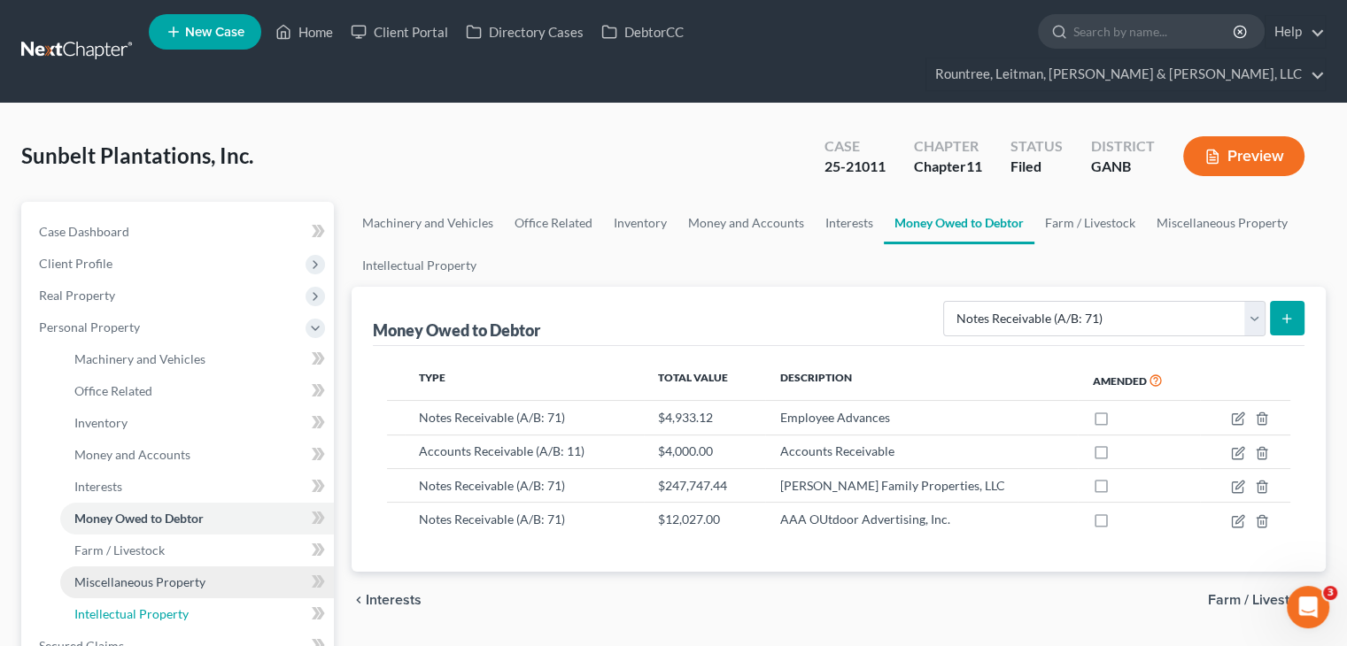
drag, startPoint x: 128, startPoint y: 584, endPoint x: 298, endPoint y: 553, distance: 173.0
click at [128, 607] on span "Intellectual Property" at bounding box center [131, 614] width 114 height 15
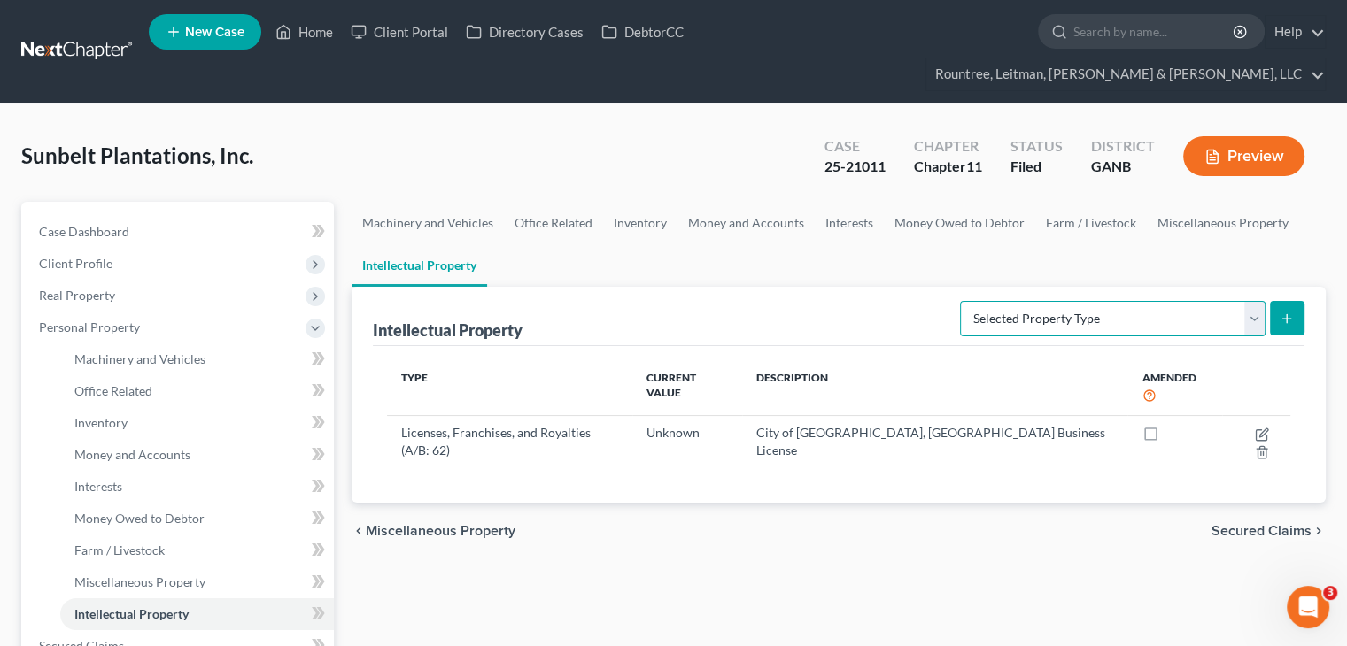
click at [1258, 301] on select "Selected Property Type Customer Lists (A/B: 63) Goodwill (A/B: 65) Internet Dom…" at bounding box center [1113, 318] width 306 height 35
select select "licenses_franchises_royalties"
click at [963, 301] on select "Selected Property Type Customer Lists (A/B: 63) Goodwill (A/B: 65) Internet Dom…" at bounding box center [1113, 318] width 306 height 35
click at [1284, 312] on icon "submit" at bounding box center [1287, 319] width 14 height 14
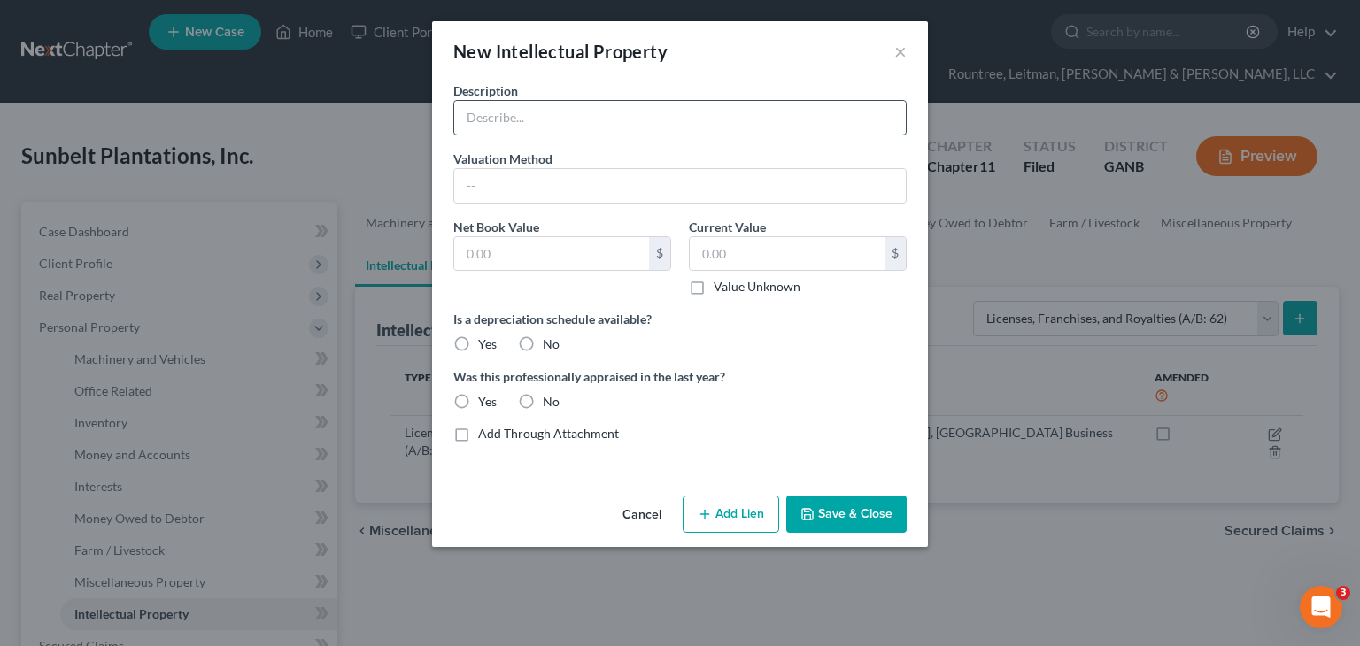
drag, startPoint x: 531, startPoint y: 125, endPoint x: 675, endPoint y: 134, distance: 143.7
click at [531, 124] on input "text" at bounding box center [680, 118] width 452 height 34
type input "Magnolia Plantation Food Sales Estalishment License"
drag, startPoint x: 558, startPoint y: 252, endPoint x: 570, endPoint y: 257, distance: 13.2
click at [558, 252] on input "text" at bounding box center [551, 254] width 195 height 34
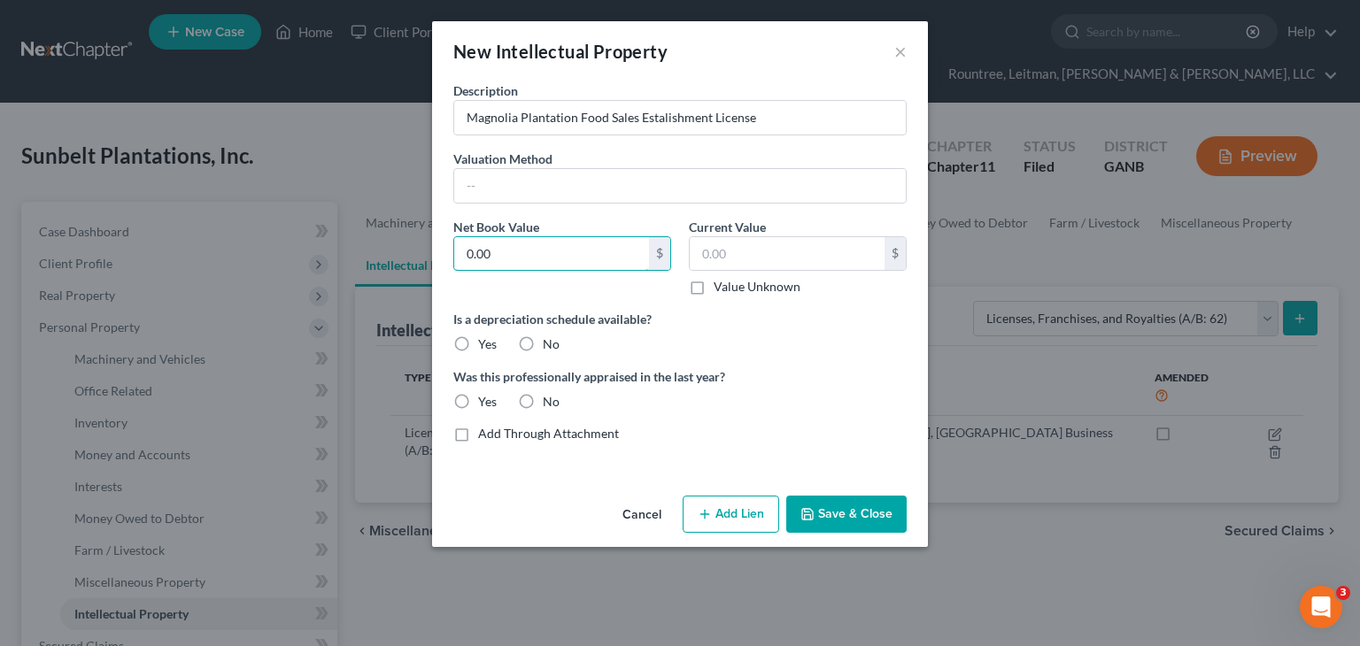
type input "0.00"
click at [714, 283] on label "Value Unknown" at bounding box center [757, 287] width 87 height 18
click at [721, 283] on input "Value Unknown" at bounding box center [727, 284] width 12 height 12
checkbox input "true"
type input "0.00"
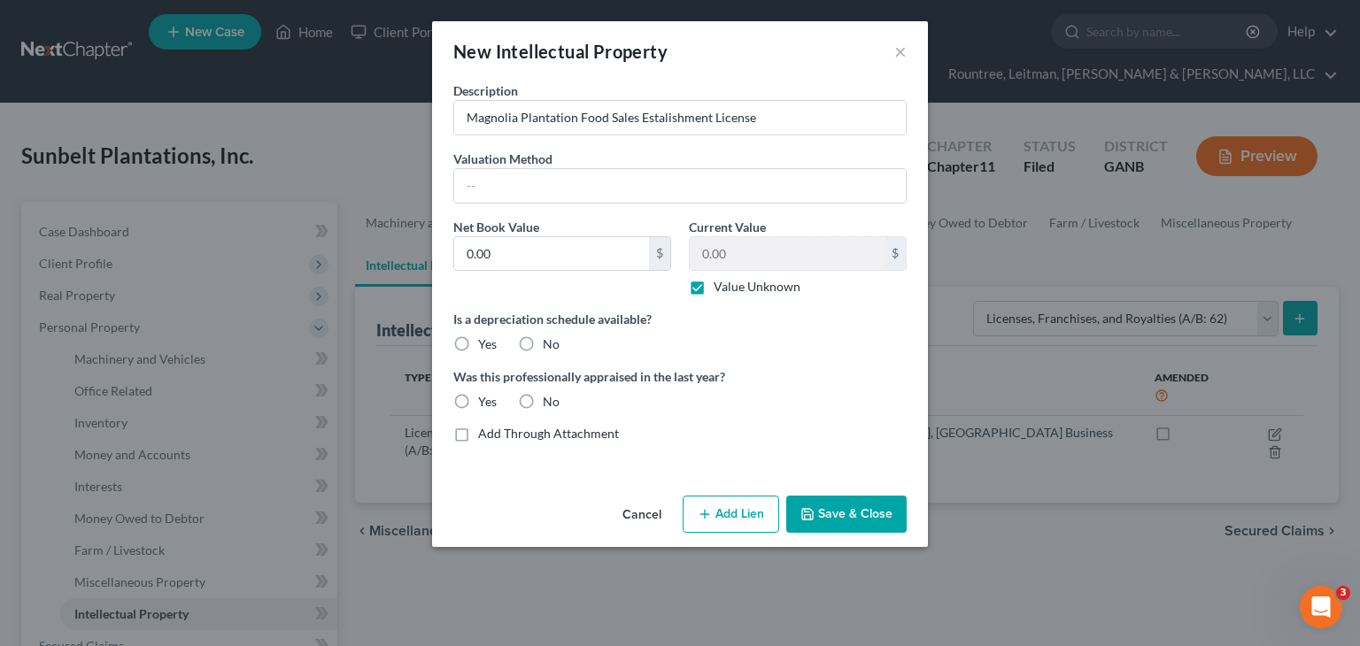
drag, startPoint x: 525, startPoint y: 337, endPoint x: 527, endPoint y: 407, distance: 70.0
click at [543, 342] on label "No" at bounding box center [551, 345] width 17 height 18
click at [550, 342] on input "No" at bounding box center [556, 342] width 12 height 12
radio input "true"
drag, startPoint x: 524, startPoint y: 398, endPoint x: 781, endPoint y: 506, distance: 278.6
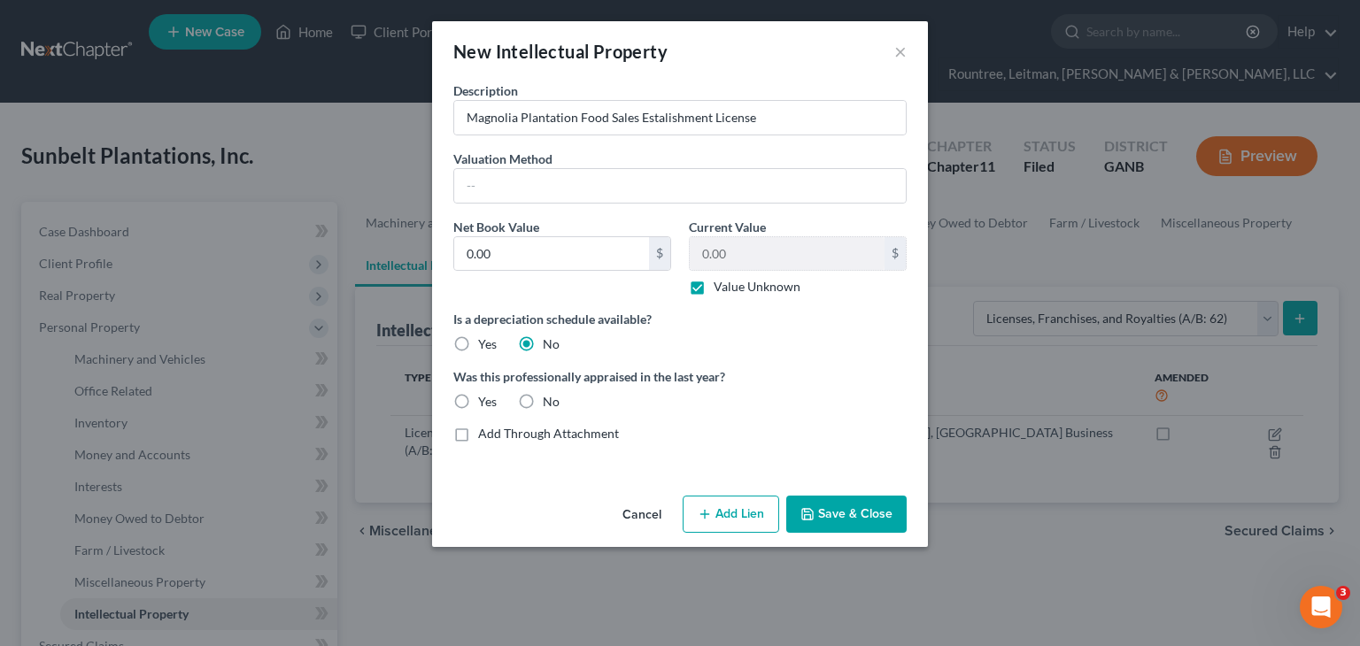
click at [543, 398] on label "No" at bounding box center [551, 402] width 17 height 18
click at [550, 398] on input "No" at bounding box center [556, 399] width 12 height 12
radio input "true"
click at [844, 511] on button "Save & Close" at bounding box center [846, 514] width 120 height 37
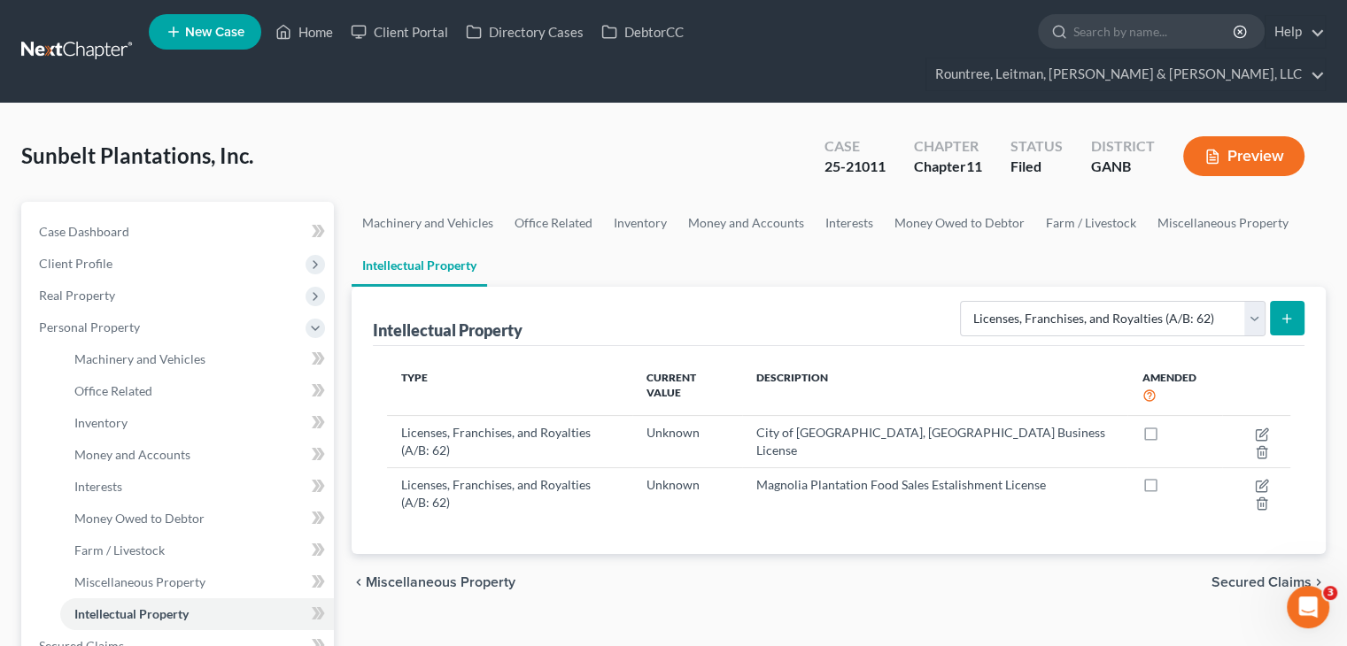
click at [1289, 312] on icon "submit" at bounding box center [1287, 319] width 14 height 14
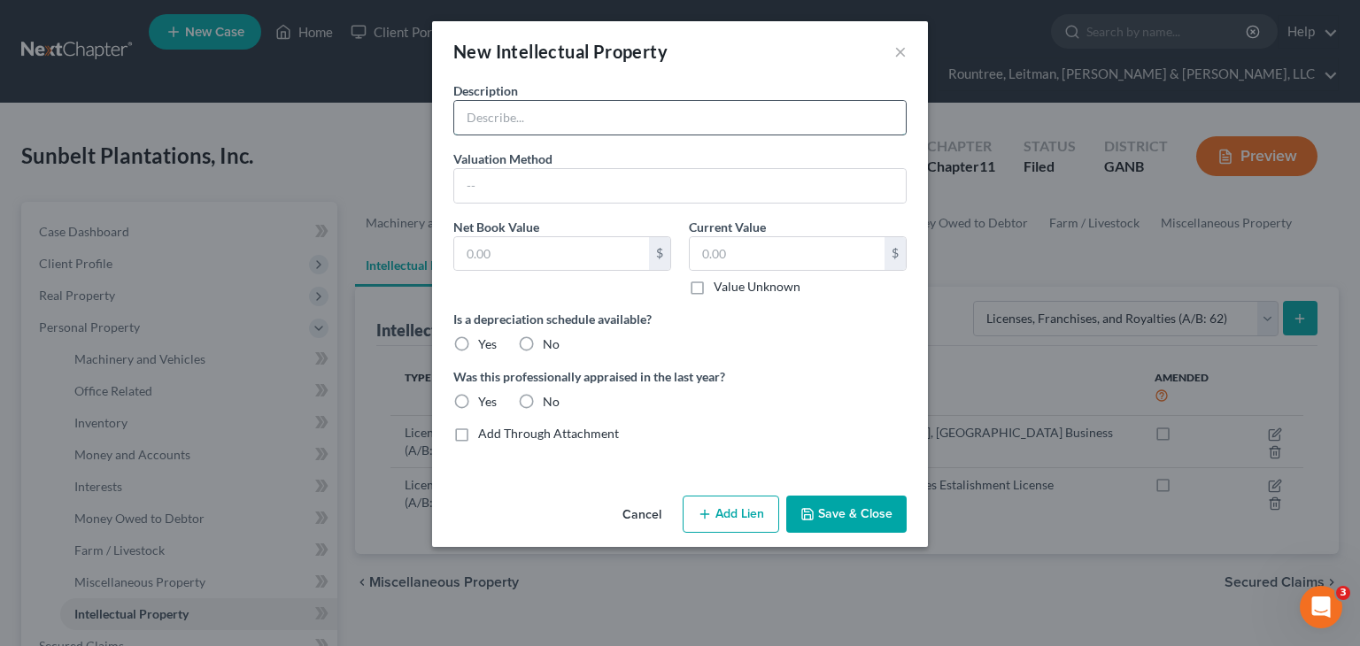
click at [566, 120] on input "text" at bounding box center [680, 118] width 452 height 34
type input "Magnolia Plantation Georgia Fuel License|Certificate of Station Registration"
click at [517, 259] on input "text" at bounding box center [551, 254] width 195 height 34
type input "0.00"
click at [714, 282] on label "Value Unknown" at bounding box center [757, 287] width 87 height 18
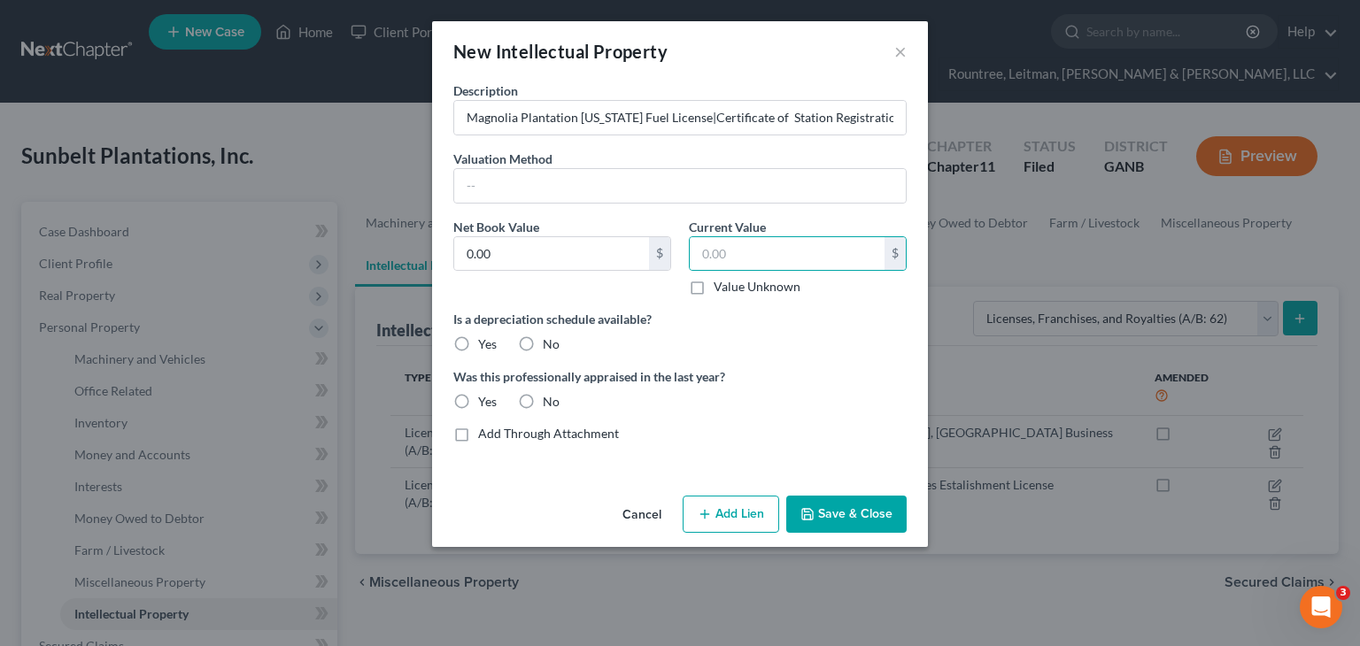
click at [721, 282] on input "Value Unknown" at bounding box center [727, 284] width 12 height 12
checkbox input "true"
type input "0.00"
click at [543, 337] on label "No" at bounding box center [551, 345] width 17 height 18
click at [550, 337] on input "No" at bounding box center [556, 342] width 12 height 12
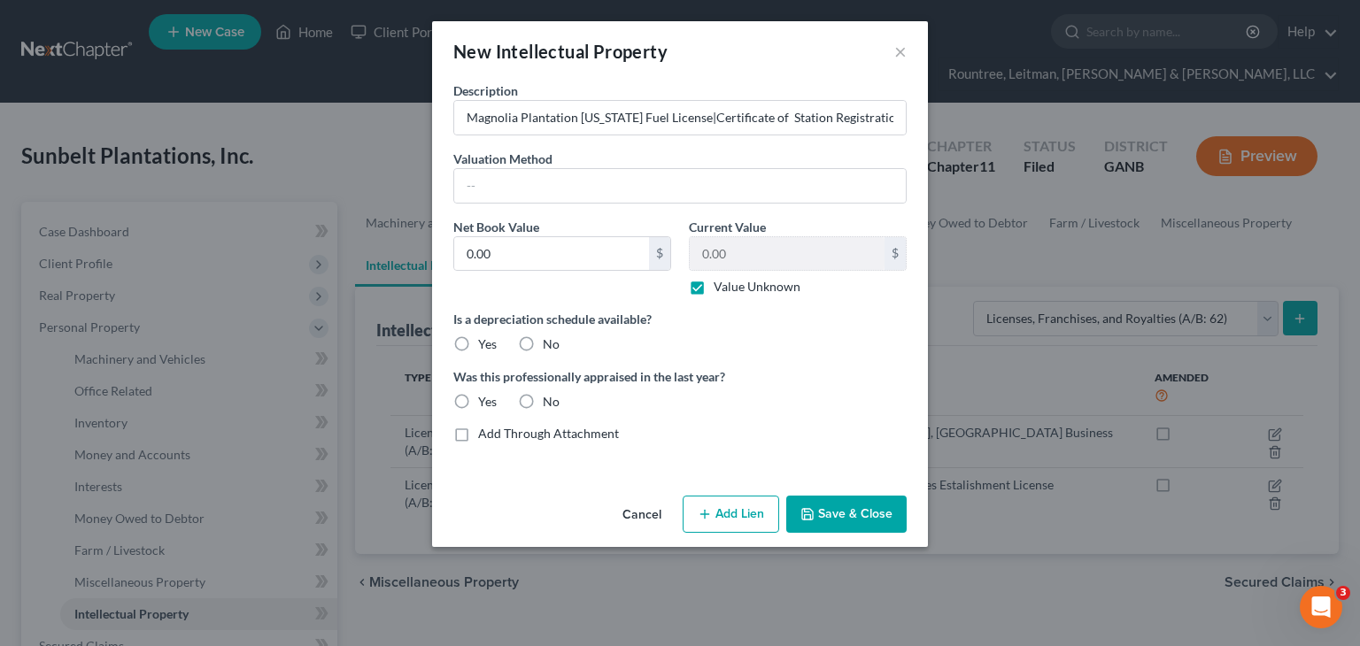
radio input "true"
click at [543, 401] on label "No" at bounding box center [551, 402] width 17 height 18
click at [550, 401] on input "No" at bounding box center [556, 399] width 12 height 12
radio input "true"
click at [817, 515] on button "Save & Close" at bounding box center [846, 514] width 120 height 37
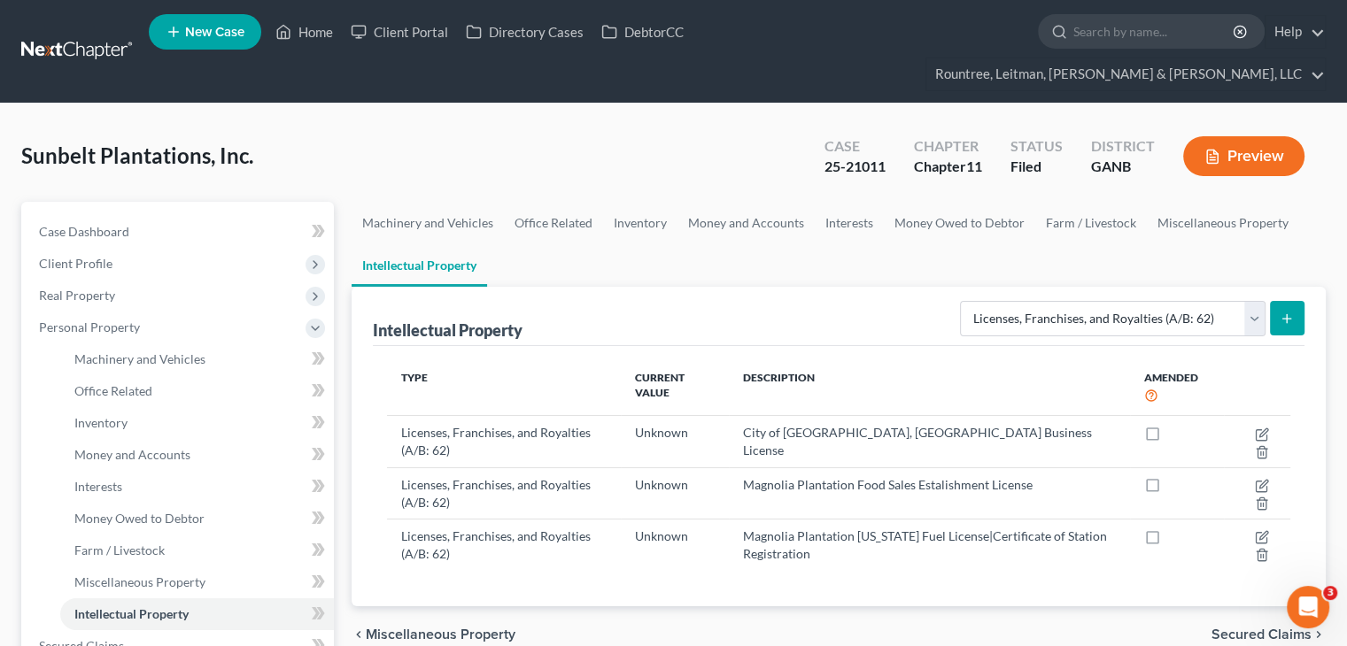
click at [1283, 301] on button "submit" at bounding box center [1287, 318] width 35 height 35
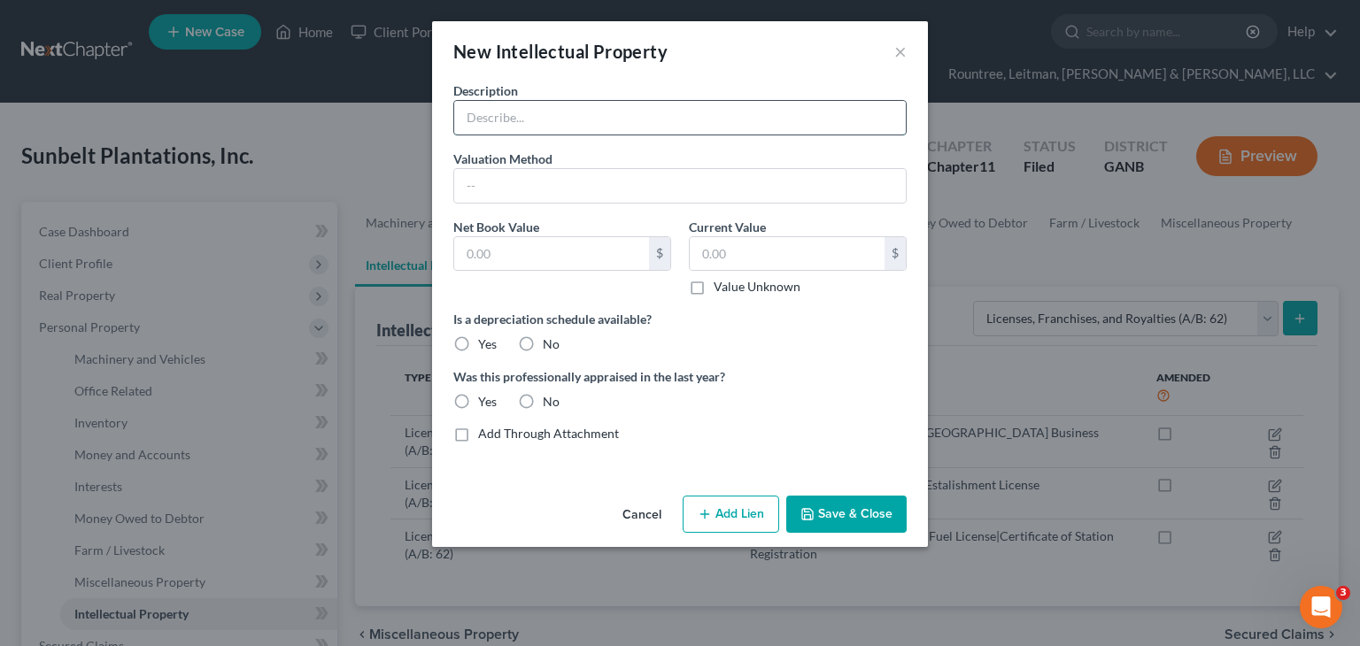
click at [521, 104] on input "text" at bounding box center [680, 118] width 452 height 34
type input "Adcock Pecan Co (Shelling Plant) Food Sales Establishment License"
click at [508, 245] on input "text" at bounding box center [551, 254] width 195 height 34
type input "0.00"
type input "0"
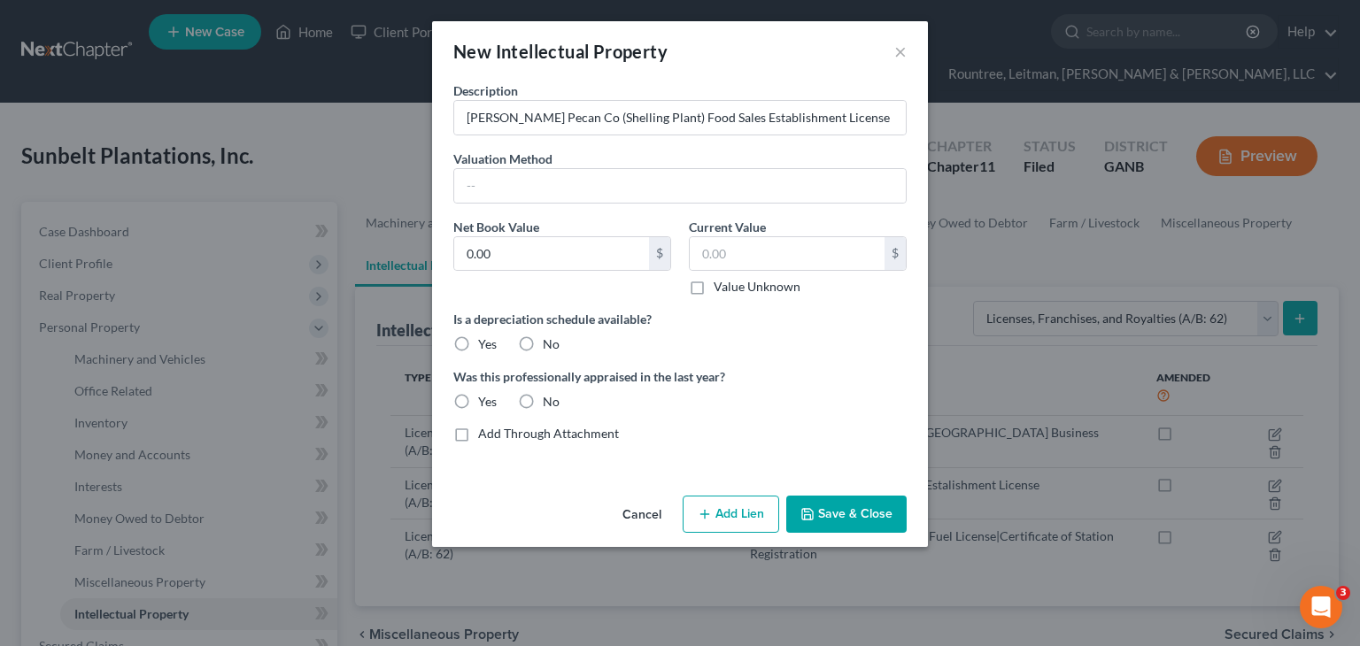
click at [714, 285] on label "Value Unknown" at bounding box center [757, 287] width 87 height 18
click at [721, 285] on input "Value Unknown" at bounding box center [727, 284] width 12 height 12
checkbox input "true"
type input "0.00"
click at [543, 344] on label "No" at bounding box center [551, 345] width 17 height 18
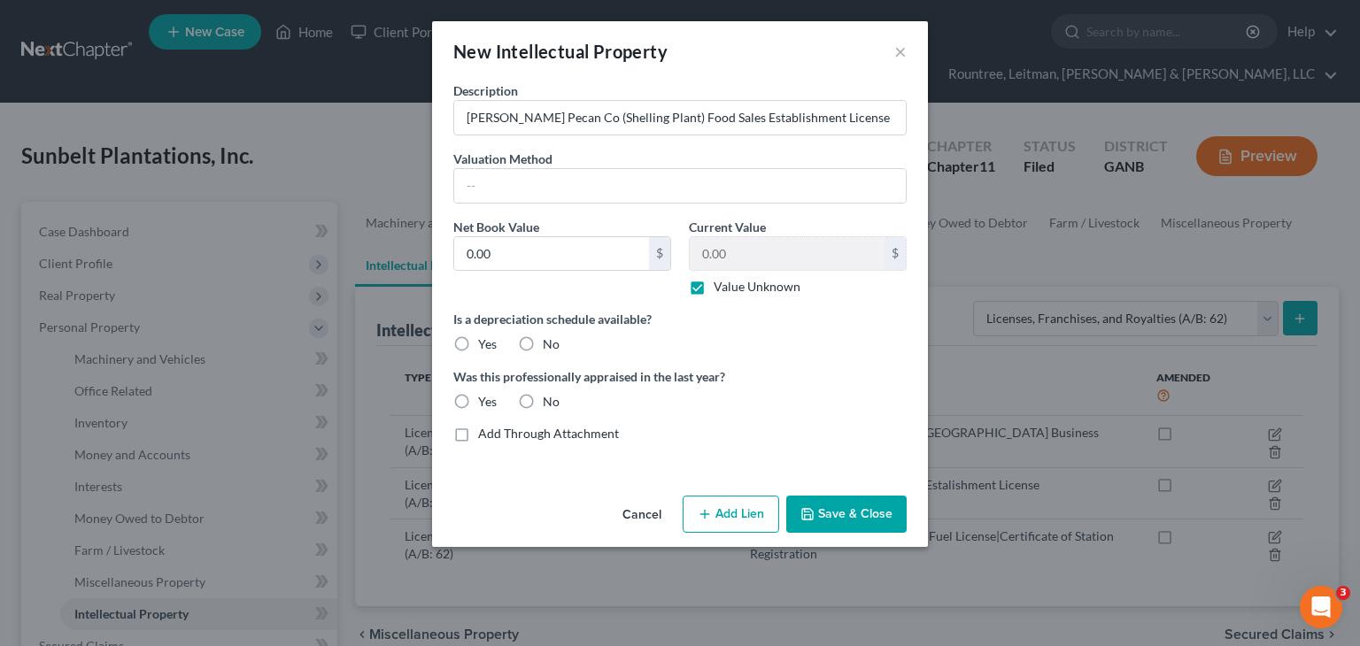
click at [550, 344] on input "No" at bounding box center [556, 342] width 12 height 12
radio input "true"
click at [543, 398] on label "No" at bounding box center [551, 402] width 17 height 18
click at [550, 398] on input "No" at bounding box center [556, 399] width 12 height 12
radio input "true"
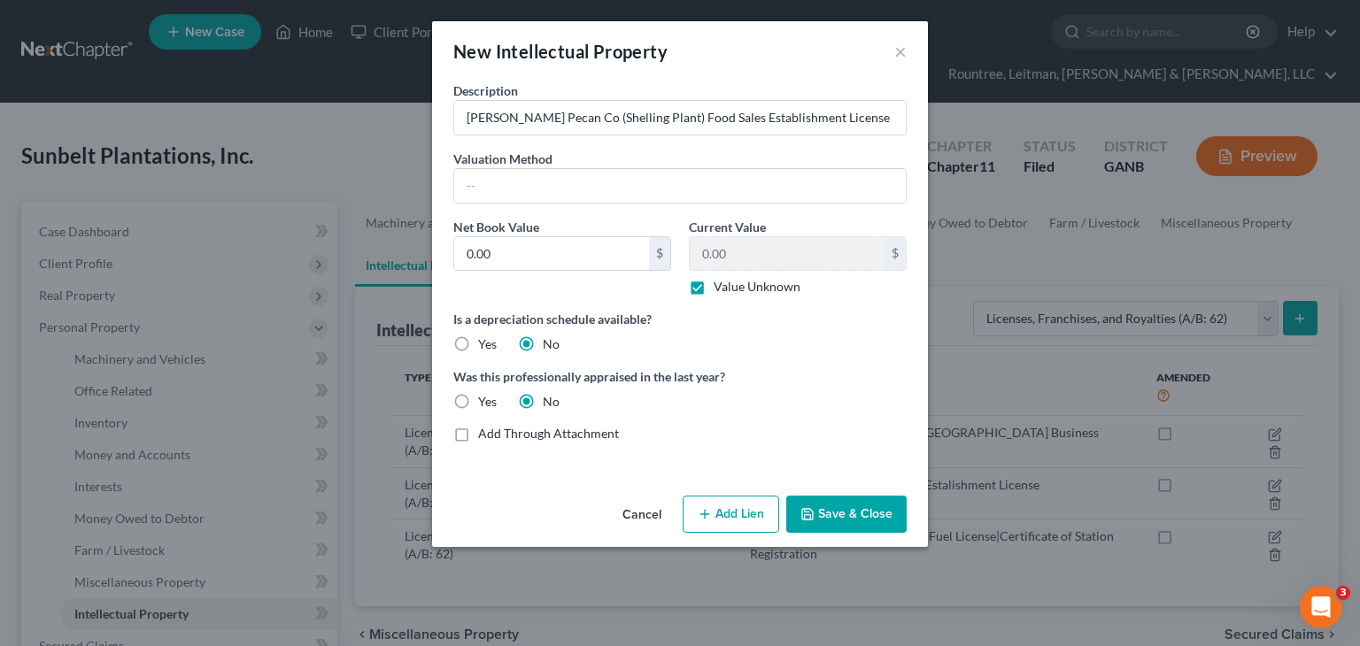
click at [836, 504] on button "Save & Close" at bounding box center [846, 514] width 120 height 37
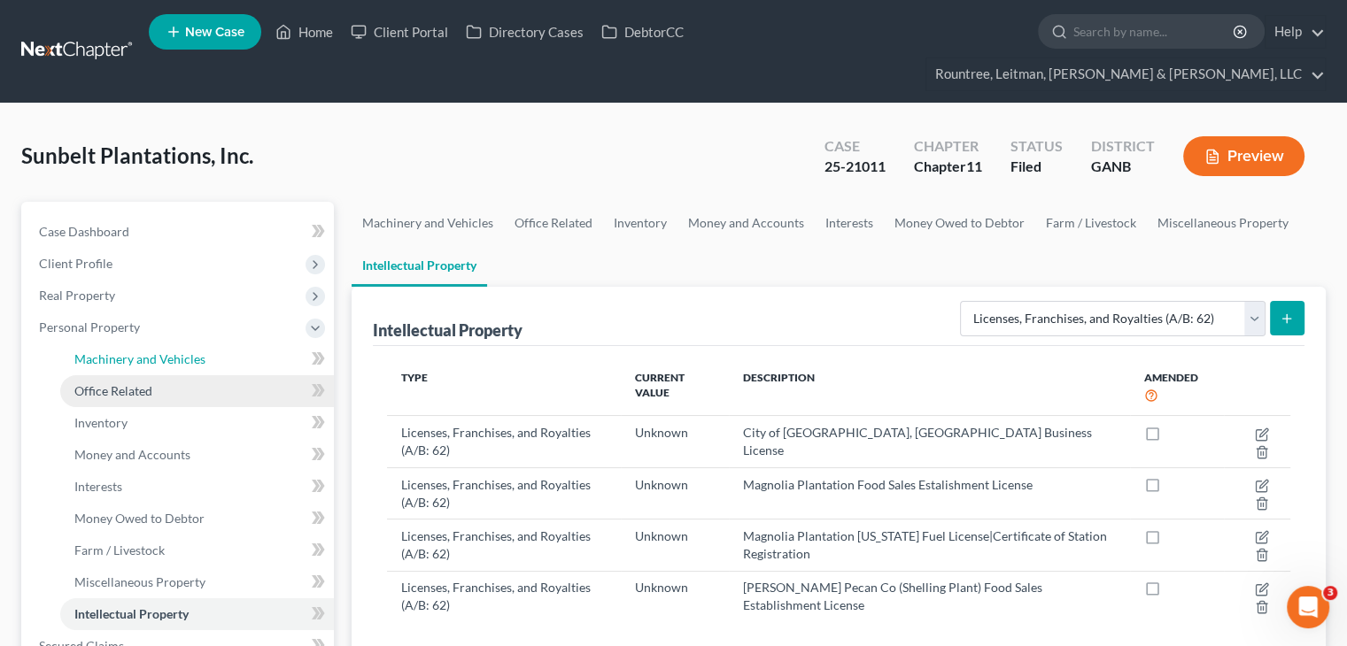
drag, startPoint x: 120, startPoint y: 330, endPoint x: 190, endPoint y: 349, distance: 71.5
click at [120, 352] on span "Machinery and Vehicles" at bounding box center [139, 359] width 131 height 15
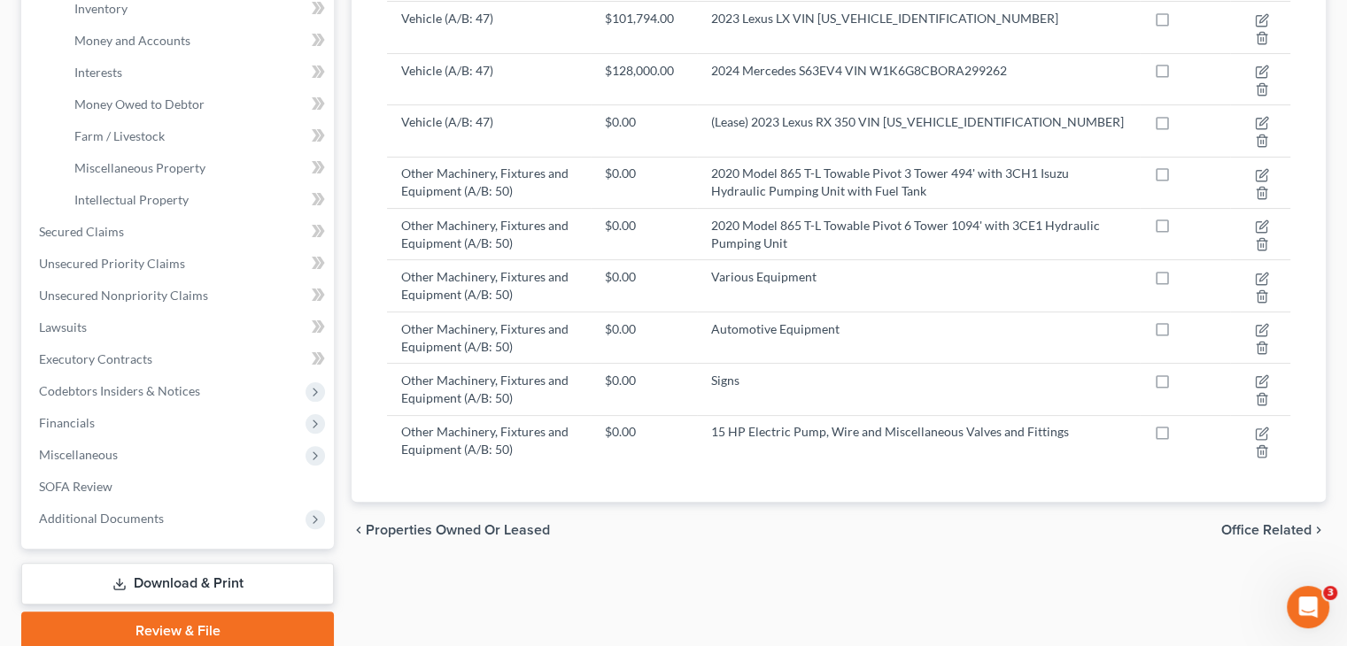
scroll to position [443, 0]
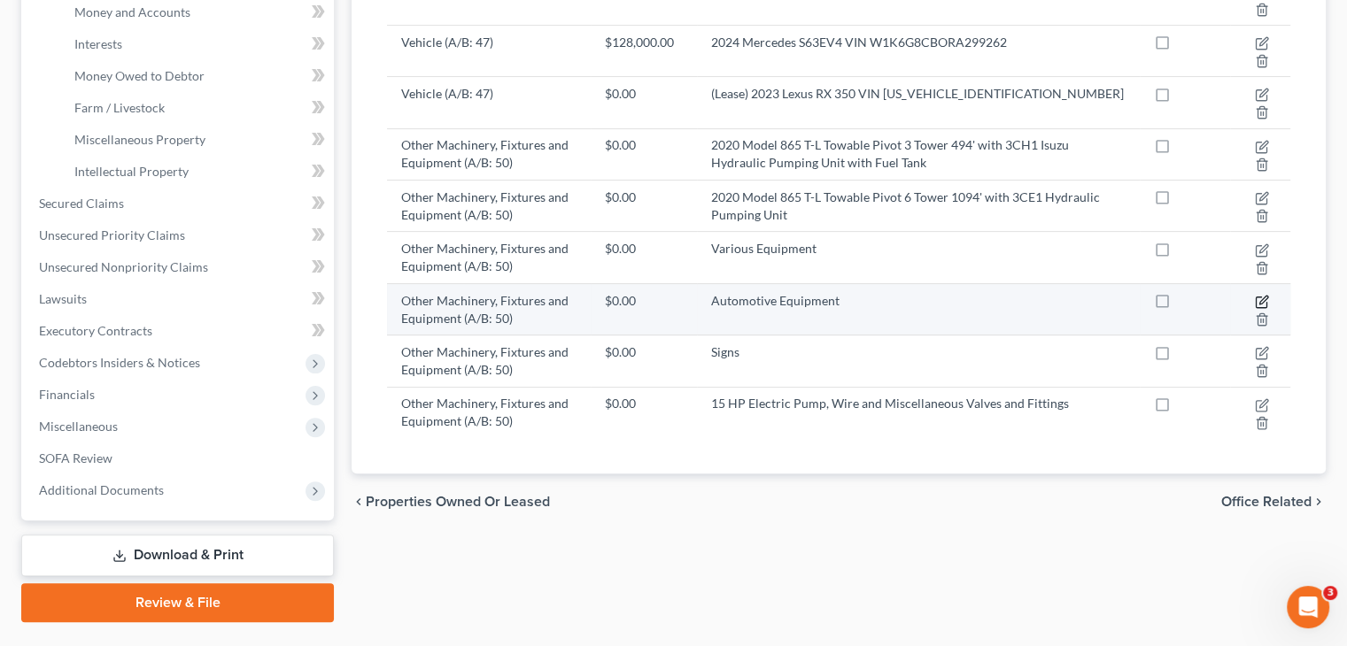
click at [1263, 295] on icon "button" at bounding box center [1262, 302] width 14 height 14
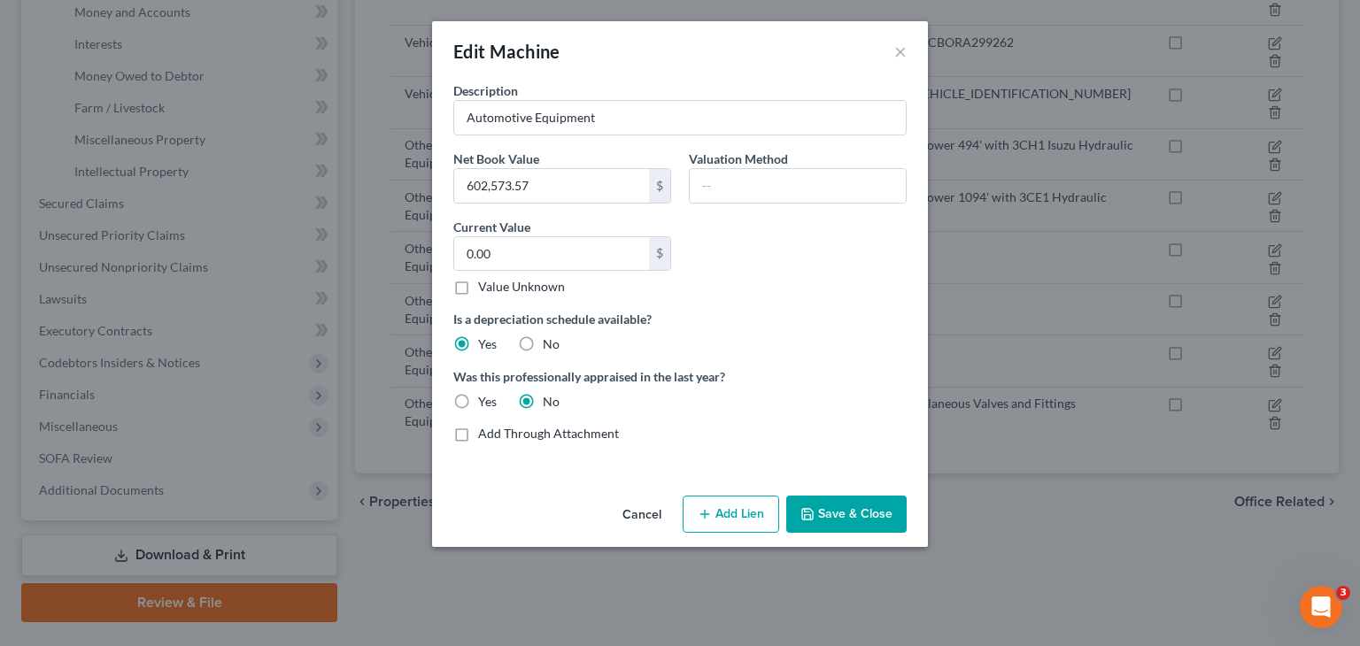
drag, startPoint x: 855, startPoint y: 507, endPoint x: 801, endPoint y: 512, distance: 54.2
click at [855, 507] on button "Save & Close" at bounding box center [846, 514] width 120 height 37
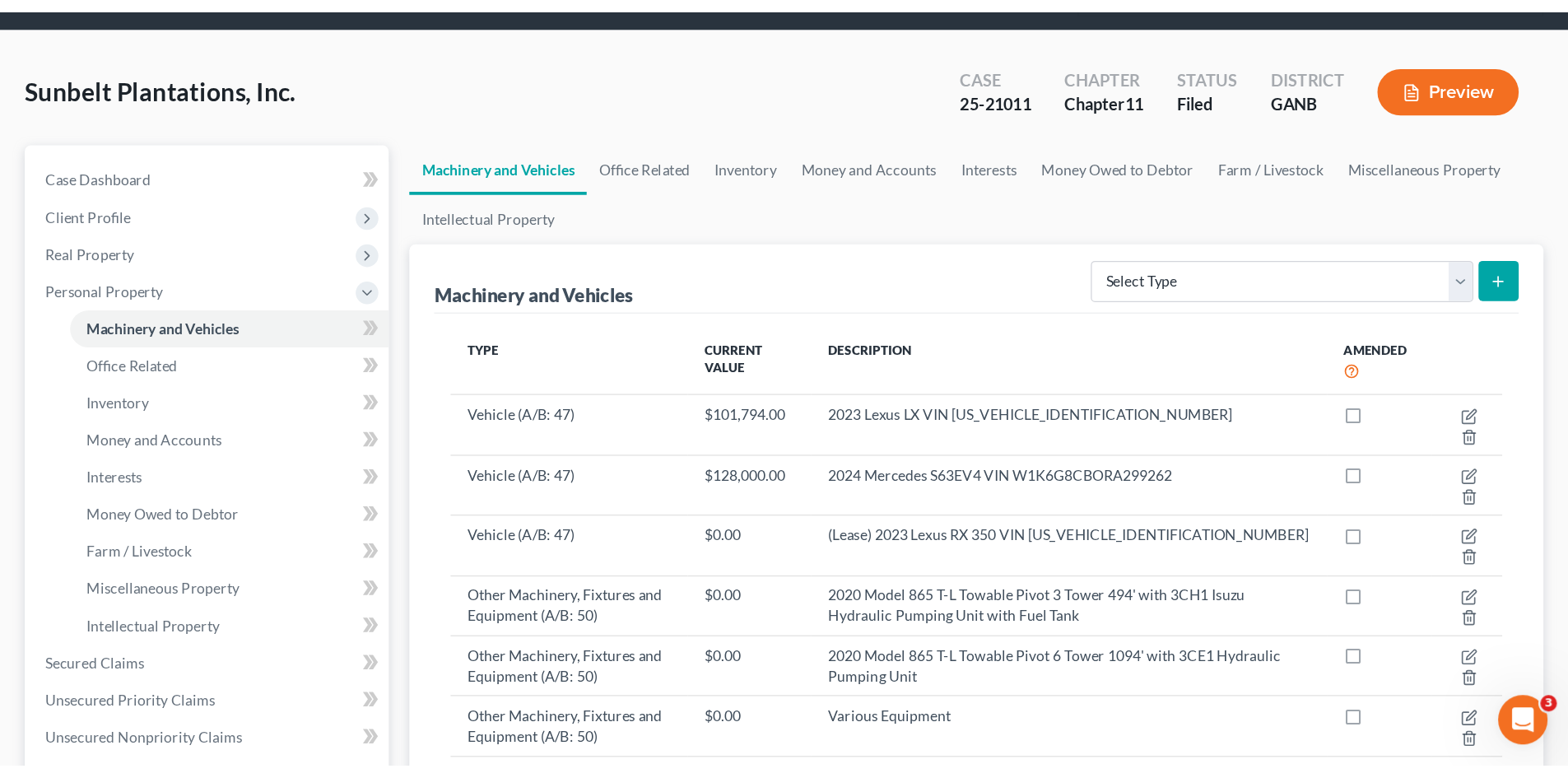
scroll to position [0, 0]
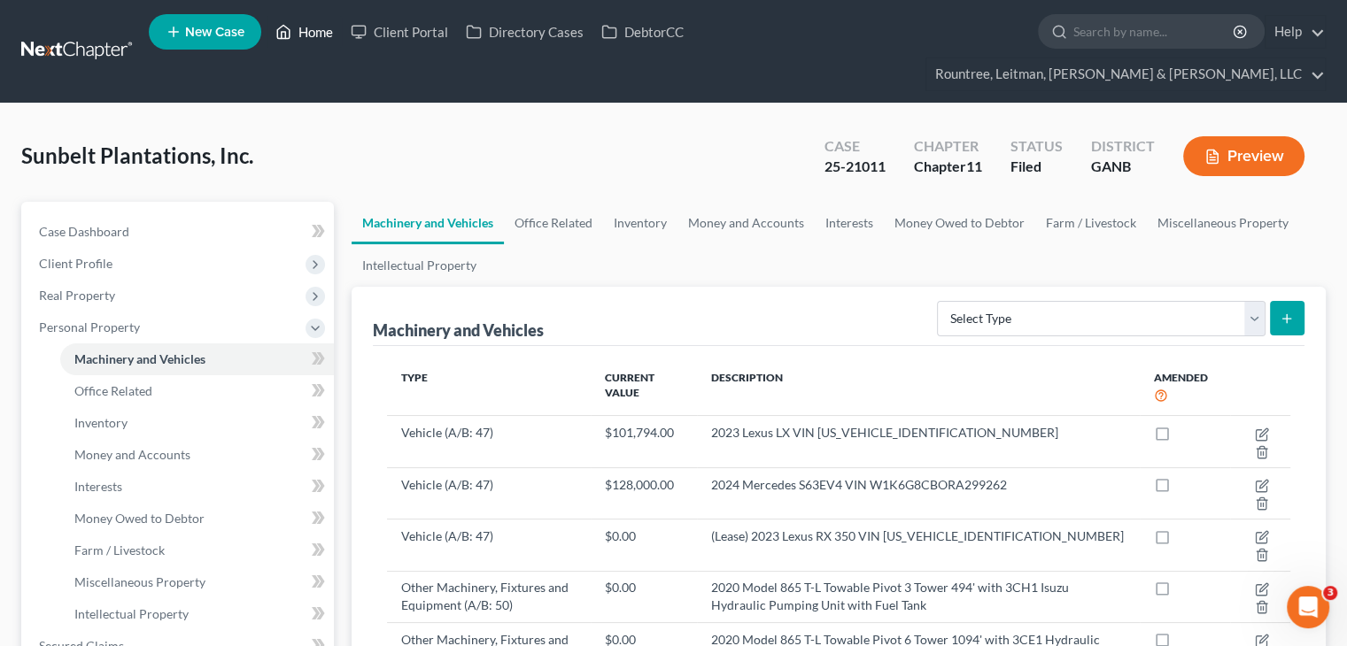
click at [320, 28] on link "Home" at bounding box center [304, 32] width 75 height 32
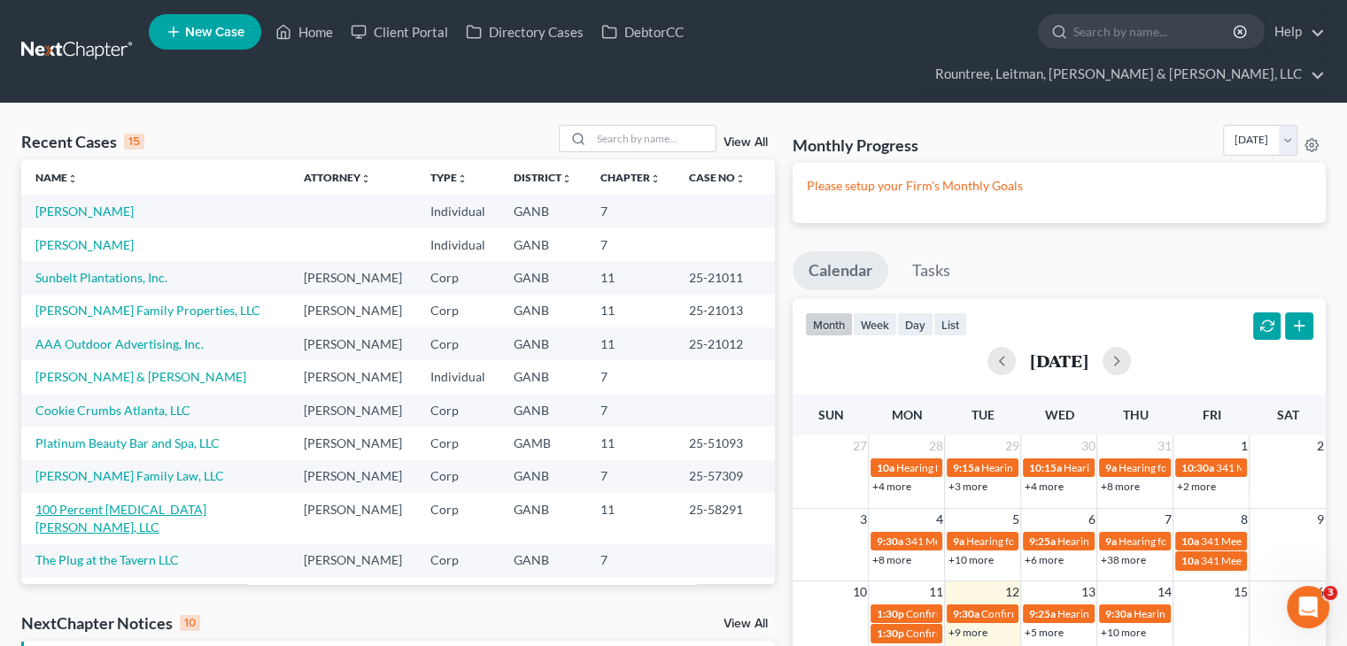
click at [98, 502] on link "100 Percent [MEDICAL_DATA] [PERSON_NAME], LLC" at bounding box center [120, 518] width 171 height 33
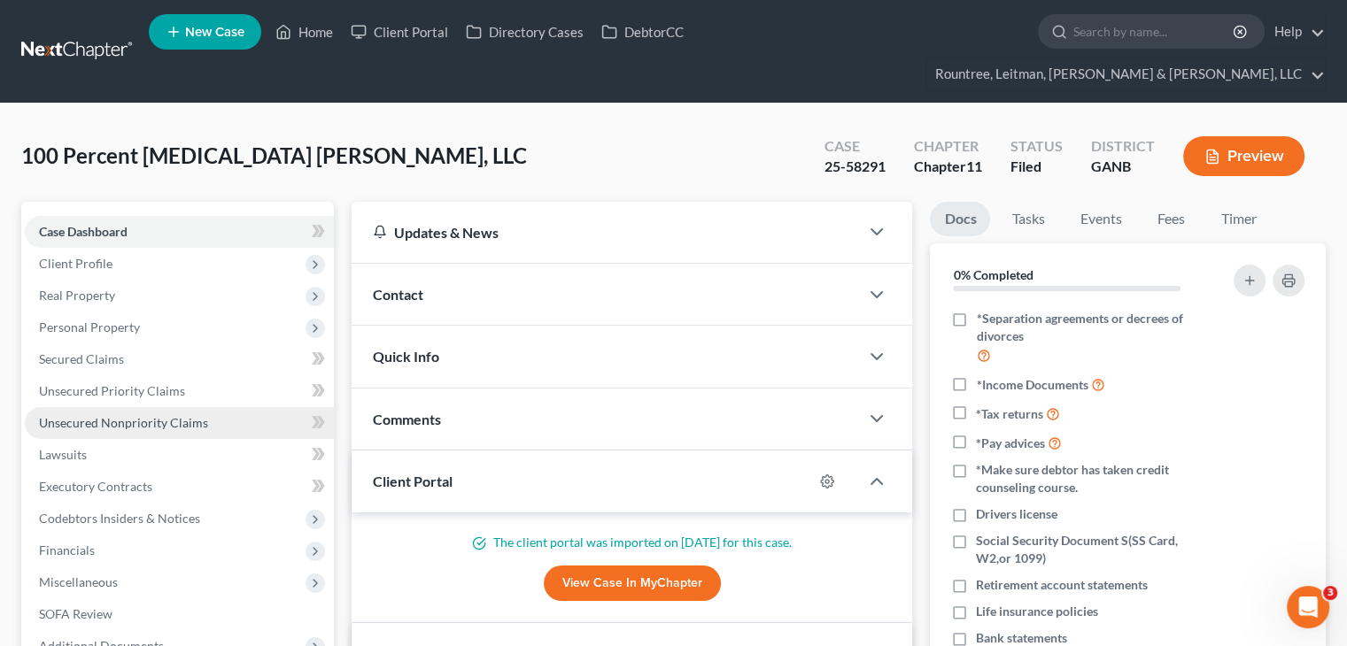
click at [89, 415] on span "Unsecured Nonpriority Claims" at bounding box center [123, 422] width 169 height 15
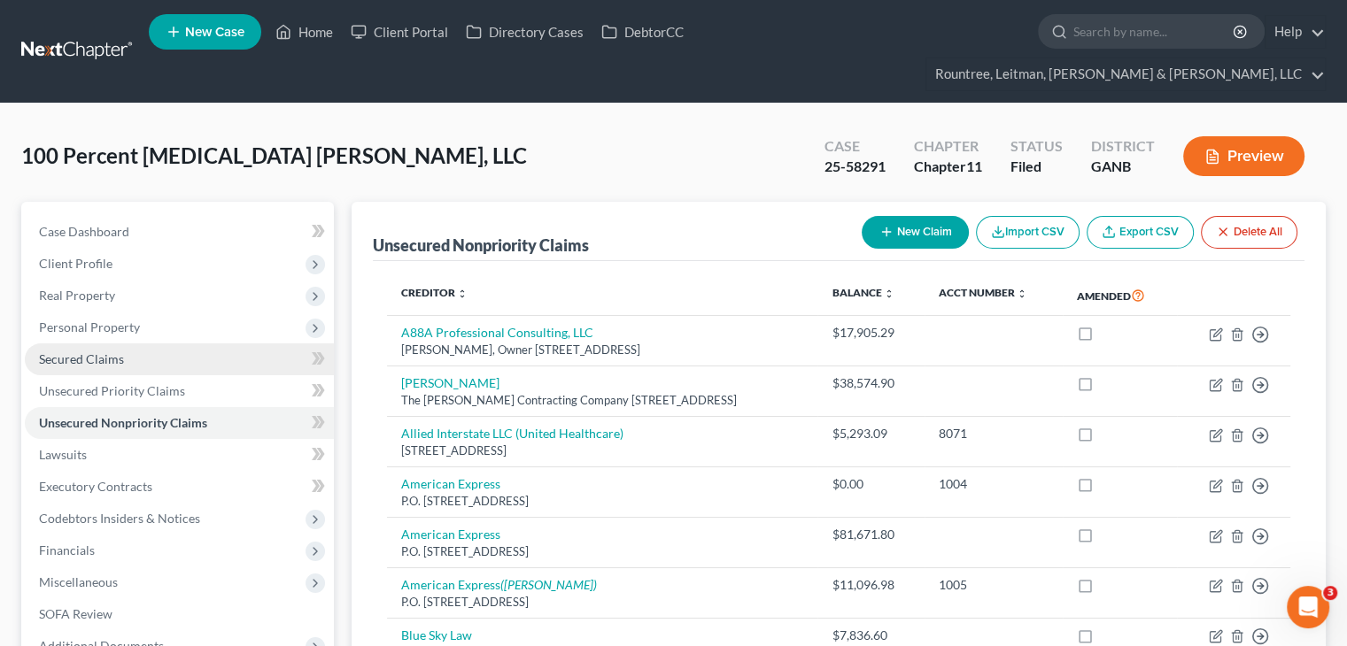
click at [74, 352] on span "Secured Claims" at bounding box center [81, 359] width 85 height 15
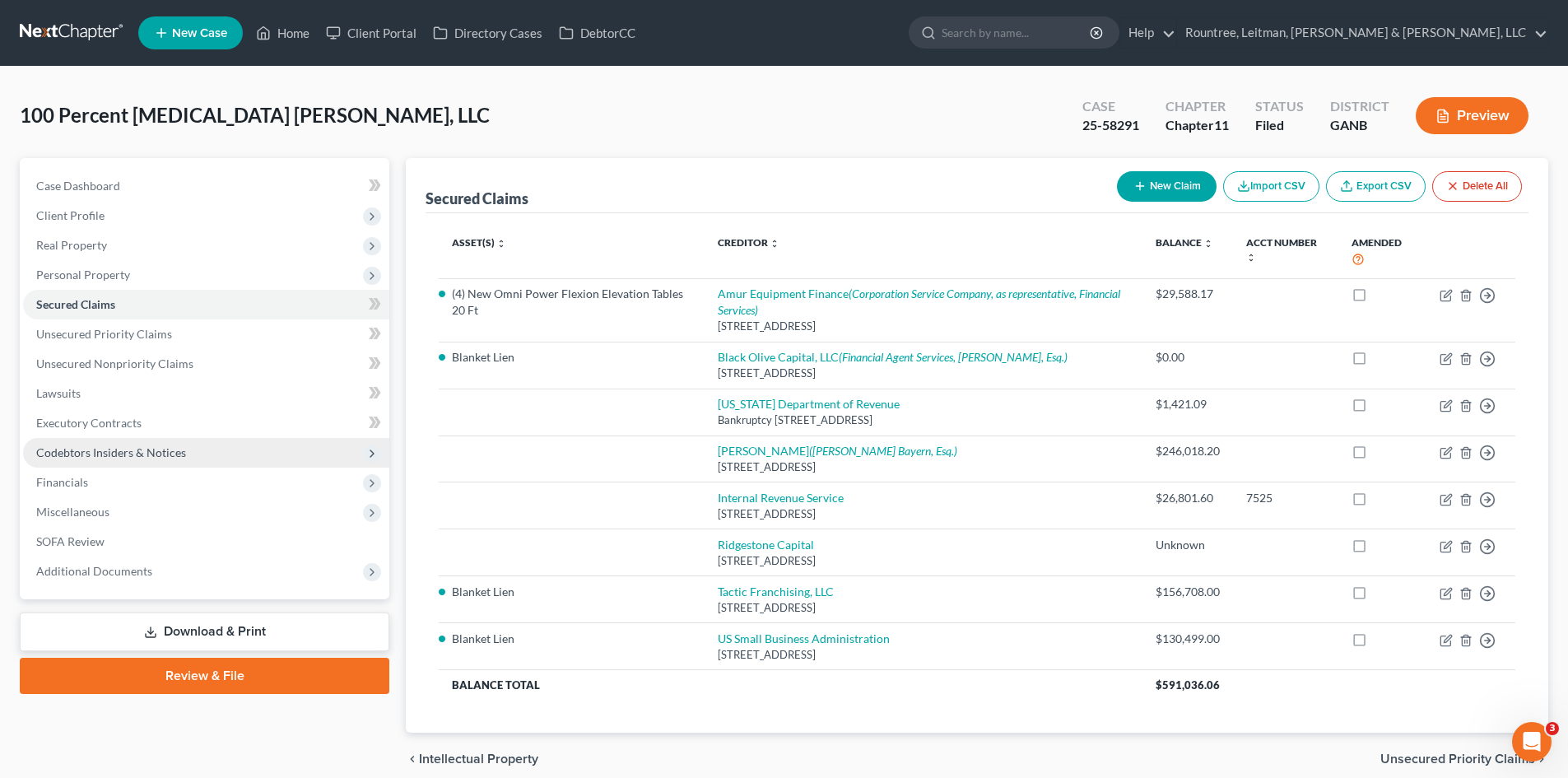
click at [119, 446] on span "Codebtors Insiders & Notices" at bounding box center [111, 452] width 150 height 14
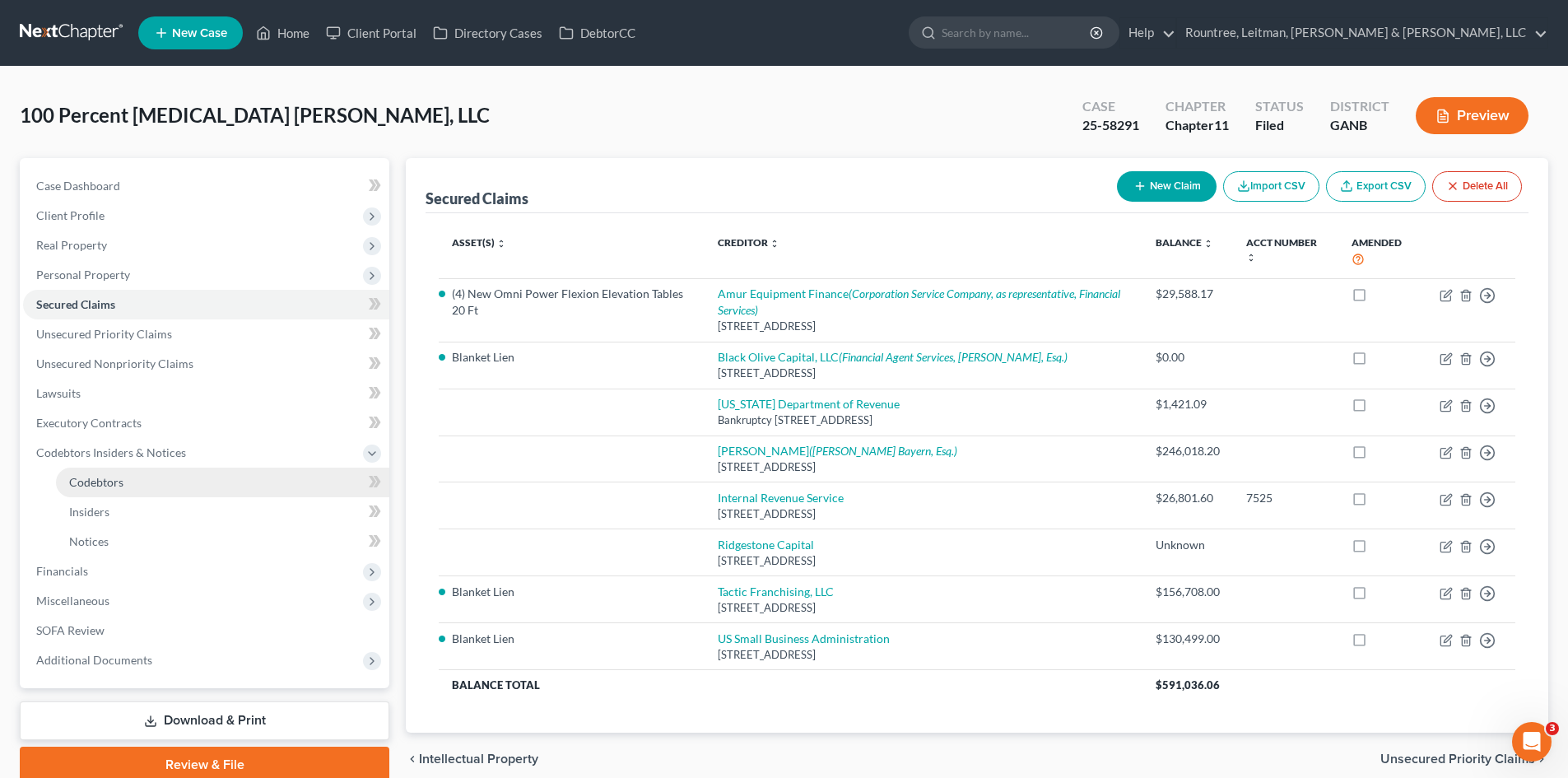
click at [97, 481] on span "Codebtors" at bounding box center [96, 481] width 54 height 14
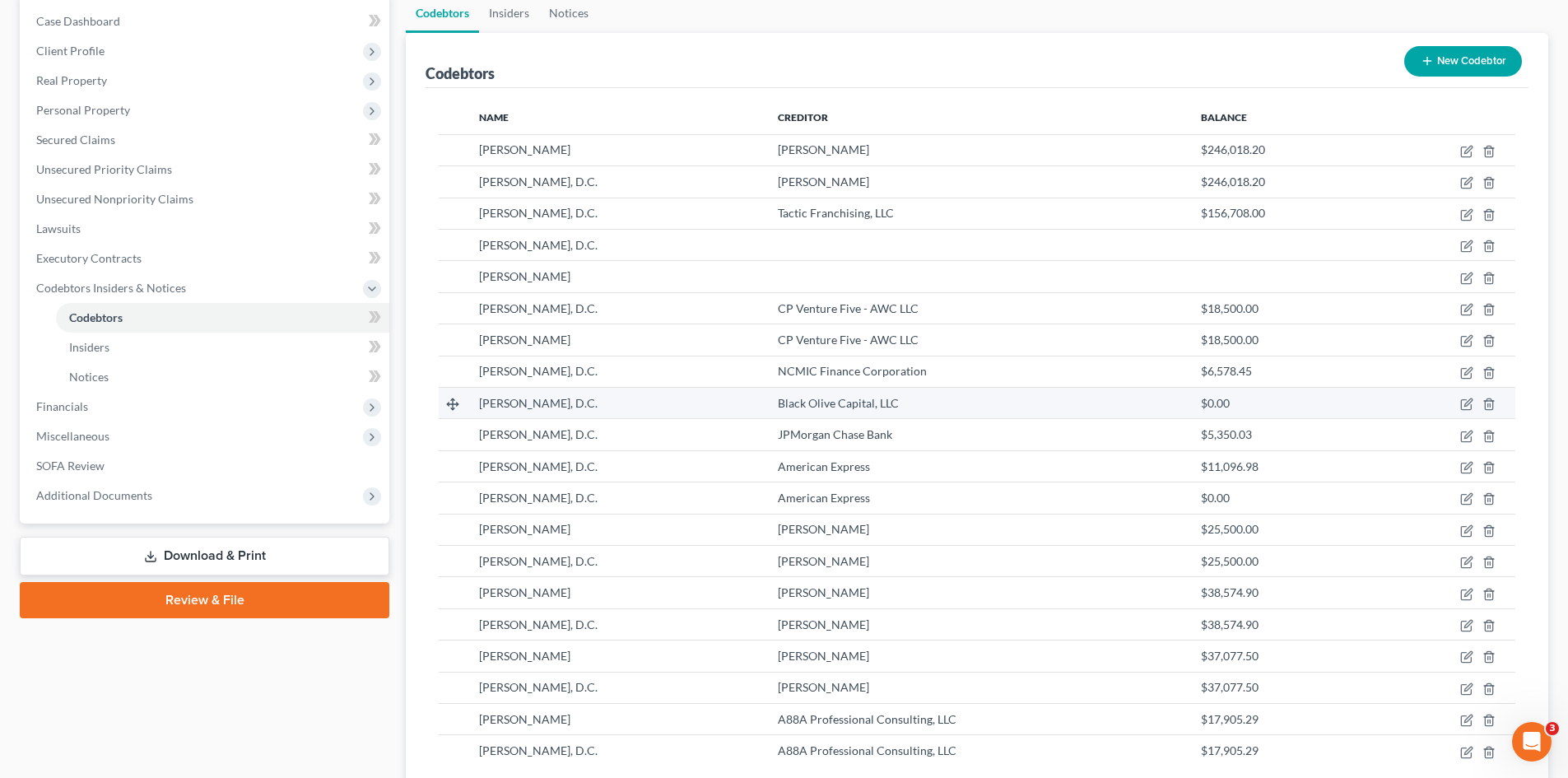
scroll to position [247, 0]
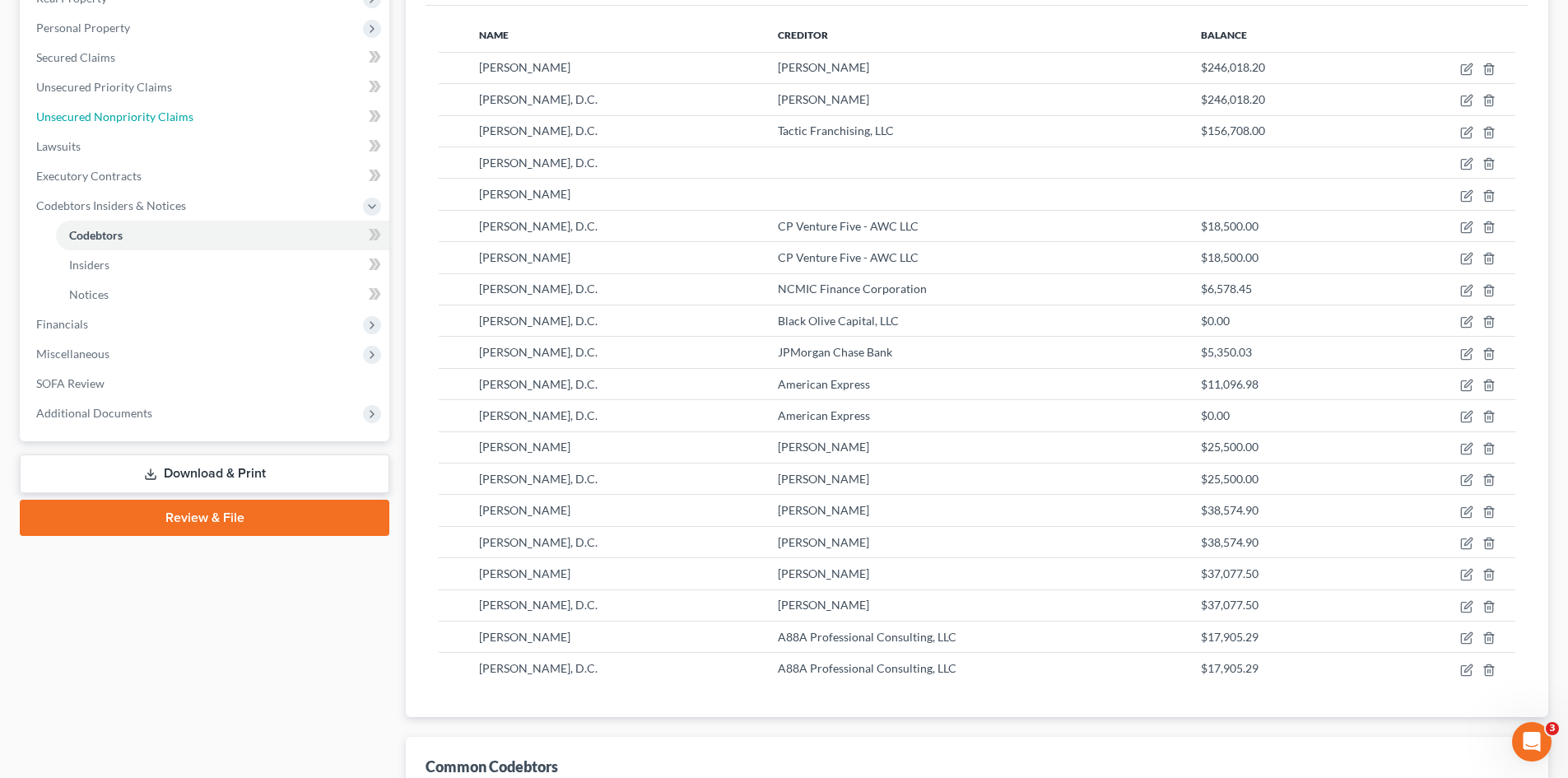
drag, startPoint x: 113, startPoint y: 117, endPoint x: 421, endPoint y: 147, distance: 309.5
click at [113, 117] on span "Unsecured Nonpriority Claims" at bounding box center [114, 116] width 157 height 14
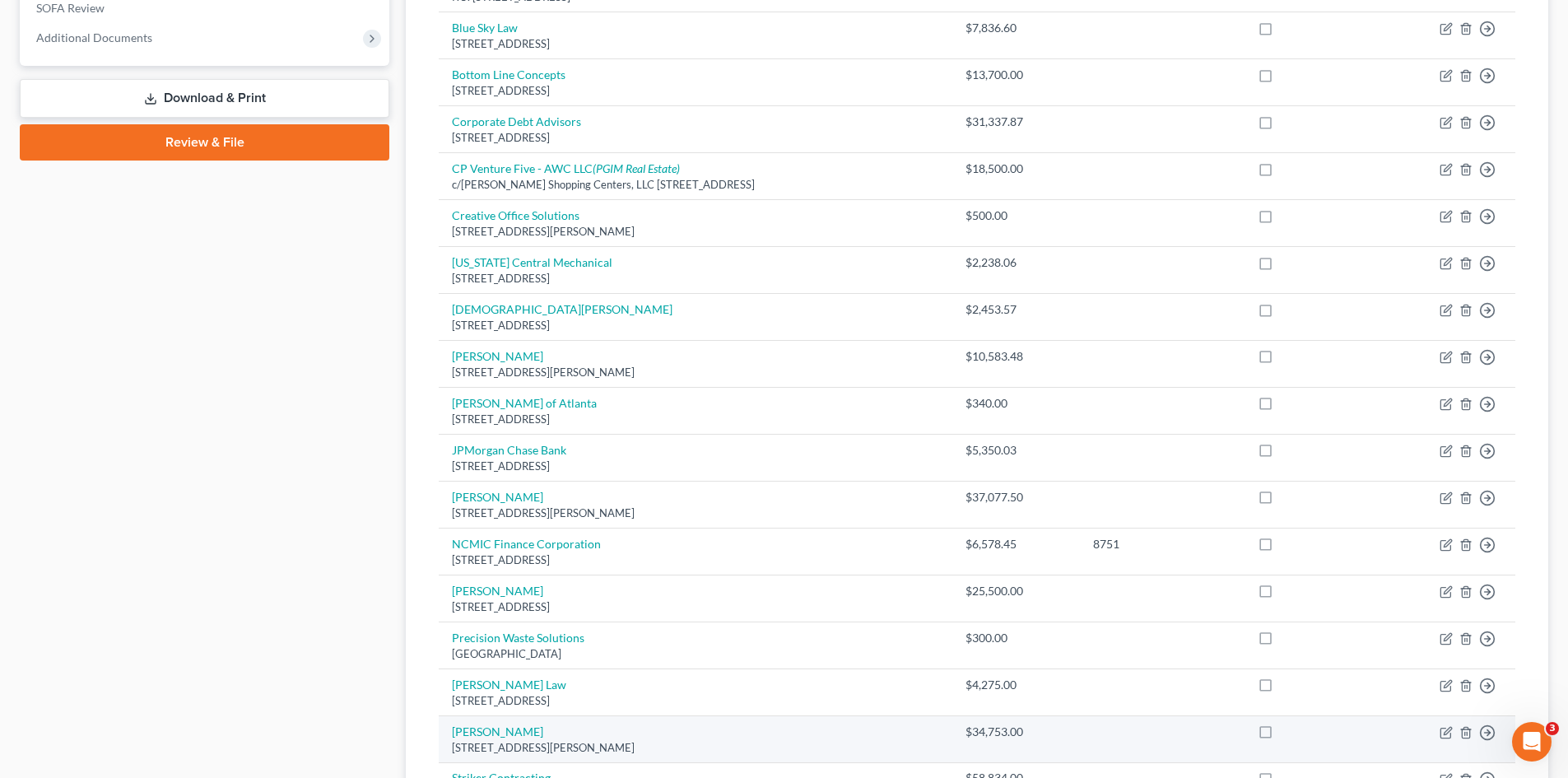
scroll to position [461, 0]
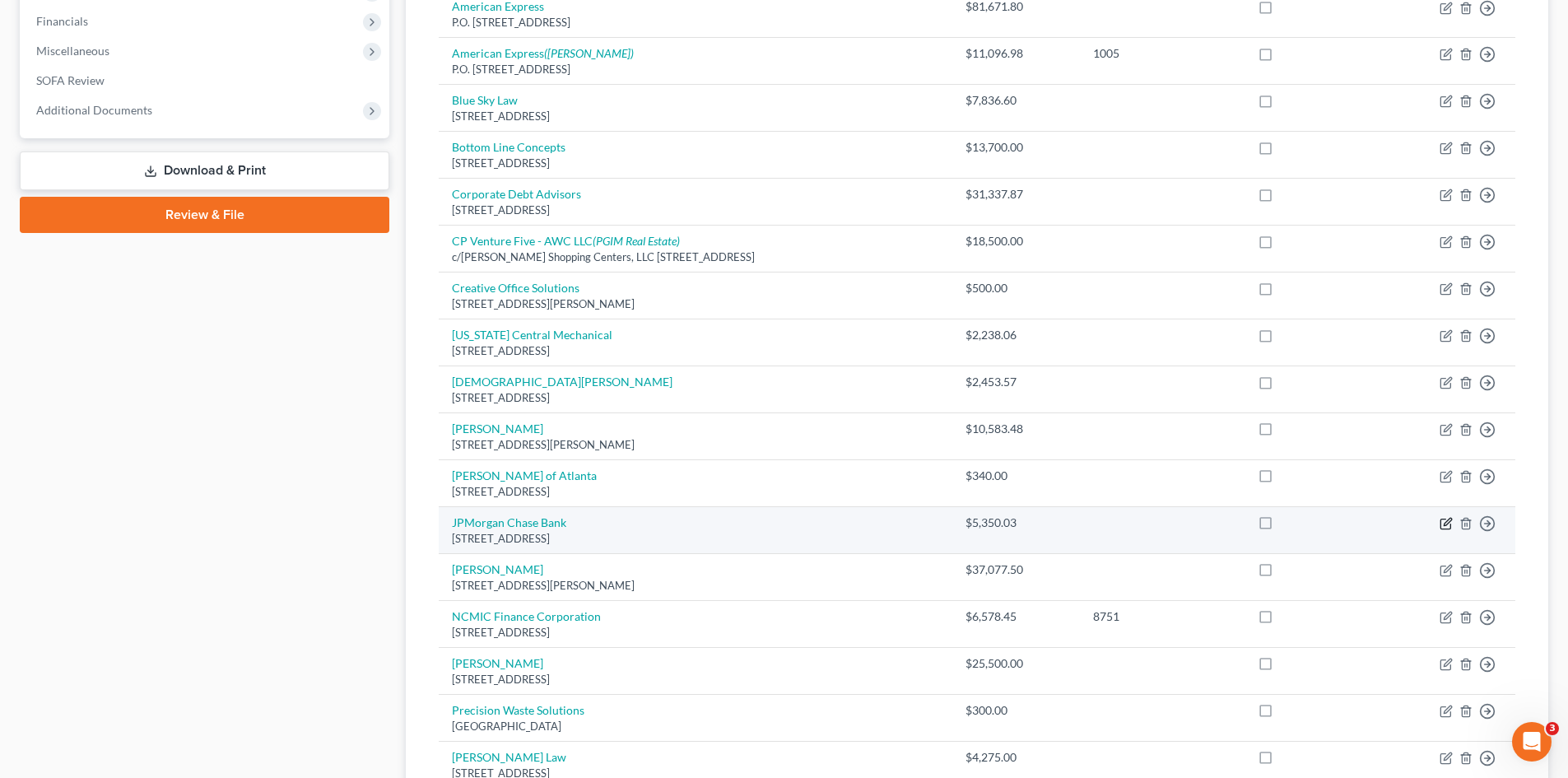
click at [1263, 524] on icon "button" at bounding box center [1447, 521] width 7 height 7
select select "7"
select select "2"
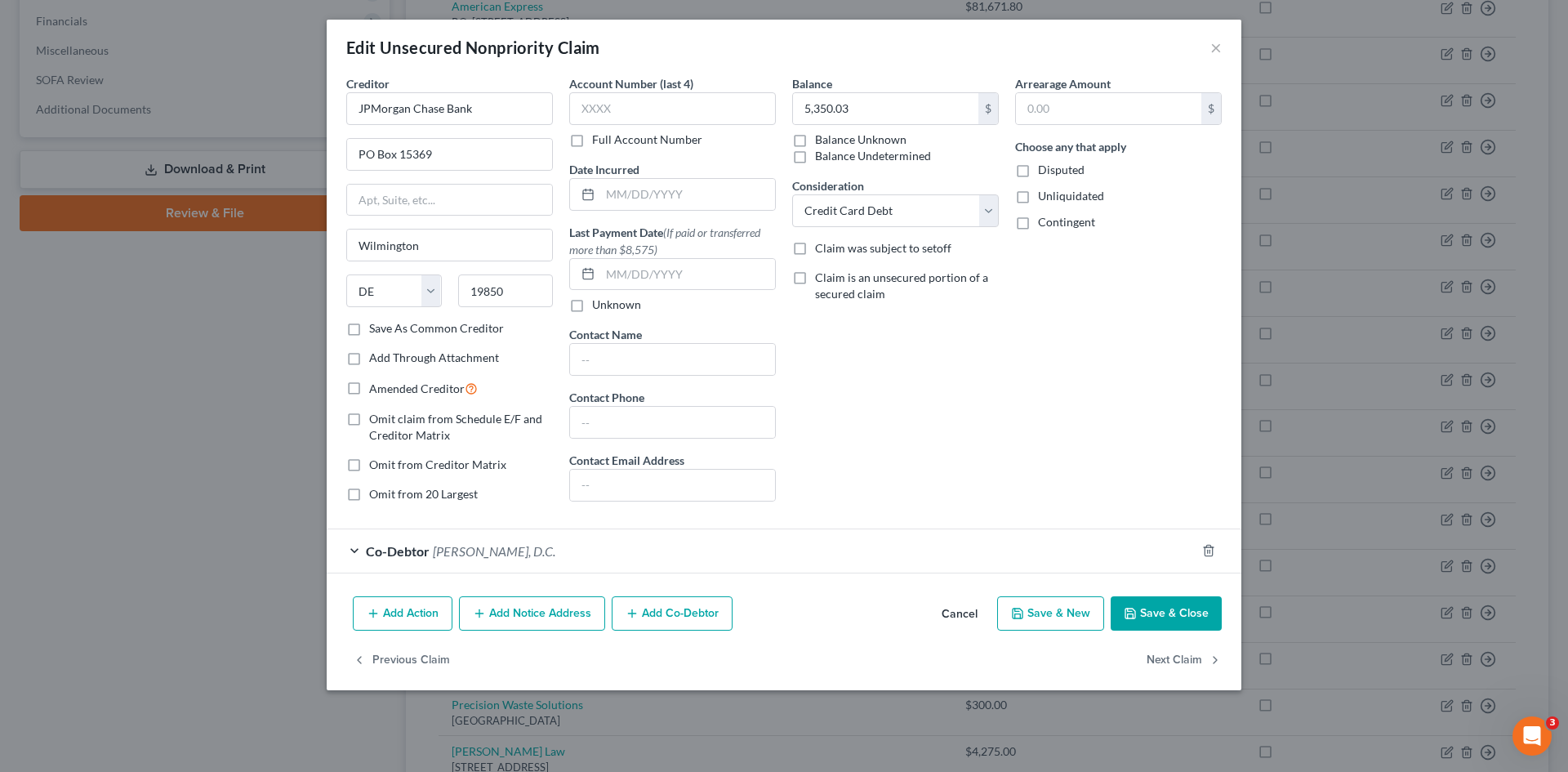
click at [958, 596] on button "Cancel" at bounding box center [959, 613] width 62 height 32
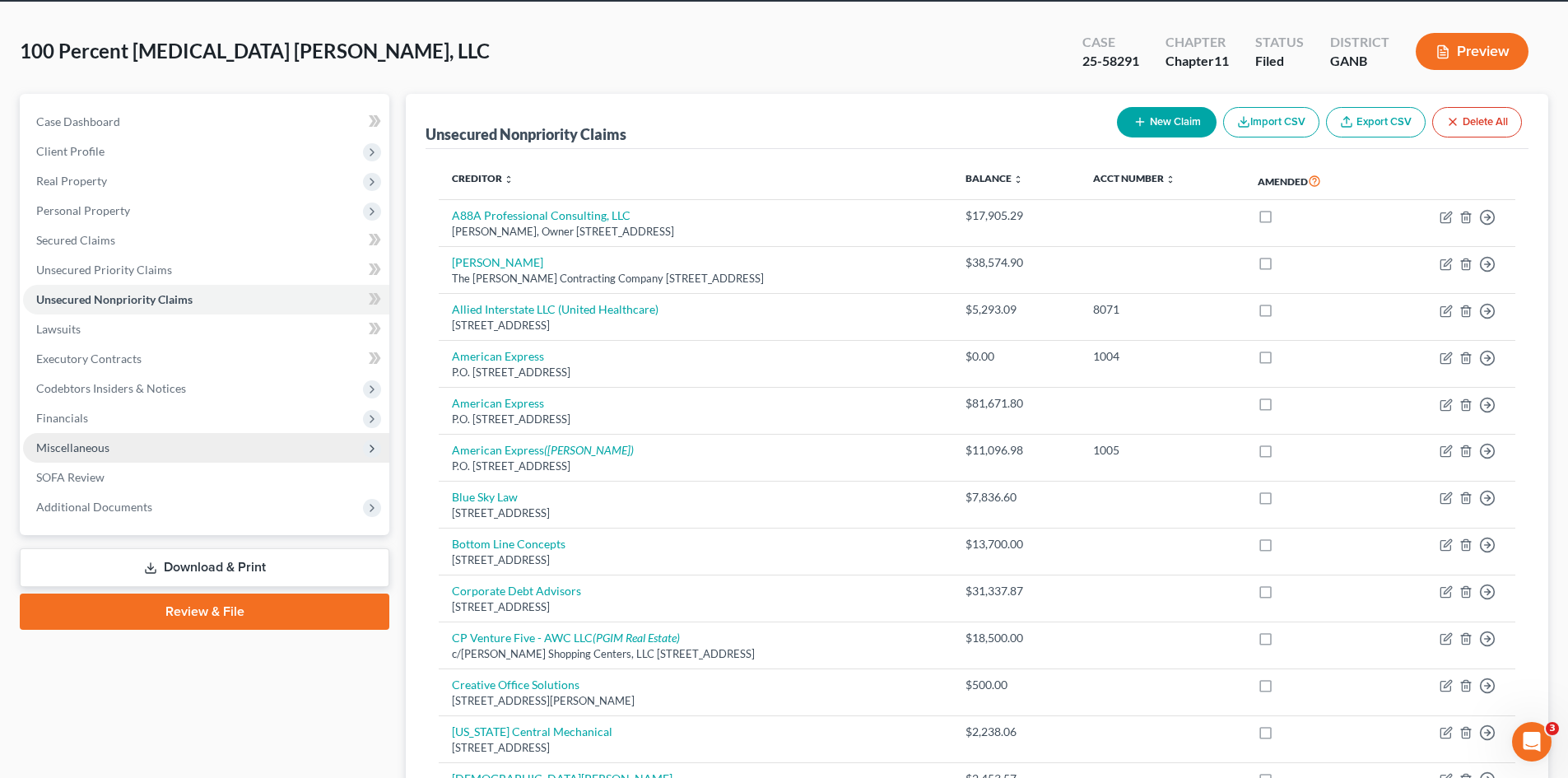
scroll to position [0, 0]
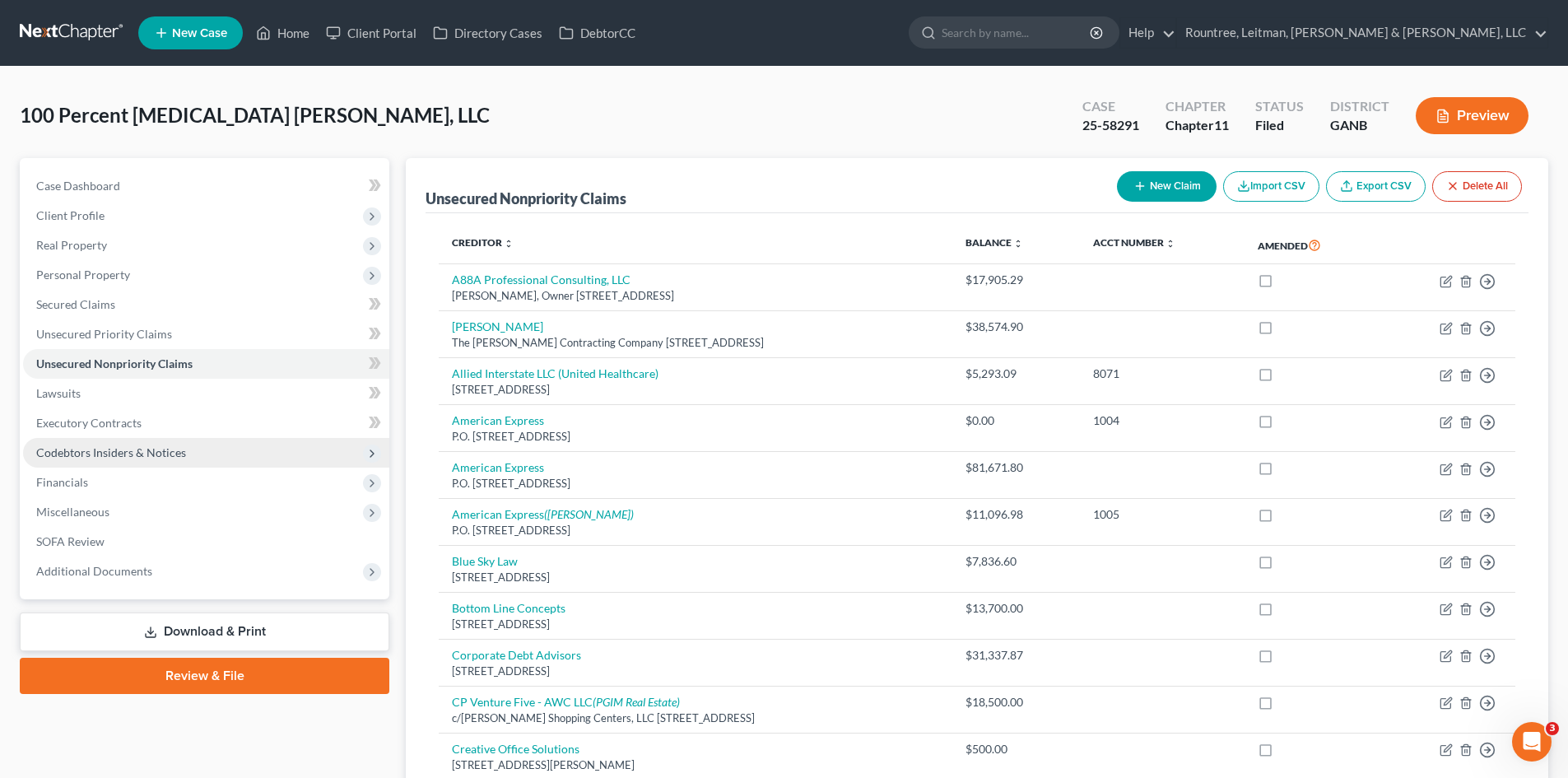
click at [113, 454] on span "Codebtors Insiders & Notices" at bounding box center [111, 452] width 150 height 14
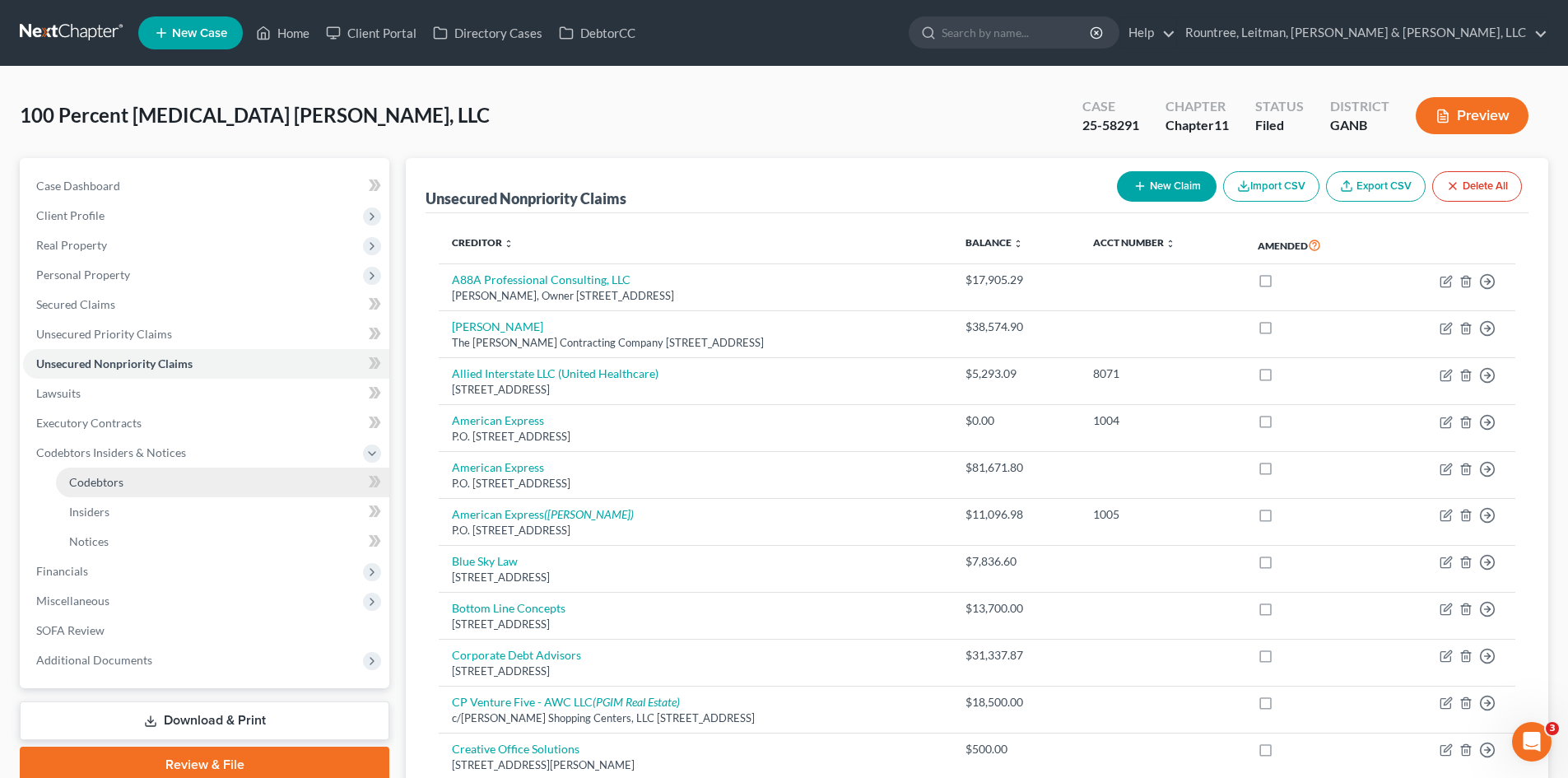
click at [121, 484] on span "Codebtors" at bounding box center [96, 481] width 54 height 14
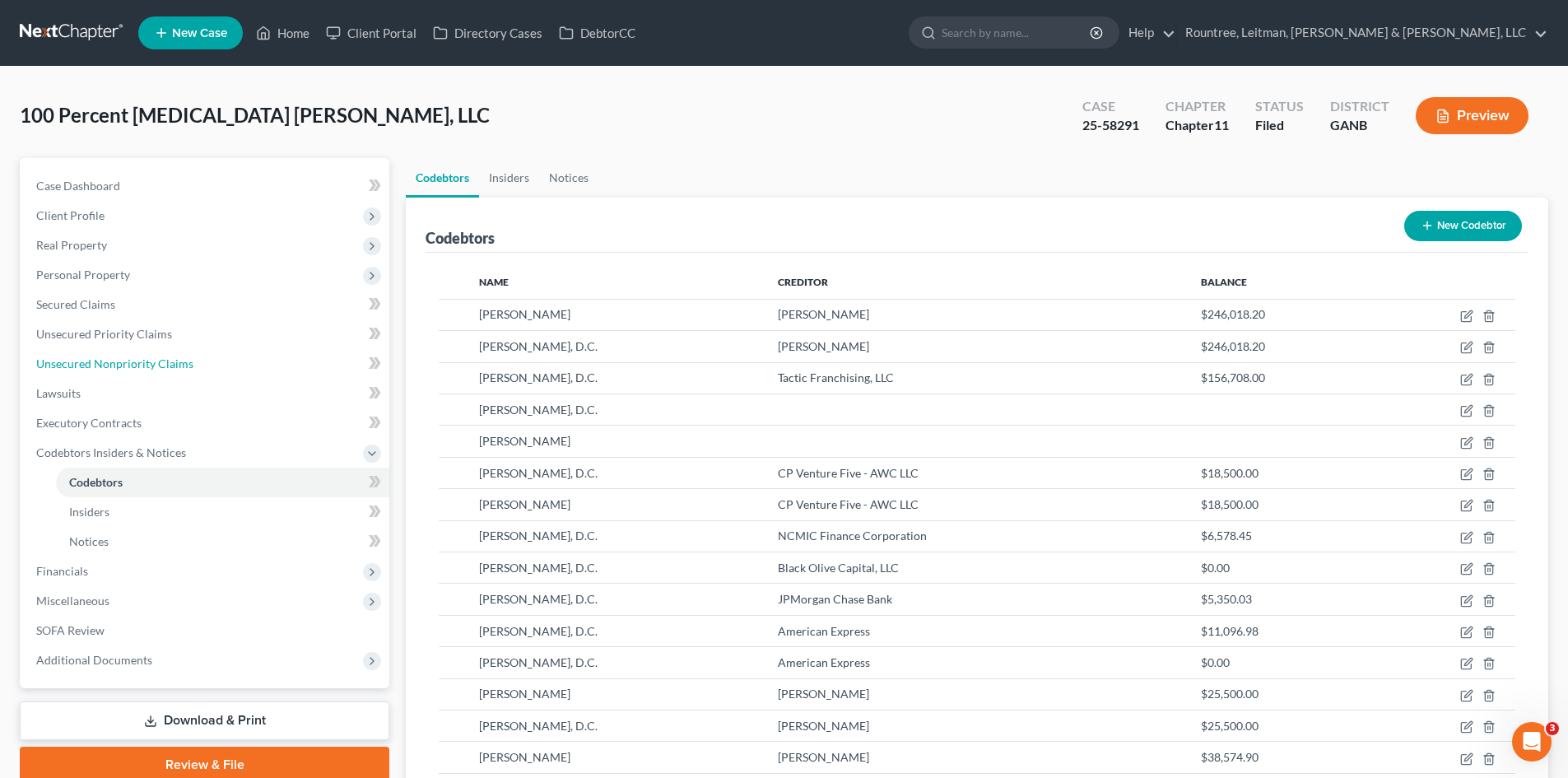
click at [137, 355] on link "Unsecured Nonpriority Claims" at bounding box center [206, 363] width 366 height 30
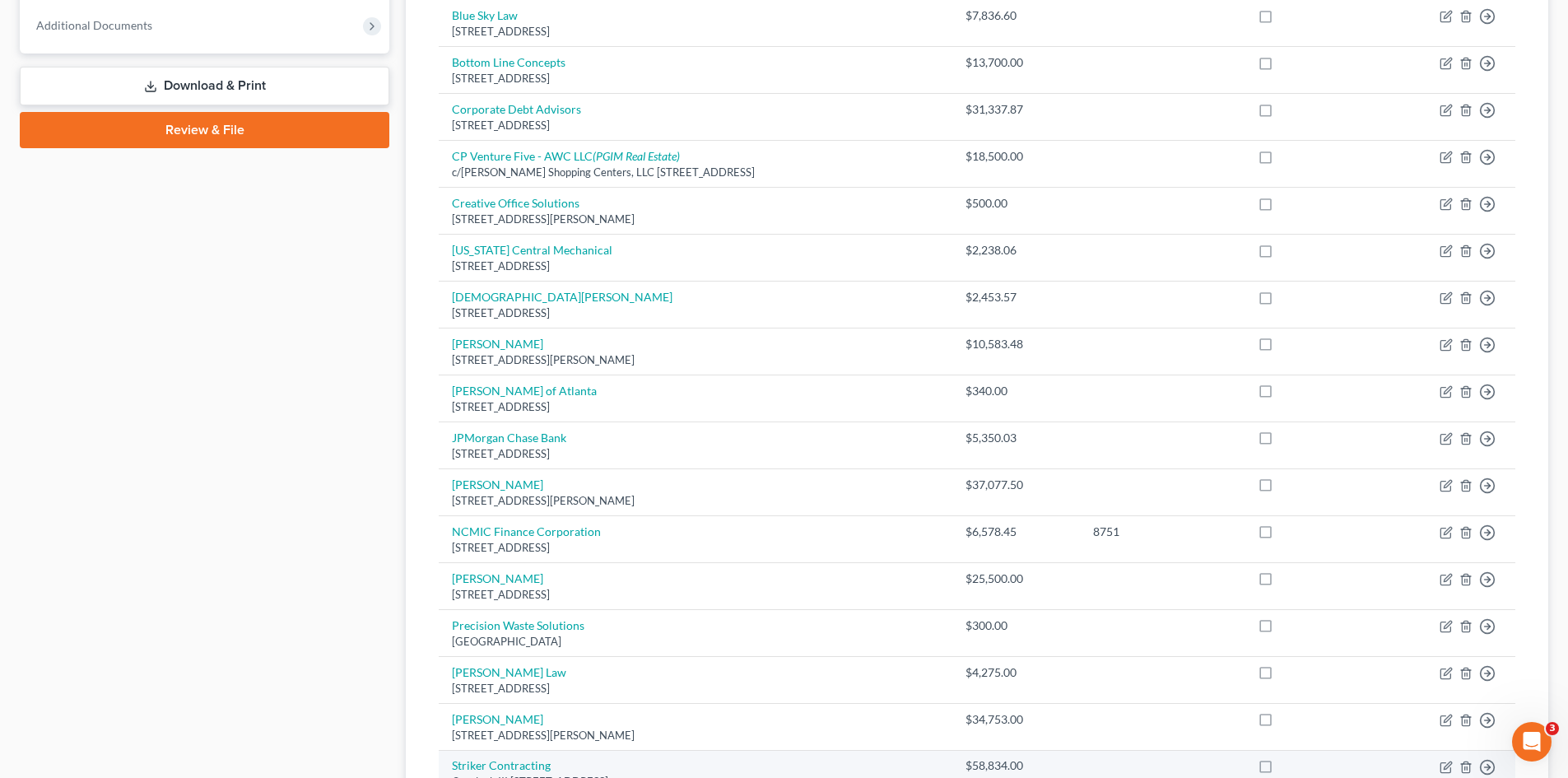
scroll to position [132, 0]
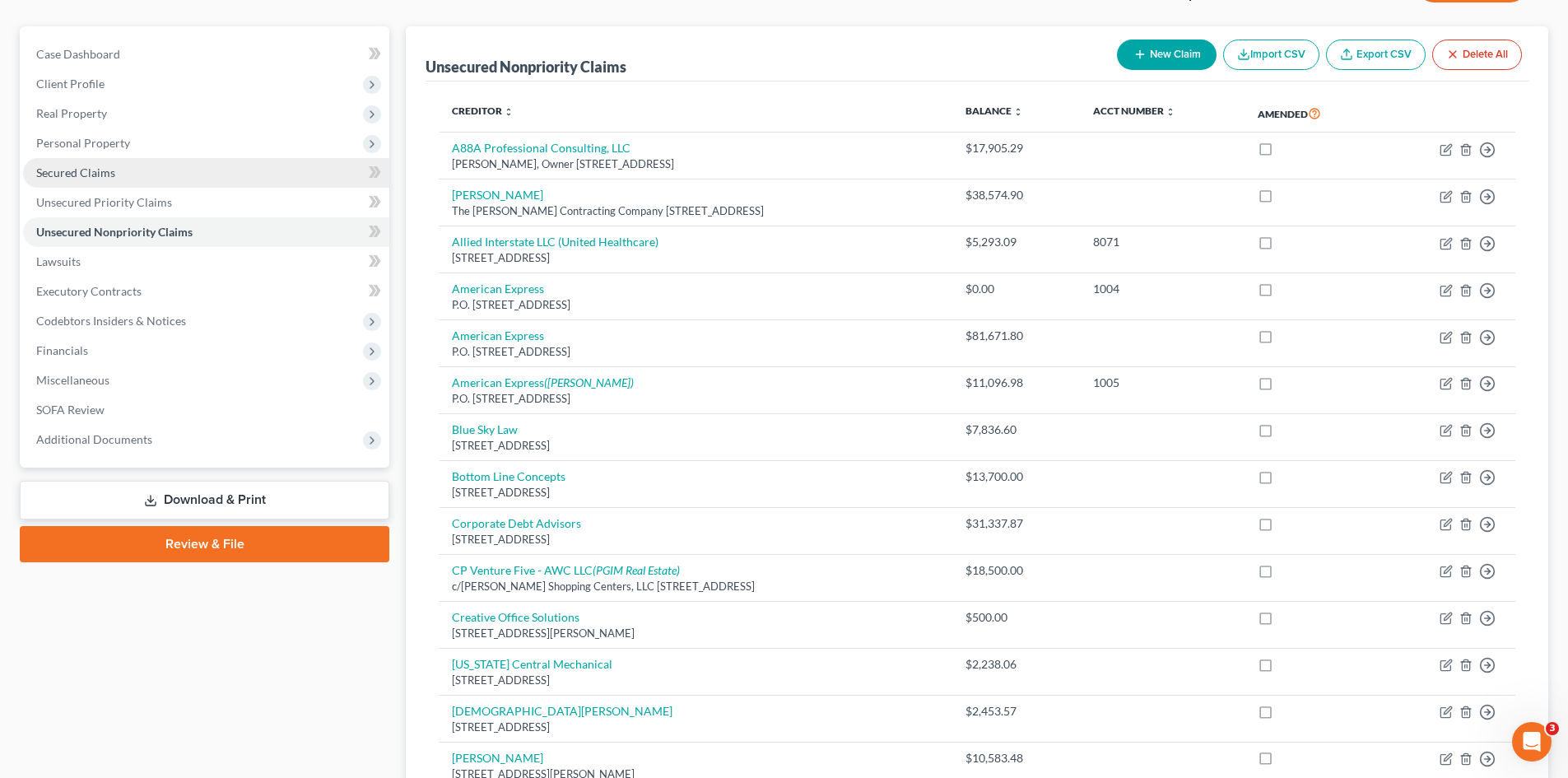
click at [73, 170] on span "Secured Claims" at bounding box center [75, 172] width 79 height 14
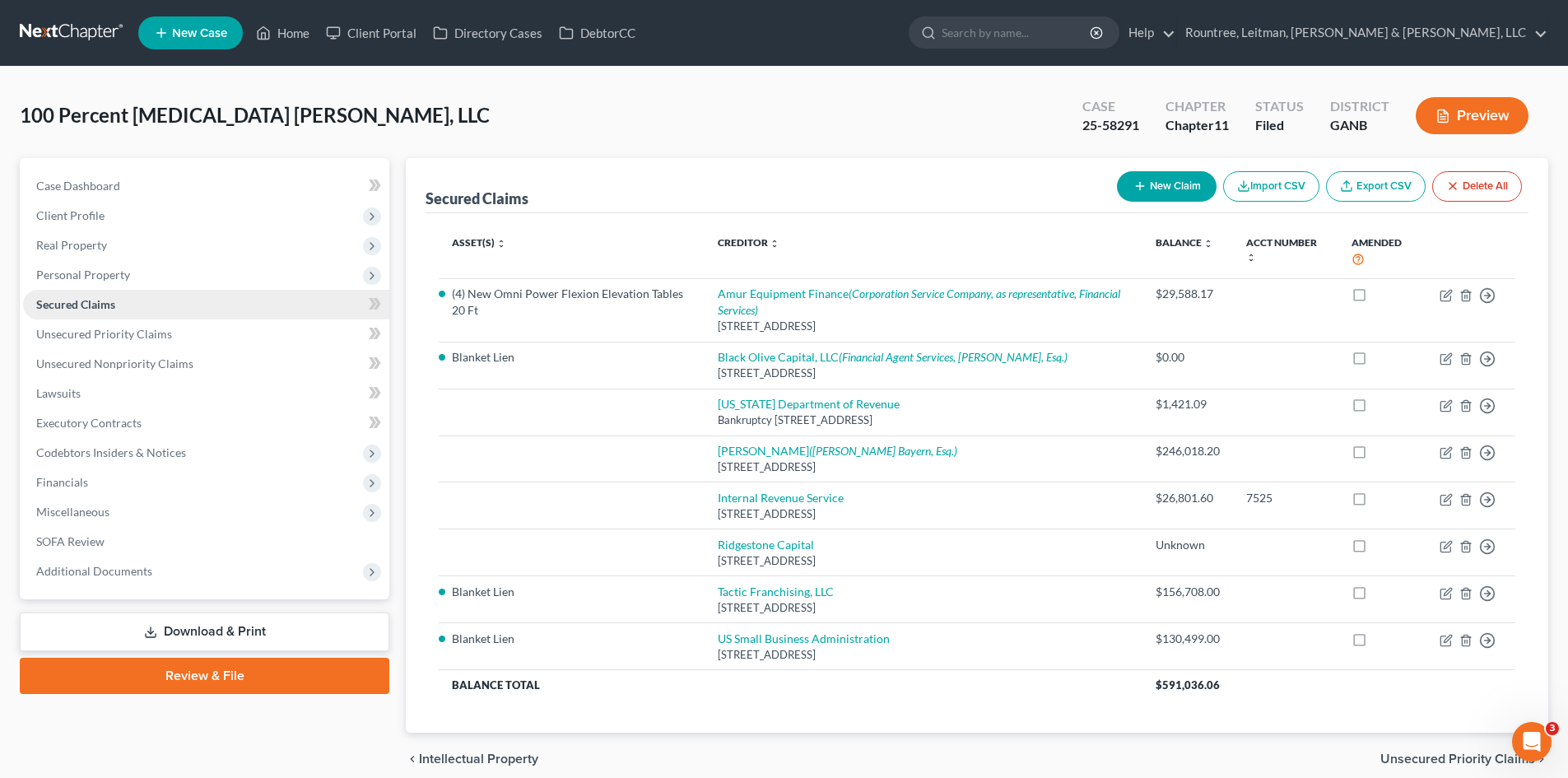
drag, startPoint x: 93, startPoint y: 270, endPoint x: 106, endPoint y: 305, distance: 37.3
click at [93, 270] on span "Personal Property" at bounding box center [83, 274] width 94 height 14
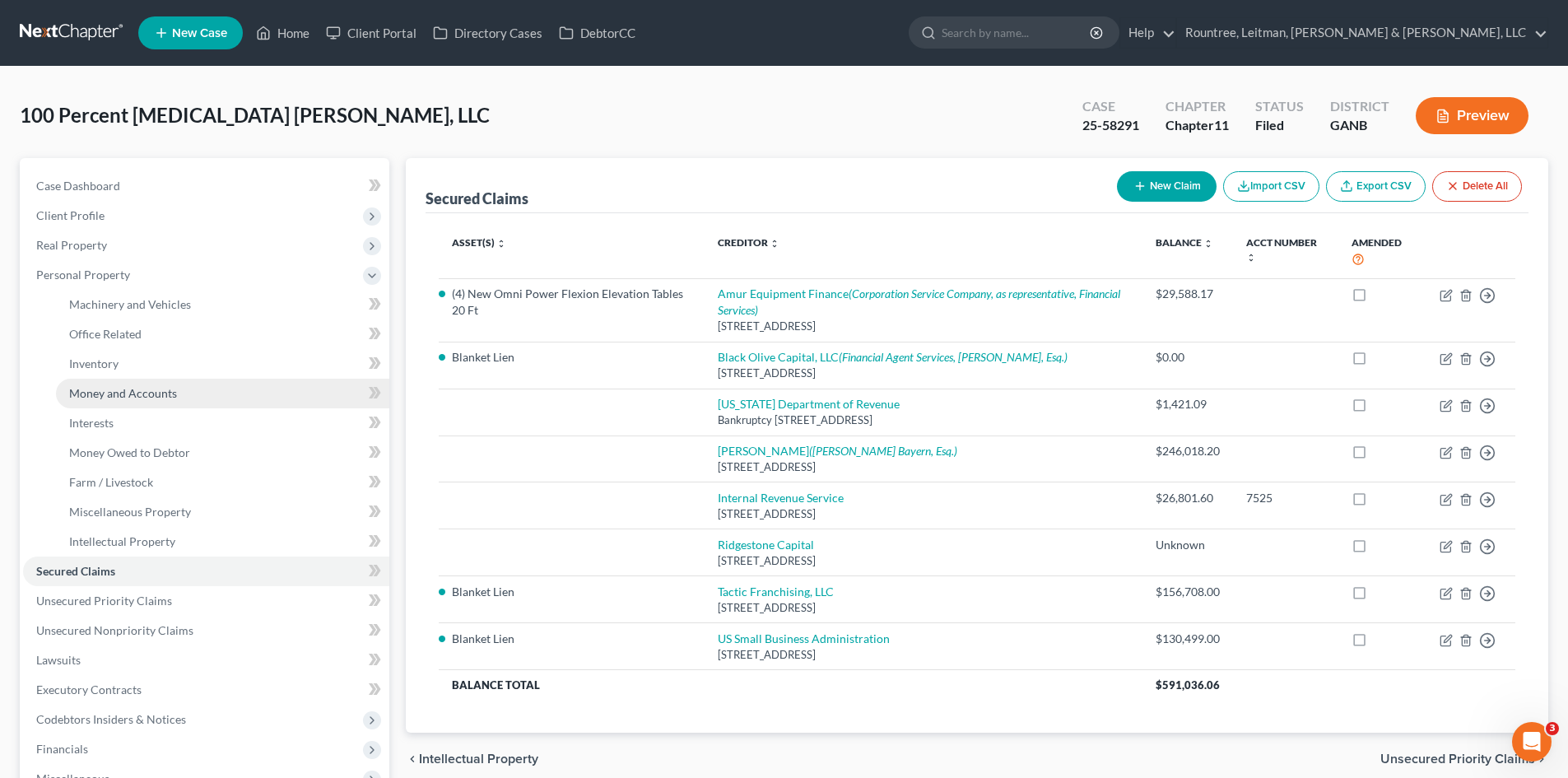
click at [111, 391] on span "Money and Accounts" at bounding box center [123, 392] width 108 height 14
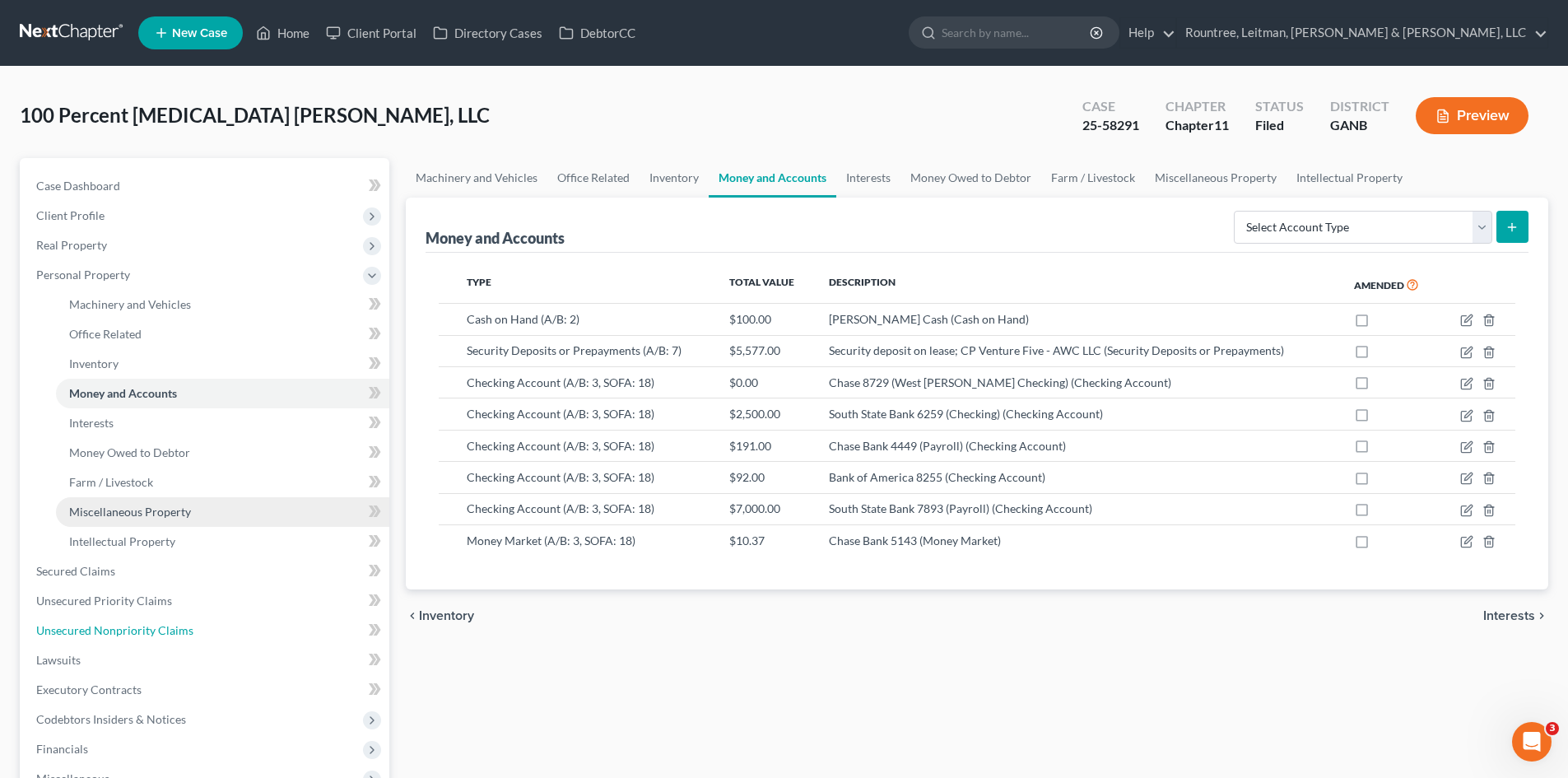
drag, startPoint x: 119, startPoint y: 631, endPoint x: 329, endPoint y: 523, distance: 236.1
click at [119, 600] on span "Unsecured Nonpriority Claims" at bounding box center [114, 629] width 157 height 14
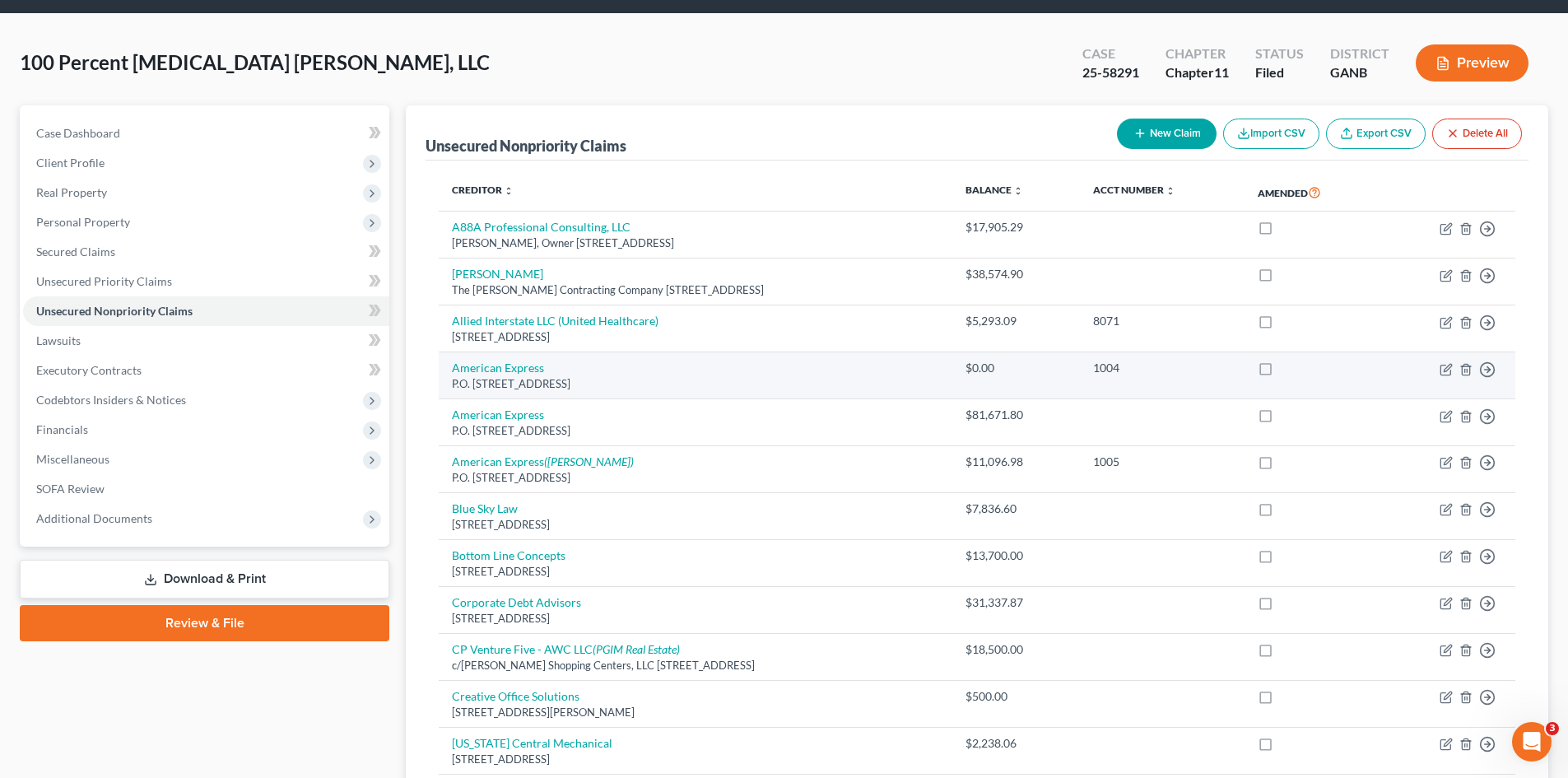
scroll to position [83, 0]
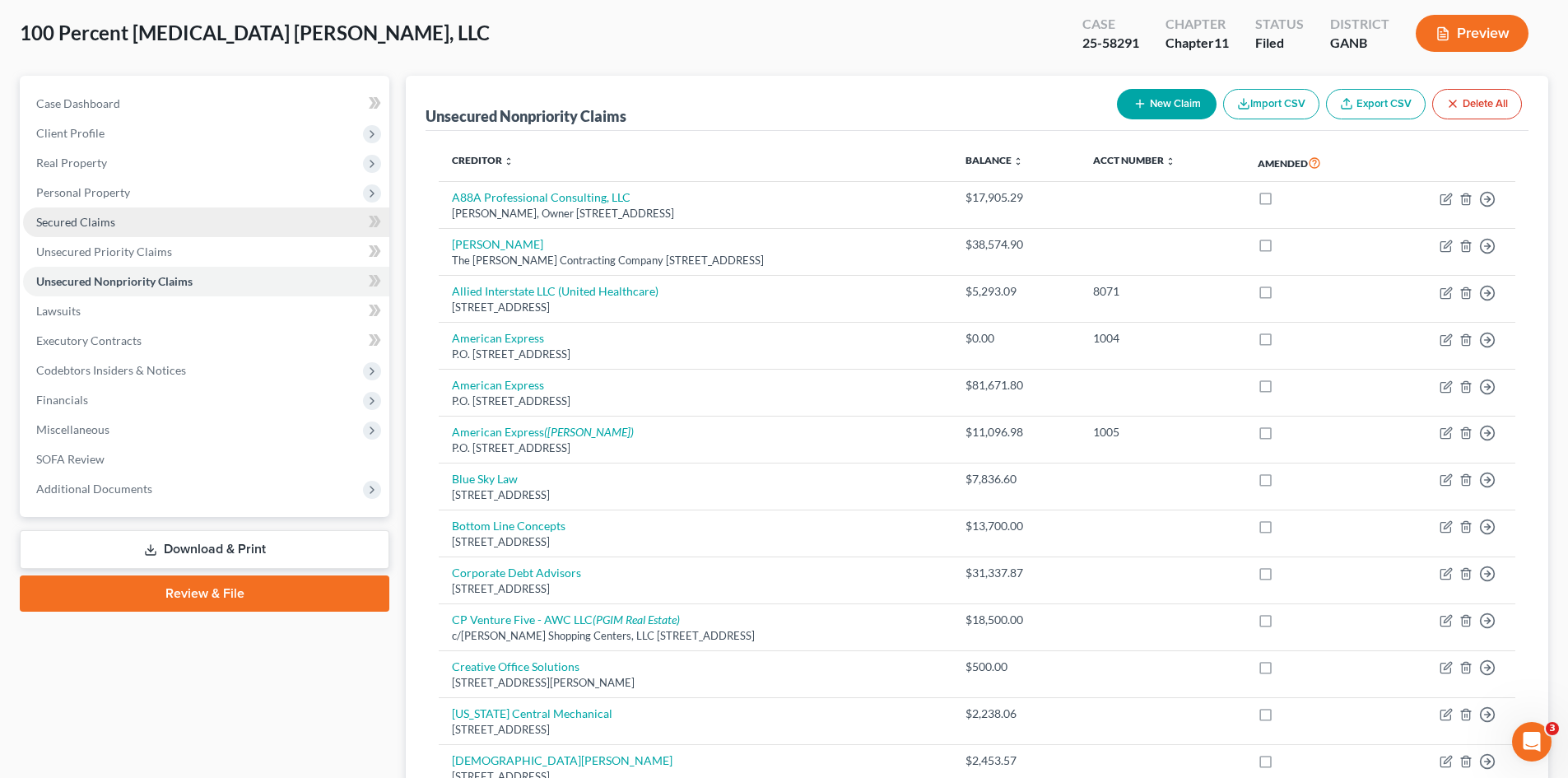
click at [79, 222] on span "Secured Claims" at bounding box center [75, 221] width 79 height 14
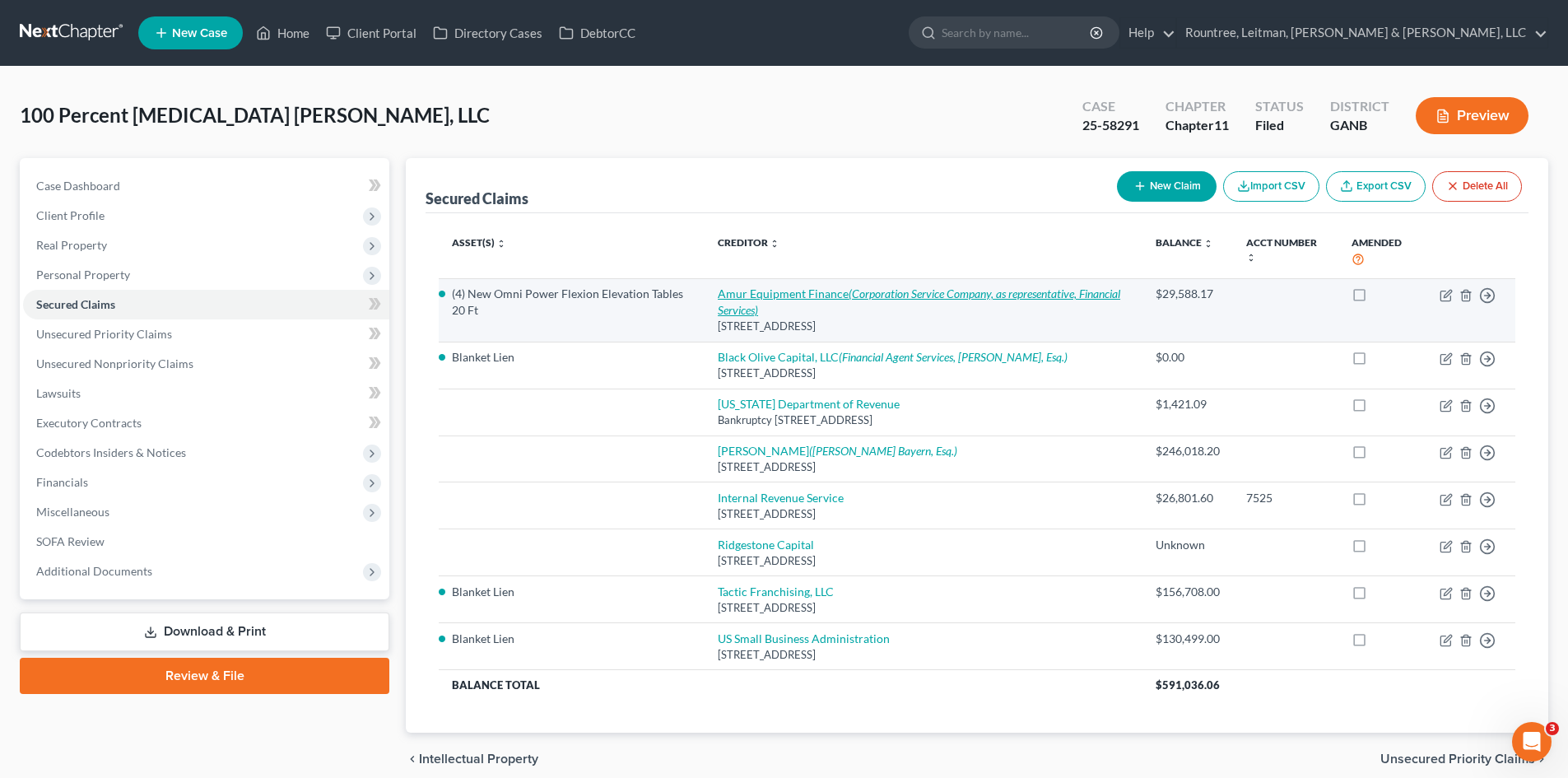
click at [810, 295] on link "Amur Equipment Finance (Corporation Service Company, as representative, Financi…" at bounding box center [918, 301] width 402 height 31
select select "30"
select select "8"
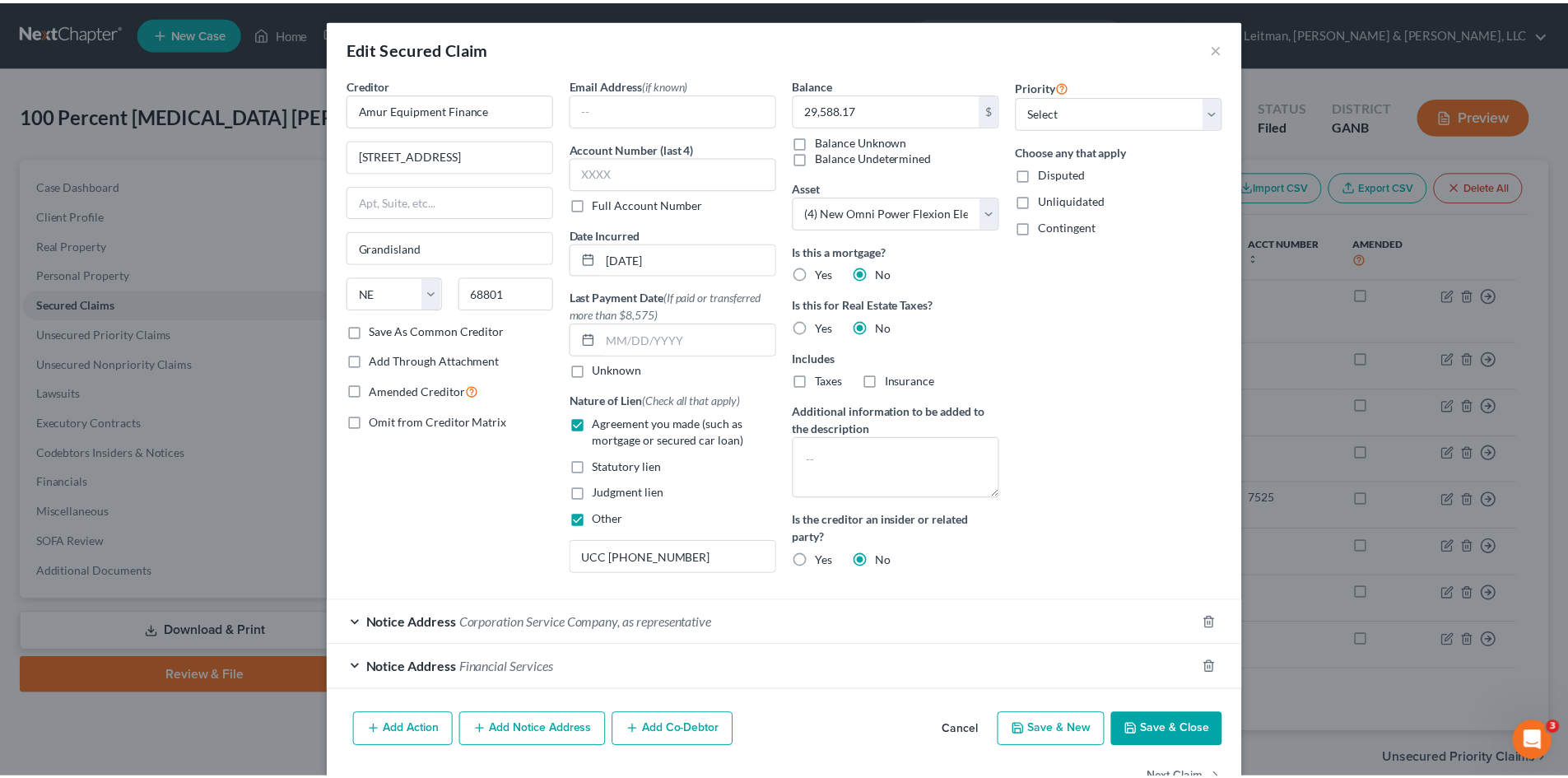
scroll to position [50, 0]
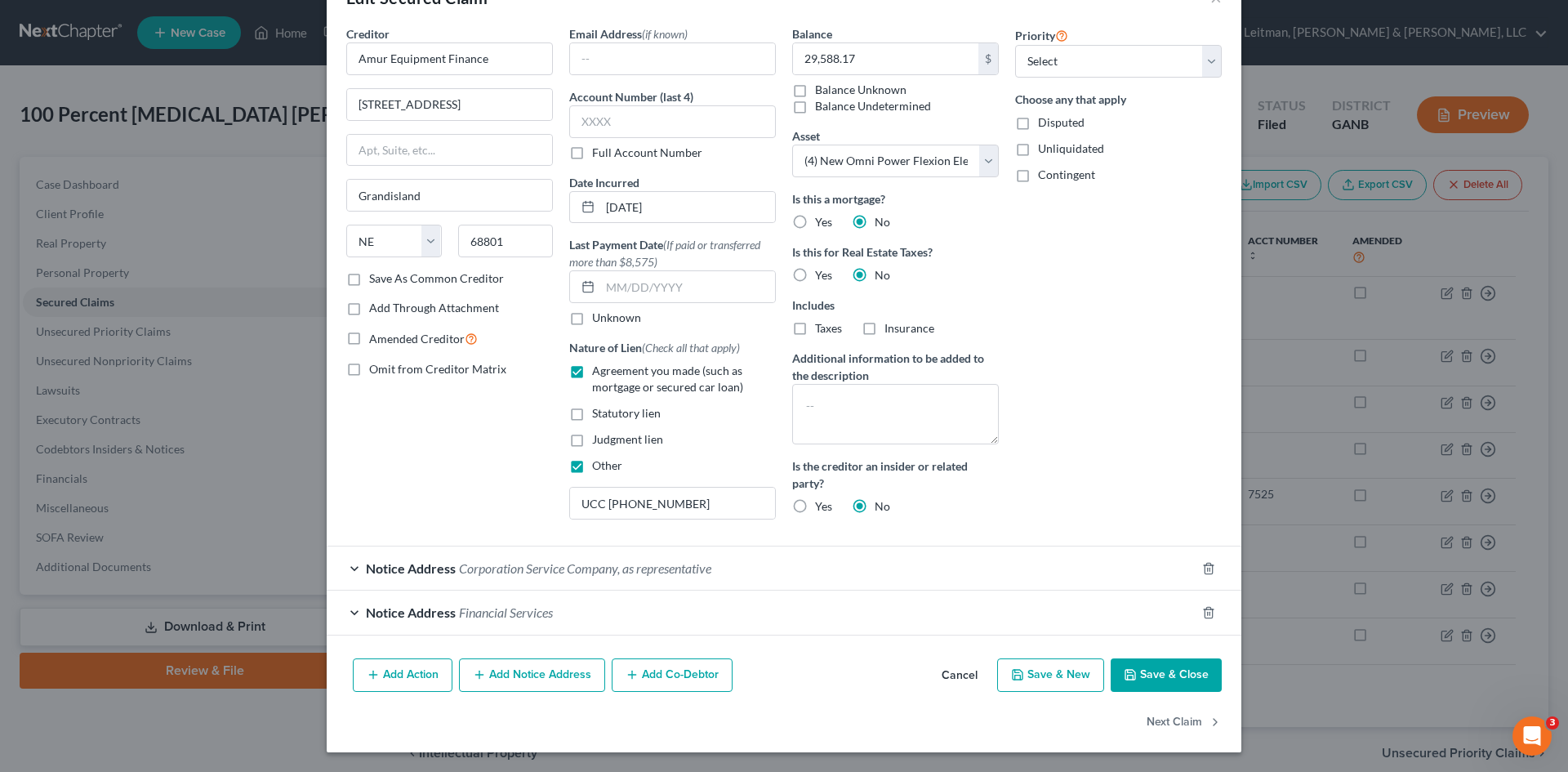
click at [961, 596] on button "Cancel" at bounding box center [959, 676] width 62 height 32
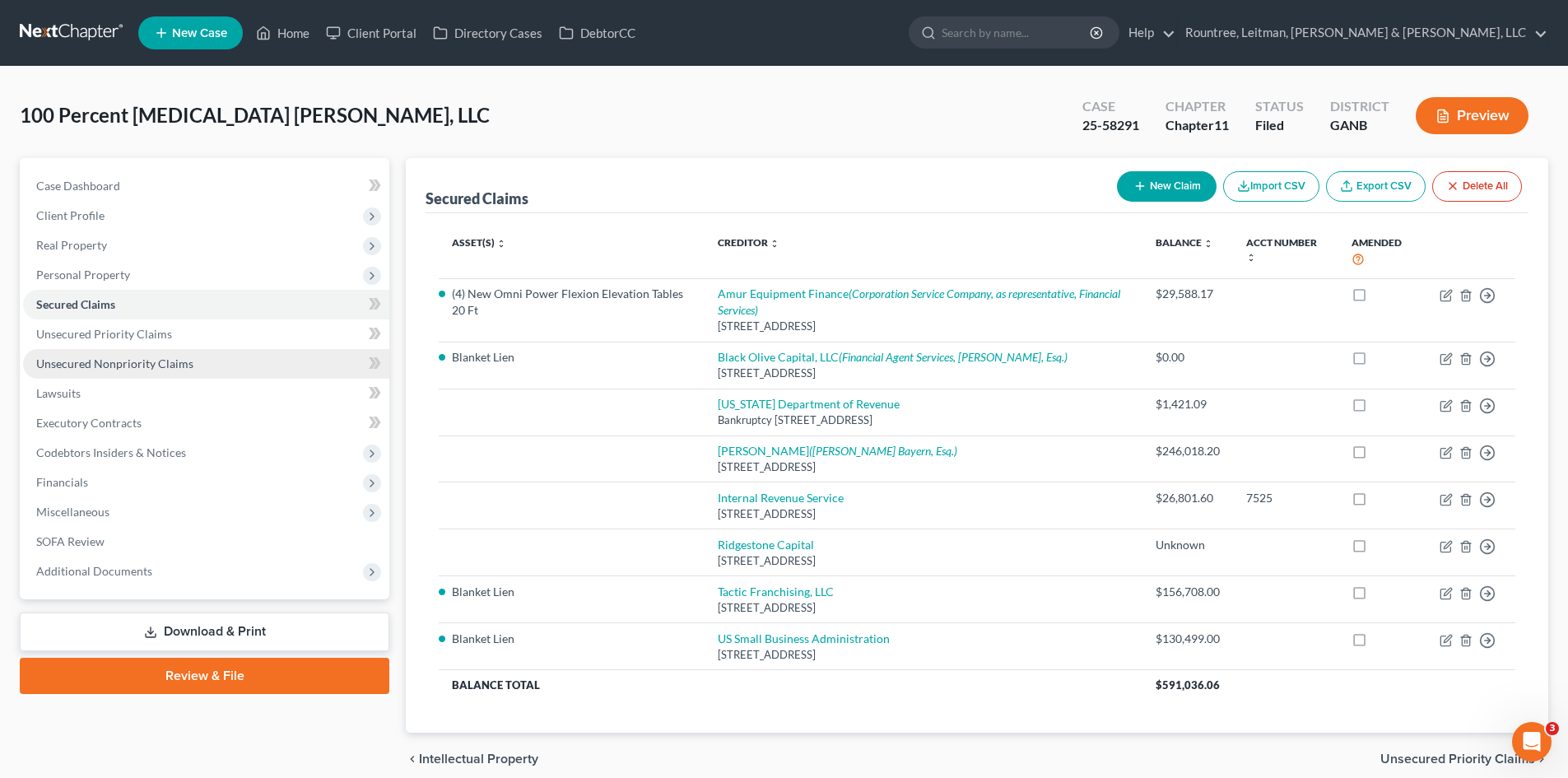
click at [76, 357] on span "Unsecured Nonpriority Claims" at bounding box center [114, 363] width 157 height 14
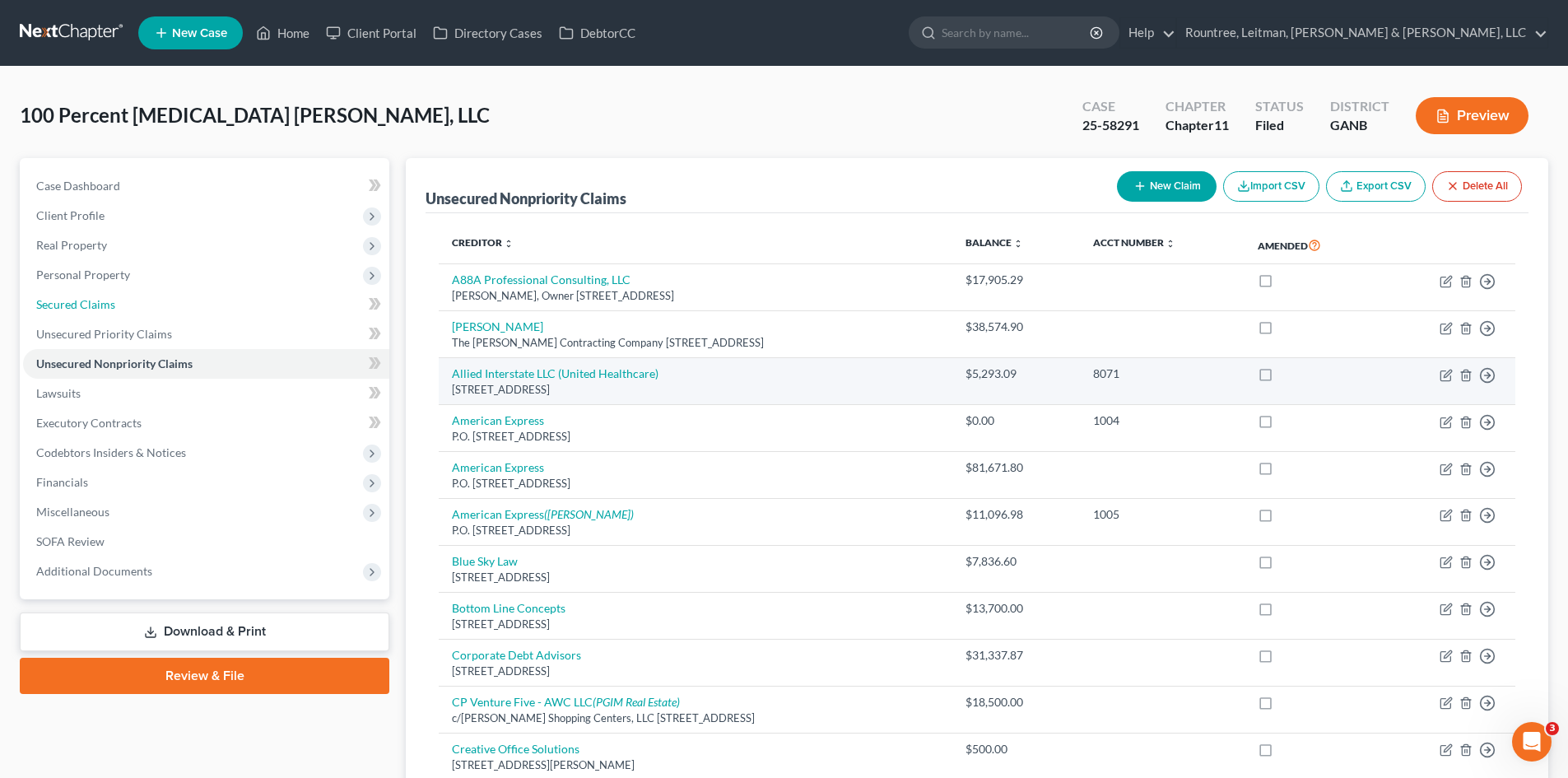
drag, startPoint x: 107, startPoint y: 305, endPoint x: 695, endPoint y: 369, distance: 591.5
click at [107, 305] on span "Secured Claims" at bounding box center [75, 304] width 79 height 14
